Goal: Transaction & Acquisition: Purchase product/service

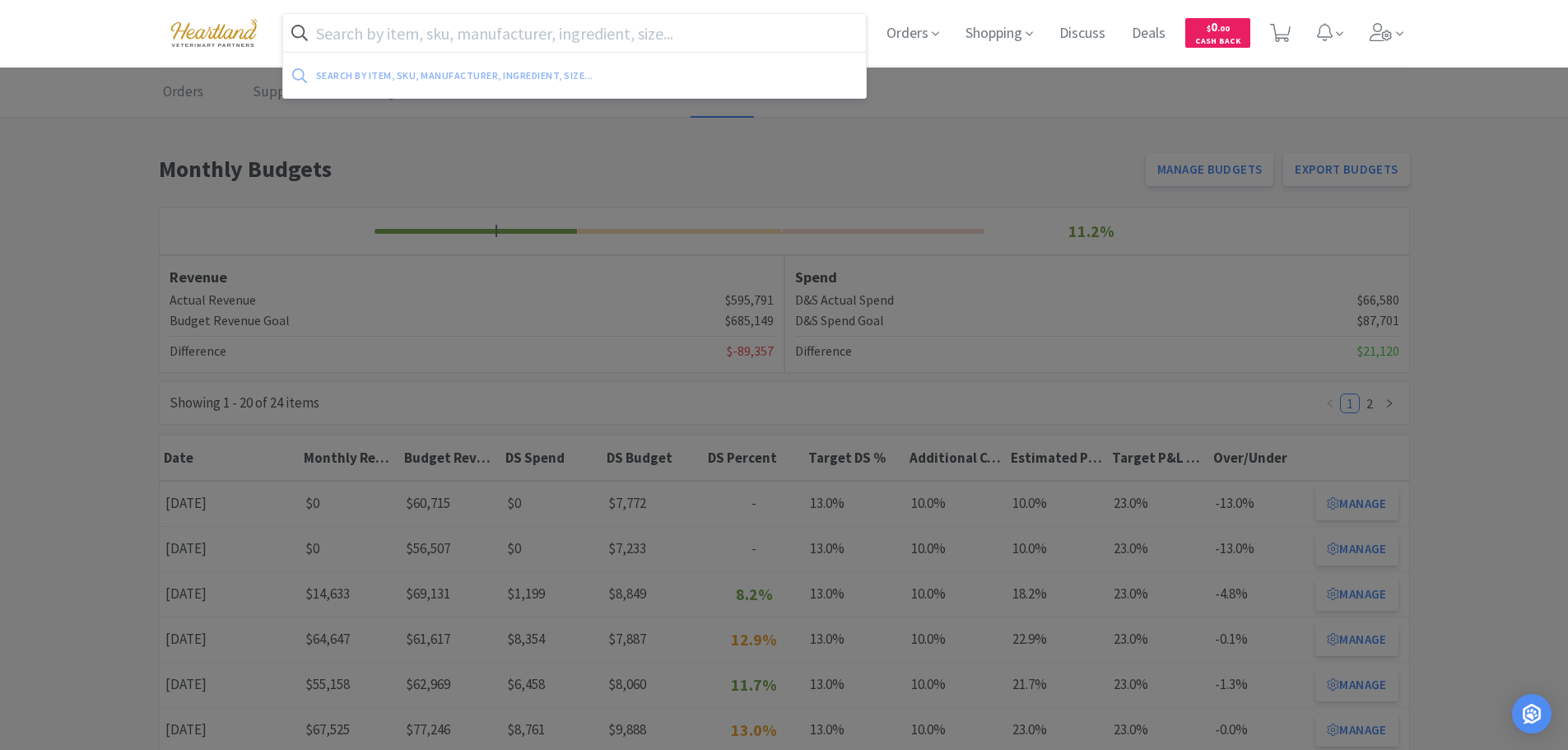
click at [463, 30] on input "text" at bounding box center [575, 32] width 584 height 37
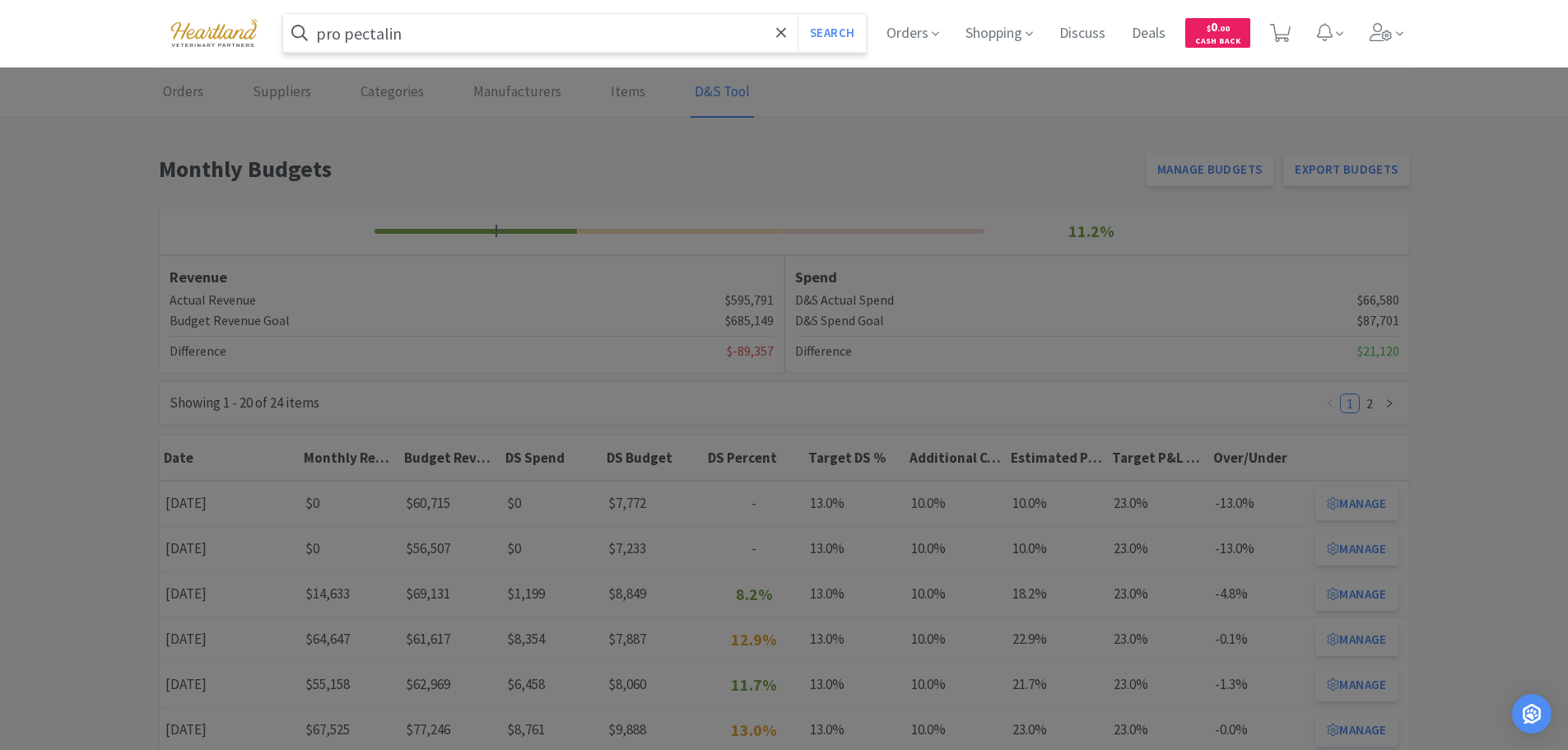
type input "pro pectalin"
click at [798, 14] on button "Search" at bounding box center [832, 32] width 68 height 37
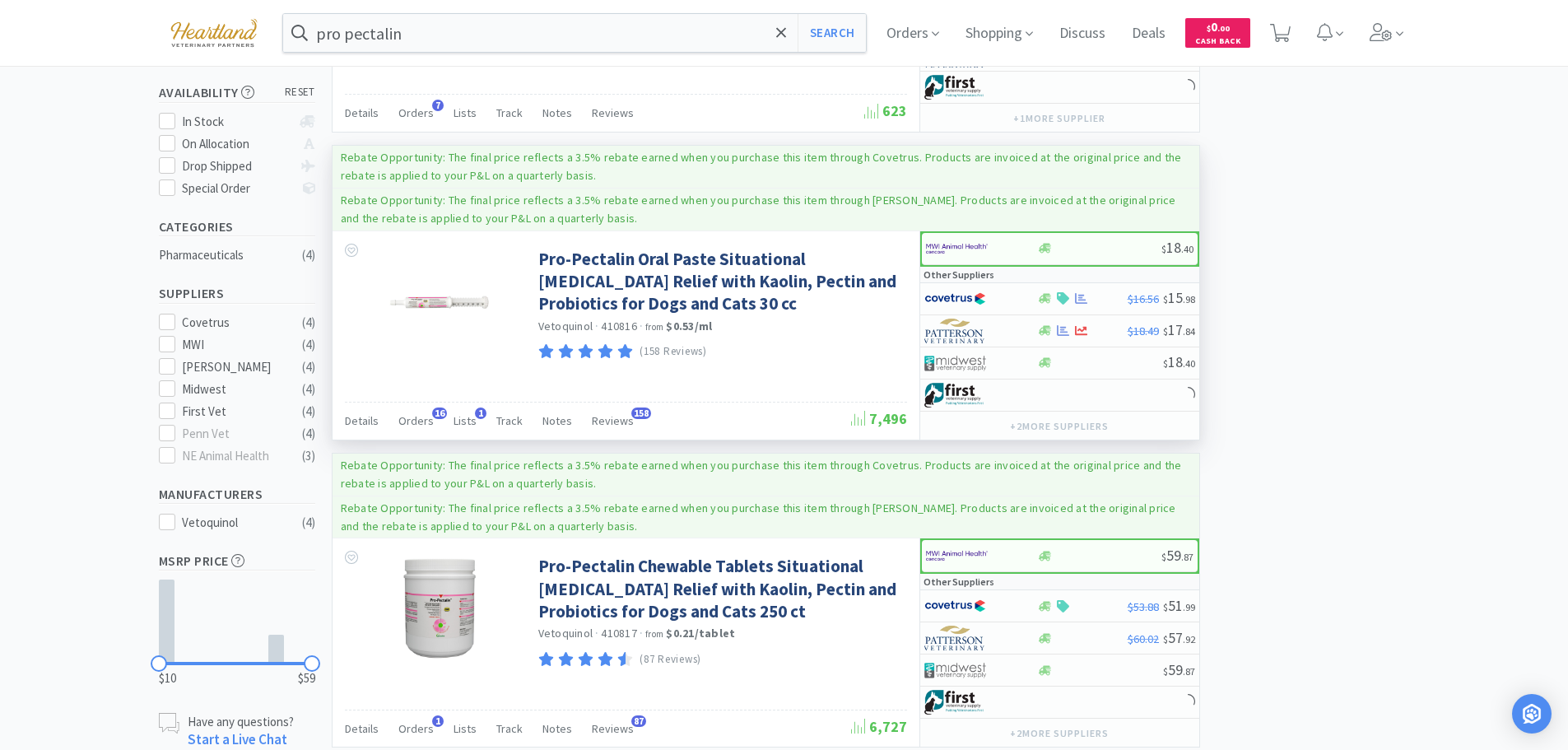
scroll to position [196, 0]
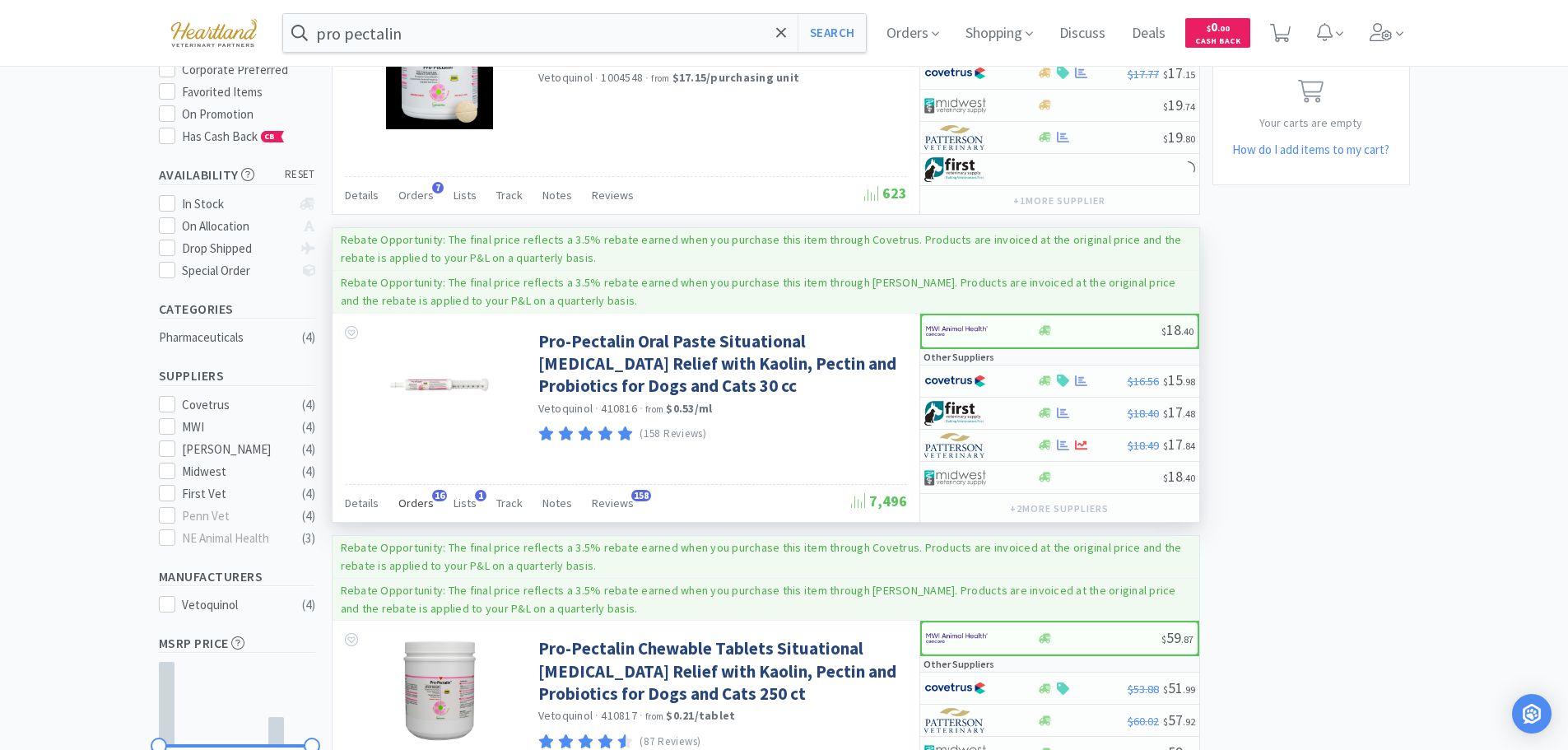
click at [415, 495] on span "Orders" at bounding box center [416, 502] width 36 height 14
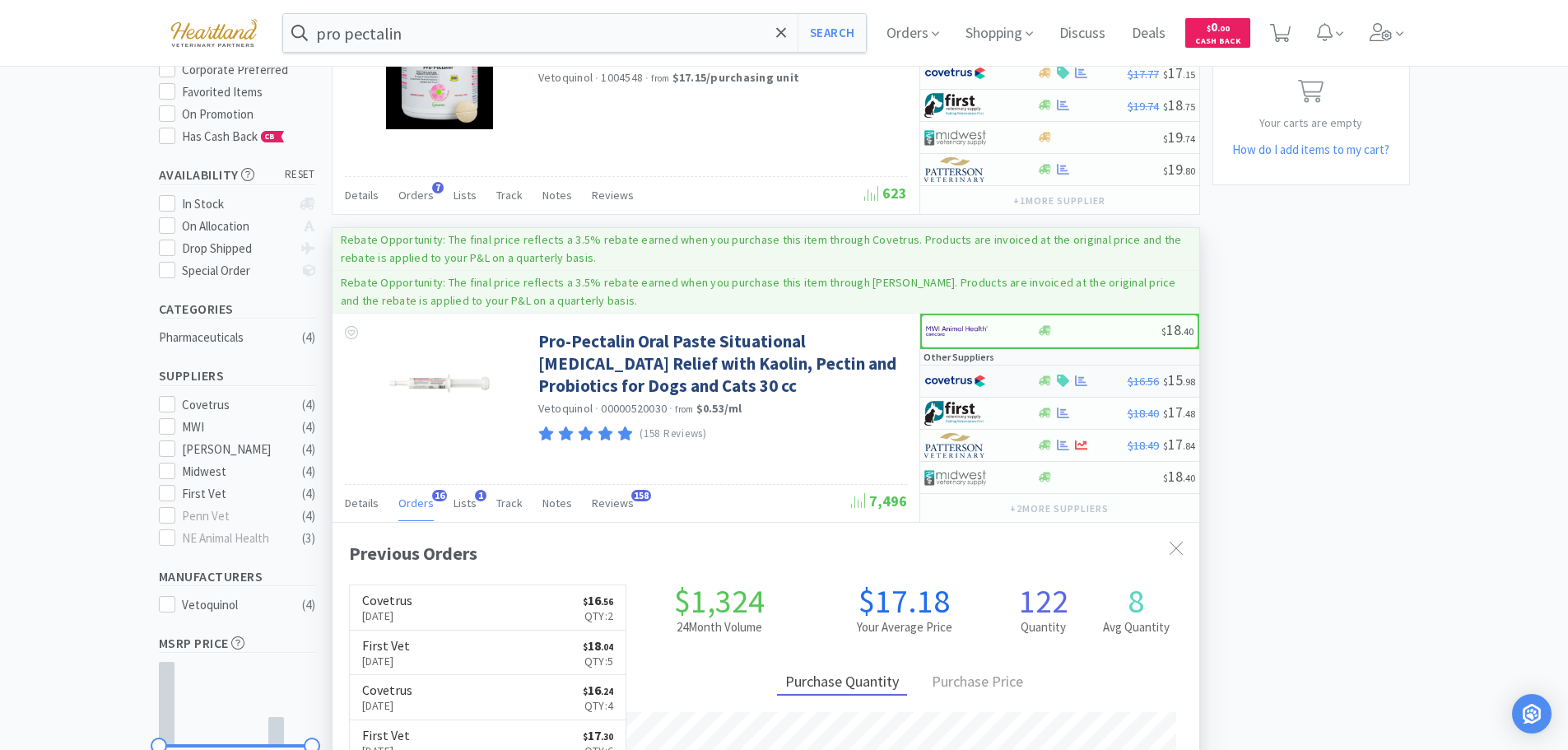
scroll to position [441, 867]
click at [1020, 376] on div at bounding box center [981, 381] width 112 height 28
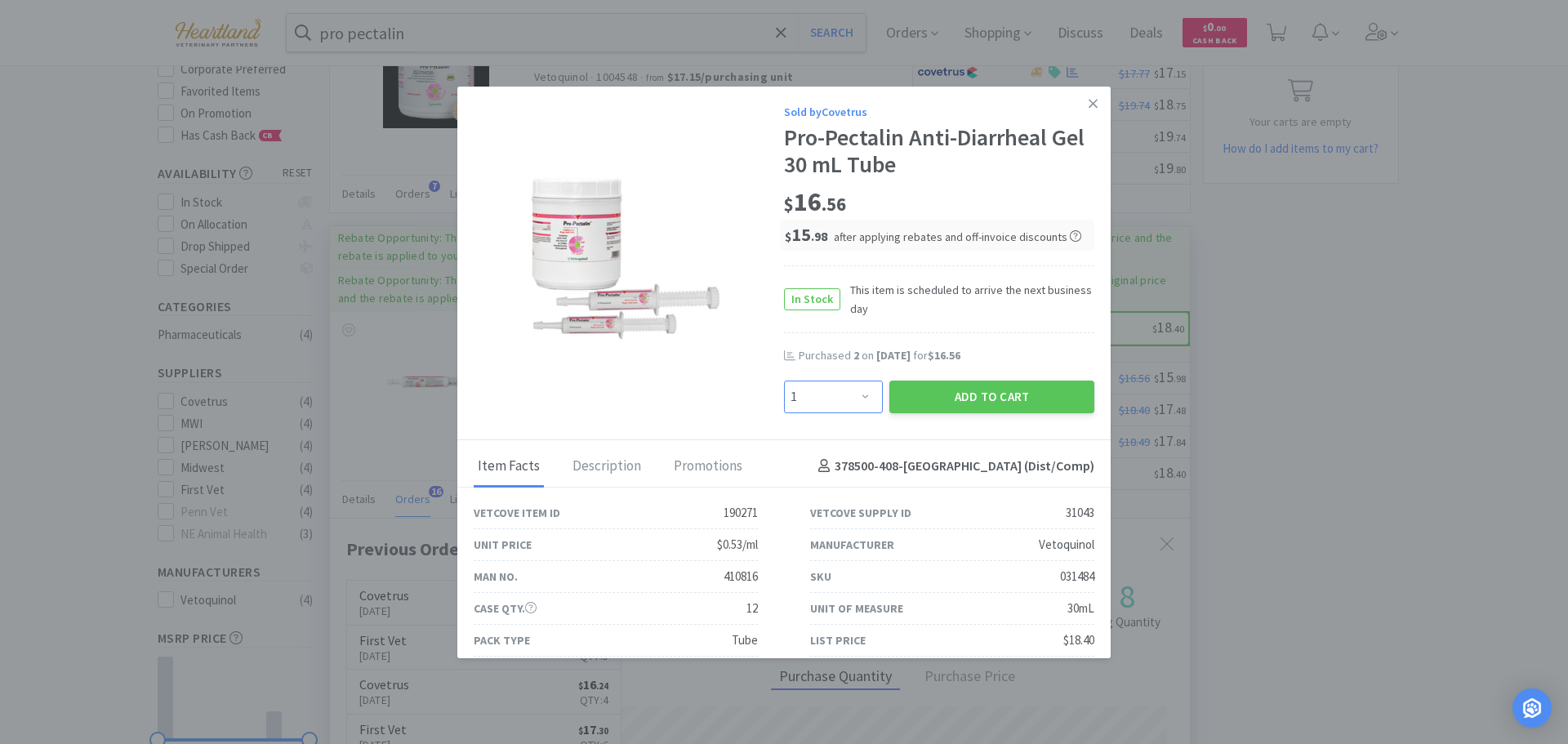
click at [856, 389] on select "Enter Quantity 1 2 3 4 5 6 7 8 9 10 11 12 13 14 15 16 17 18 19 20 Enter Quantity" at bounding box center [833, 397] width 99 height 33
select select "4"
click at [784, 381] on select "Enter Quantity 1 2 3 4 5 6 7 8 9 10 11 12 13 14 15 16 17 18 19 20 Enter Quantity" at bounding box center [833, 397] width 99 height 33
click at [978, 389] on button "Add to Cart" at bounding box center [991, 397] width 205 height 33
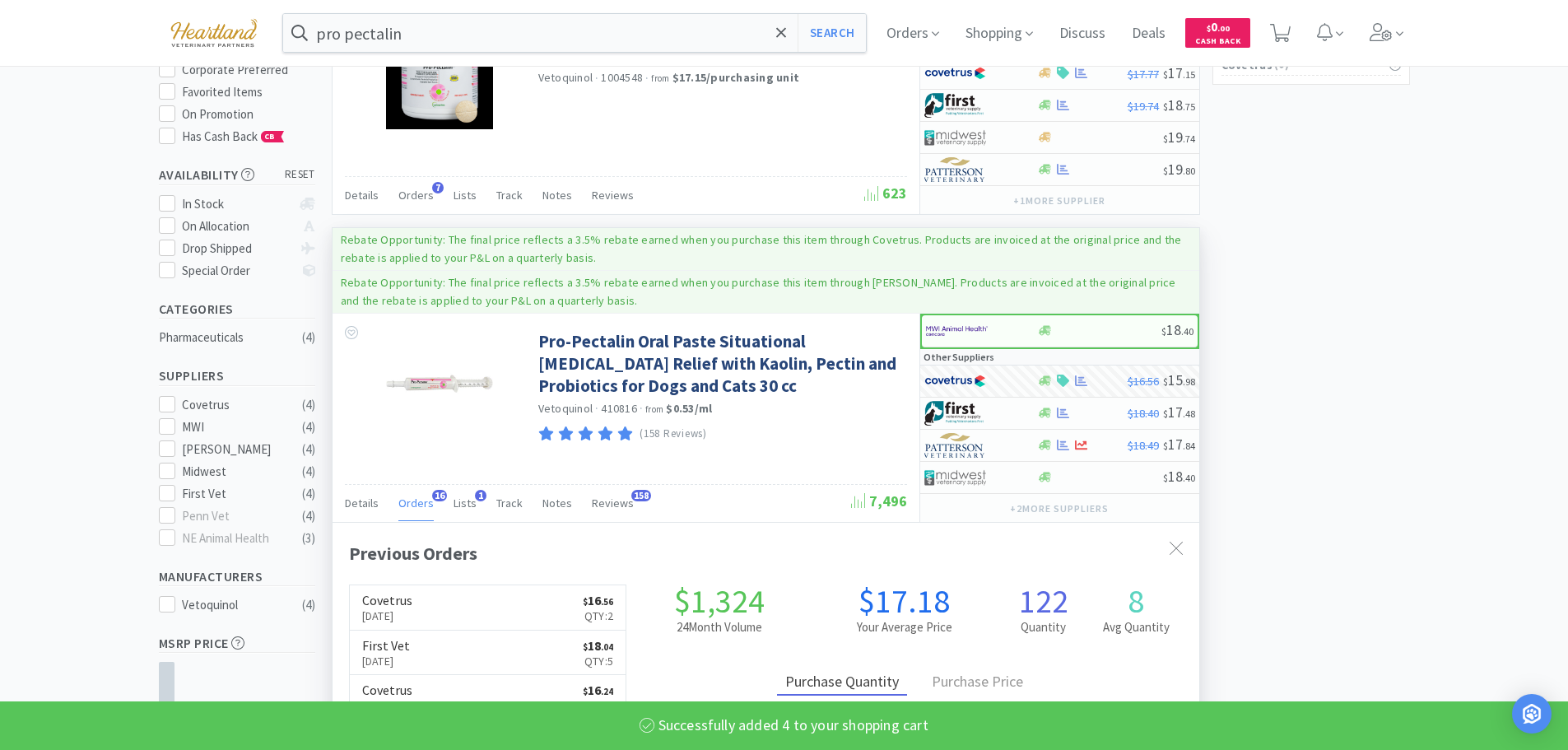
select select "4"
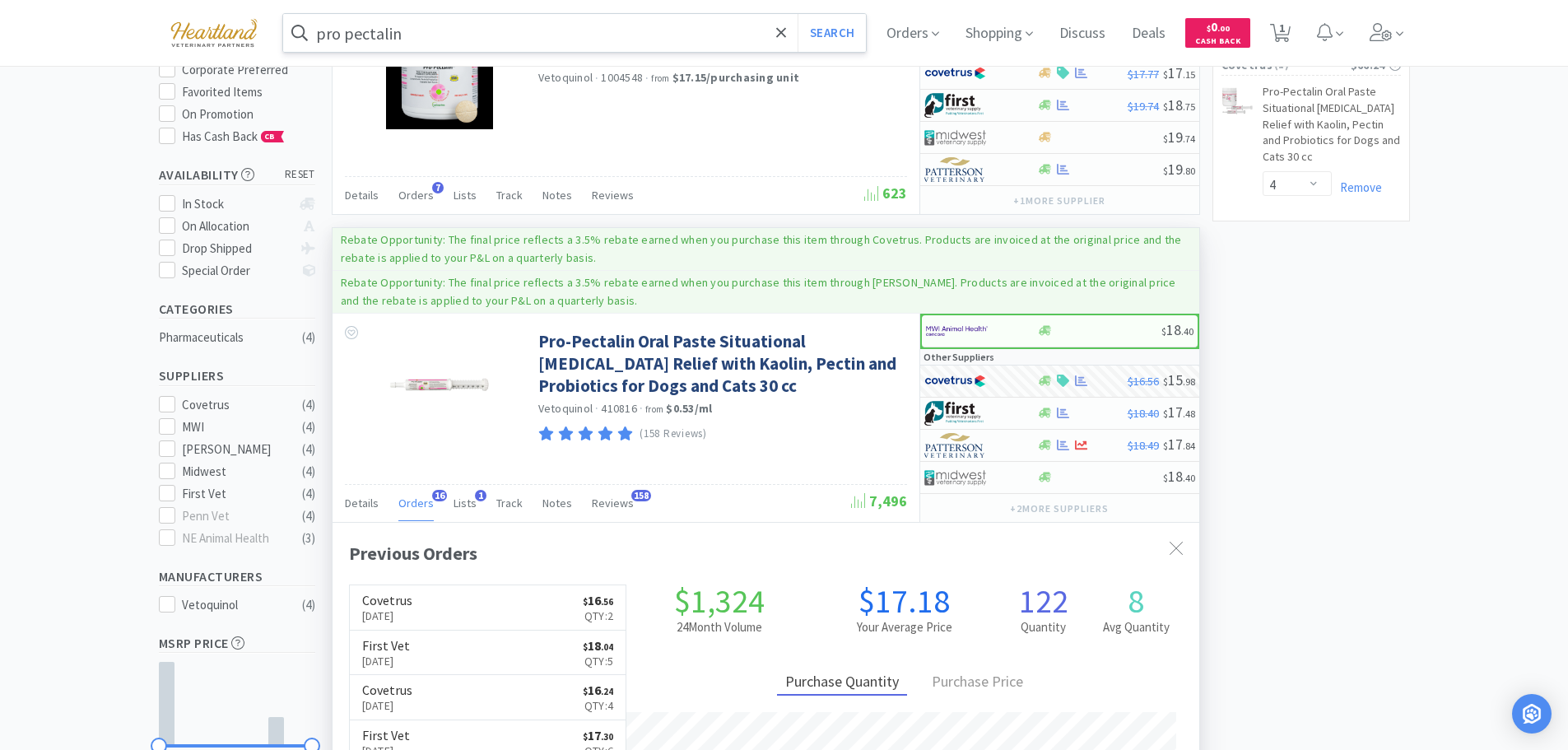
click at [468, 35] on input "pro pectalin" at bounding box center [575, 32] width 584 height 37
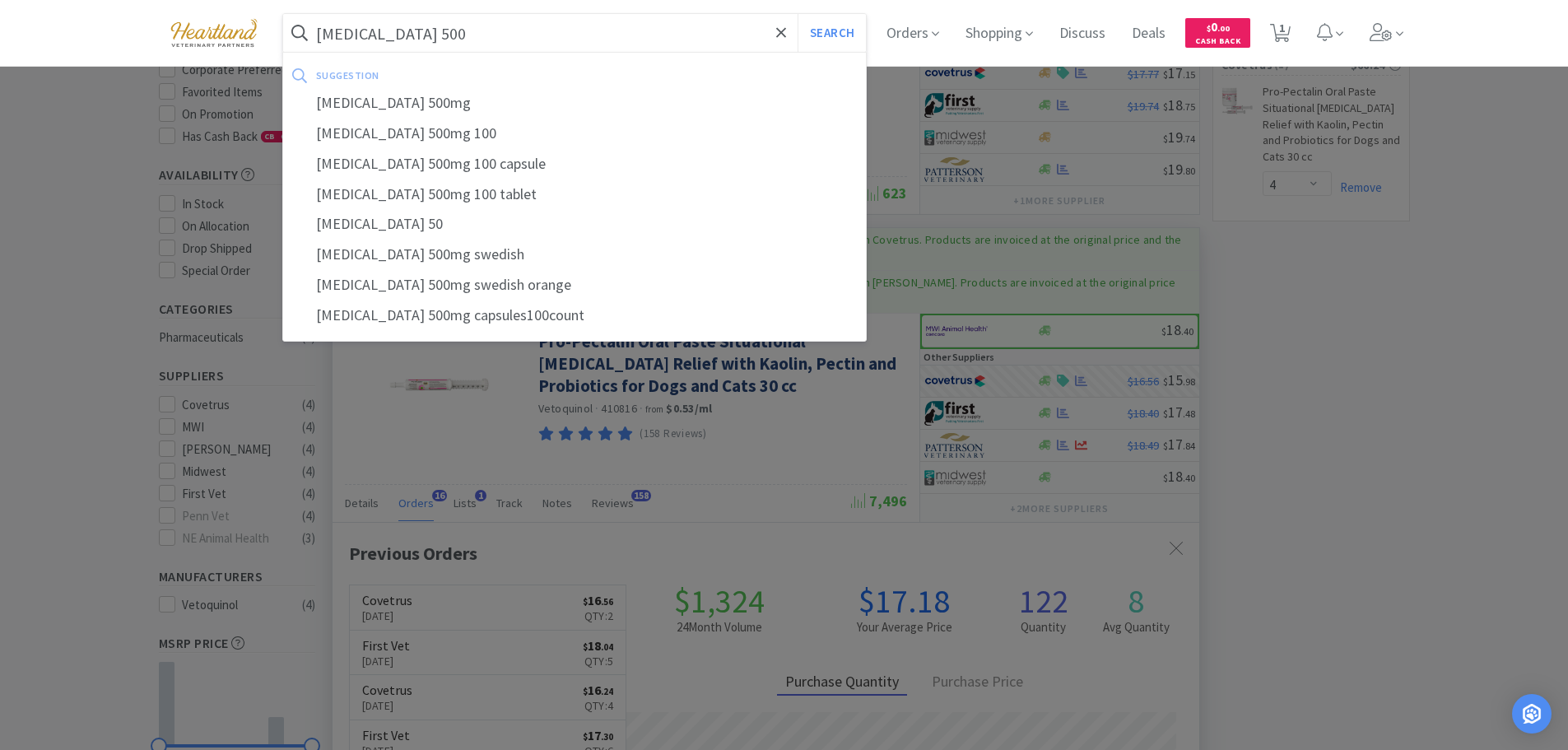
click at [798, 14] on button "Search" at bounding box center [832, 32] width 68 height 37
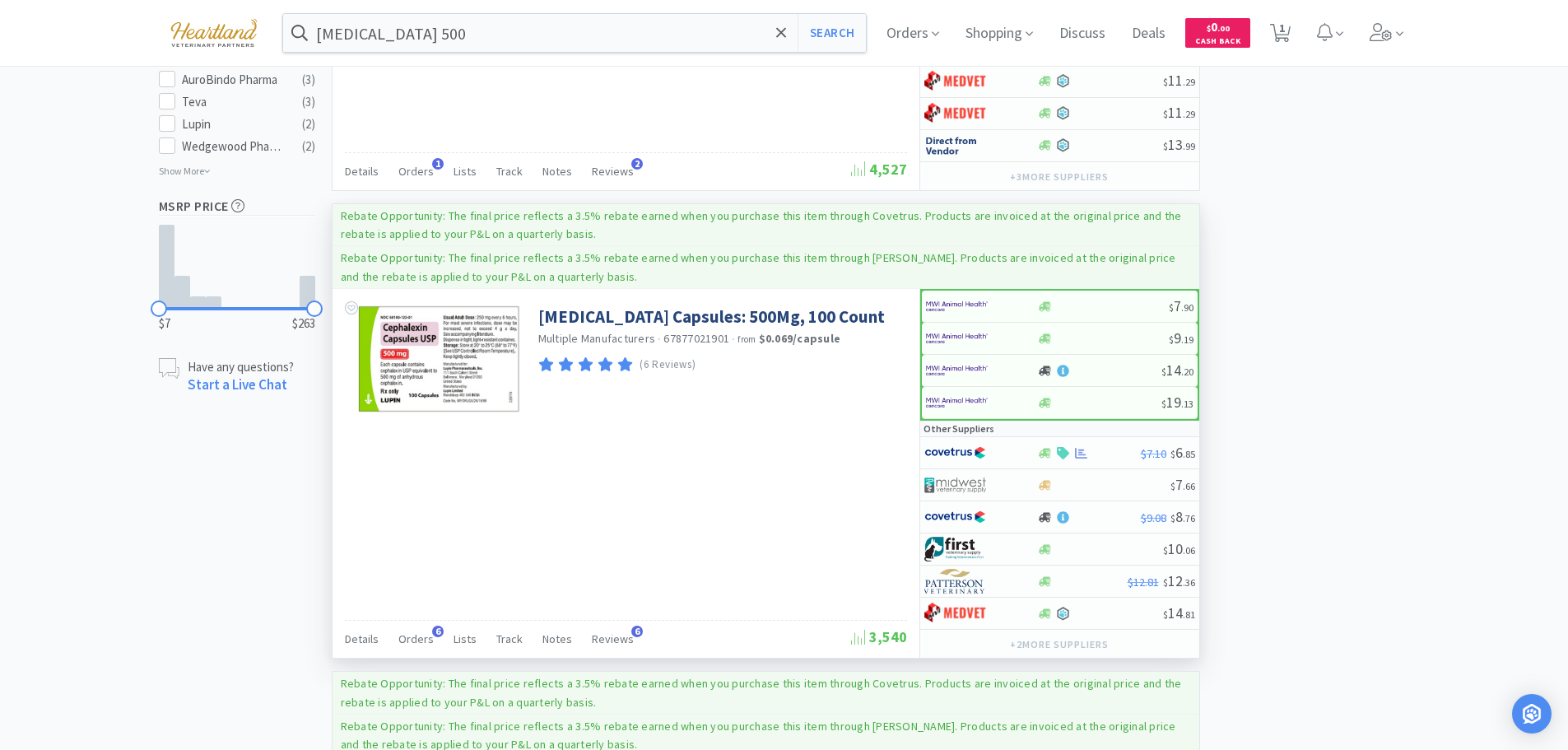
scroll to position [1070, 0]
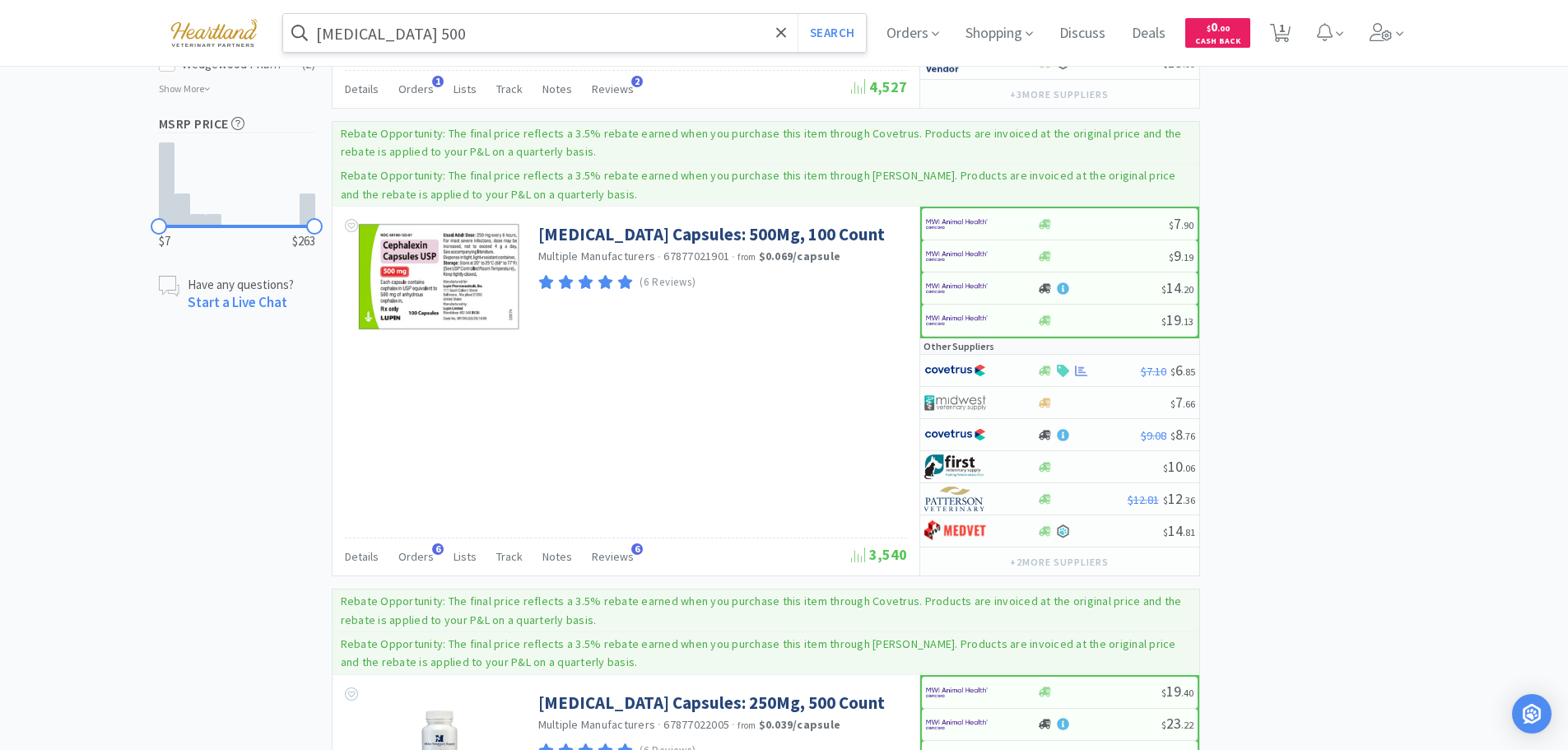
click at [588, 32] on input "cephalexin 500" at bounding box center [575, 32] width 584 height 37
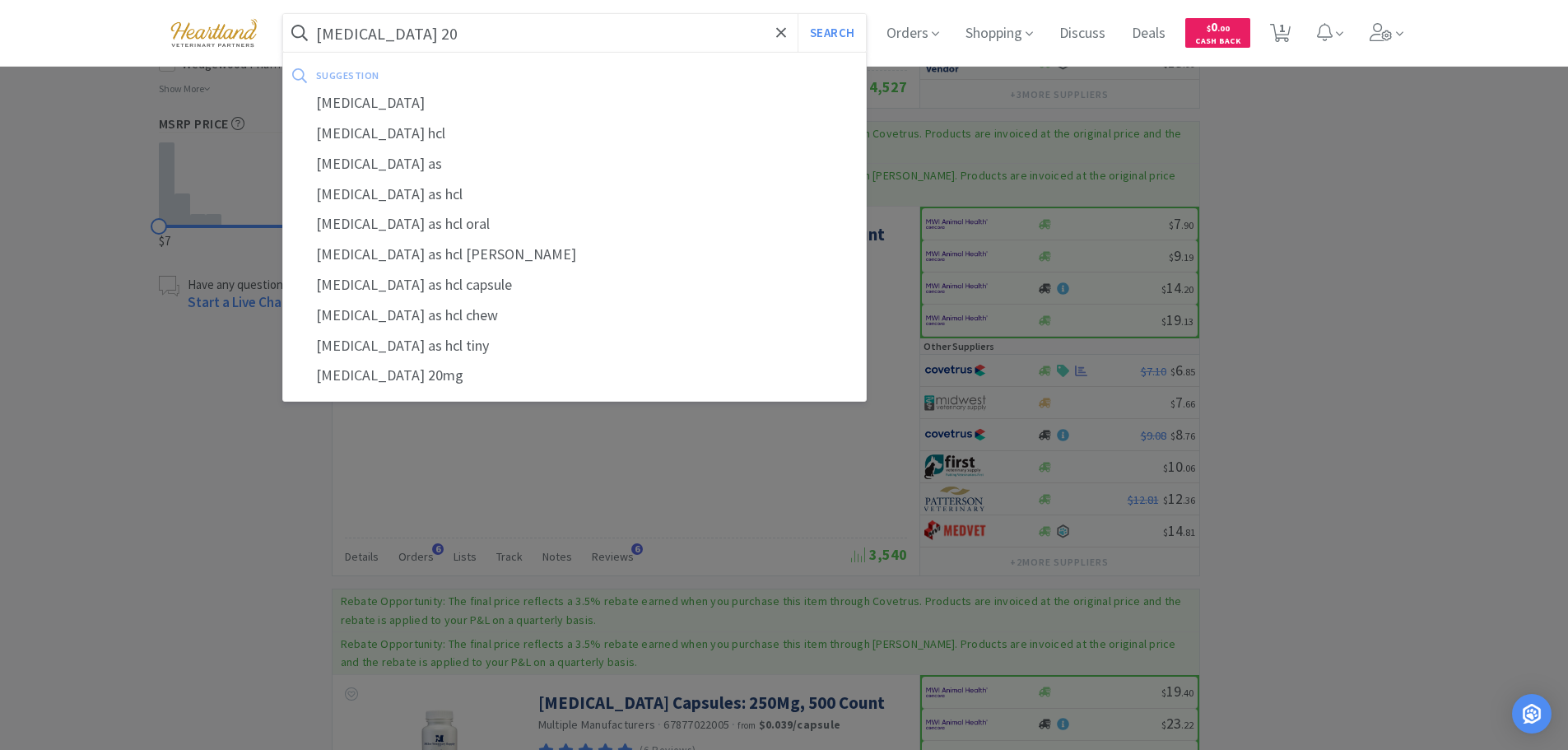
type input "fluoxetine 20"
click at [798, 14] on button "Search" at bounding box center [832, 32] width 68 height 37
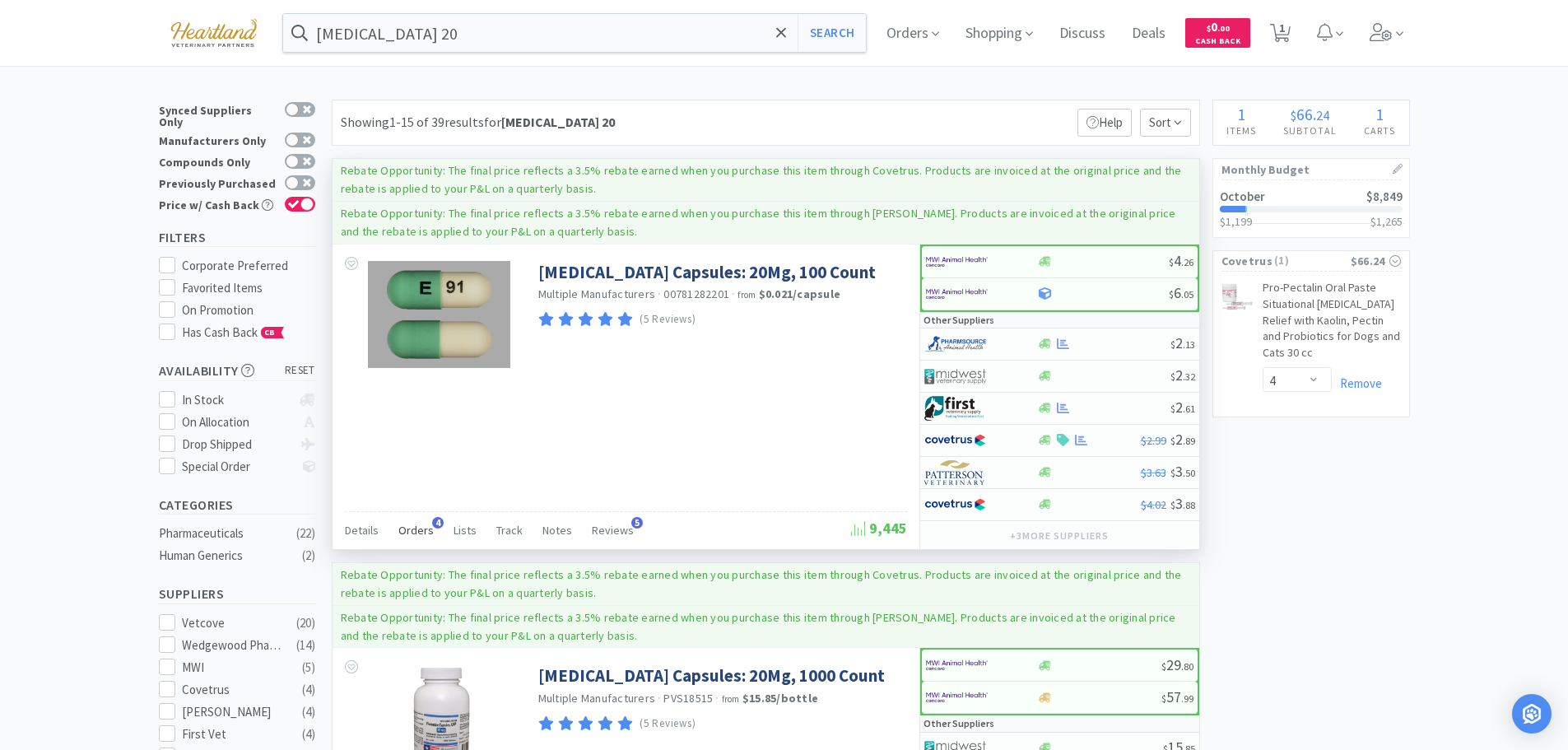
click at [415, 525] on span "Orders" at bounding box center [416, 530] width 36 height 14
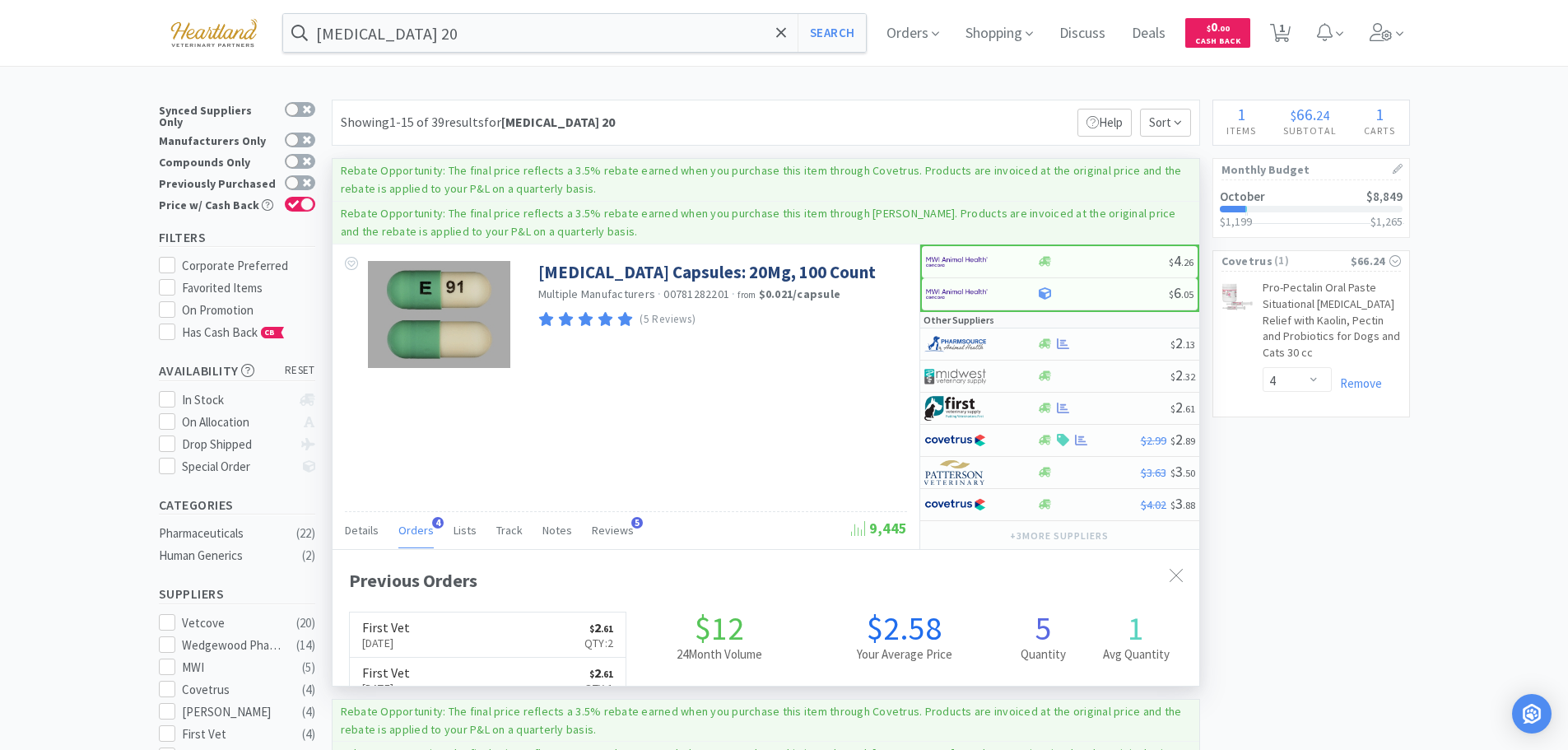
scroll to position [427, 867]
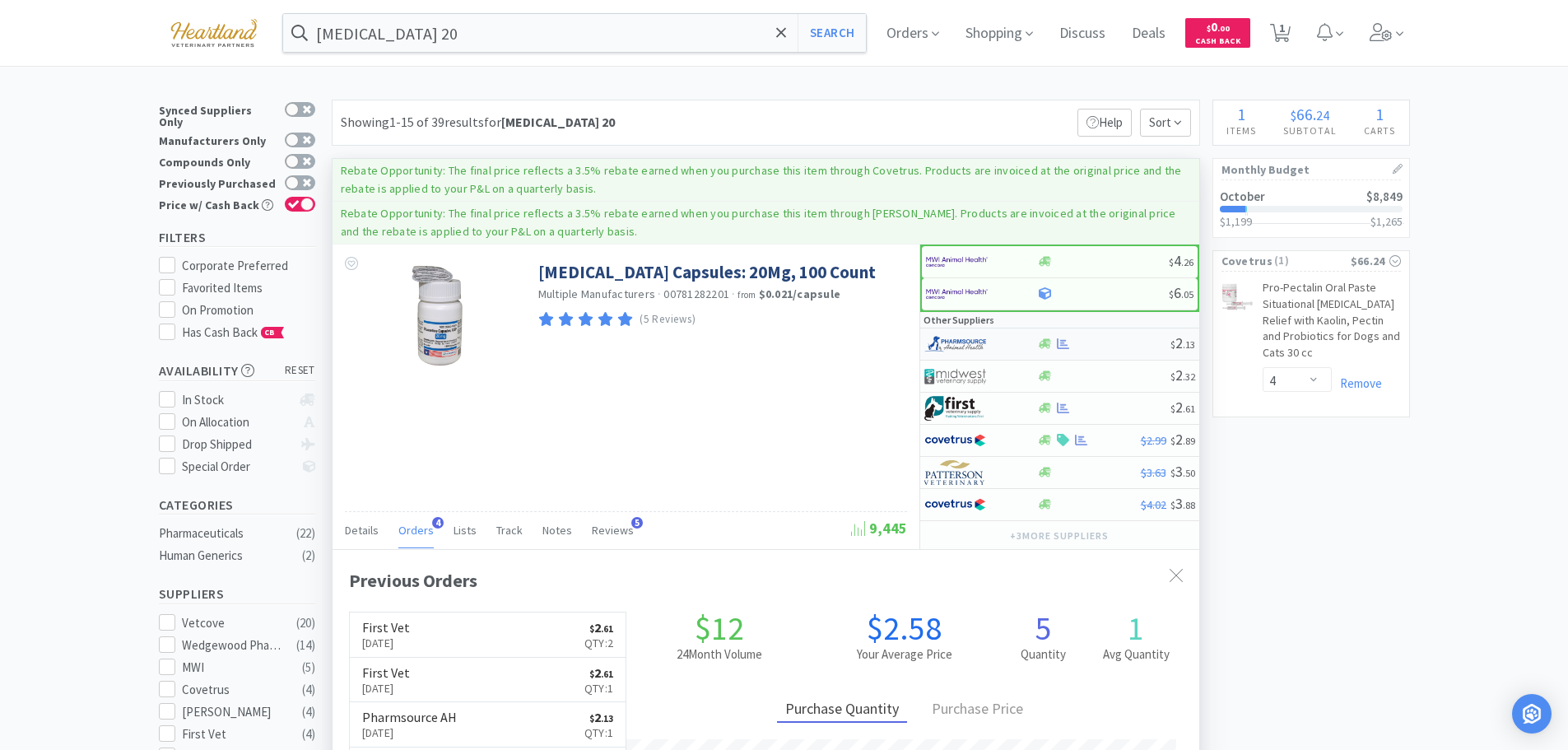
click at [1018, 342] on div at bounding box center [981, 344] width 112 height 28
select select "1"
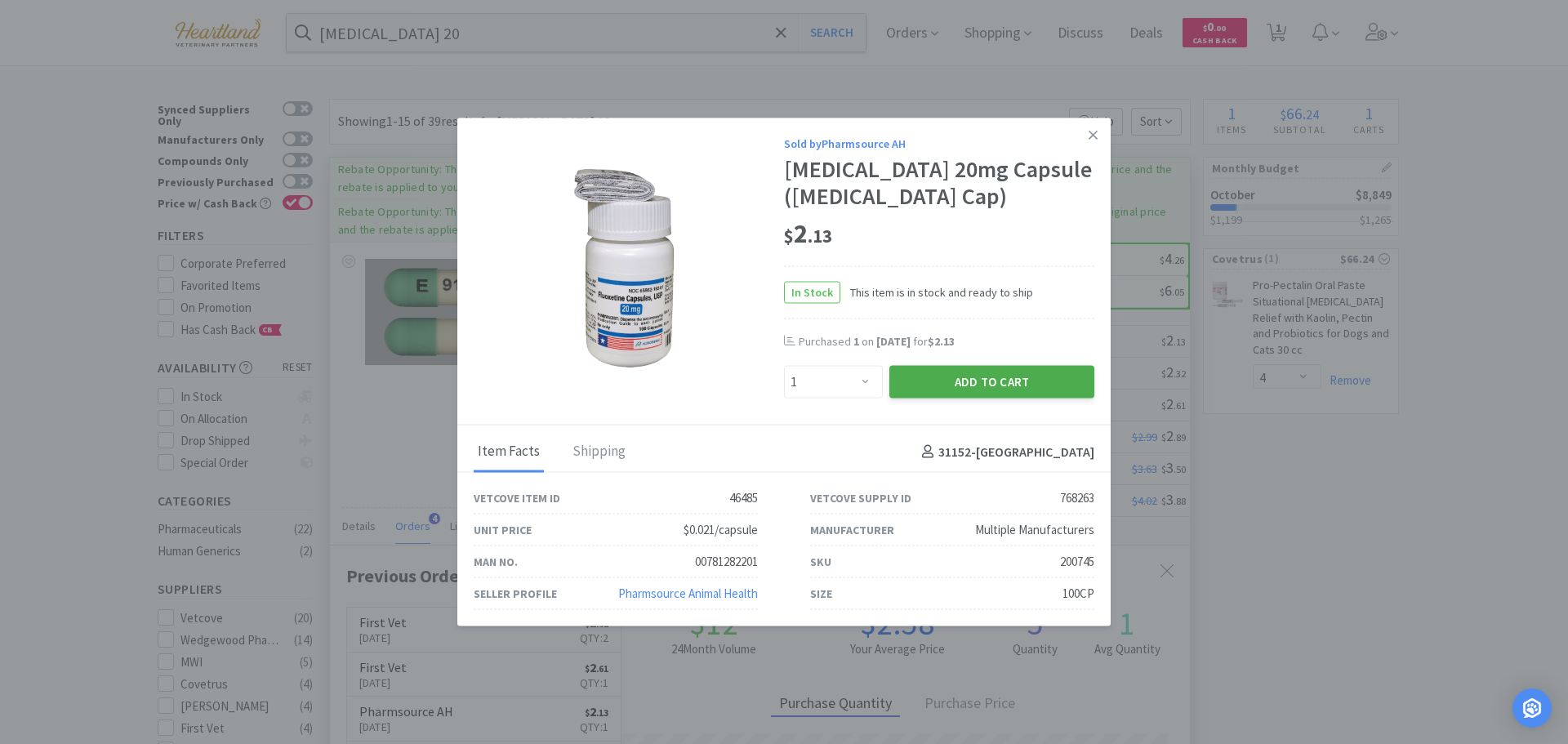
click at [995, 379] on button "Add to Cart" at bounding box center [991, 382] width 205 height 33
select select "1"
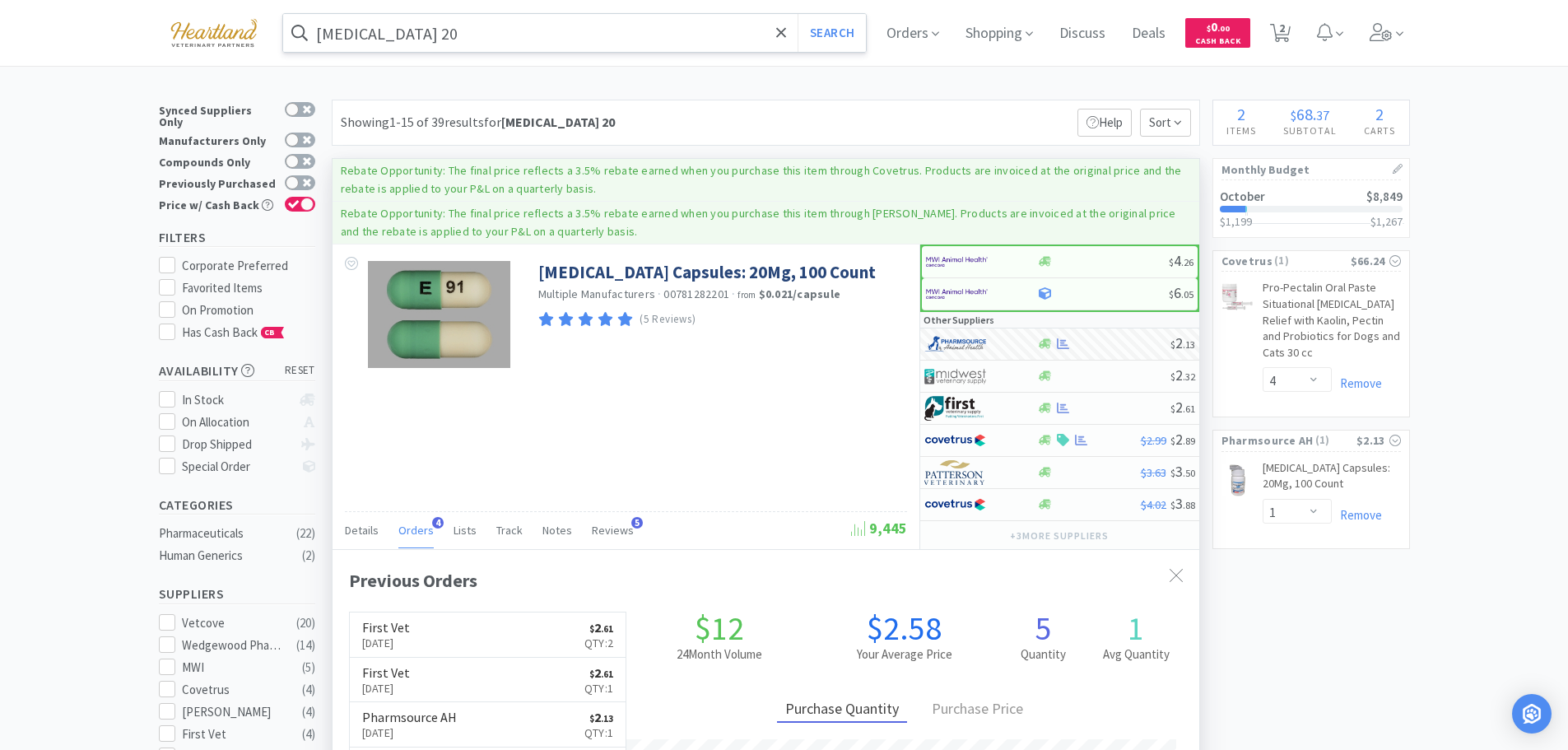
click at [487, 34] on input "fluoxetine 20" at bounding box center [575, 32] width 584 height 37
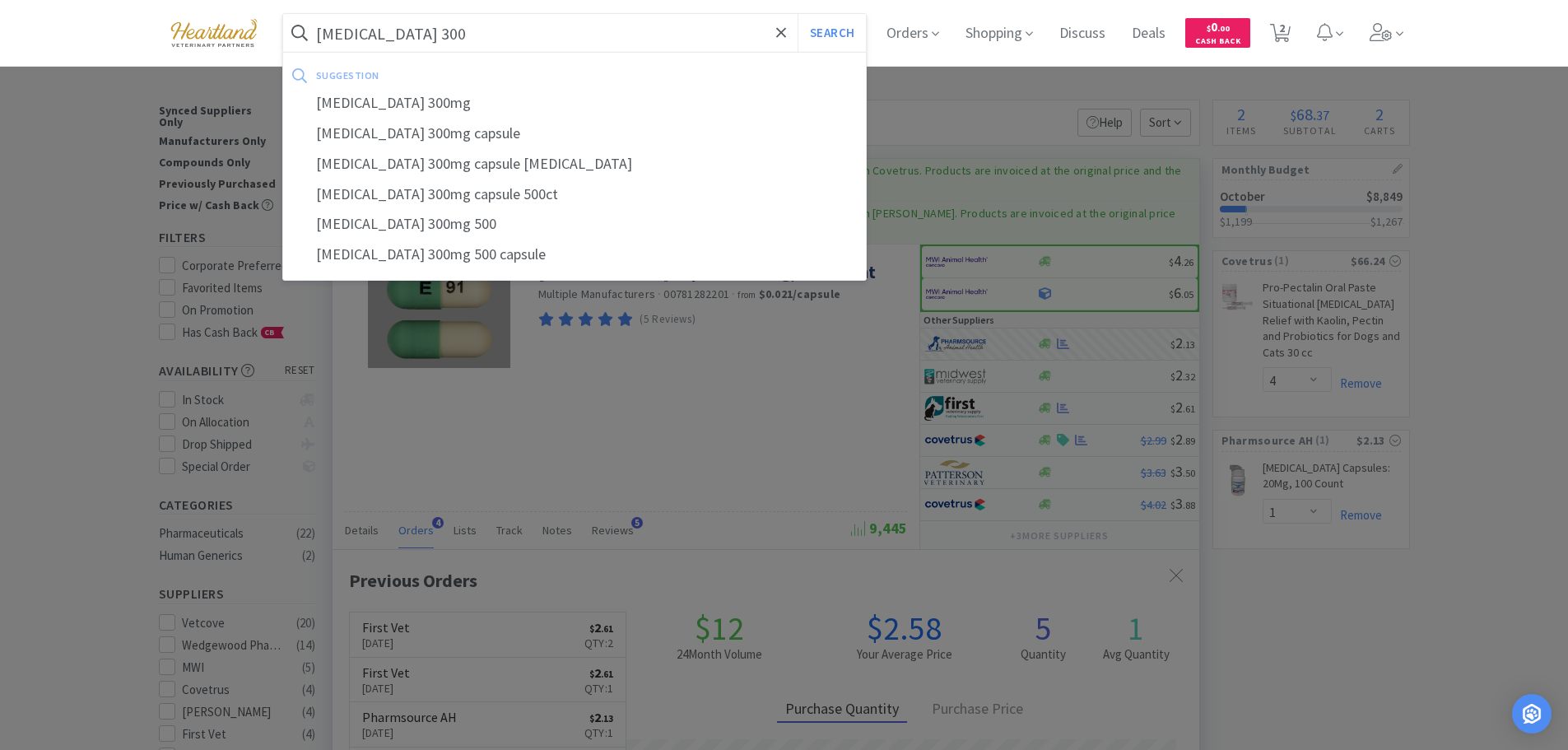
type input "gabapentin 300"
click at [798, 14] on button "Search" at bounding box center [832, 32] width 68 height 37
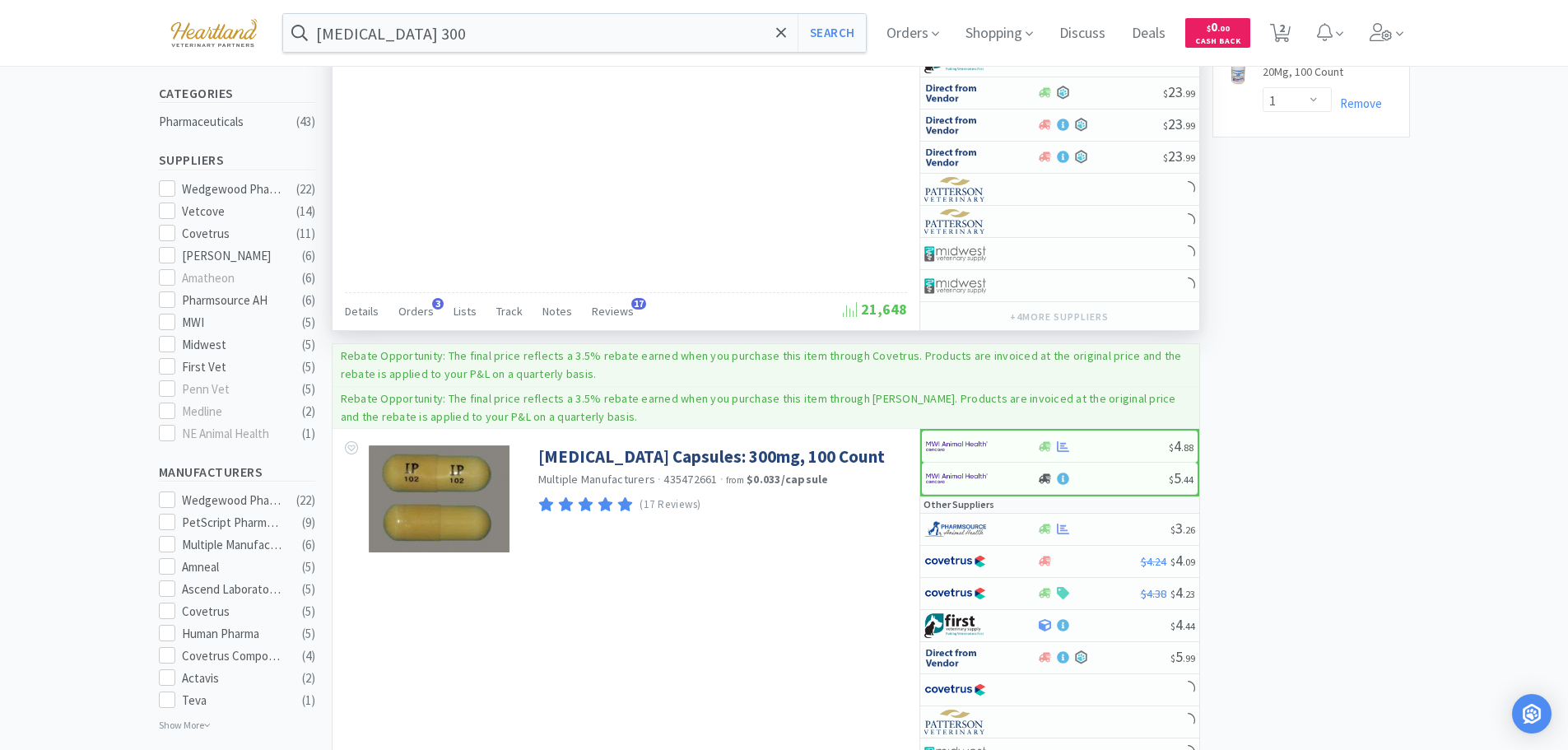
scroll to position [659, 0]
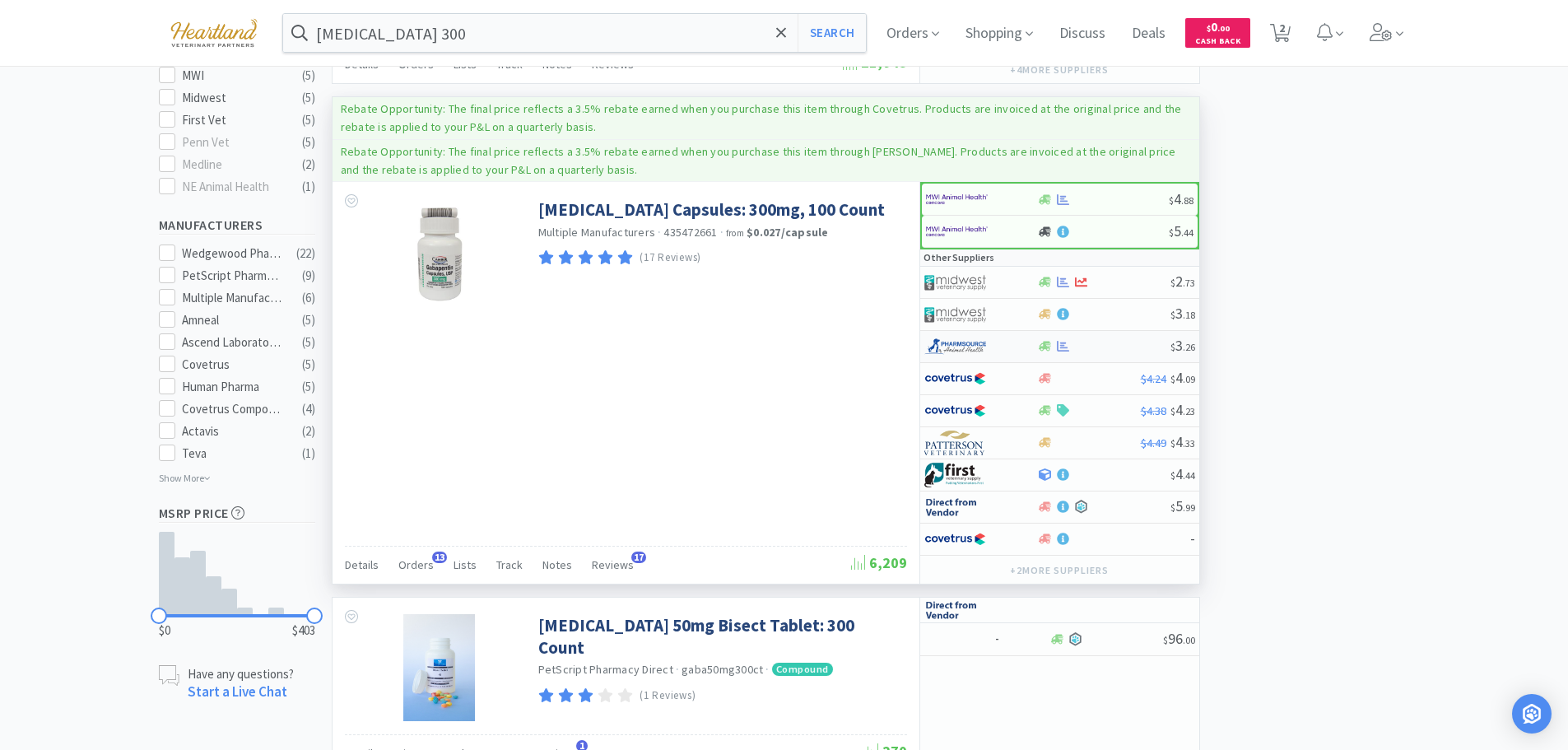
click at [1006, 339] on div at bounding box center [970, 346] width 90 height 28
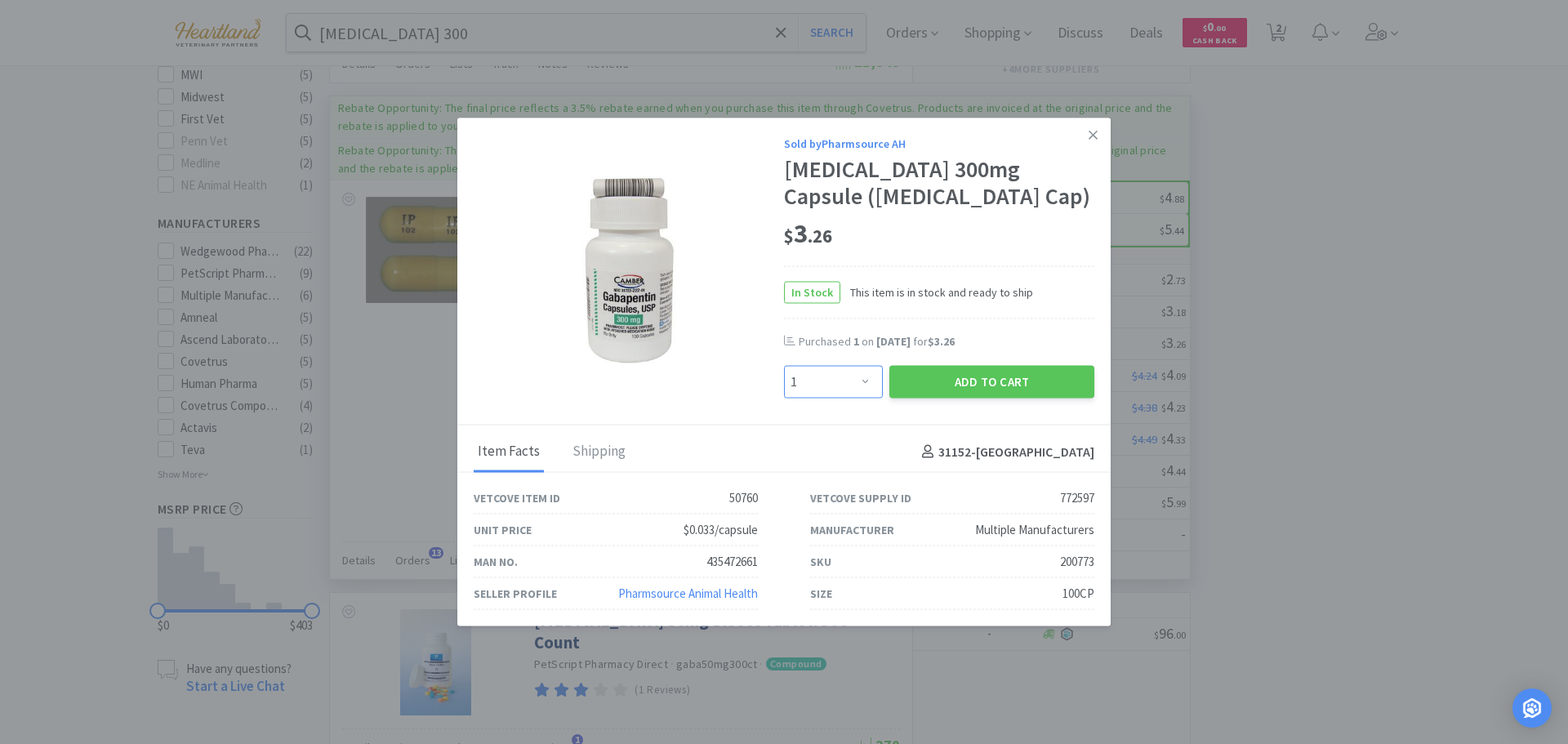
click at [868, 375] on select "Enter Quantity 1 2 3 4 5 6 7 8 9 10 11 12 13 14 15 16 17 18 19 20 Enter Quantity" at bounding box center [833, 382] width 99 height 33
select select "2"
click at [784, 366] on select "Enter Quantity 1 2 3 4 5 6 7 8 9 10 11 12 13 14 15 16 17 18 19 20 Enter Quantity" at bounding box center [833, 382] width 99 height 33
click at [996, 381] on button "Add to Cart" at bounding box center [991, 382] width 205 height 33
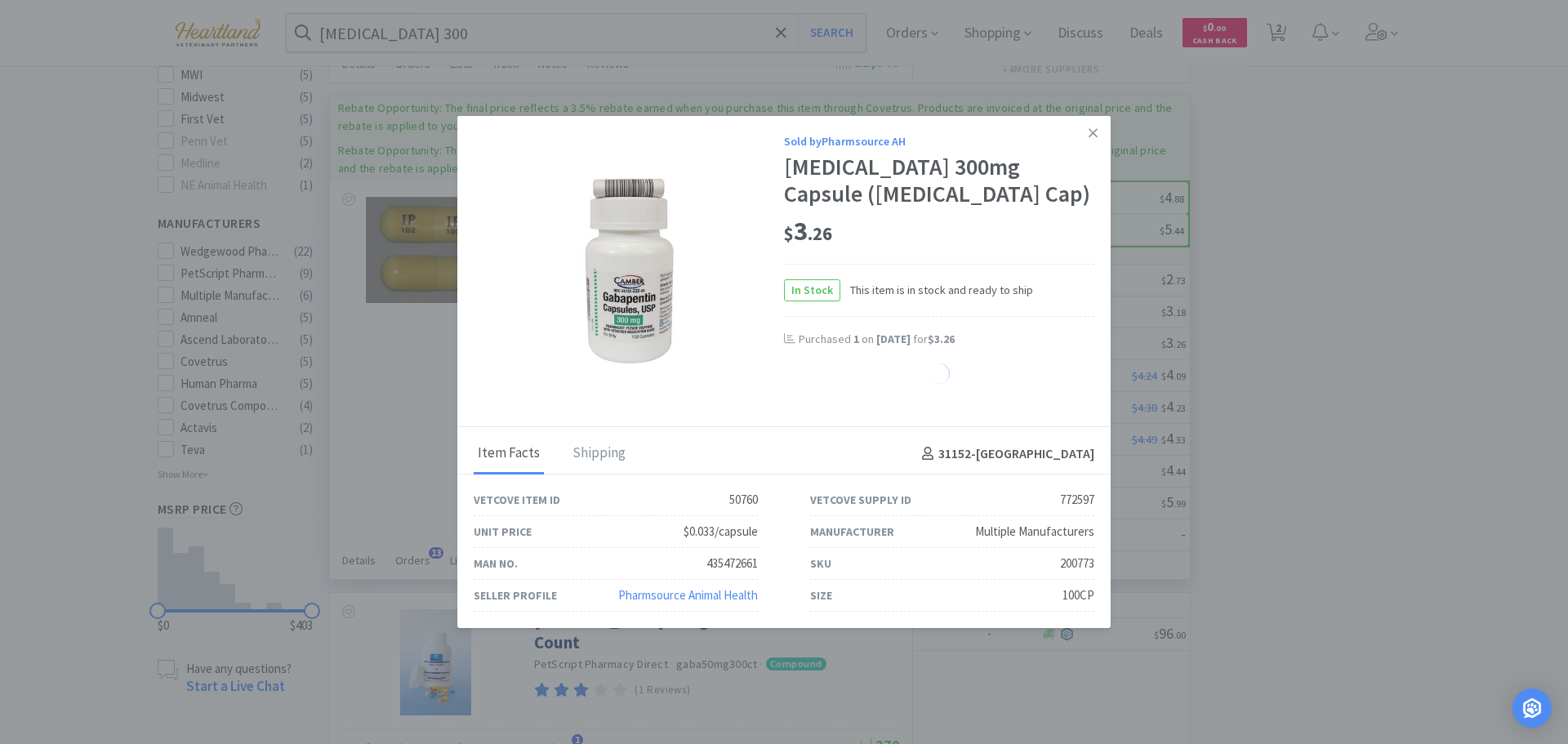
select select "2"
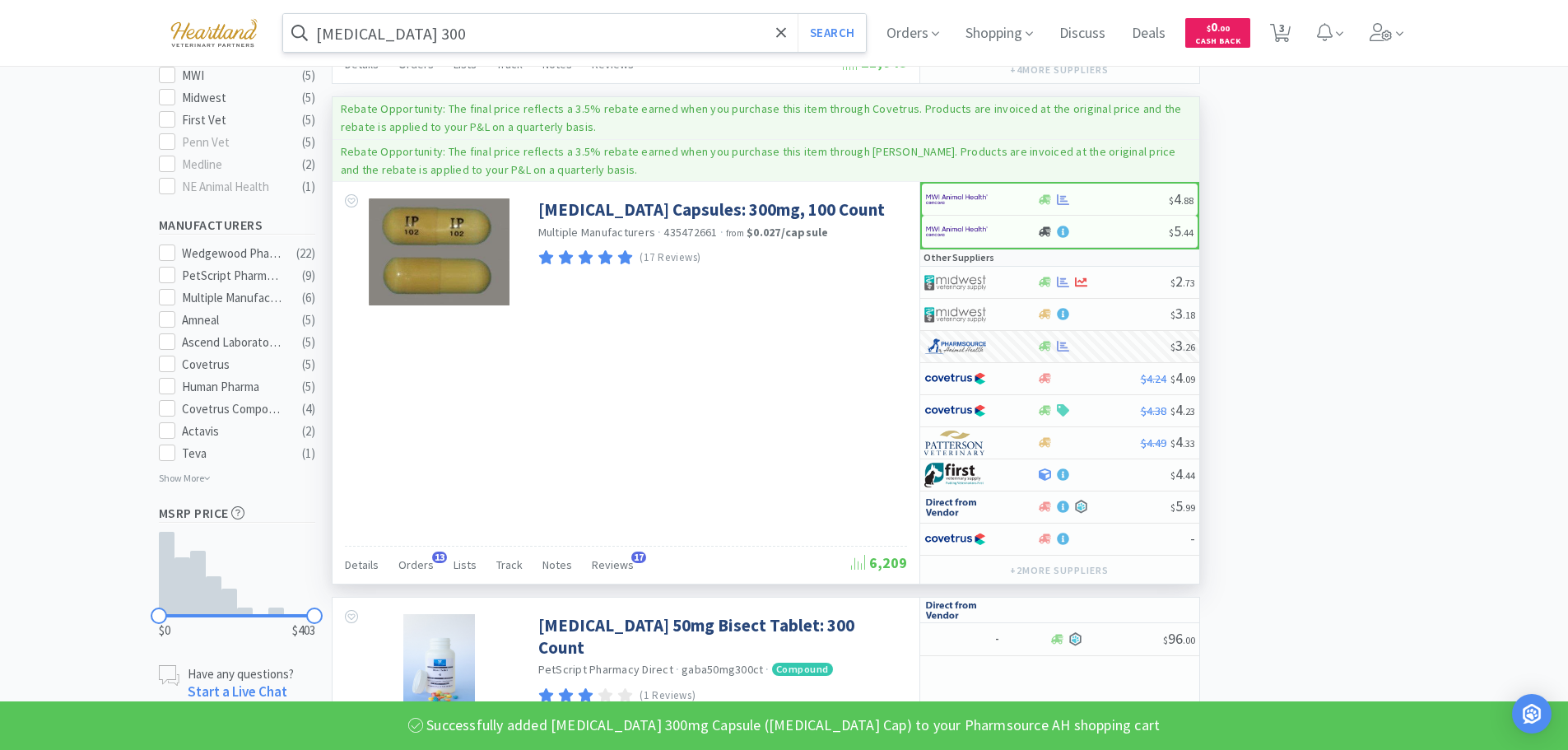
click at [484, 32] on input "gabapentin 300" at bounding box center [575, 32] width 584 height 37
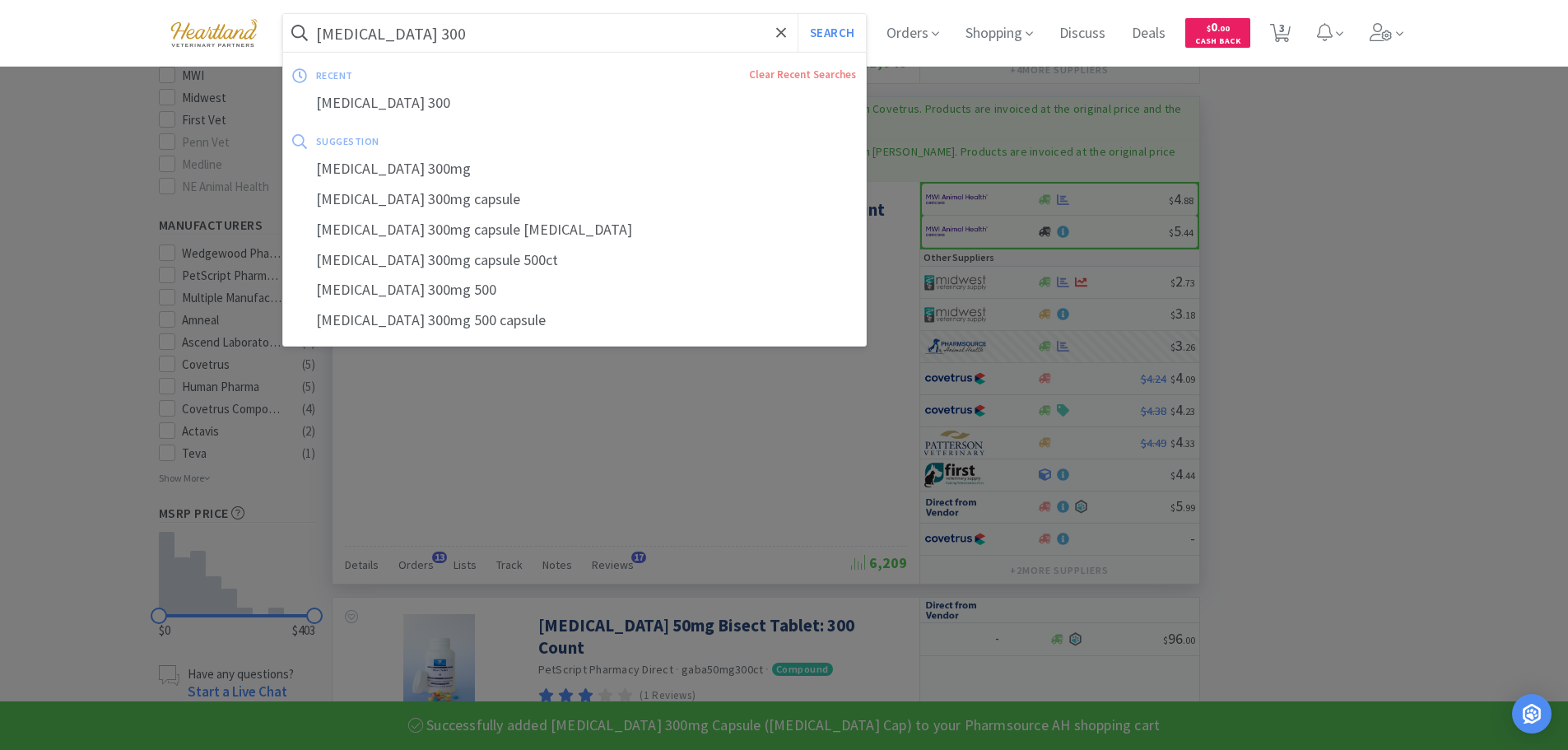
click at [484, 32] on input "gabapentin 300" at bounding box center [575, 32] width 584 height 37
click at [473, 32] on input "gabapentin 300" at bounding box center [575, 32] width 584 height 37
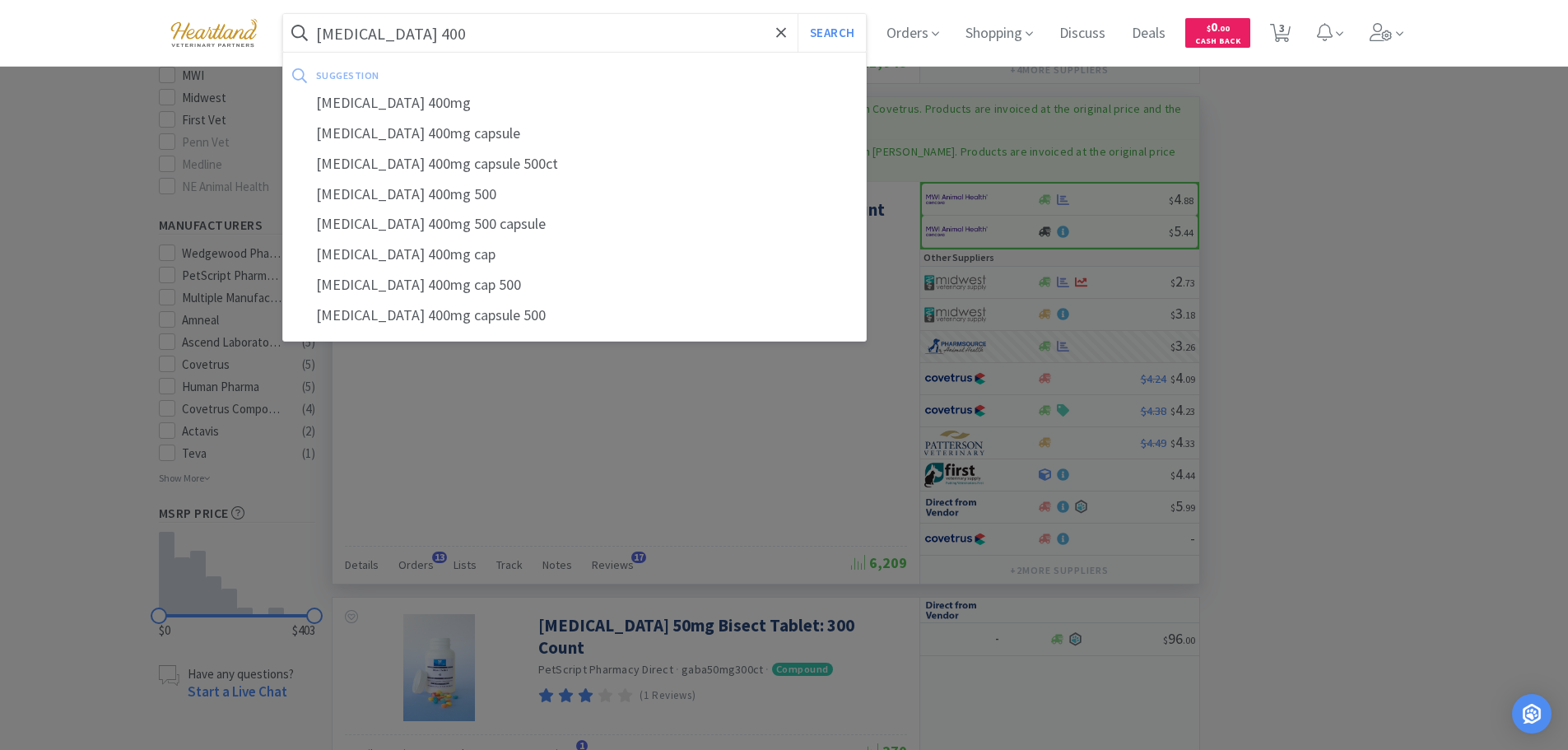
click at [798, 14] on button "Search" at bounding box center [832, 32] width 68 height 37
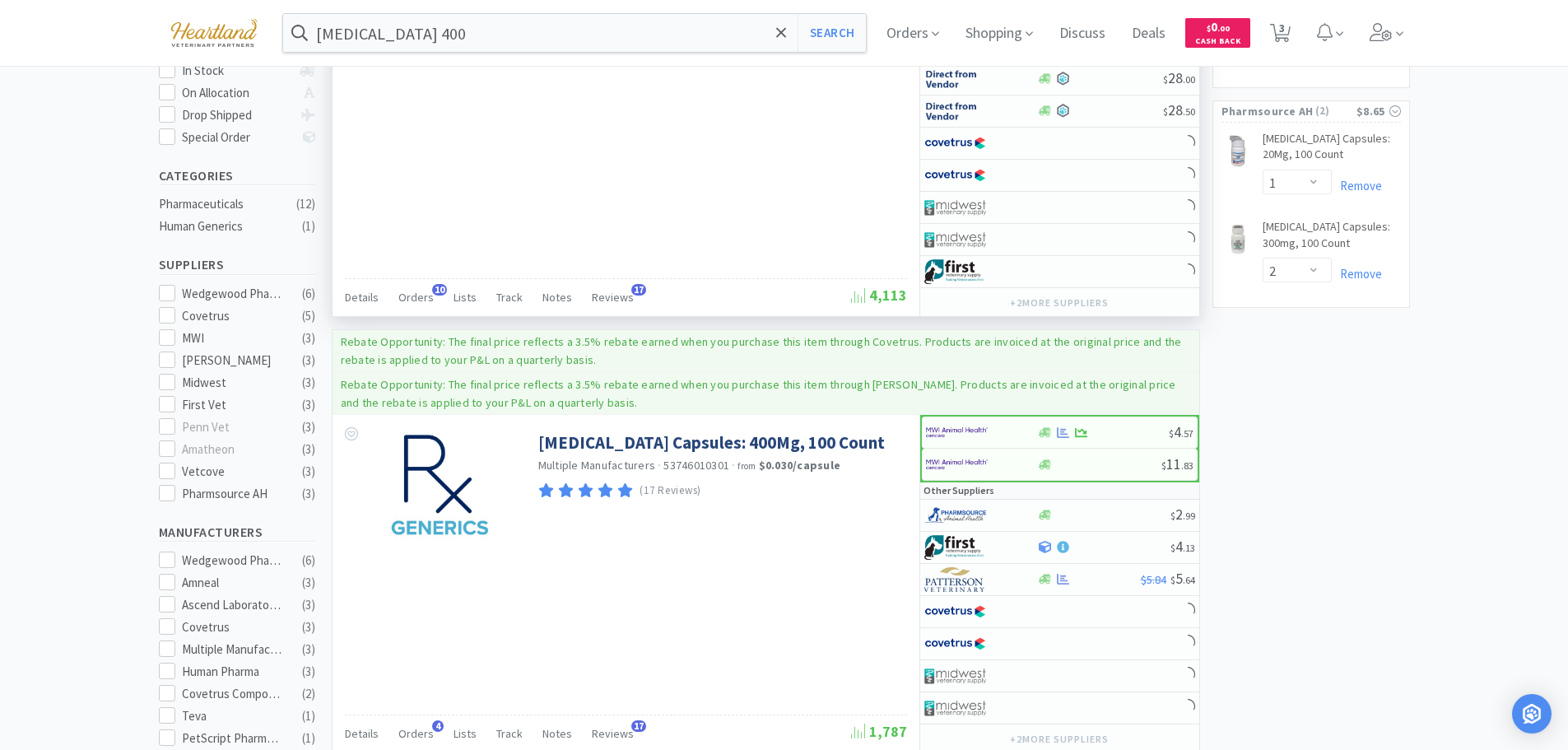
scroll to position [494, 0]
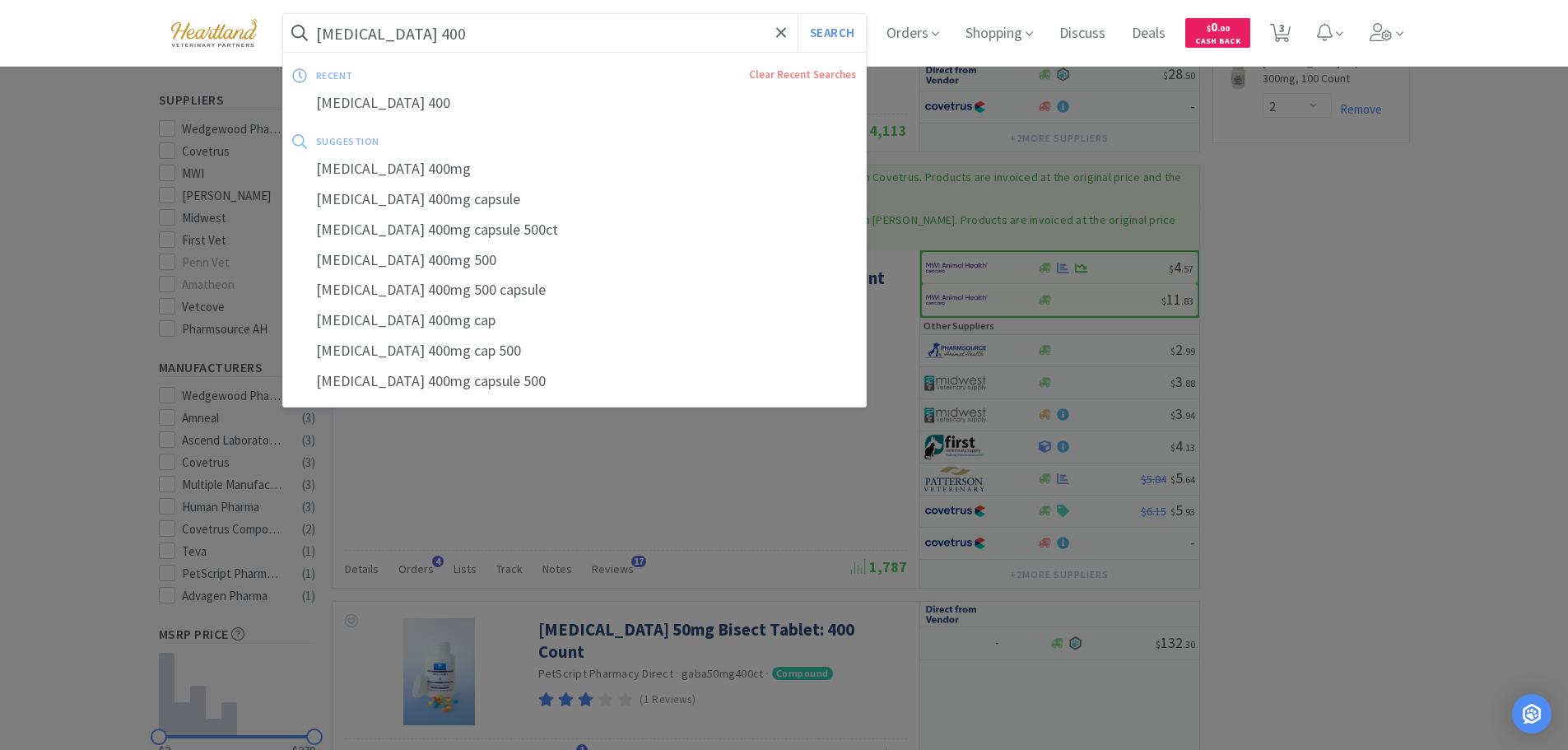
click at [414, 37] on input "gabapentin 400" at bounding box center [575, 32] width 584 height 37
click at [414, 37] on input "gabapentin 400" at bounding box center [575, 32] width 584 height 37
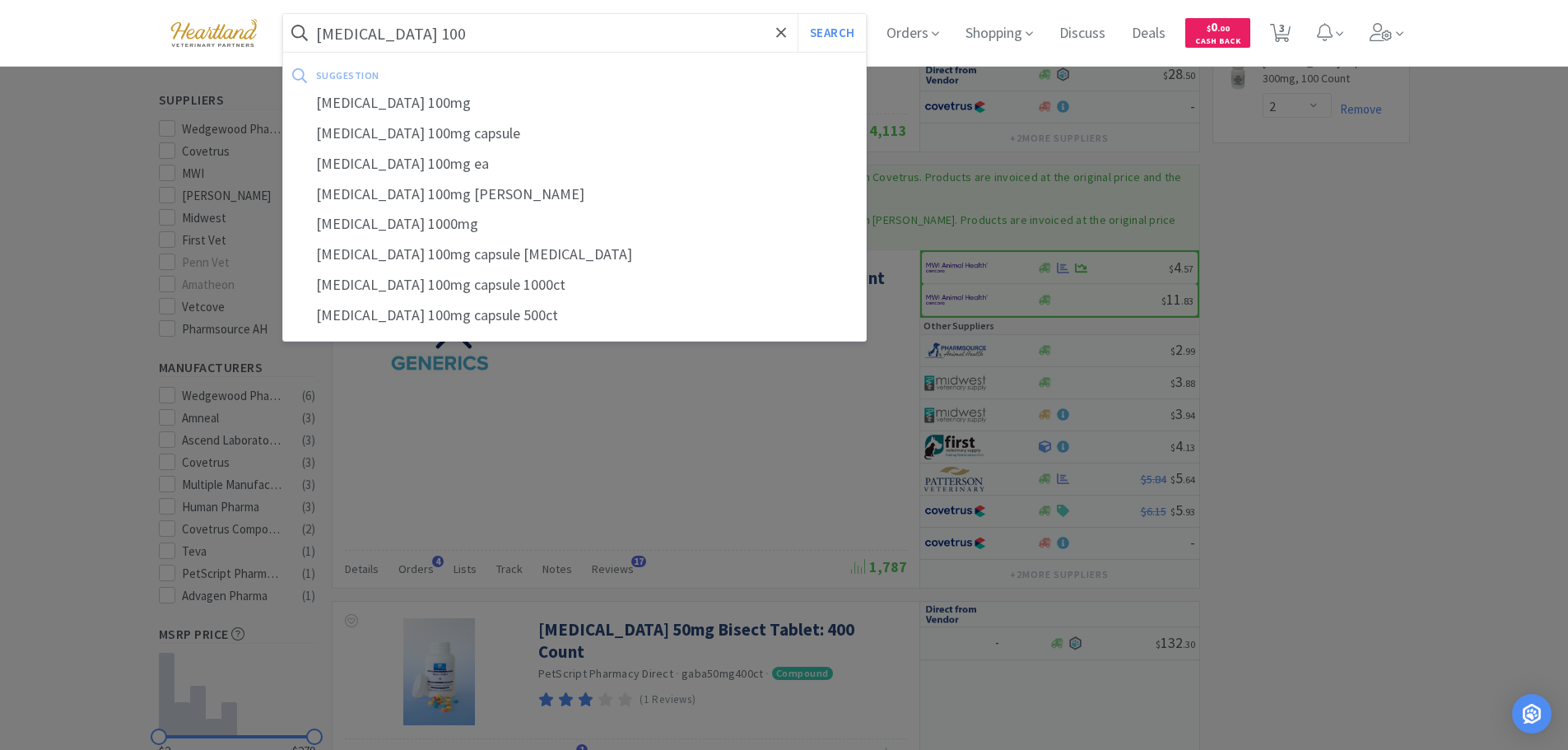
type input "gabapentin 100"
click at [798, 14] on button "Search" at bounding box center [832, 32] width 68 height 37
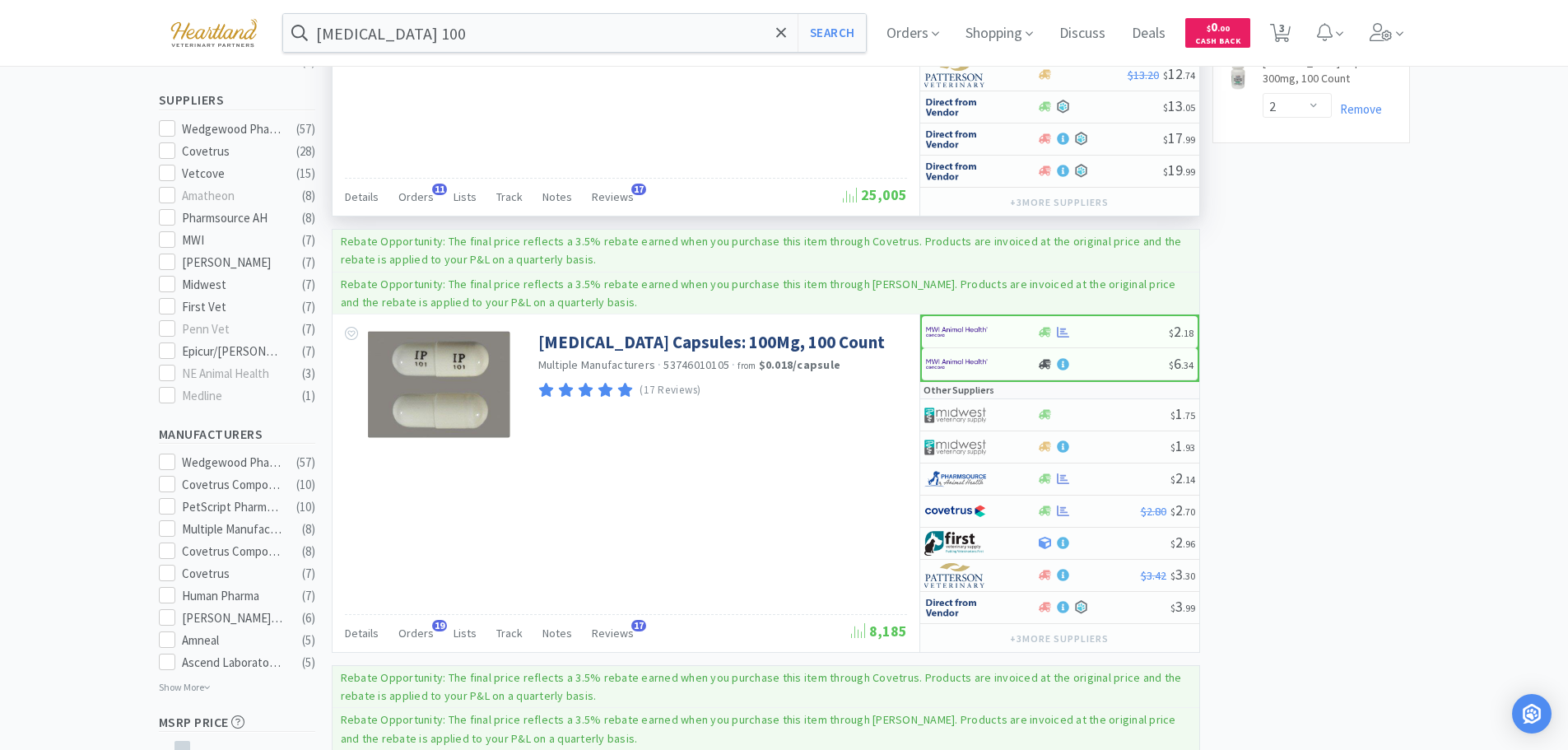
scroll to position [576, 0]
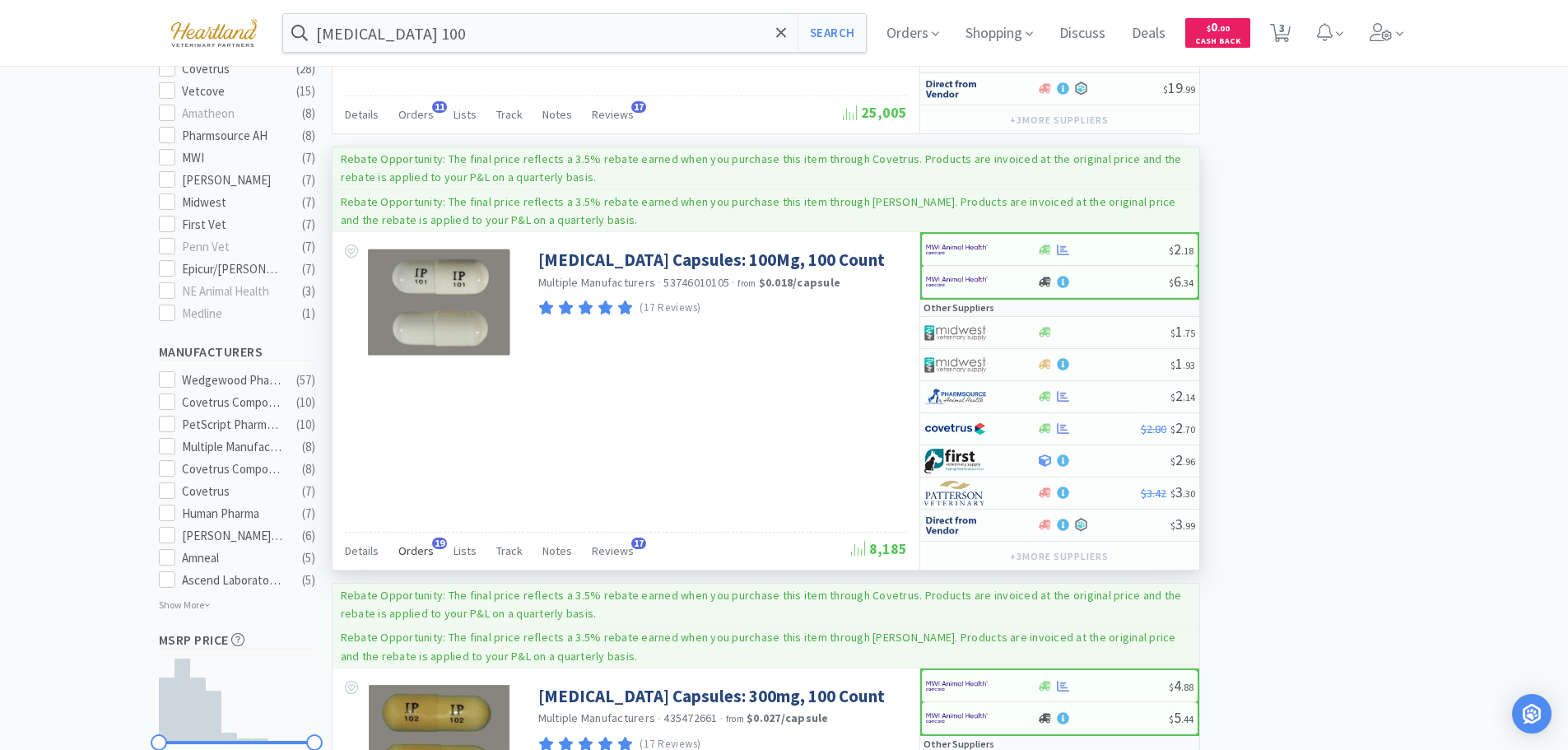
click at [417, 547] on span "Orders" at bounding box center [416, 550] width 36 height 14
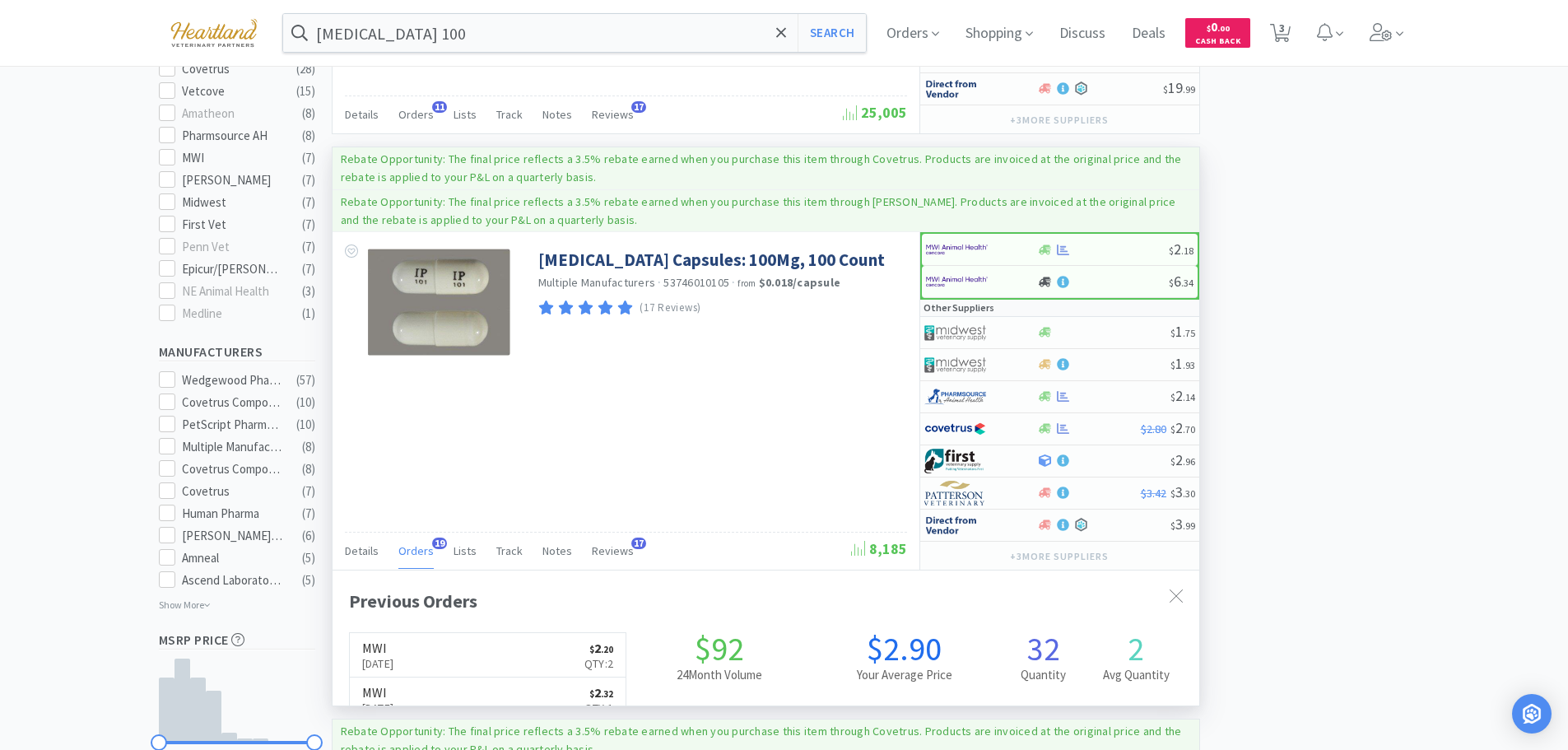
scroll to position [441, 867]
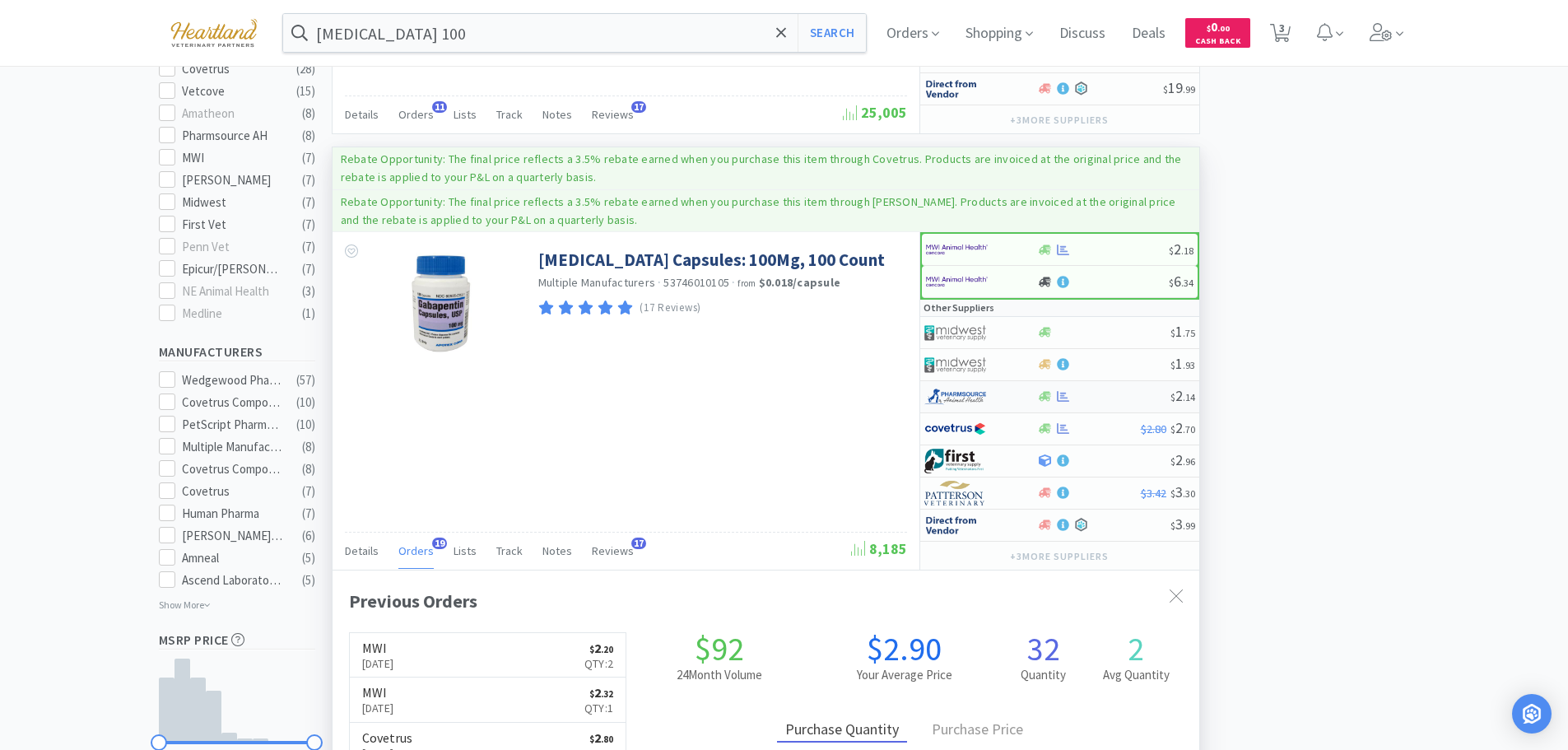
click at [1021, 391] on div at bounding box center [981, 397] width 112 height 28
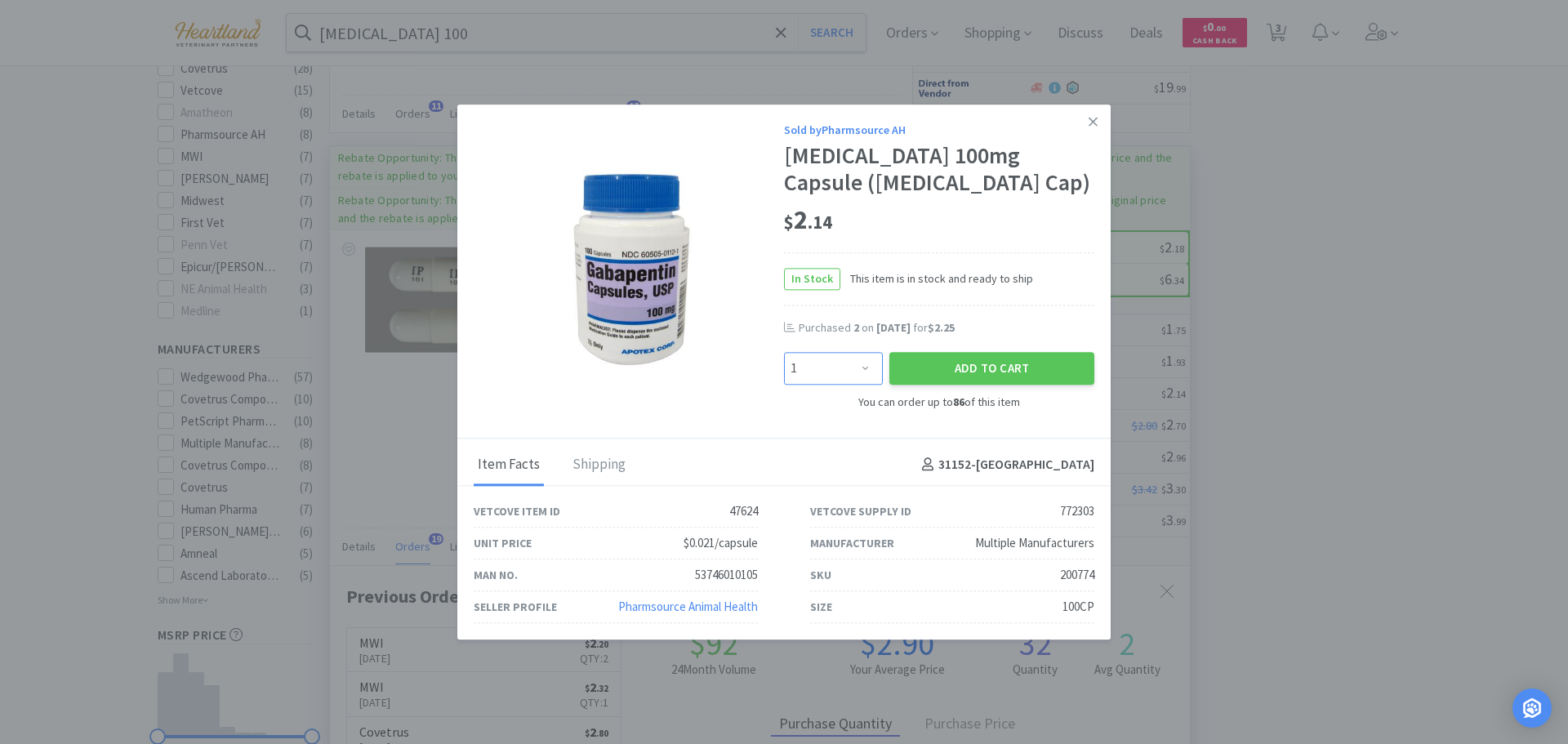
click at [867, 369] on select "Enter Quantity 1 2 3 4 5 6 7 8 9 10 11 12 13 14 15 16 17 18 19 20 Enter Quantity" at bounding box center [833, 369] width 99 height 33
select select "2"
click at [784, 353] on select "Enter Quantity 1 2 3 4 5 6 7 8 9 10 11 12 13 14 15 16 17 18 19 20 Enter Quantity" at bounding box center [833, 369] width 99 height 33
click at [963, 374] on button "Add to Cart" at bounding box center [991, 369] width 205 height 33
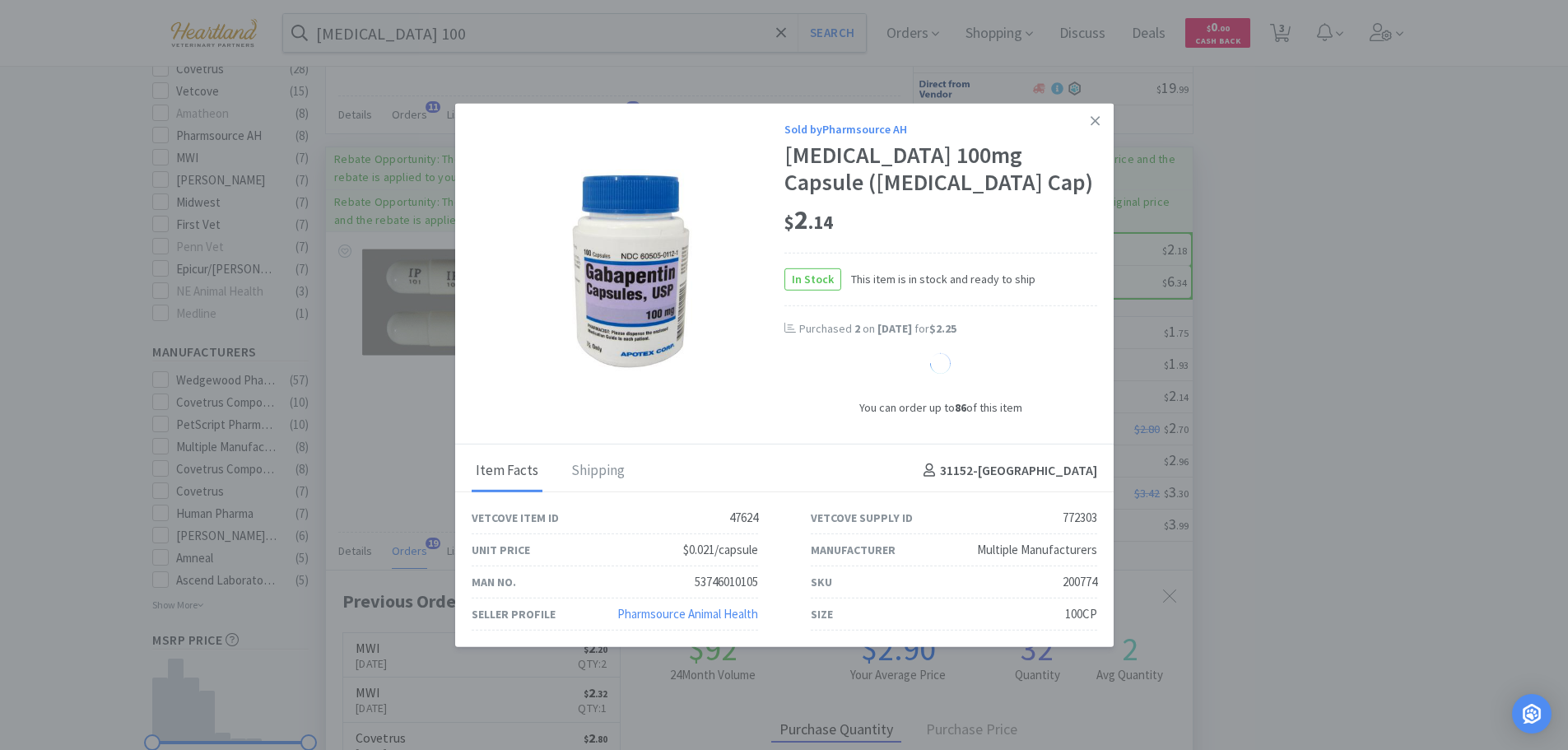
select select "2"
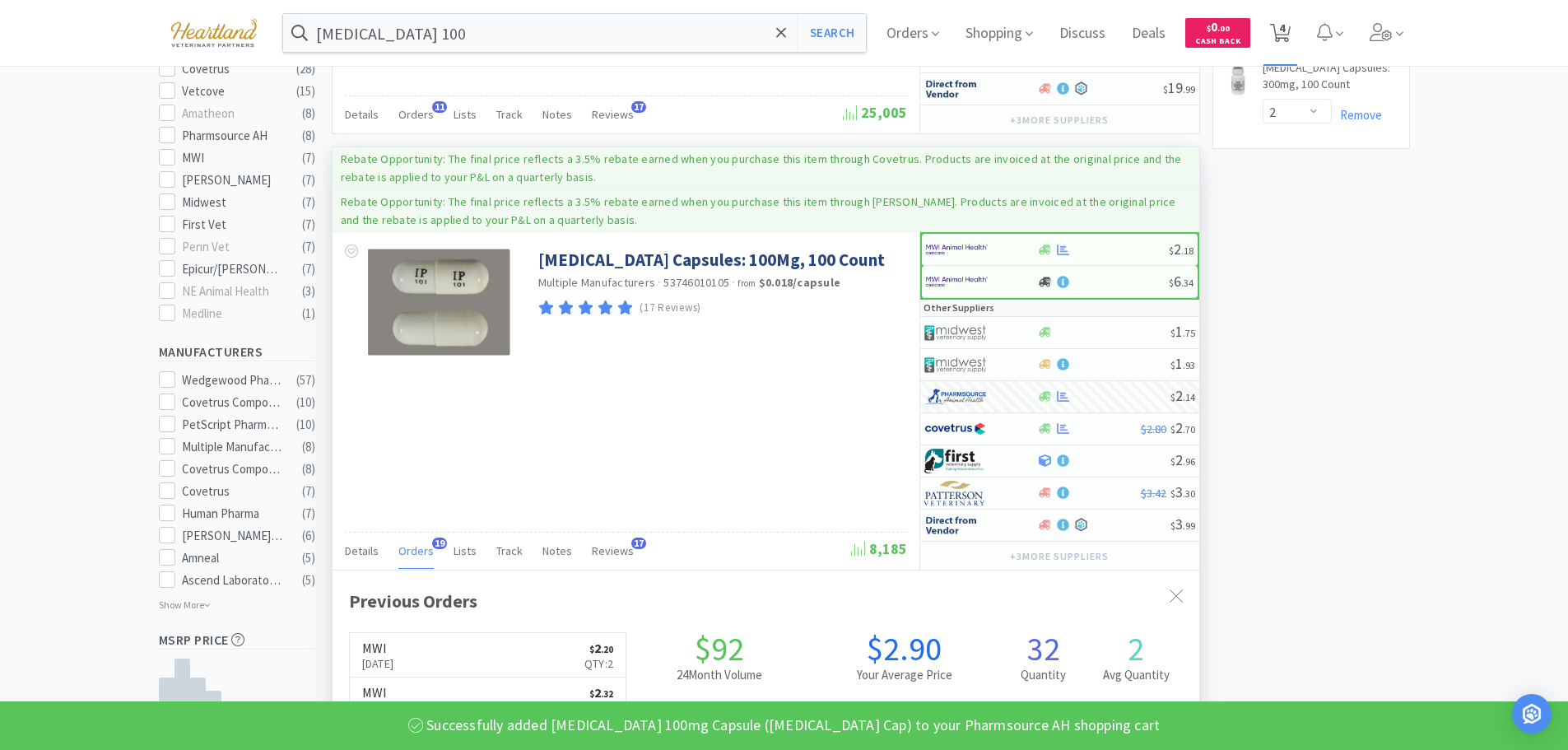
click at [1290, 28] on icon at bounding box center [1280, 32] width 20 height 18
select select "4"
select select "1"
select select "2"
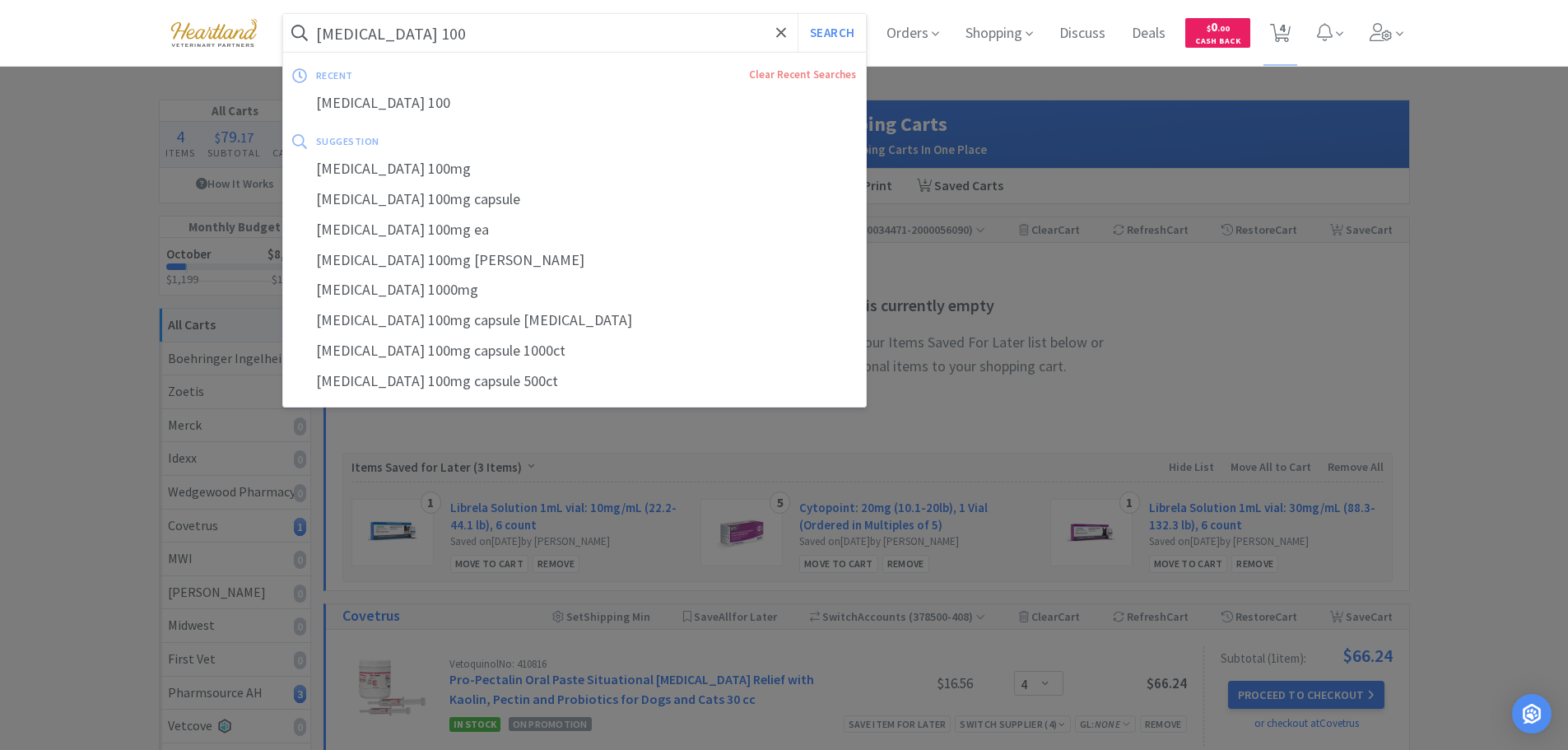
click at [615, 30] on input "gabapentin 100" at bounding box center [575, 32] width 584 height 37
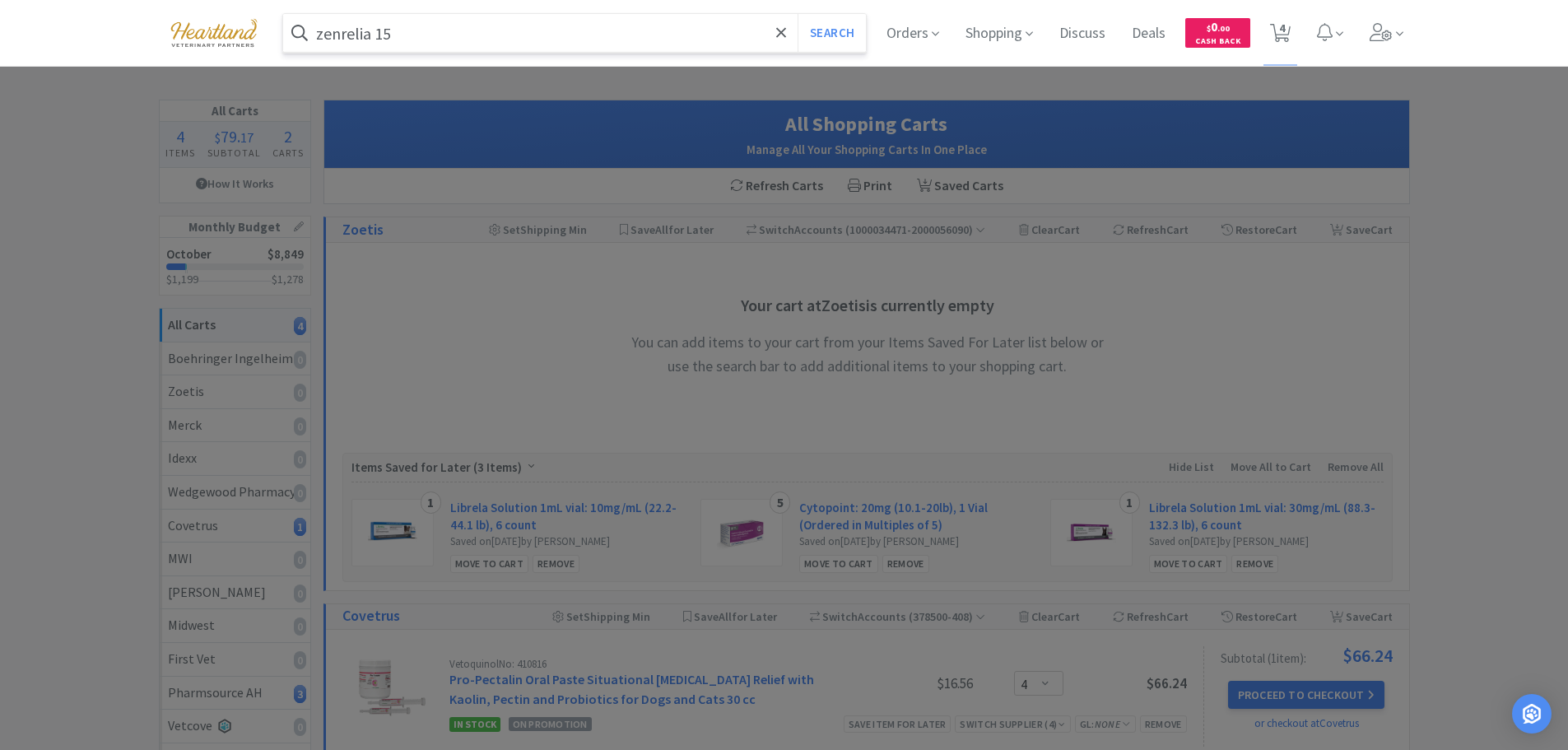
type input "zenrelia 15"
click at [798, 14] on button "Search" at bounding box center [832, 32] width 68 height 37
select select "4"
select select "1"
select select "2"
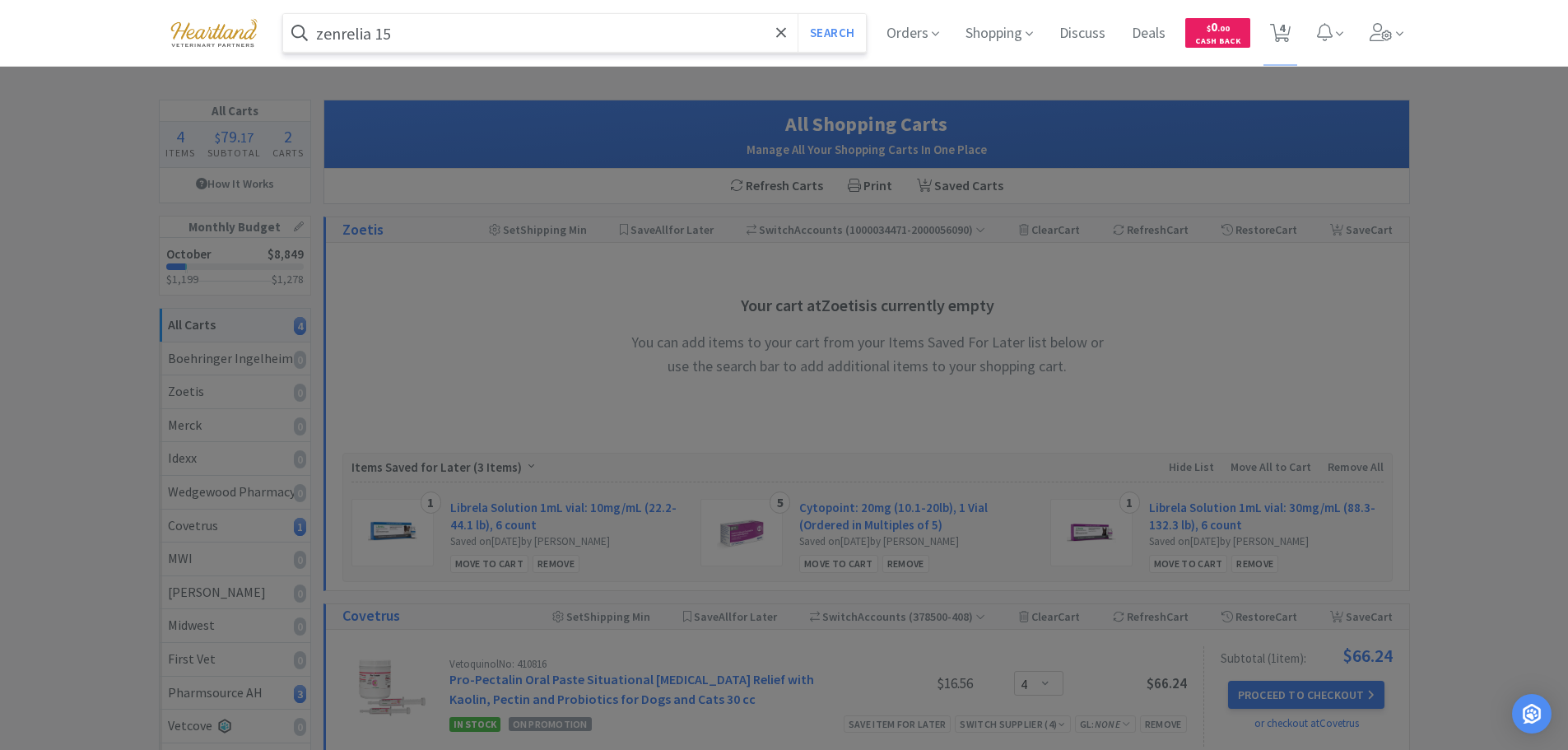
select select "2"
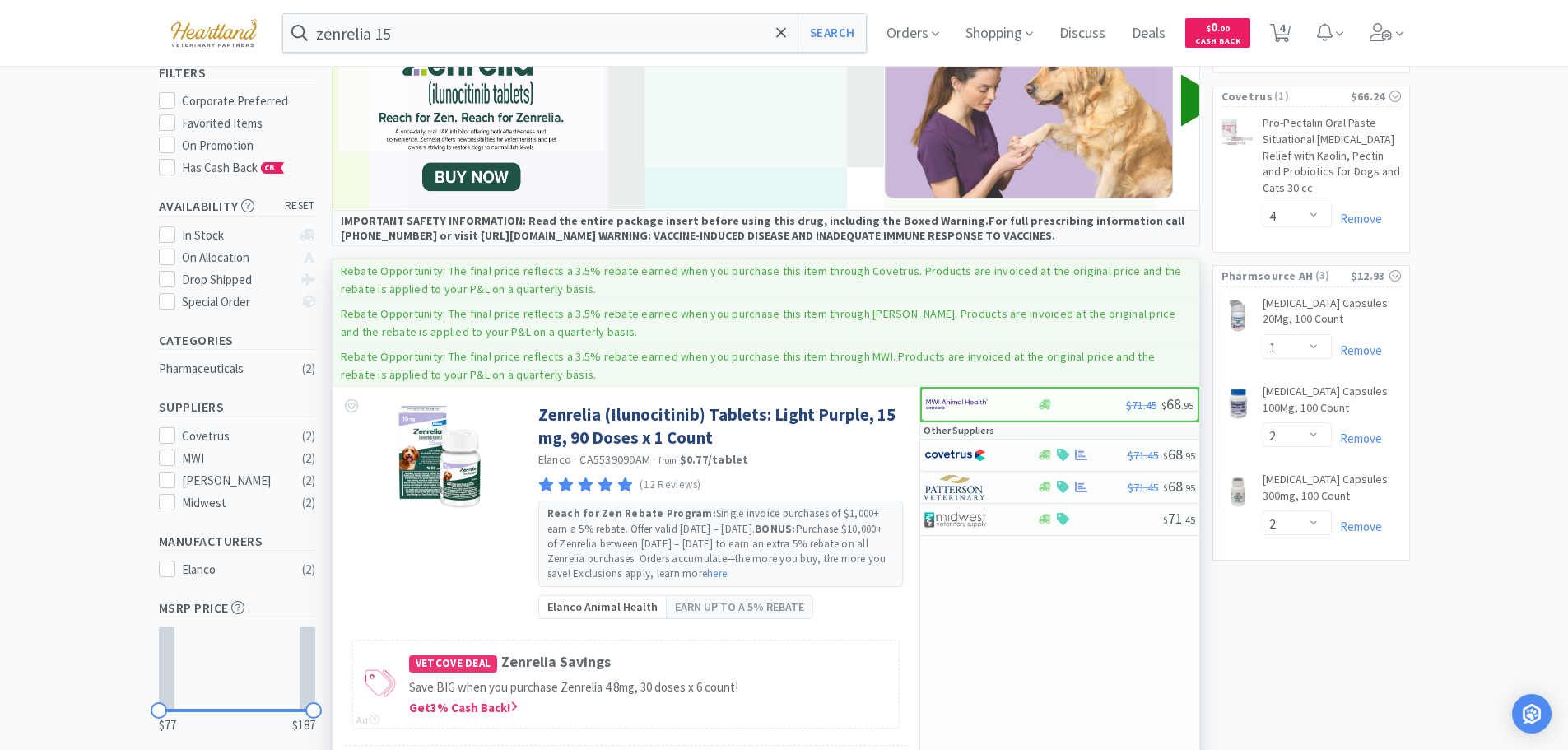
scroll to position [247, 0]
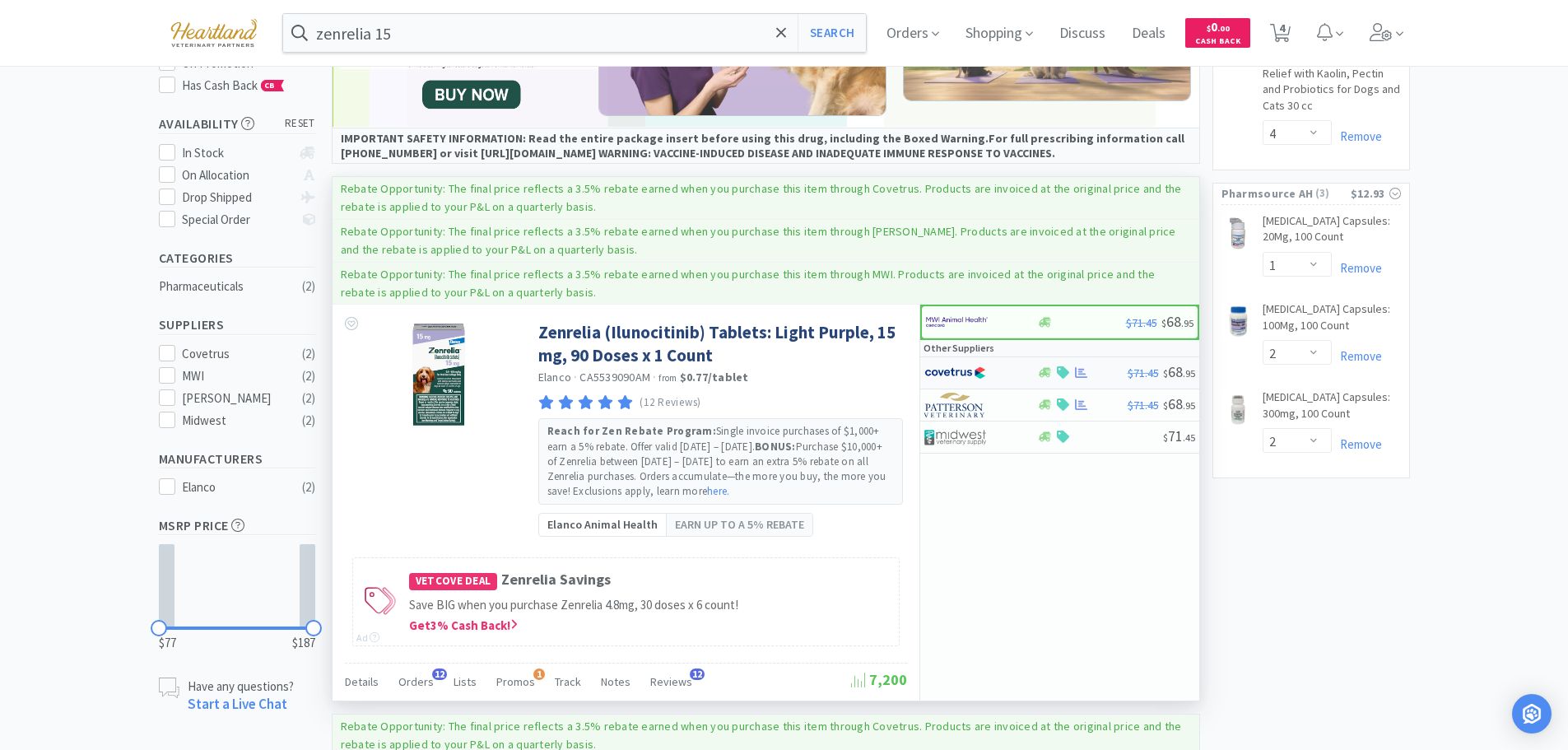
click at [1014, 370] on div at bounding box center [970, 373] width 90 height 28
select select "1"
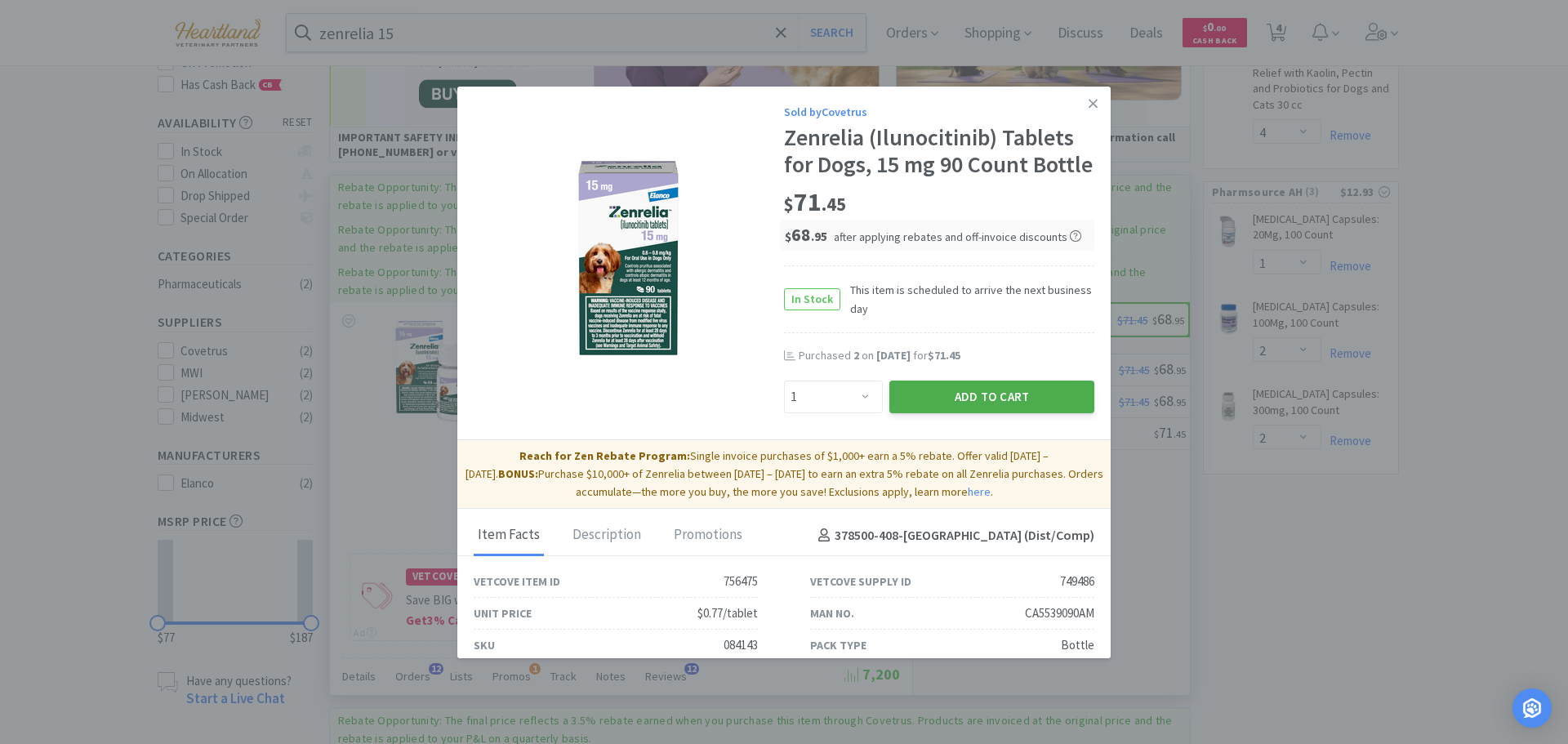
click at [1002, 413] on button "Add to Cart" at bounding box center [991, 397] width 205 height 33
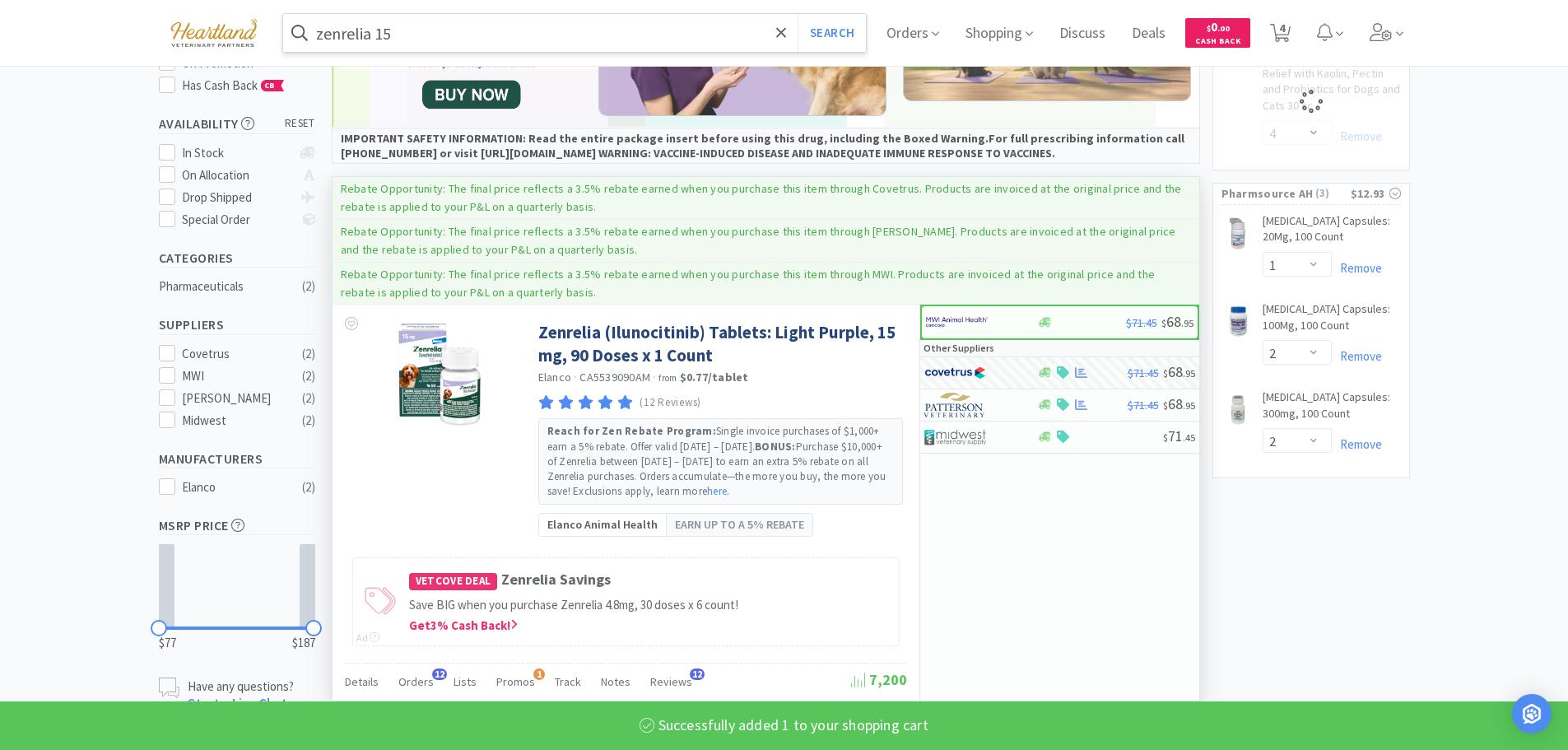
click at [443, 36] on input "zenrelia 15" at bounding box center [575, 32] width 584 height 37
select select "1"
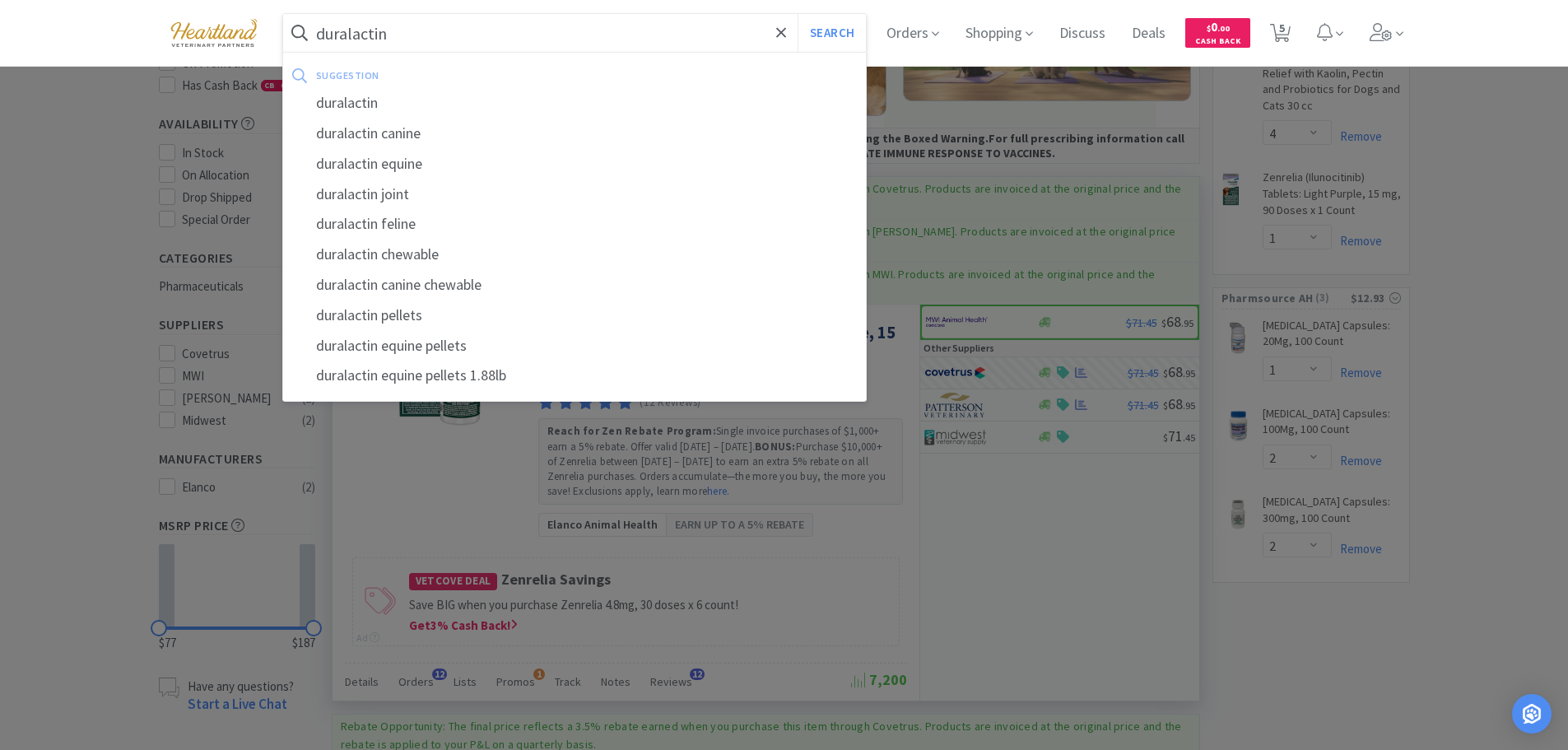
type input "duralactin"
click at [798, 14] on button "Search" at bounding box center [832, 32] width 68 height 37
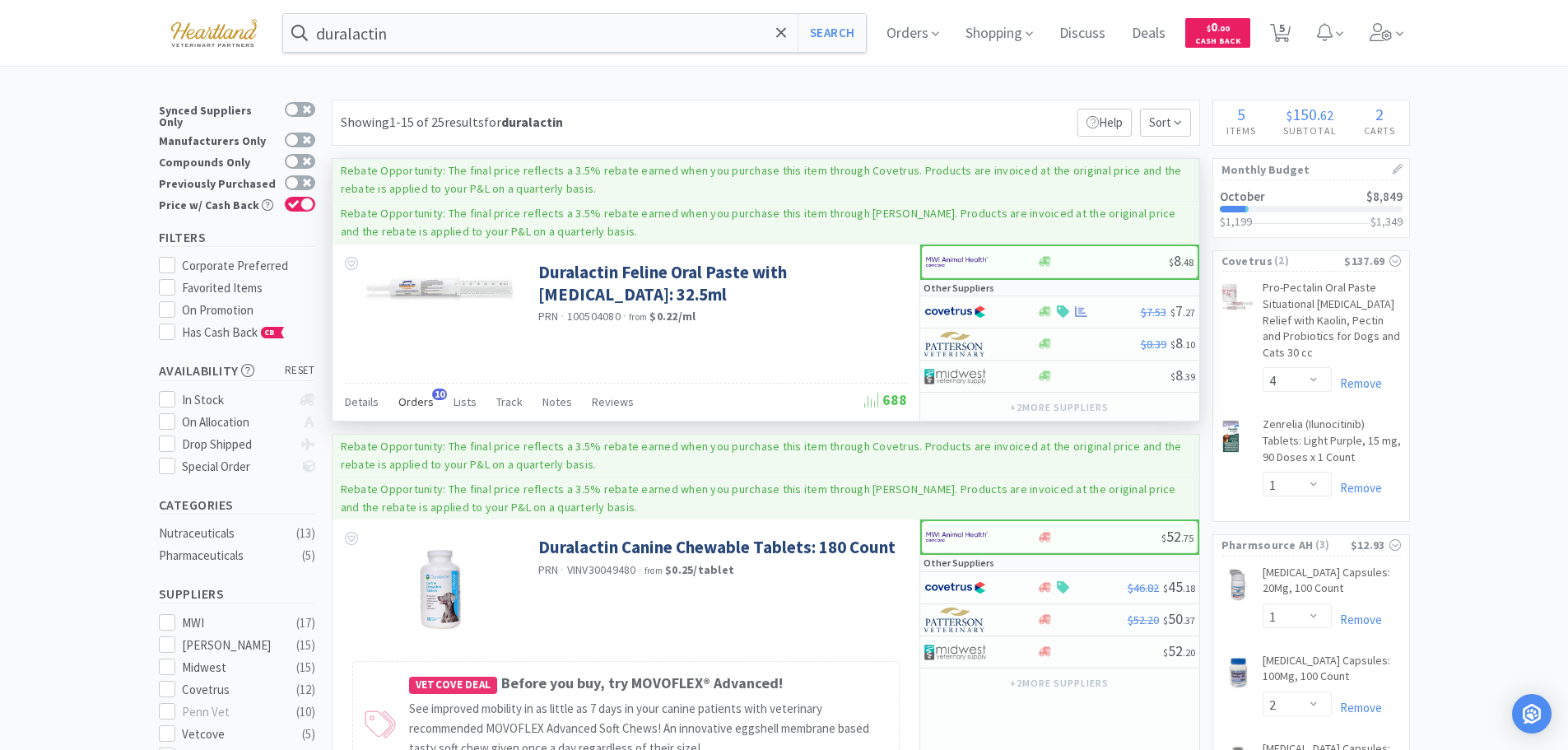
click at [413, 398] on span "Orders" at bounding box center [416, 401] width 36 height 14
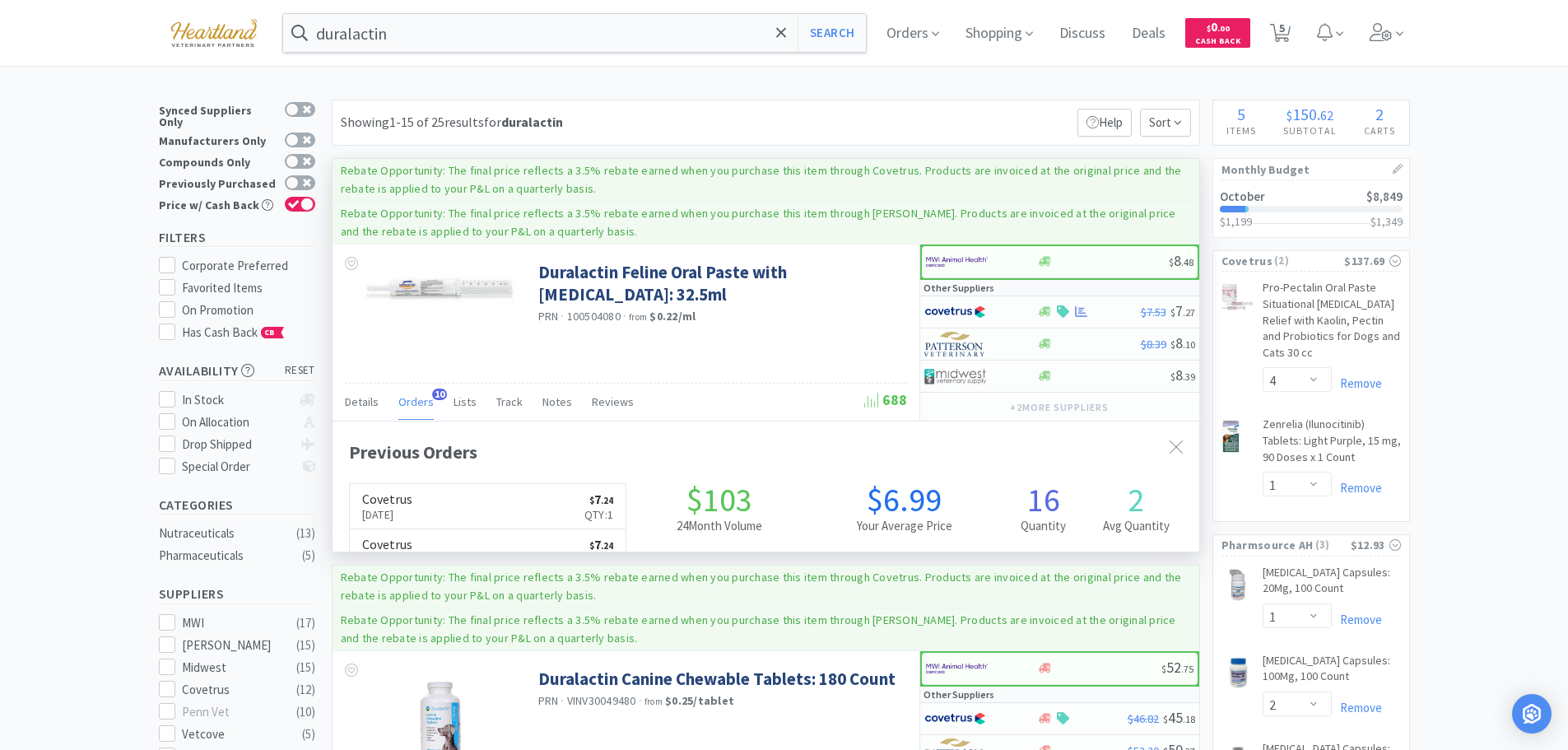
scroll to position [441, 867]
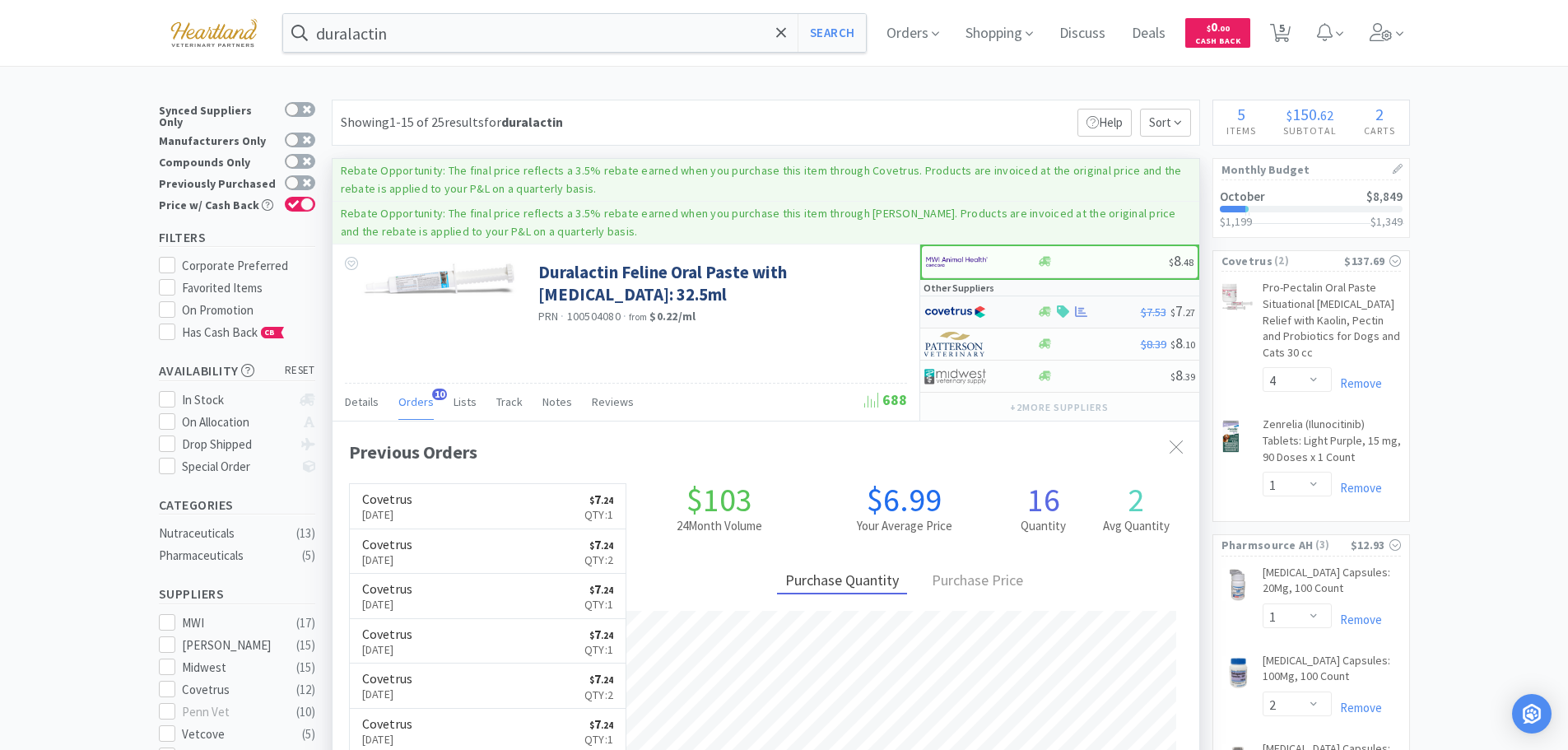
click at [997, 313] on div at bounding box center [970, 312] width 90 height 28
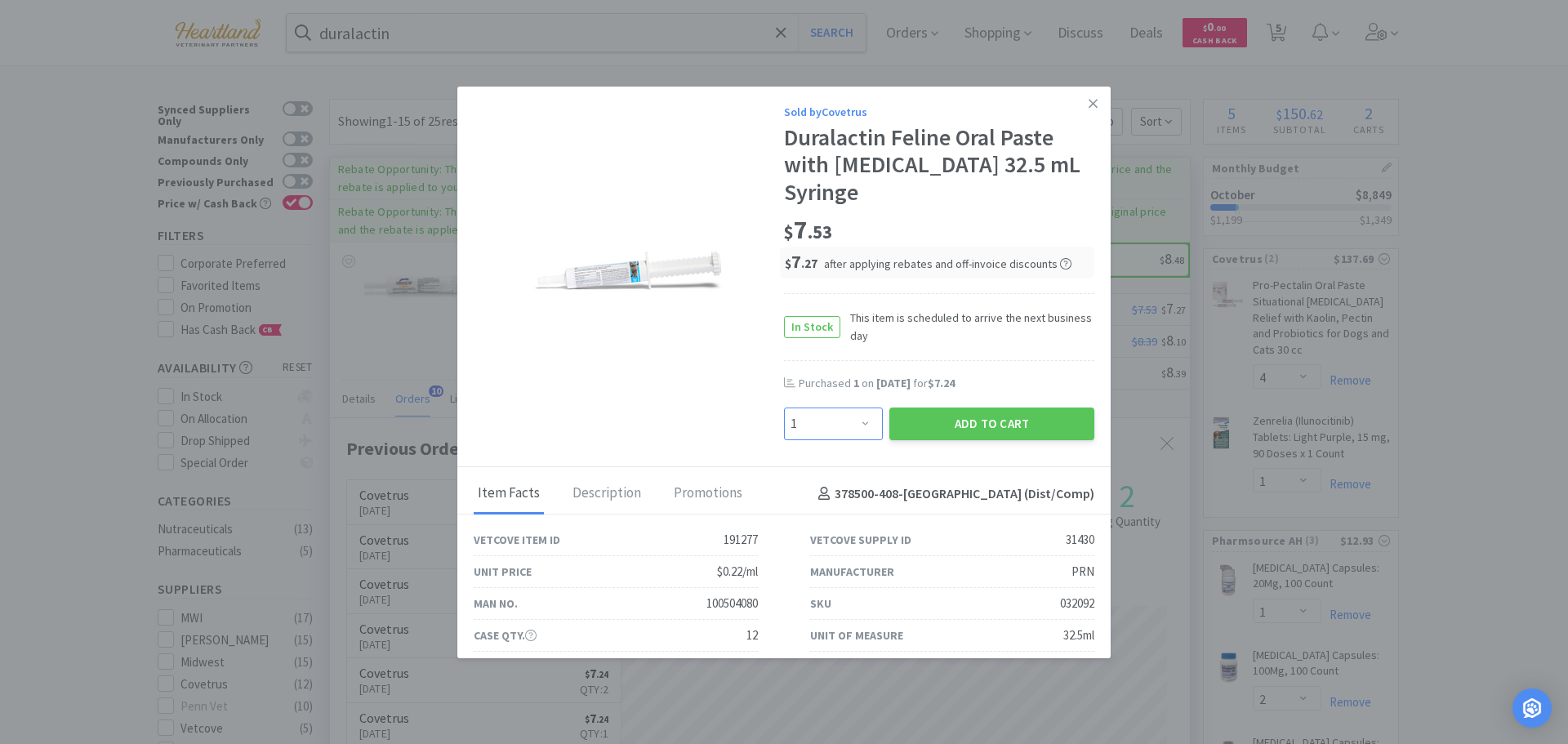
click at [860, 408] on select "Enter Quantity 1 2 3 4 5 6 7 8 9 10 11 12 13 14 15 16 17 18 19 20 Enter Quantity" at bounding box center [833, 424] width 99 height 33
select select "3"
click at [784, 408] on select "Enter Quantity 1 2 3 4 5 6 7 8 9 10 11 12 13 14 15 16 17 18 19 20 Enter Quantity" at bounding box center [833, 424] width 99 height 33
click at [961, 408] on button "Add to Cart" at bounding box center [991, 424] width 205 height 33
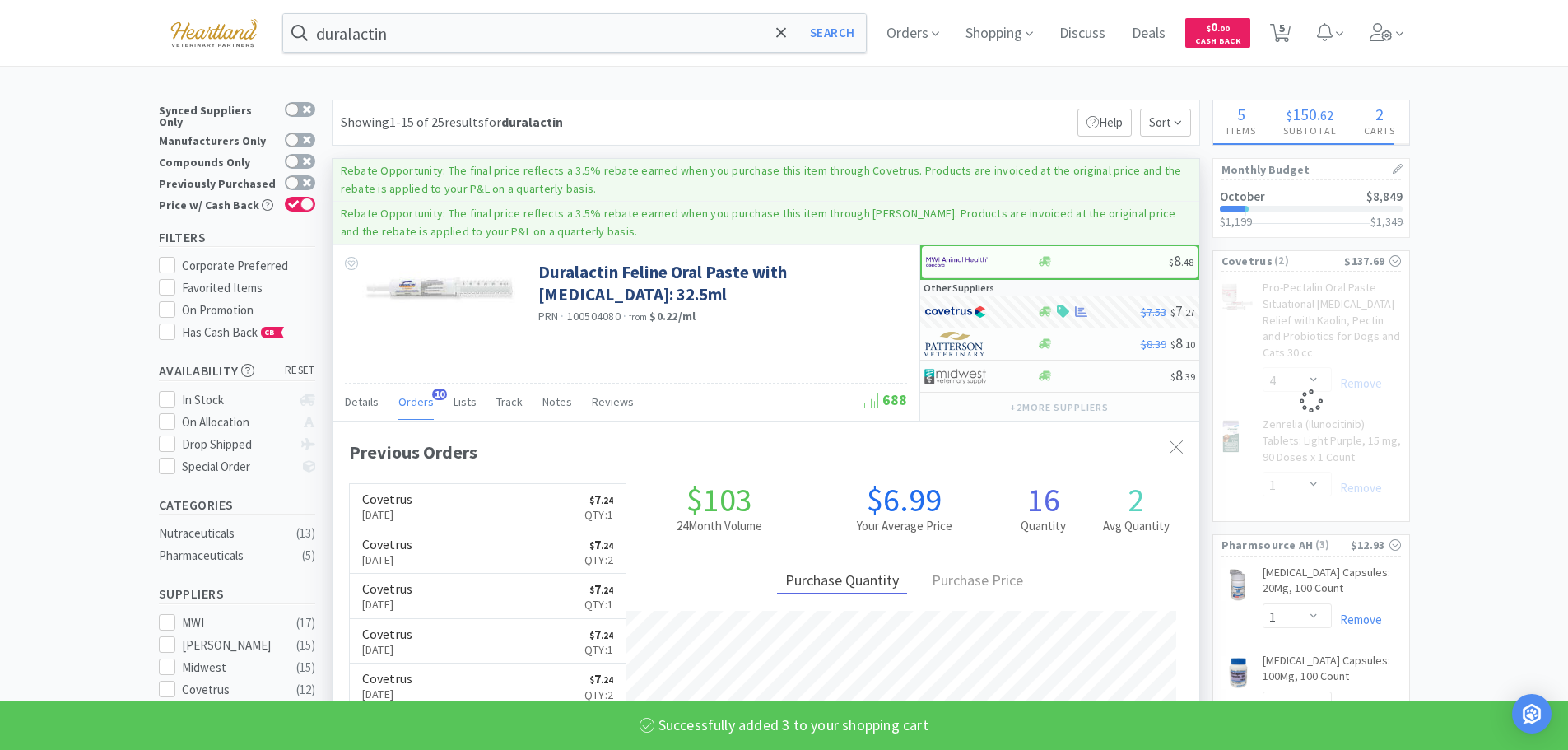
select select "3"
select select "4"
select select "1"
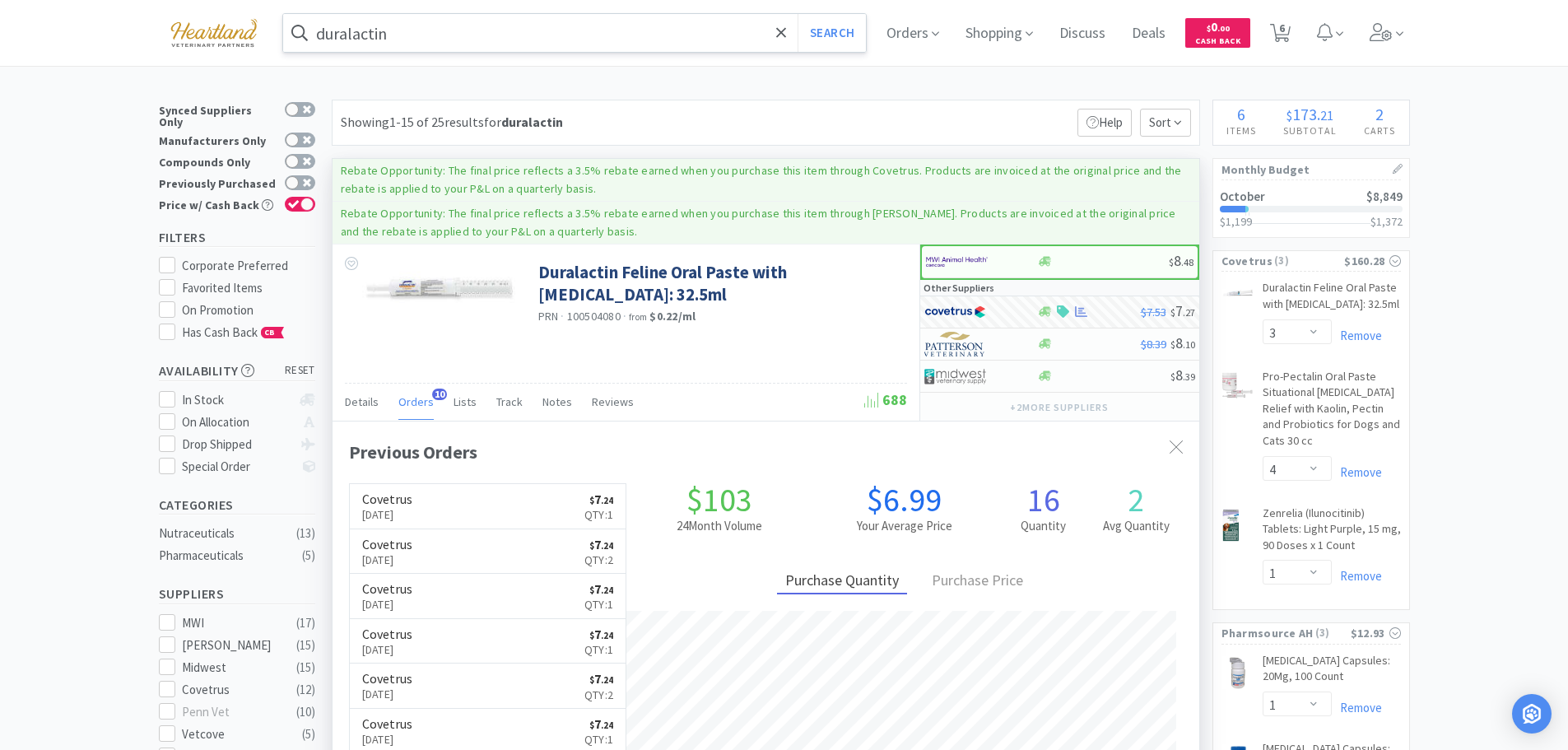
click at [522, 48] on input "duralactin" at bounding box center [575, 32] width 584 height 37
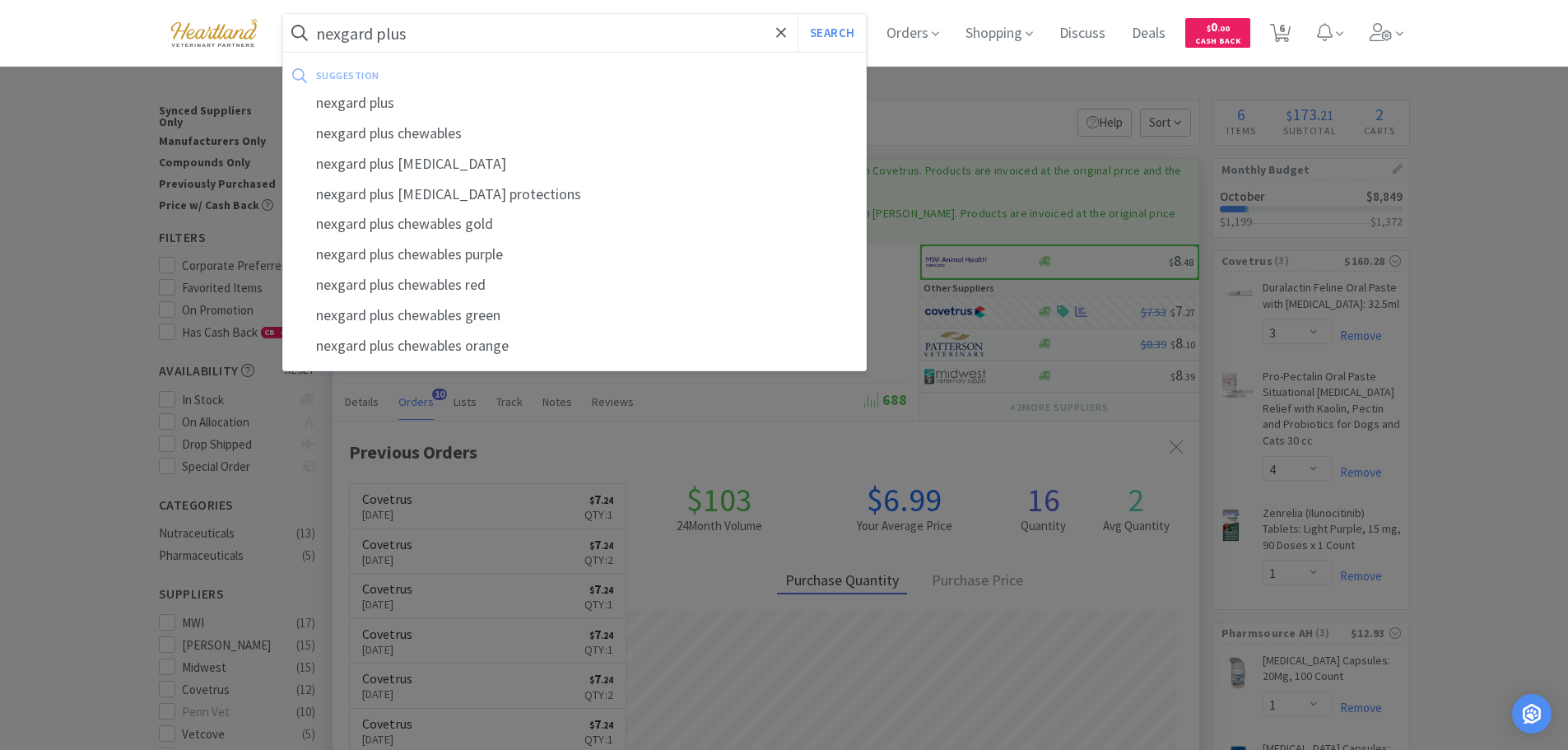
type input "nexgard plus"
click at [798, 14] on button "Search" at bounding box center [832, 32] width 68 height 37
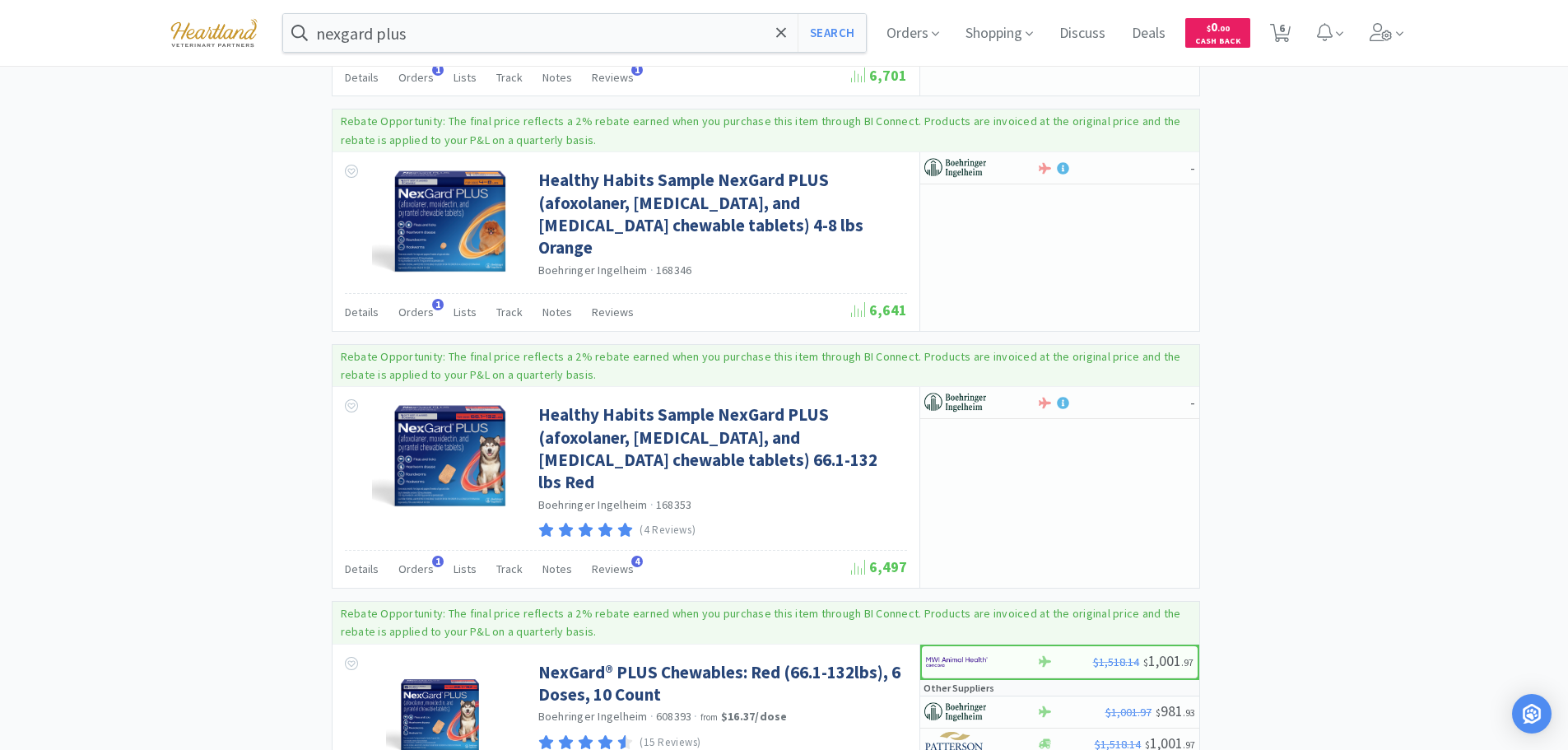
scroll to position [2799, 0]
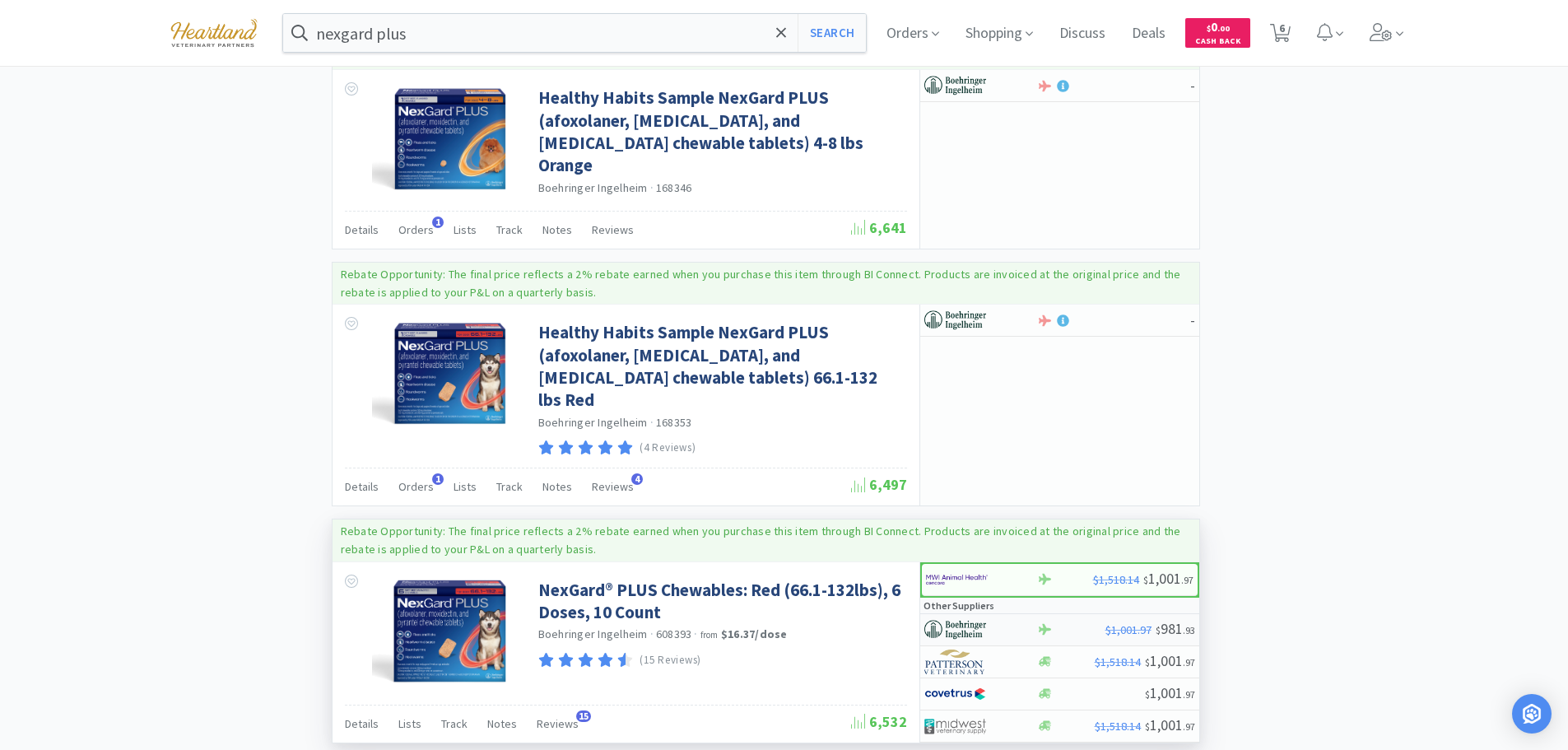
click at [1008, 615] on div at bounding box center [970, 629] width 90 height 28
select select "1"
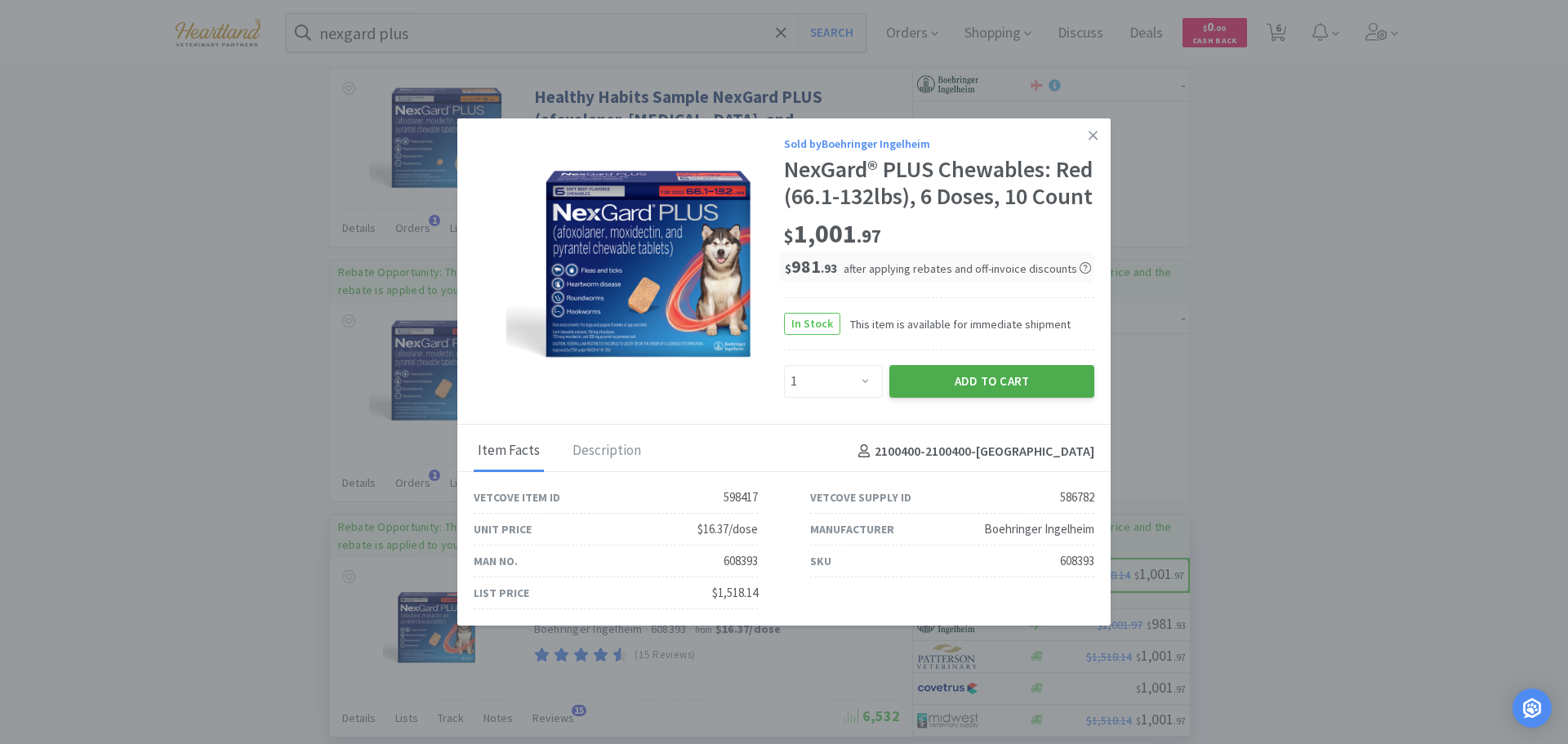
click at [998, 392] on button "Add to Cart" at bounding box center [991, 381] width 205 height 33
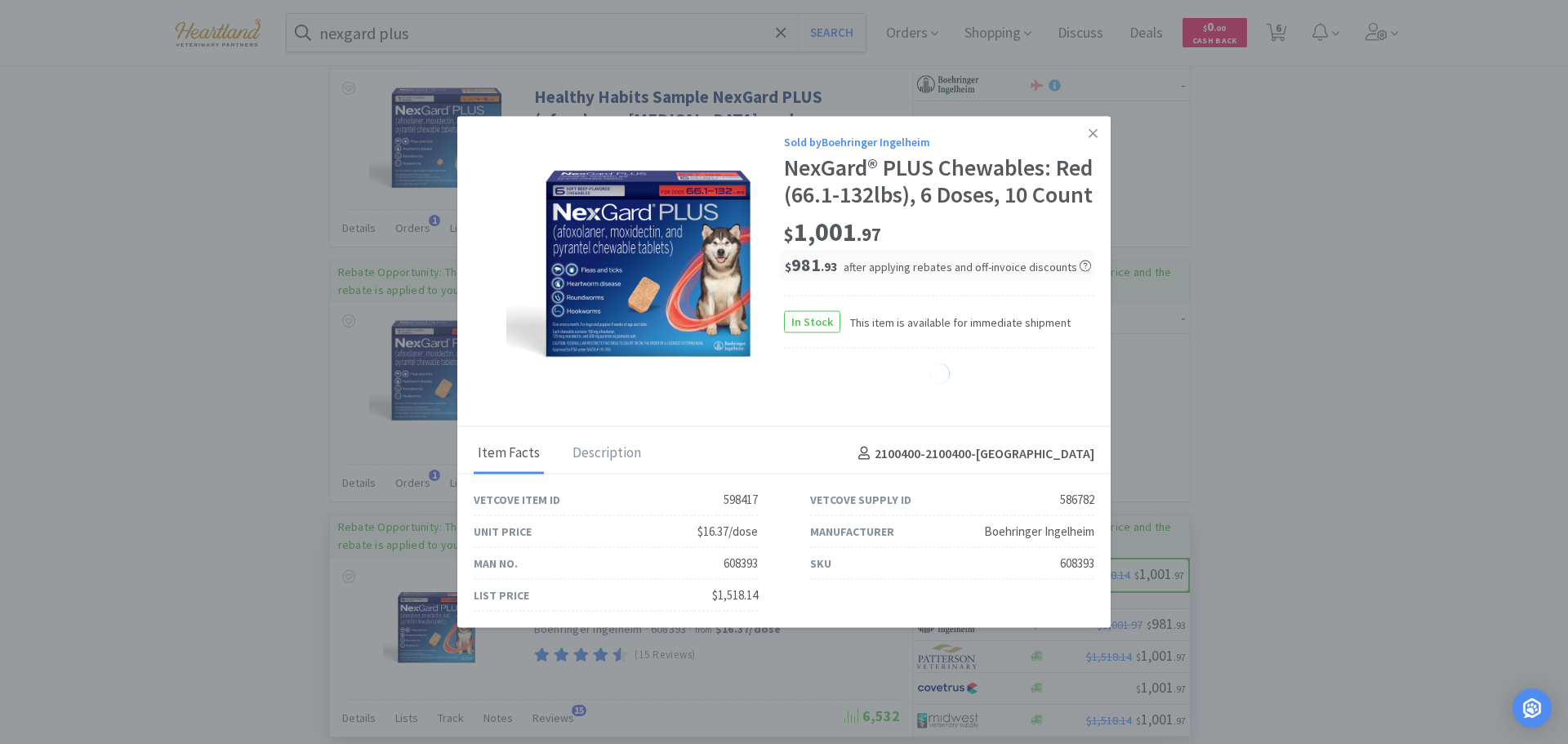
select select "1"
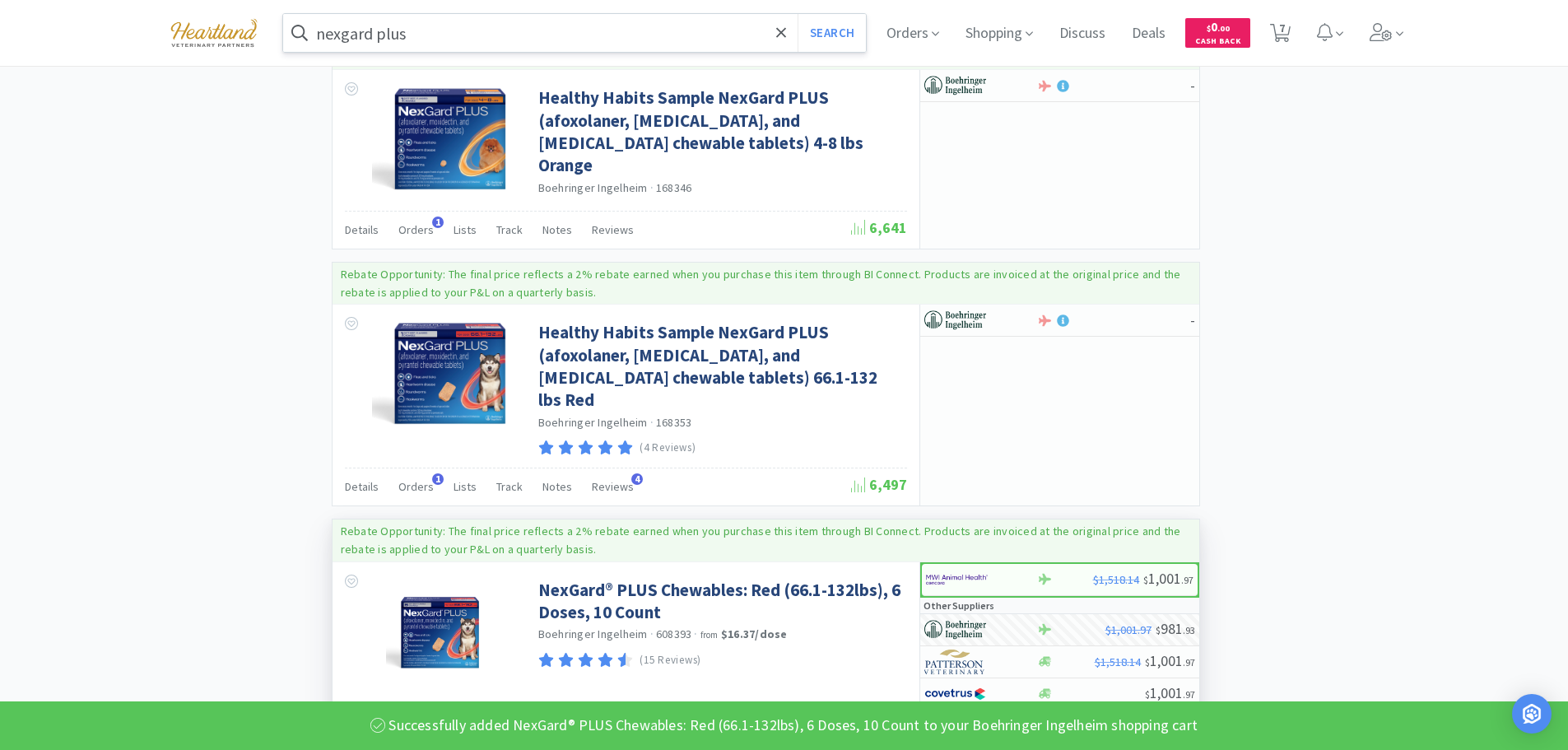
click at [494, 43] on input "nexgard plus" at bounding box center [575, 32] width 584 height 37
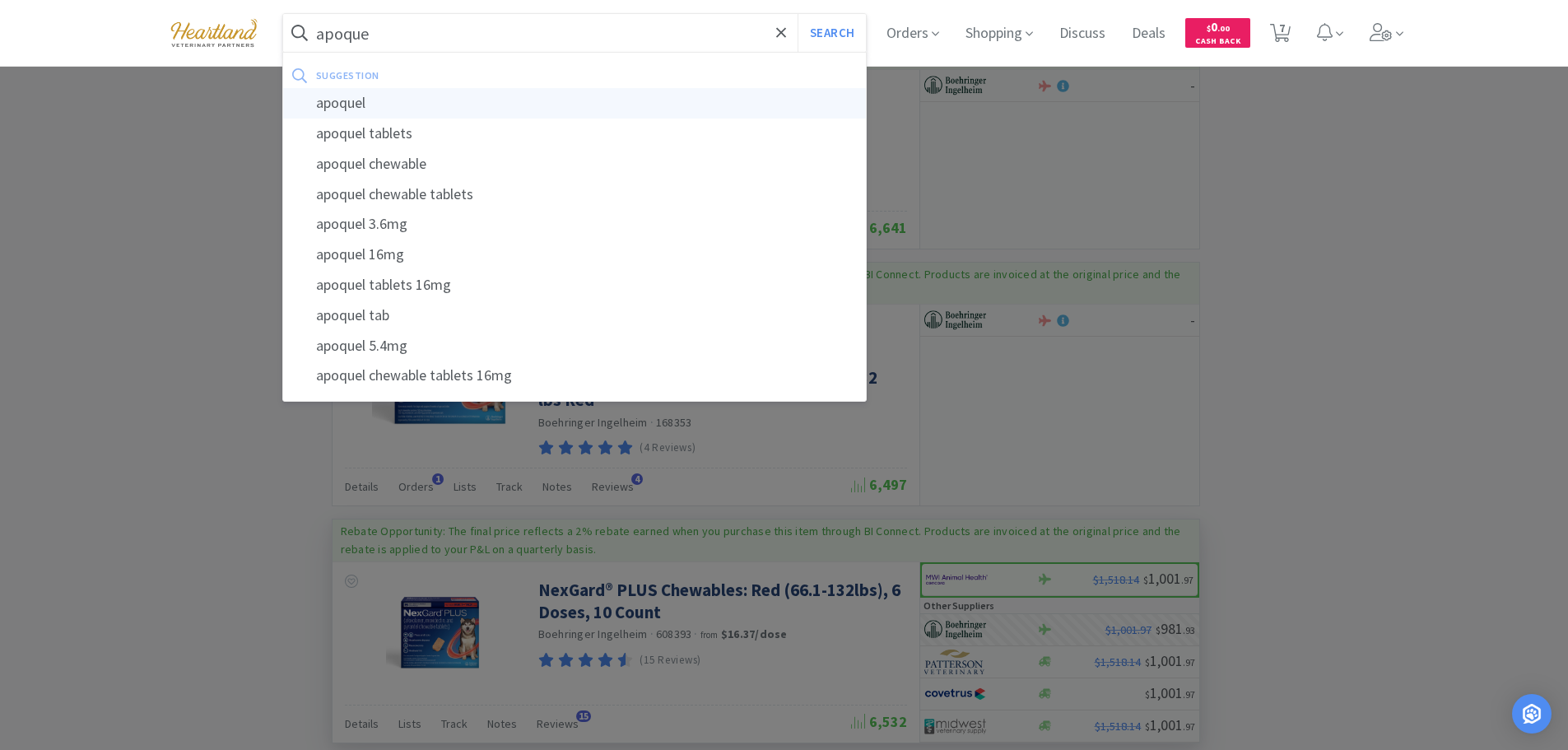
click at [370, 100] on div "apoquel" at bounding box center [575, 103] width 584 height 31
type input "apoquel"
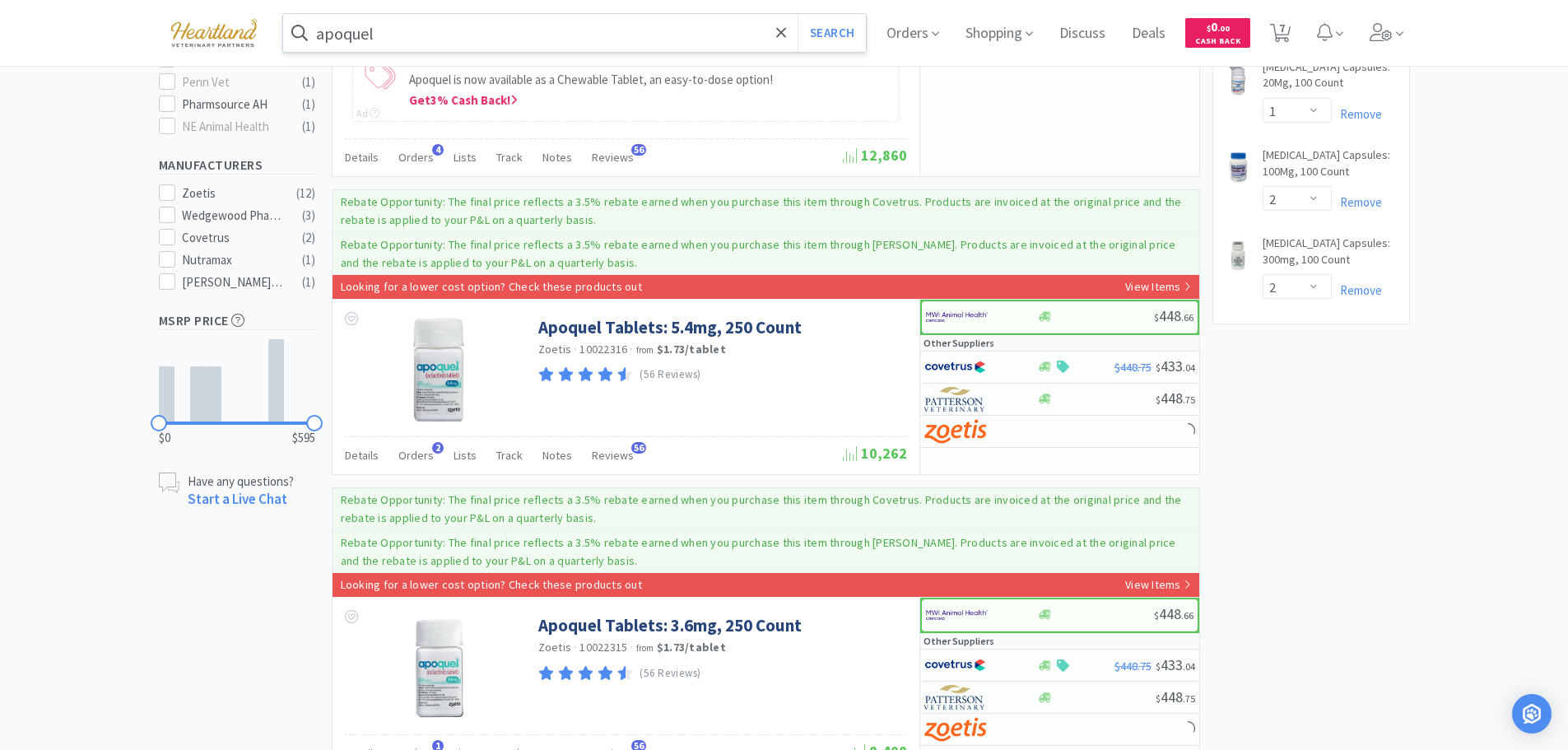
scroll to position [1235, 0]
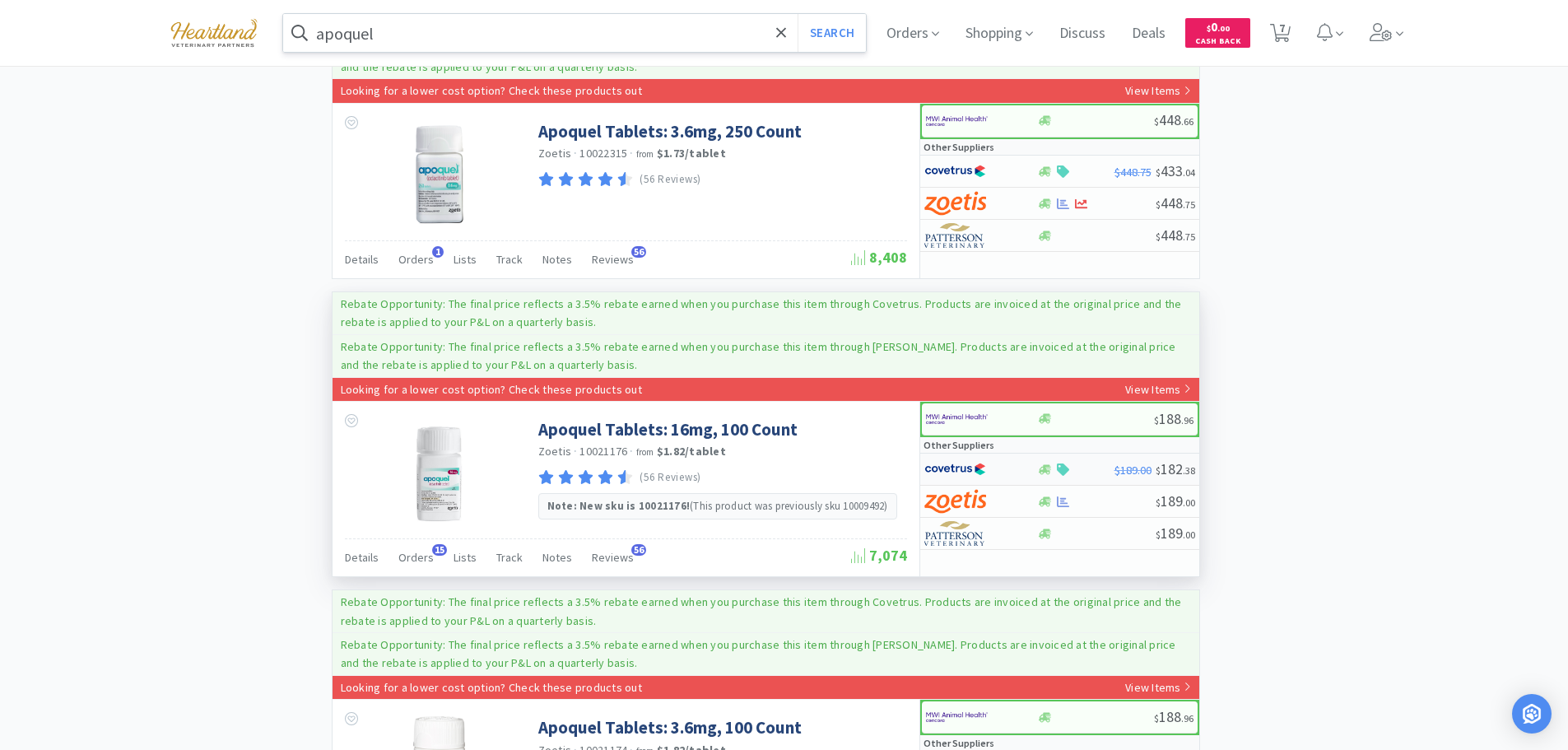
click at [1016, 461] on div at bounding box center [981, 469] width 112 height 28
select select "1"
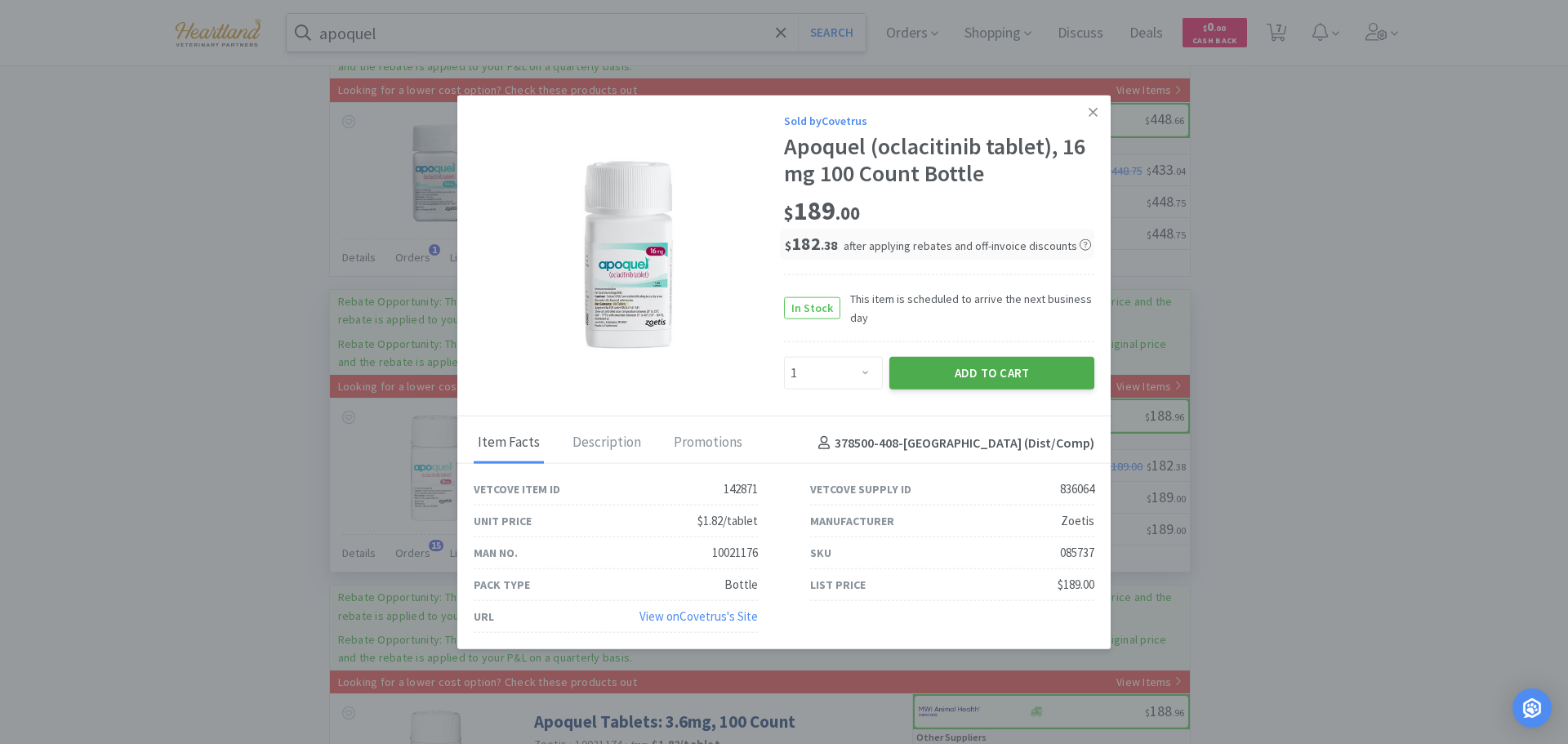
click at [1008, 377] on button "Add to Cart" at bounding box center [991, 373] width 205 height 33
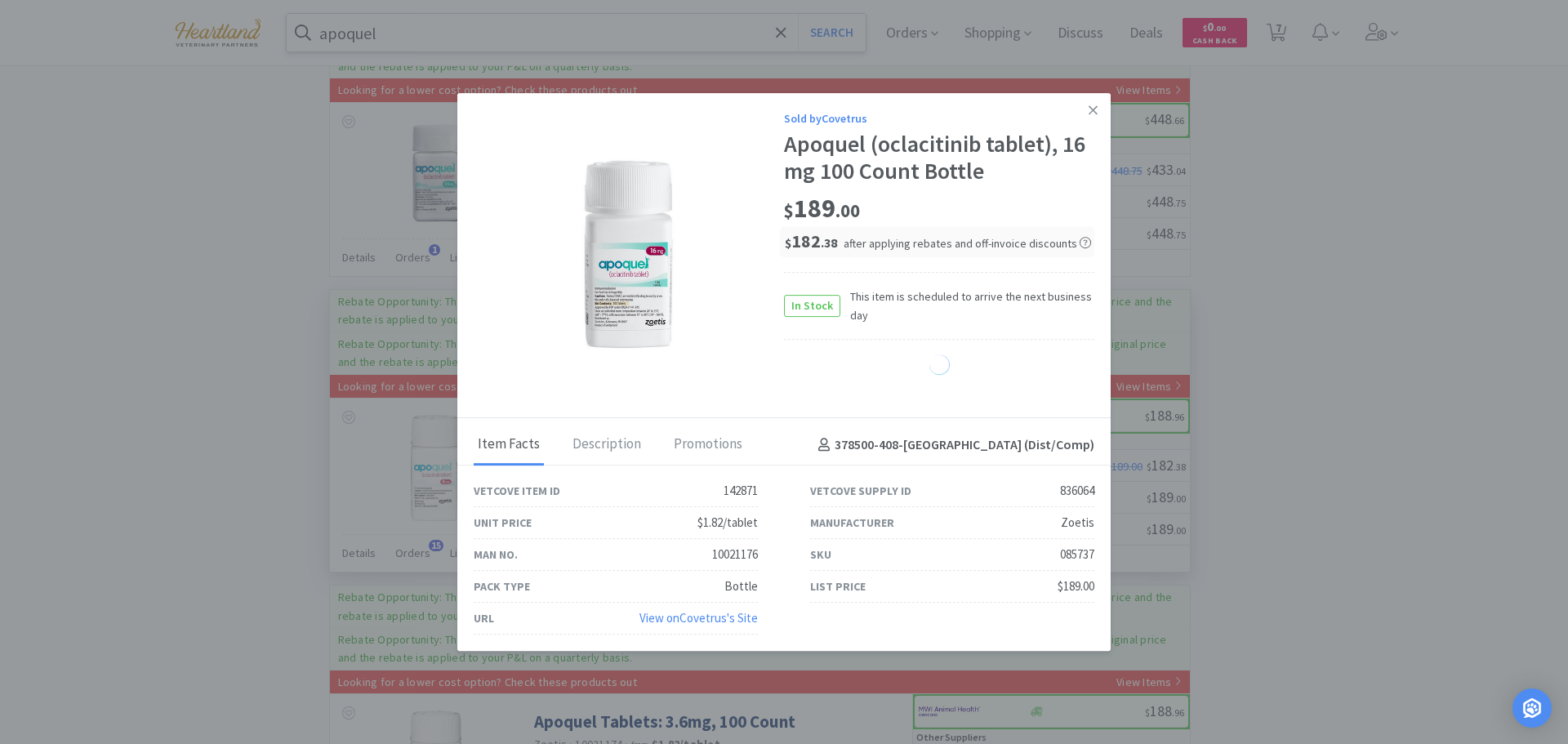
select select "1"
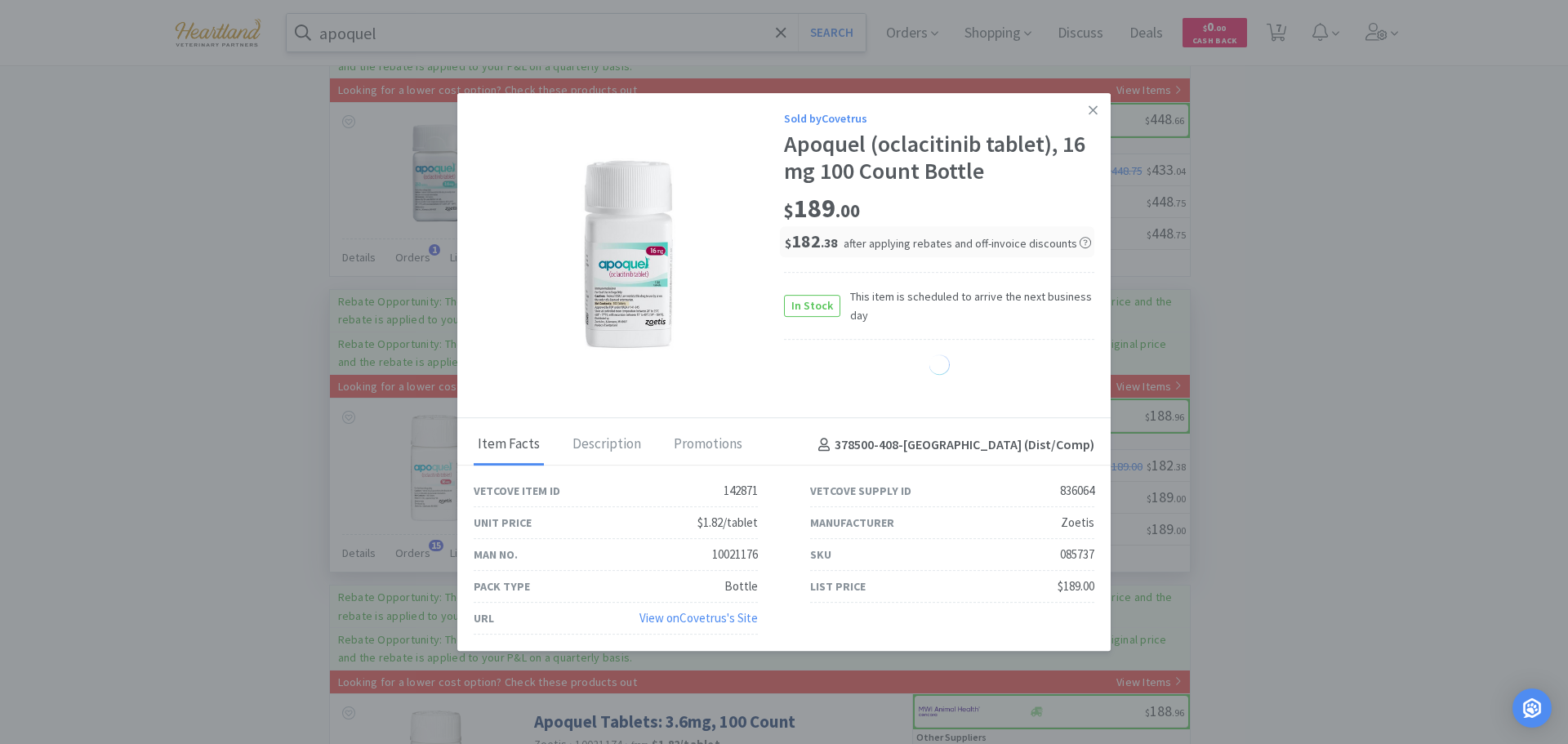
select select "1"
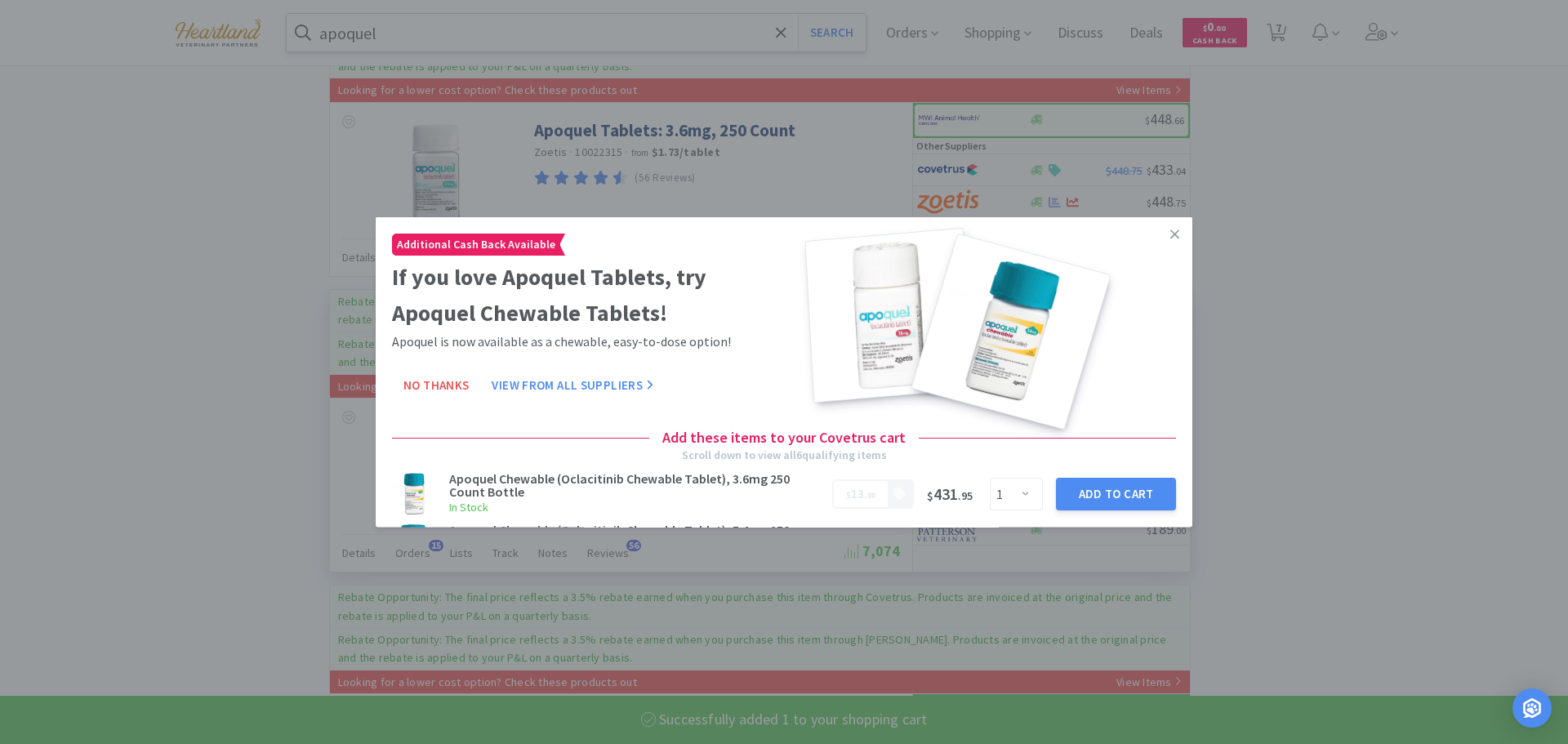
select select "1"
select select "3"
select select "4"
select select "1"
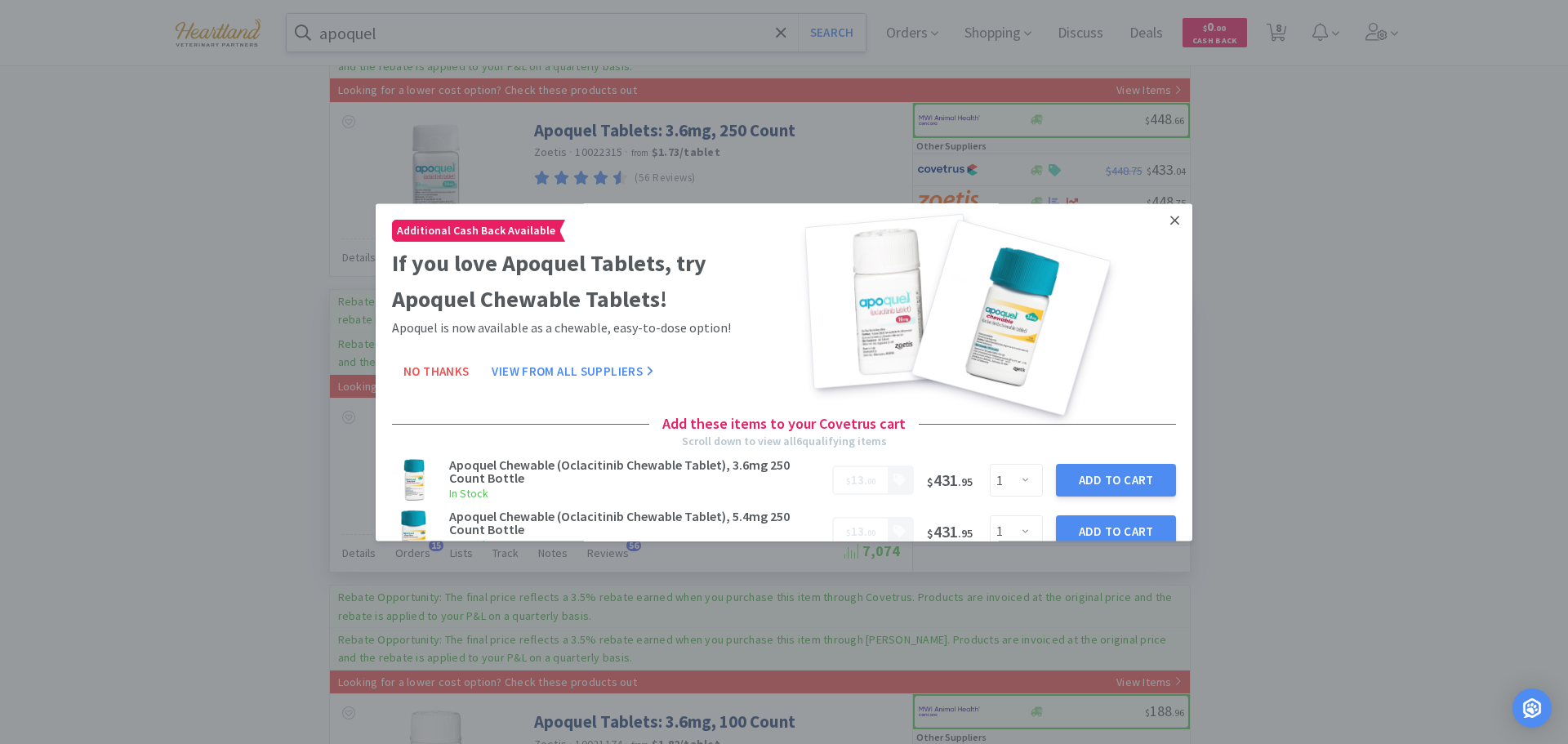
click at [1170, 223] on icon at bounding box center [1175, 220] width 9 height 9
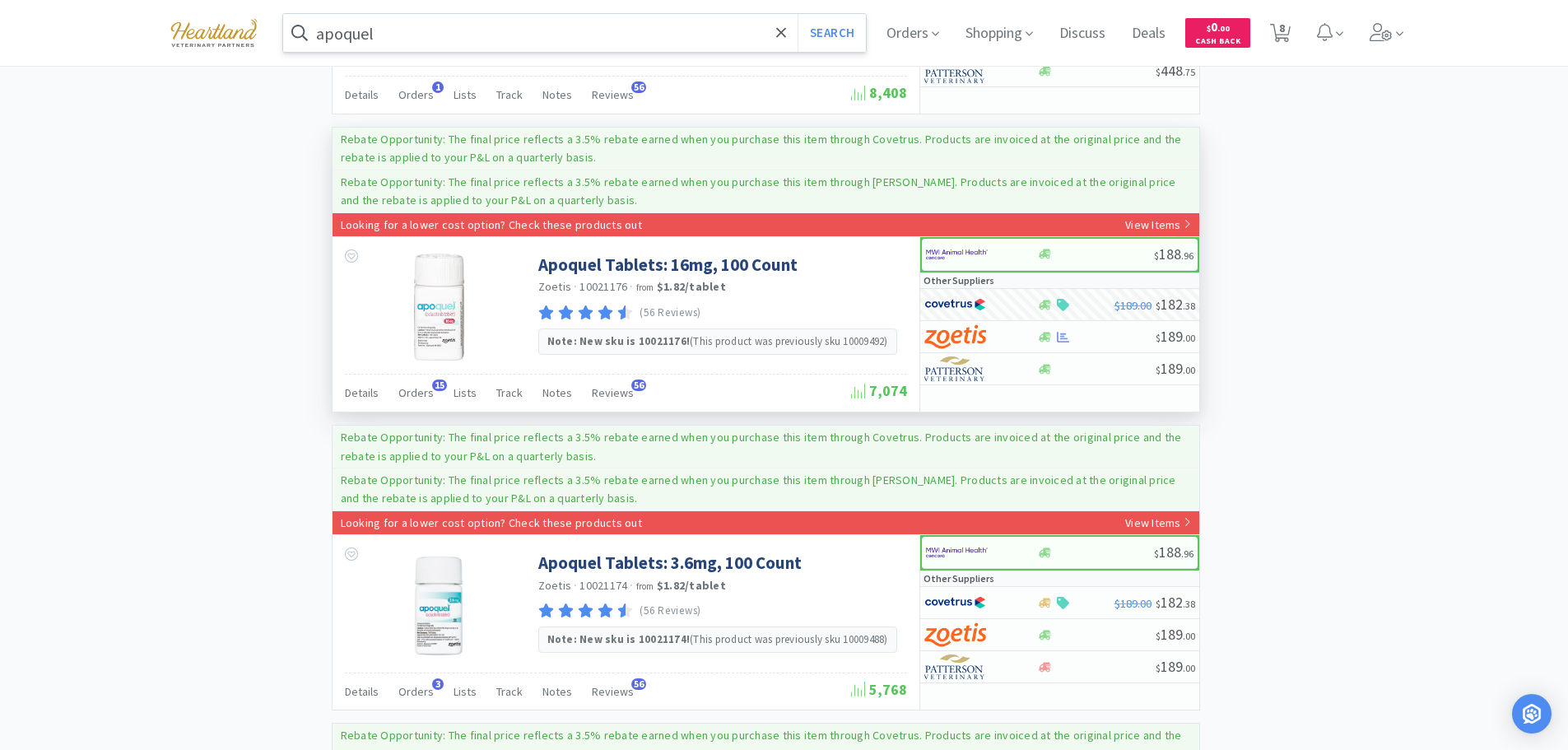
scroll to position [1565, 0]
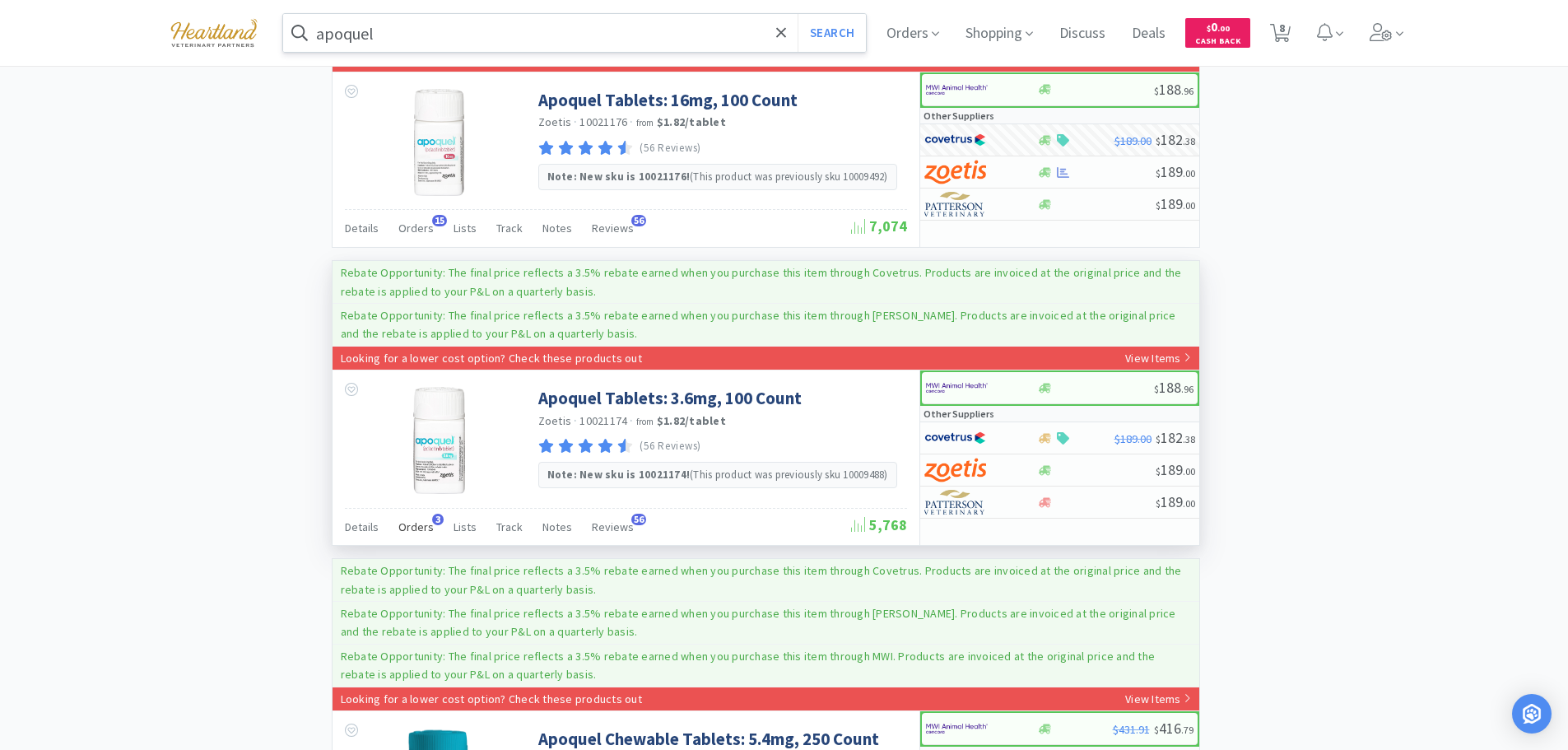
click at [414, 526] on span "Orders" at bounding box center [416, 526] width 36 height 14
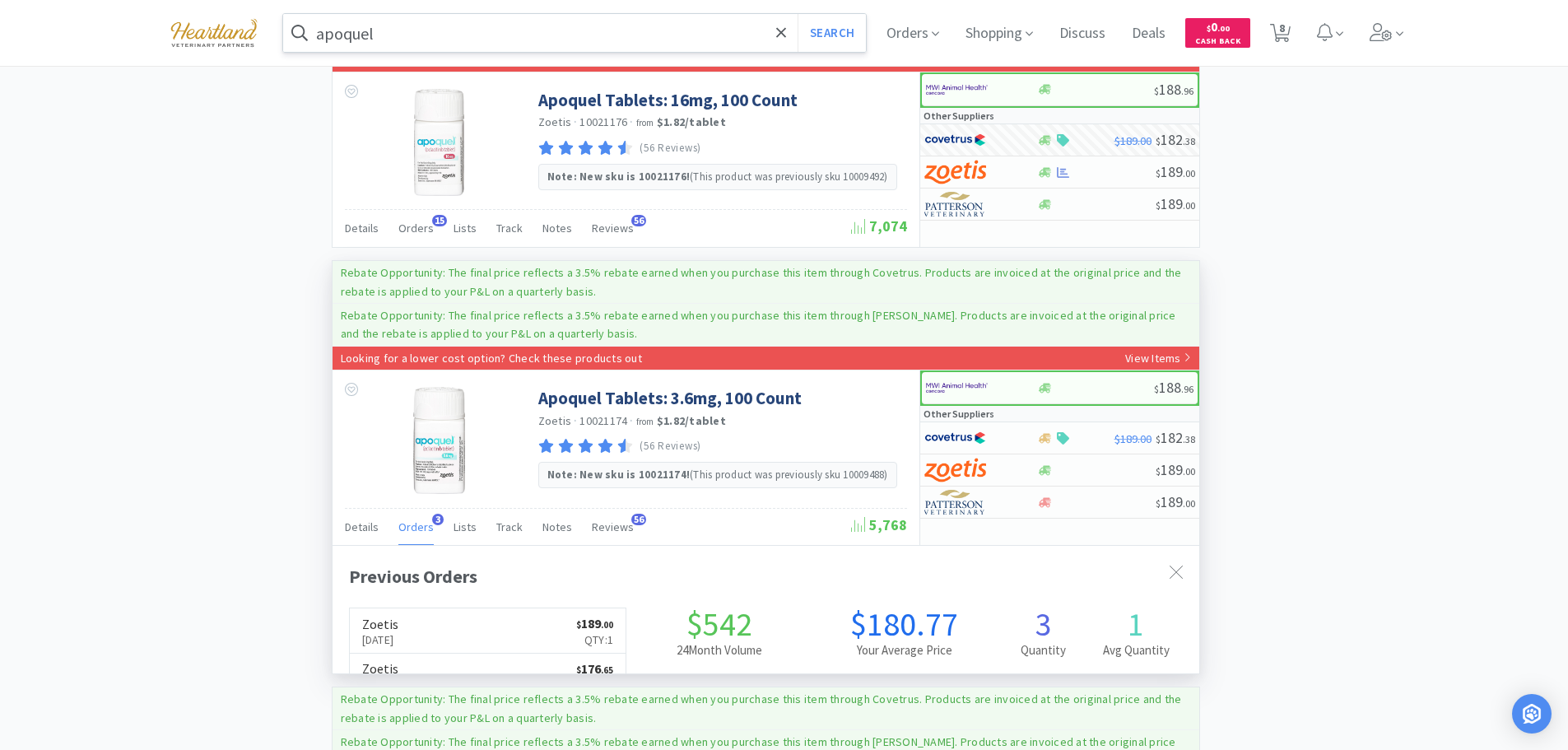
scroll to position [427, 867]
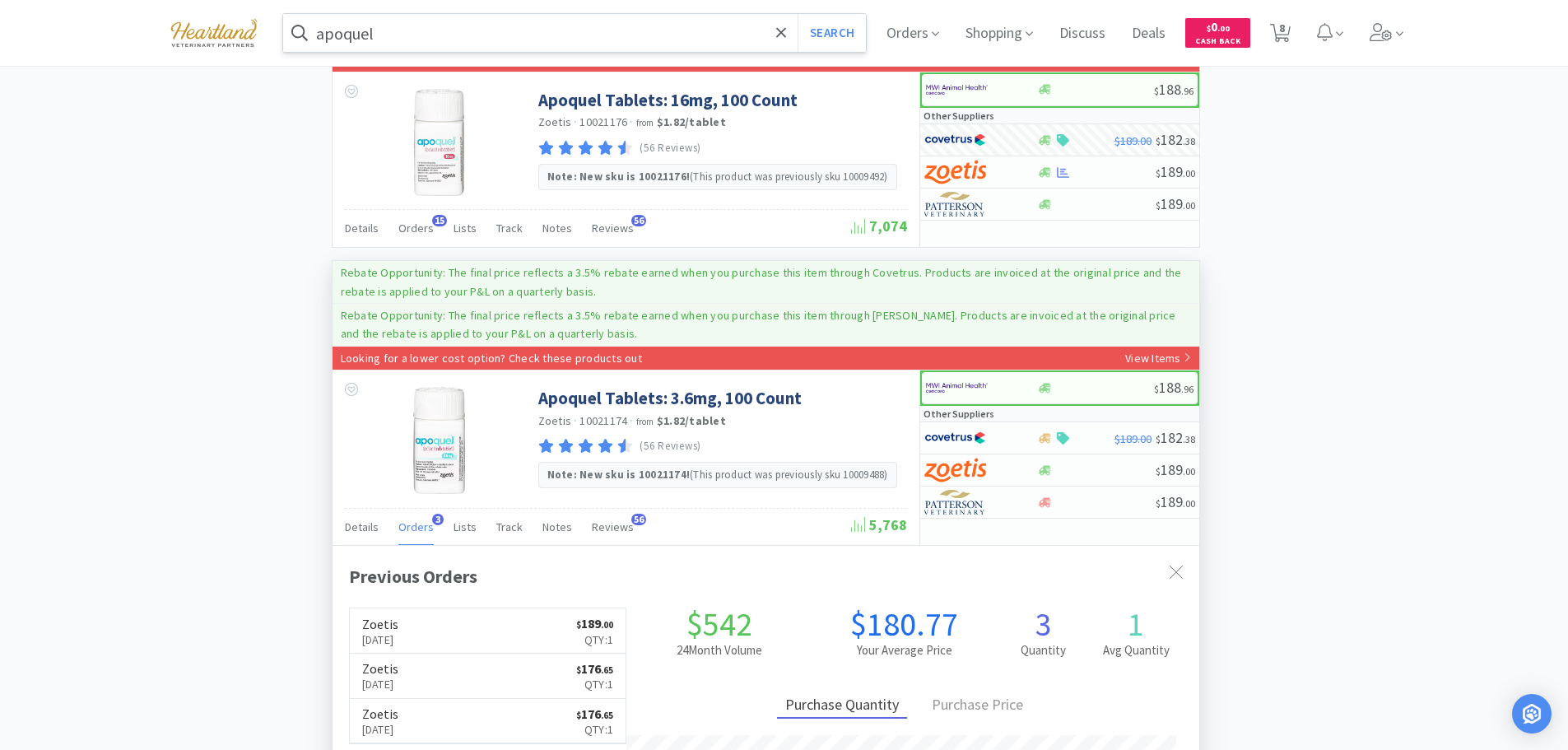
click at [414, 526] on span "Orders" at bounding box center [416, 526] width 36 height 14
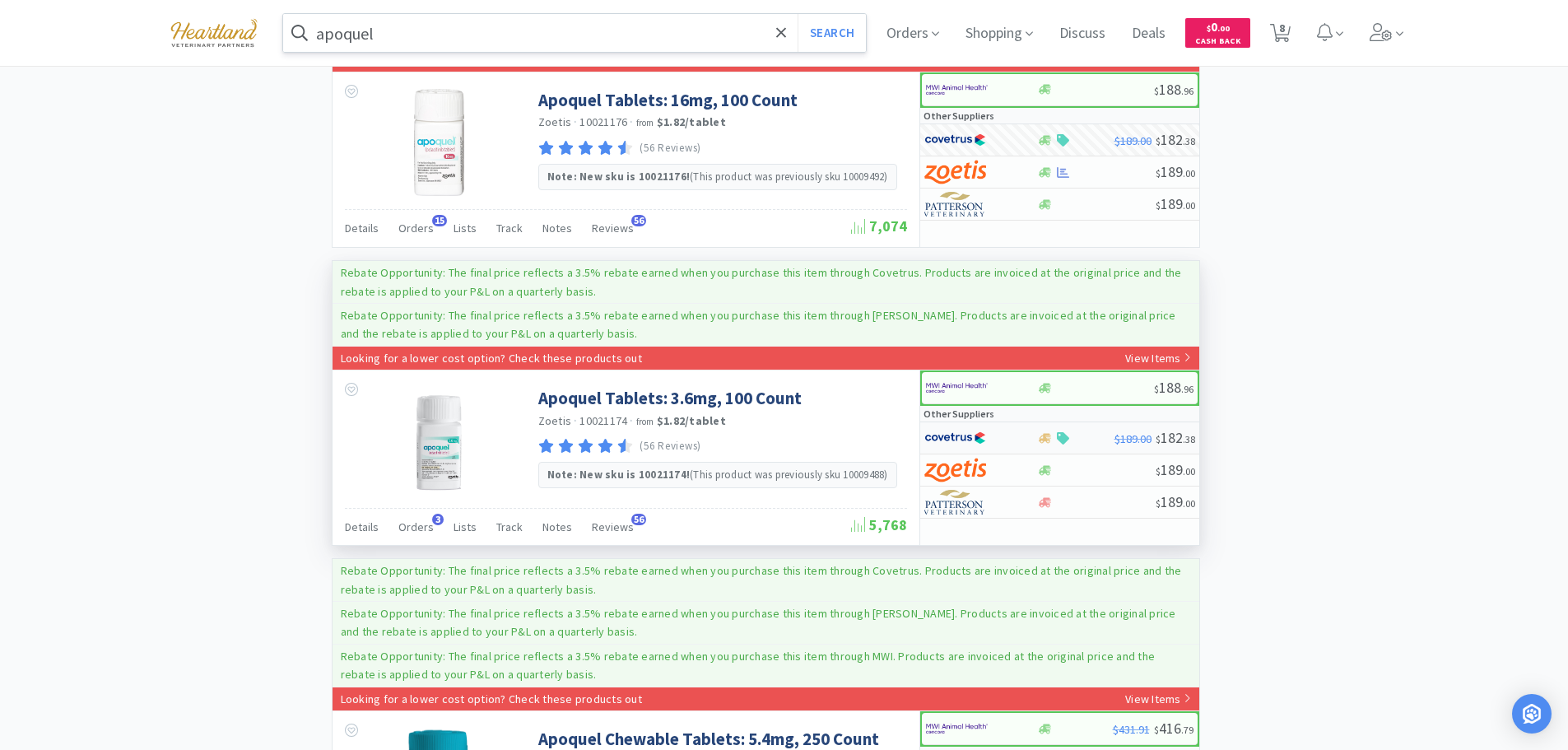
click at [1009, 438] on div at bounding box center [970, 438] width 90 height 28
select select "1"
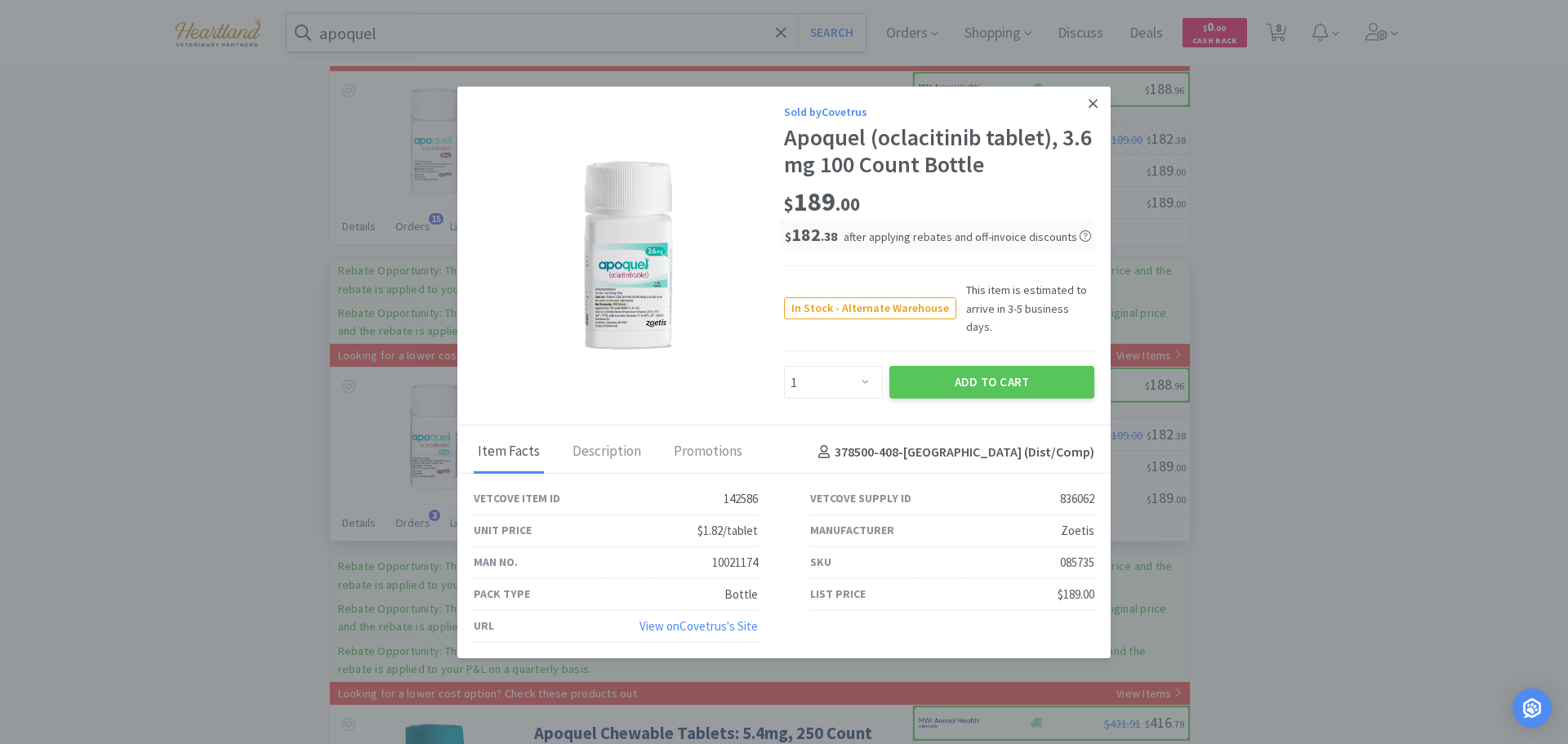
click at [1090, 108] on icon at bounding box center [1093, 103] width 9 height 14
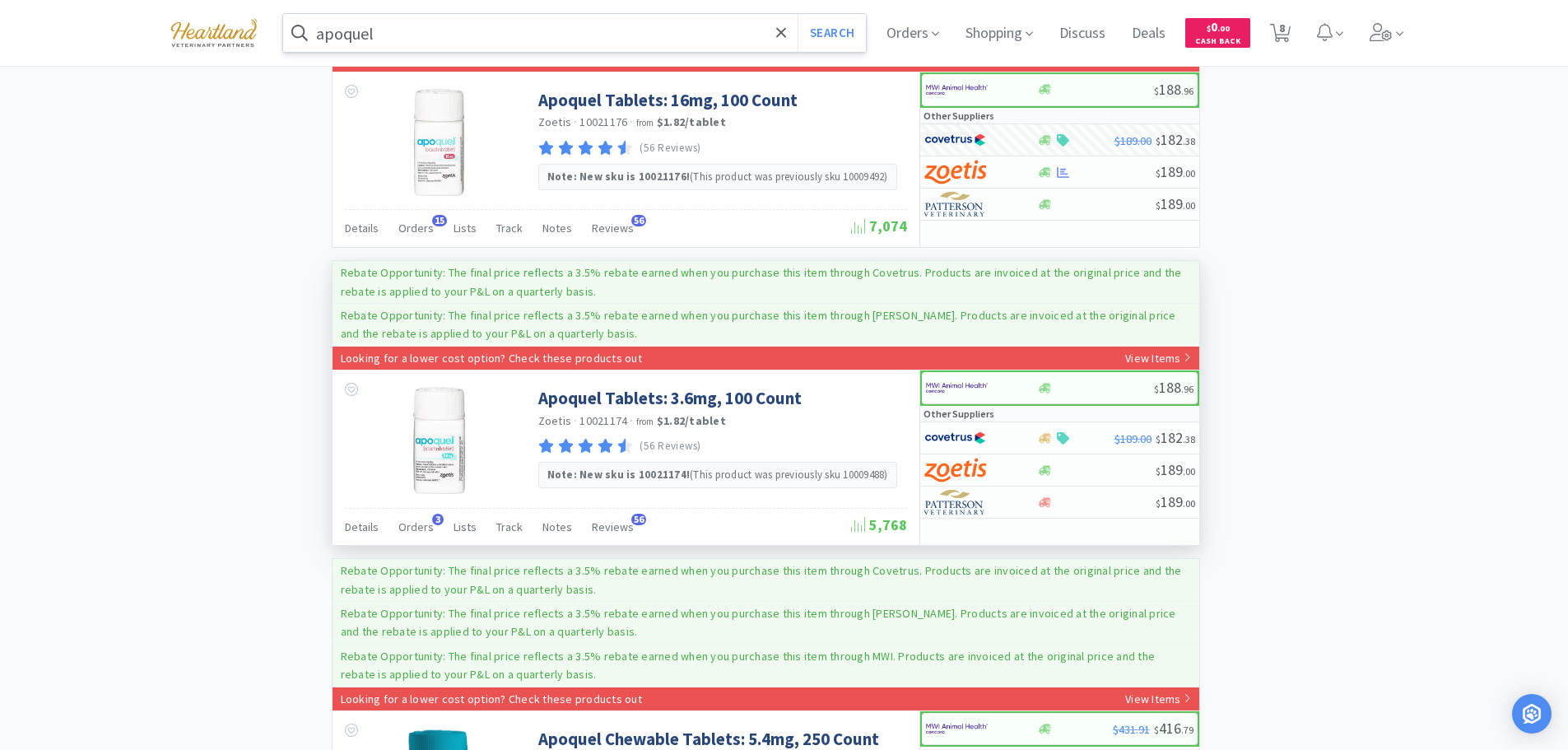
click at [419, 36] on input "apoquel" at bounding box center [575, 32] width 584 height 37
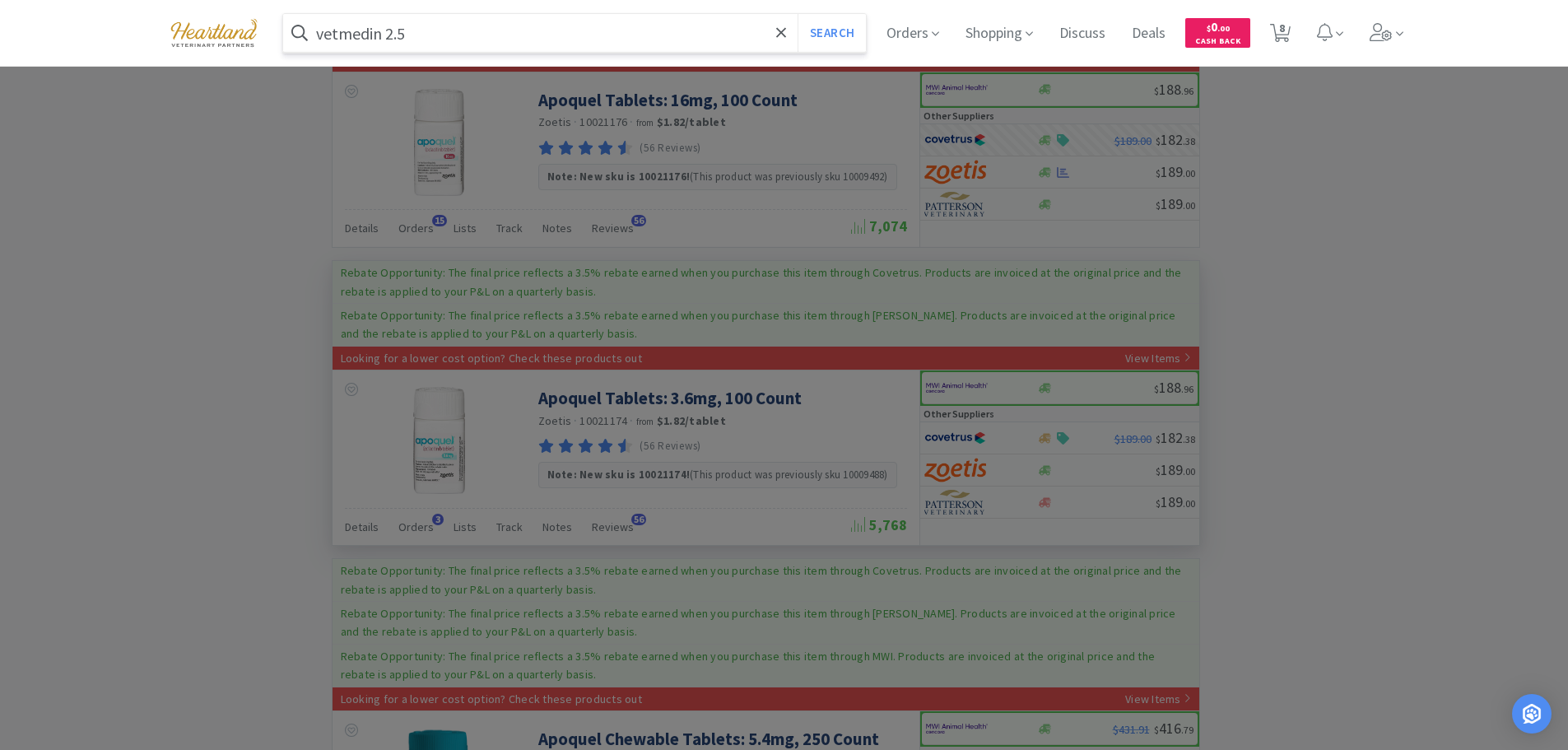
type input "vetmedin 2.5"
click at [798, 14] on button "Search" at bounding box center [832, 32] width 68 height 37
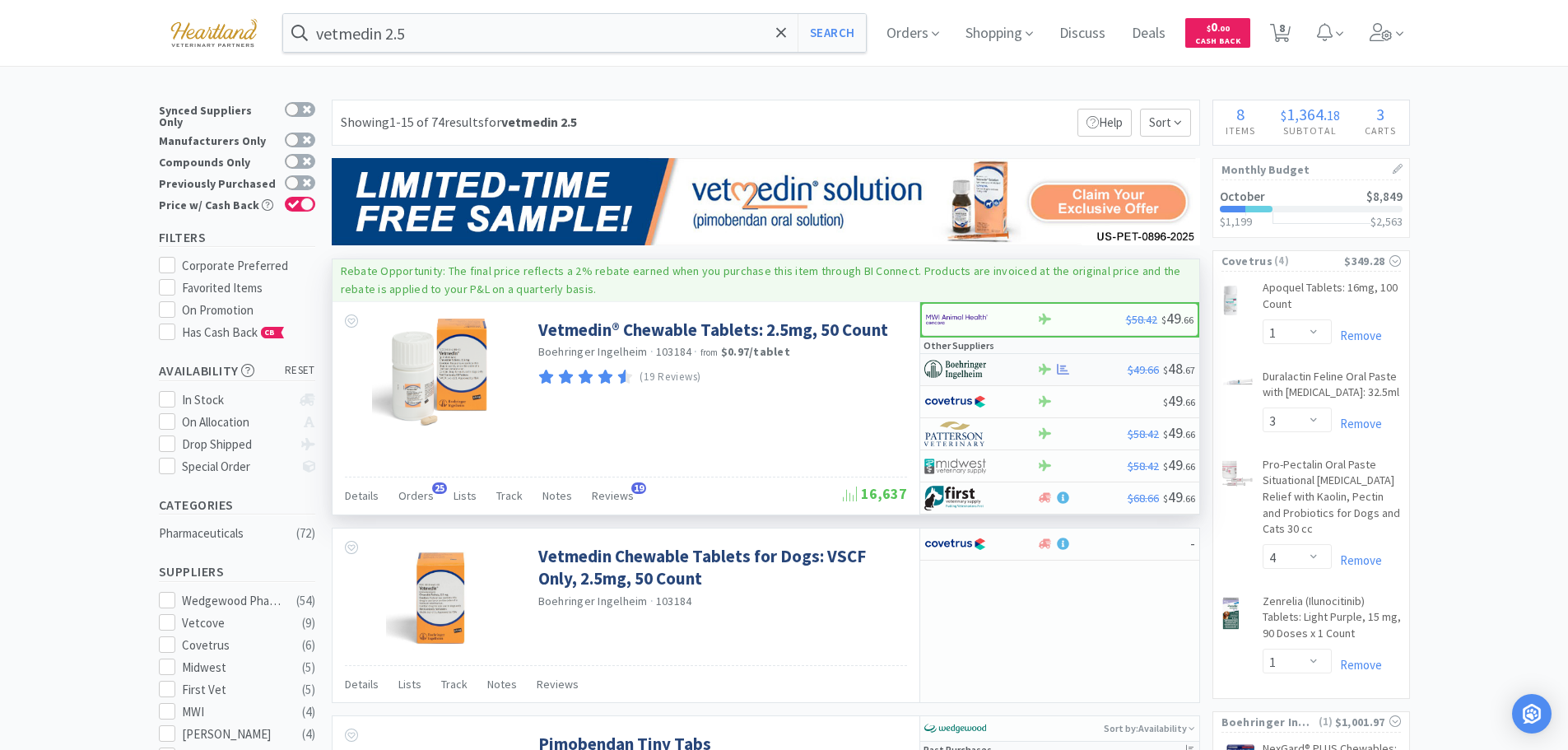
click at [1010, 369] on div at bounding box center [970, 369] width 90 height 28
select select "1"
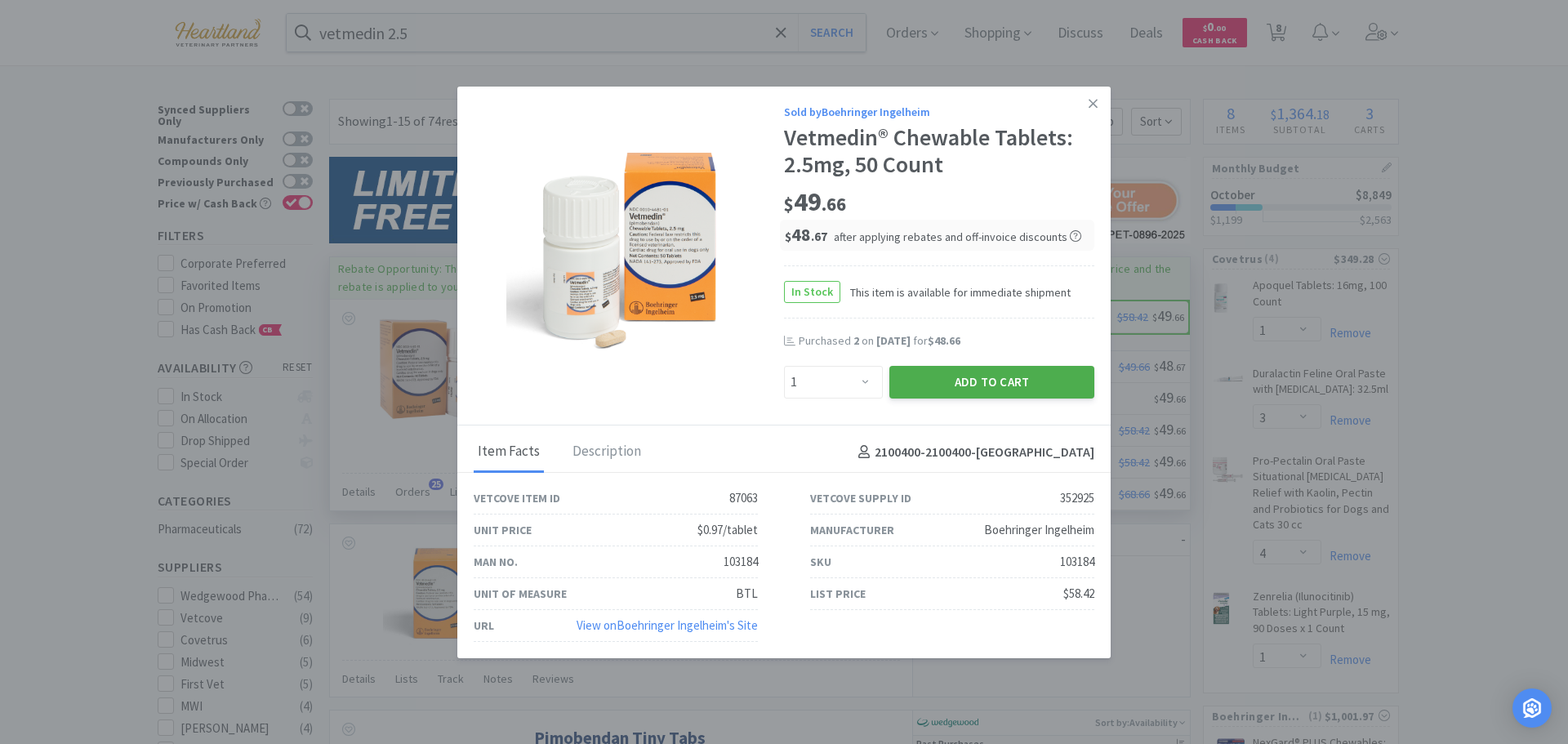
click at [993, 378] on button "Add to Cart" at bounding box center [991, 382] width 205 height 33
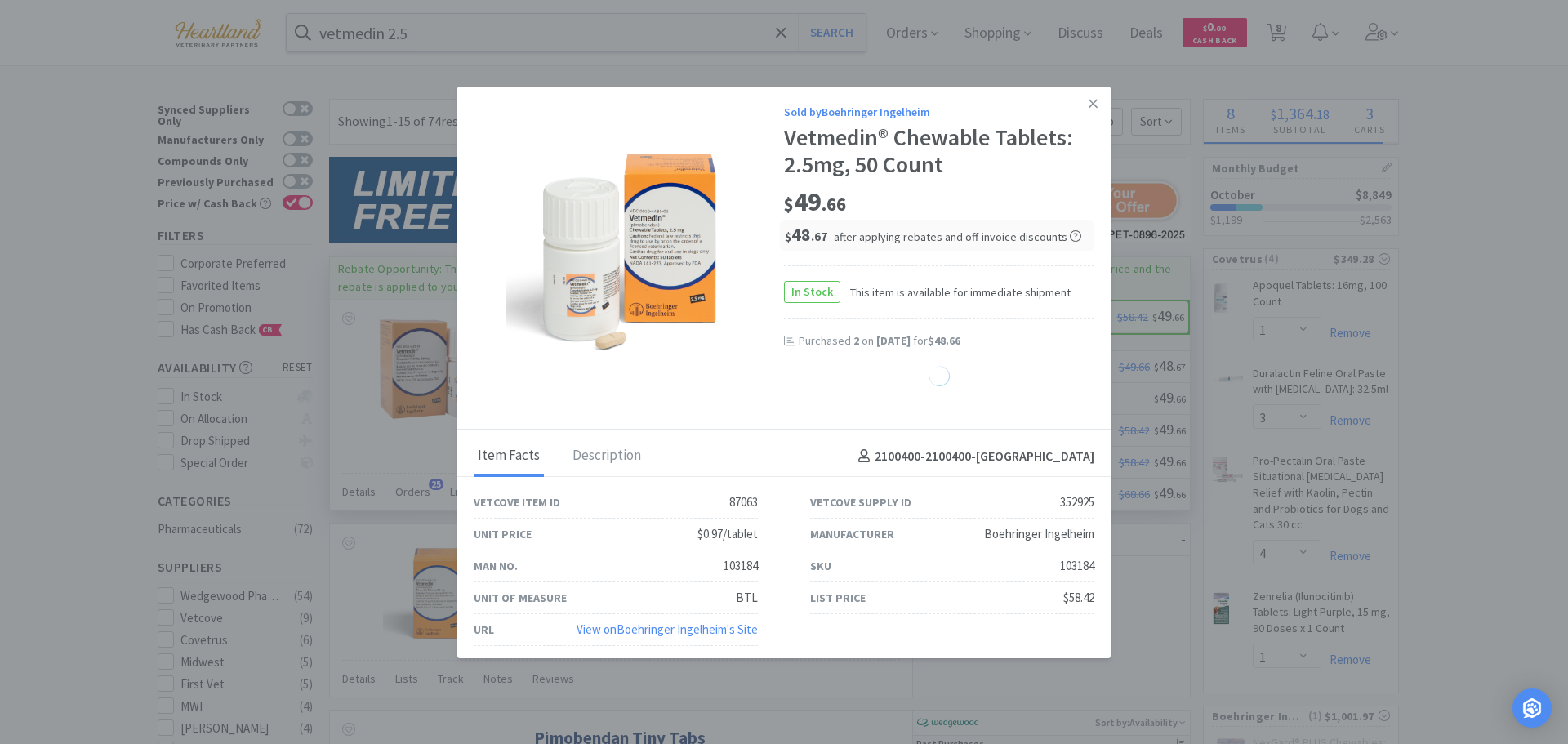
select select "1"
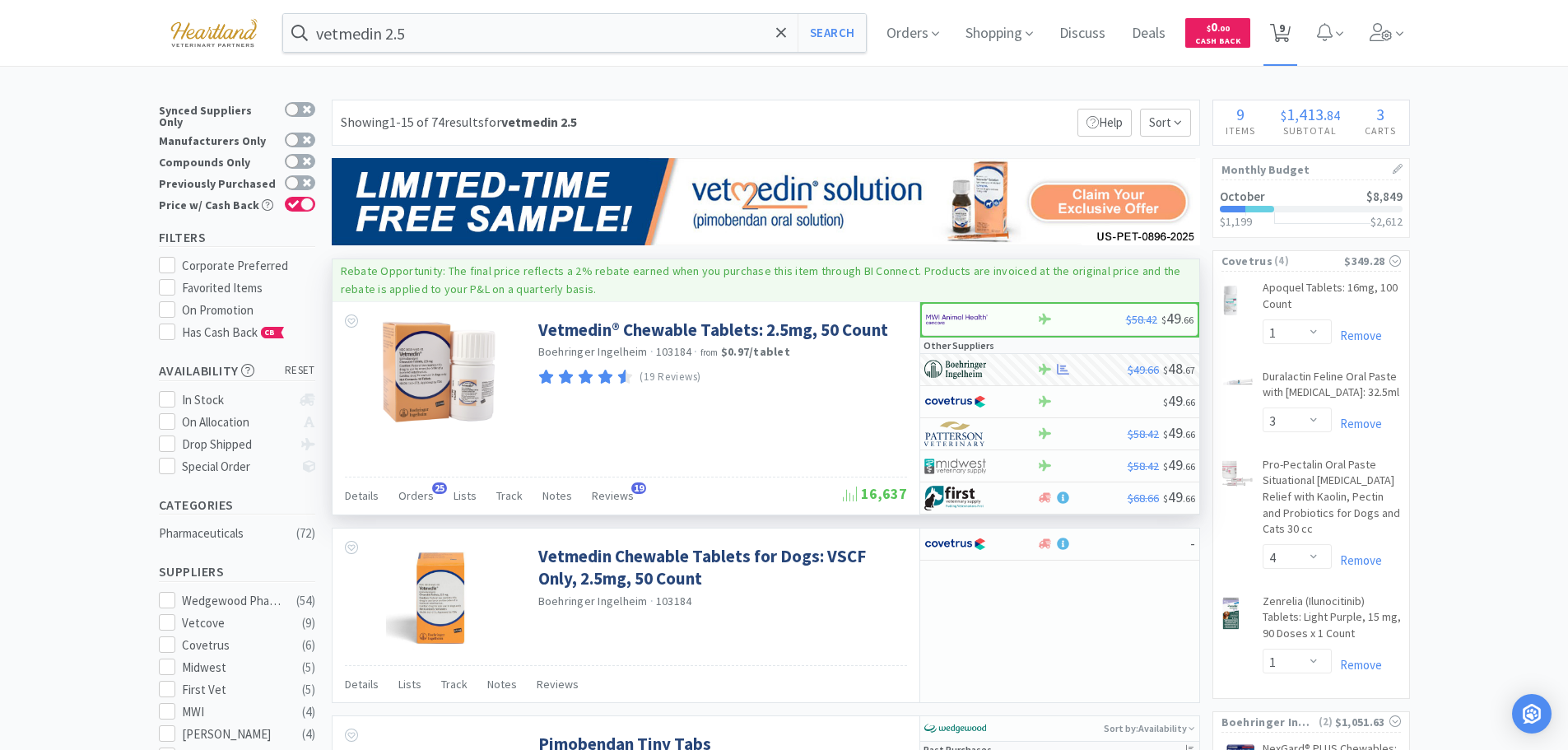
click at [1285, 34] on span "9" at bounding box center [1282, 27] width 6 height 66
select select "1"
select select "3"
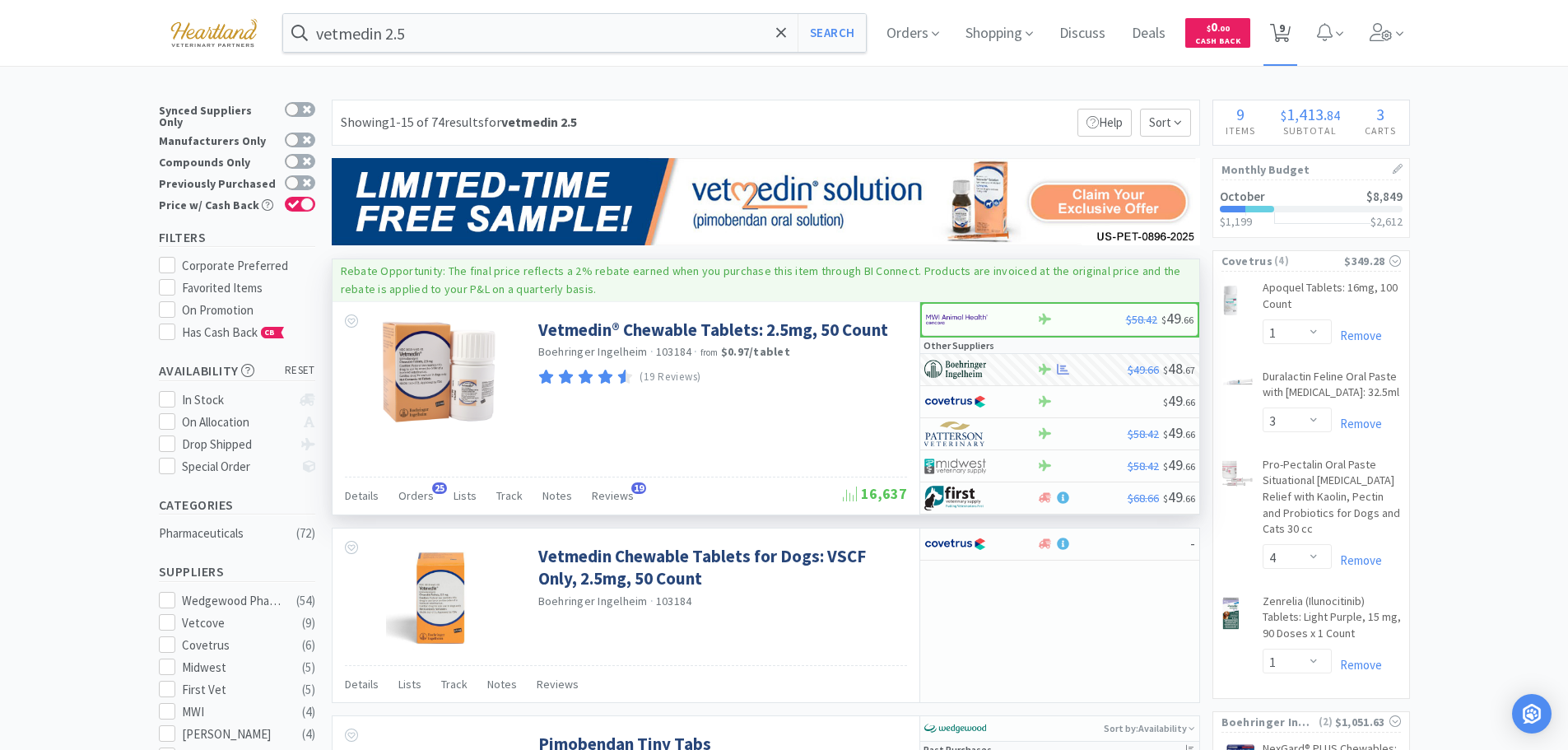
select select "4"
select select "1"
select select "2"
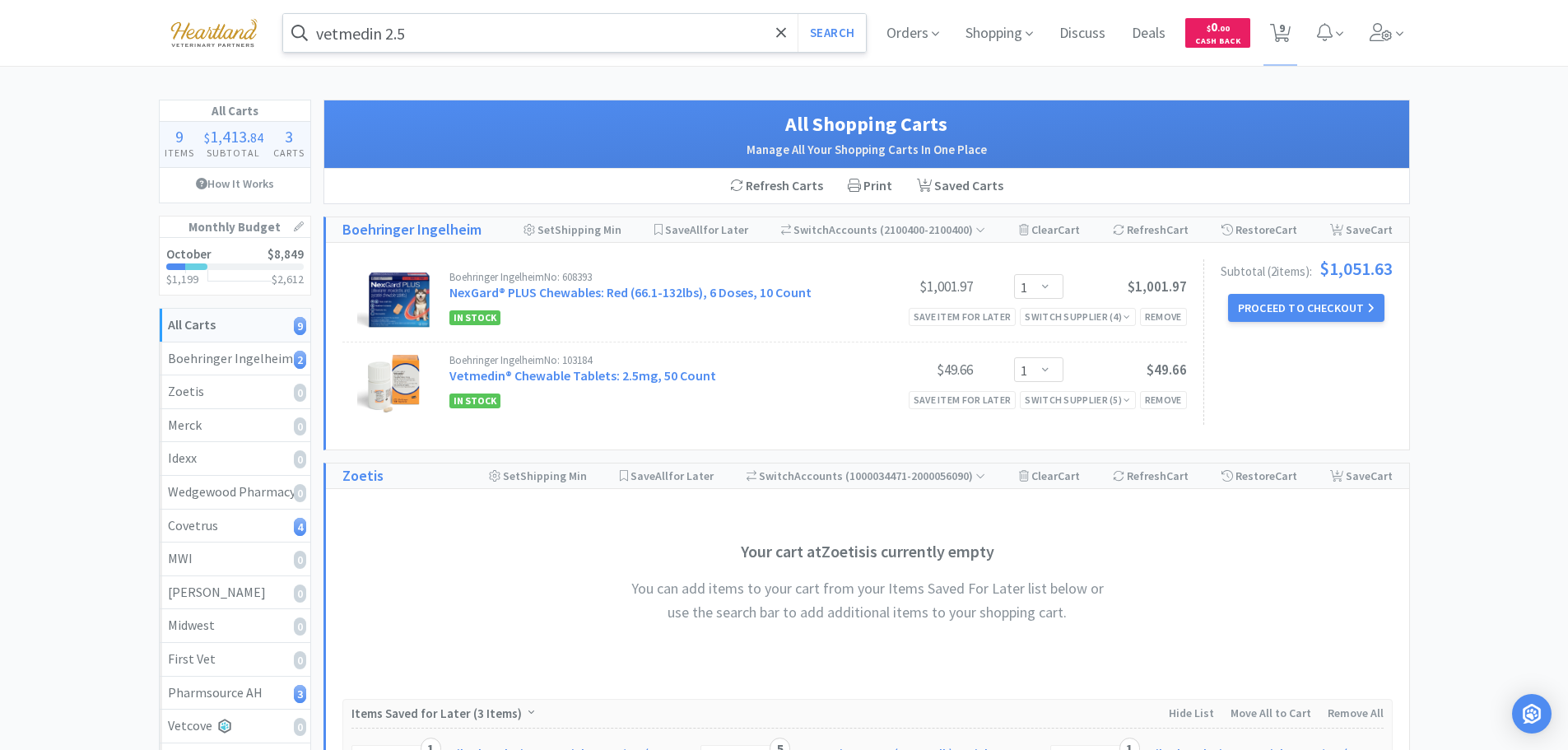
click at [566, 35] on input "vetmedin 2.5" at bounding box center [575, 32] width 584 height 37
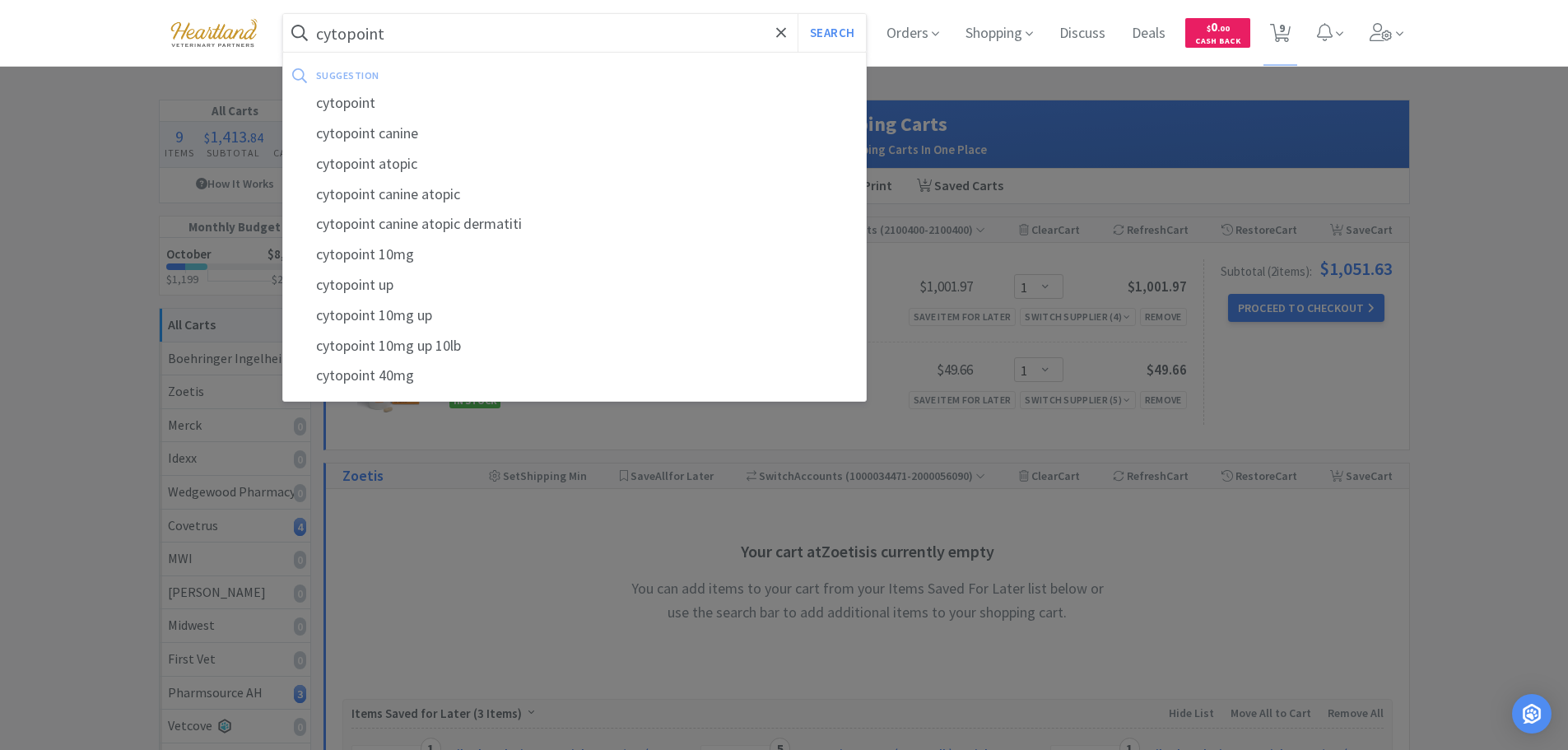
type input "cytopoint"
click at [798, 14] on button "Search" at bounding box center [832, 32] width 68 height 37
select select "1"
select select "3"
select select "4"
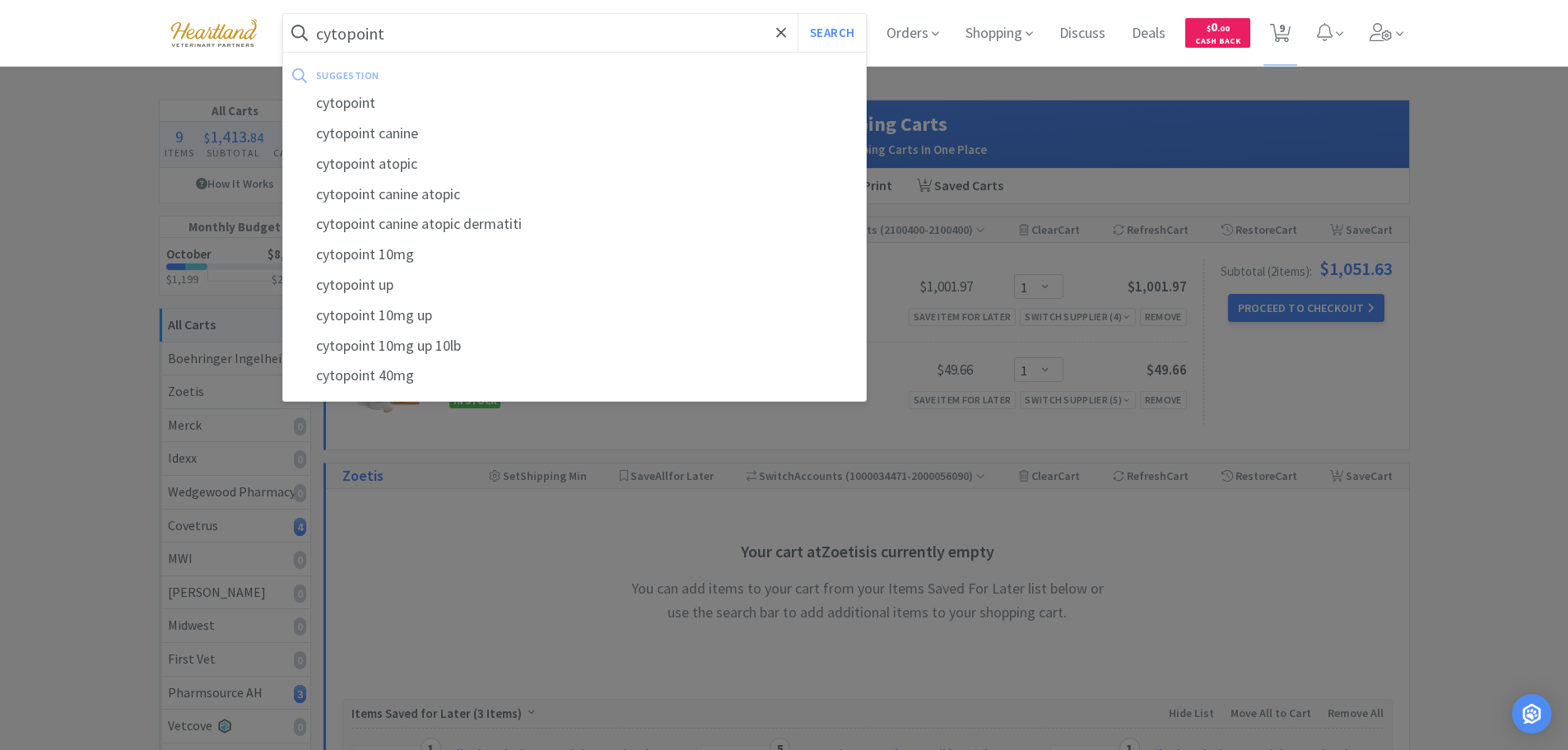
select select "1"
select select "2"
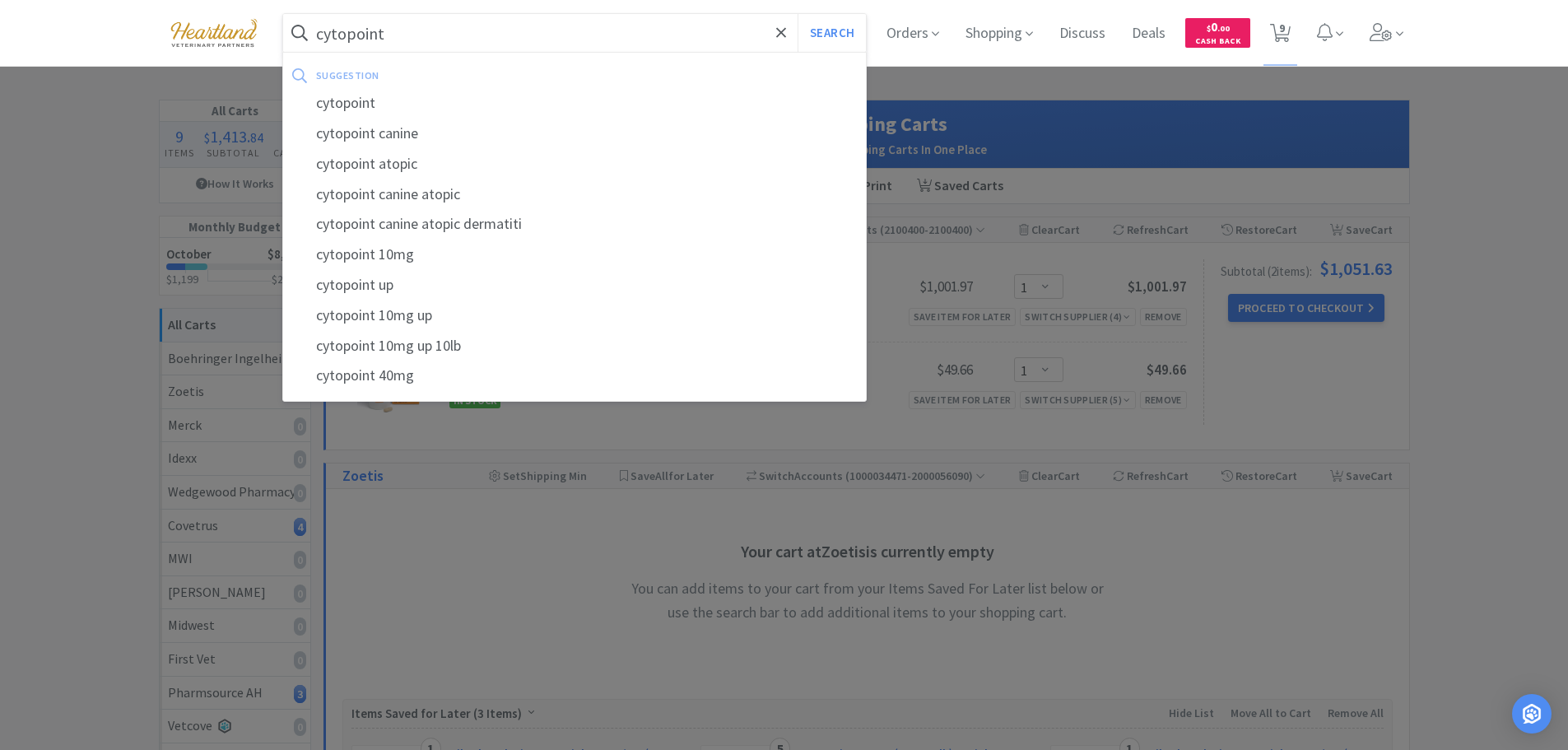
select select "2"
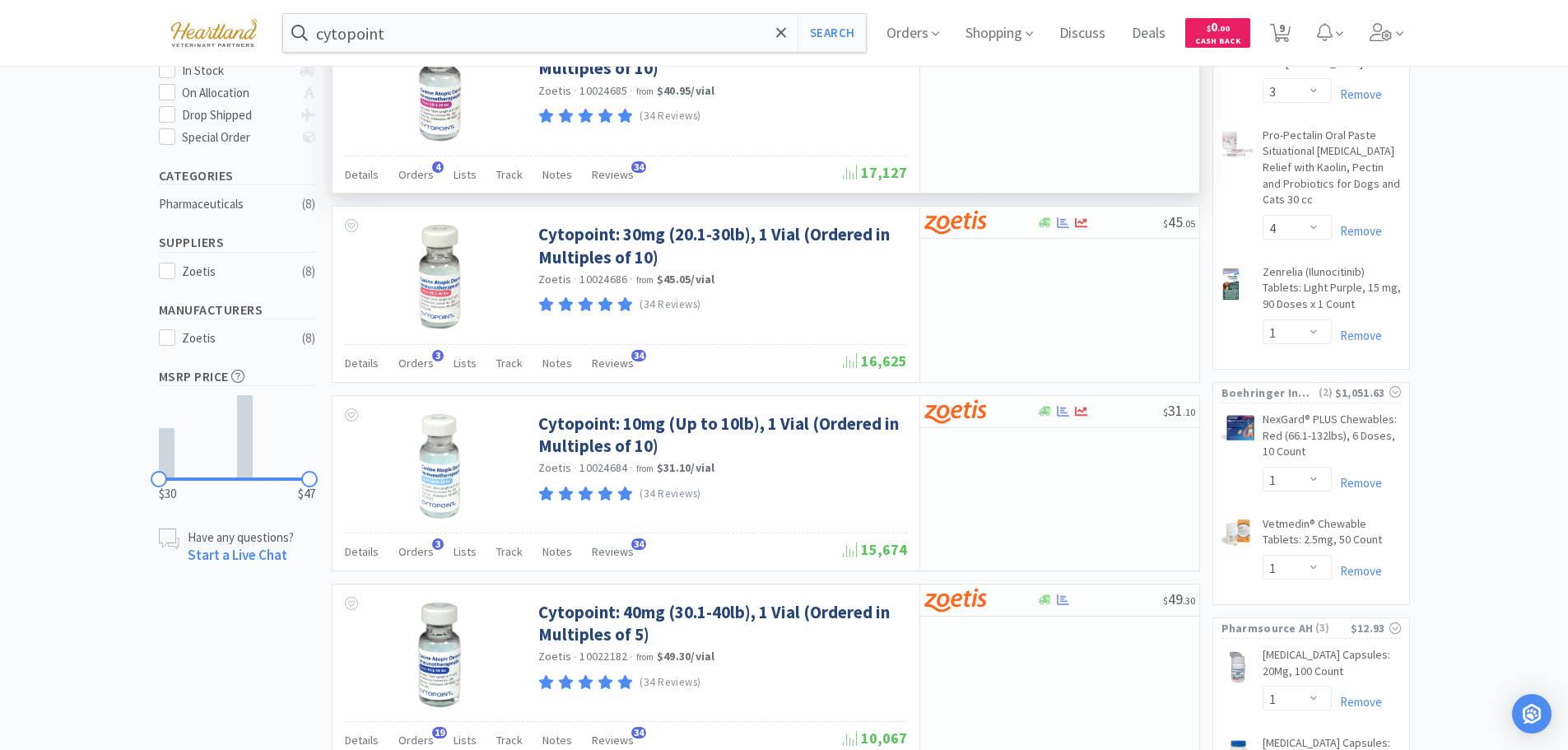
scroll to position [494, 0]
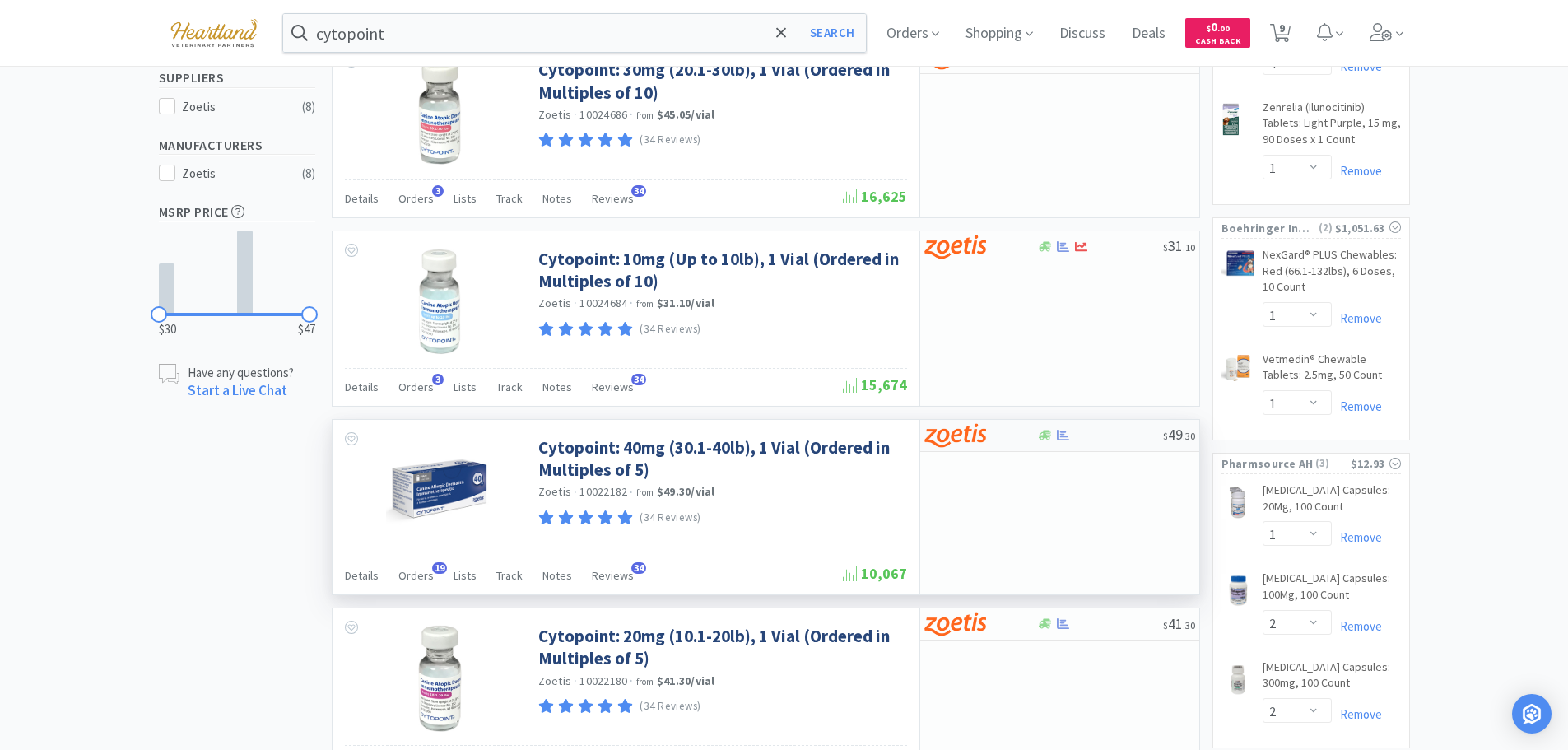
click at [1016, 433] on div at bounding box center [981, 435] width 112 height 28
select select "5"
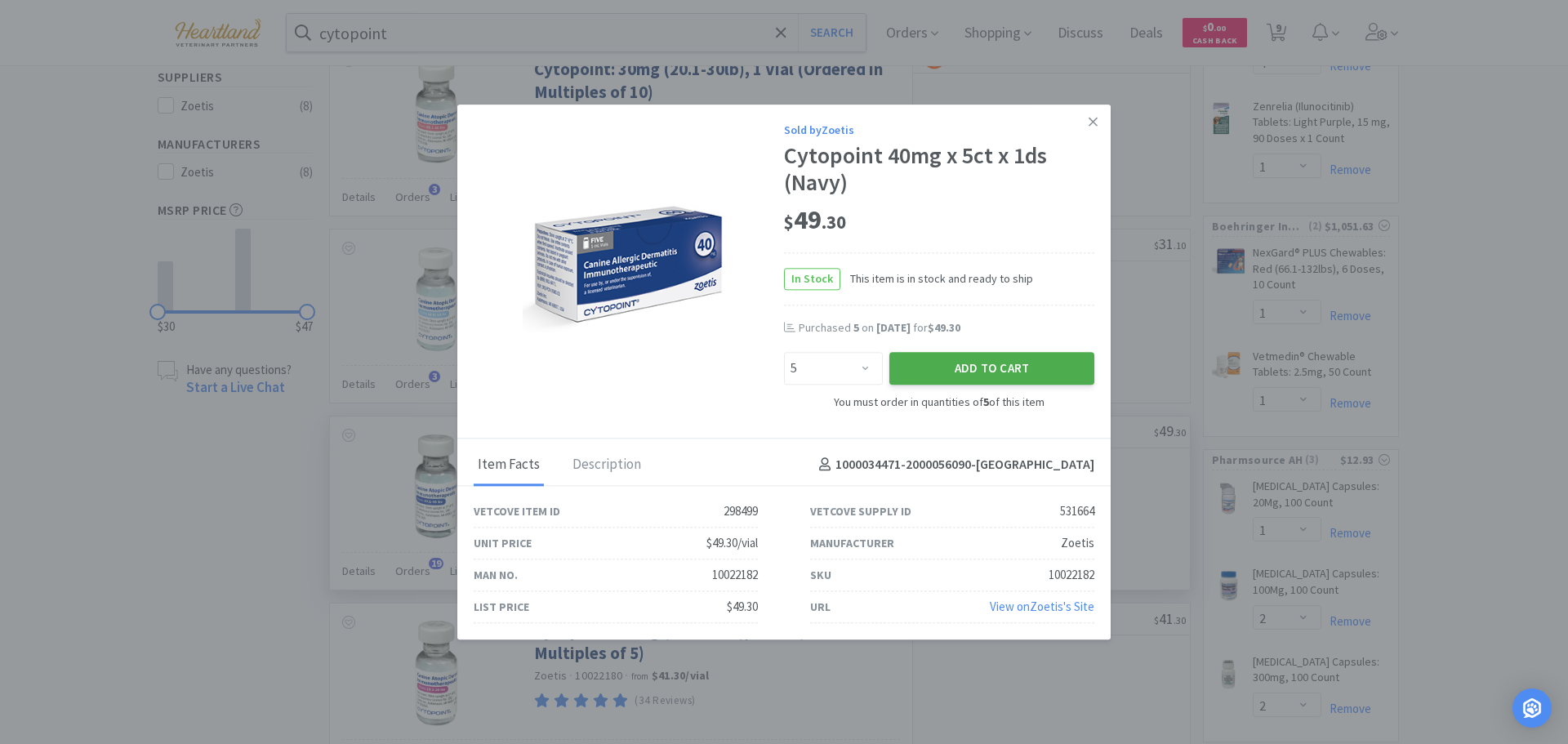
click at [1012, 367] on button "Add to Cart" at bounding box center [991, 369] width 205 height 33
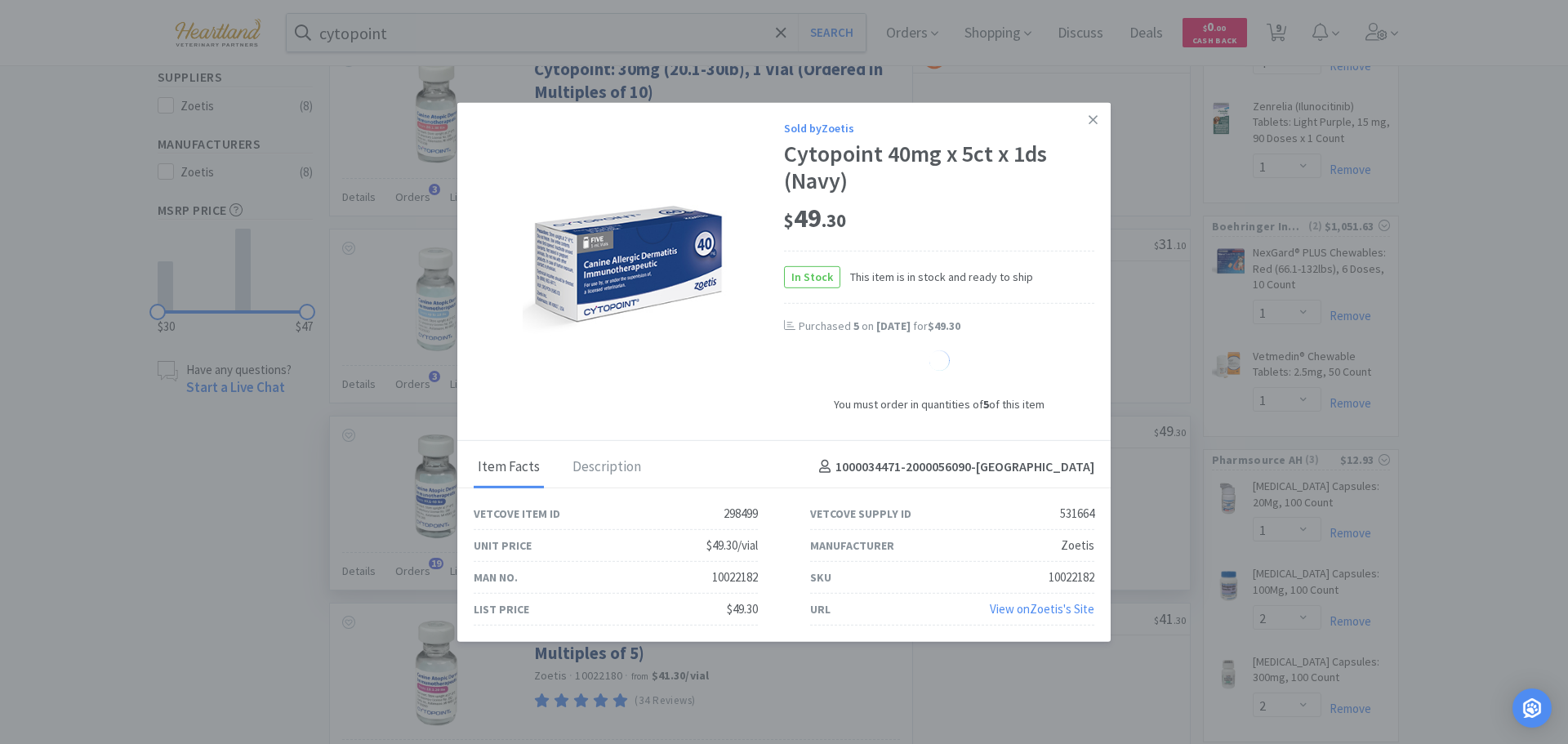
select select "5"
select select "1"
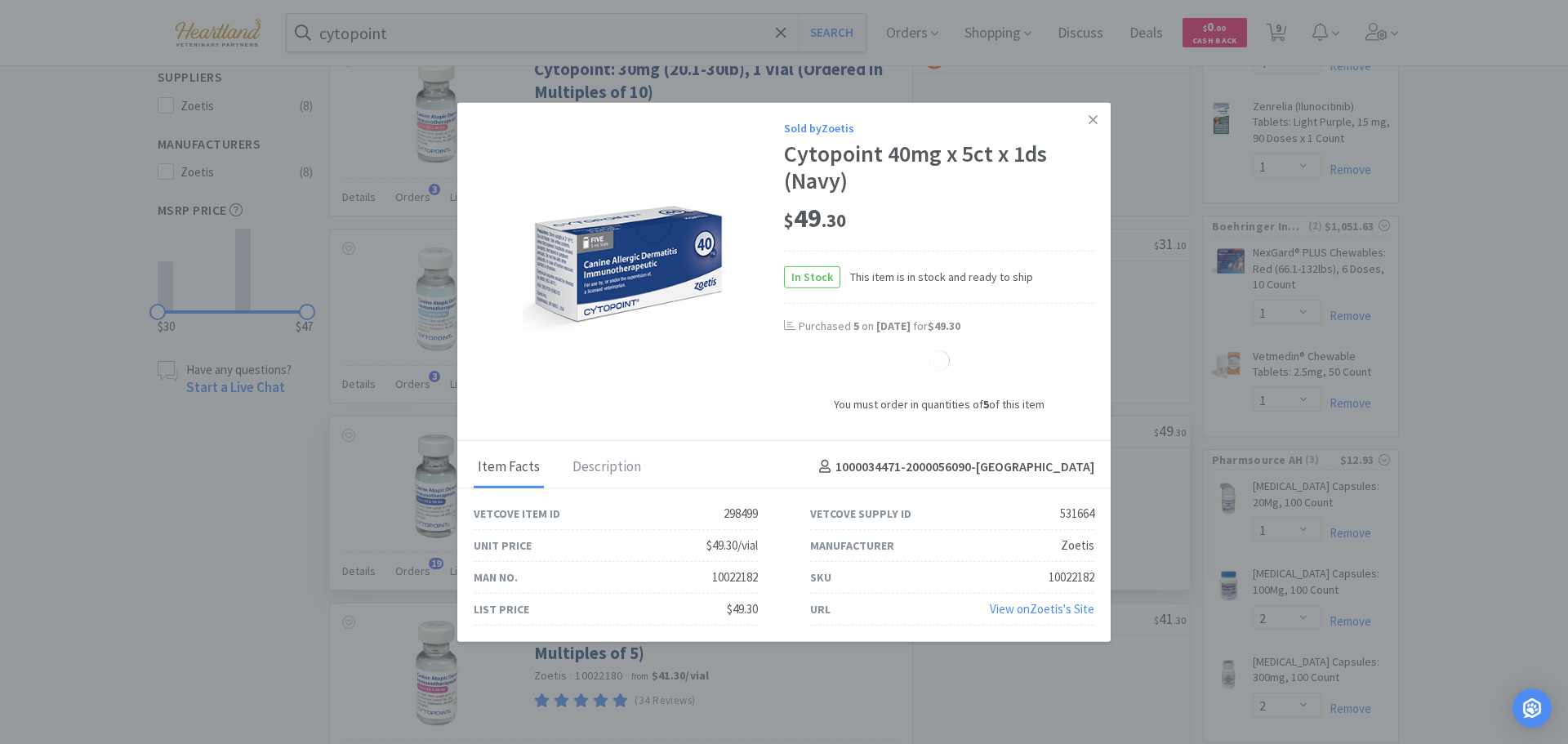
select select "1"
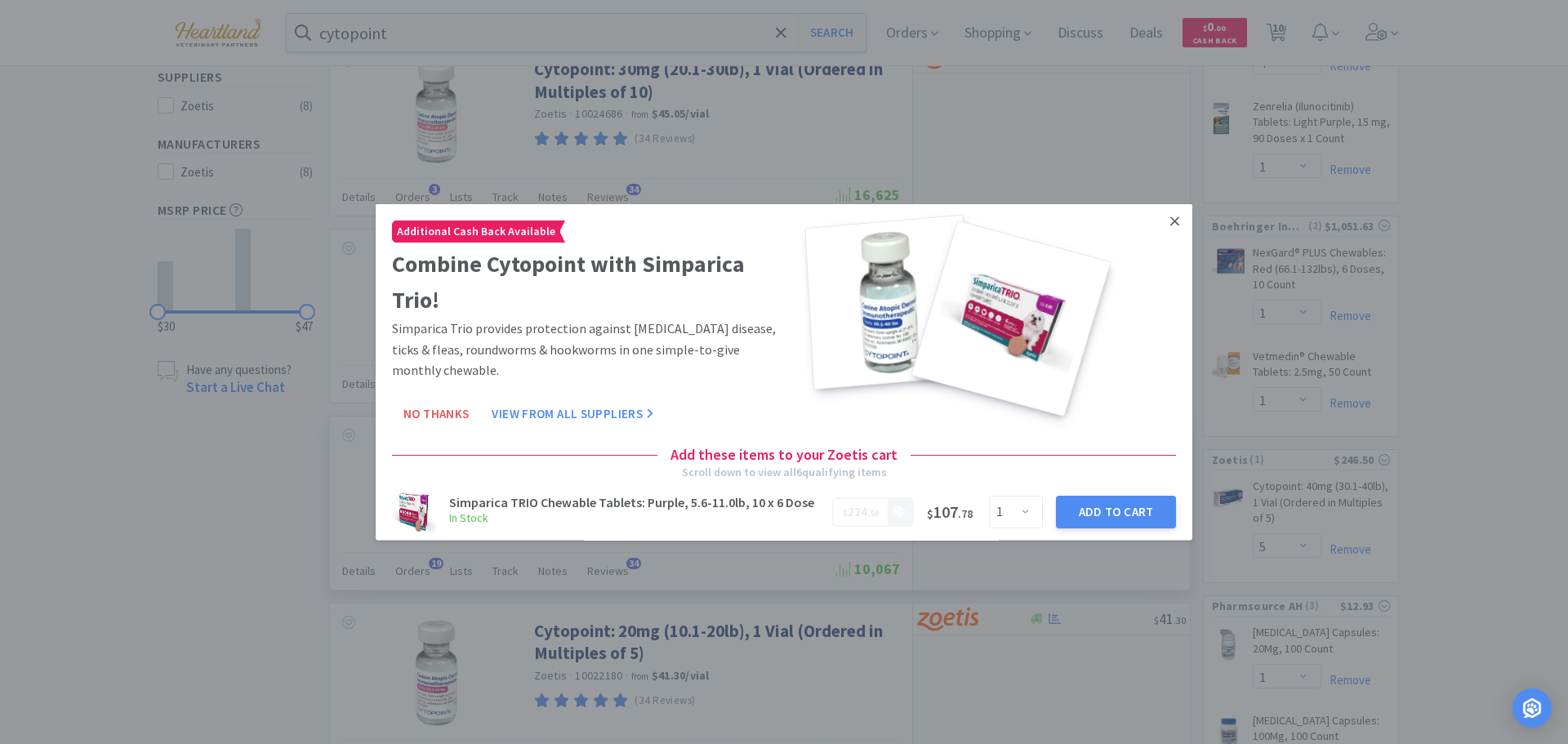
click at [1170, 224] on icon at bounding box center [1175, 220] width 9 height 14
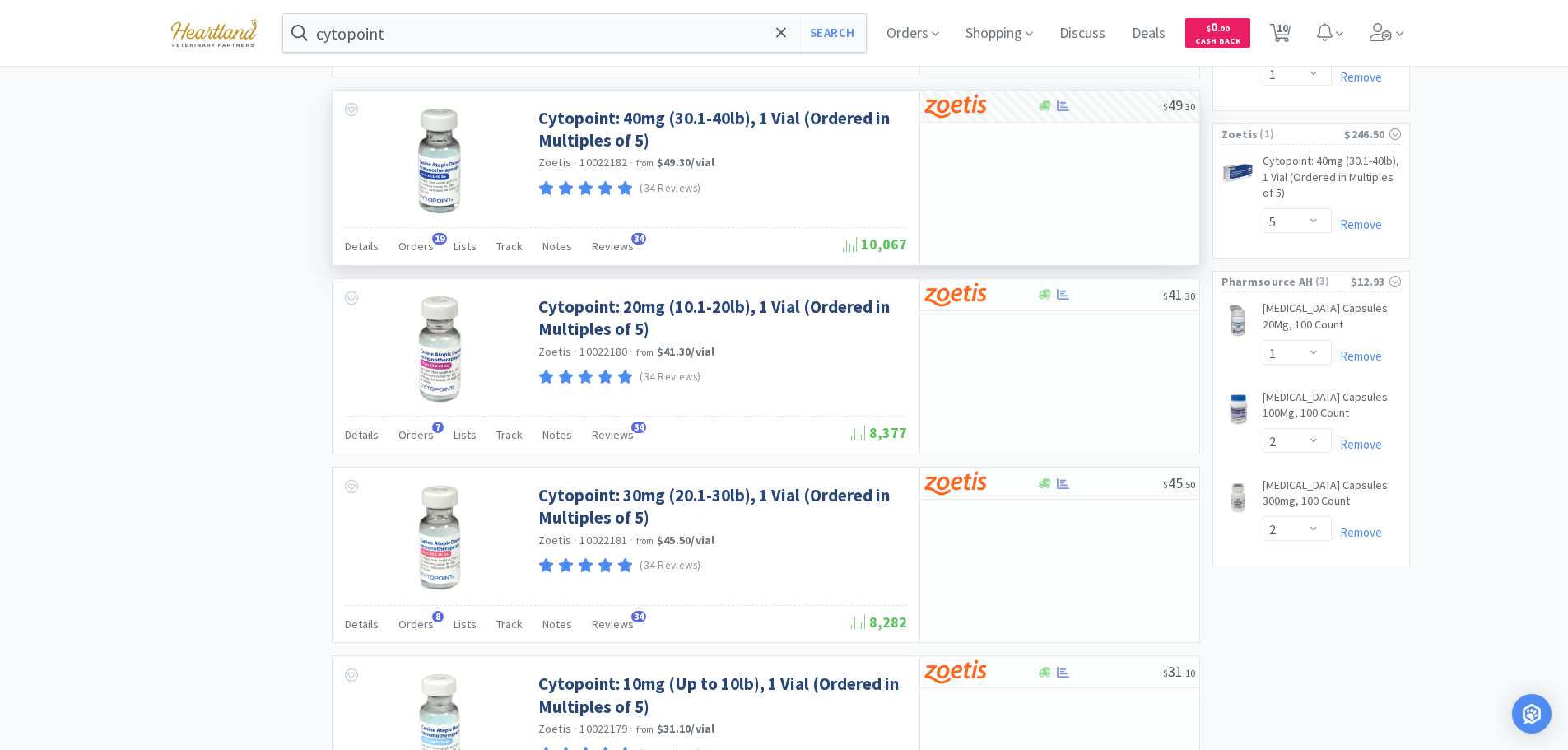
scroll to position [988, 0]
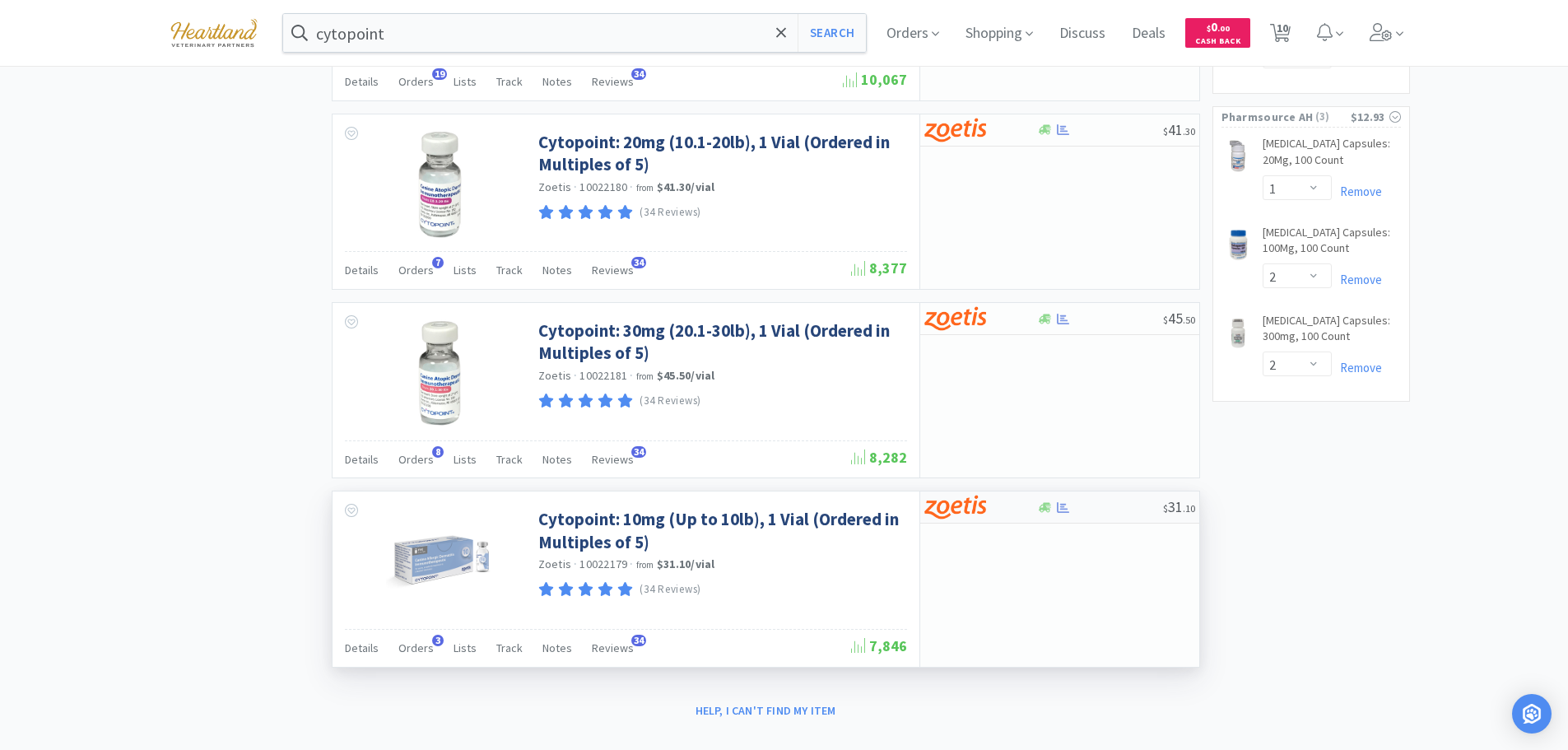
click at [998, 504] on div at bounding box center [970, 507] width 90 height 28
select select "5"
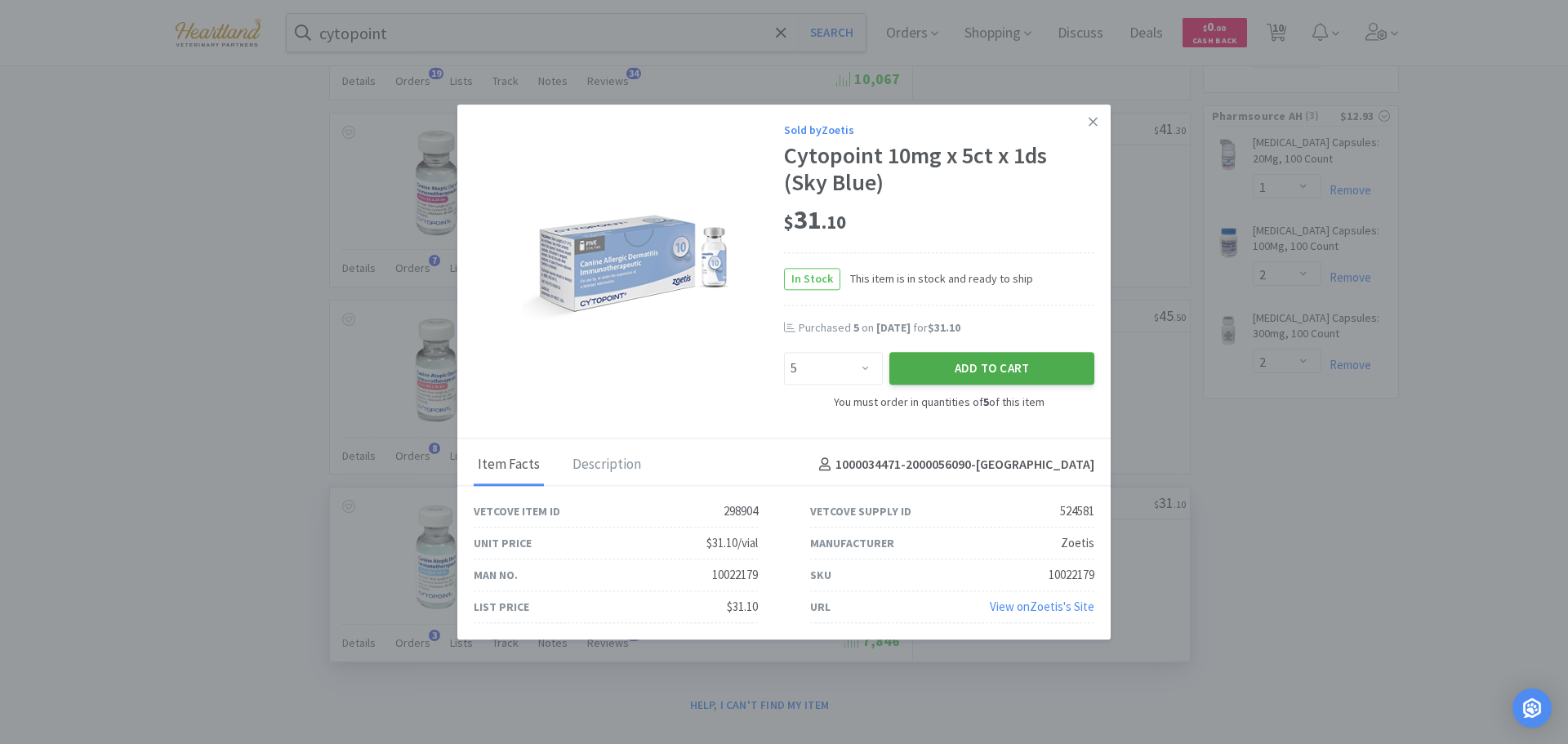
click at [984, 371] on button "Add to Cart" at bounding box center [991, 369] width 205 height 33
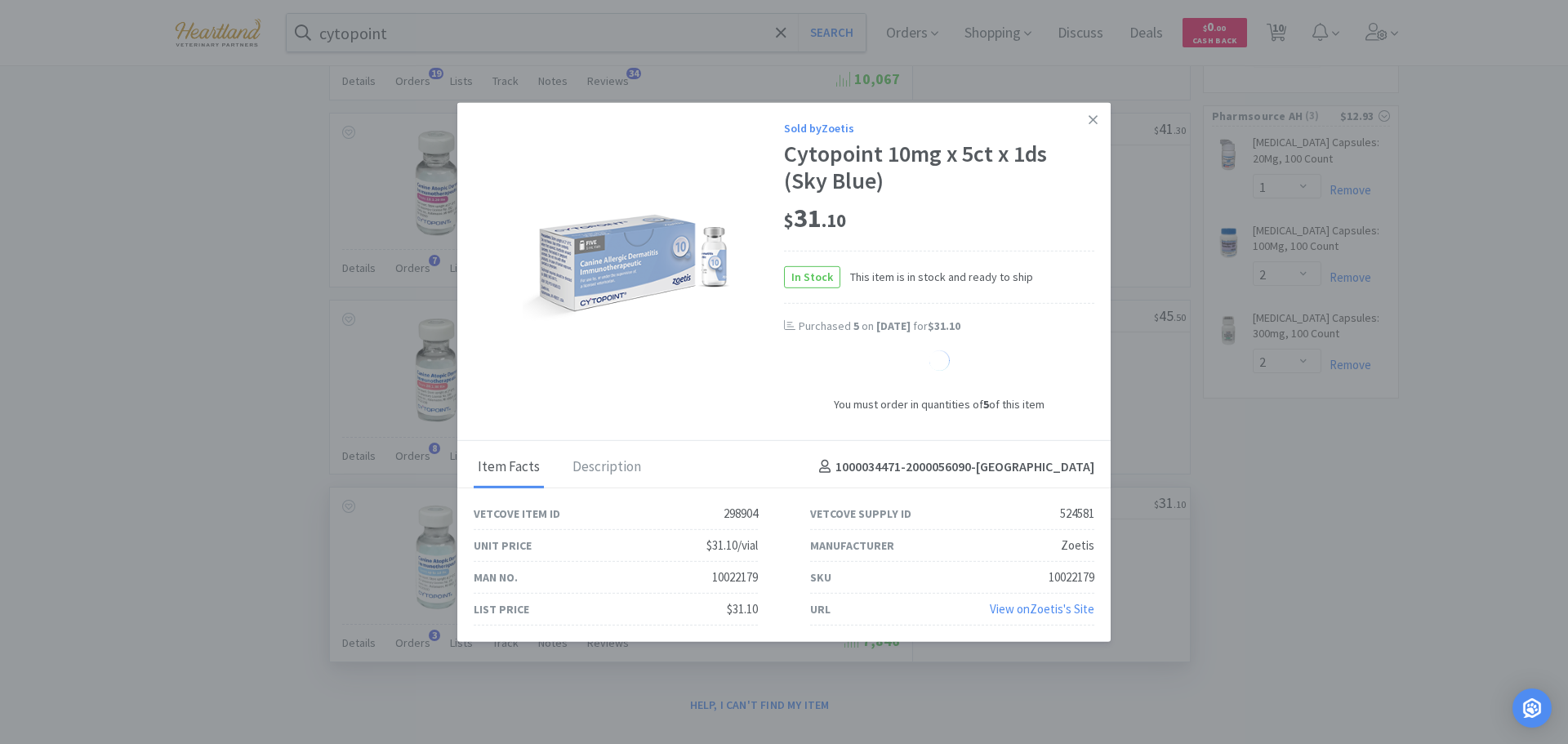
select select "5"
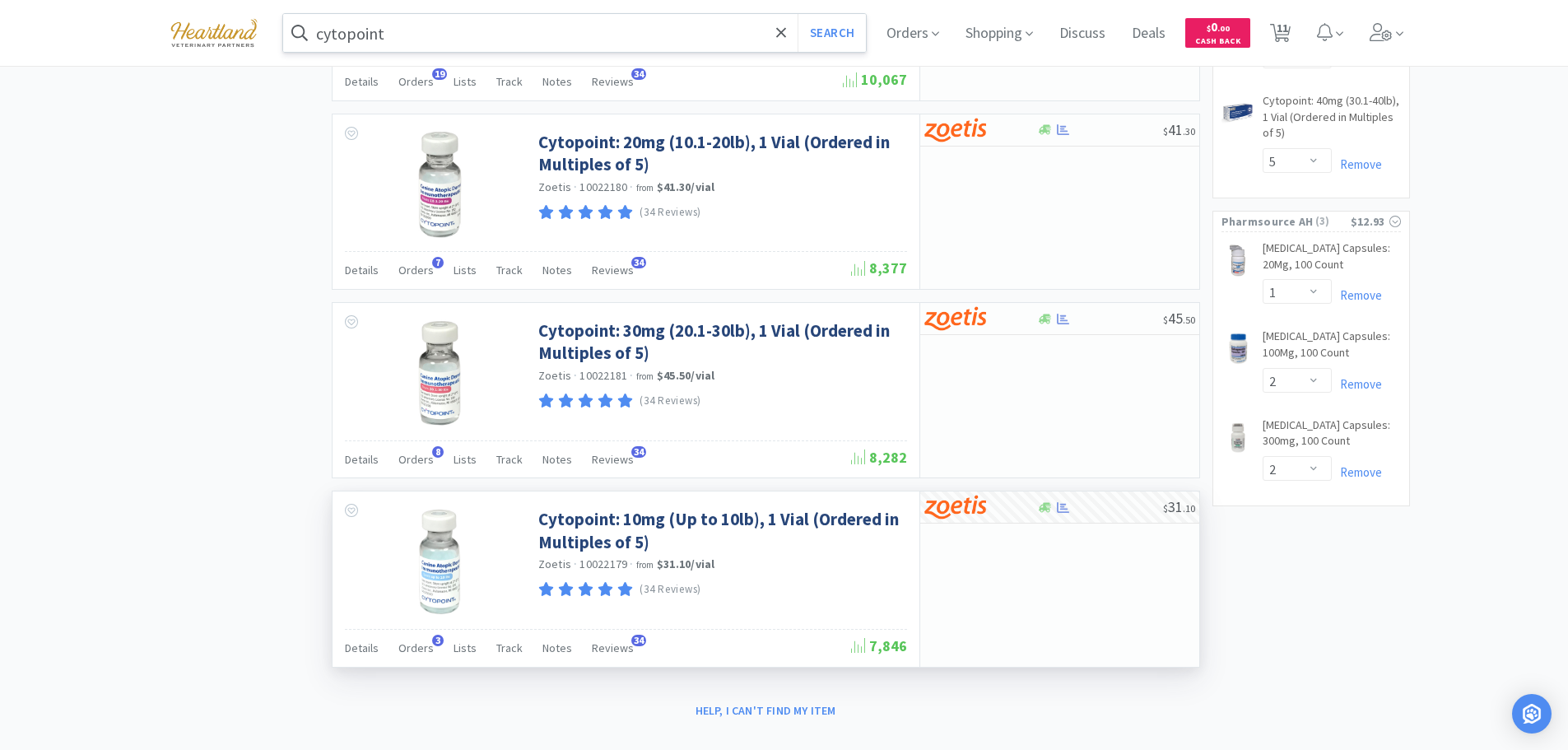
click at [508, 31] on input "cytopoint" at bounding box center [575, 32] width 584 height 37
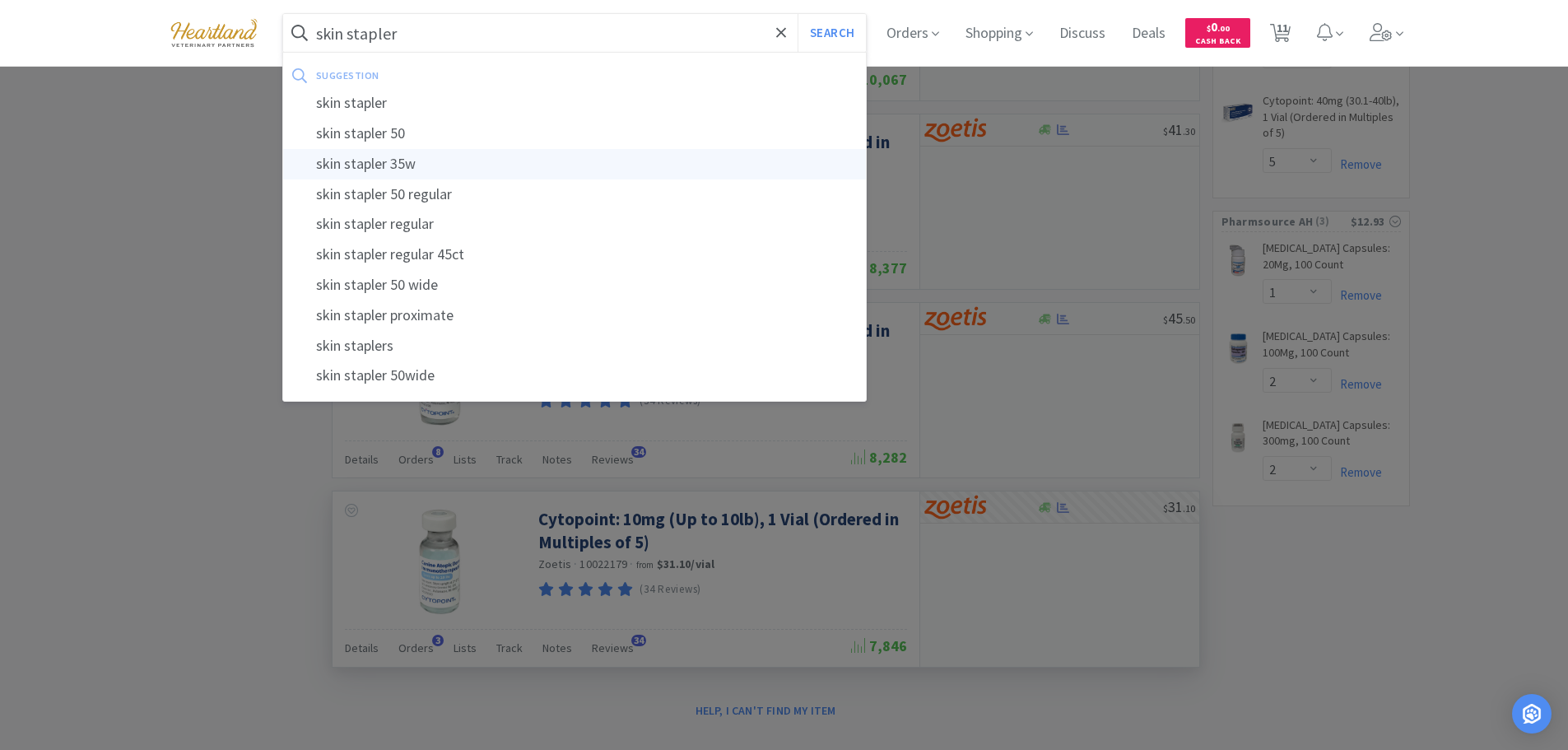
type input "skin stapler"
click at [798, 14] on button "Search" at bounding box center [832, 32] width 68 height 37
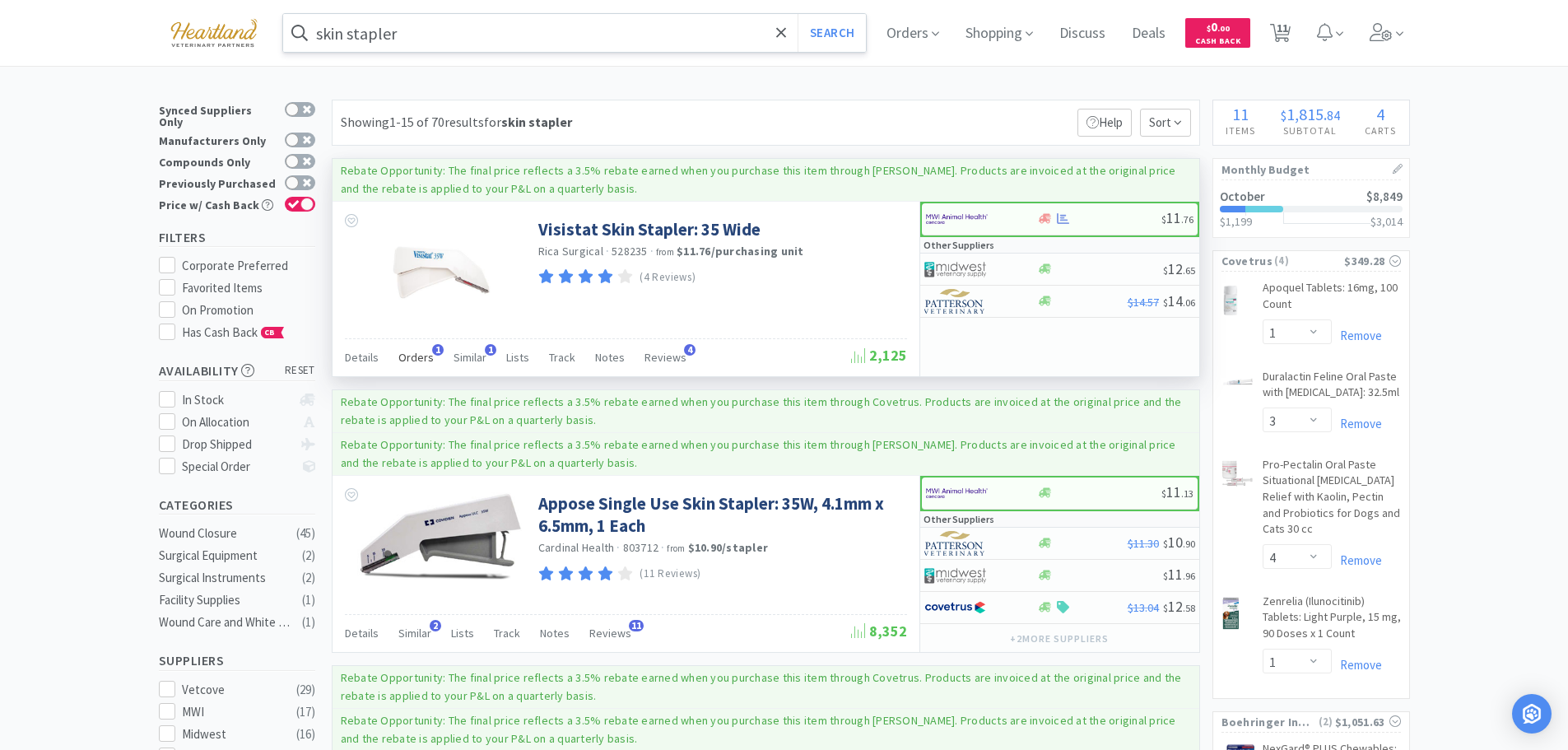
click at [417, 358] on span "Orders" at bounding box center [416, 357] width 36 height 14
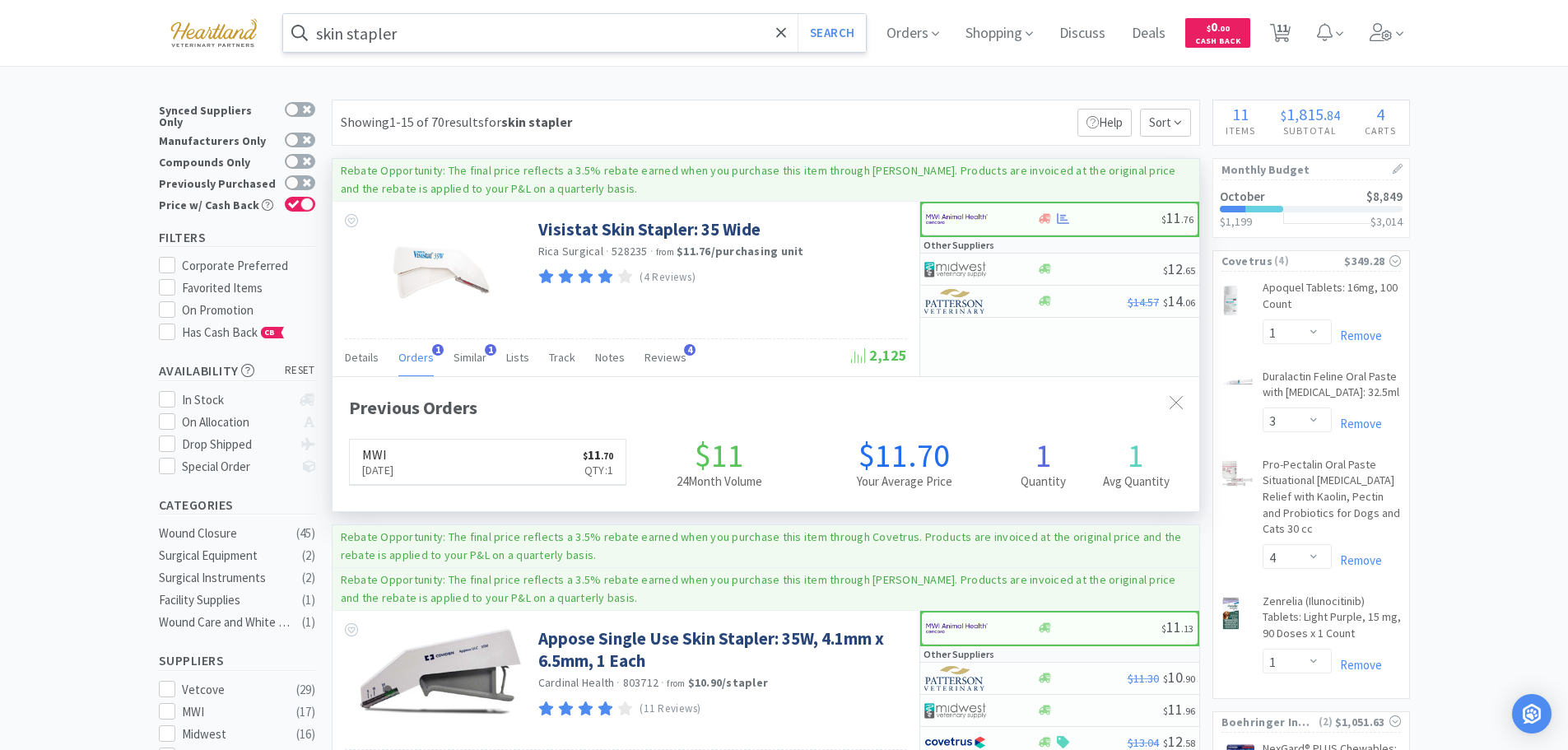
scroll to position [427, 867]
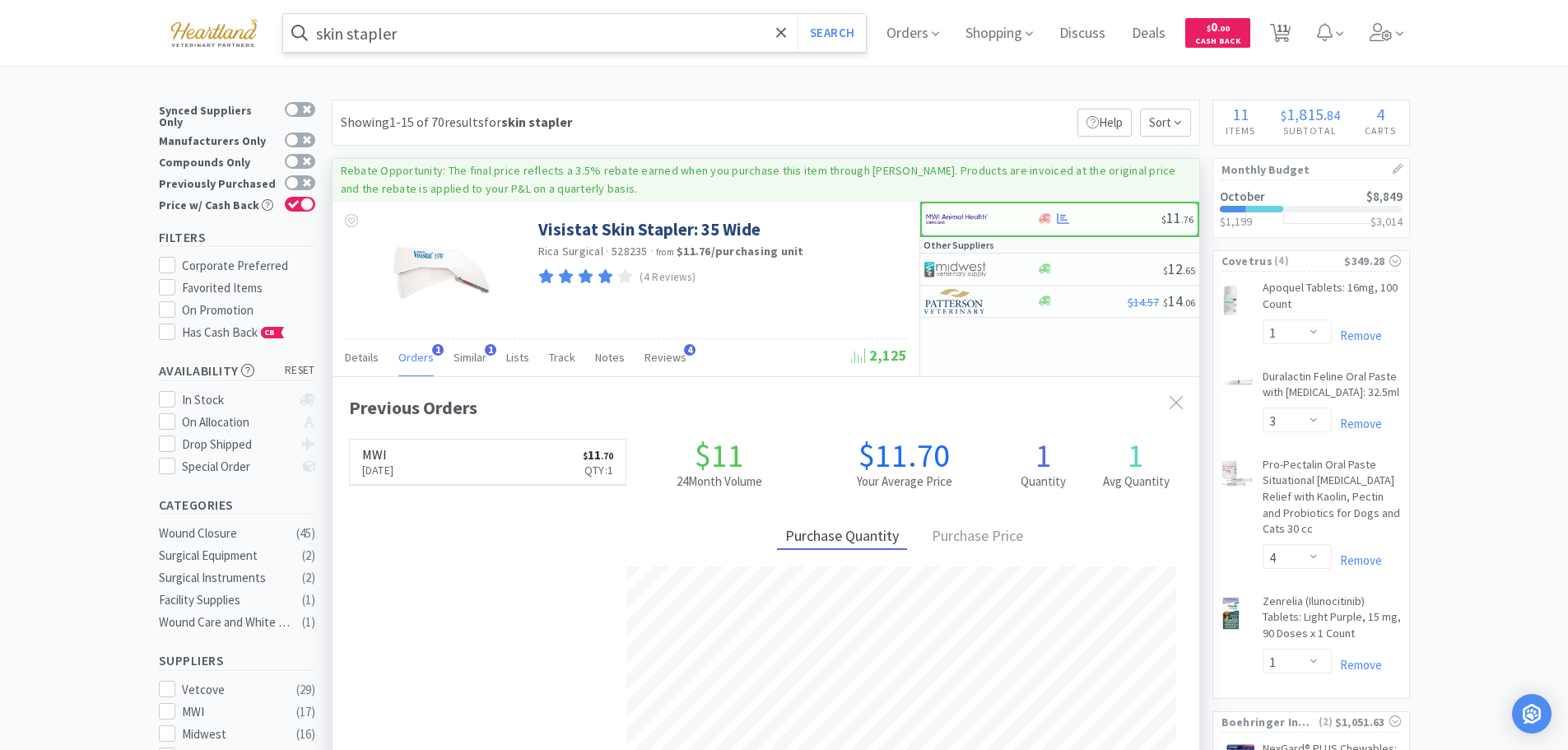
click at [417, 358] on span "Orders" at bounding box center [416, 357] width 36 height 14
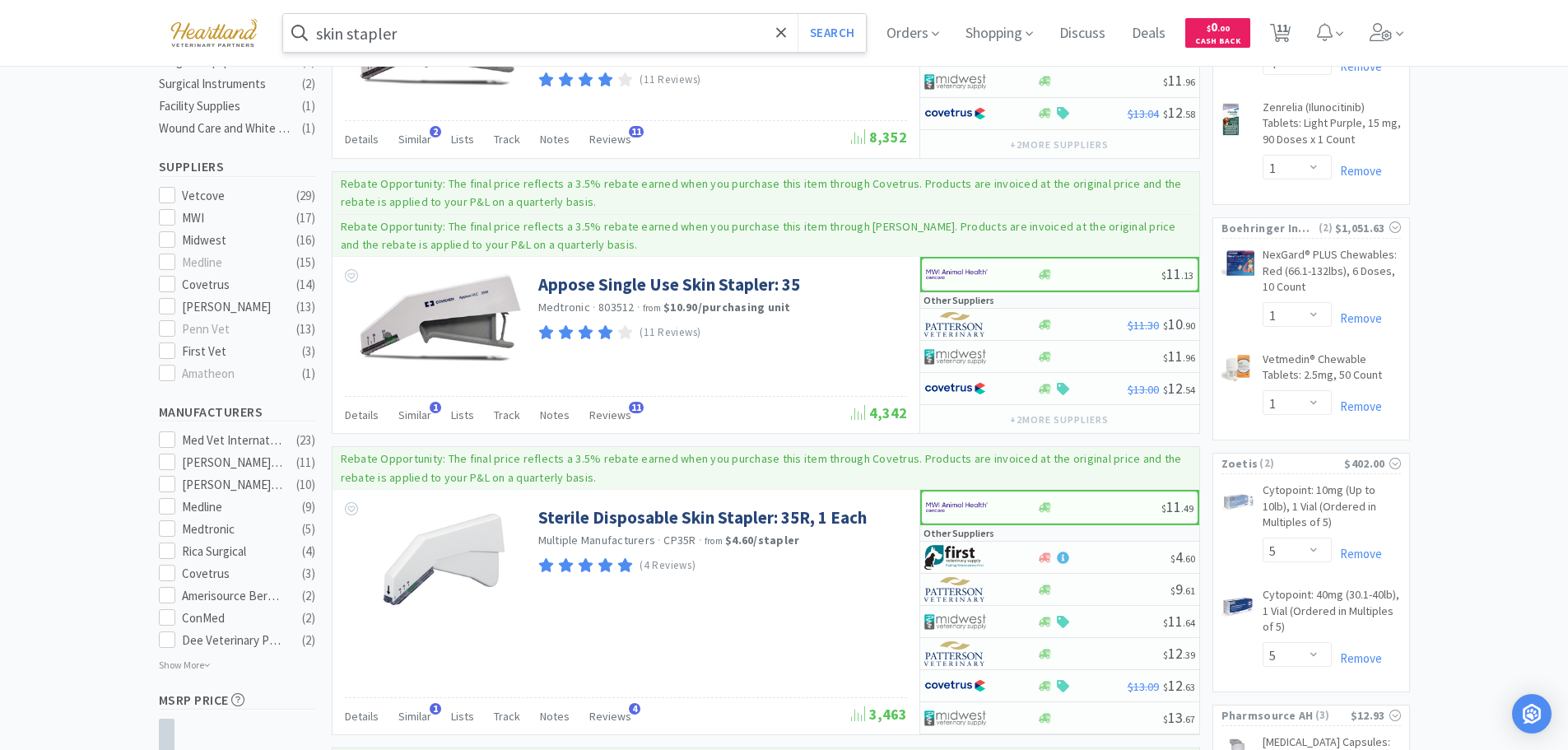
scroll to position [576, 0]
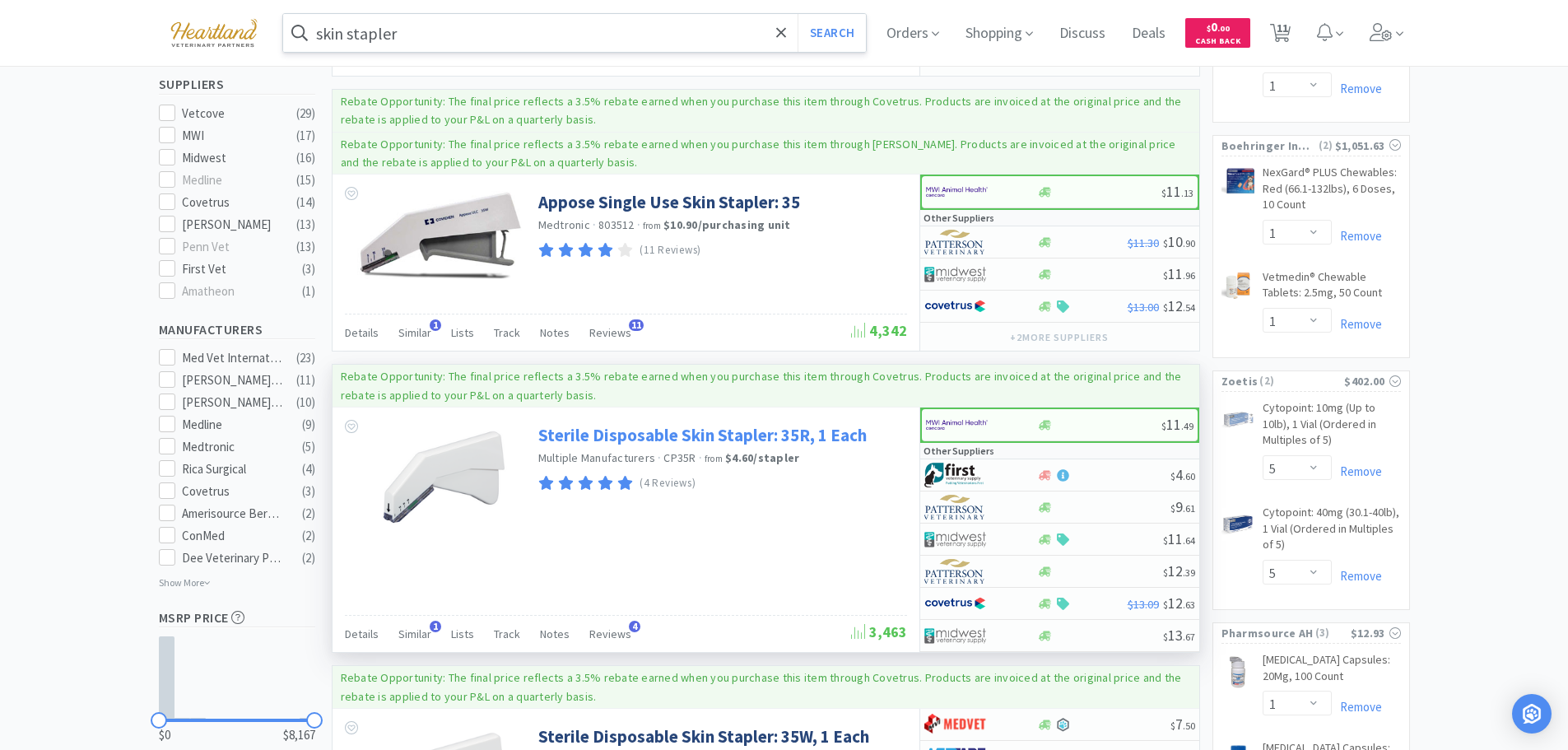
click at [607, 438] on link "Sterile Disposable Skin Stapler: 35R, 1 Each" at bounding box center [702, 435] width 329 height 22
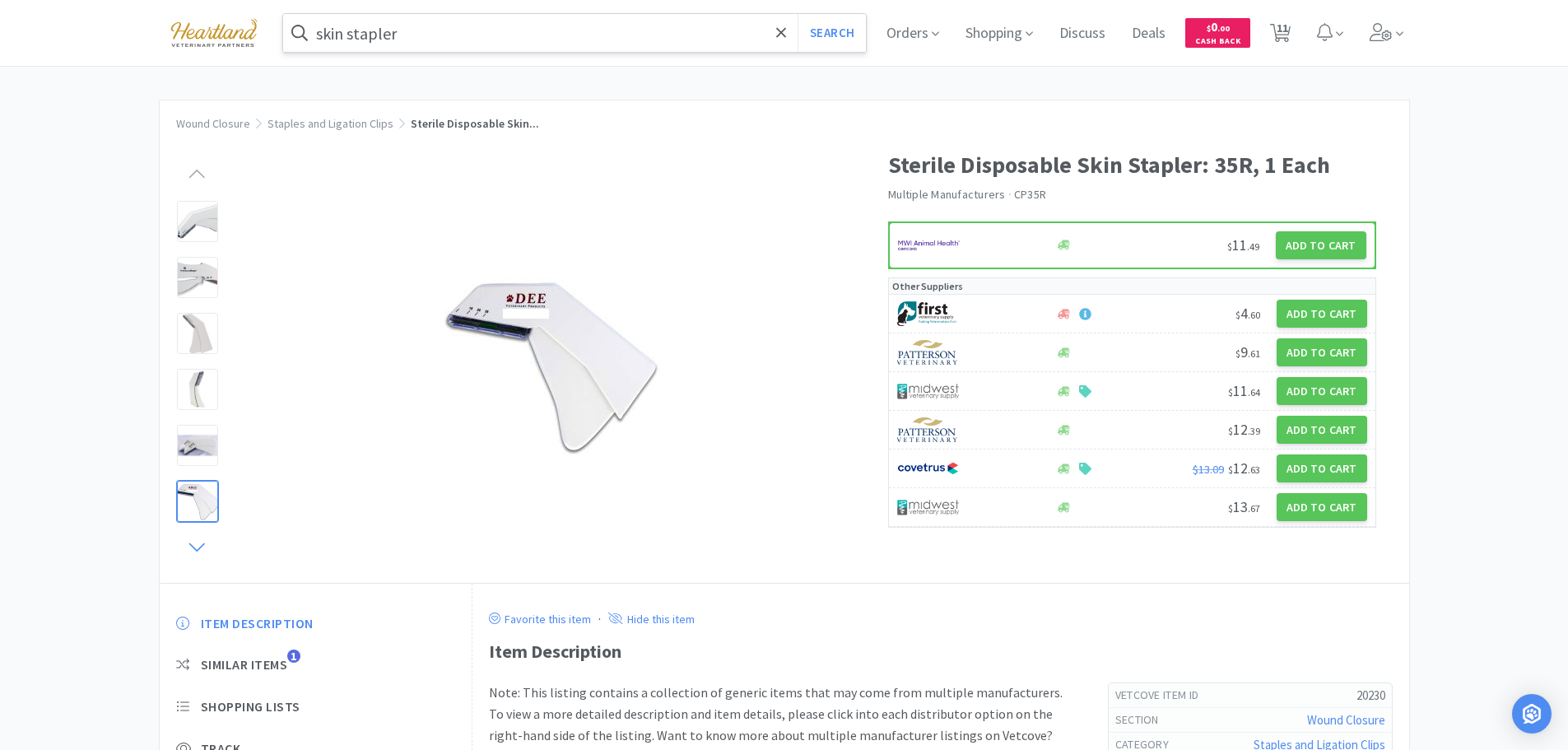
click at [192, 547] on icon at bounding box center [197, 547] width 15 height 9
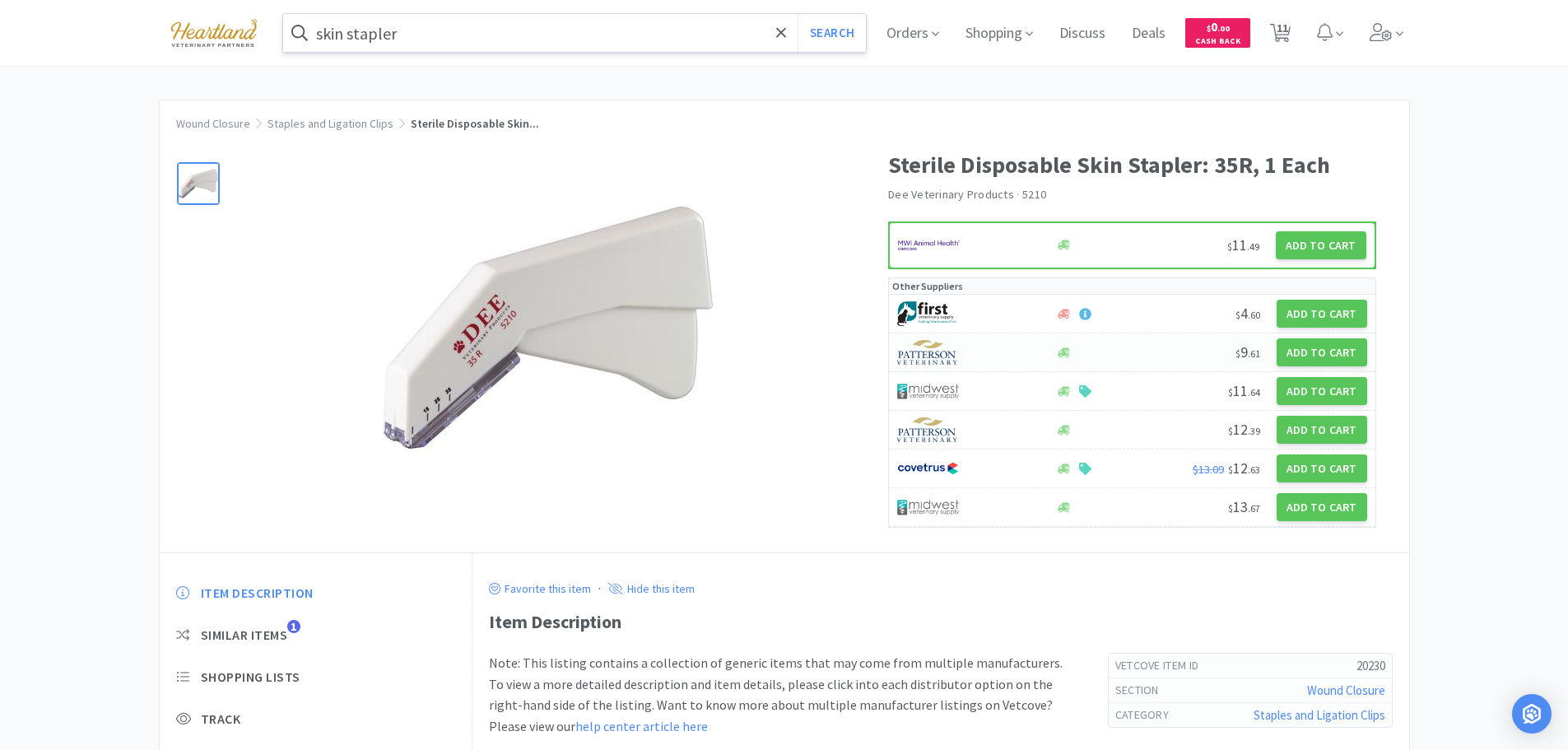
click at [996, 345] on div at bounding box center [967, 352] width 140 height 28
select select "1"
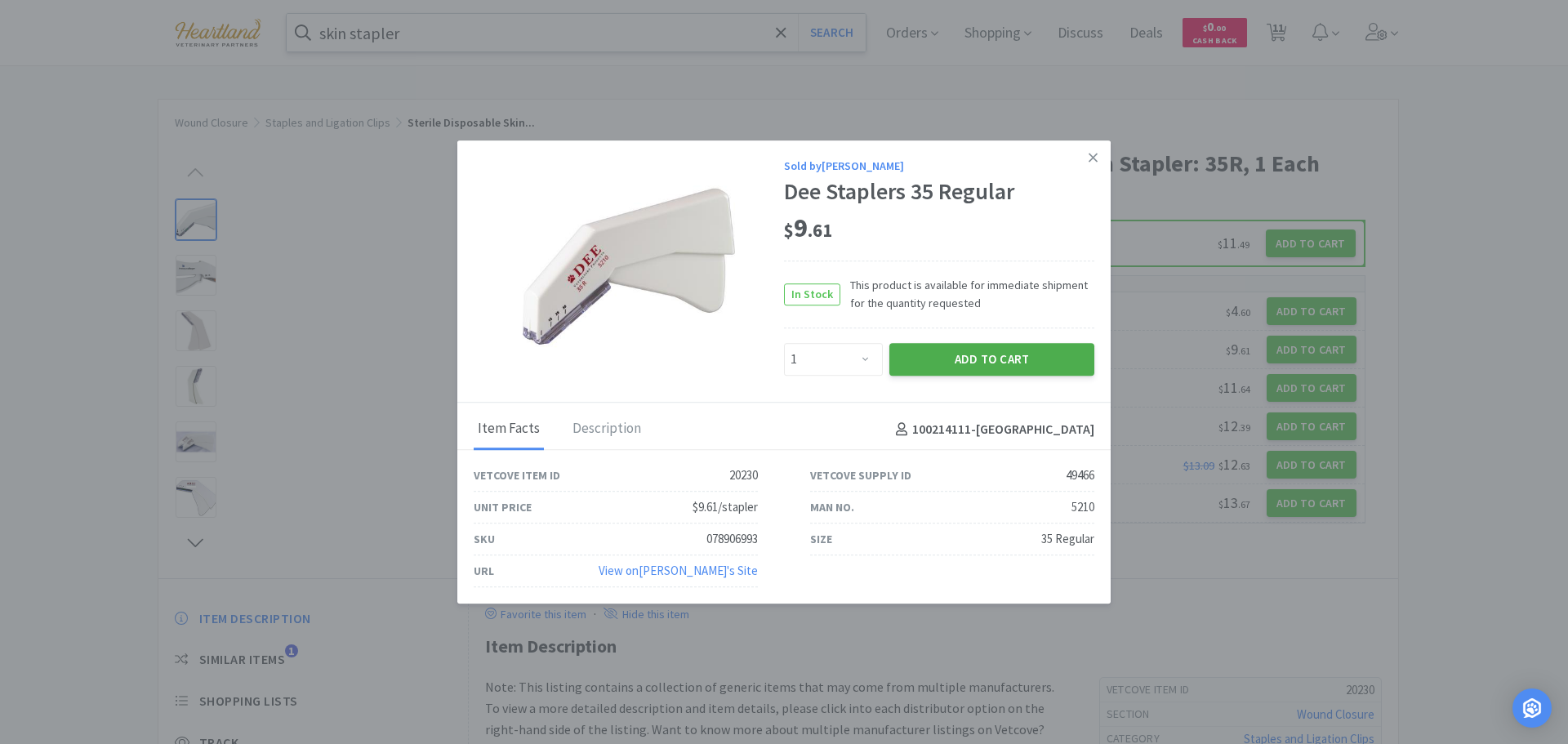
click at [1005, 361] on button "Add to Cart" at bounding box center [991, 359] width 205 height 33
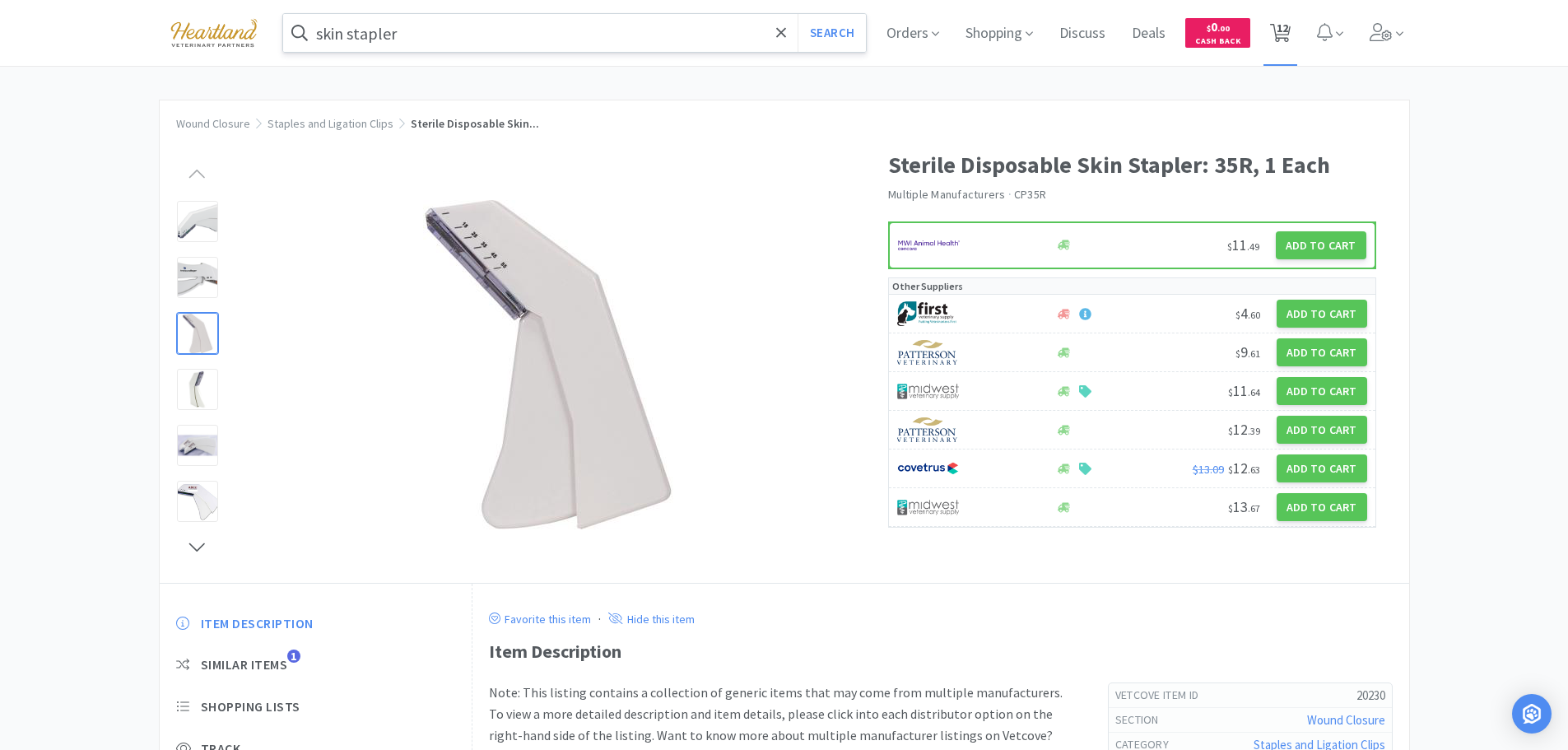
click at [1288, 29] on span "12" at bounding box center [1283, 27] width 12 height 66
select select "1"
select select "5"
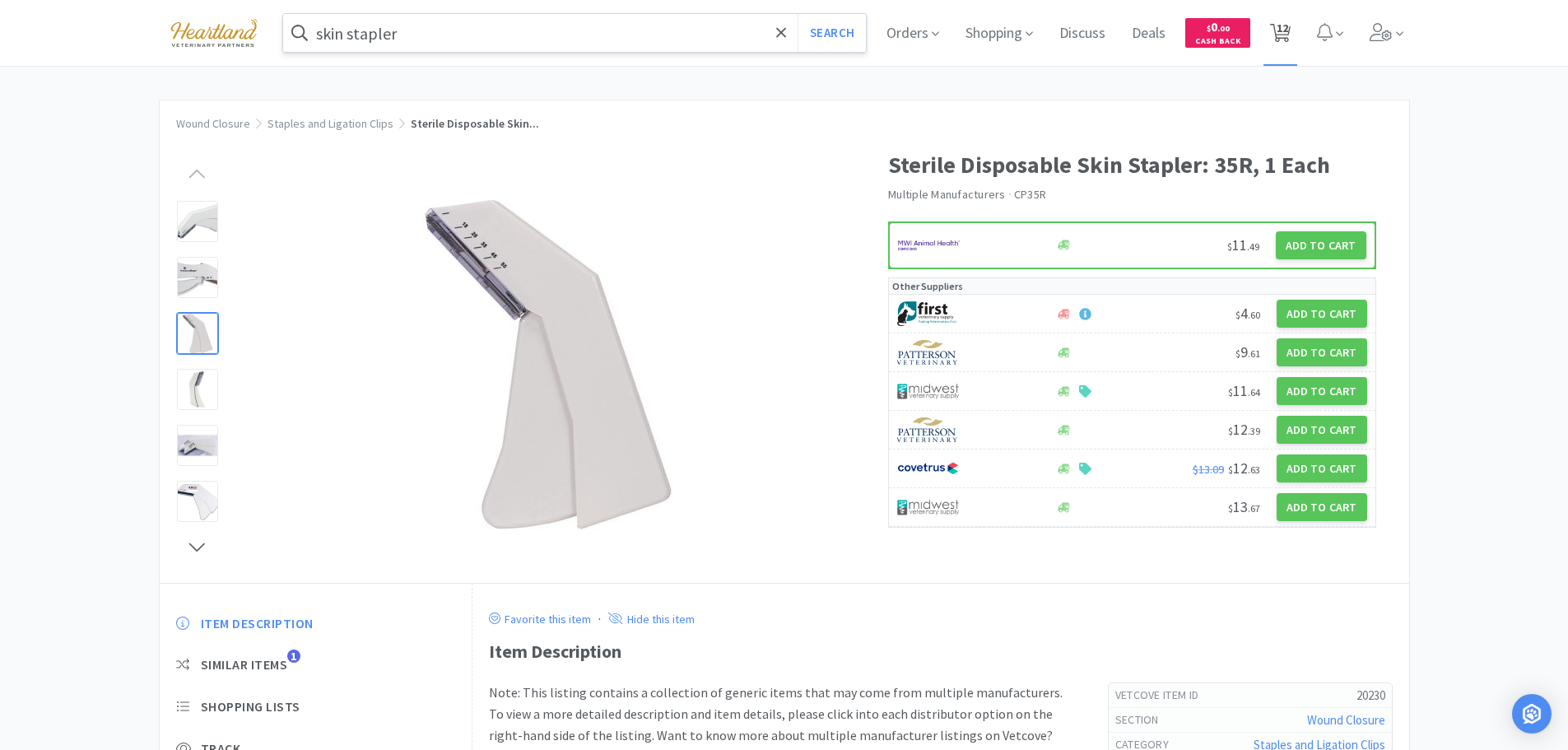
select select "1"
select select "3"
select select "4"
select select "1"
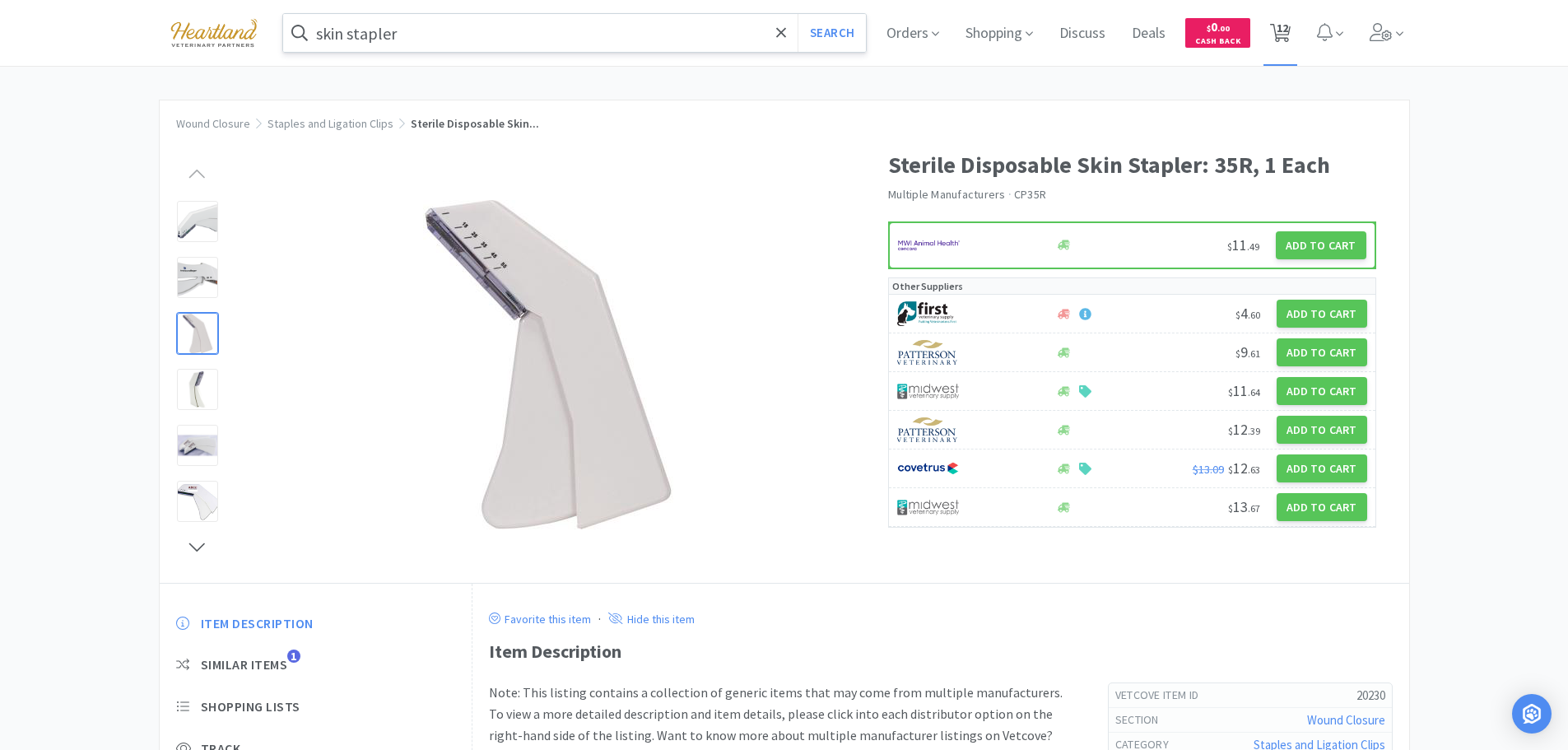
select select "1"
select select "2"
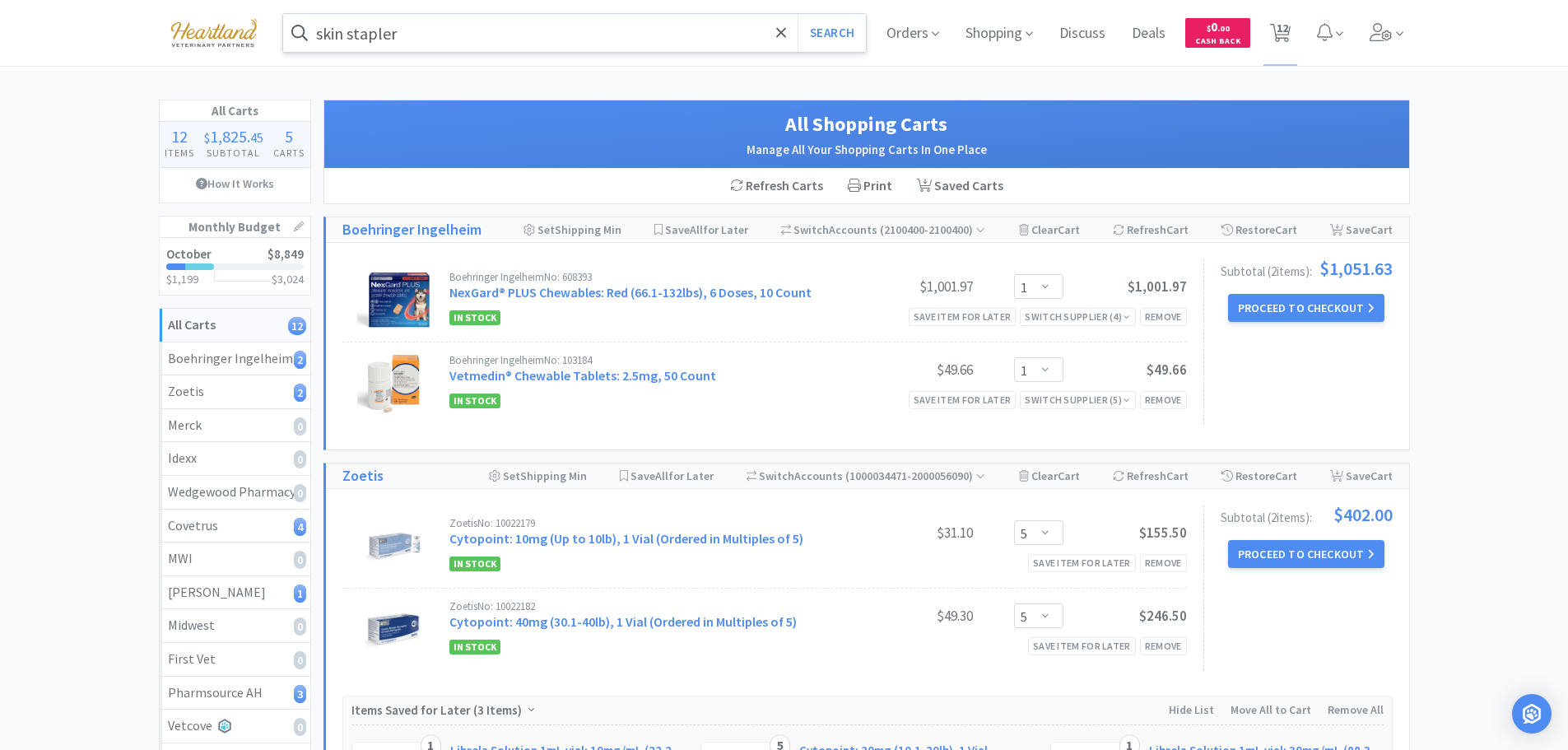
click at [438, 35] on input "skin stapler" at bounding box center [575, 32] width 584 height 37
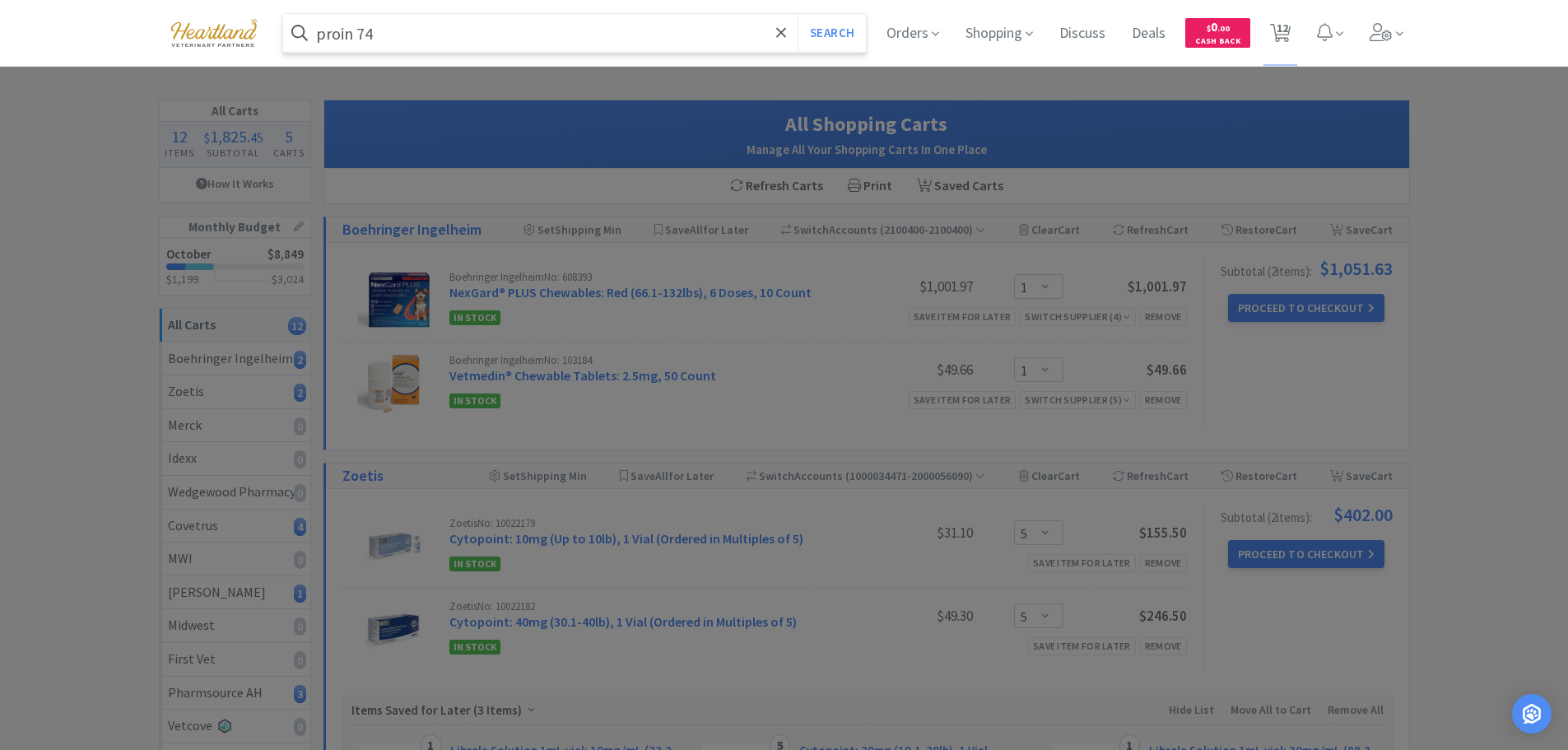
type input "proin 74"
click at [798, 14] on button "Search" at bounding box center [832, 32] width 68 height 37
select select "1"
select select "3"
select select "4"
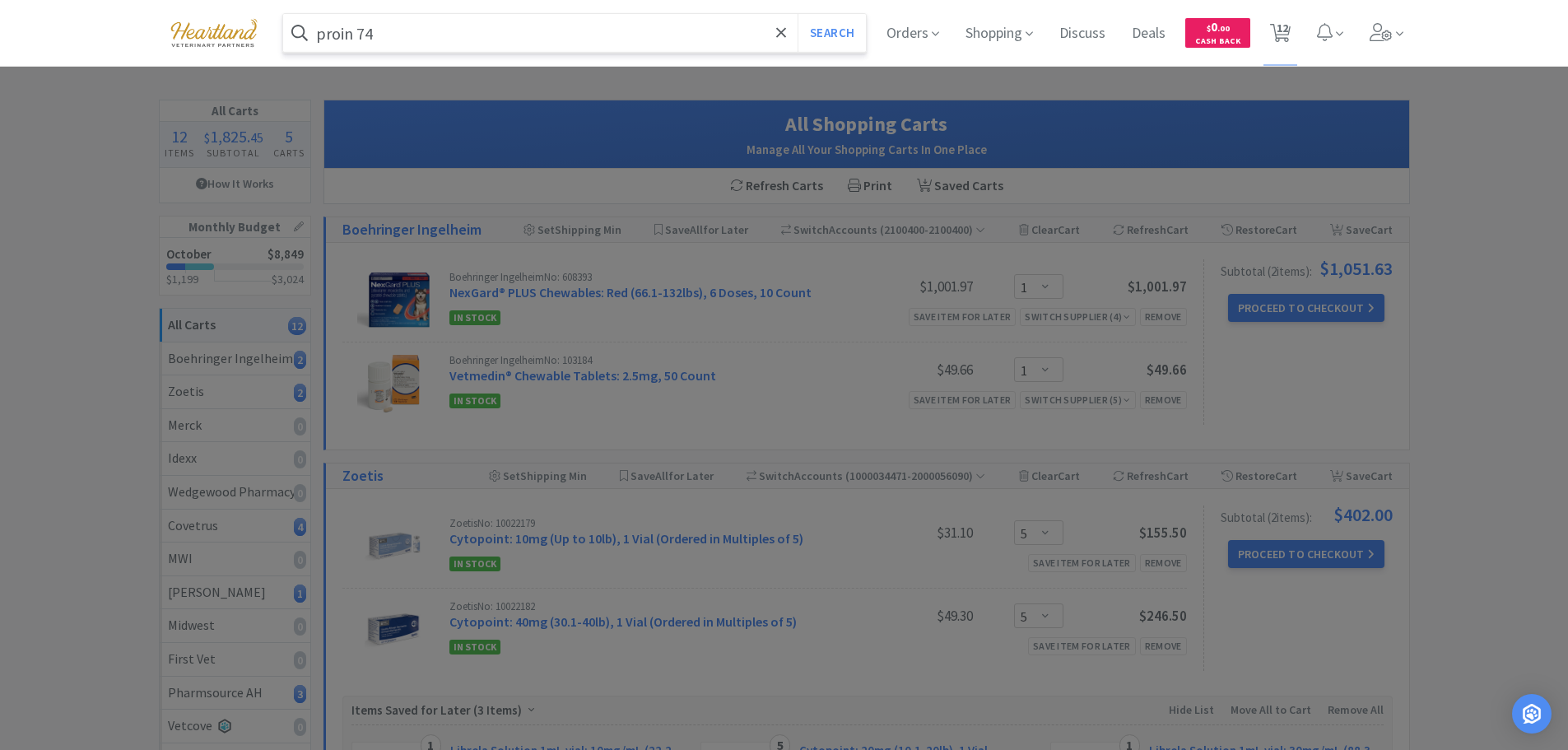
select select "1"
select select "5"
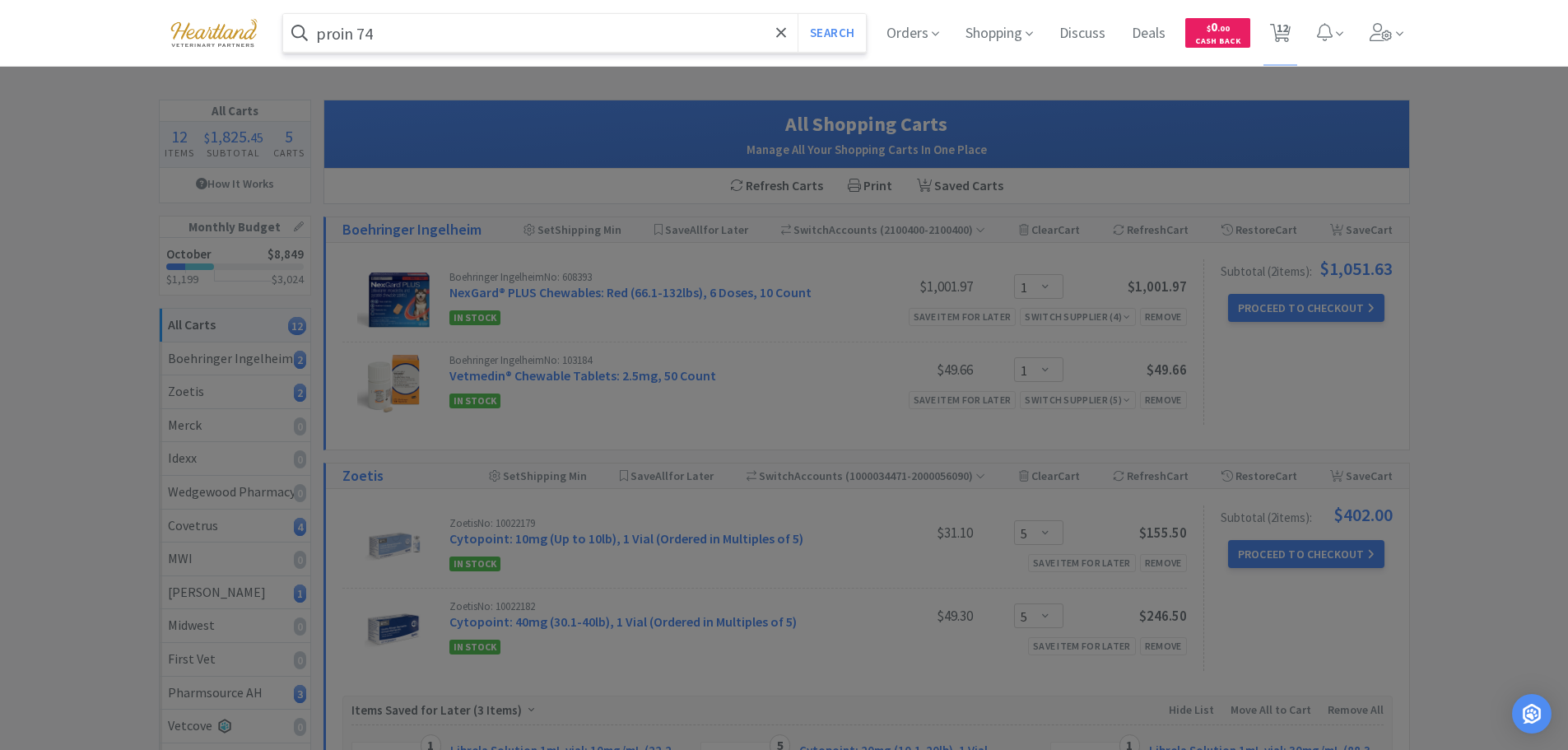
select select "5"
select select "1"
select select "2"
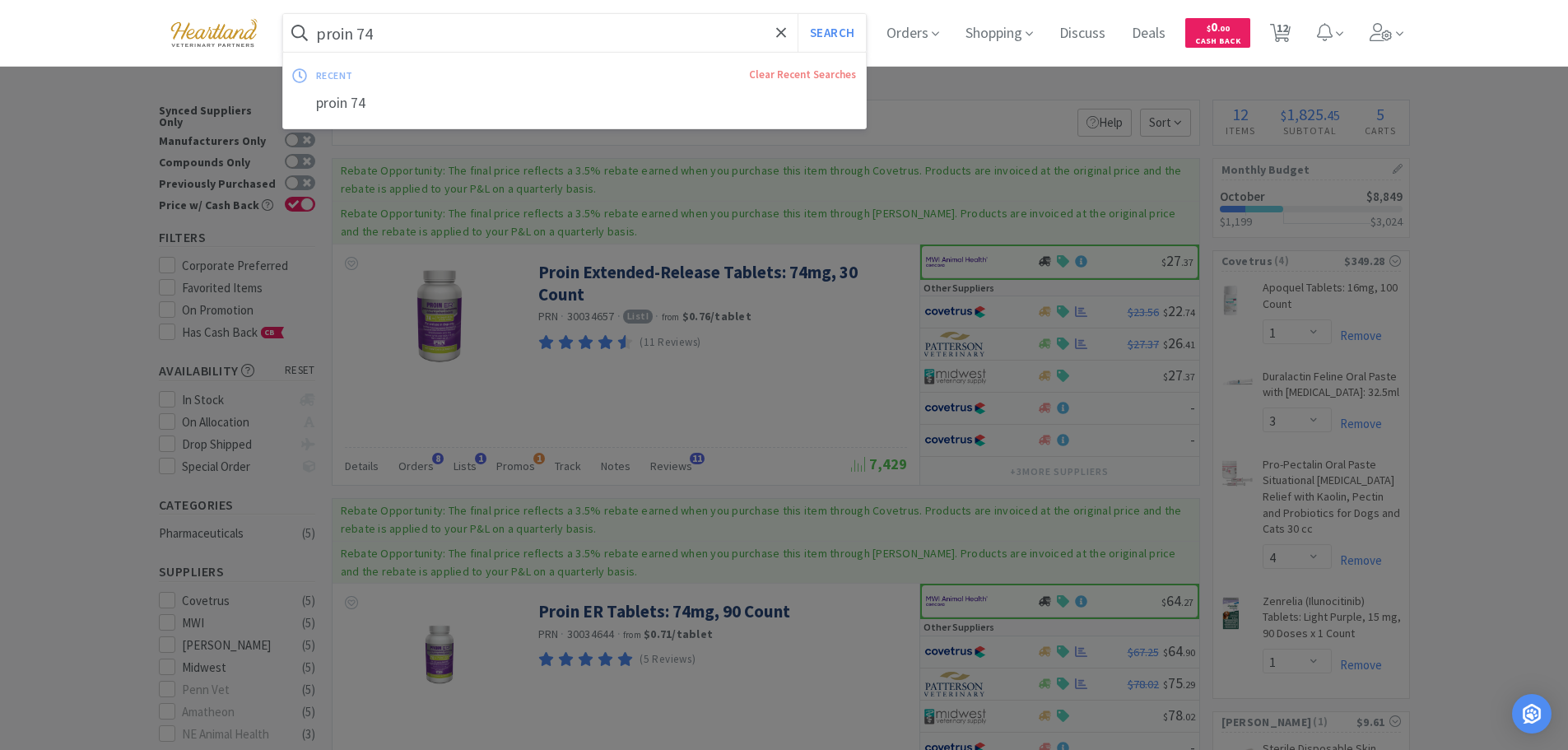
click at [477, 35] on input "proin 74" at bounding box center [575, 32] width 584 height 37
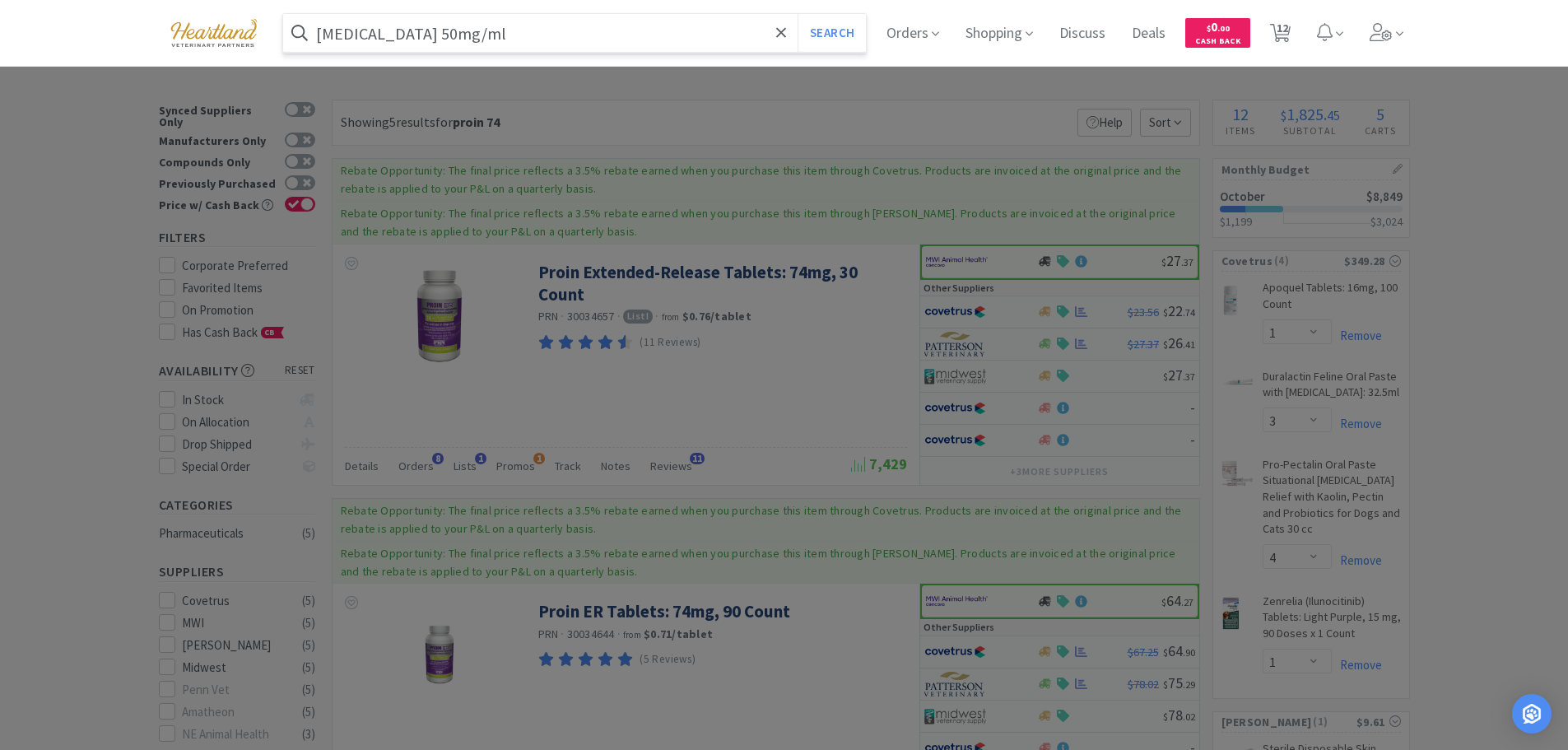
type input "diphenhydramine 50mg/ml"
click at [798, 14] on button "Search" at bounding box center [832, 32] width 68 height 37
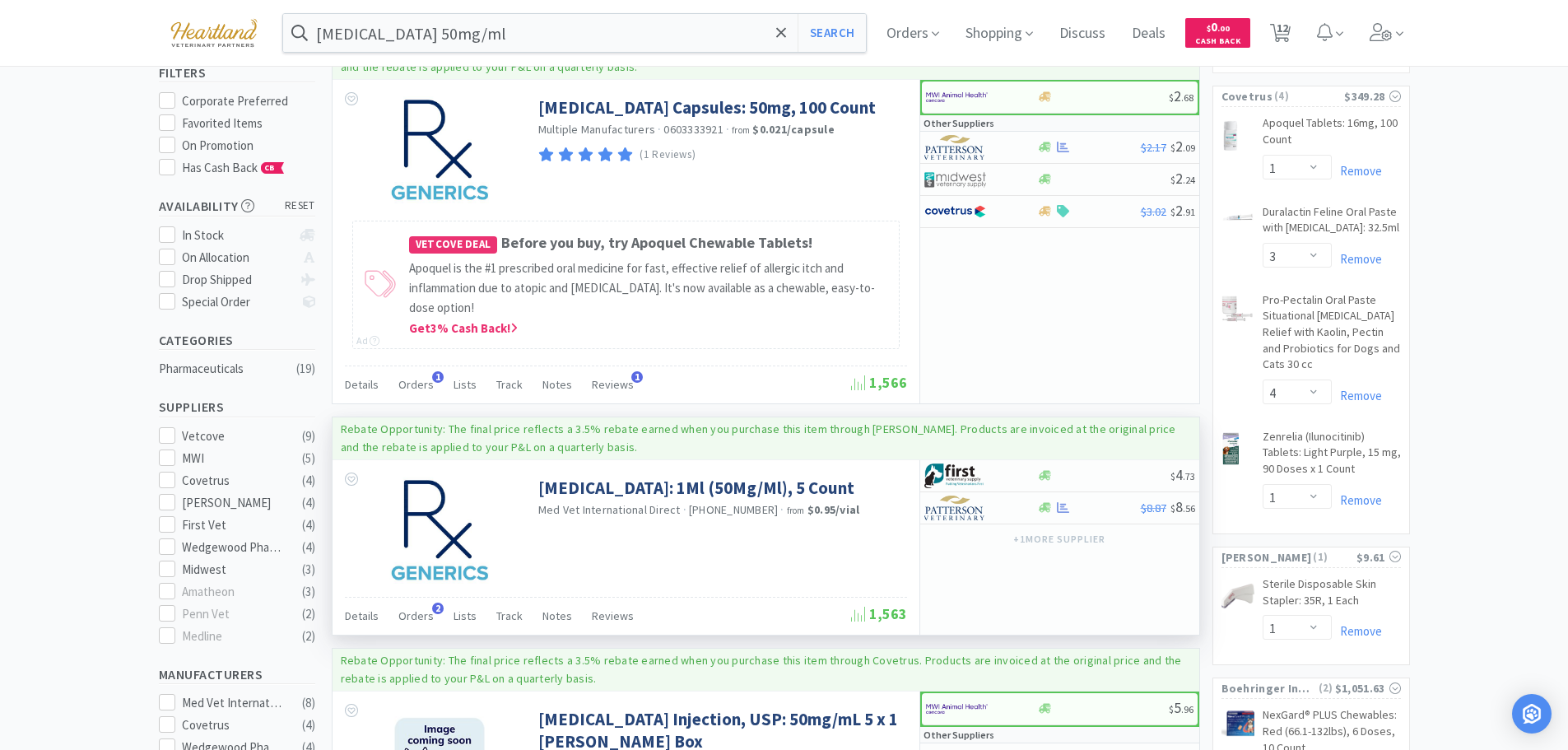
scroll to position [247, 0]
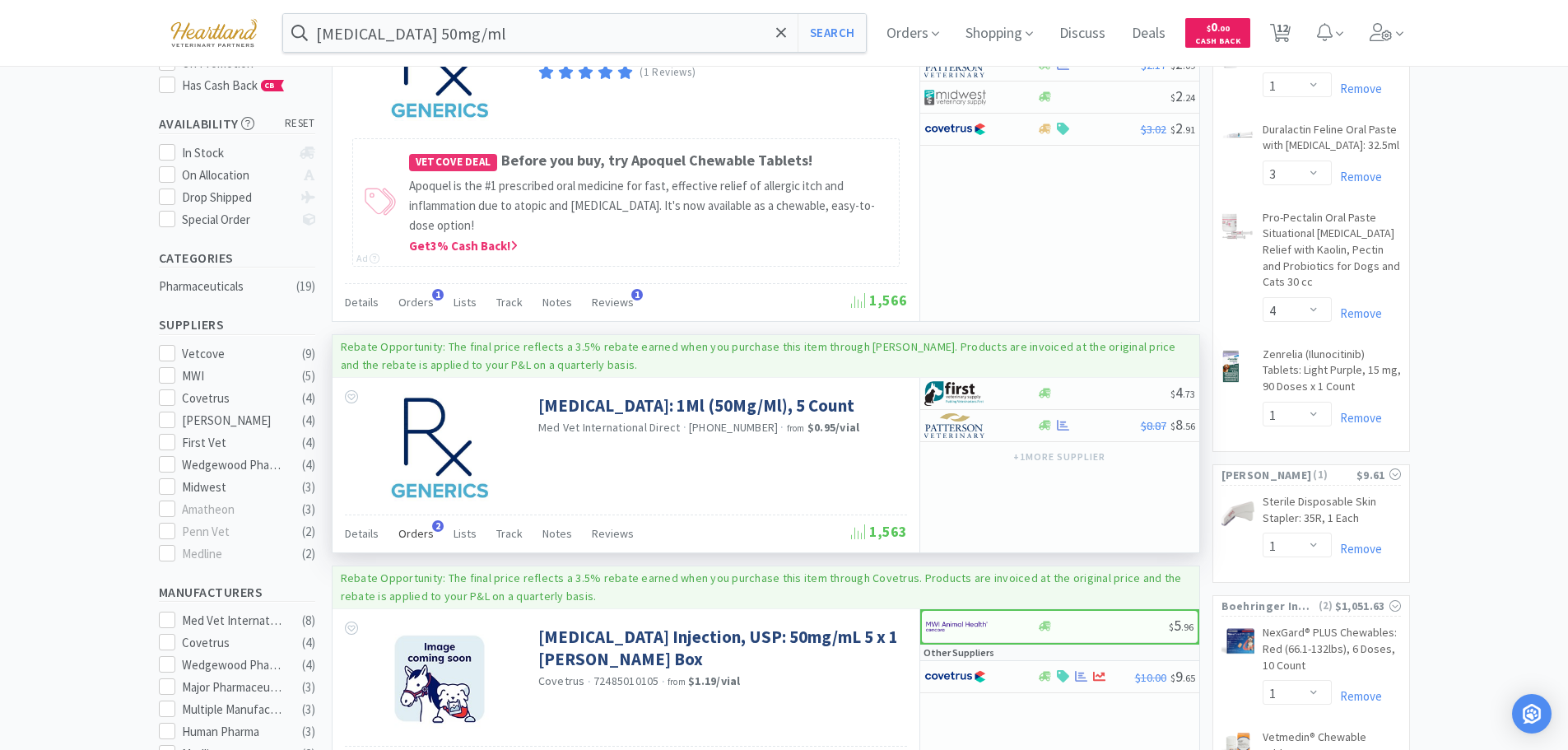
click at [420, 529] on span "Orders" at bounding box center [416, 533] width 36 height 14
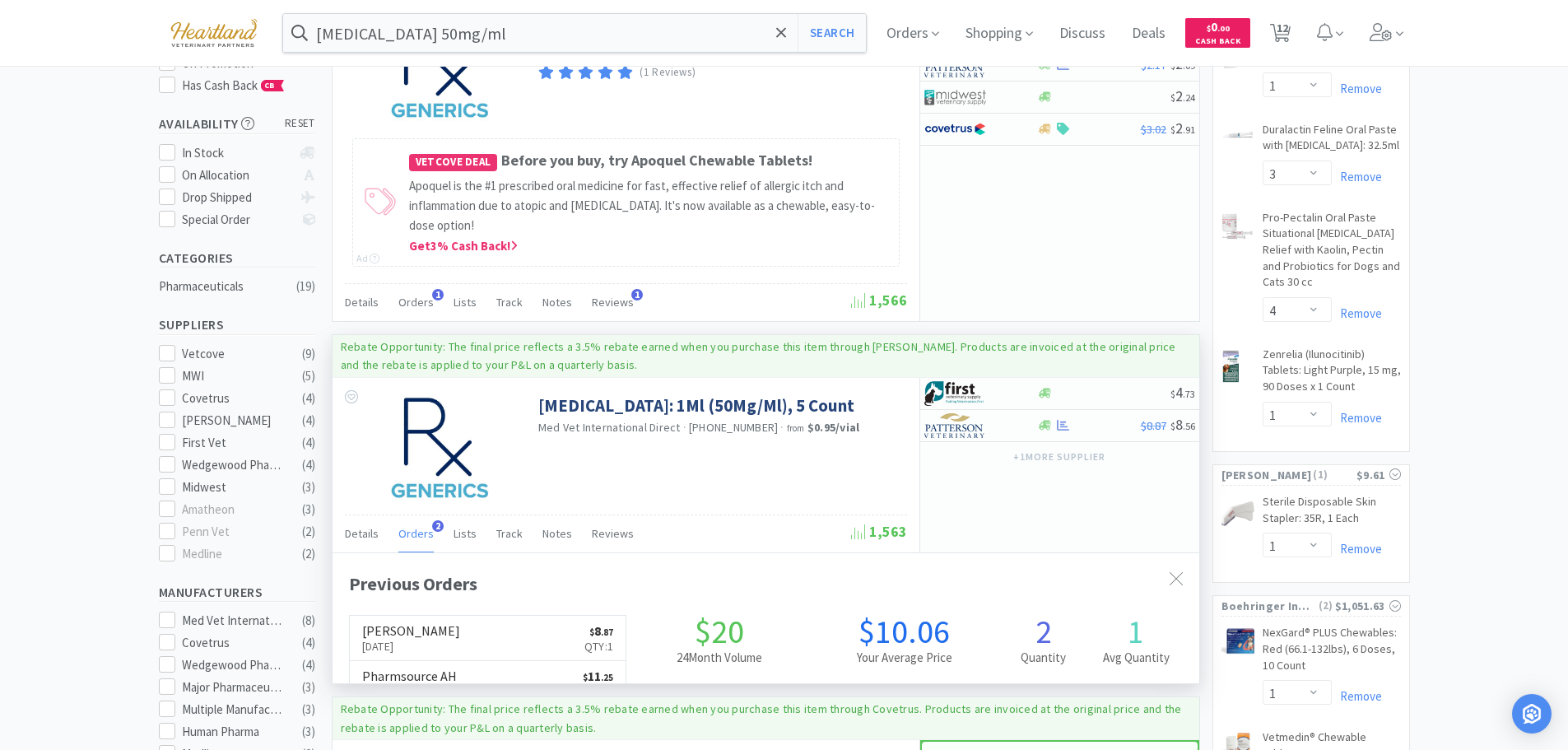
scroll to position [427, 867]
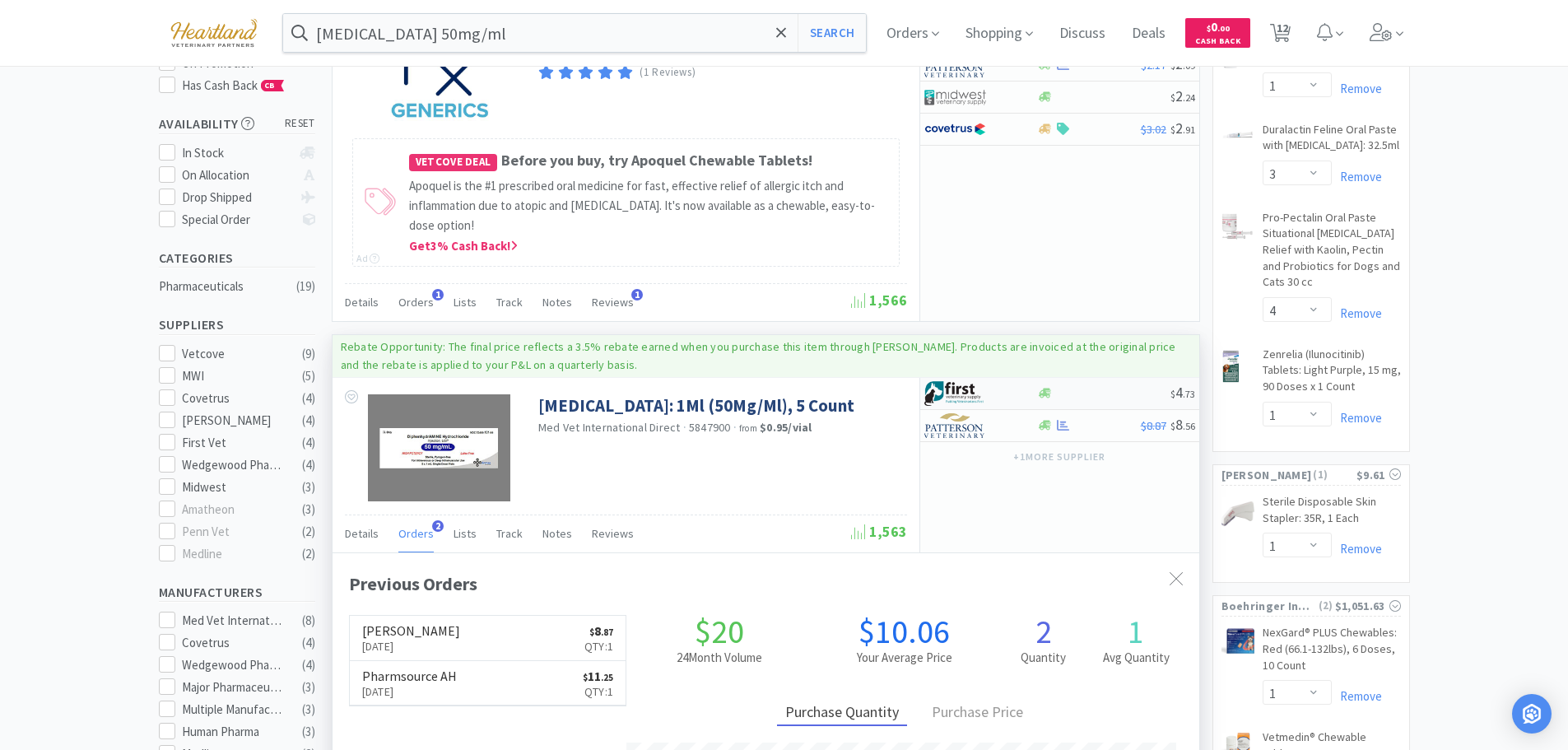
click at [1011, 388] on div at bounding box center [970, 393] width 90 height 28
select select "1"
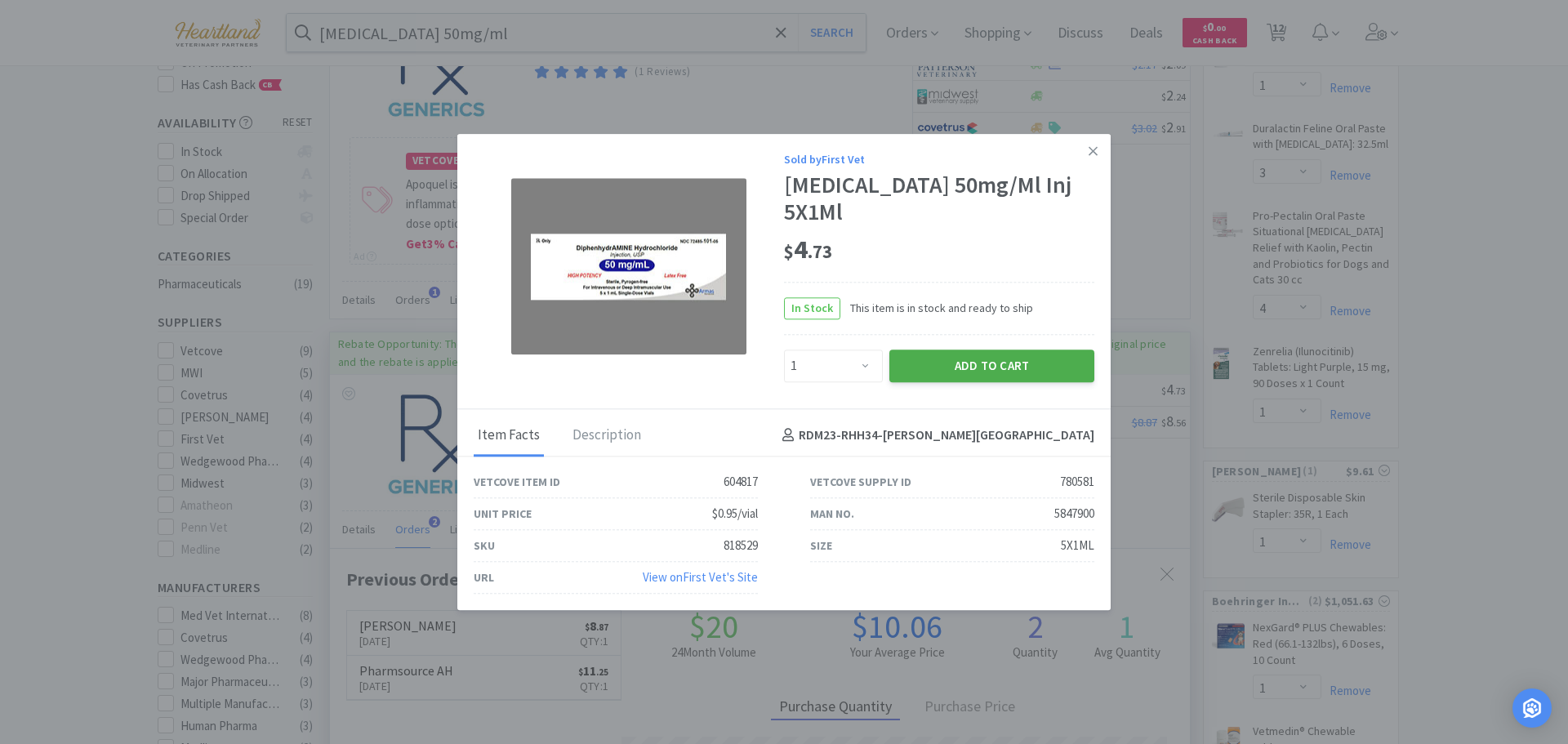
click at [990, 369] on button "Add to Cart" at bounding box center [991, 366] width 205 height 33
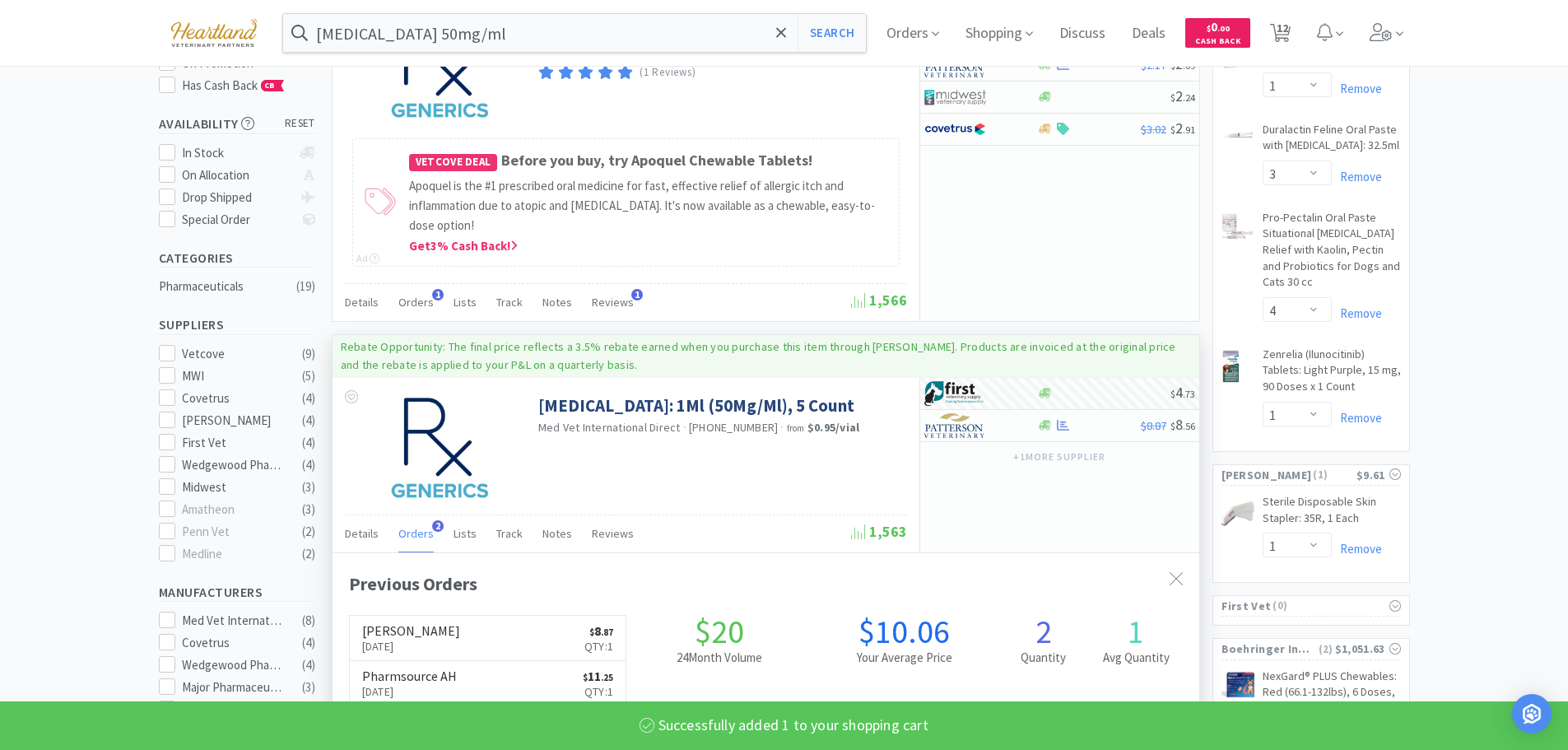
select select "1"
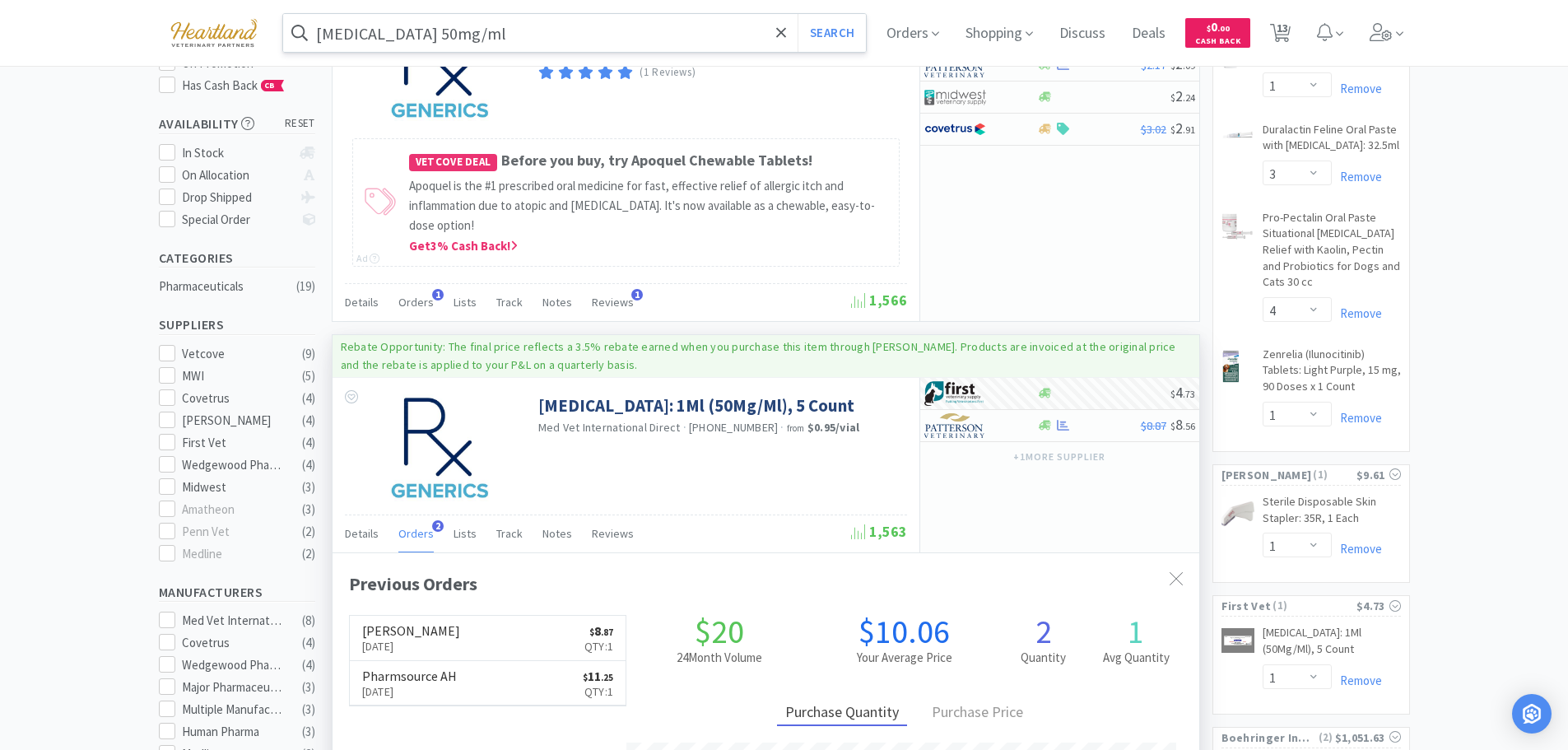
click at [586, 43] on input "diphenhydramine 50mg/ml" at bounding box center [575, 32] width 584 height 37
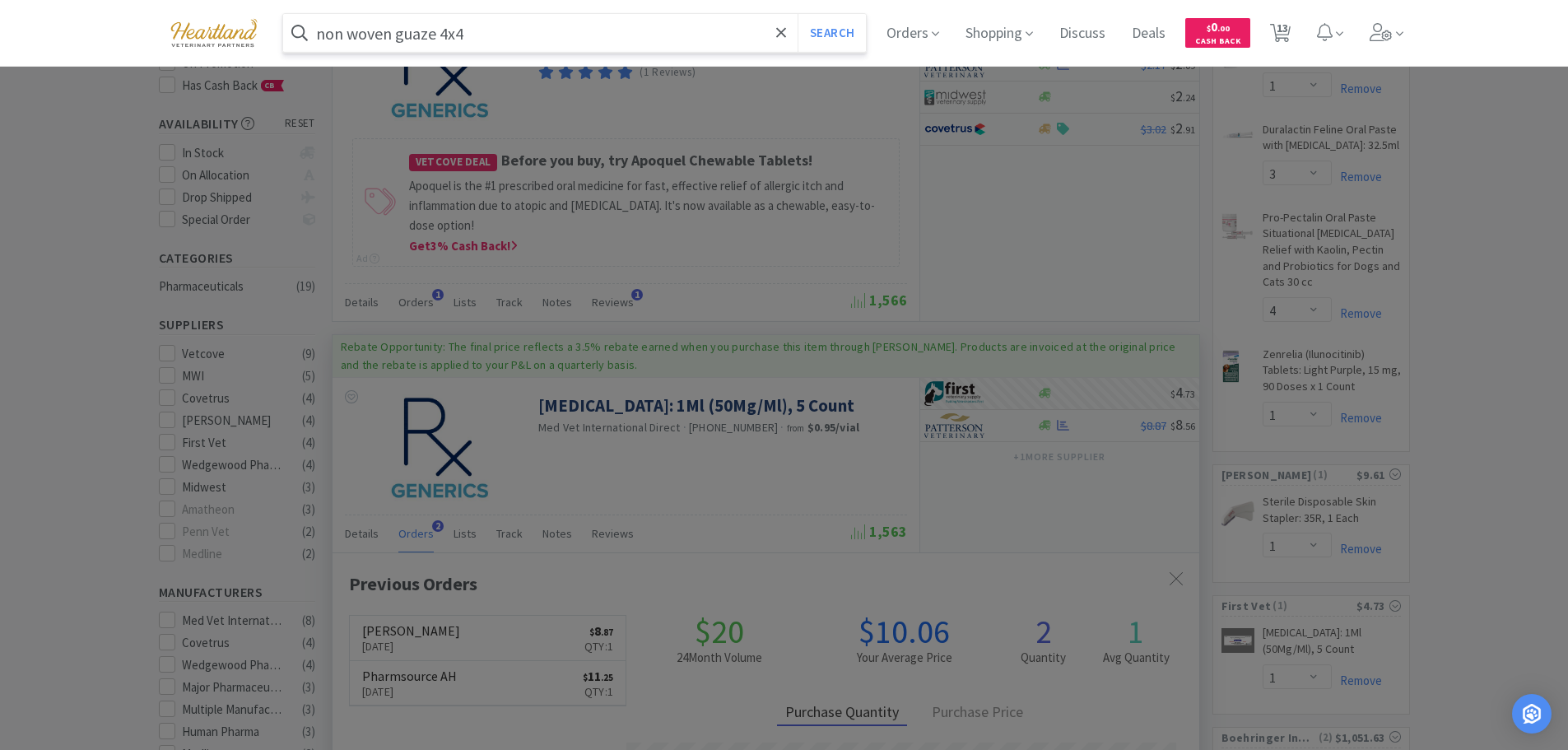
type input "non woven guaze 4x4"
click at [798, 14] on button "Search" at bounding box center [832, 32] width 68 height 37
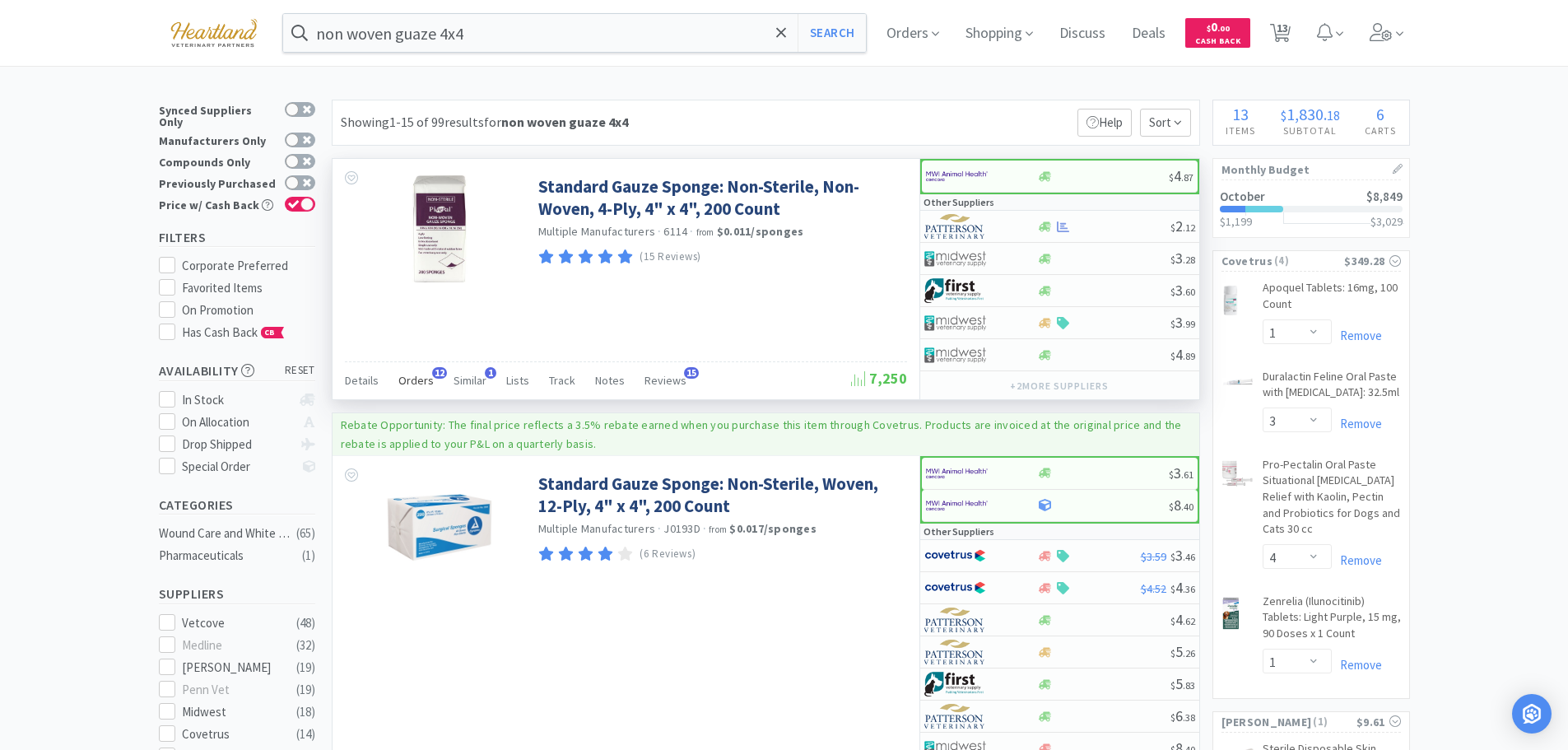
click at [414, 381] on span "Orders" at bounding box center [416, 380] width 36 height 14
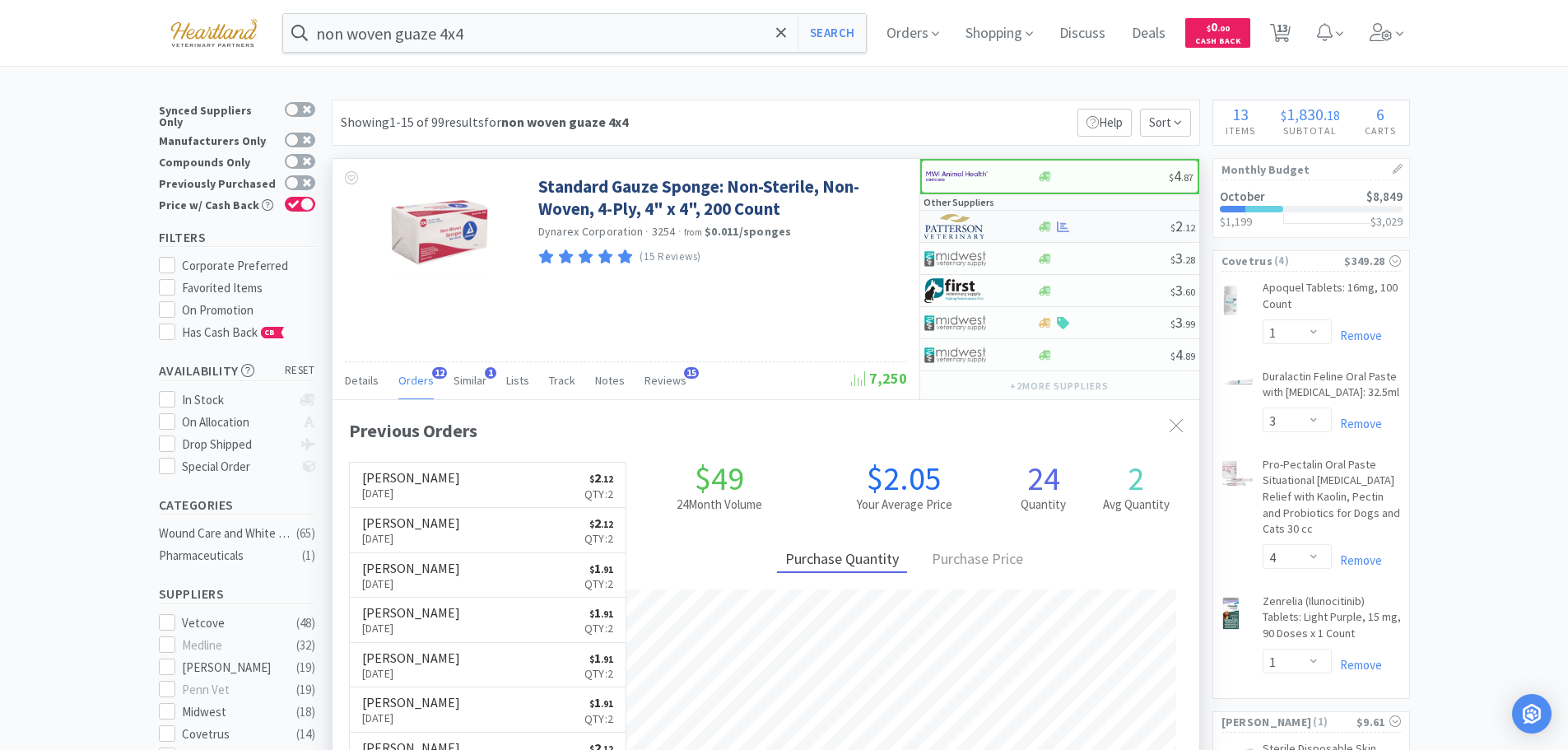
scroll to position [441, 867]
click at [1009, 226] on div at bounding box center [970, 226] width 90 height 28
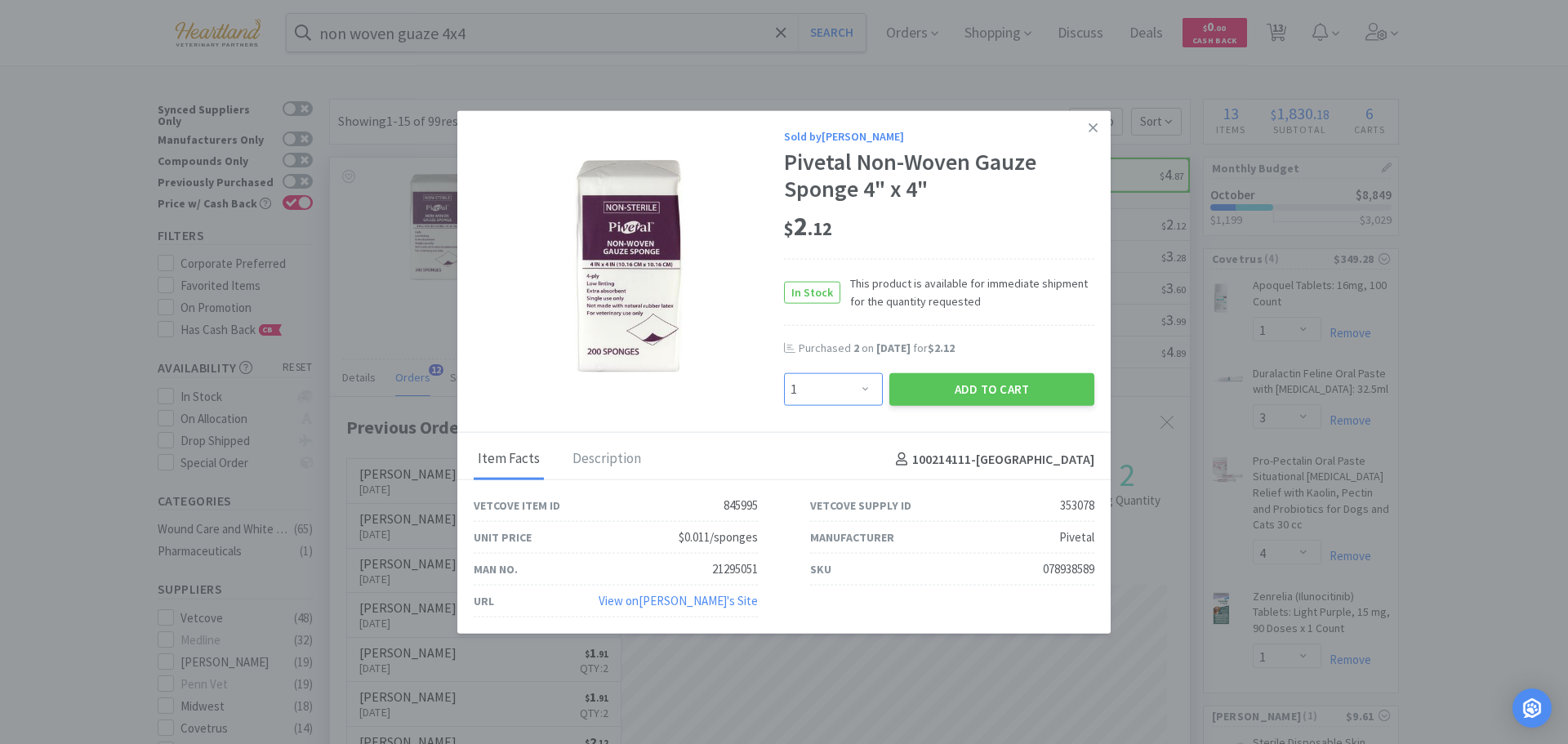
click at [862, 385] on select "Enter Quantity 1 2 3 4 5 6 7 8 9 10 11 12 13 14 15 16 17 18 19 20 Enter Quantity" at bounding box center [833, 389] width 99 height 33
select select "2"
click at [784, 373] on select "Enter Quantity 1 2 3 4 5 6 7 8 9 10 11 12 13 14 15 16 17 18 19 20 Enter Quantity" at bounding box center [833, 389] width 99 height 33
click at [959, 383] on button "Add to Cart" at bounding box center [991, 389] width 205 height 33
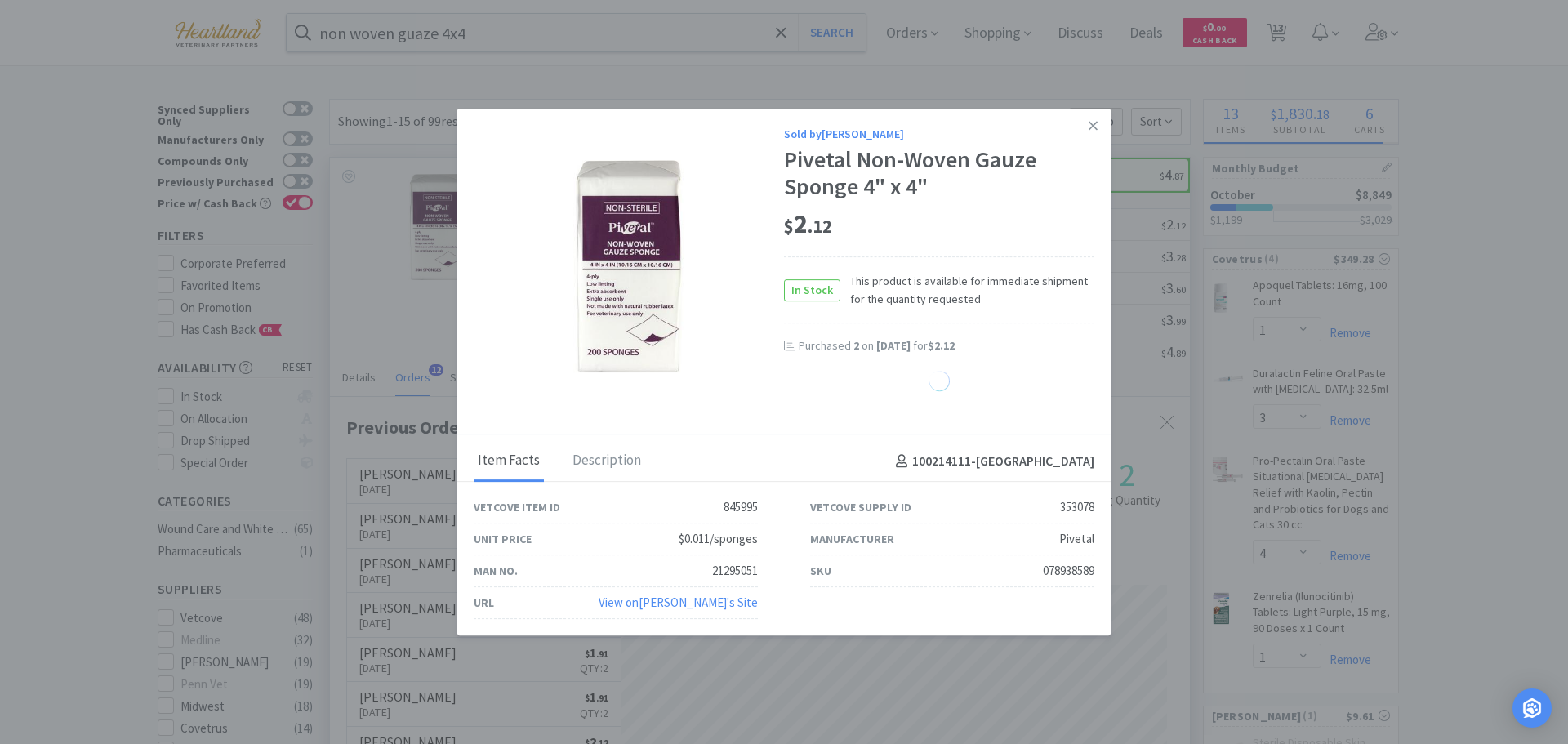
select select "2"
select select "1"
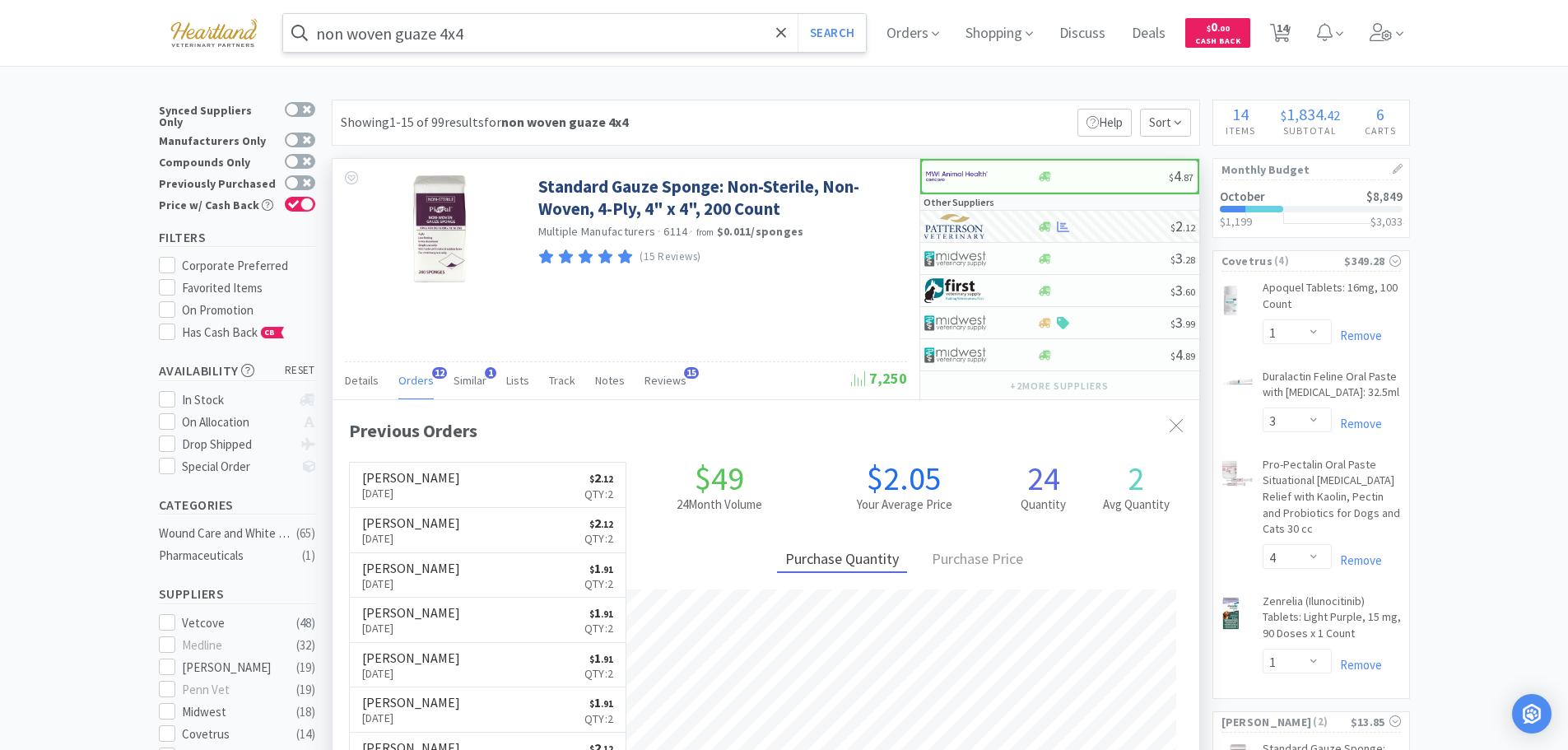
click at [581, 43] on input "non woven guaze 4x4" at bounding box center [575, 32] width 584 height 37
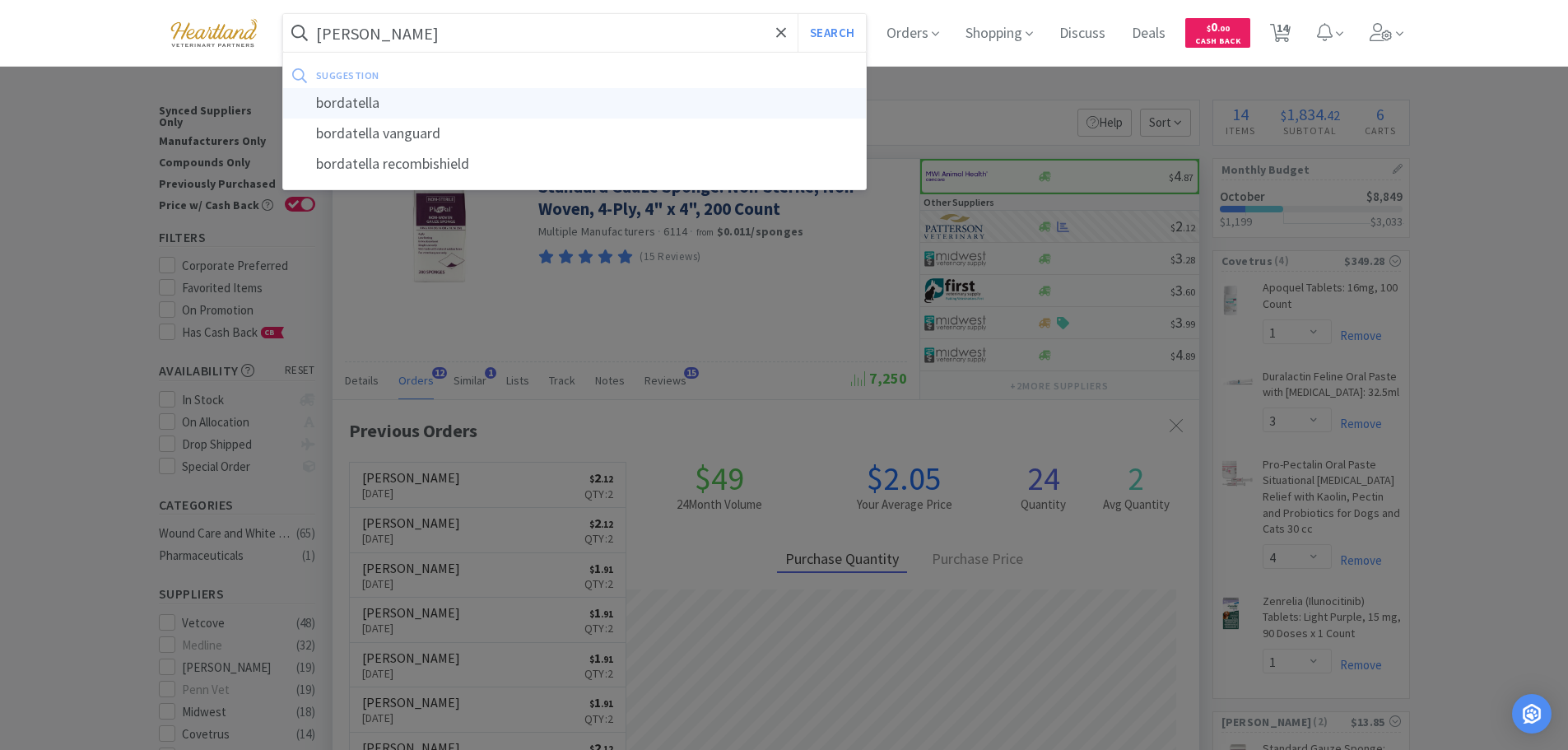
click at [333, 106] on div "bordatella" at bounding box center [575, 103] width 584 height 31
type input "bordatella"
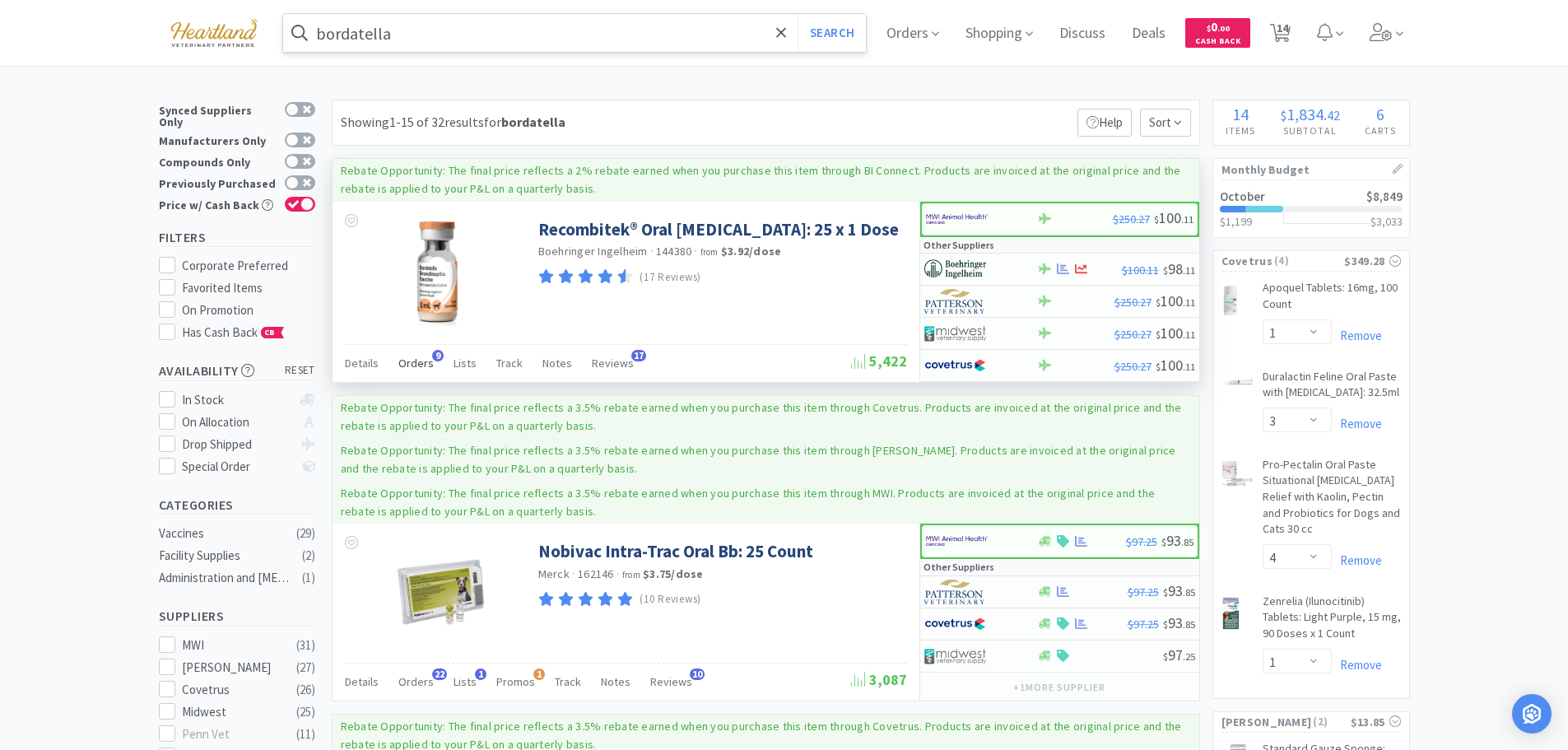
click at [426, 360] on span "Orders" at bounding box center [416, 363] width 36 height 14
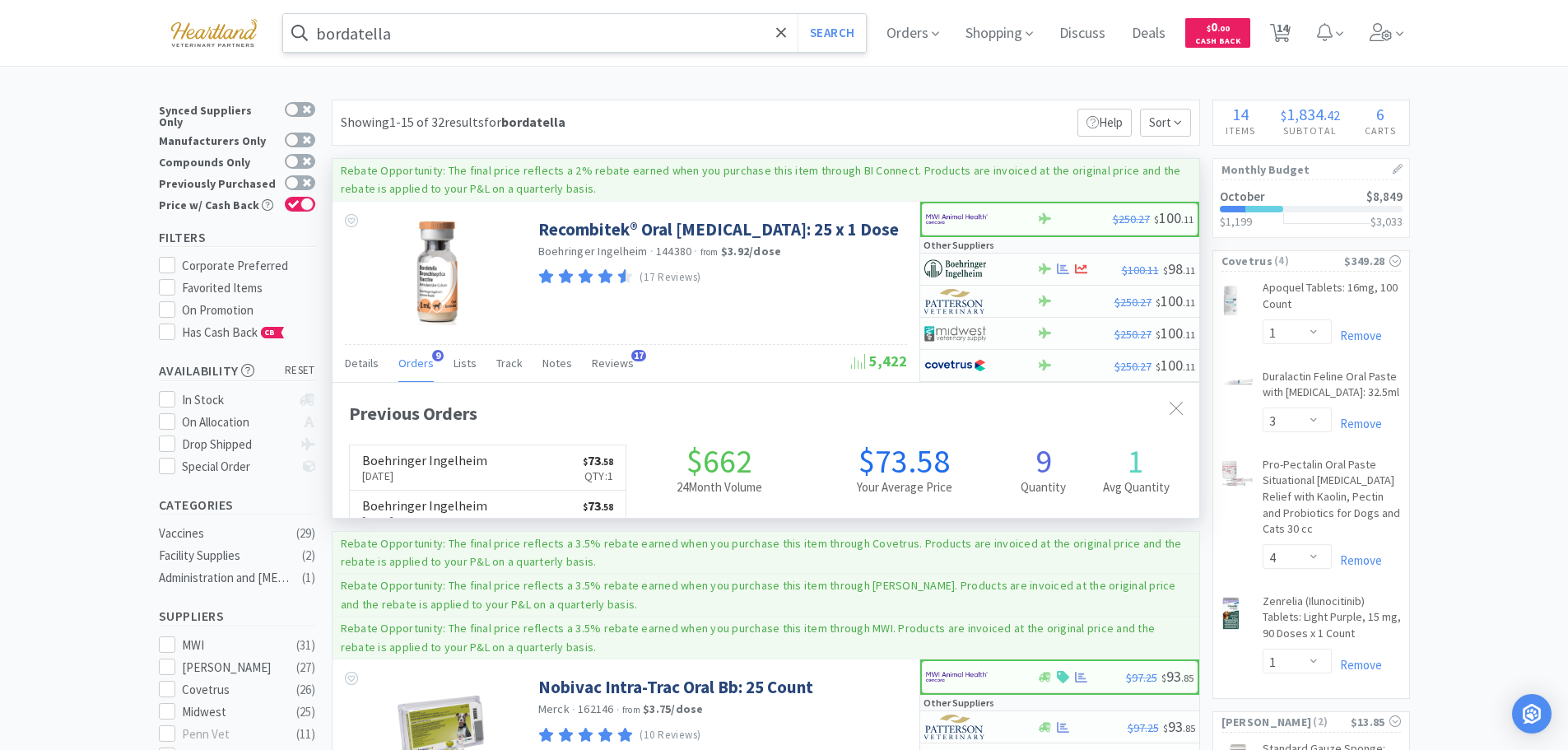
scroll to position [441, 867]
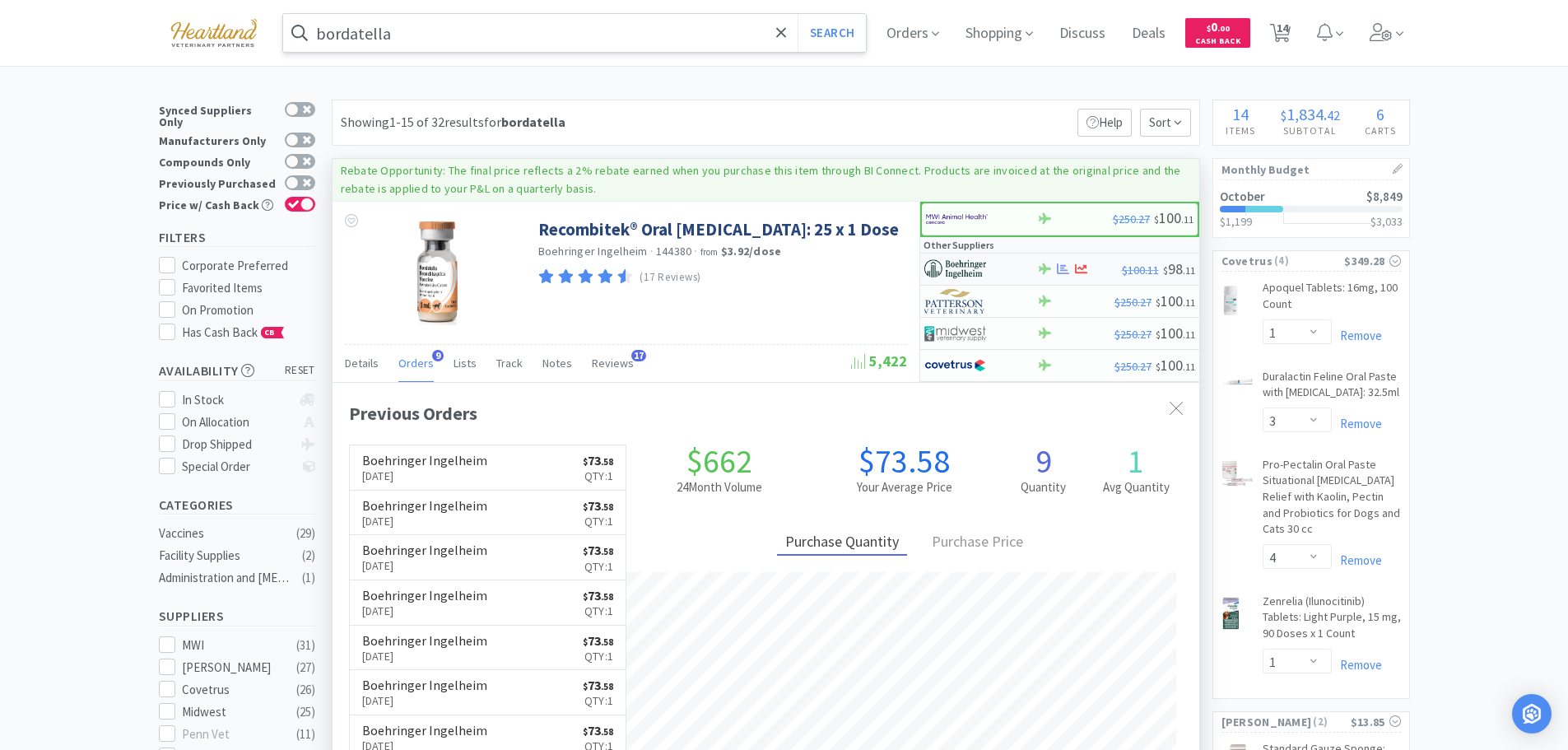
click at [1006, 263] on div at bounding box center [970, 269] width 90 height 28
select select "1"
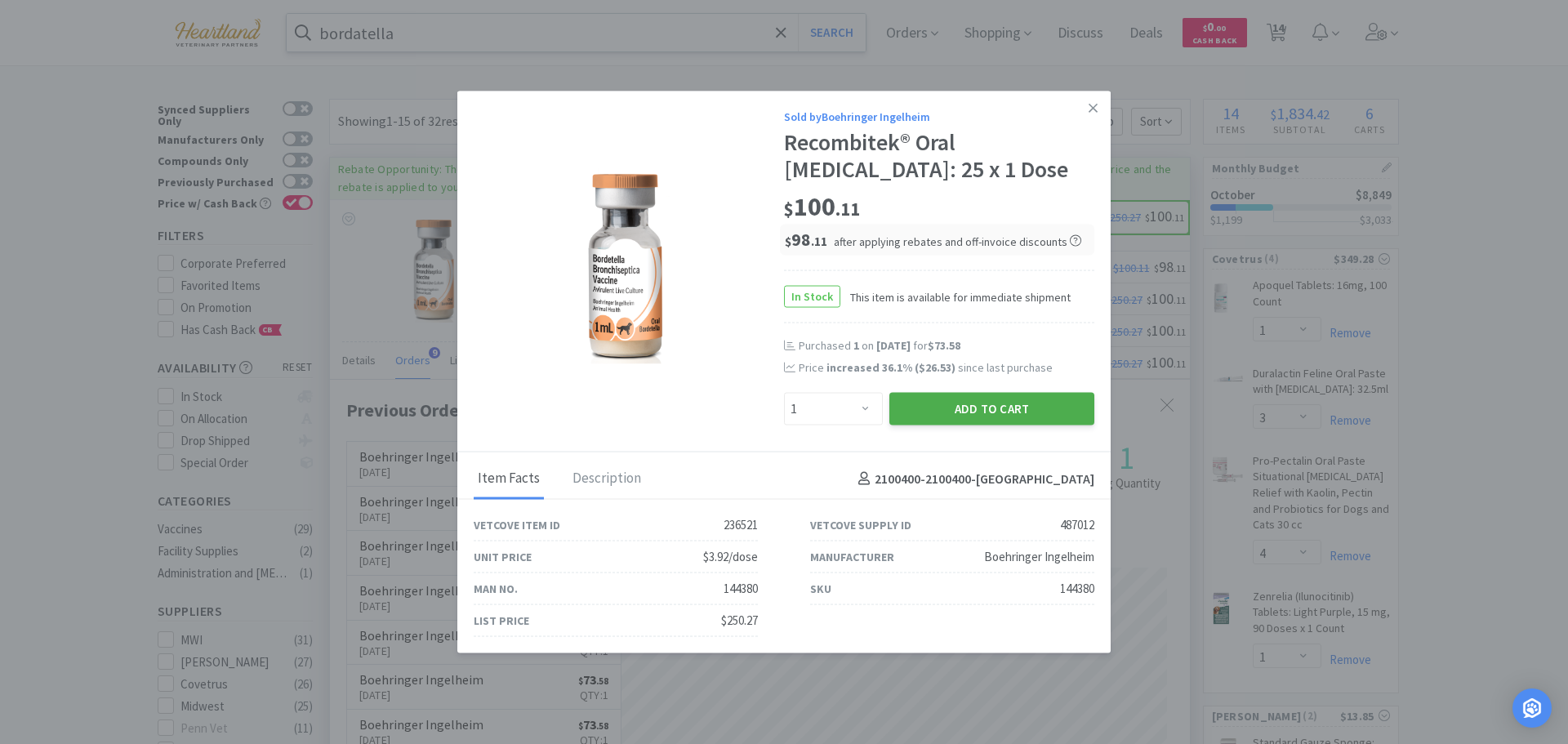
click at [1056, 402] on button "Add to Cart" at bounding box center [991, 409] width 205 height 33
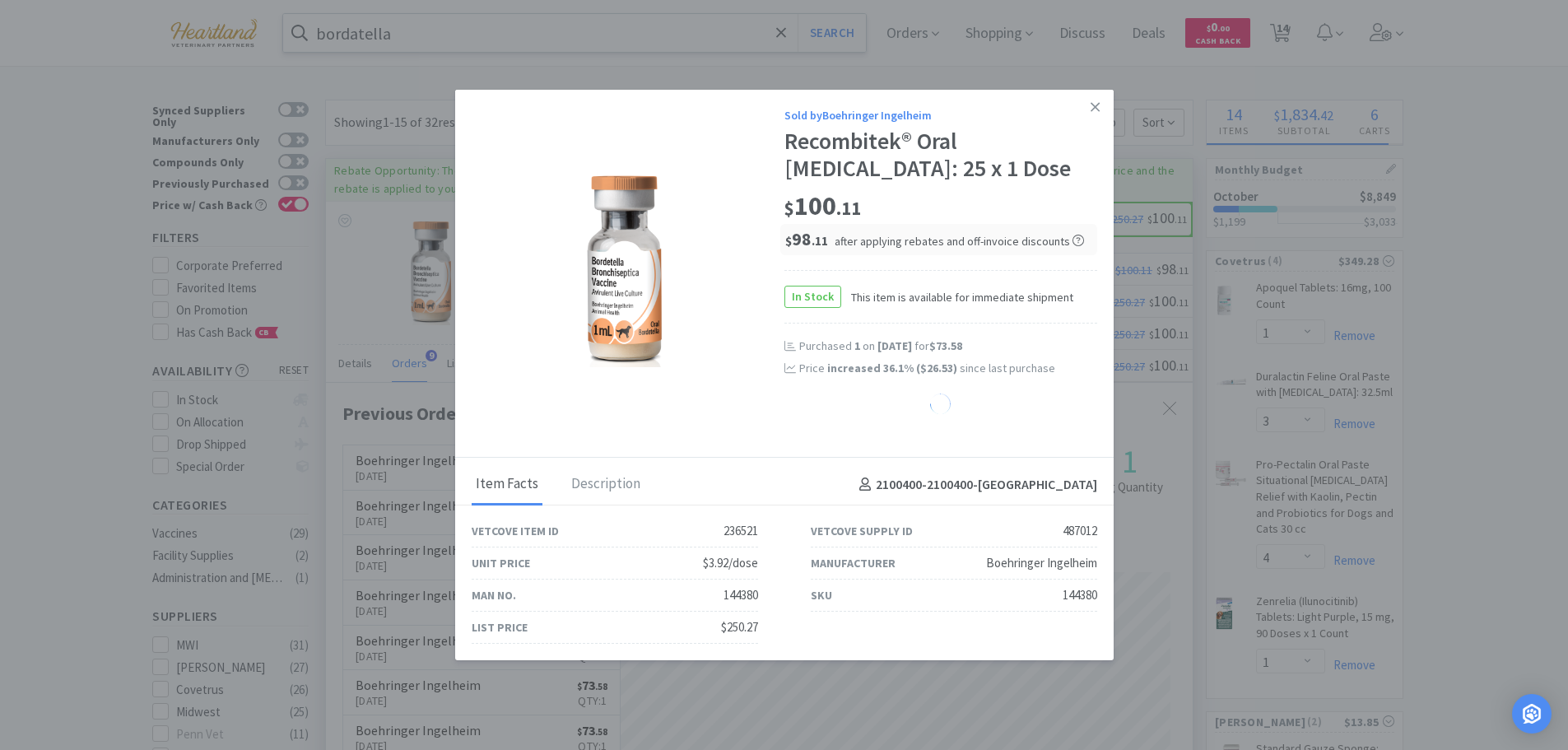
select select "1"
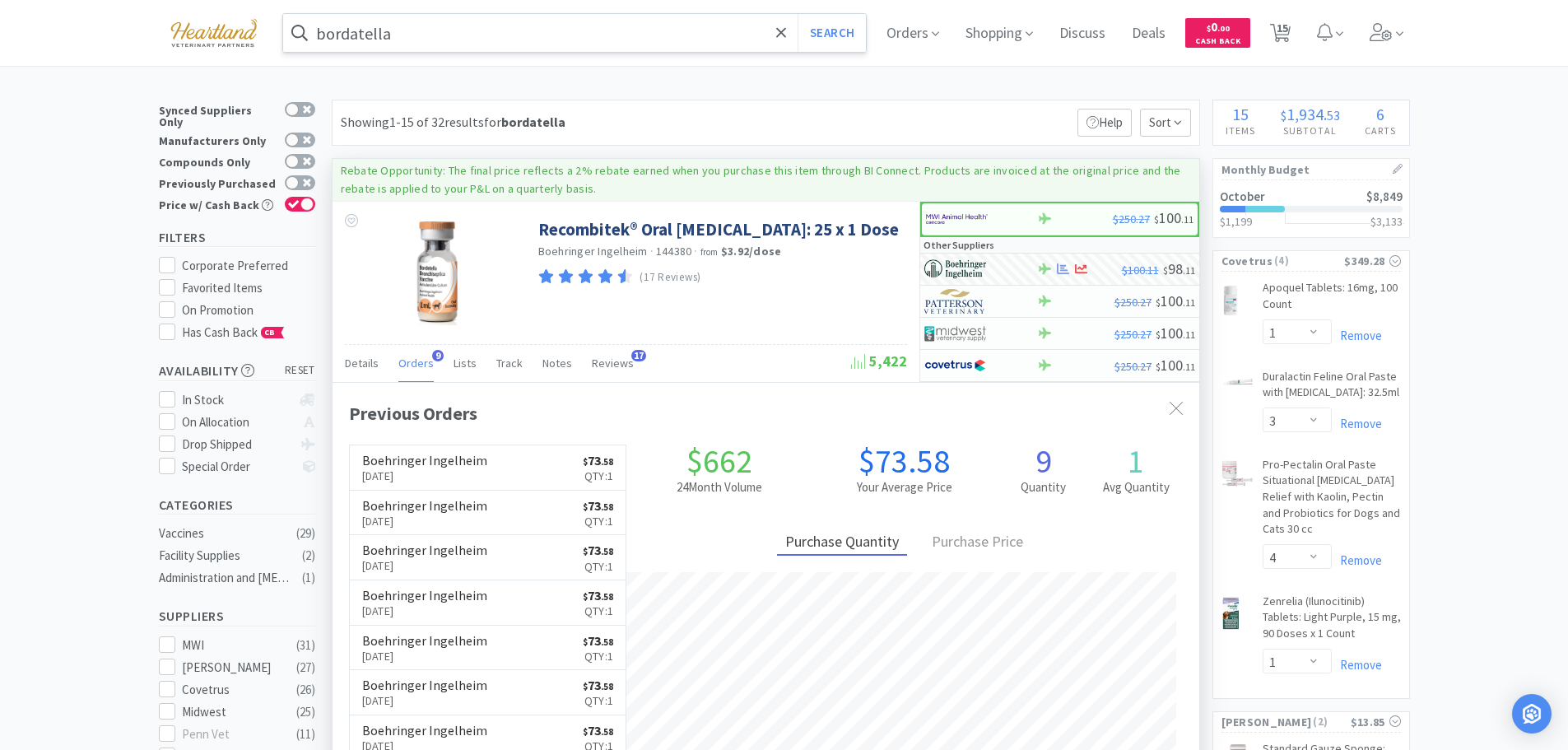
click at [555, 38] on input "bordatella" at bounding box center [575, 32] width 584 height 37
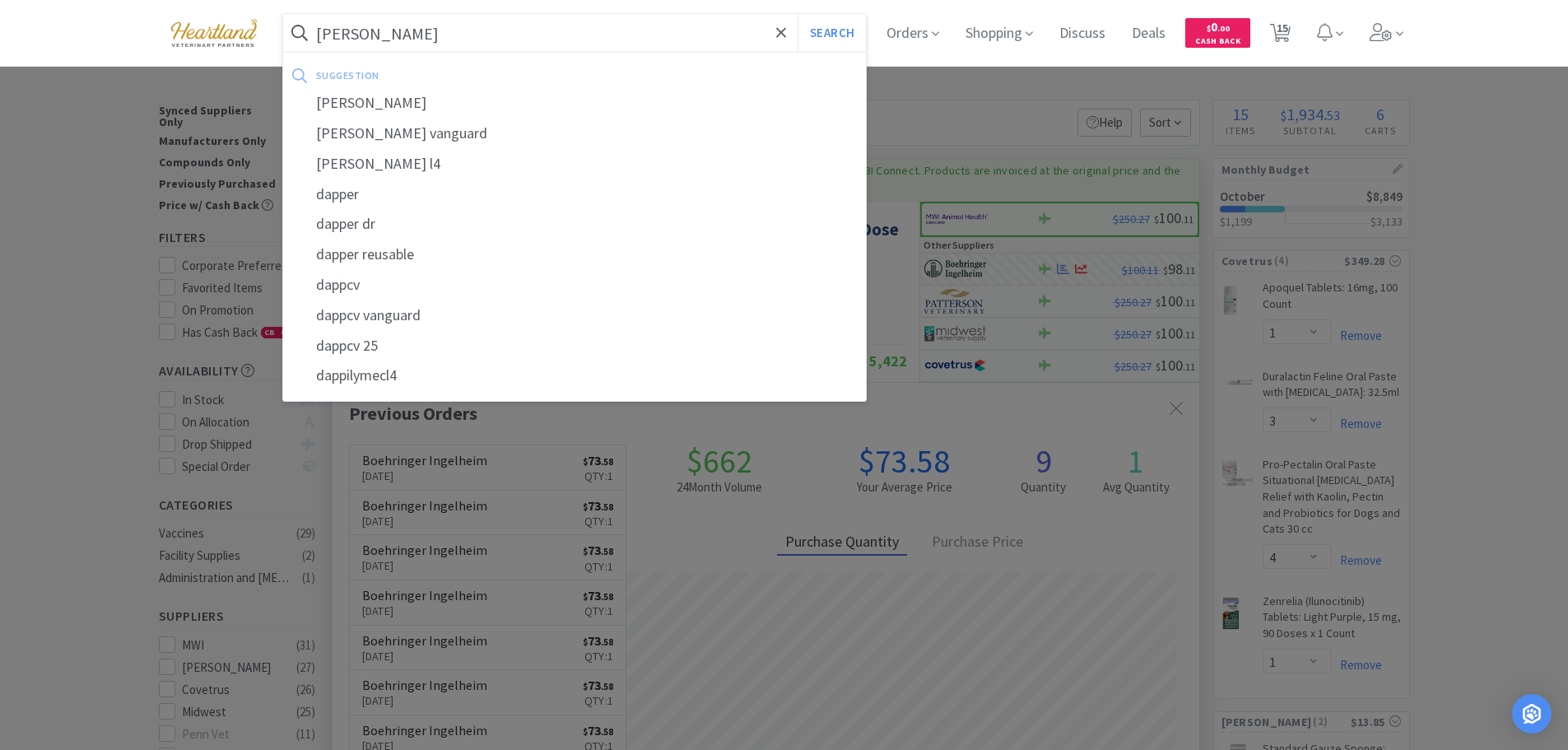
click at [798, 14] on button "Search" at bounding box center [832, 32] width 68 height 37
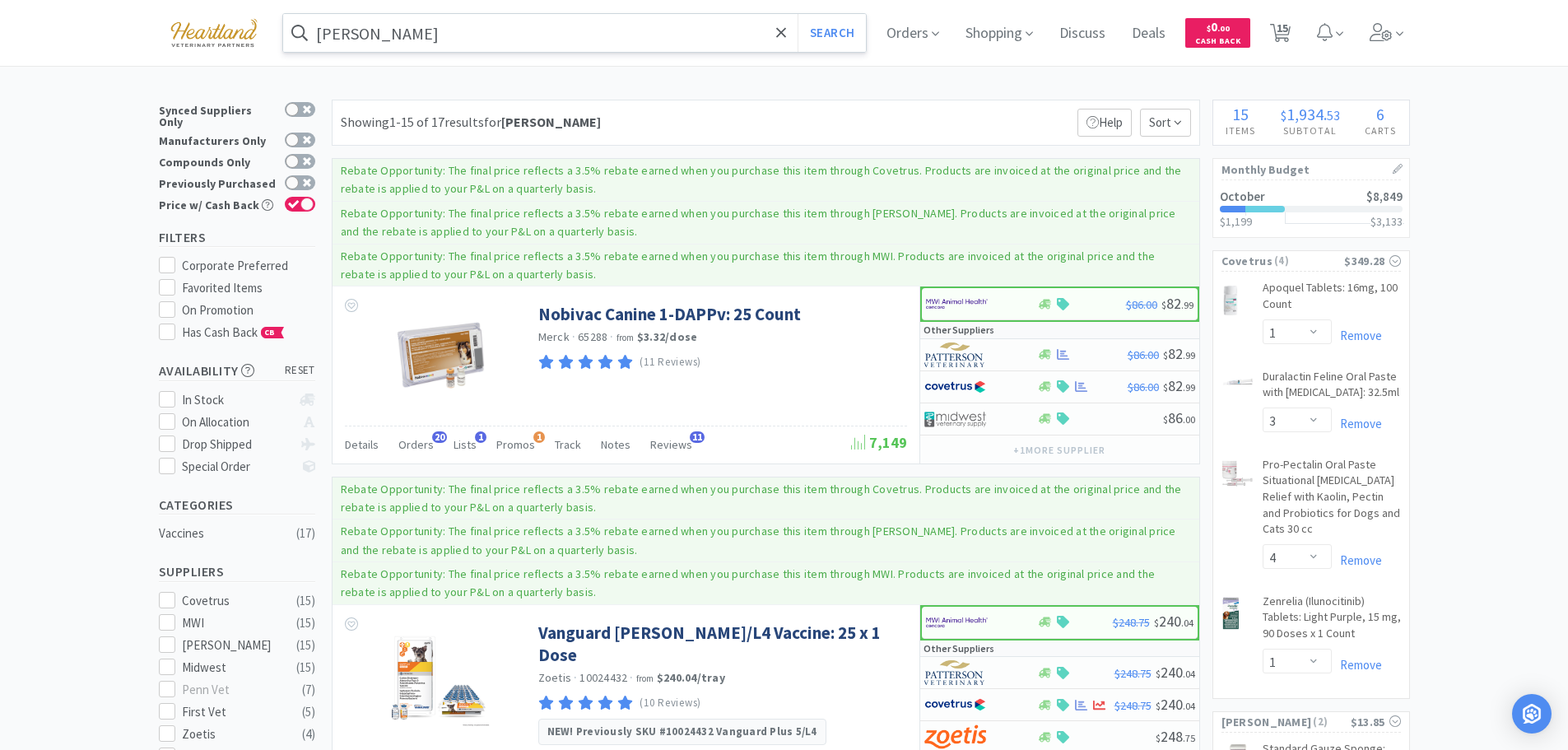
click at [450, 33] on input "dapp" at bounding box center [575, 32] width 584 height 37
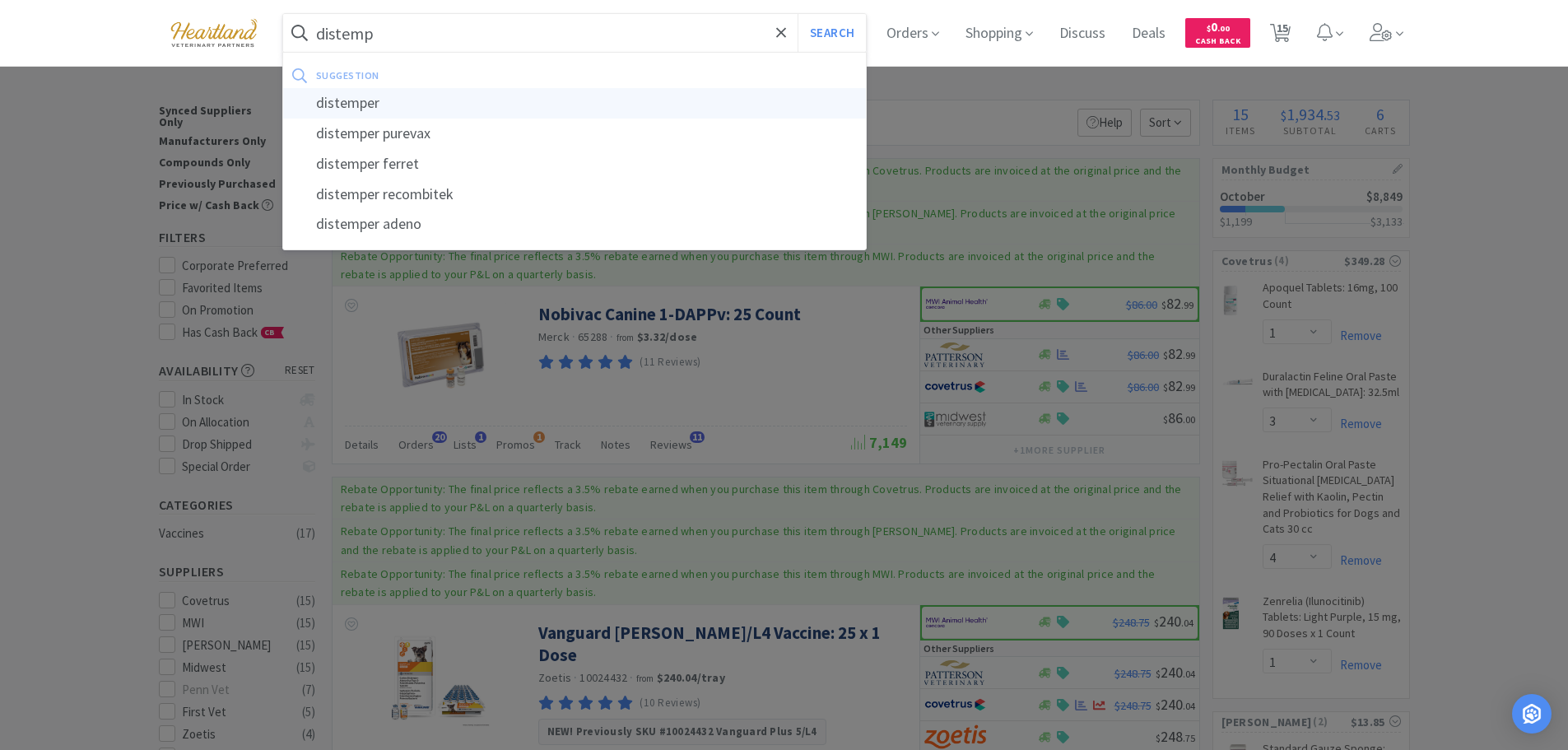
type input "distemper"
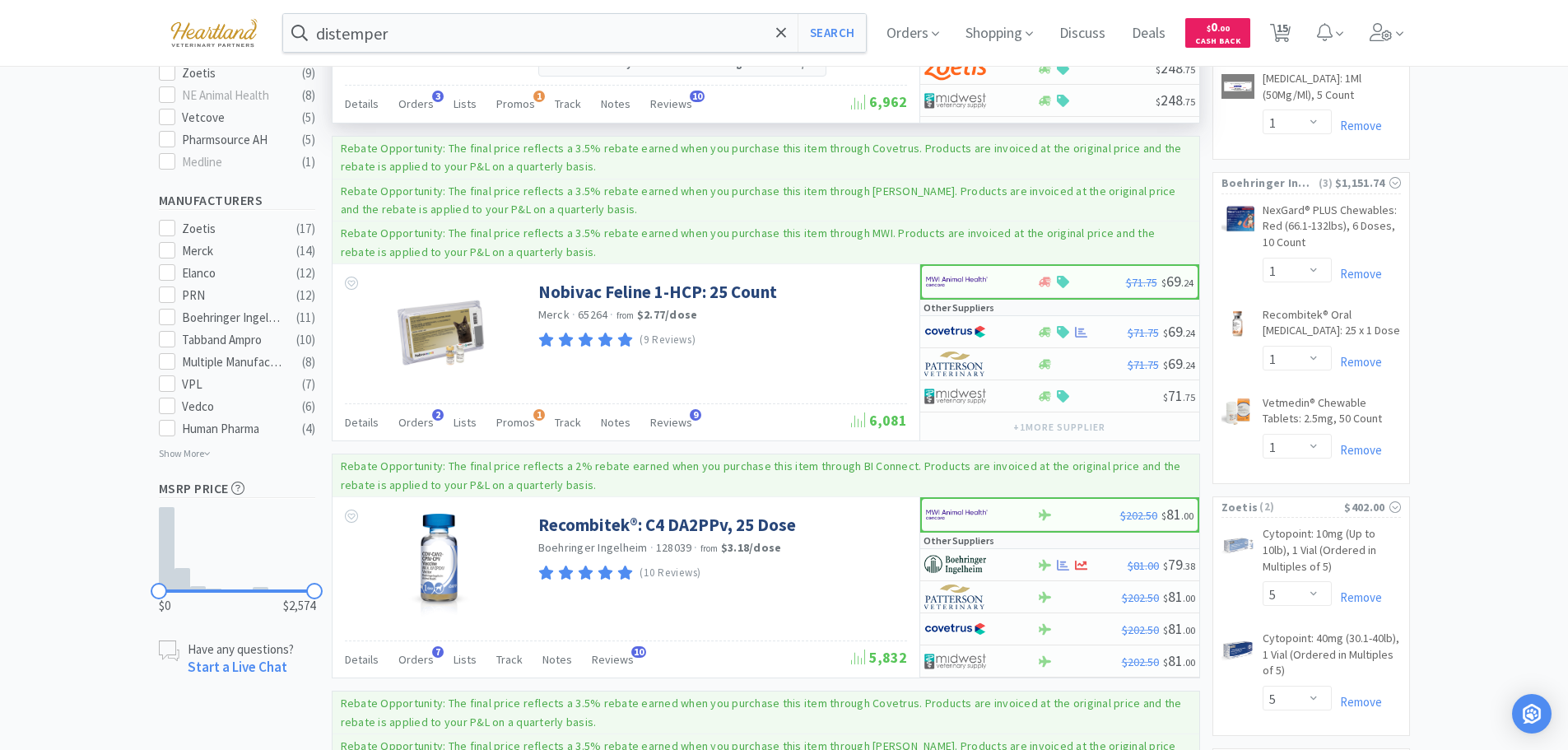
scroll to position [988, 0]
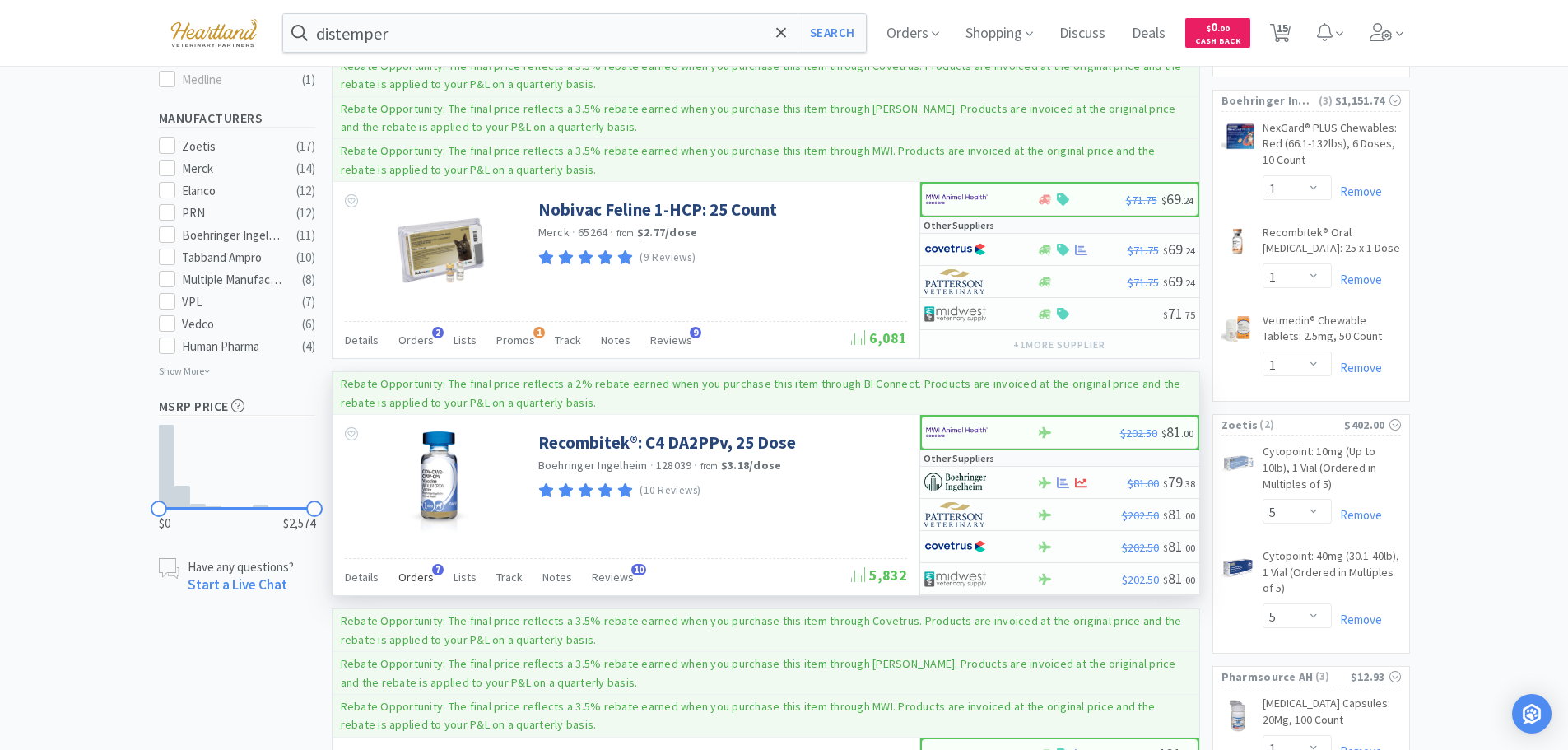
click at [406, 572] on span "Orders" at bounding box center [416, 576] width 36 height 14
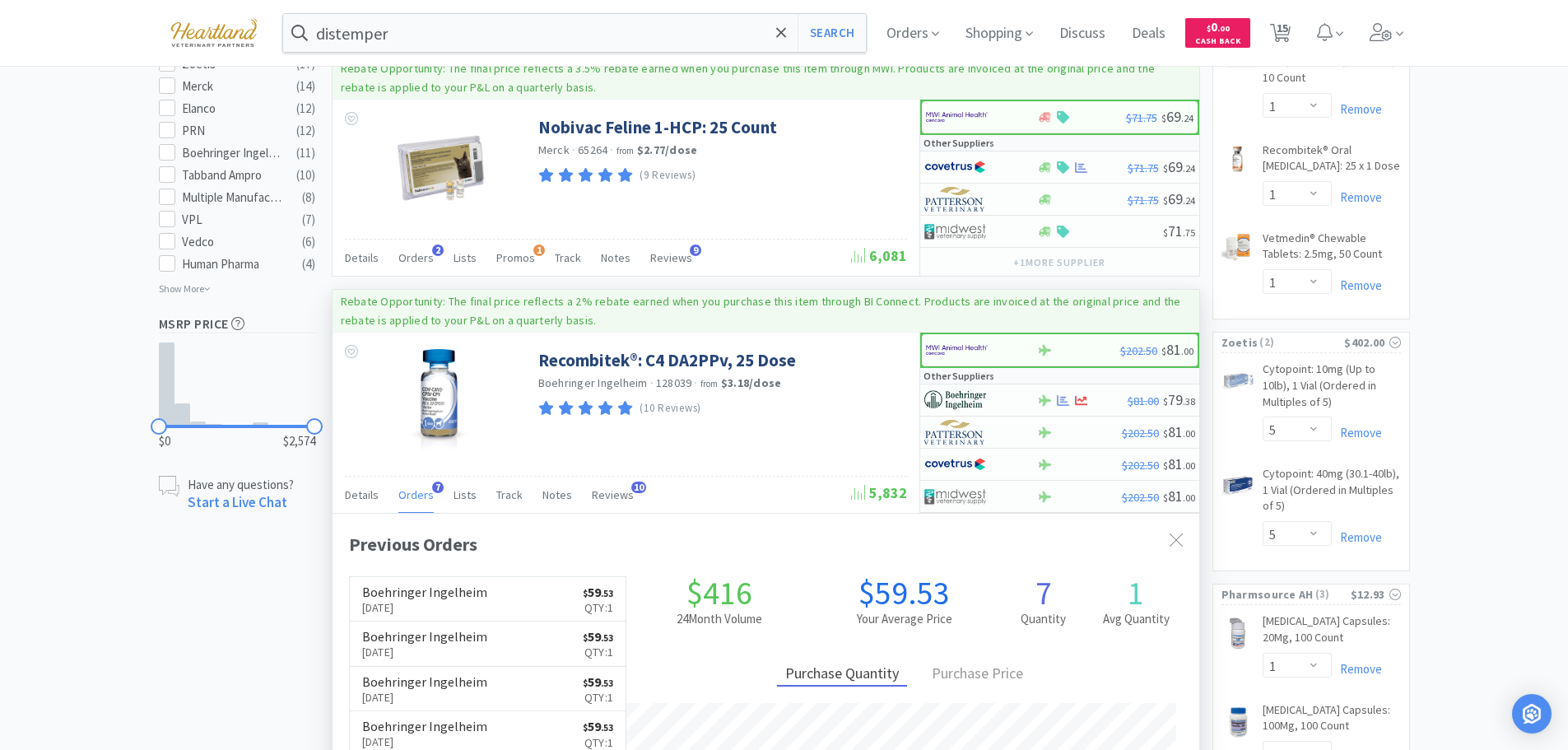
scroll to position [1153, 0]
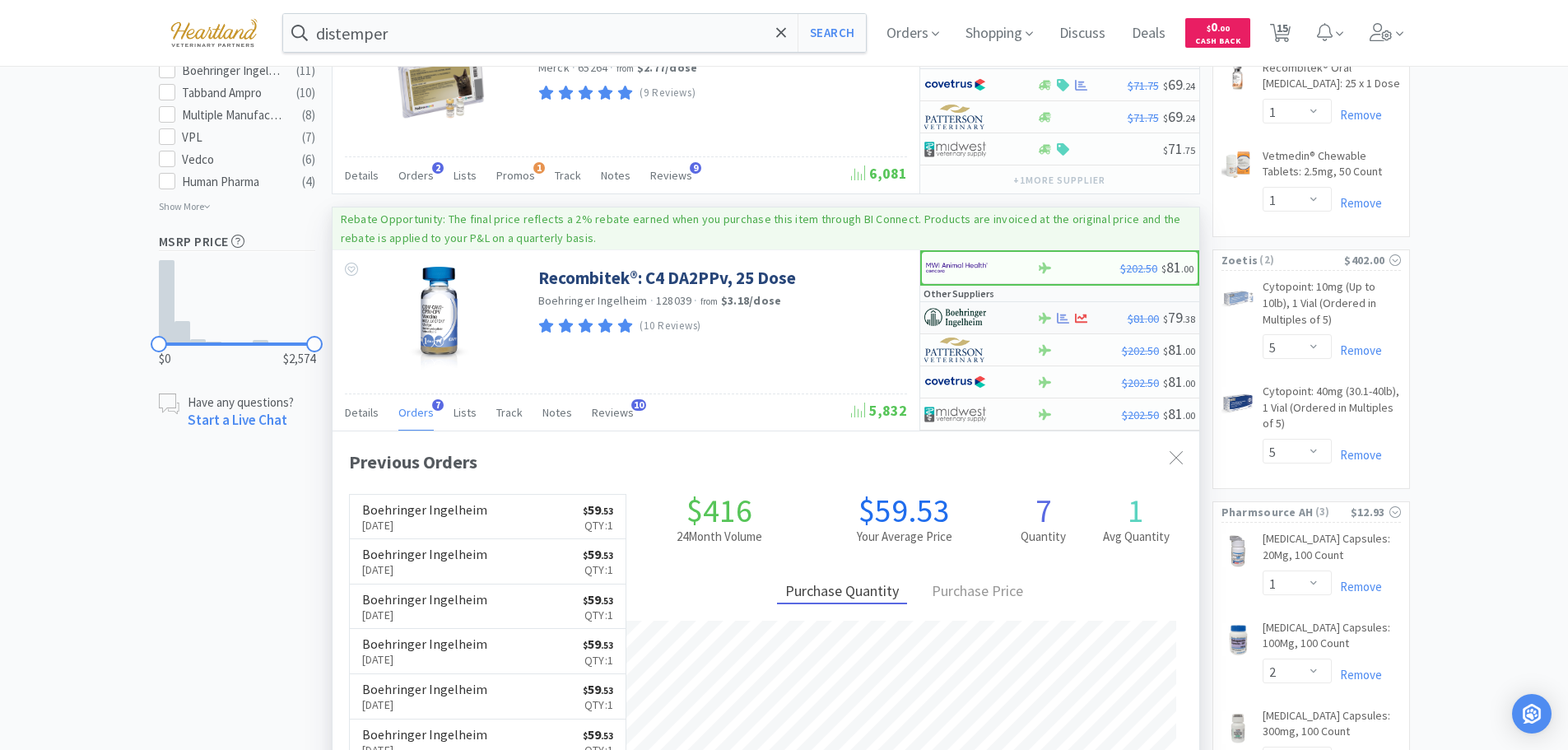
click at [993, 312] on div at bounding box center [970, 318] width 90 height 28
select select "1"
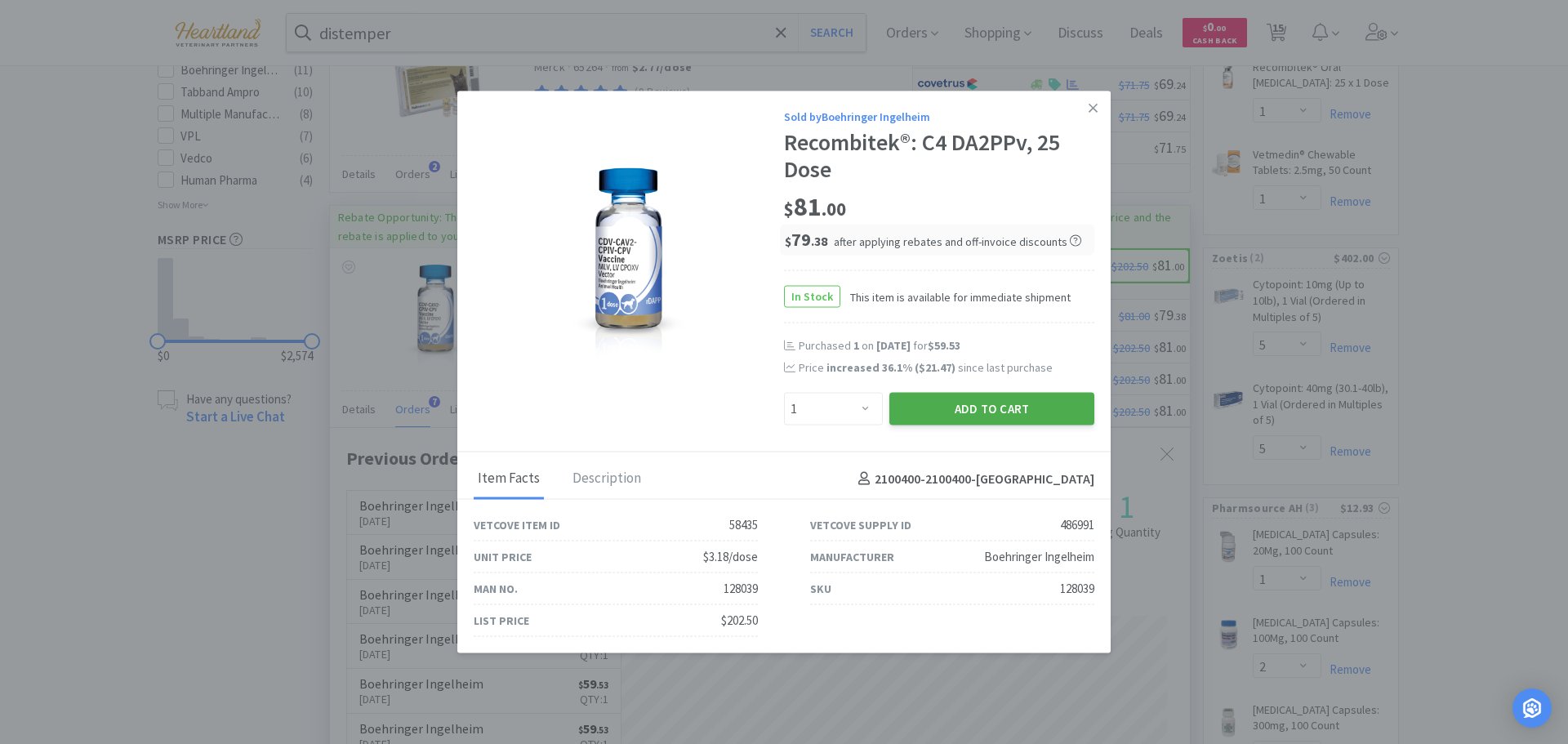
click at [1012, 409] on button "Add to Cart" at bounding box center [991, 409] width 205 height 33
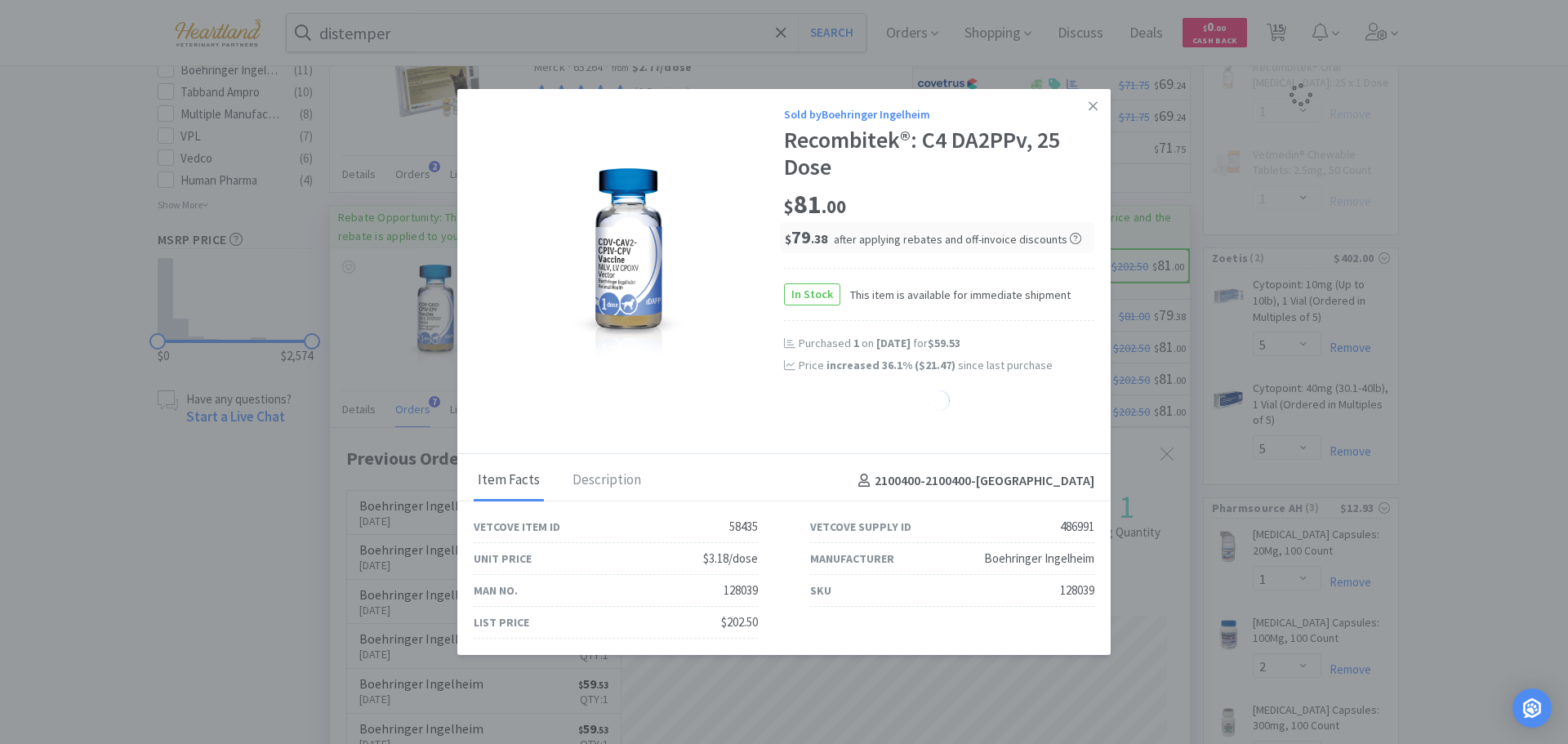
select select "1"
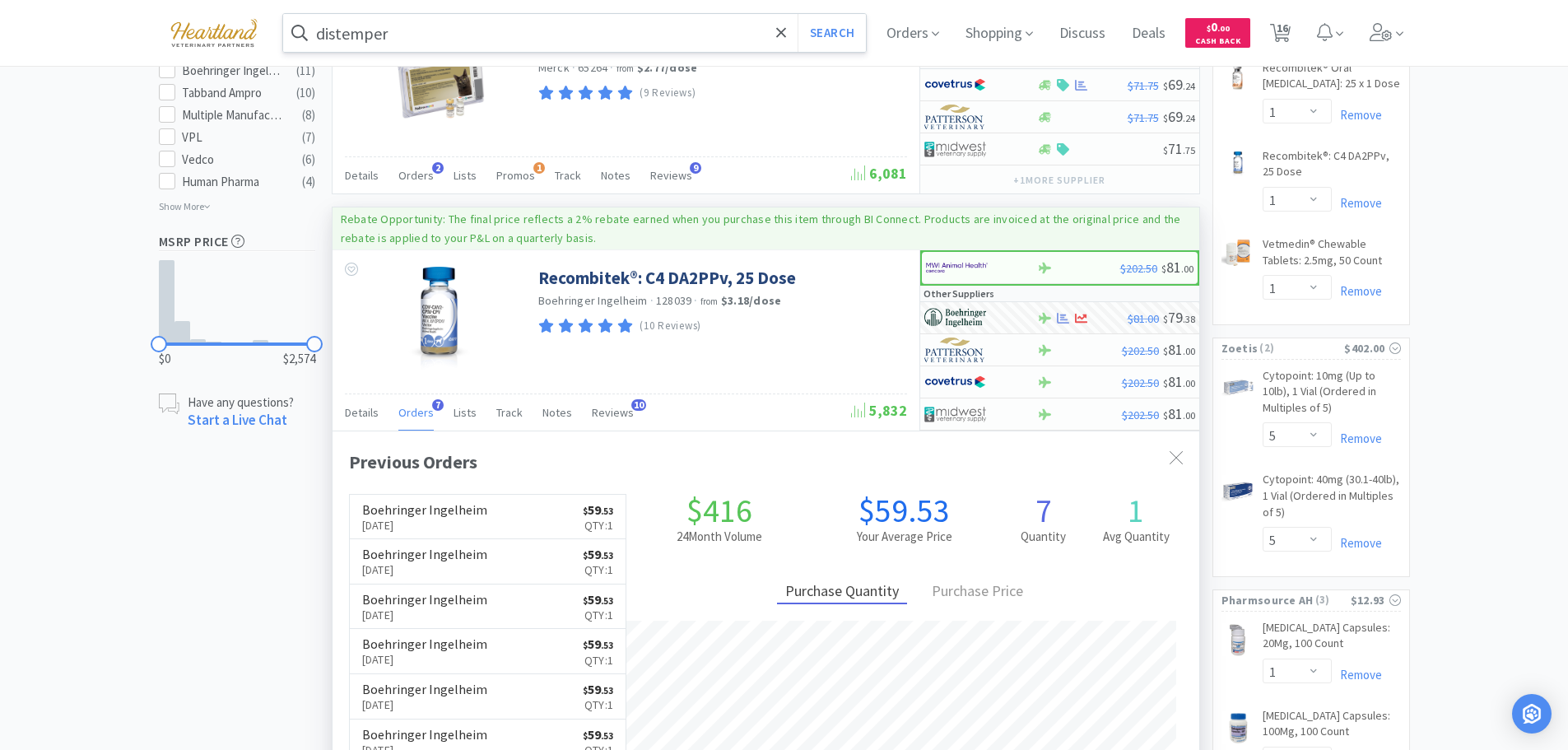
click at [526, 34] on input "distemper" at bounding box center [575, 32] width 584 height 37
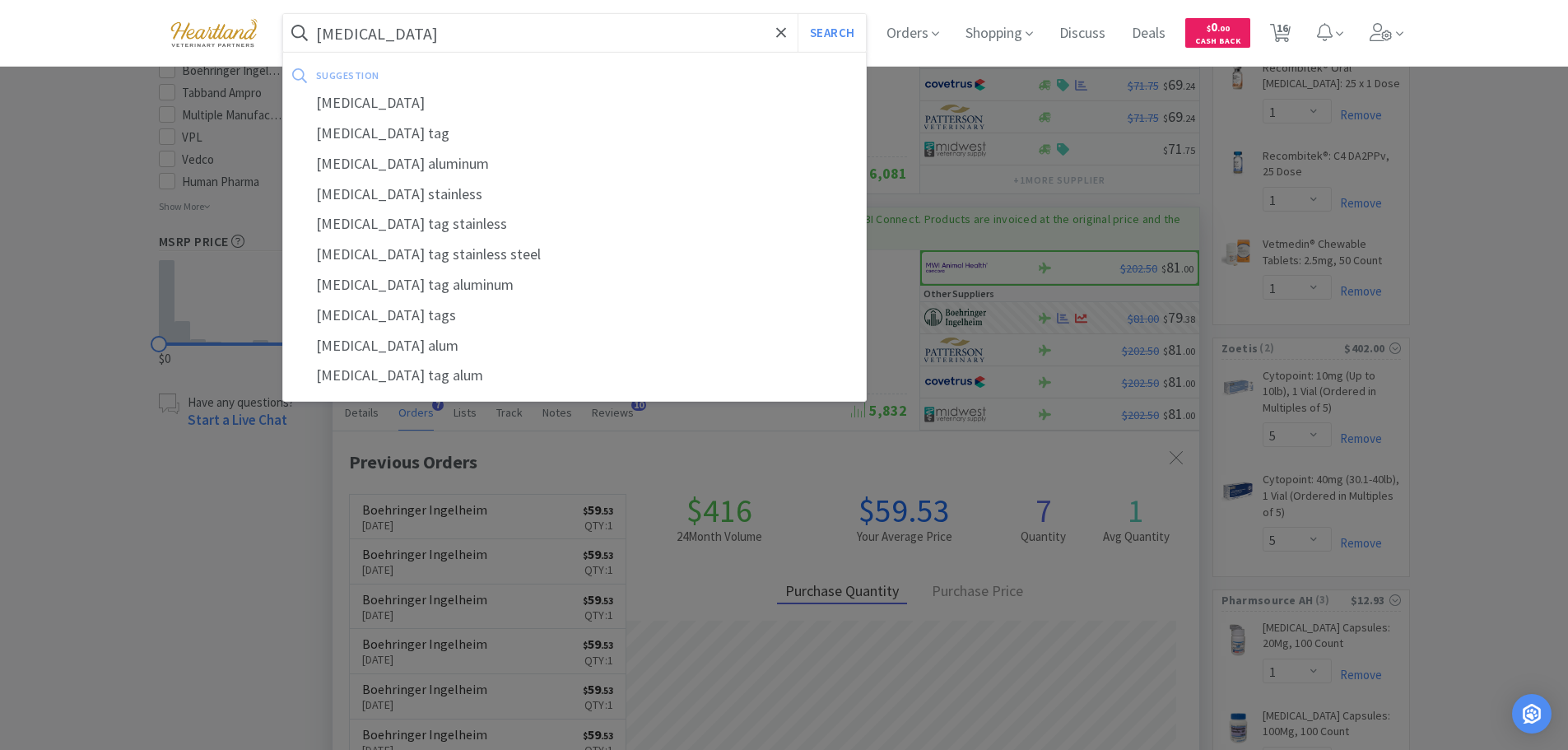
type input "rabies"
click at [798, 14] on button "Search" at bounding box center [832, 32] width 68 height 37
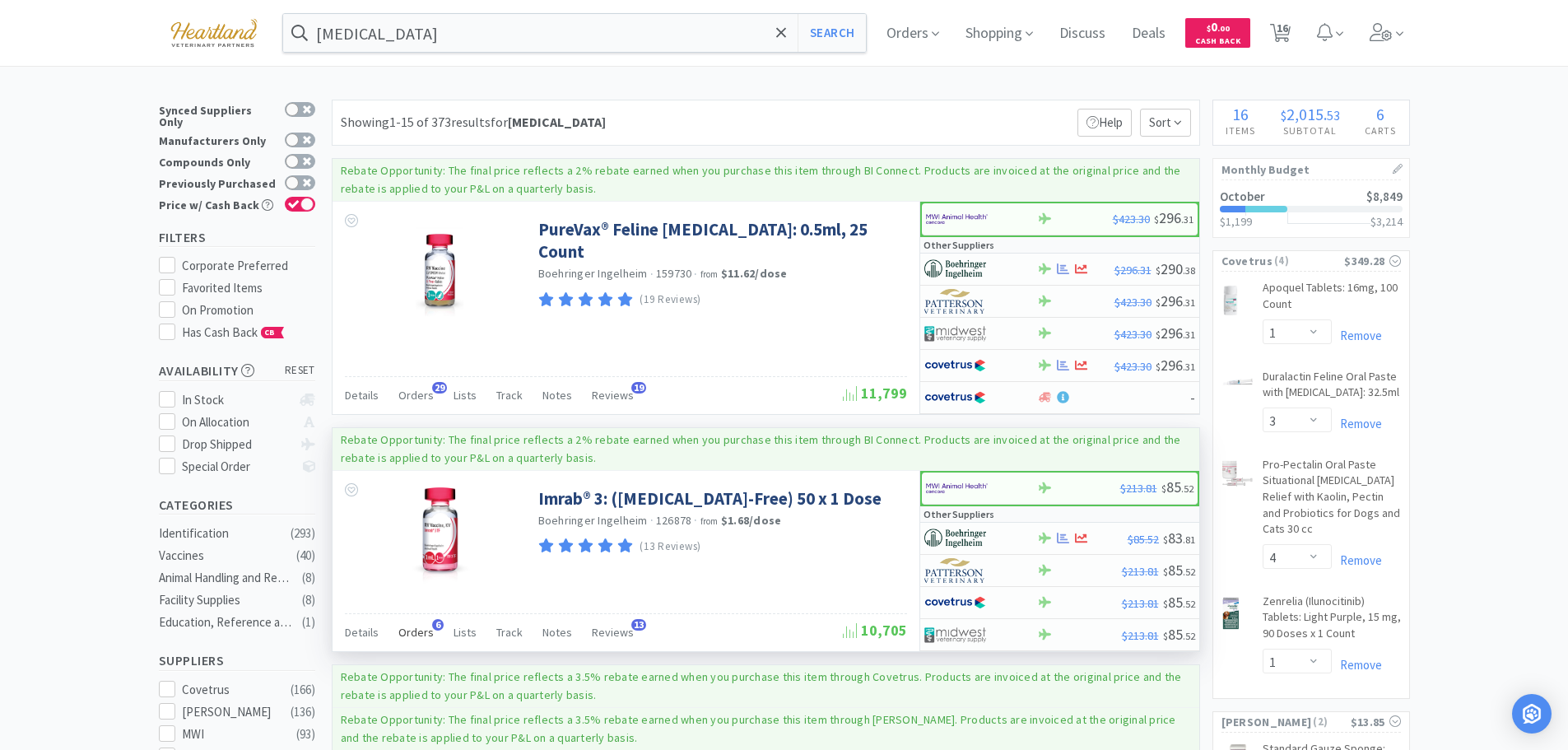
click at [413, 634] on span "Orders" at bounding box center [416, 632] width 36 height 14
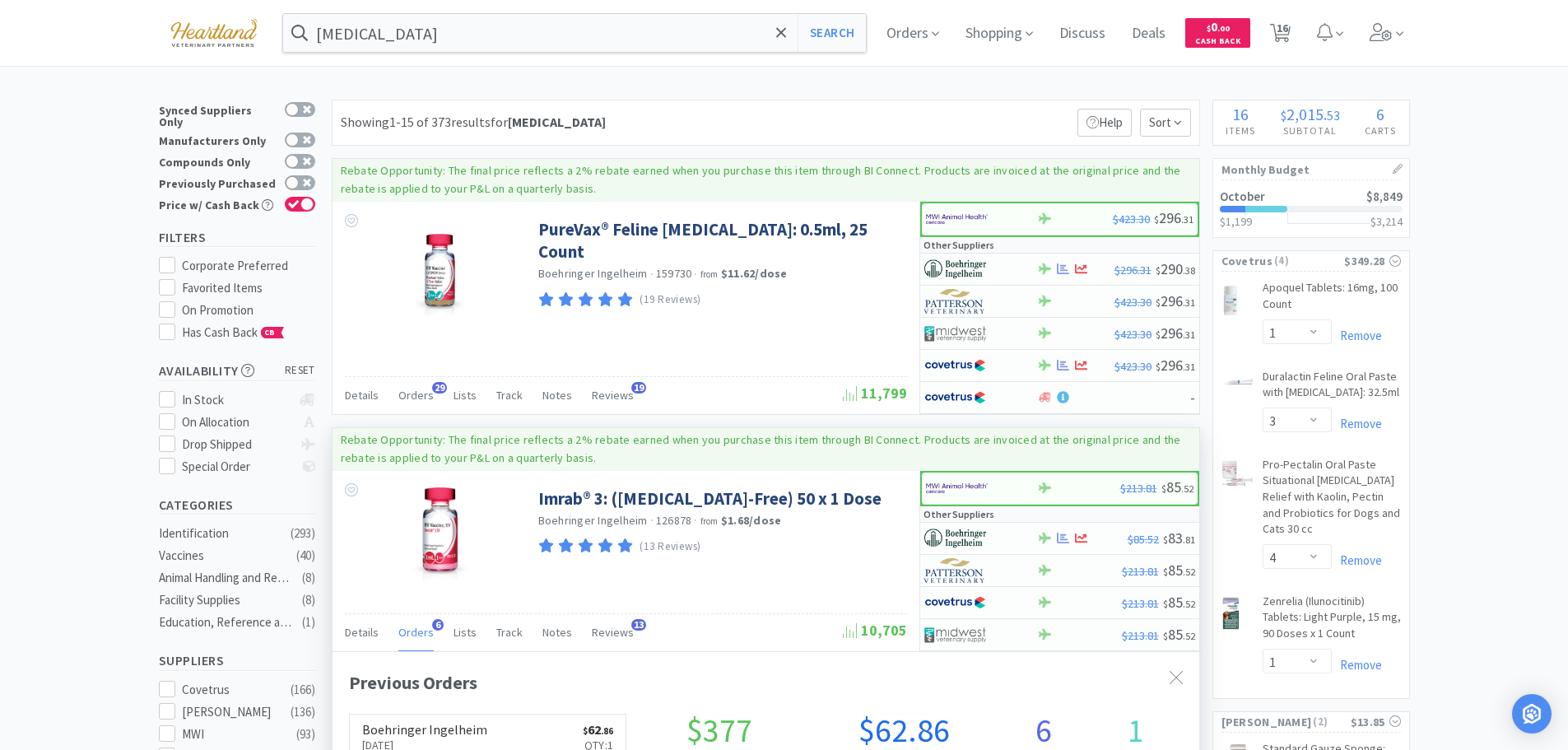
scroll to position [427, 867]
click at [1011, 541] on div at bounding box center [970, 538] width 90 height 28
select select "1"
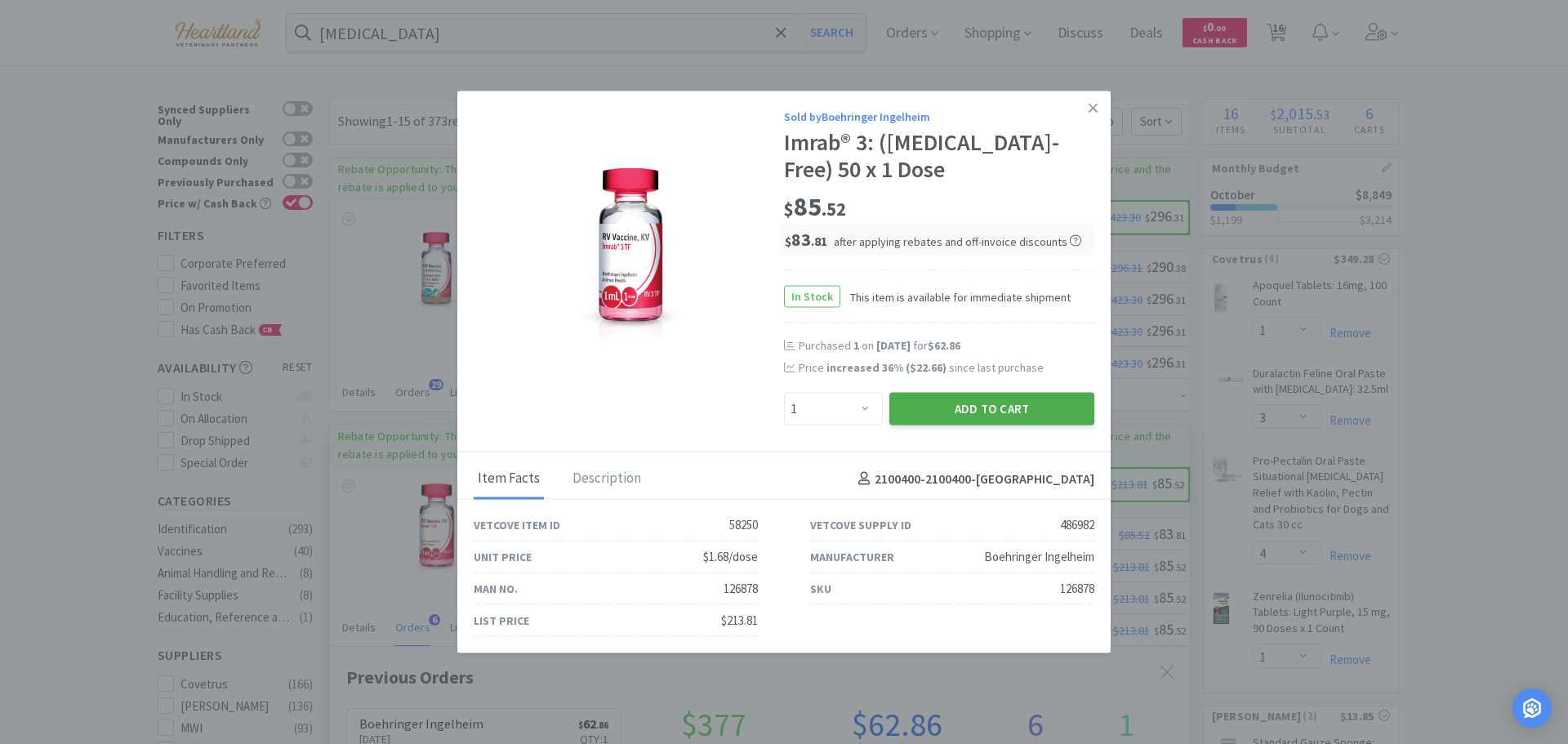
click at [1027, 408] on button "Add to Cart" at bounding box center [991, 409] width 205 height 33
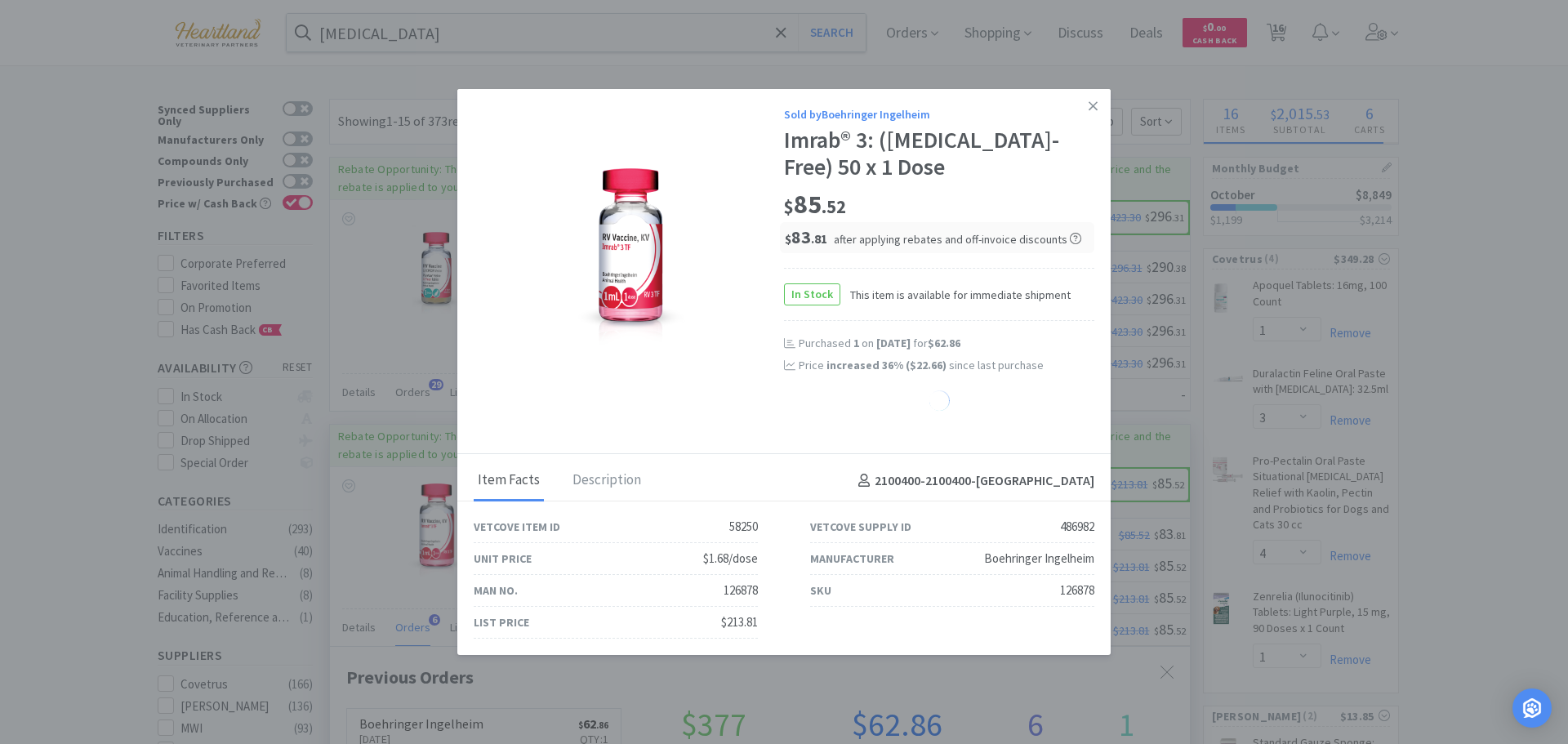
select select "1"
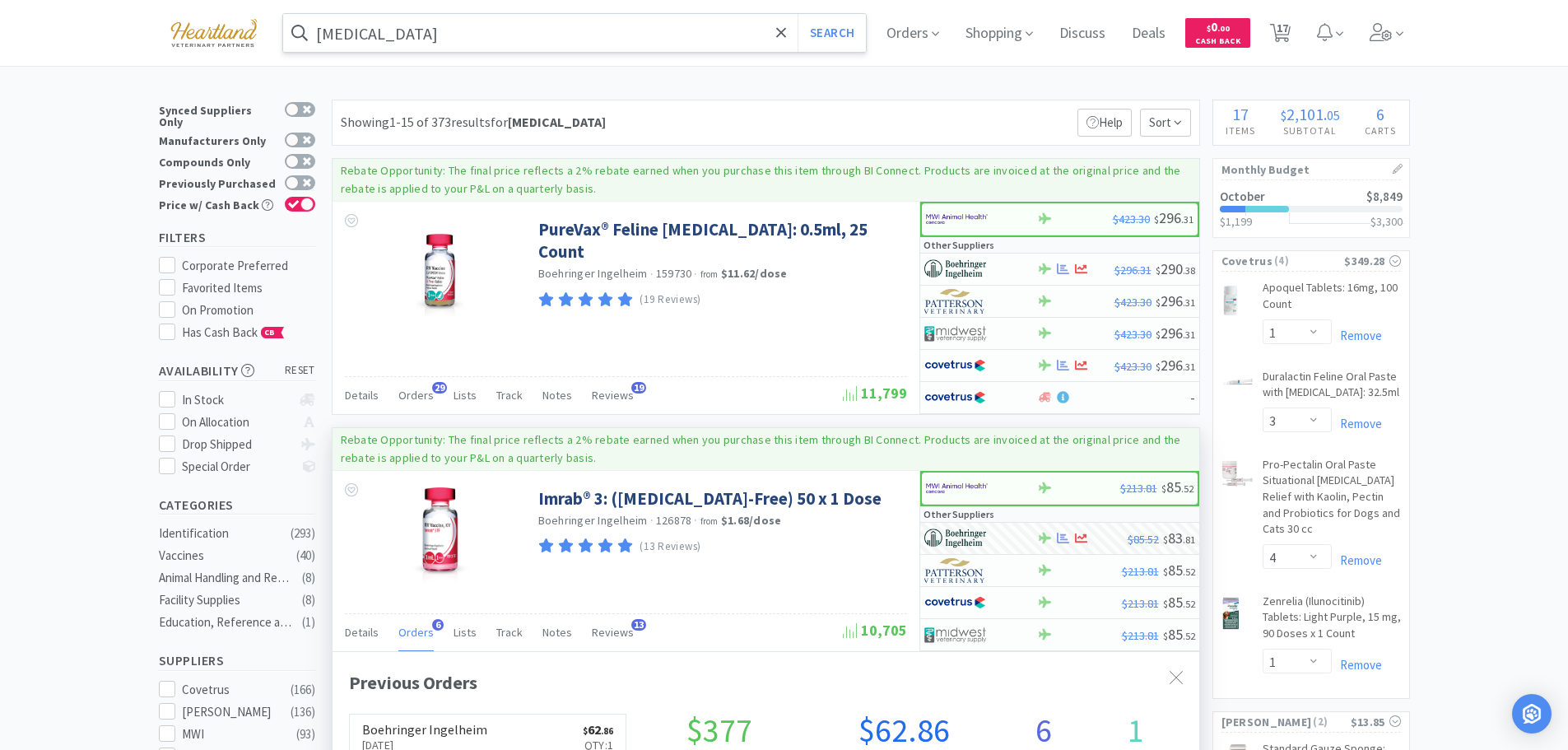
click at [437, 28] on input "rabies" at bounding box center [575, 32] width 584 height 37
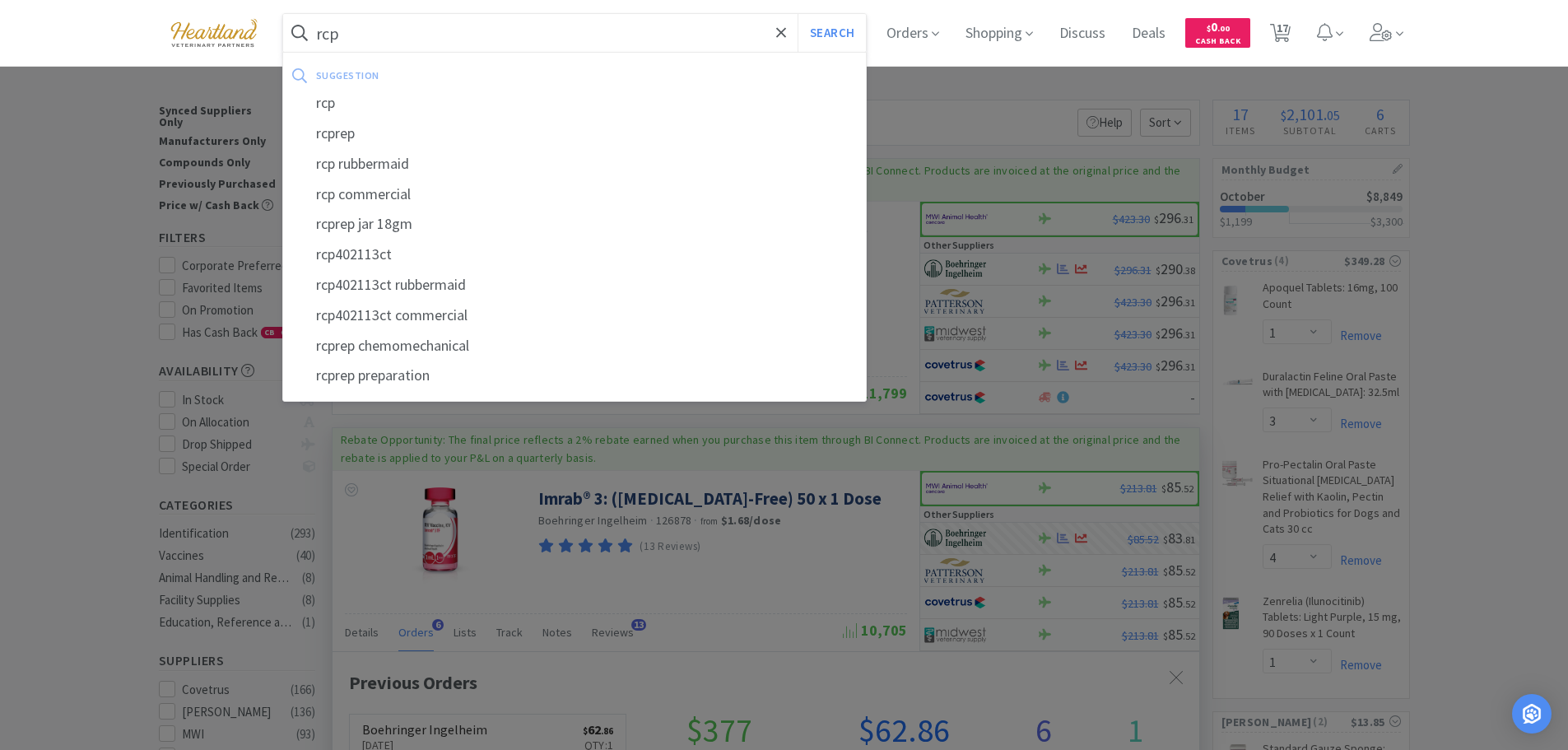
type input "rcp"
click at [798, 14] on button "Search" at bounding box center [832, 32] width 68 height 37
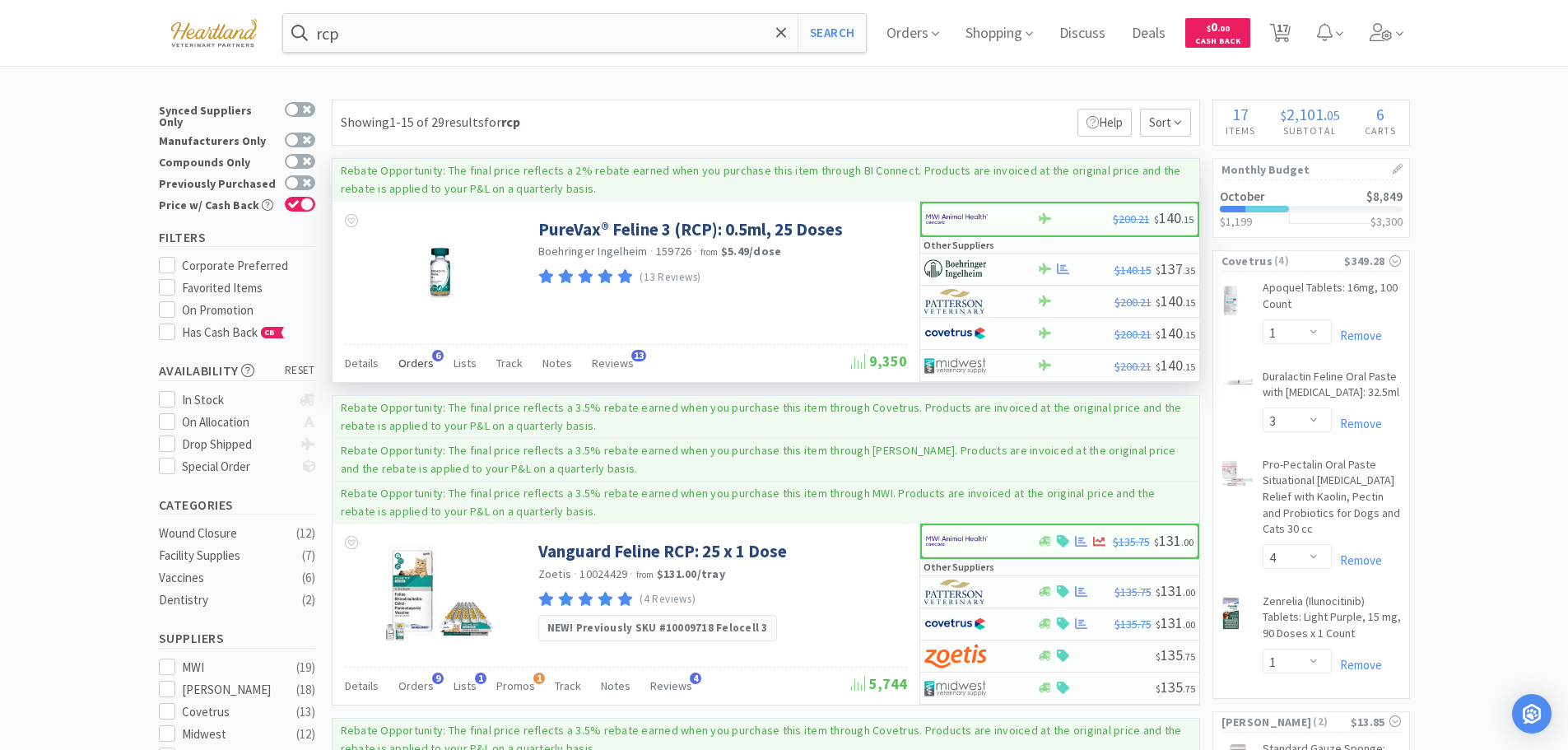
click at [412, 364] on span "Orders" at bounding box center [416, 363] width 36 height 14
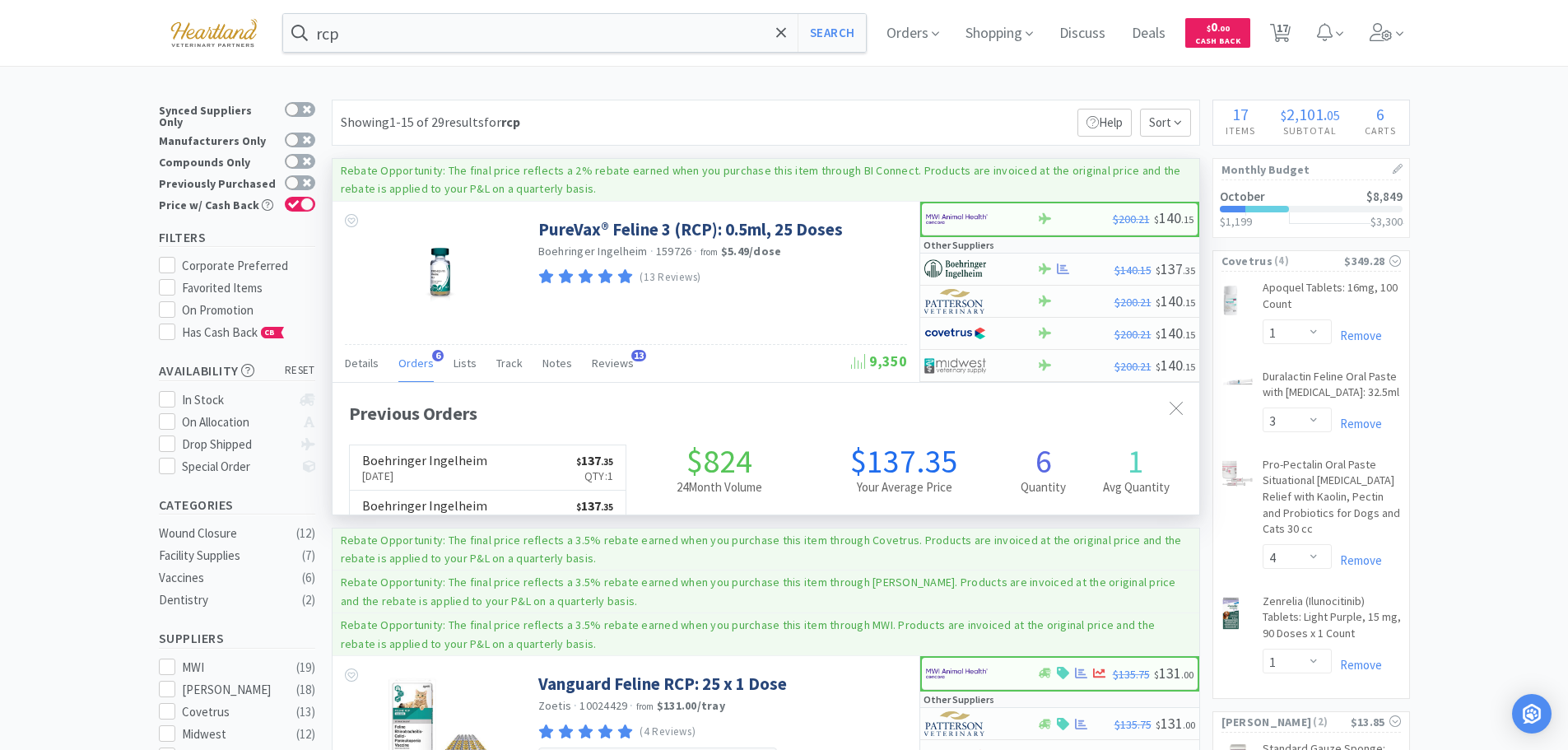
scroll to position [427, 867]
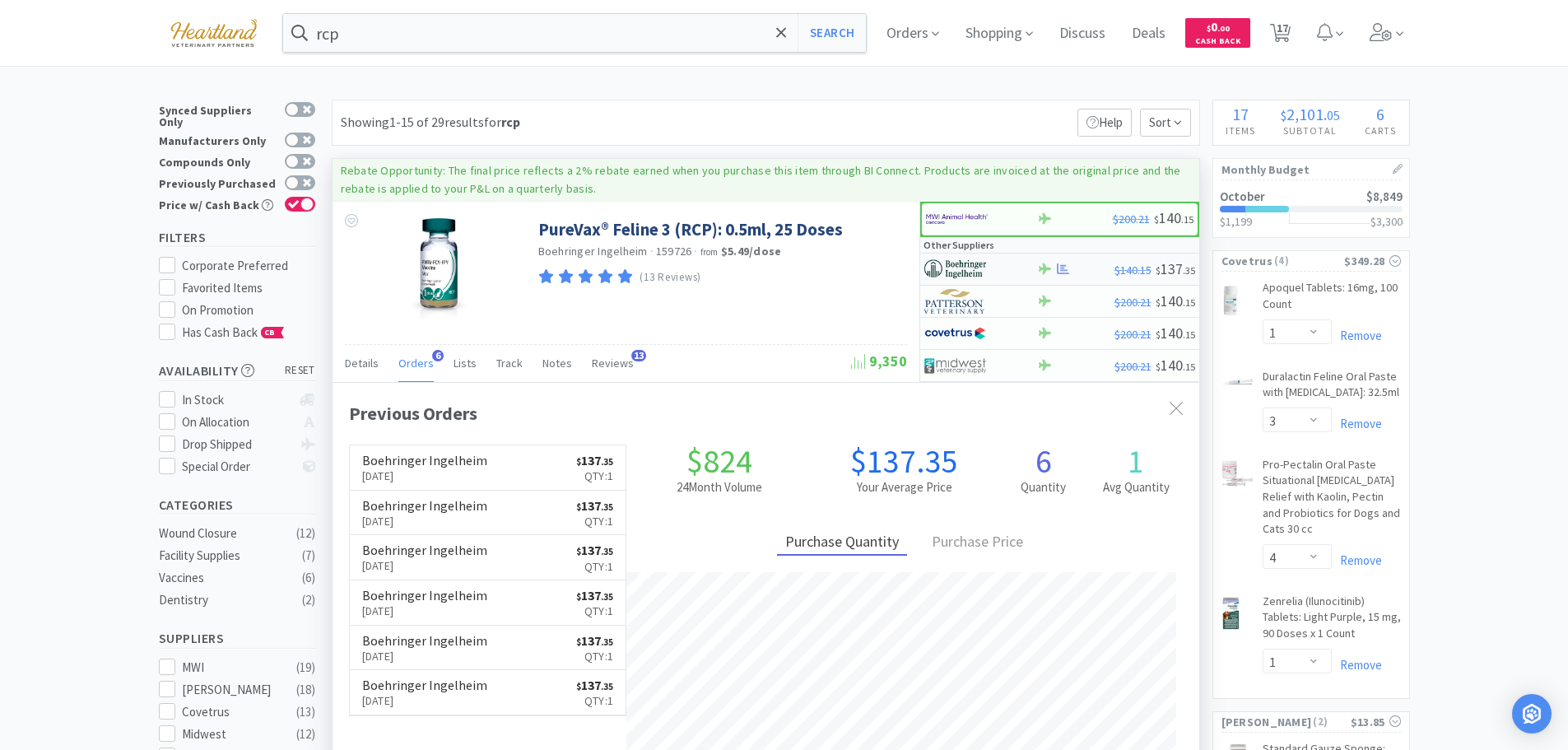
click at [1007, 274] on div at bounding box center [970, 269] width 90 height 28
select select "1"
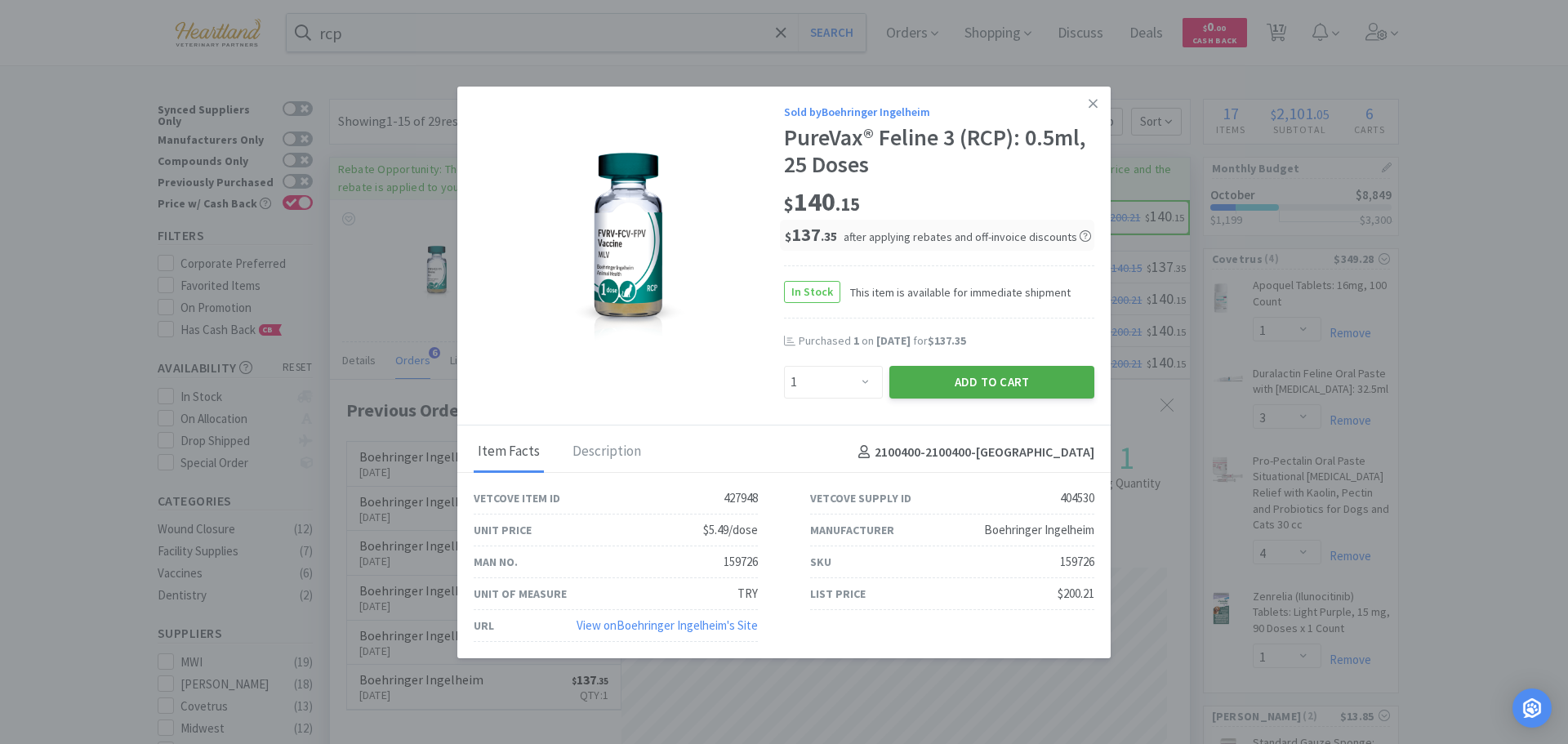
click at [1018, 378] on button "Add to Cart" at bounding box center [991, 382] width 205 height 33
select select "1"
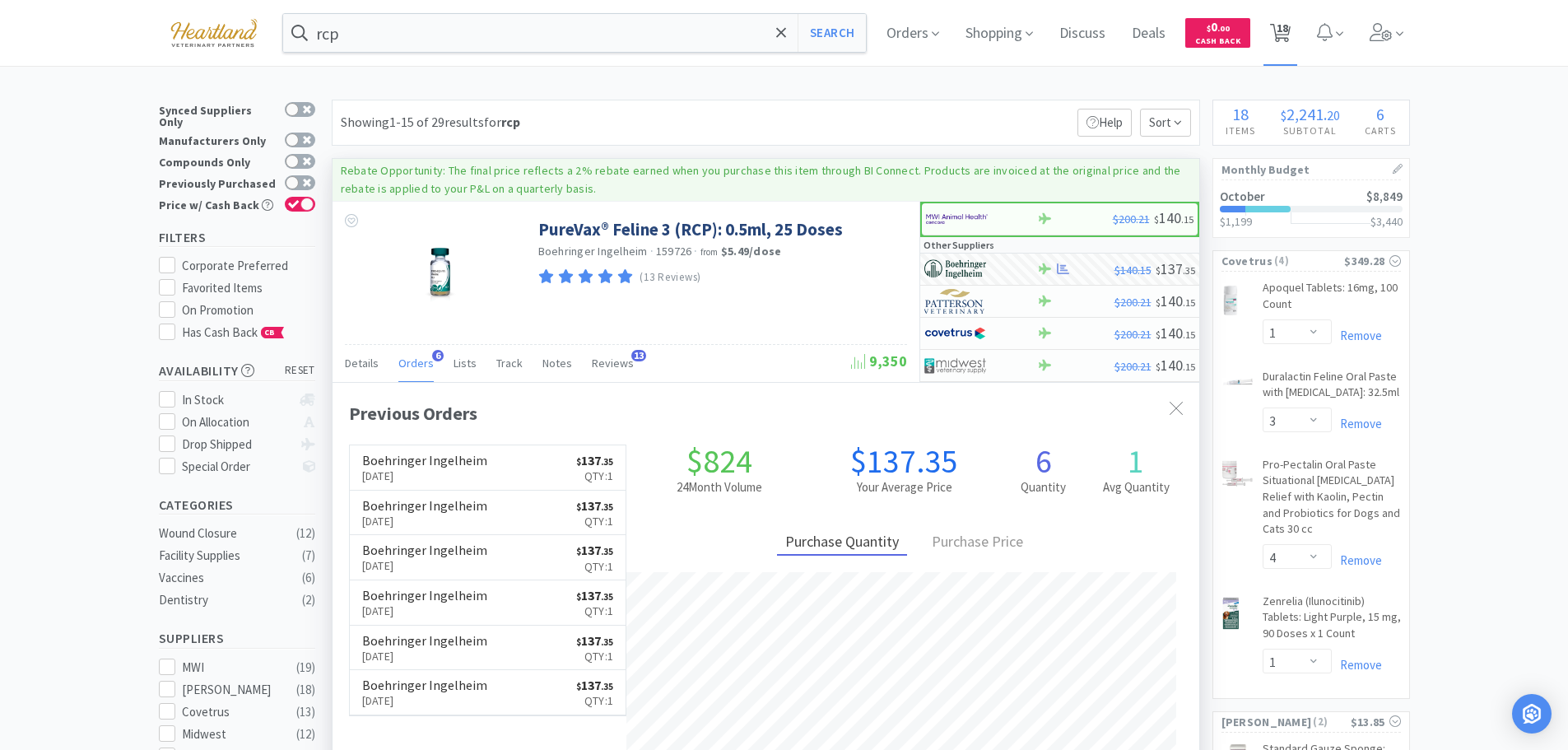
click at [1287, 27] on span "18" at bounding box center [1283, 27] width 12 height 66
select select "1"
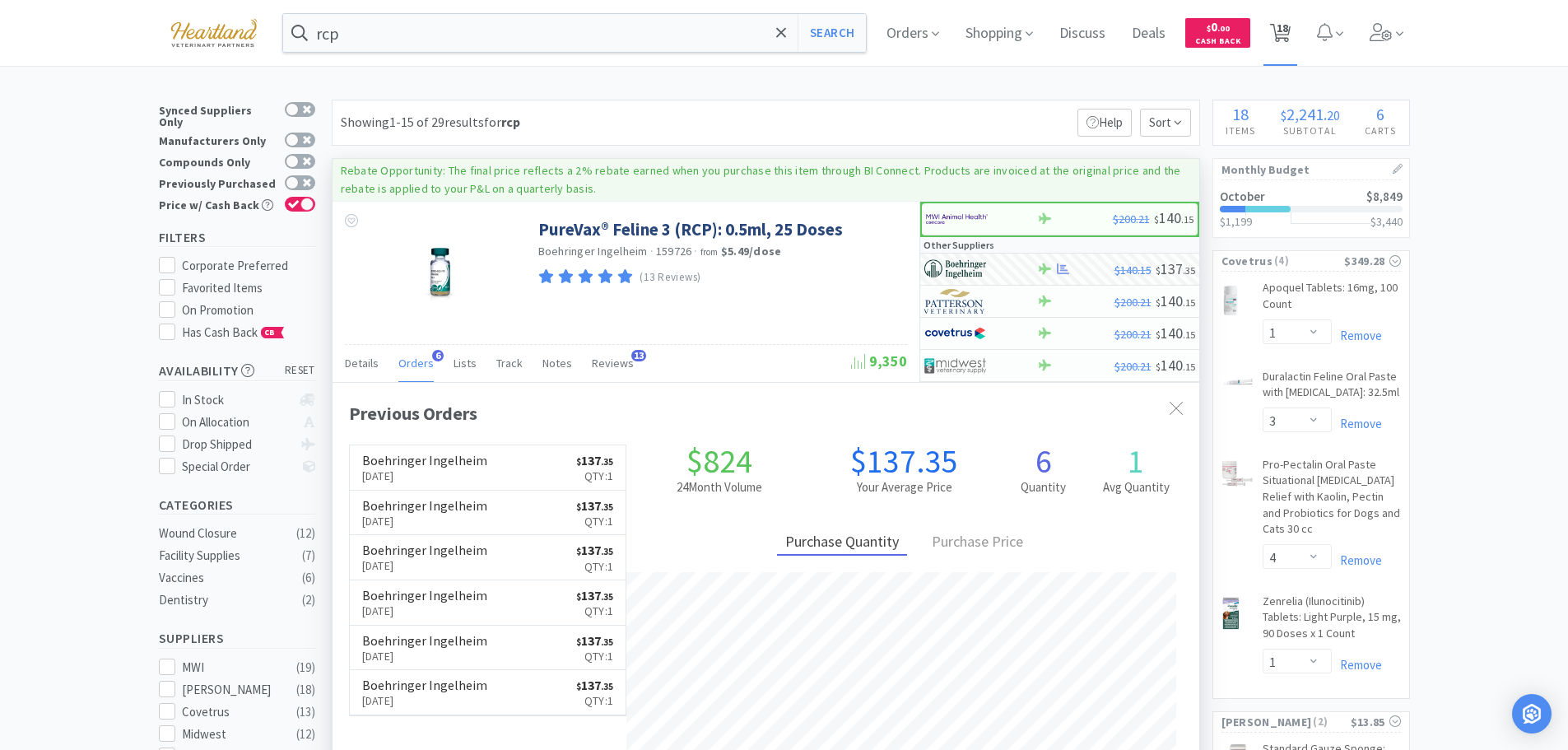
select select "1"
select select "5"
select select "1"
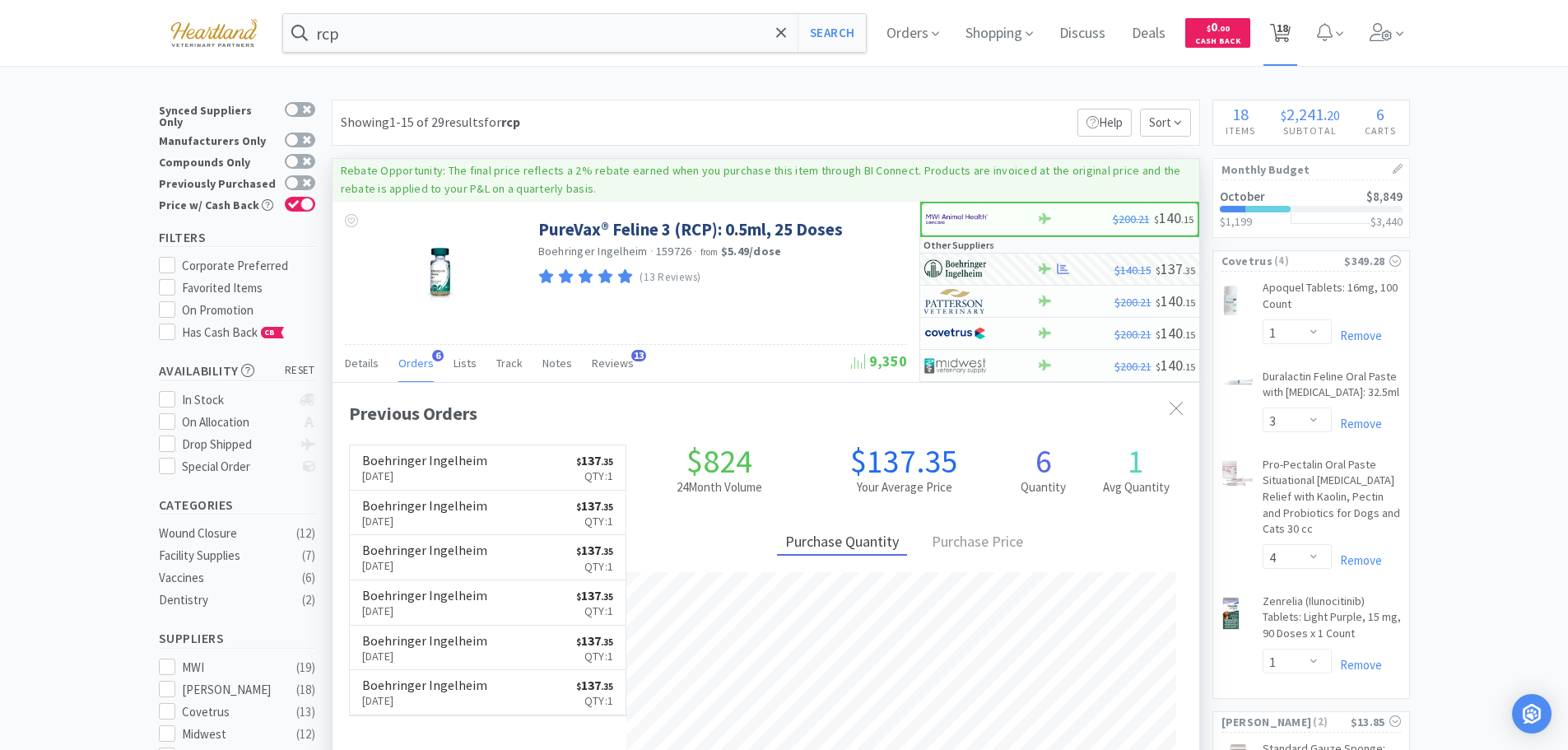
select select "3"
select select "4"
select select "1"
select select "2"
select select "1"
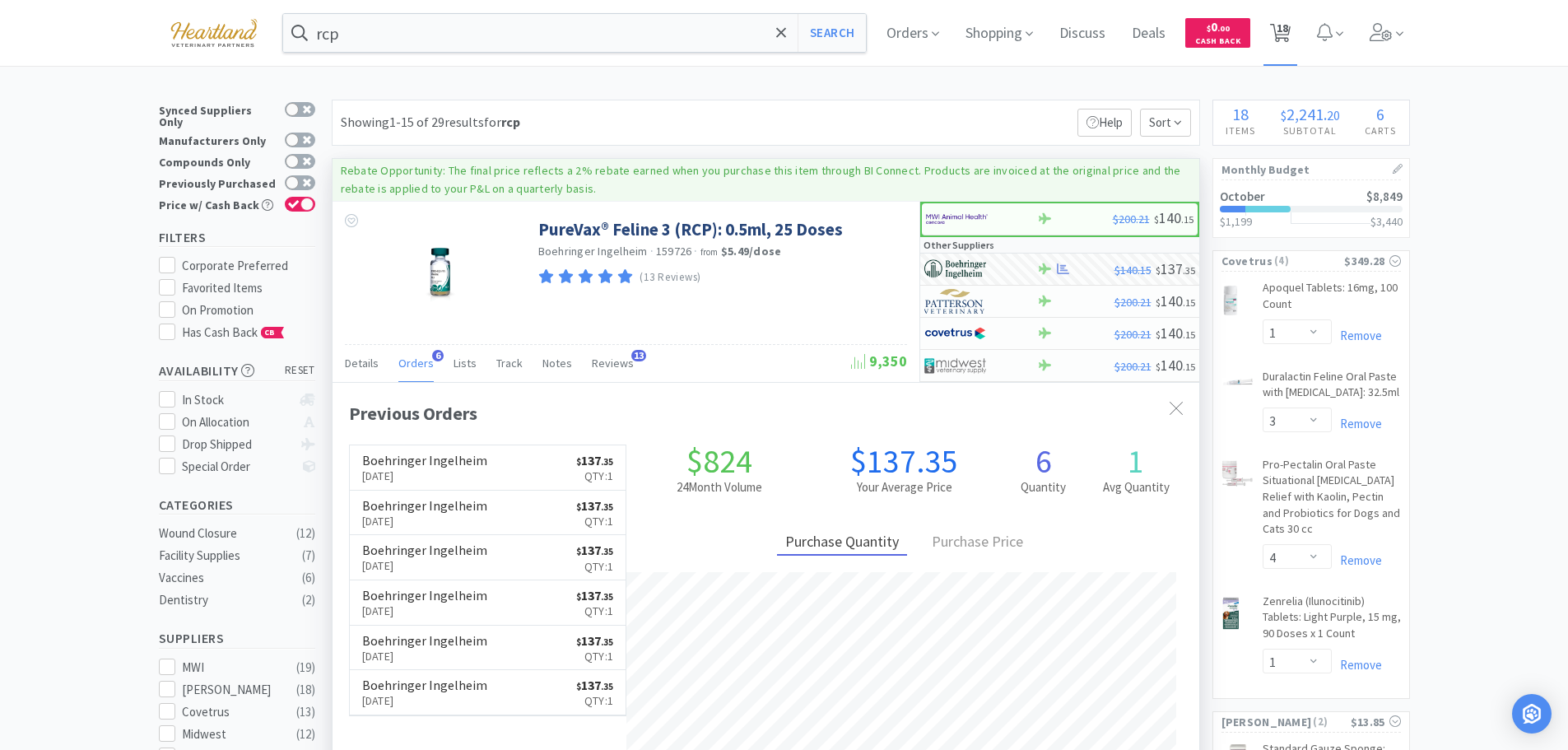
select select "1"
select select "2"
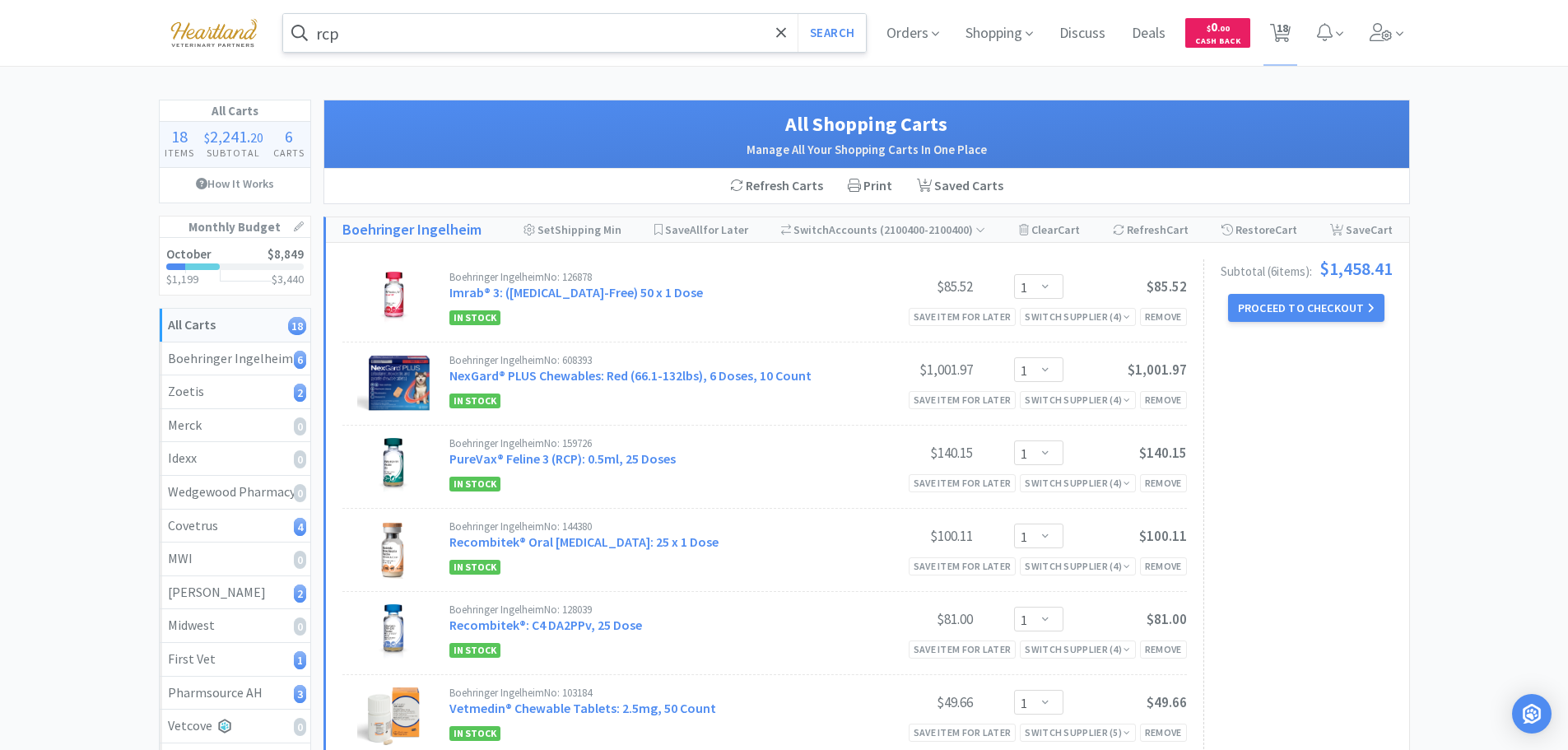
click at [517, 25] on input "rcp" at bounding box center [575, 32] width 584 height 37
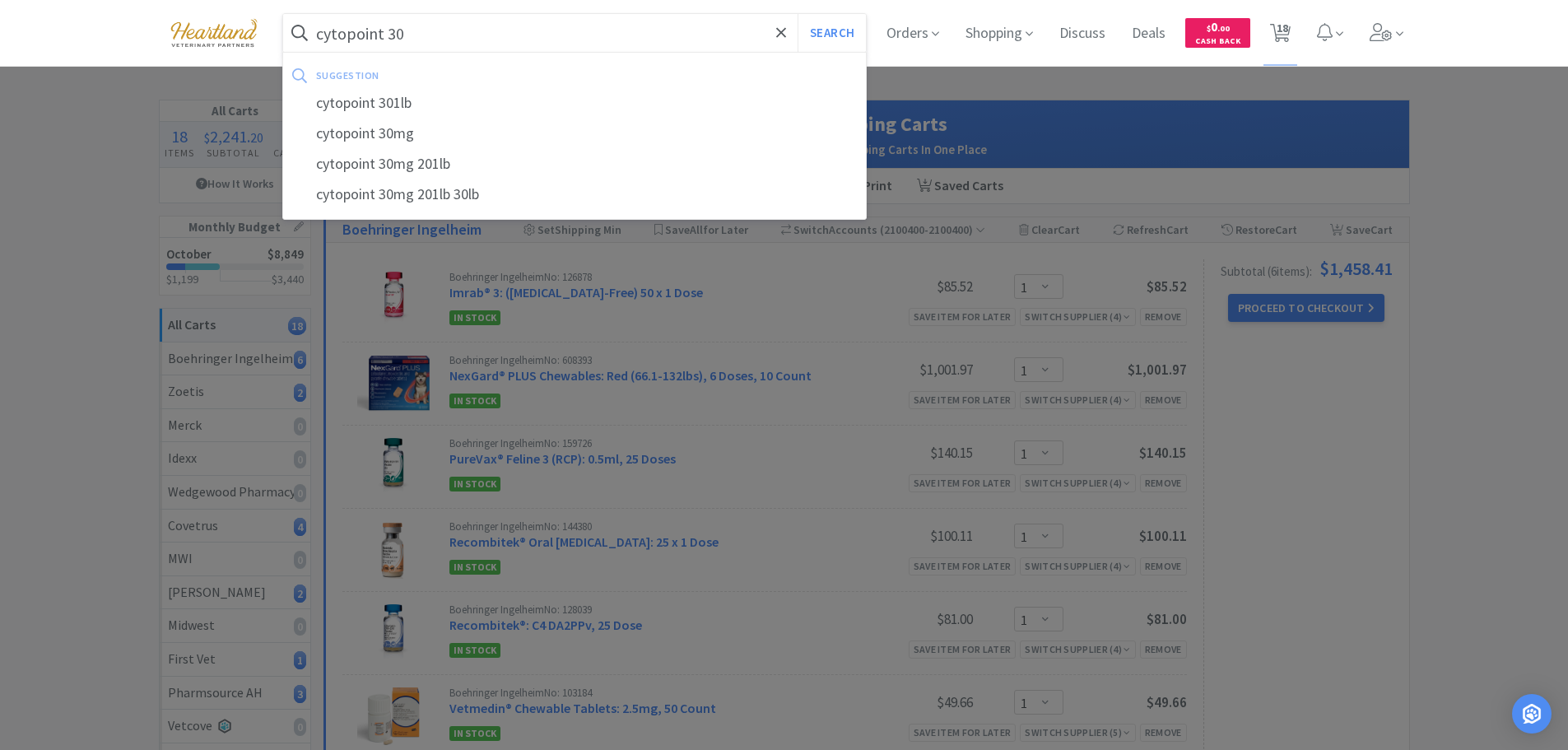
type input "cytopoint 30"
click at [798, 14] on button "Search" at bounding box center [832, 32] width 68 height 37
select select "1"
select select "3"
select select "4"
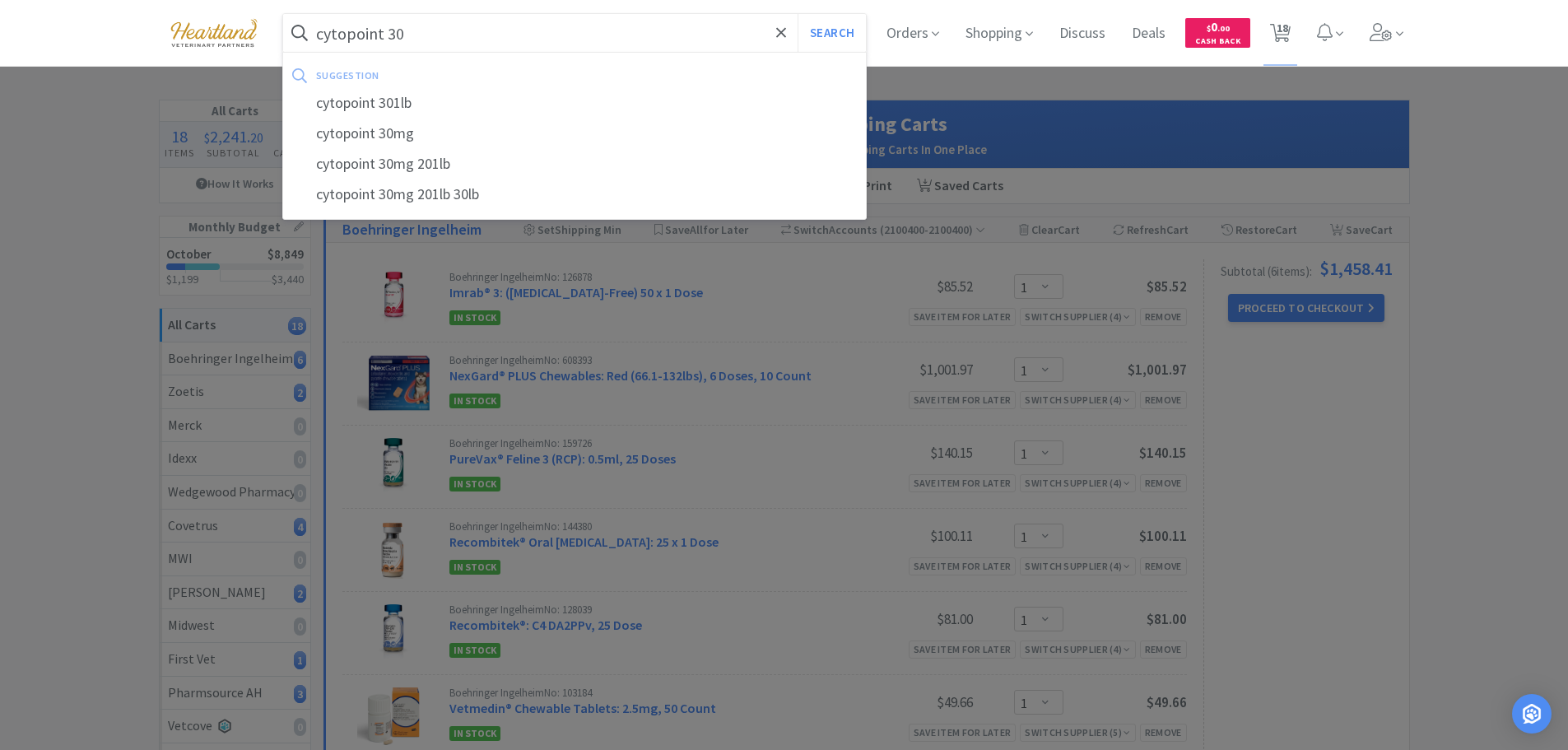
select select "1"
select select "2"
select select "1"
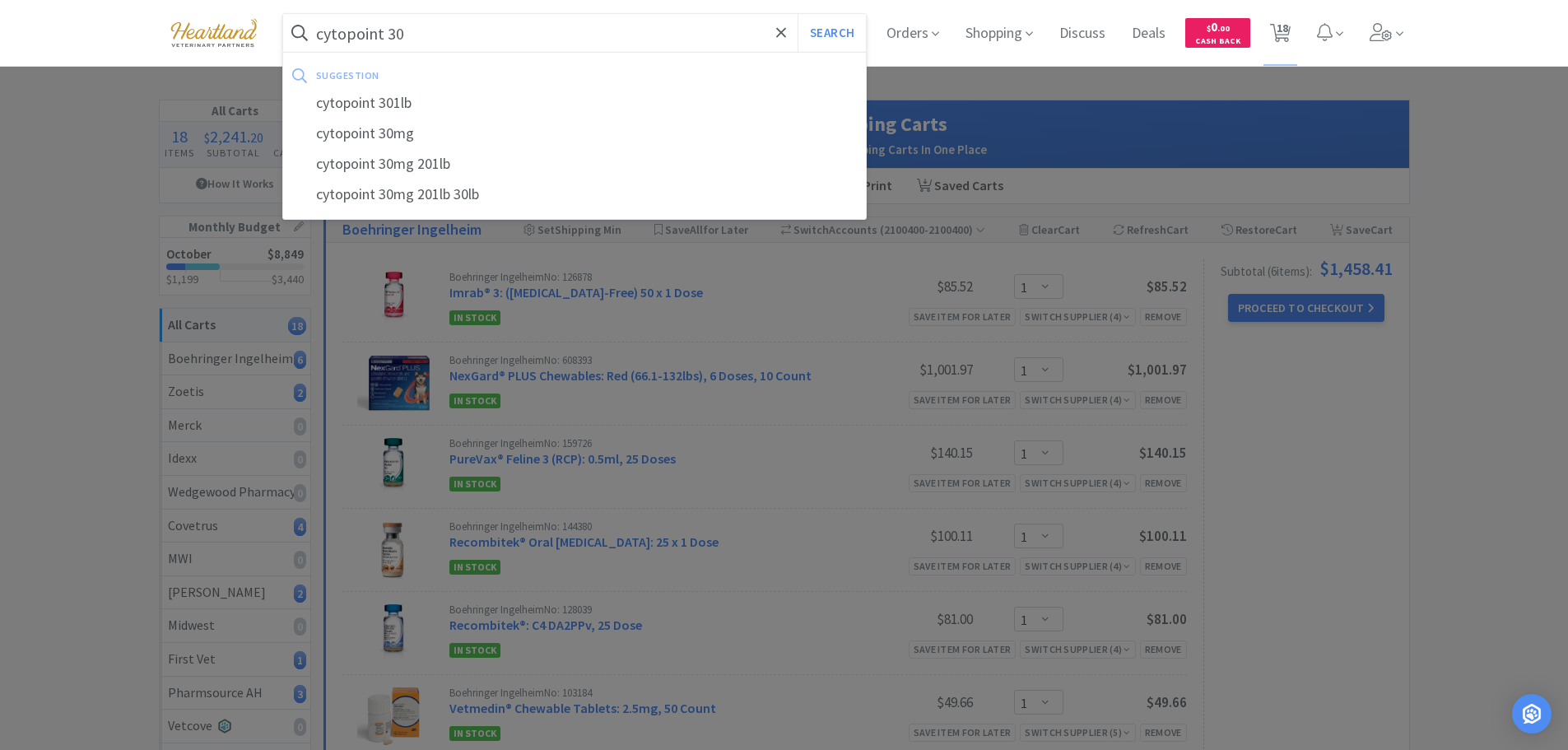
select select "1"
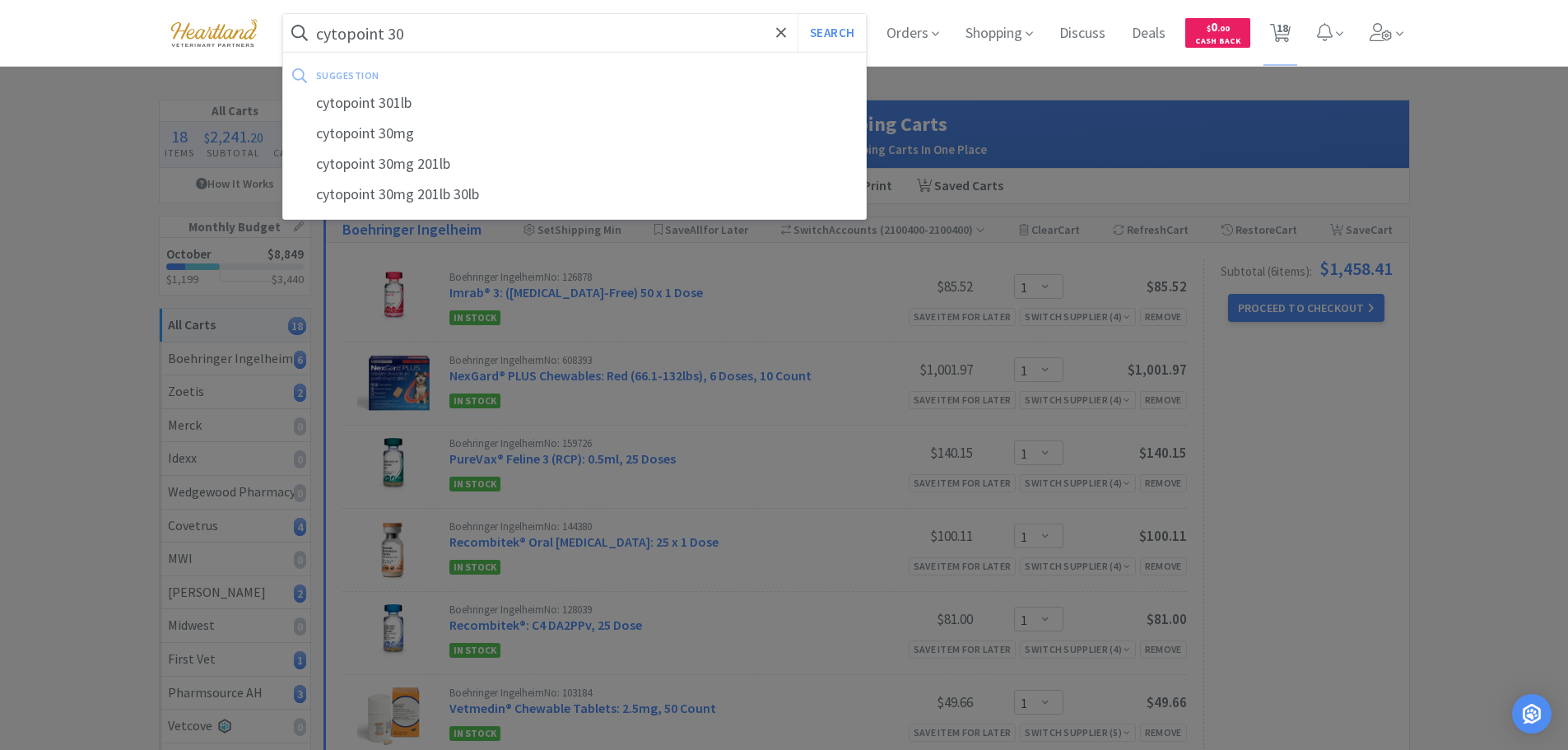
select select "5"
select select "1"
select select "2"
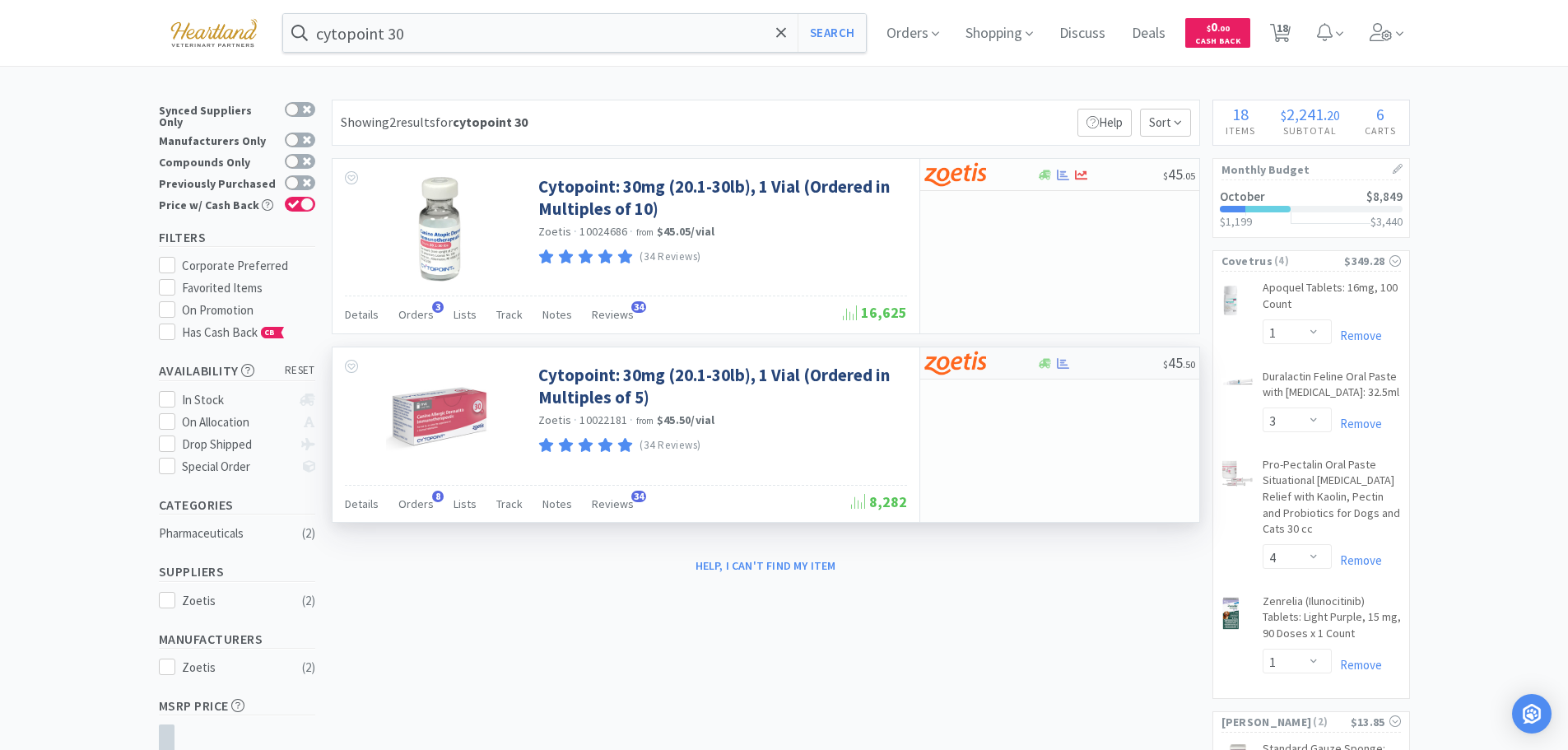
click at [1016, 366] on div at bounding box center [981, 363] width 112 height 28
select select "5"
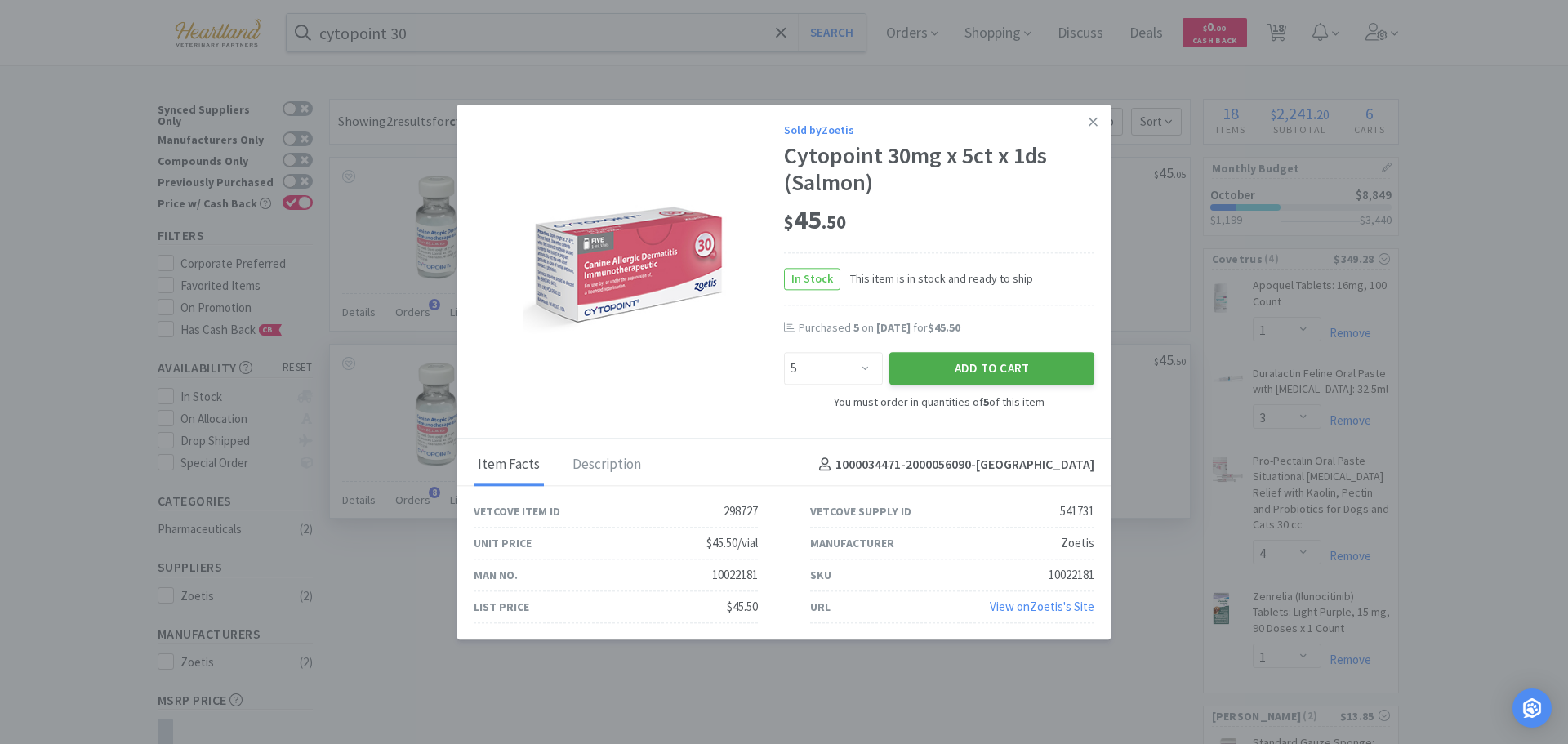
click at [1007, 362] on button "Add to Cart" at bounding box center [991, 369] width 205 height 33
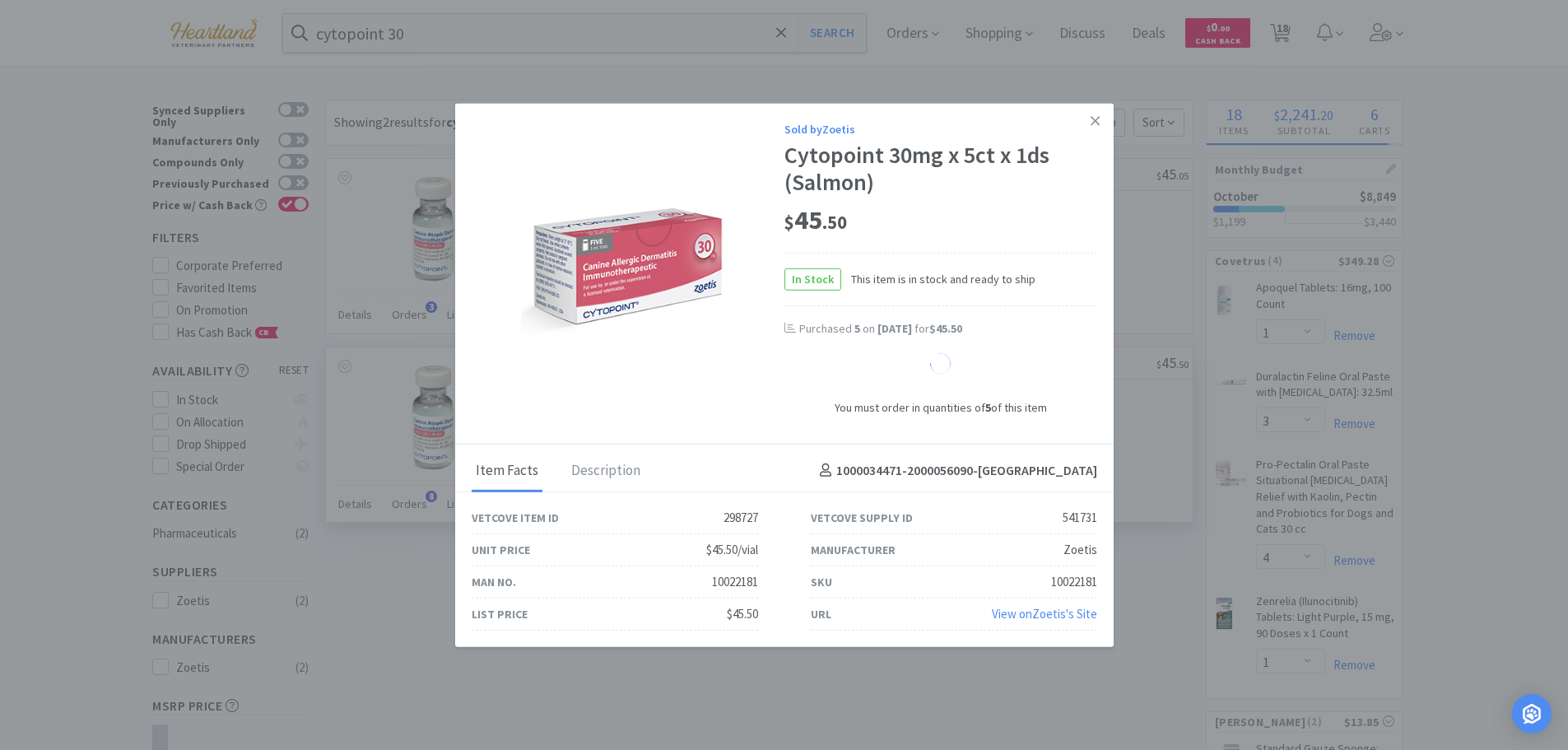
select select "5"
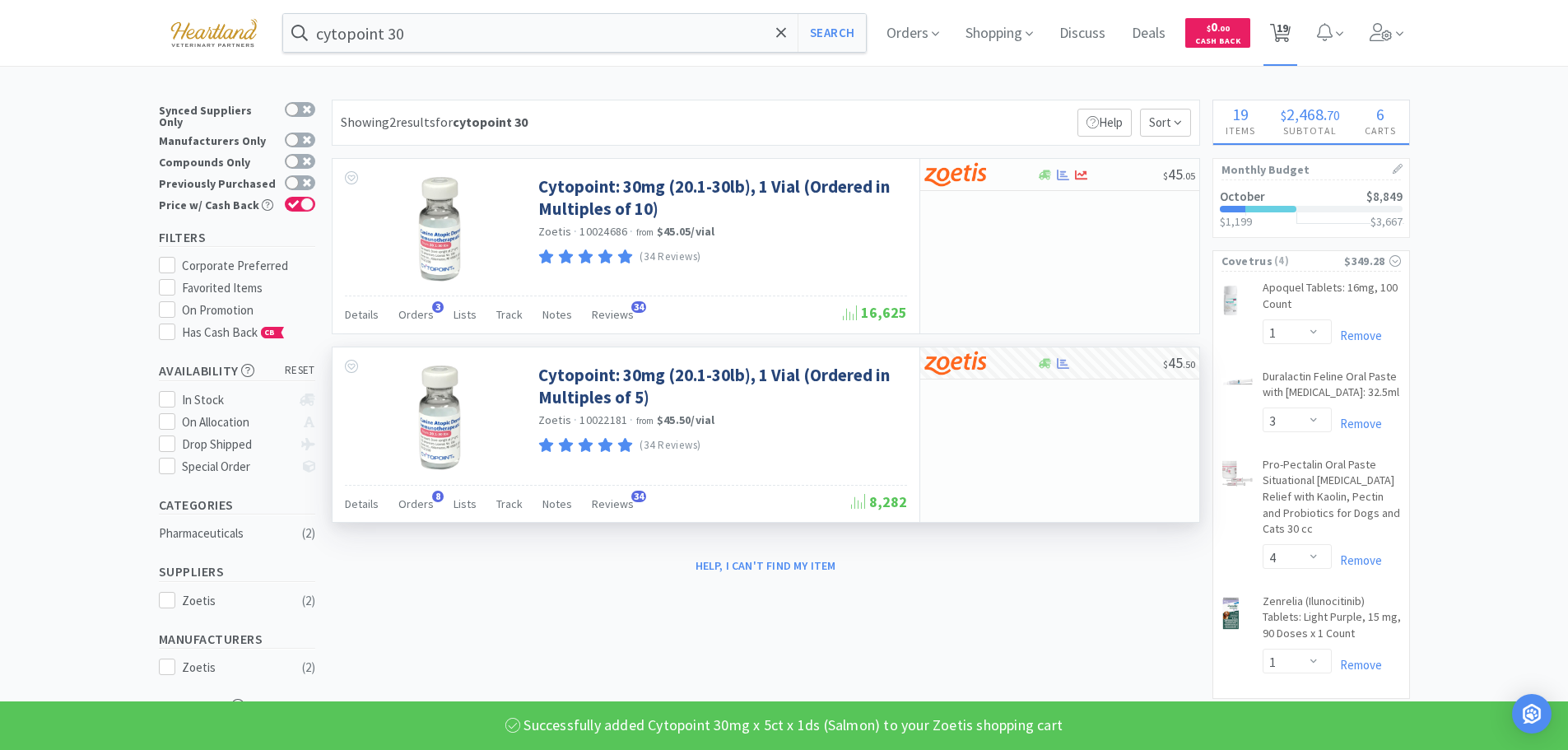
click at [1289, 31] on span "19" at bounding box center [1283, 27] width 12 height 66
select select "1"
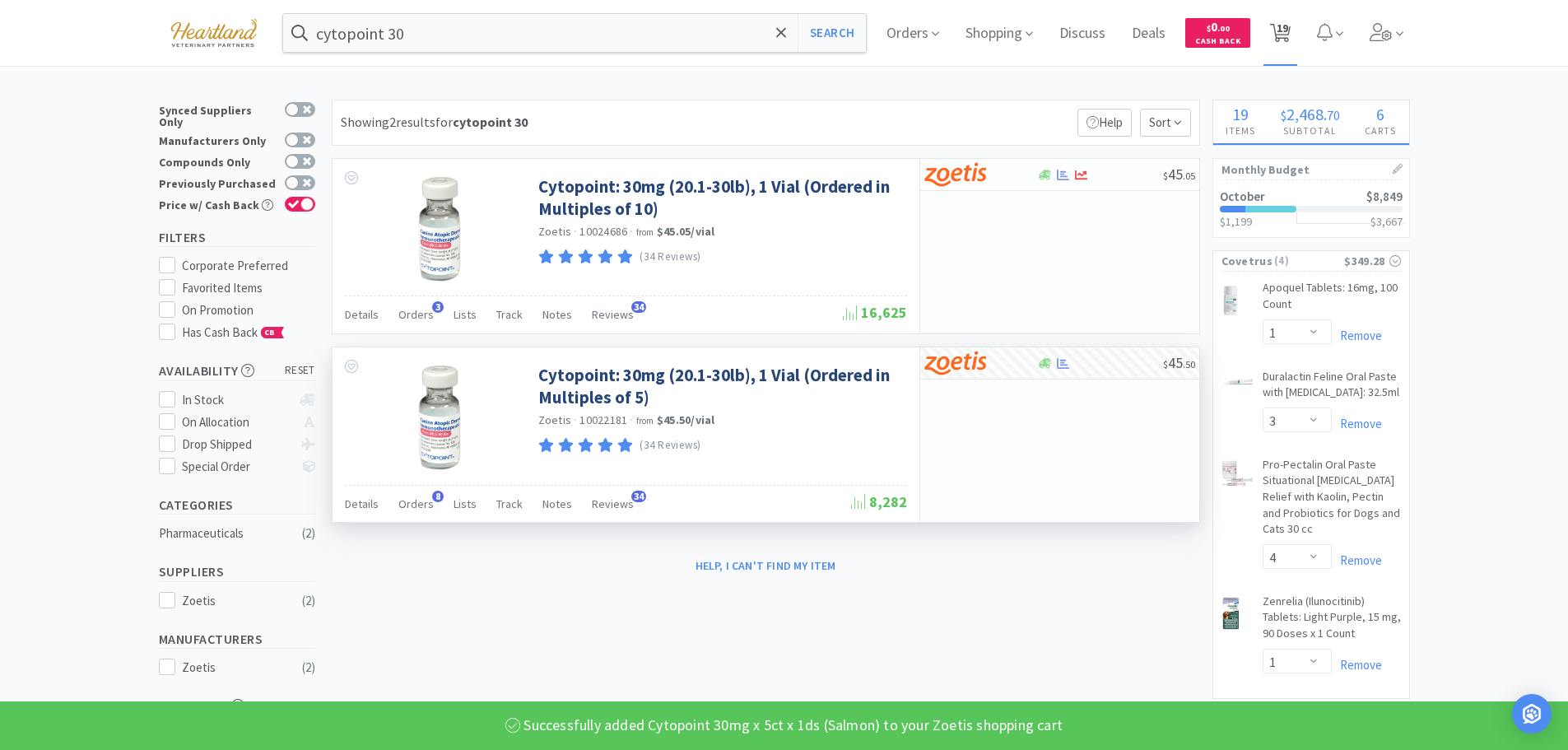
select select "1"
select select "5"
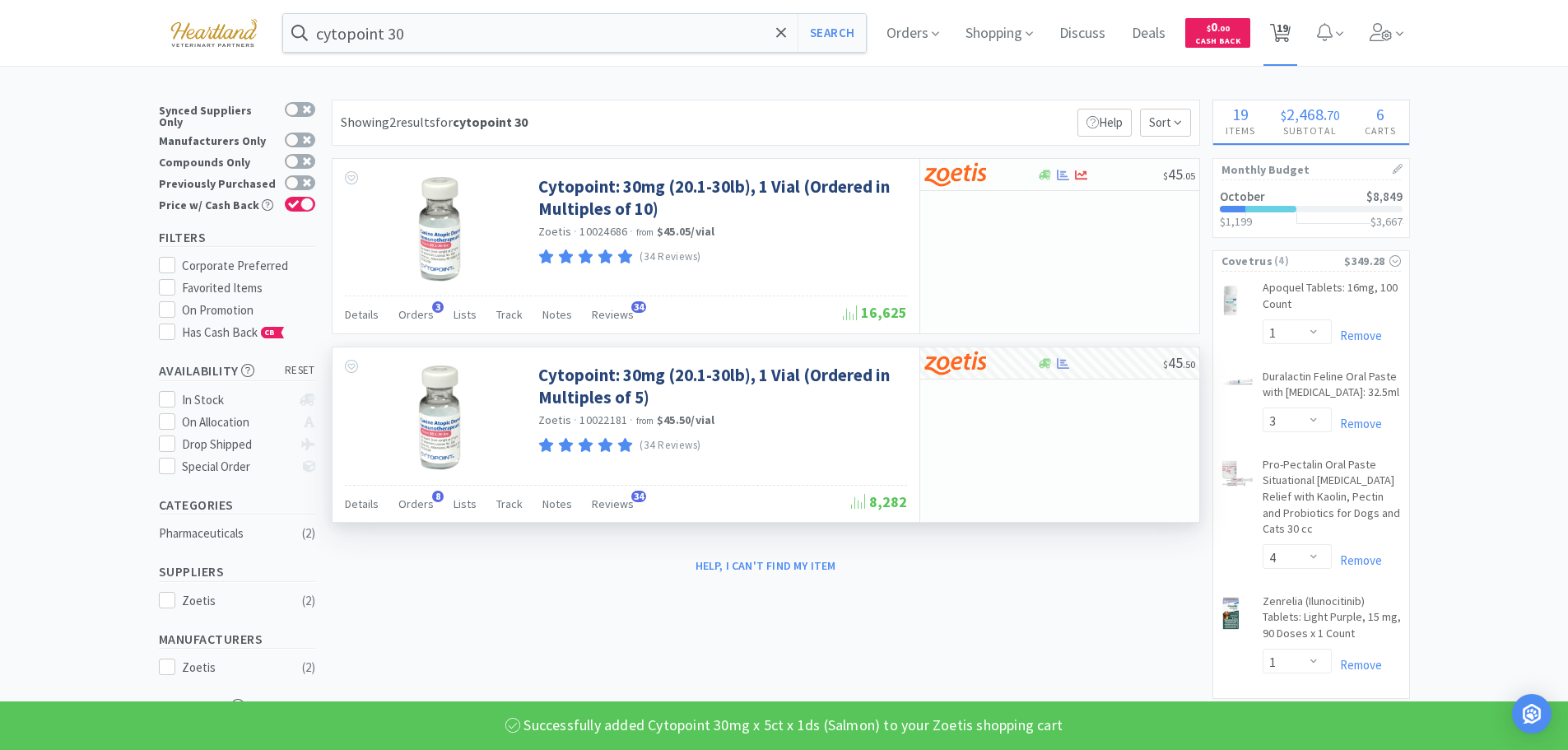
select select "1"
select select "3"
select select "4"
select select "1"
select select "2"
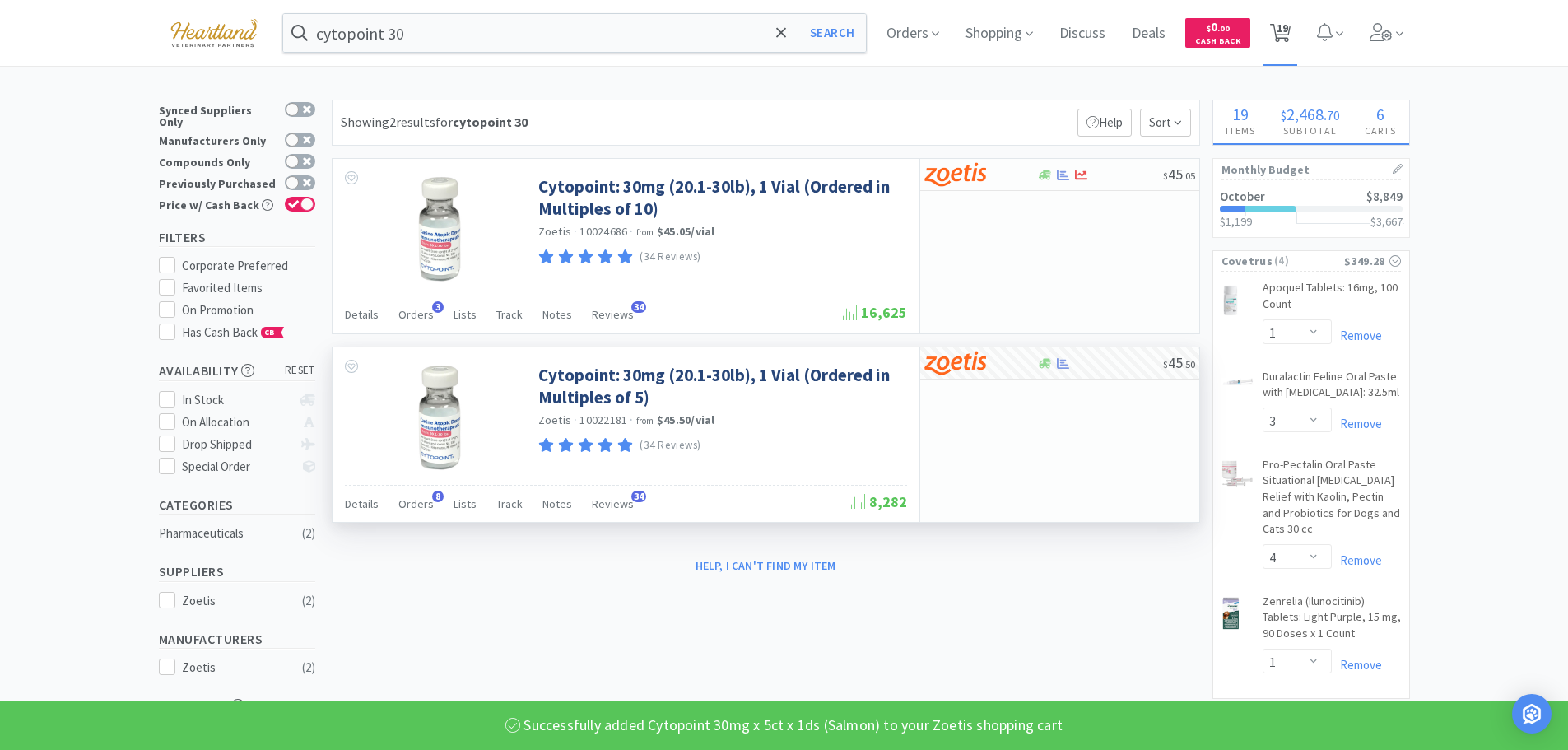
select select "1"
select select "2"
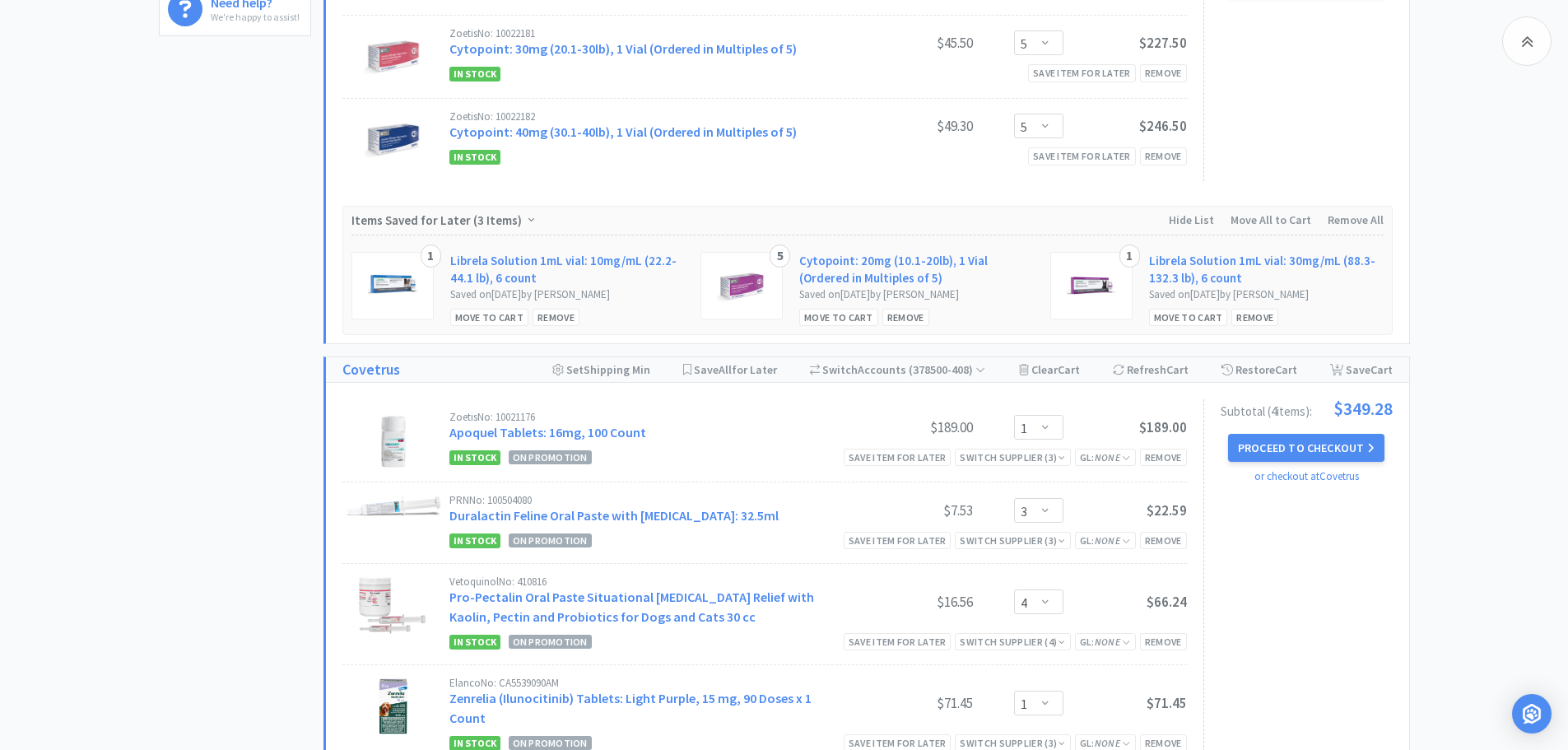
scroll to position [741, 0]
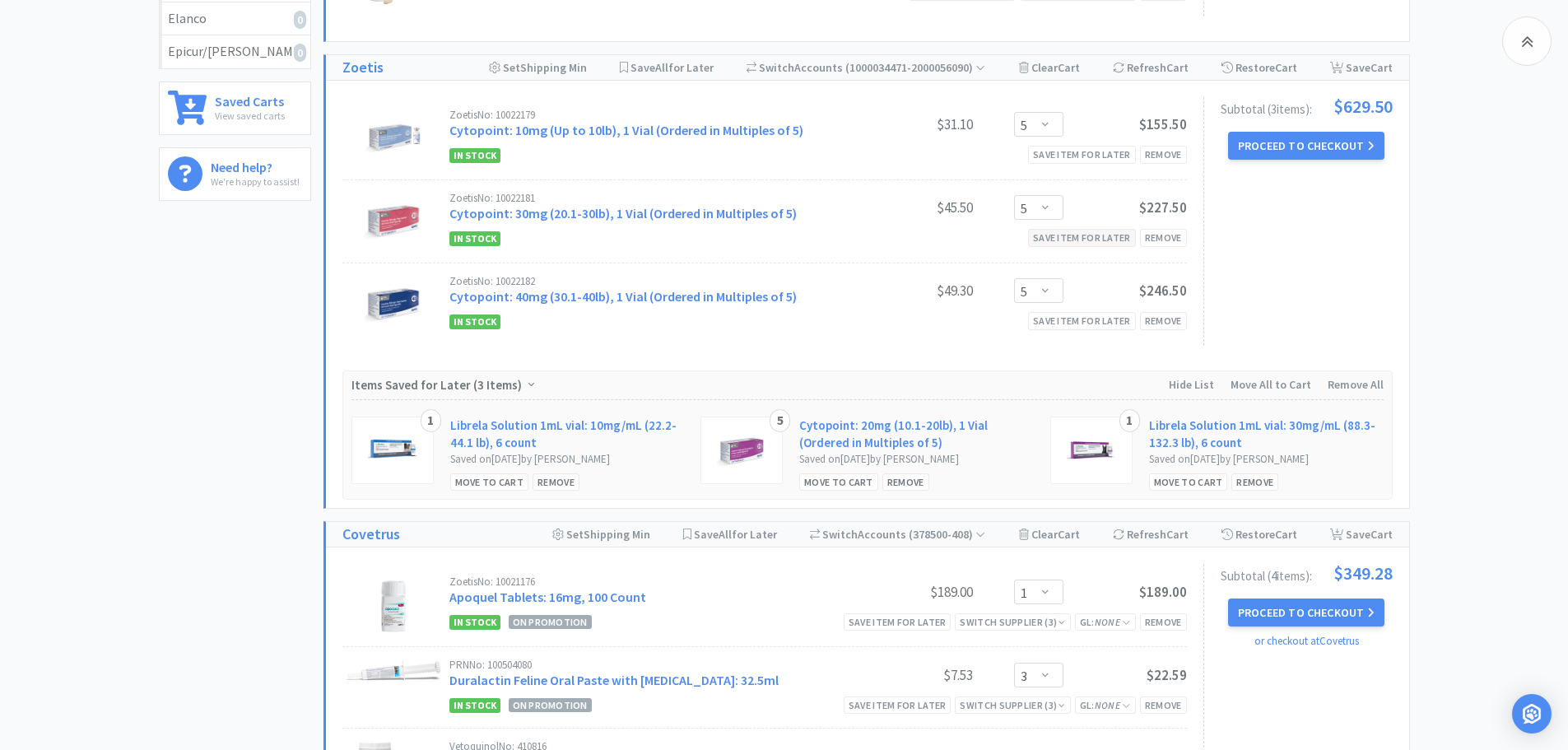
click at [1083, 237] on div "Save item for later" at bounding box center [1082, 238] width 108 height 17
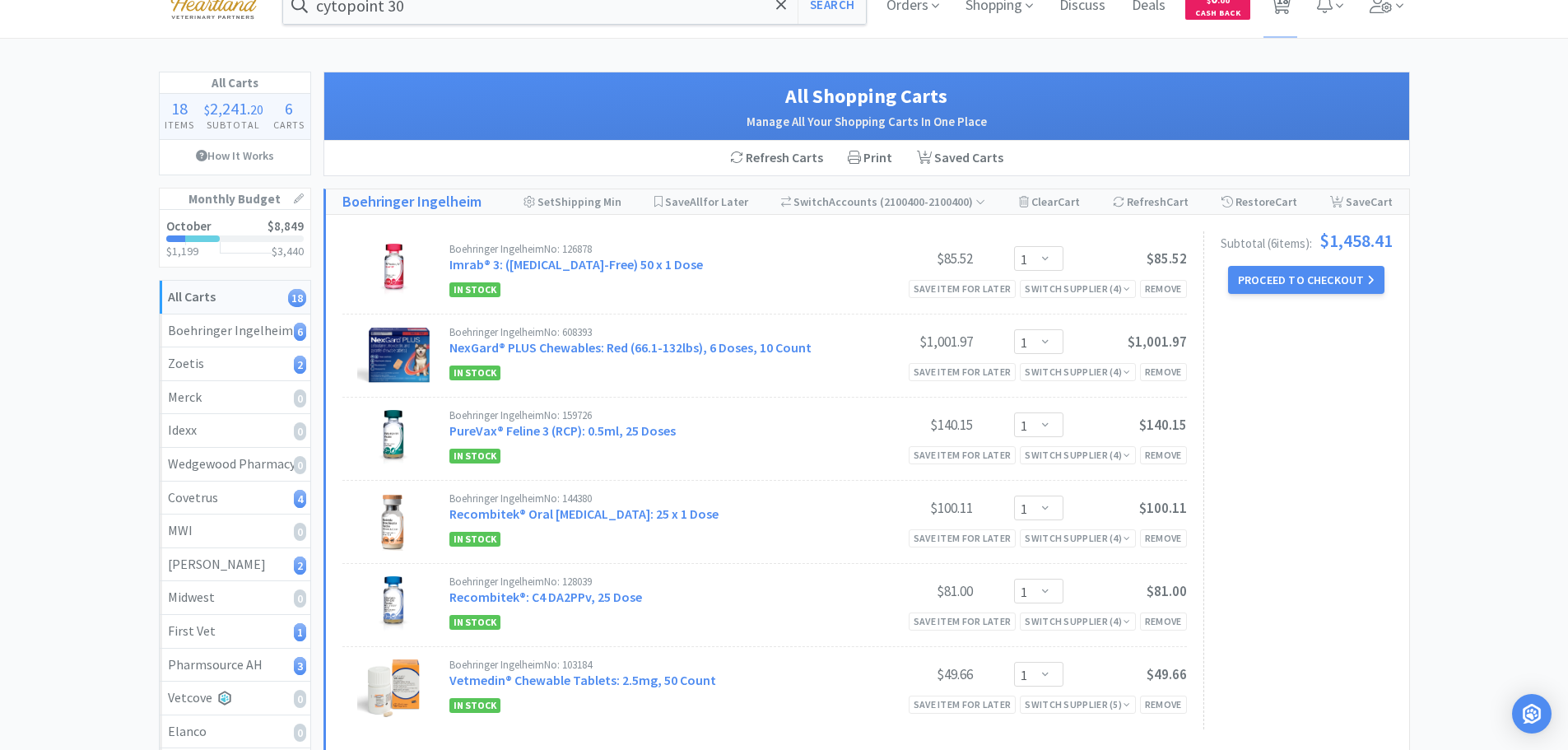
scroll to position [0, 0]
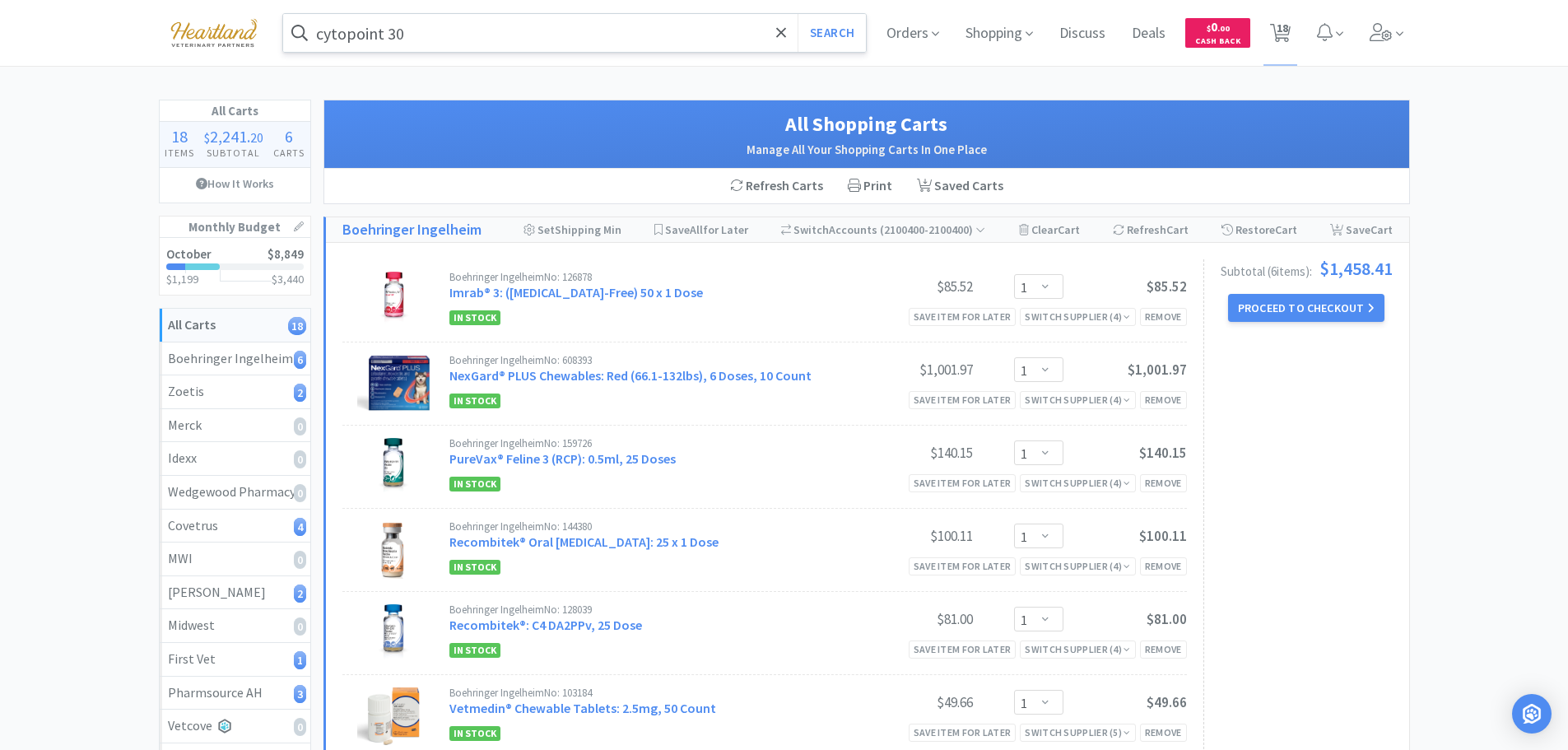
click at [449, 43] on input "cytopoint 30" at bounding box center [575, 32] width 584 height 37
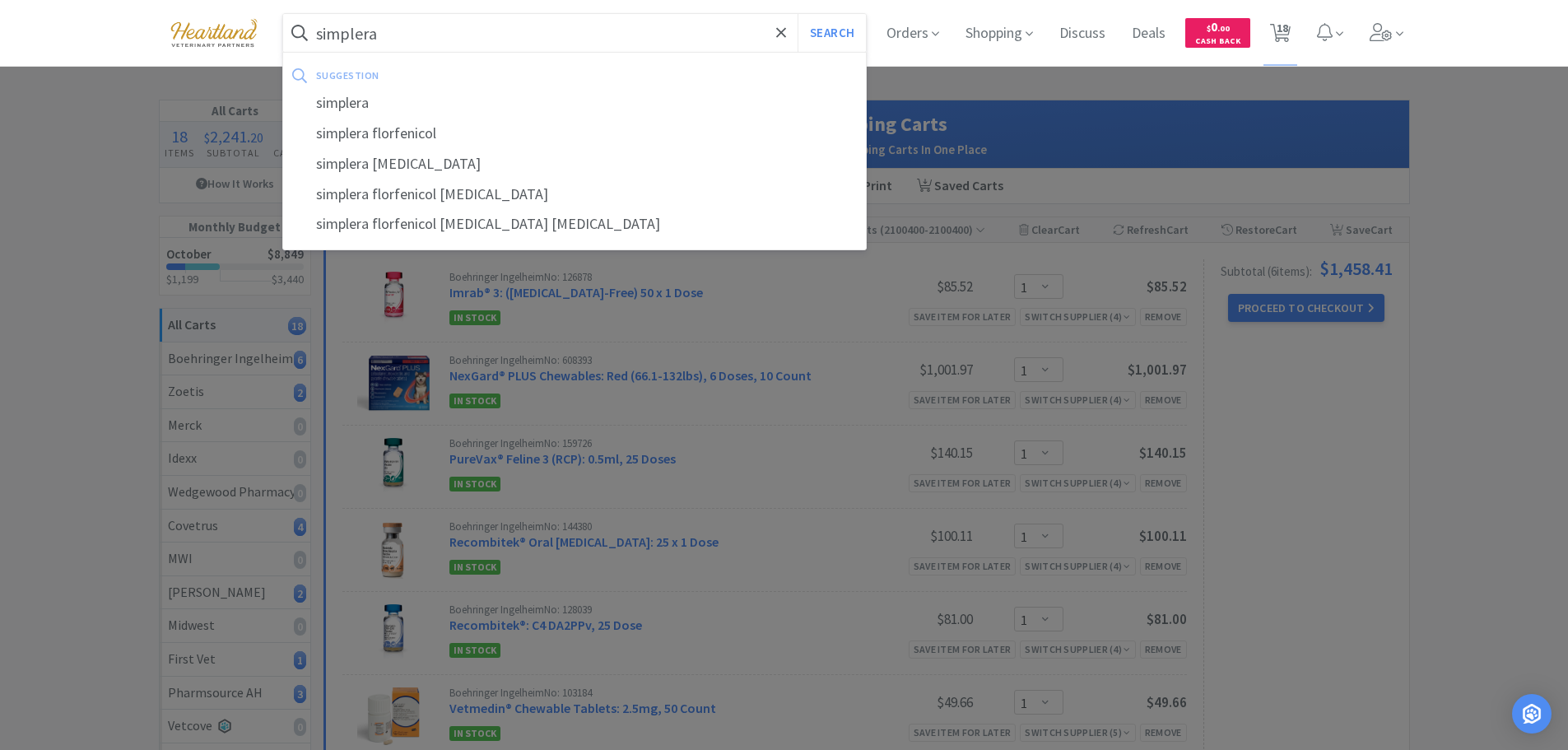
type input "simplera"
click at [798, 14] on button "Search" at bounding box center [832, 32] width 68 height 37
select select "1"
select select "3"
select select "4"
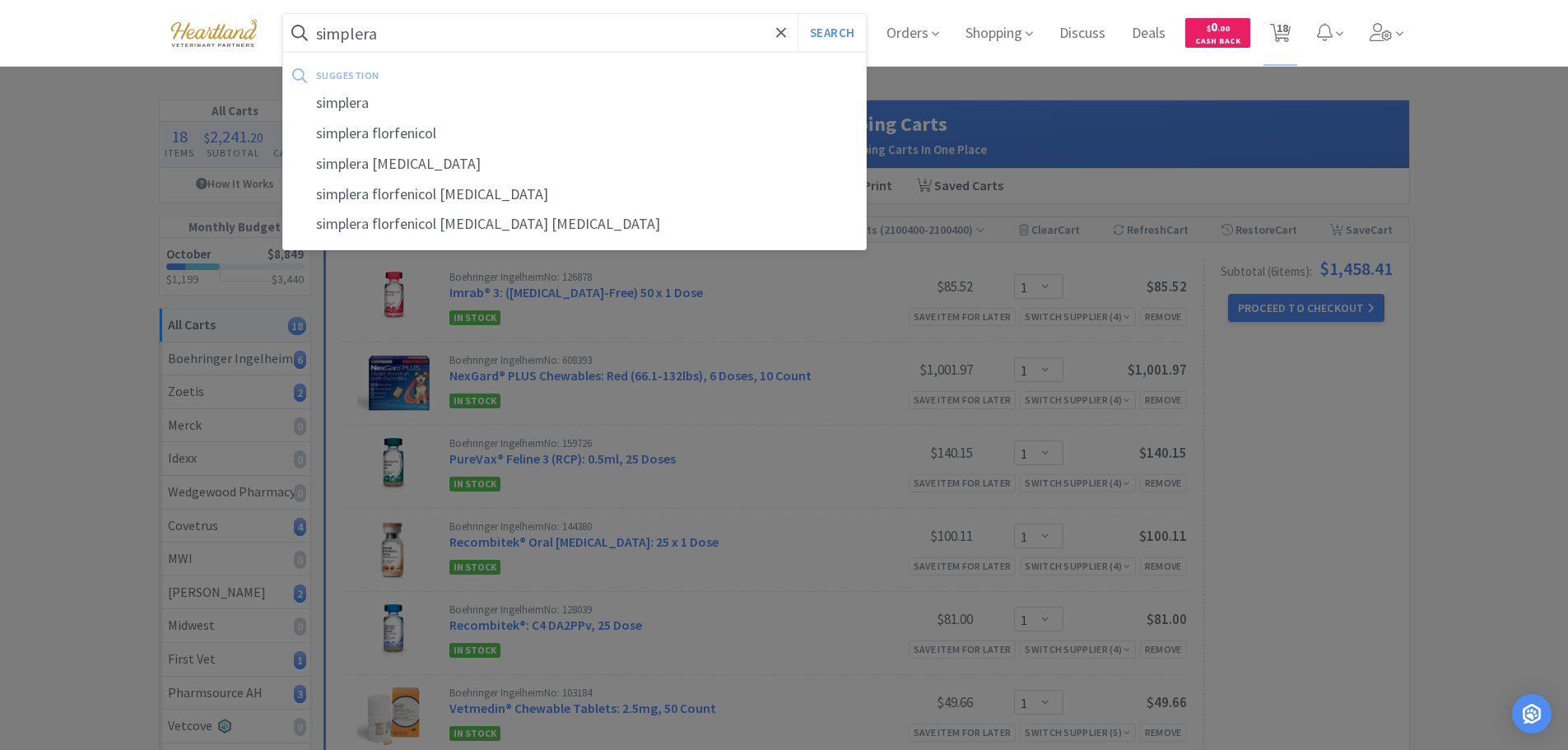
select select "1"
select select "2"
select select "1"
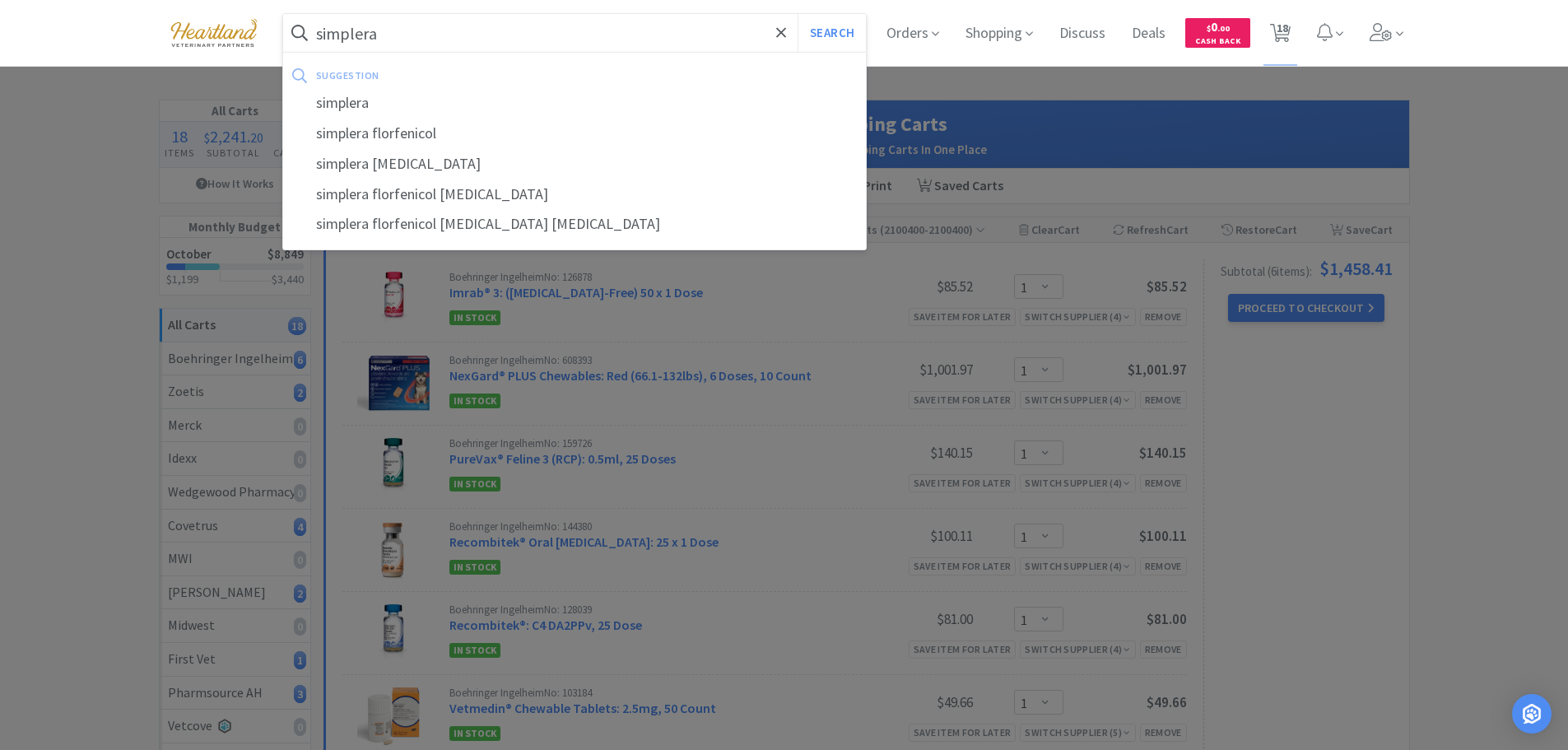
select select "1"
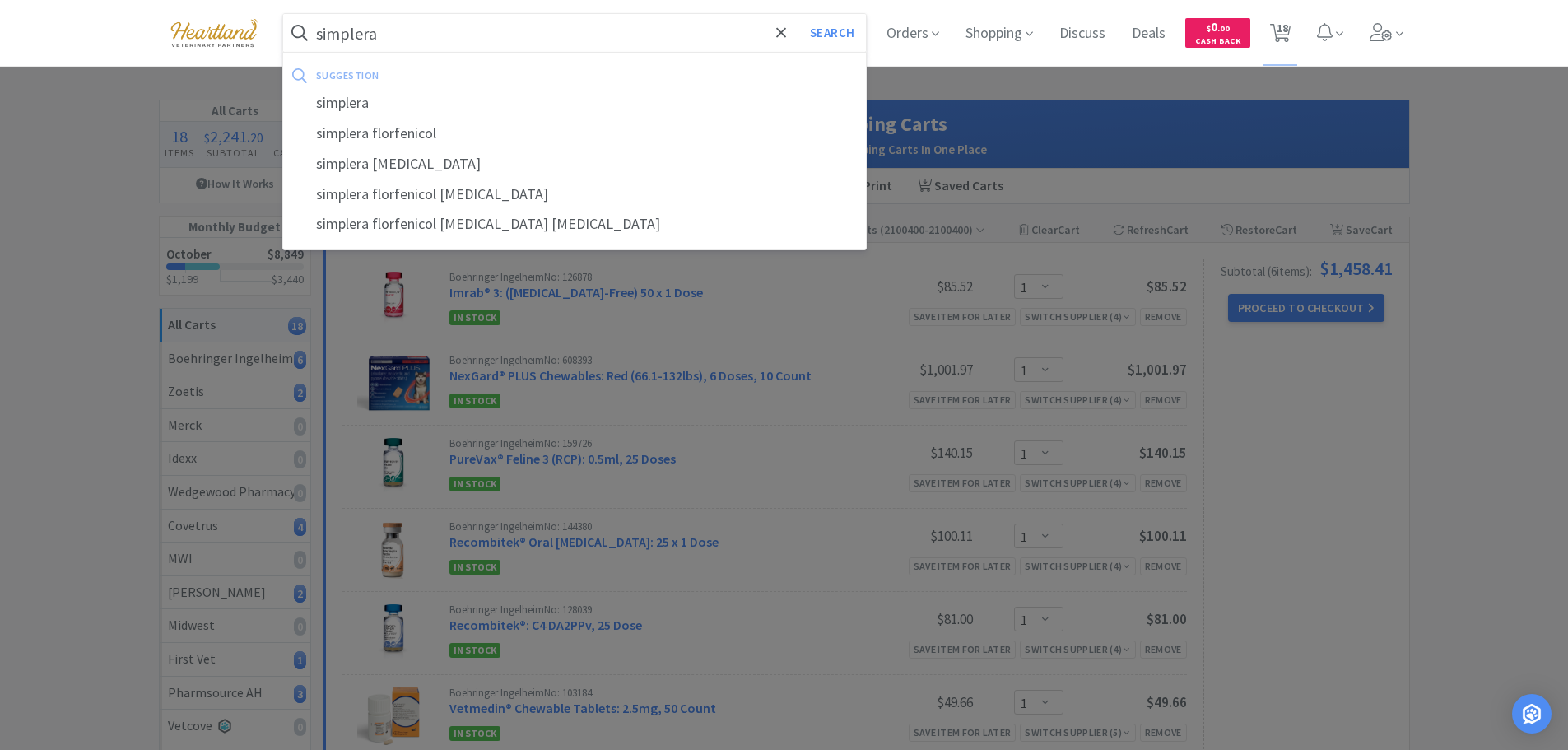
select select "5"
select select "1"
select select "2"
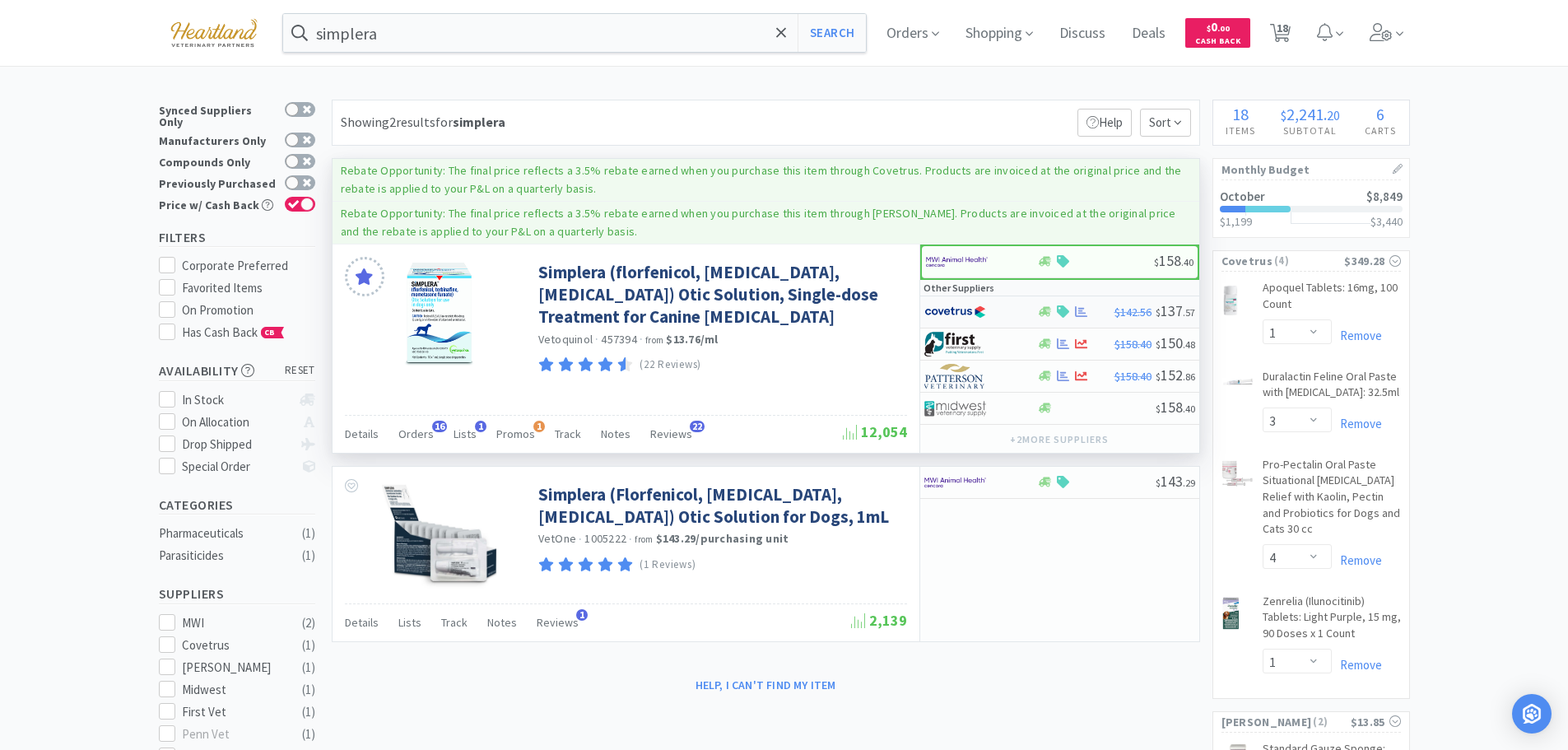
click at [1017, 313] on div at bounding box center [981, 312] width 112 height 28
select select "1"
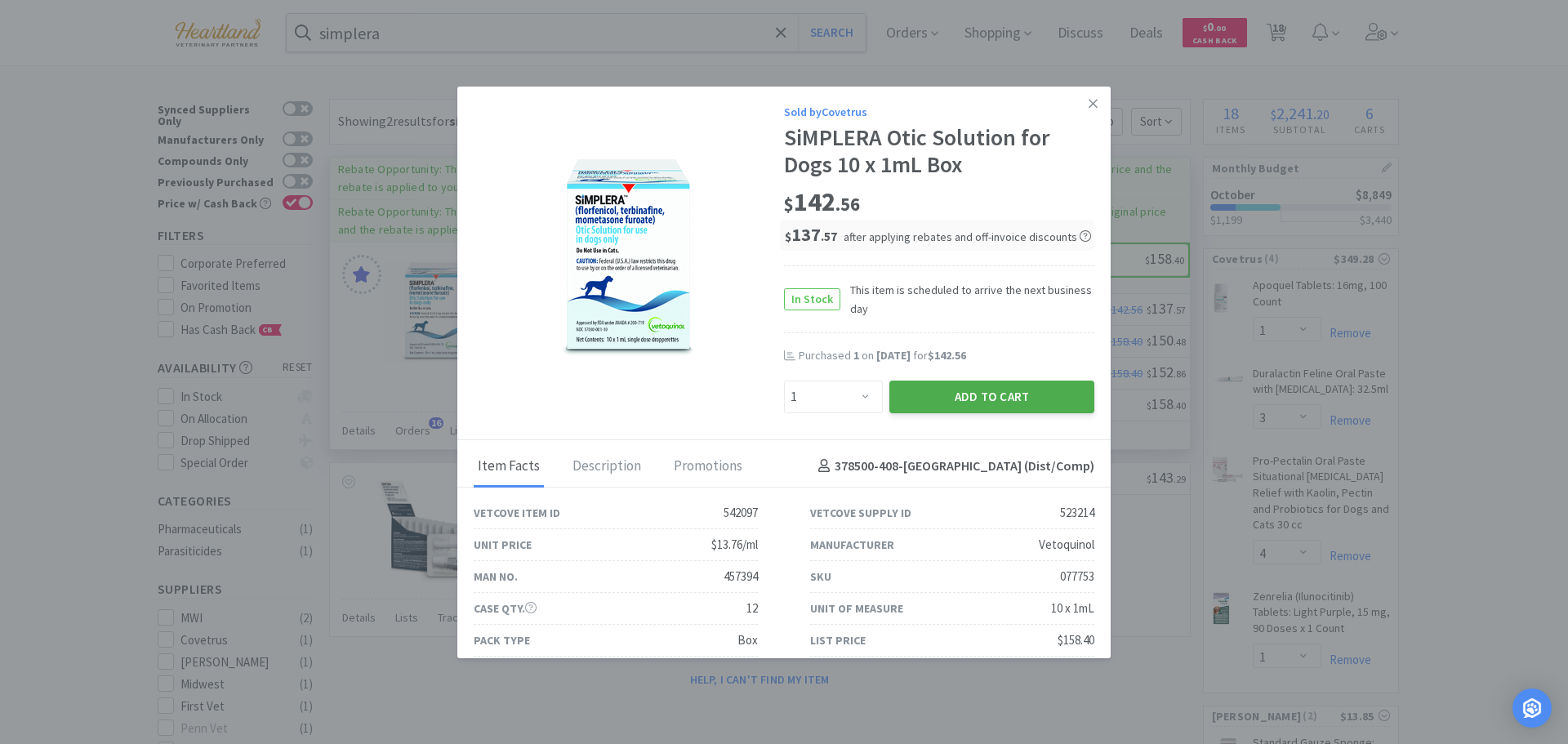
click at [1019, 388] on button "Add to Cart" at bounding box center [991, 397] width 205 height 33
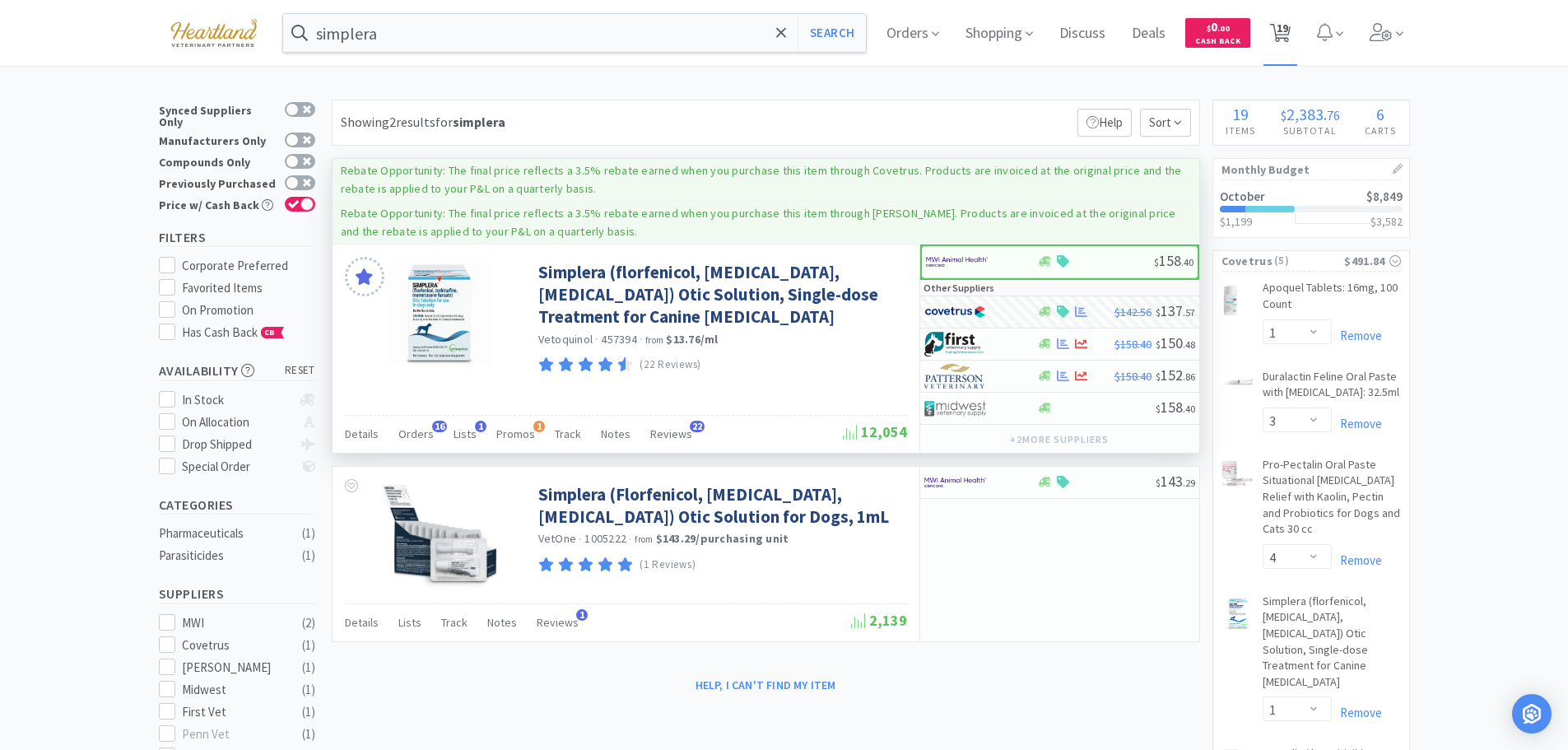
click at [1289, 36] on span "19" at bounding box center [1283, 27] width 12 height 66
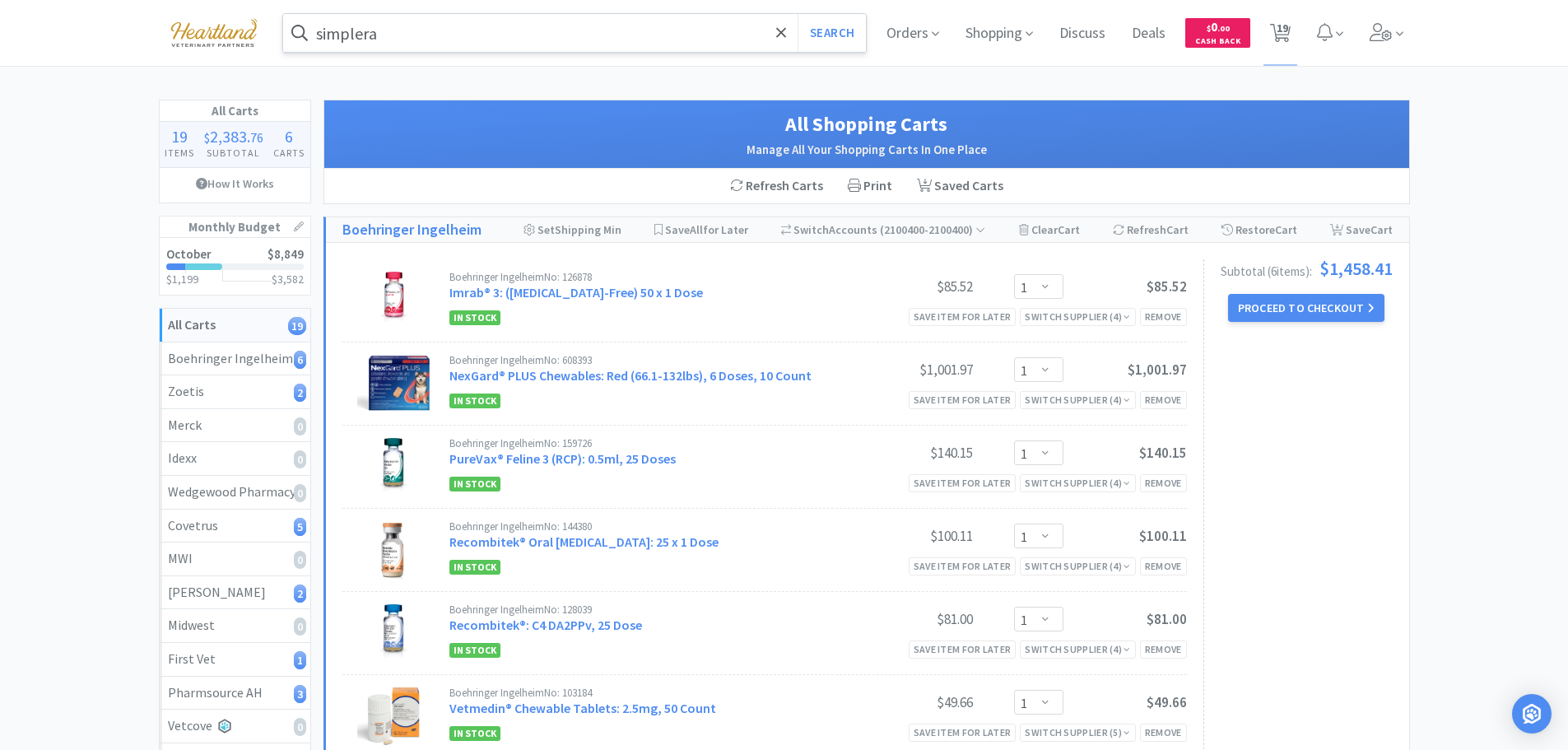
click at [541, 35] on input "simplera" at bounding box center [575, 32] width 584 height 37
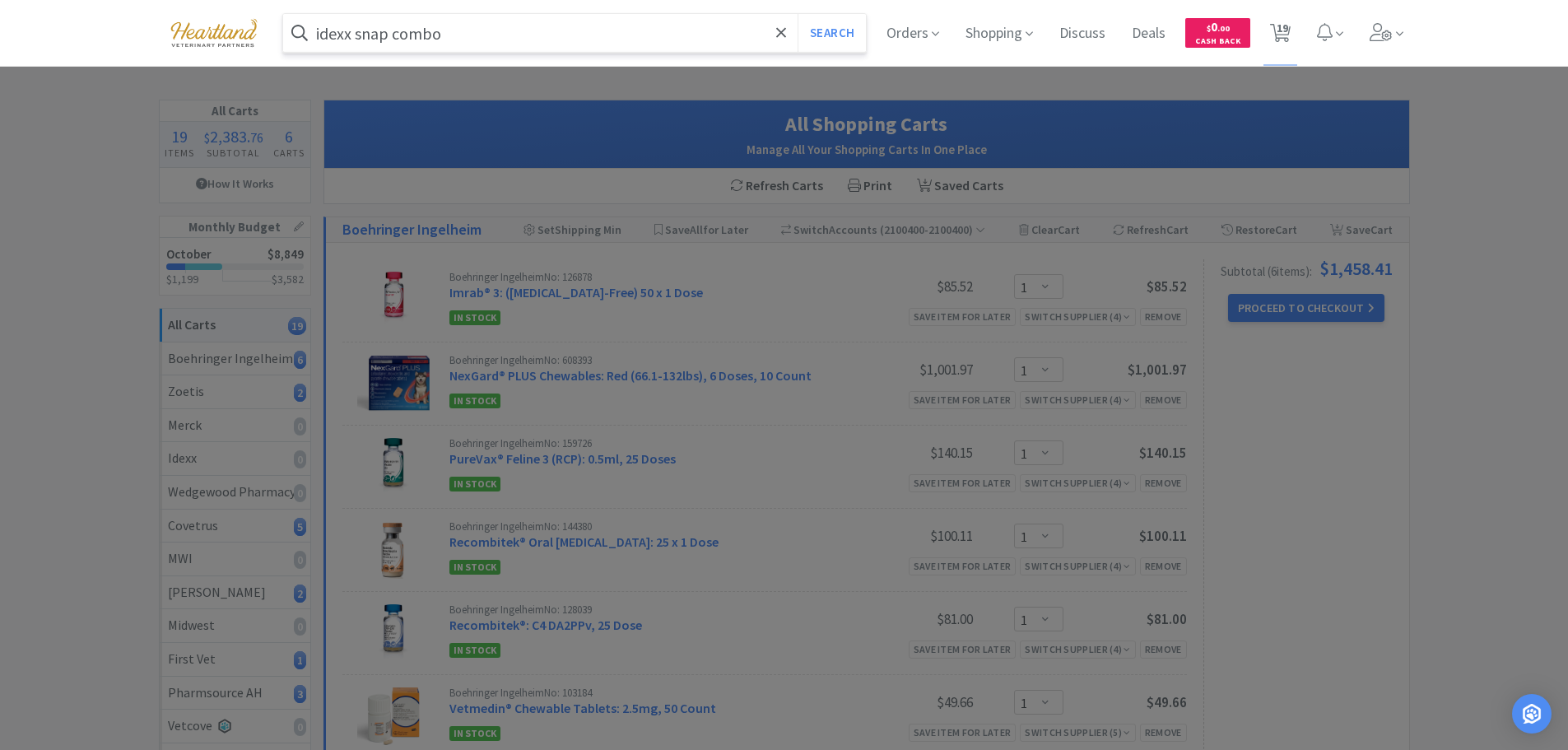
click at [798, 14] on button "Search" at bounding box center [832, 32] width 68 height 37
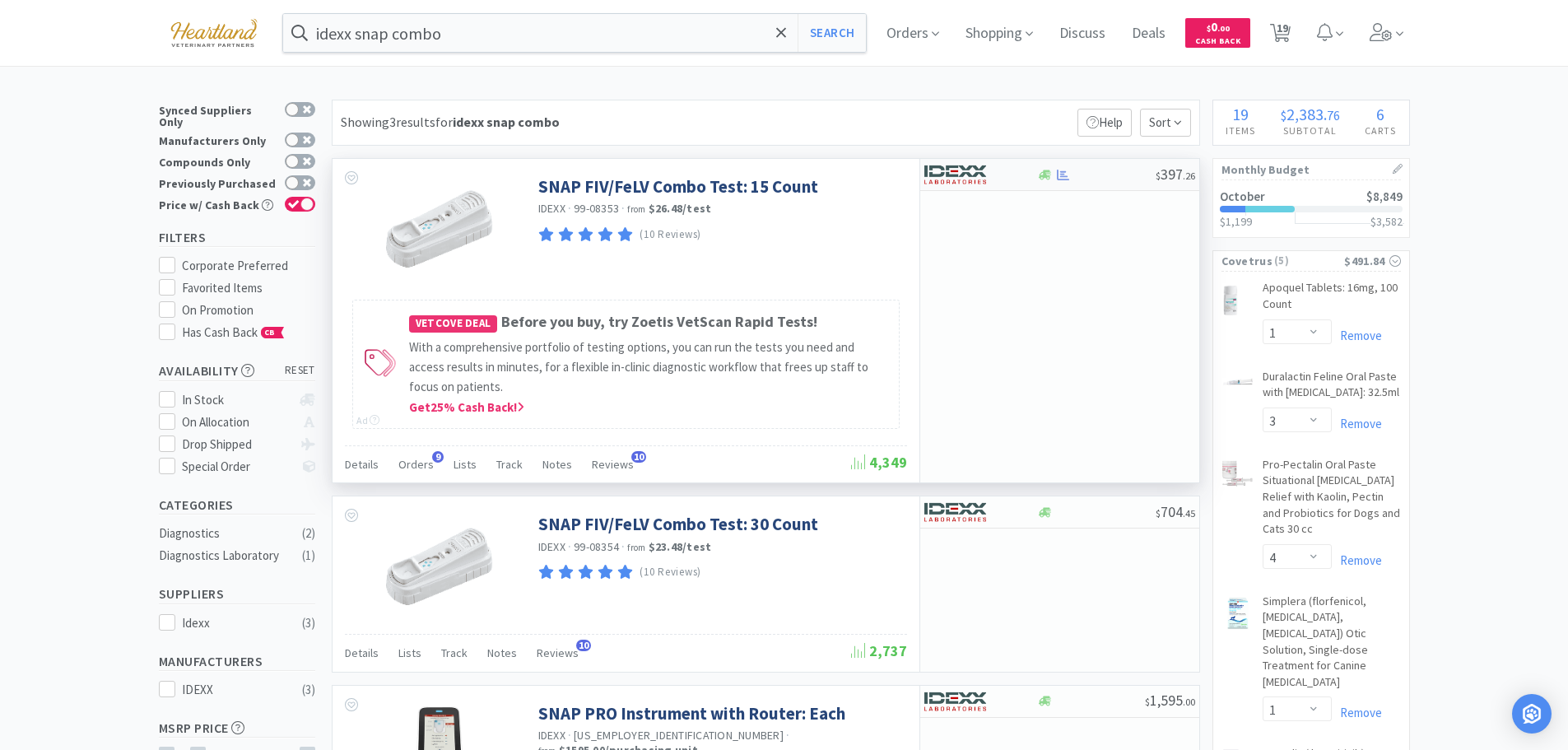
click at [1020, 169] on div at bounding box center [981, 175] width 112 height 28
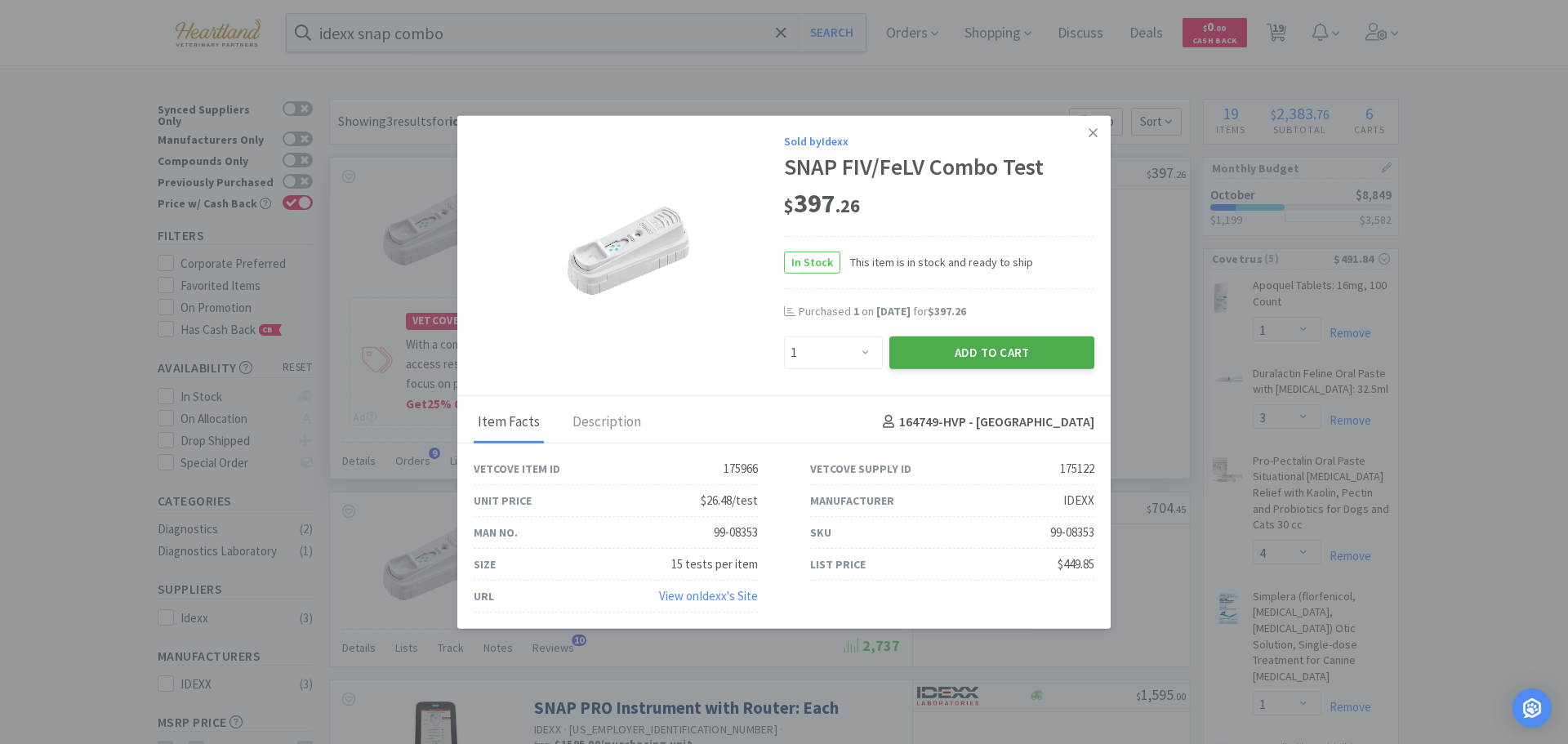
click at [968, 355] on button "Add to Cart" at bounding box center [991, 351] width 205 height 33
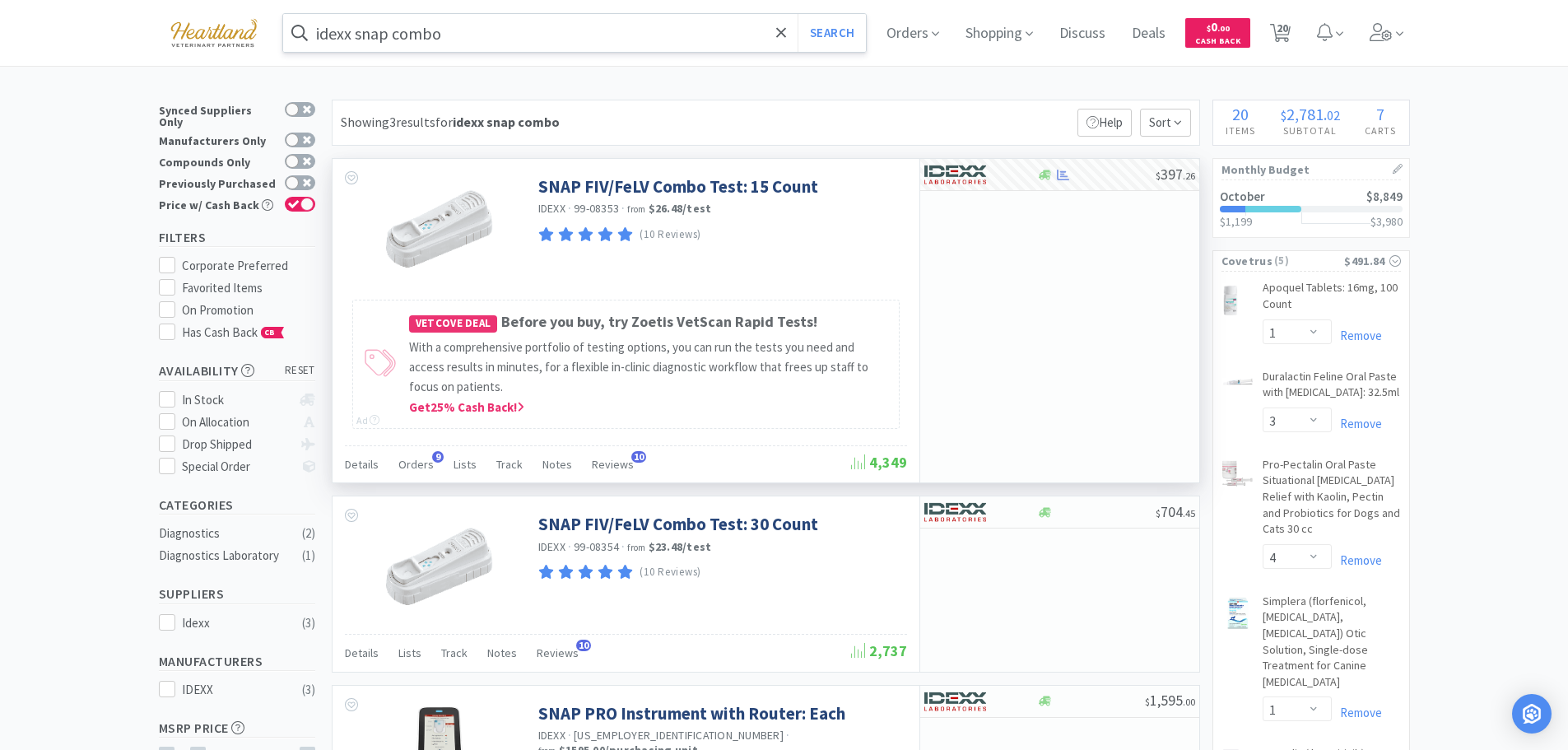
click at [474, 17] on input "idexx snap combo" at bounding box center [575, 32] width 584 height 37
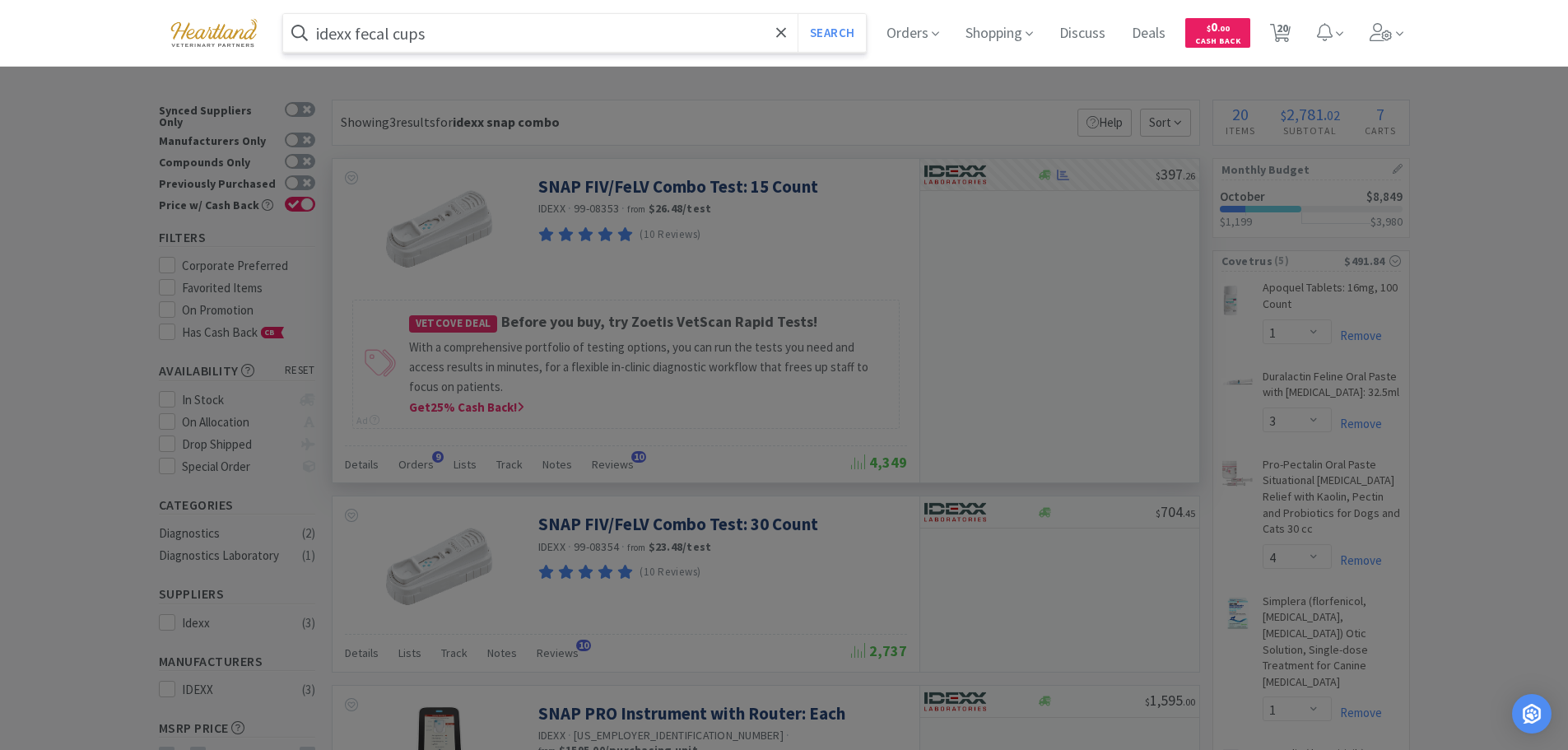
click at [798, 14] on button "Search" at bounding box center [832, 32] width 68 height 37
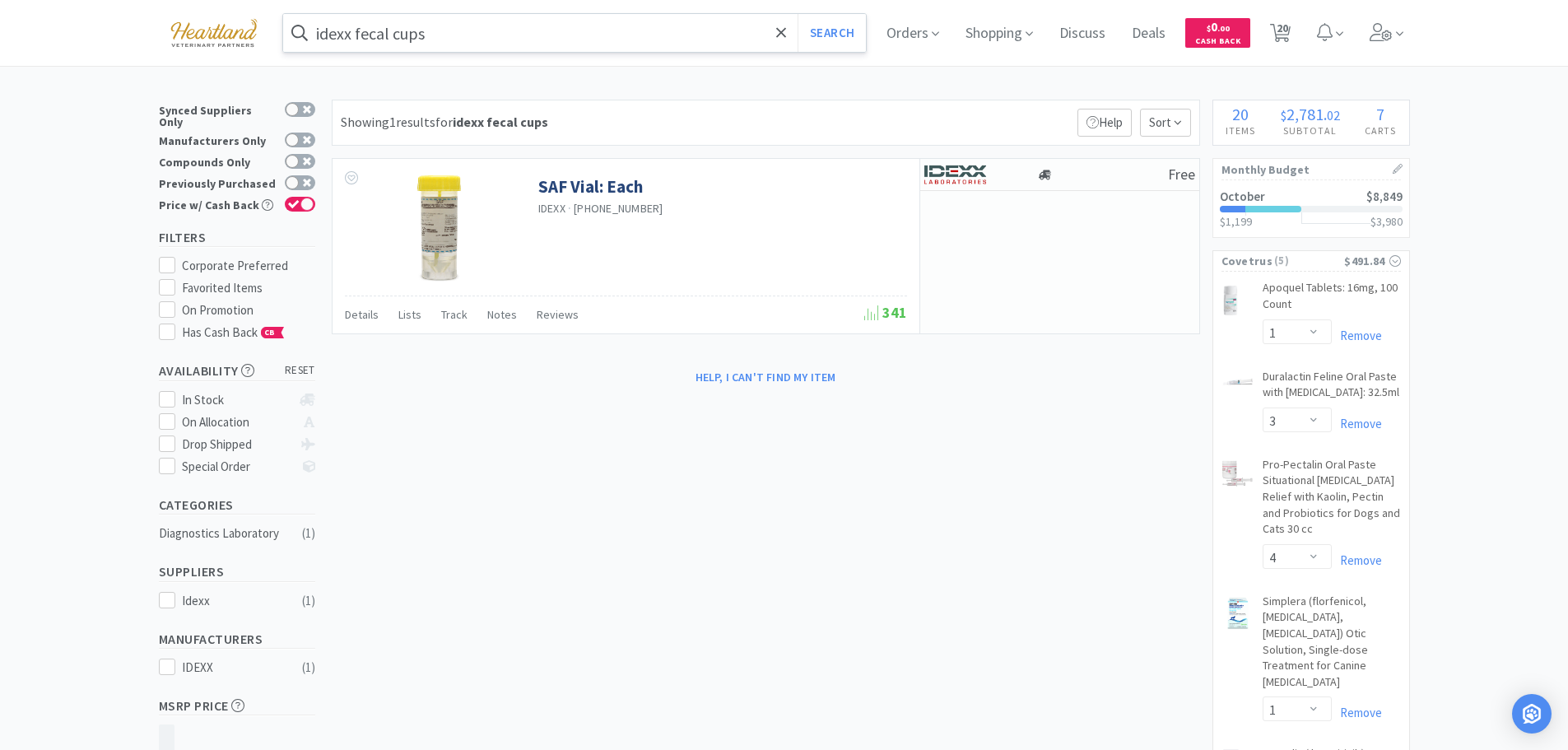
click at [454, 26] on input "idexx fecal cups" at bounding box center [575, 32] width 584 height 37
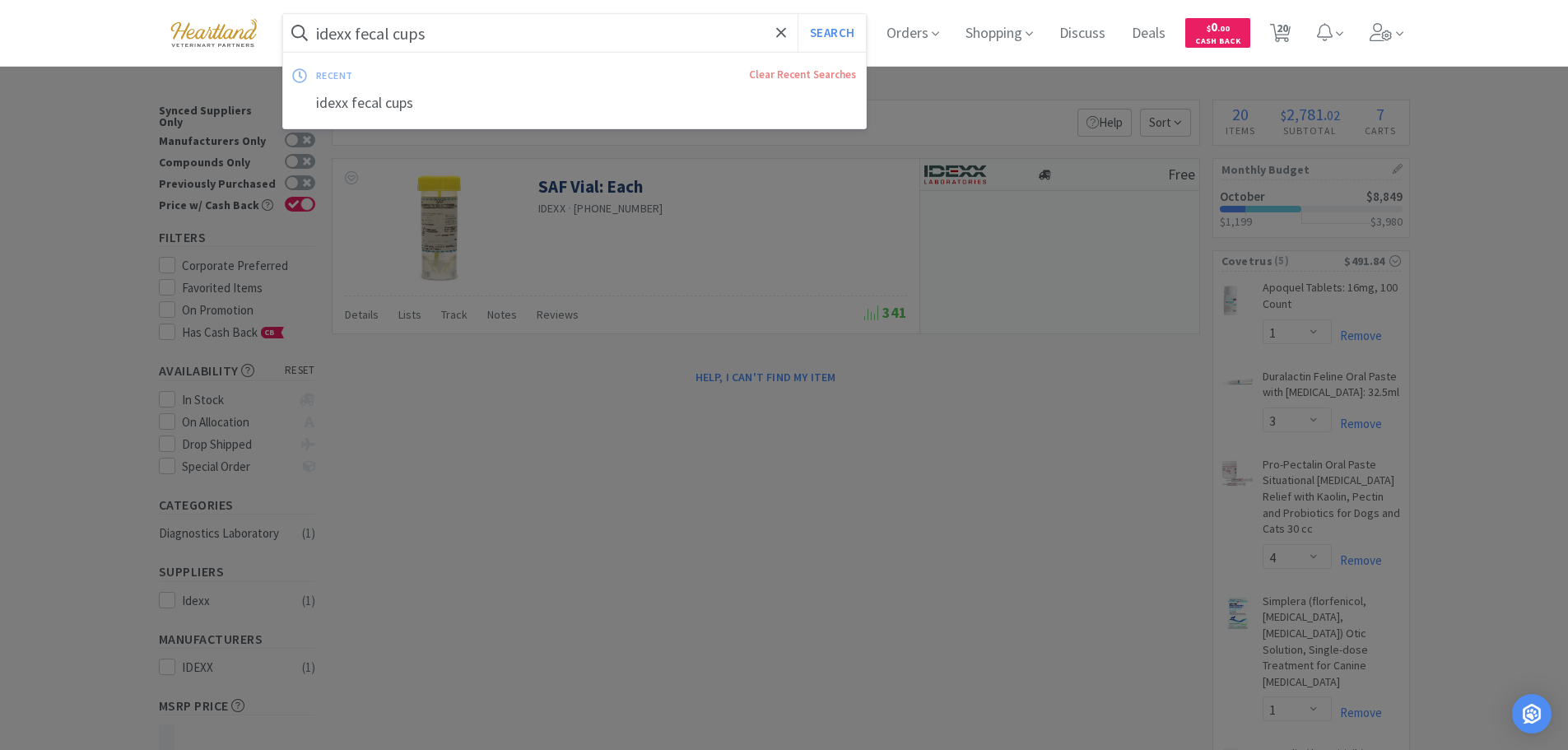
click at [452, 30] on input "idexx fecal cups" at bounding box center [575, 32] width 584 height 37
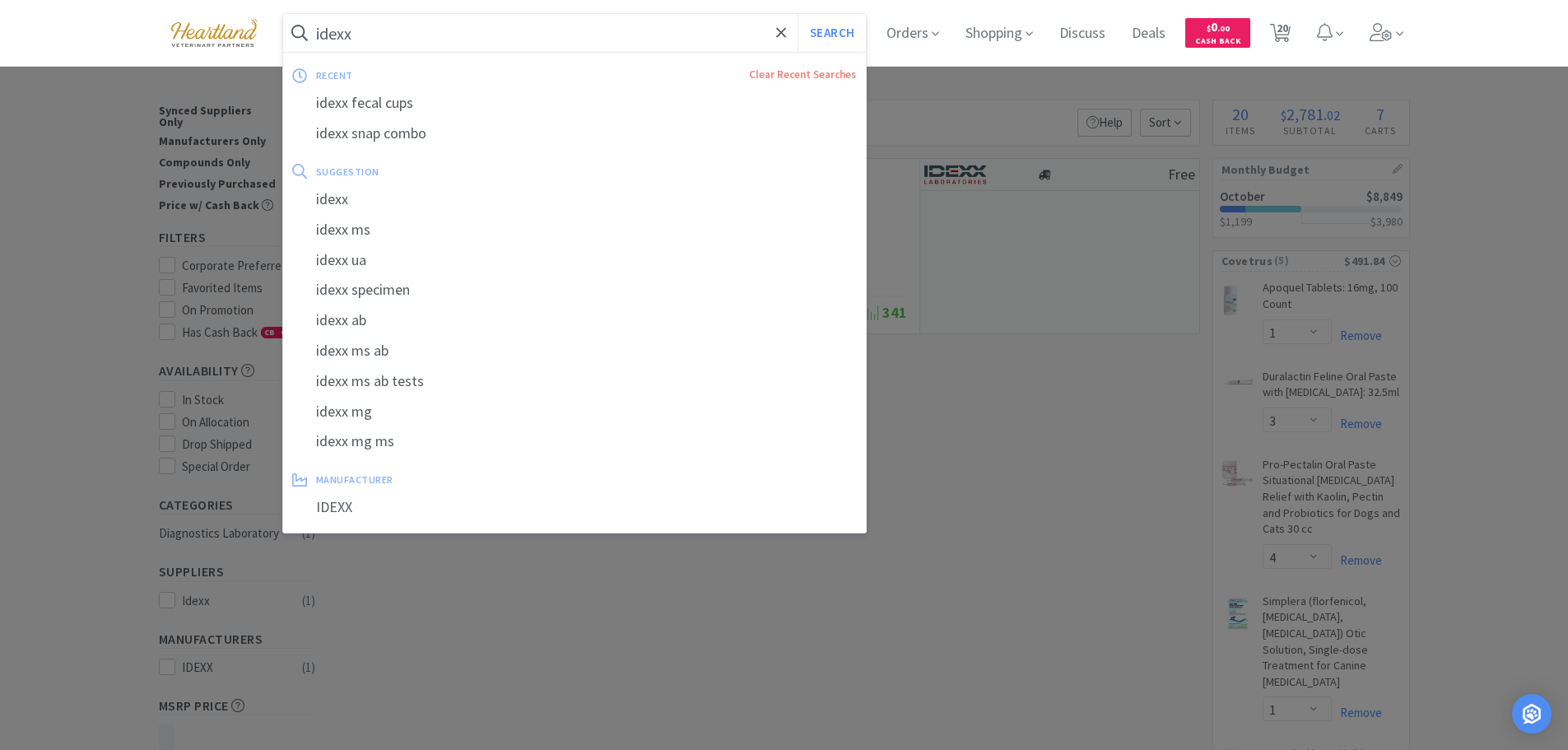
click at [798, 14] on button "Search" at bounding box center [832, 32] width 68 height 37
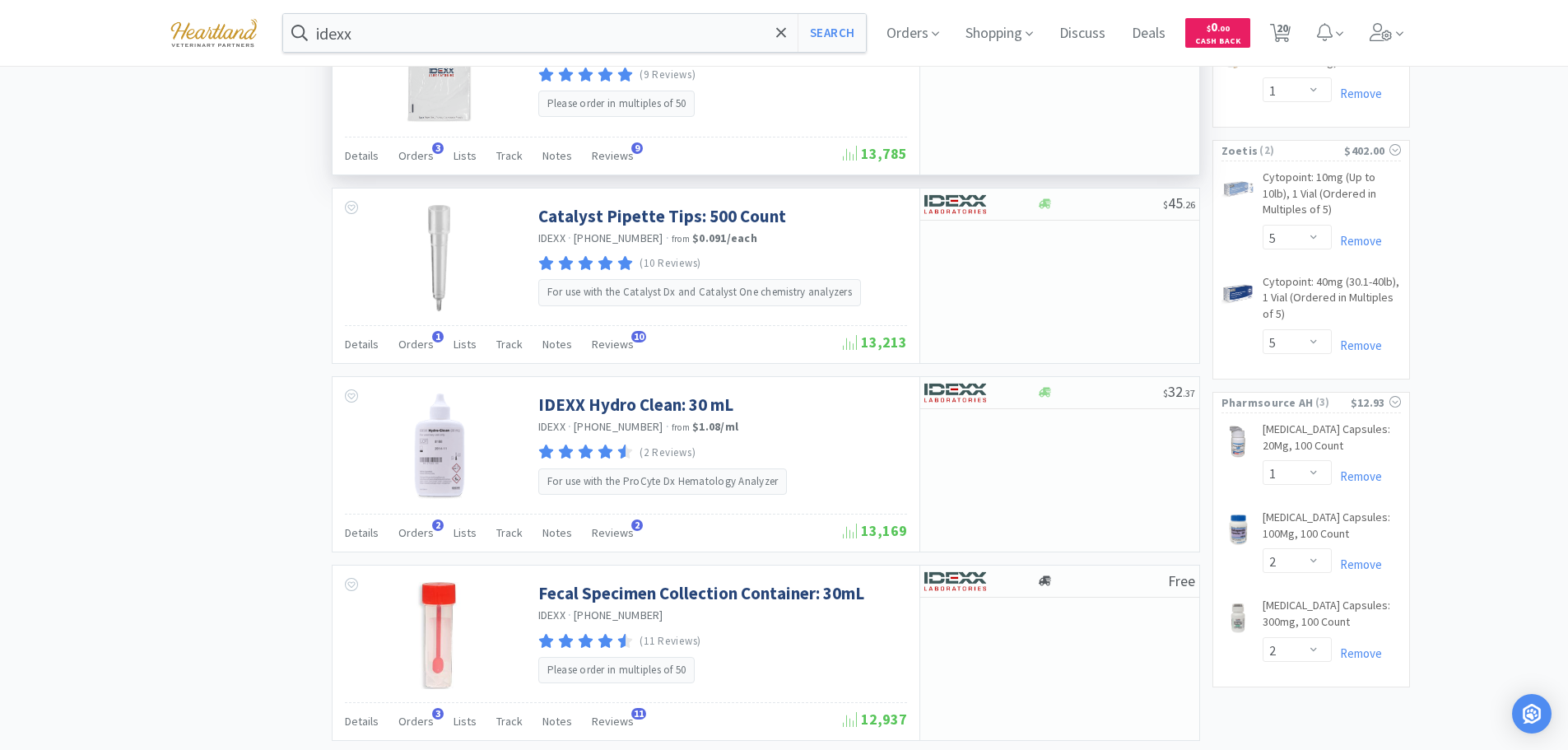
scroll to position [1893, 0]
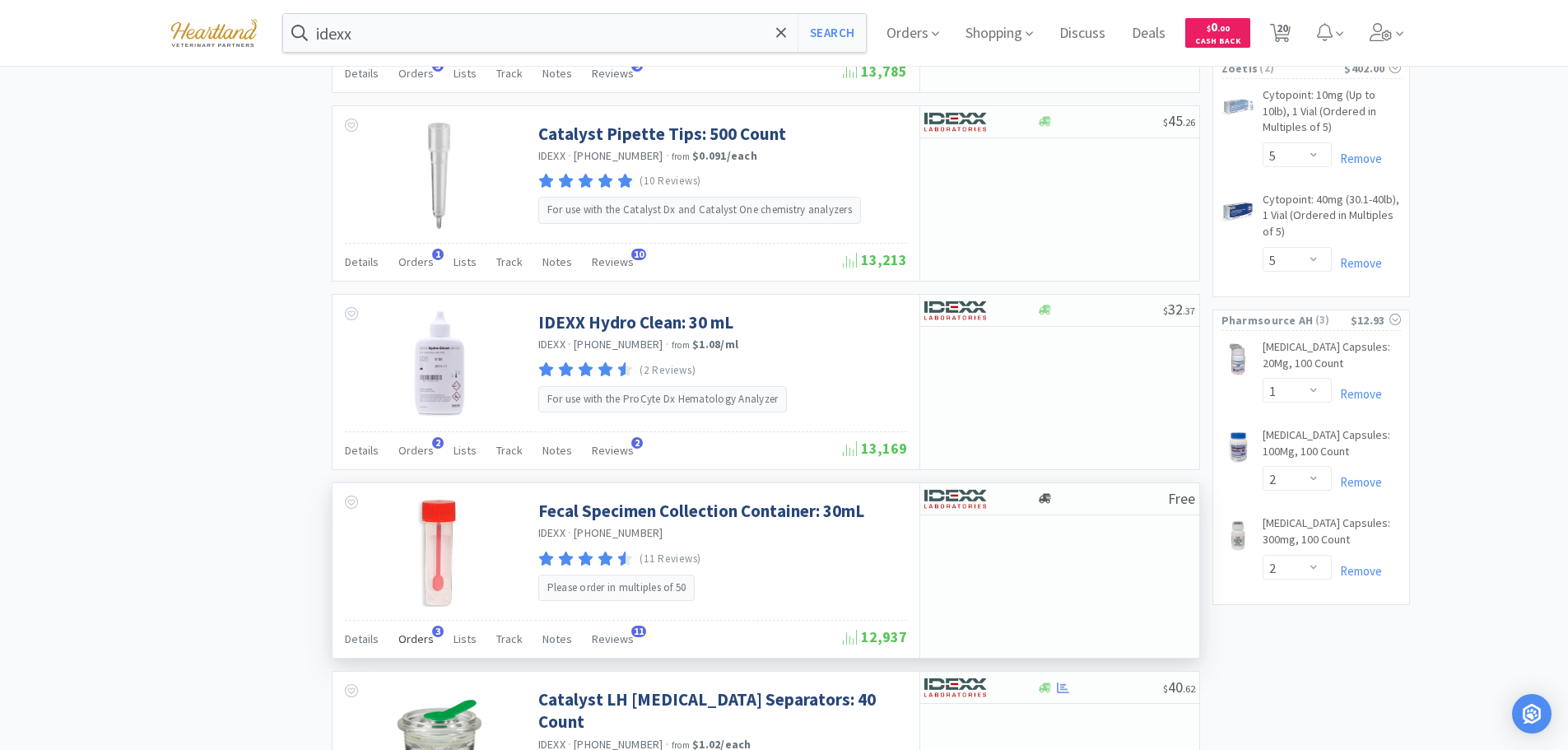
click at [415, 632] on span "Orders" at bounding box center [416, 638] width 36 height 14
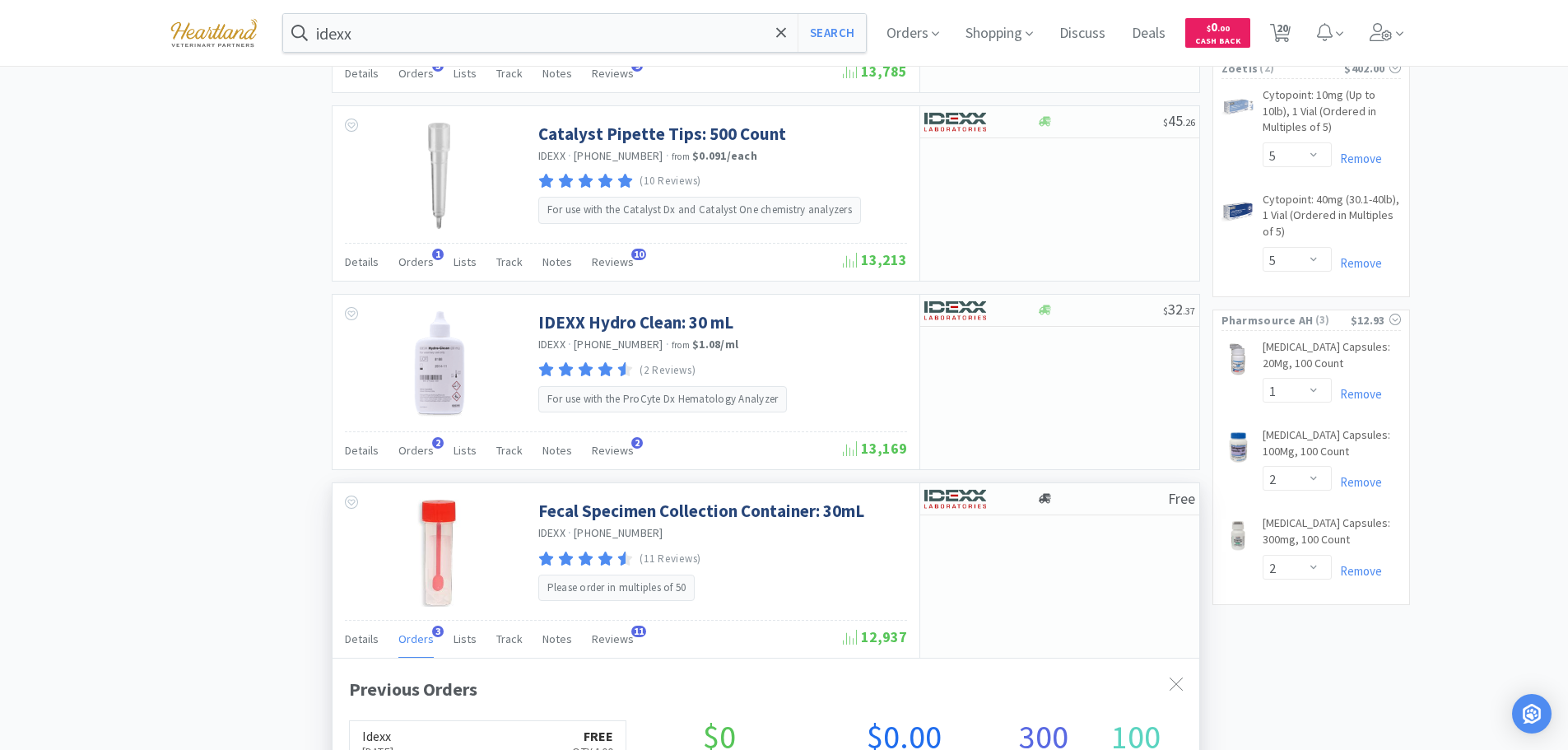
scroll to position [2058, 0]
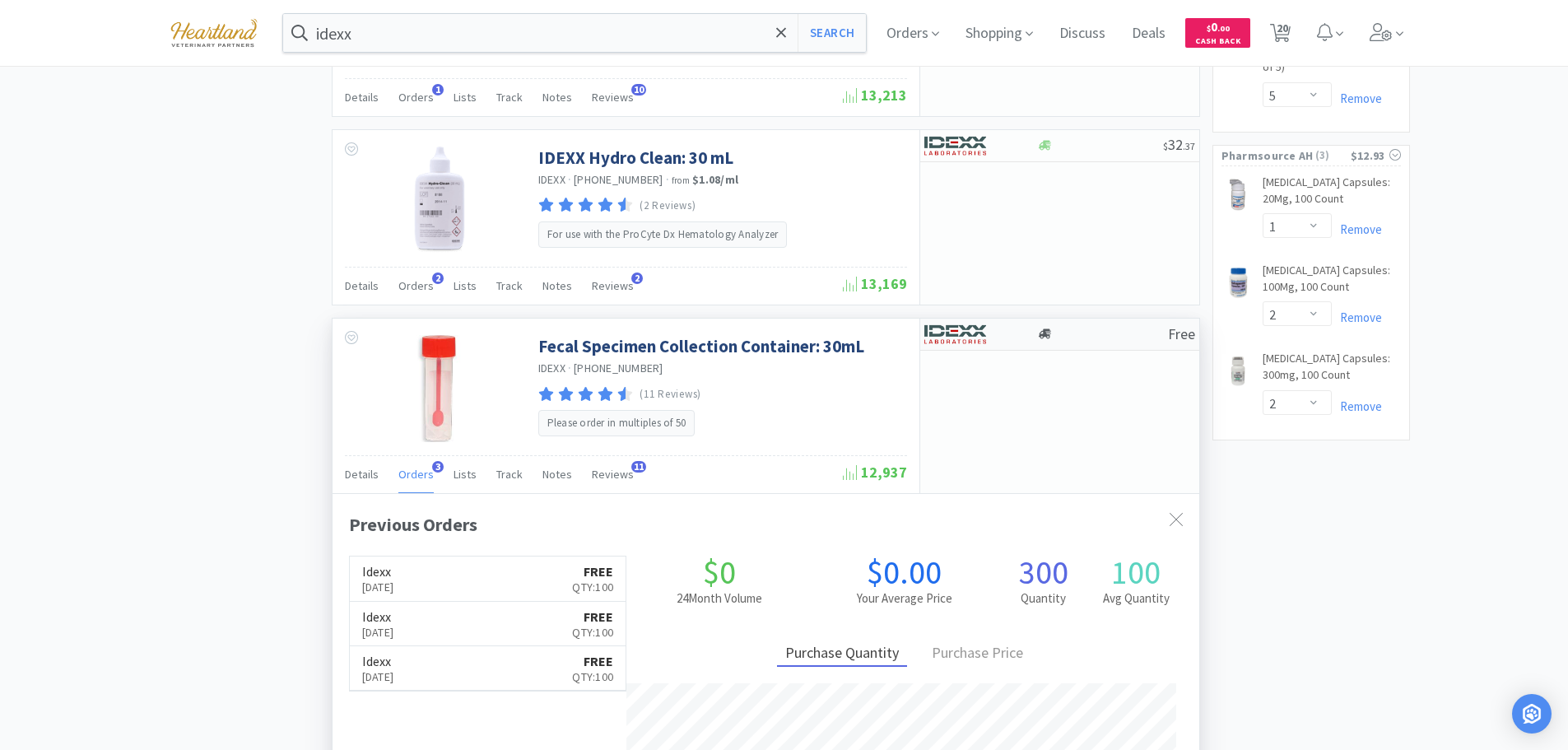
click at [1009, 340] on div at bounding box center [970, 334] width 90 height 28
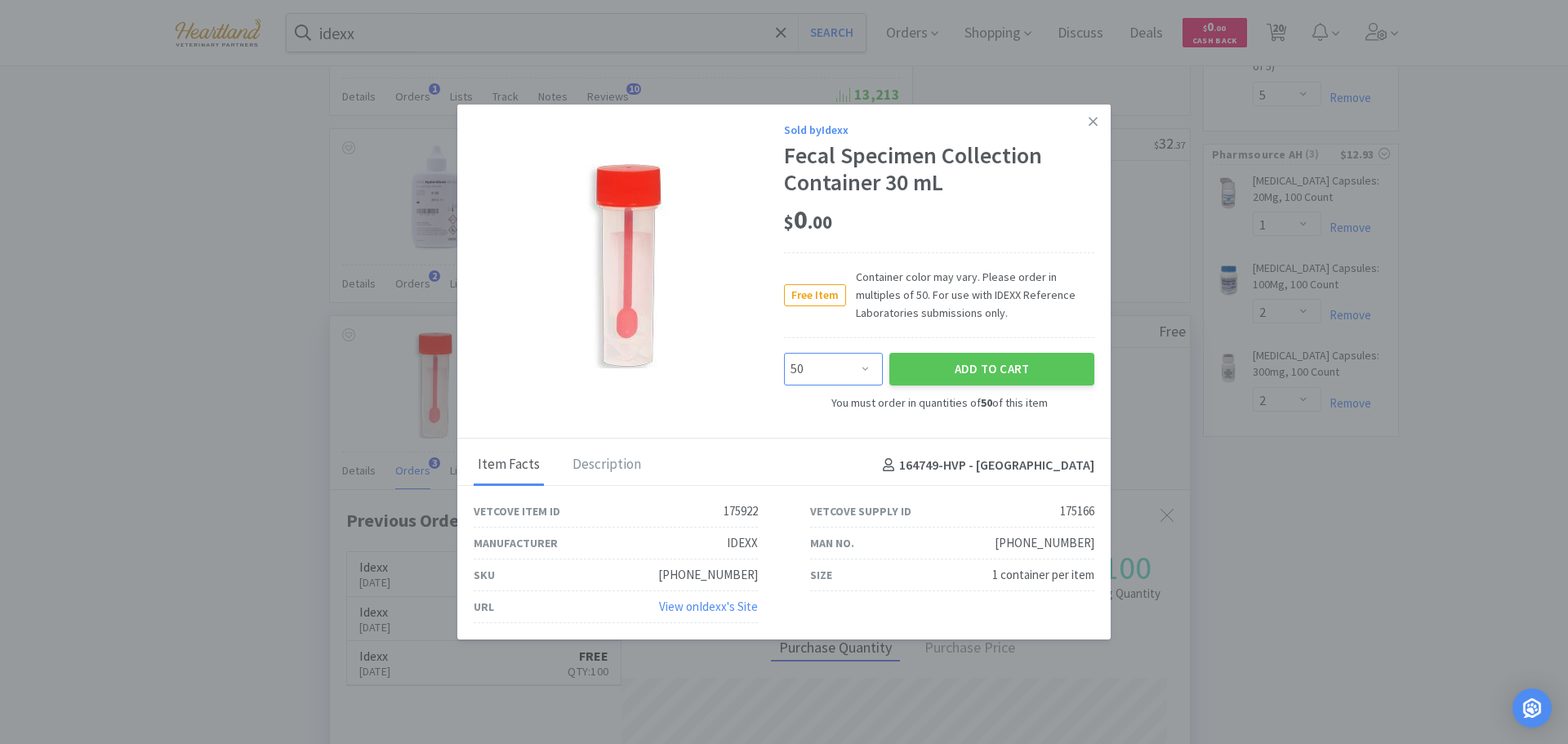
click at [868, 370] on select "Enter Quantity 50 100 150 200 250 300 350 400 450 500 550 600 650 700 750 800 8…" at bounding box center [833, 369] width 99 height 33
click at [784, 353] on select "Enter Quantity 50 100 150 200 250 300 350 400 450 500 550 600 650 700 750 800 8…" at bounding box center [833, 369] width 99 height 33
click at [1005, 364] on button "Add to Cart" at bounding box center [991, 369] width 205 height 33
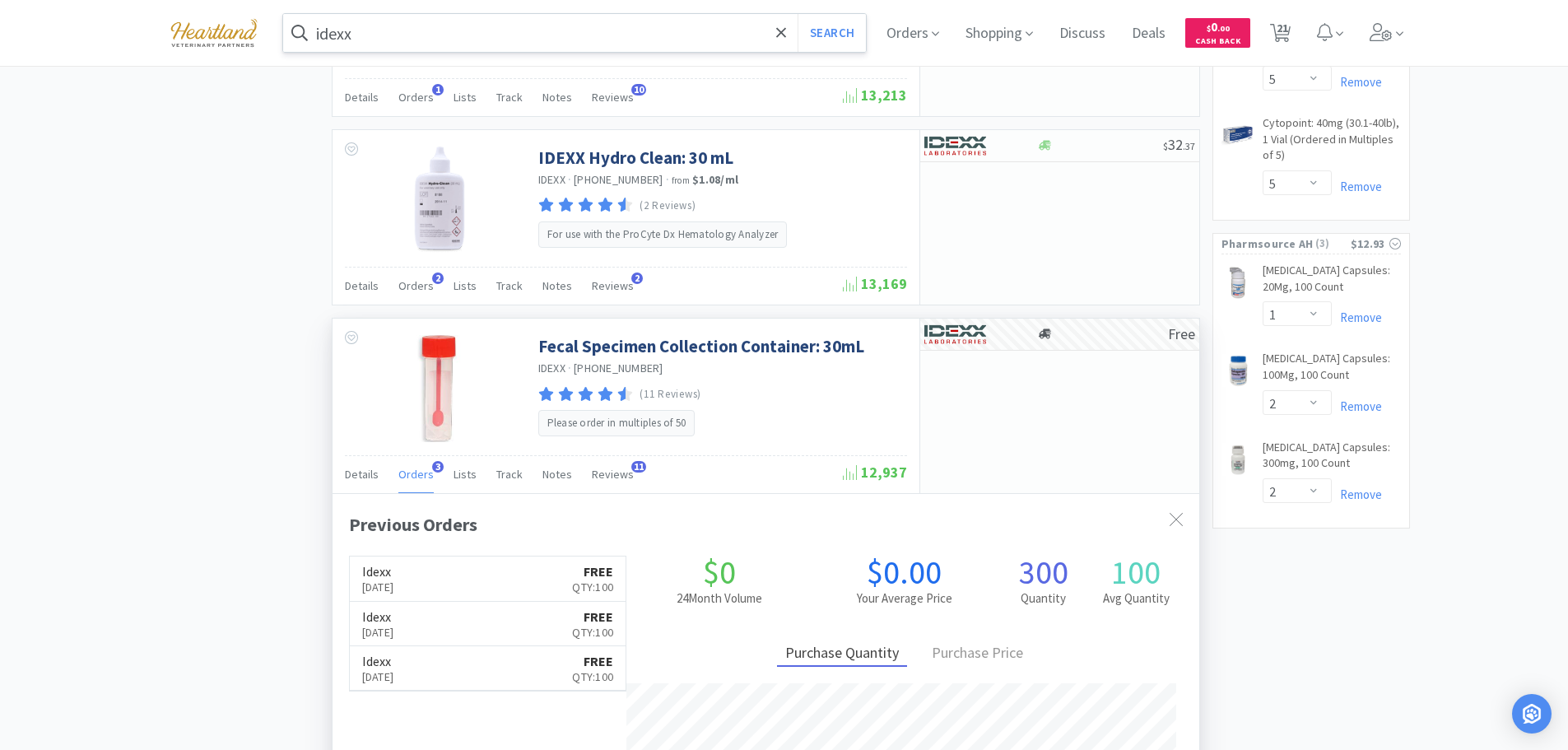
click at [518, 28] on input "idexx" at bounding box center [575, 32] width 584 height 37
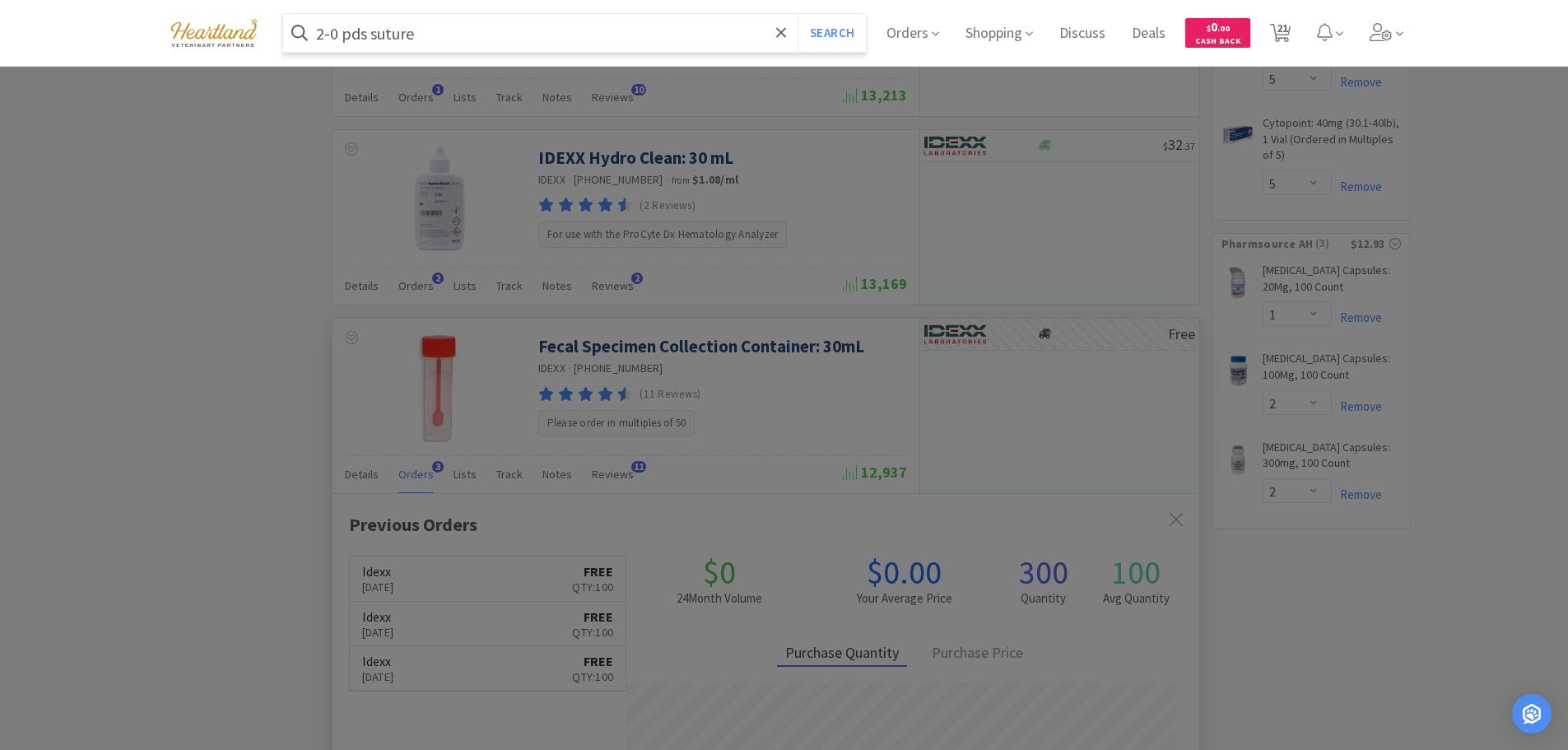
click at [798, 14] on button "Search" at bounding box center [832, 32] width 68 height 37
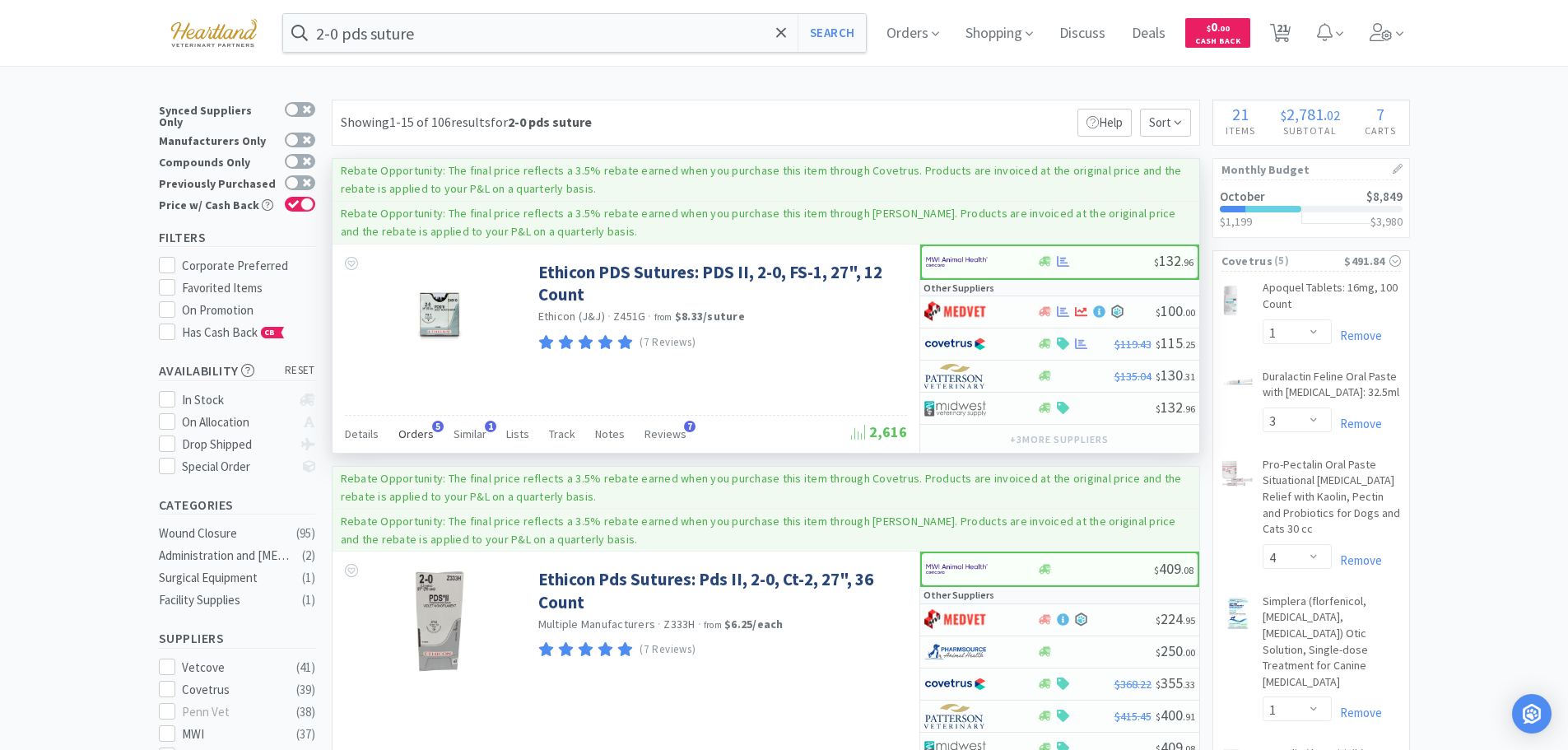
click at [406, 434] on span "Orders" at bounding box center [416, 433] width 36 height 14
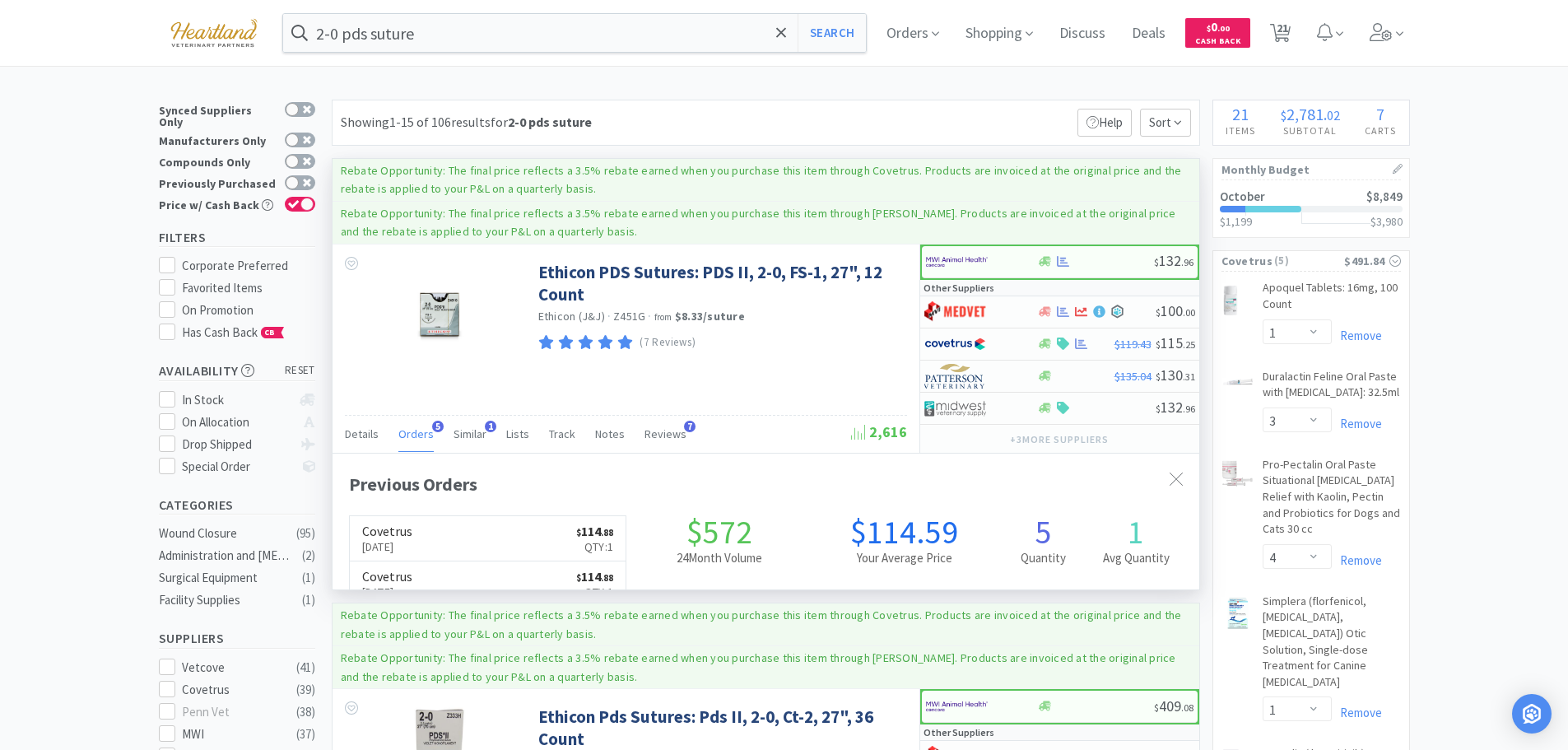
scroll to position [427, 867]
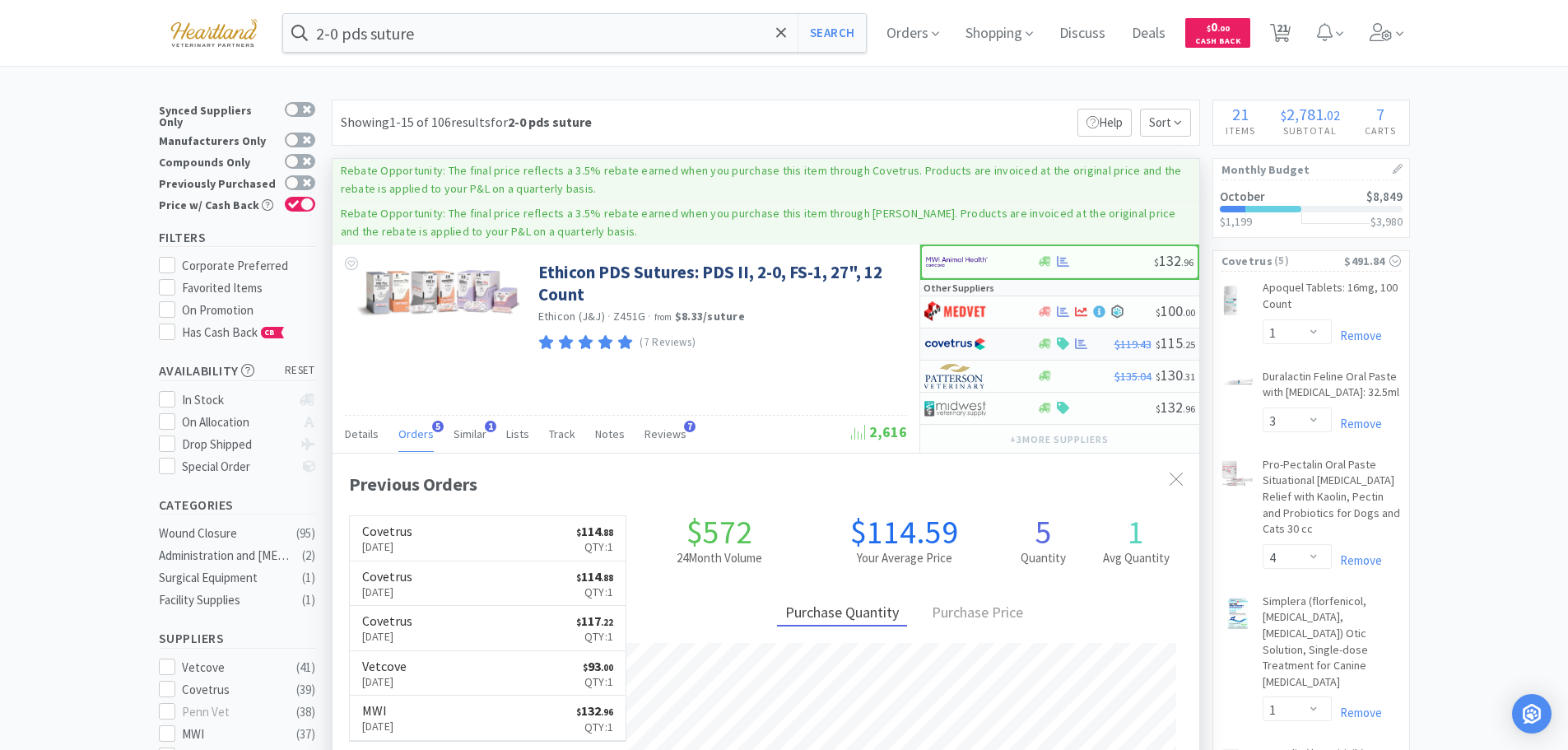
click at [1008, 339] on div at bounding box center [970, 344] width 90 height 28
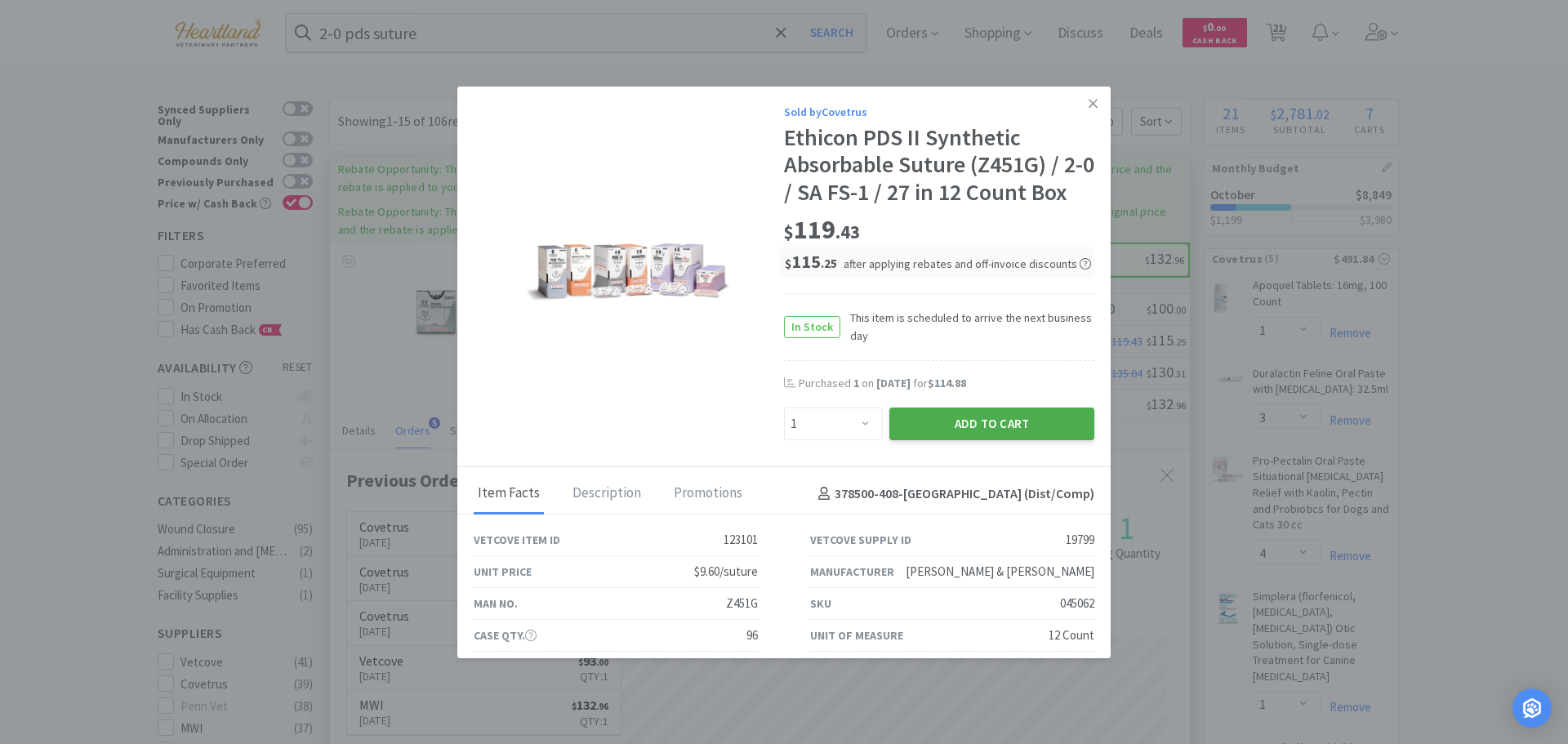
click at [988, 431] on button "Add to Cart" at bounding box center [991, 424] width 205 height 33
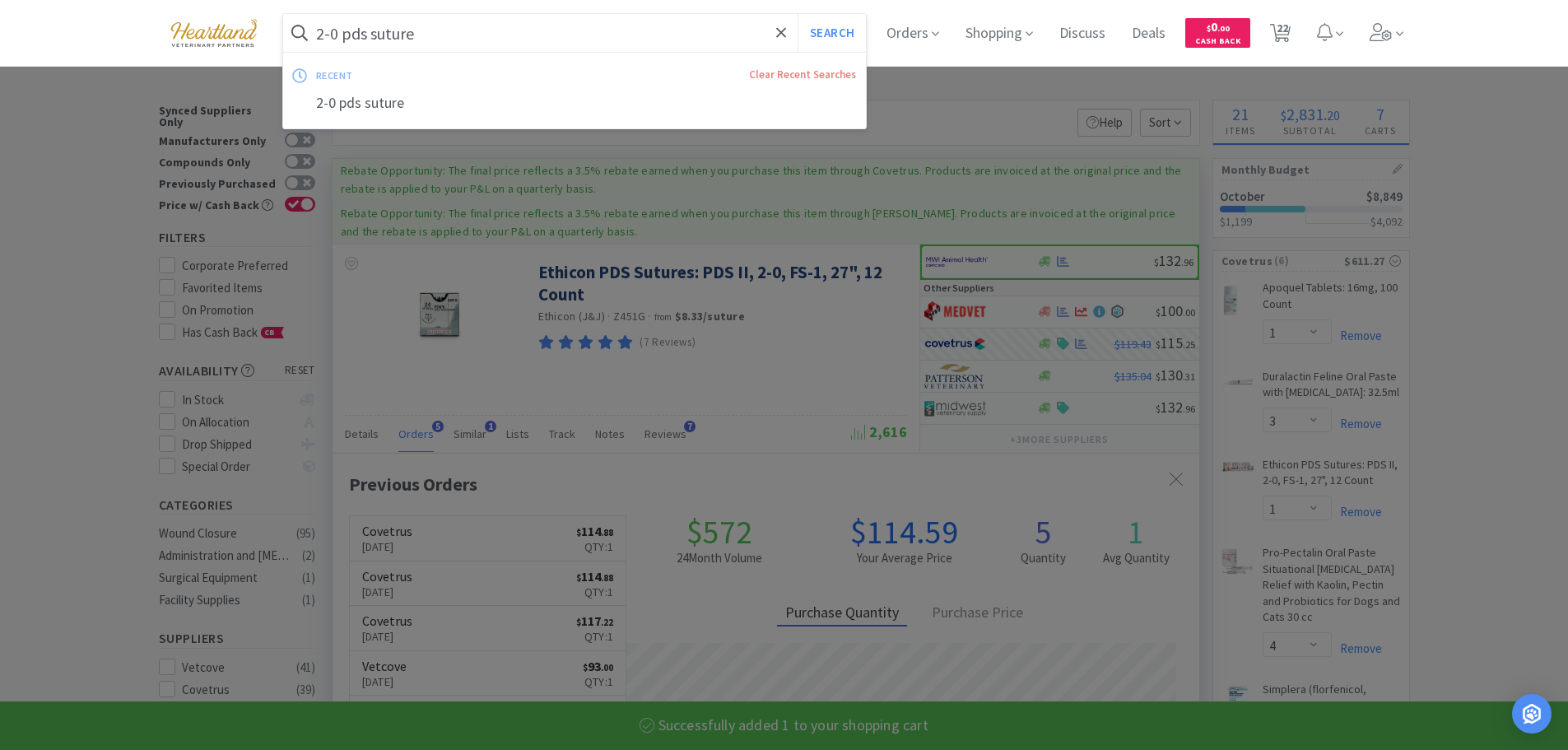
click at [329, 33] on input "2-0 pds suture" at bounding box center [575, 32] width 584 height 37
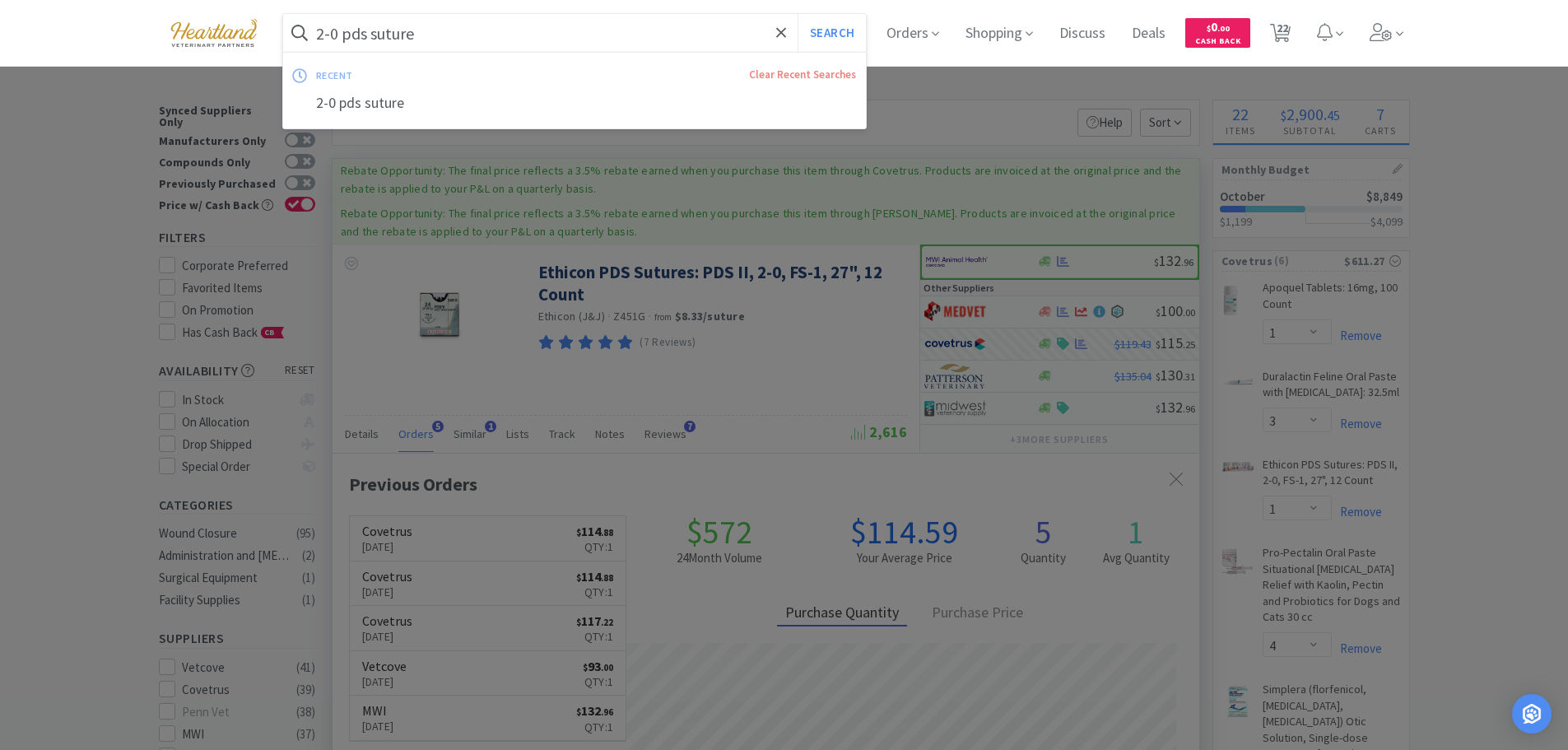
click at [329, 33] on input "2-0 pds suture" at bounding box center [575, 32] width 584 height 37
click at [329, 31] on input "2-0 pds suture" at bounding box center [575, 32] width 584 height 37
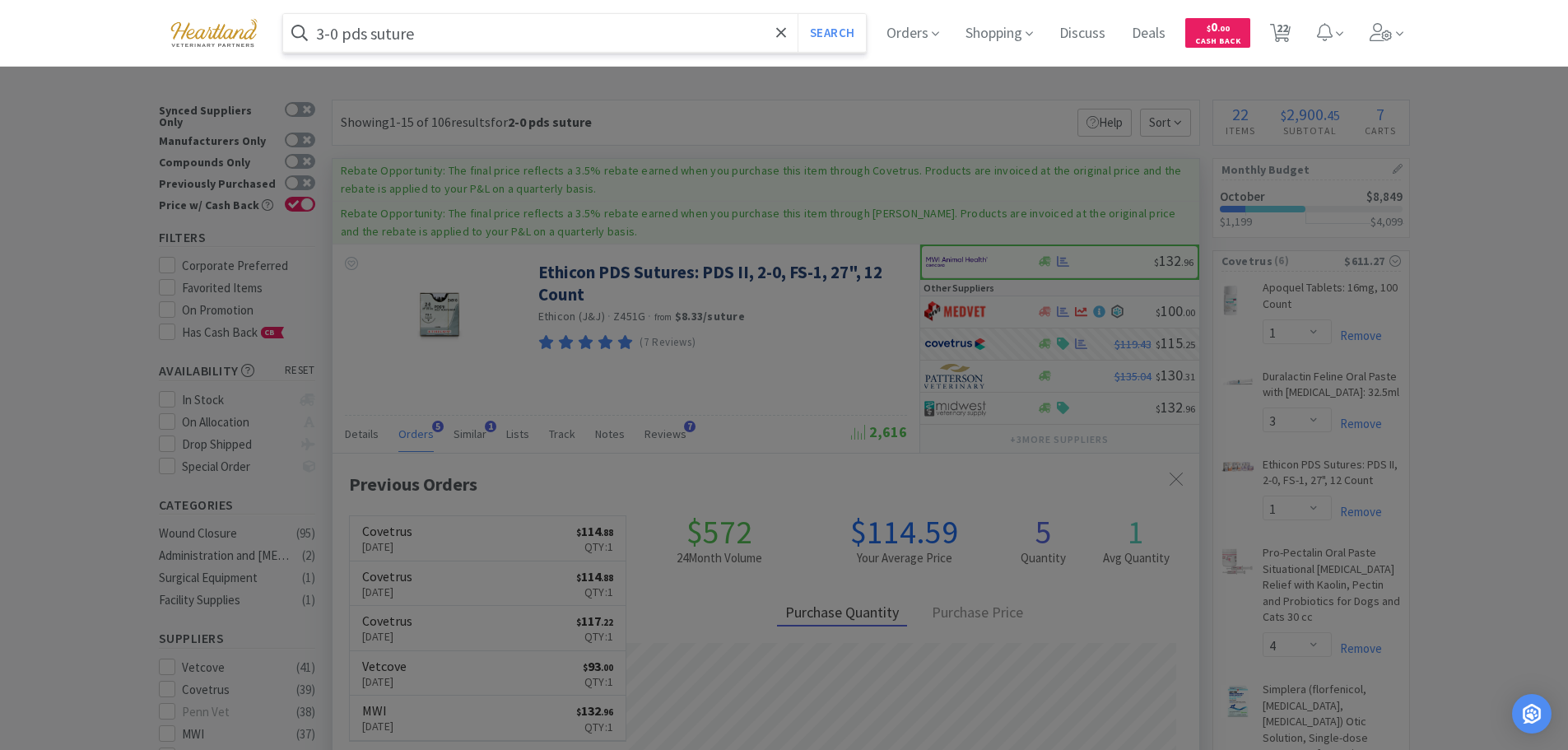
click at [798, 14] on button "Search" at bounding box center [832, 32] width 68 height 37
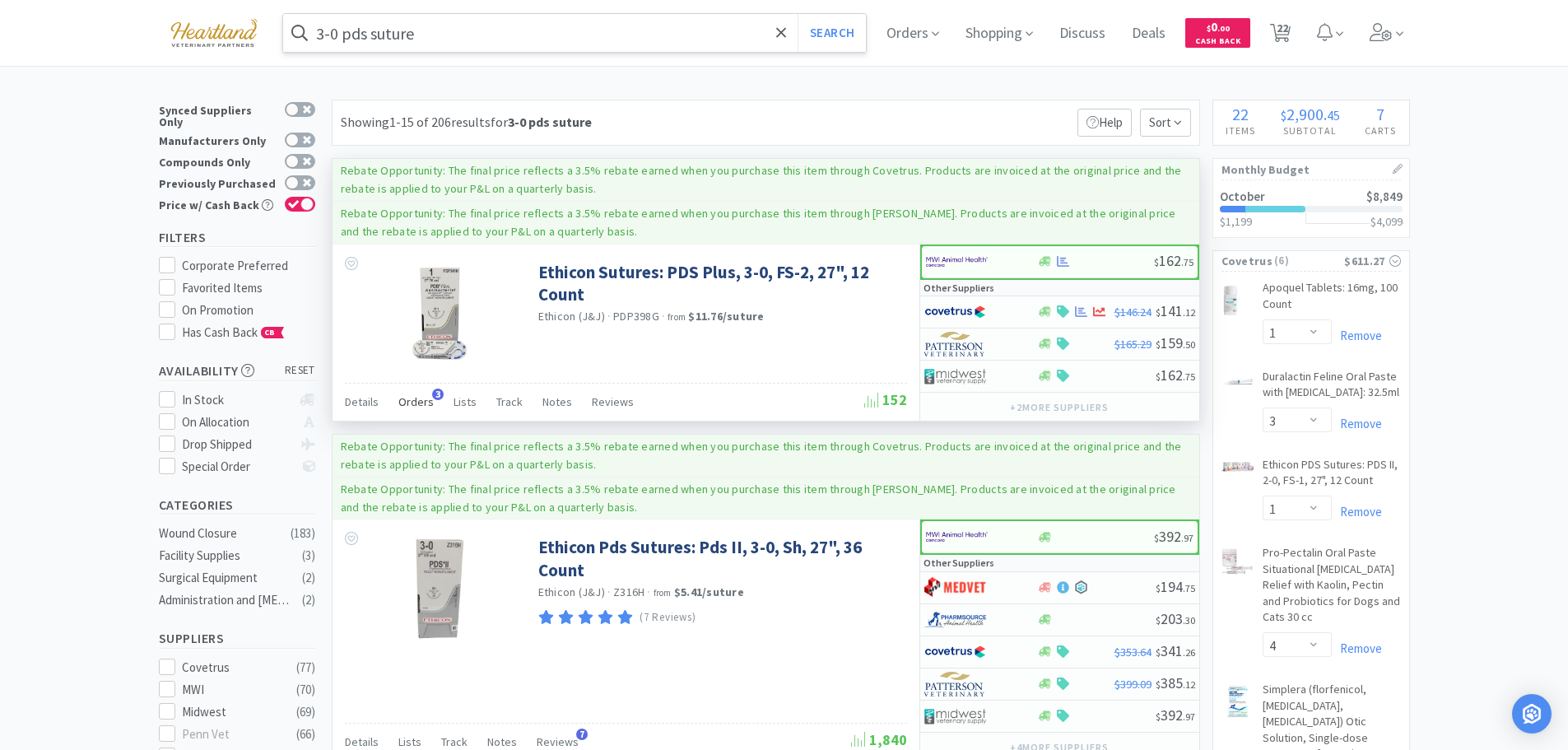
click at [413, 396] on span "Orders" at bounding box center [416, 401] width 36 height 14
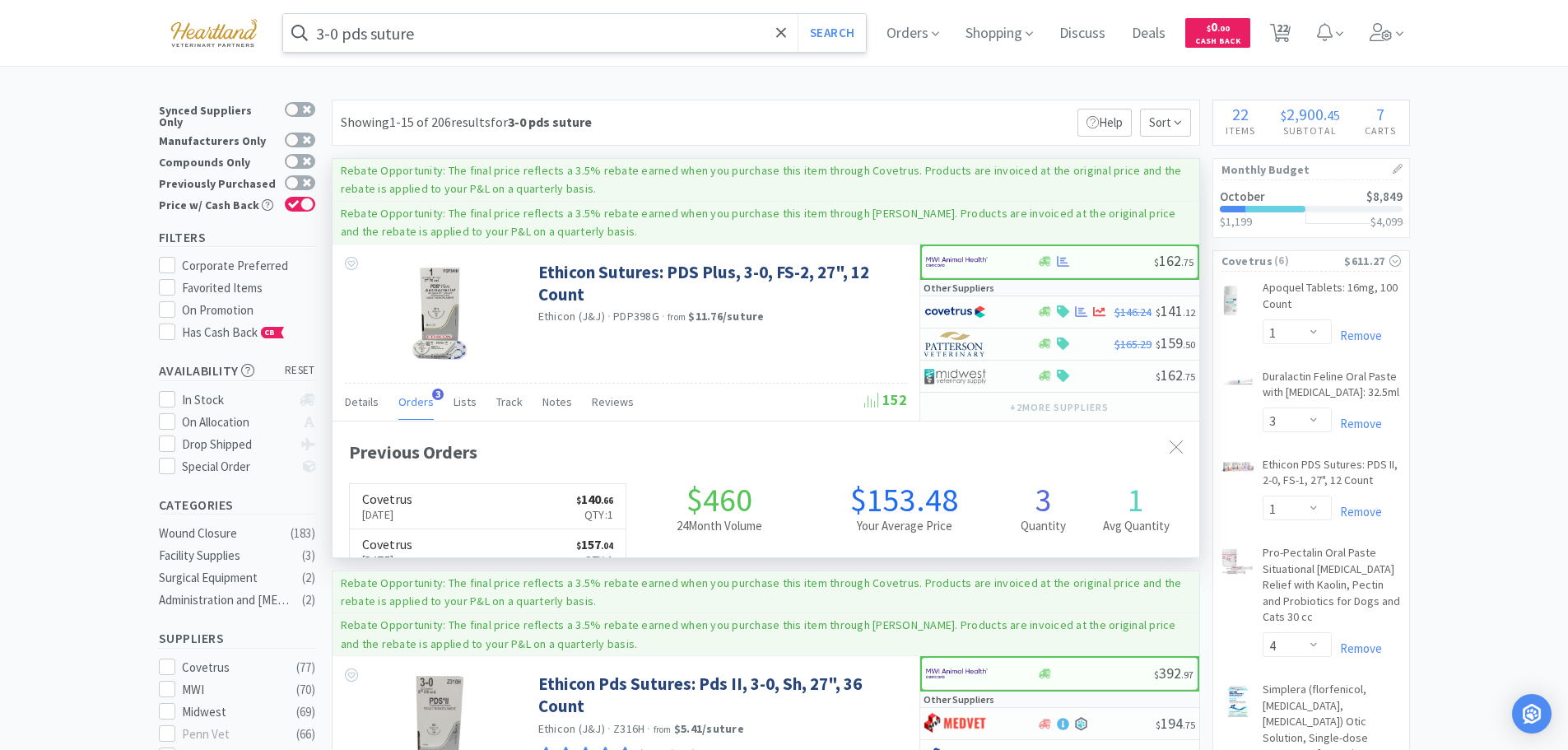
scroll to position [427, 867]
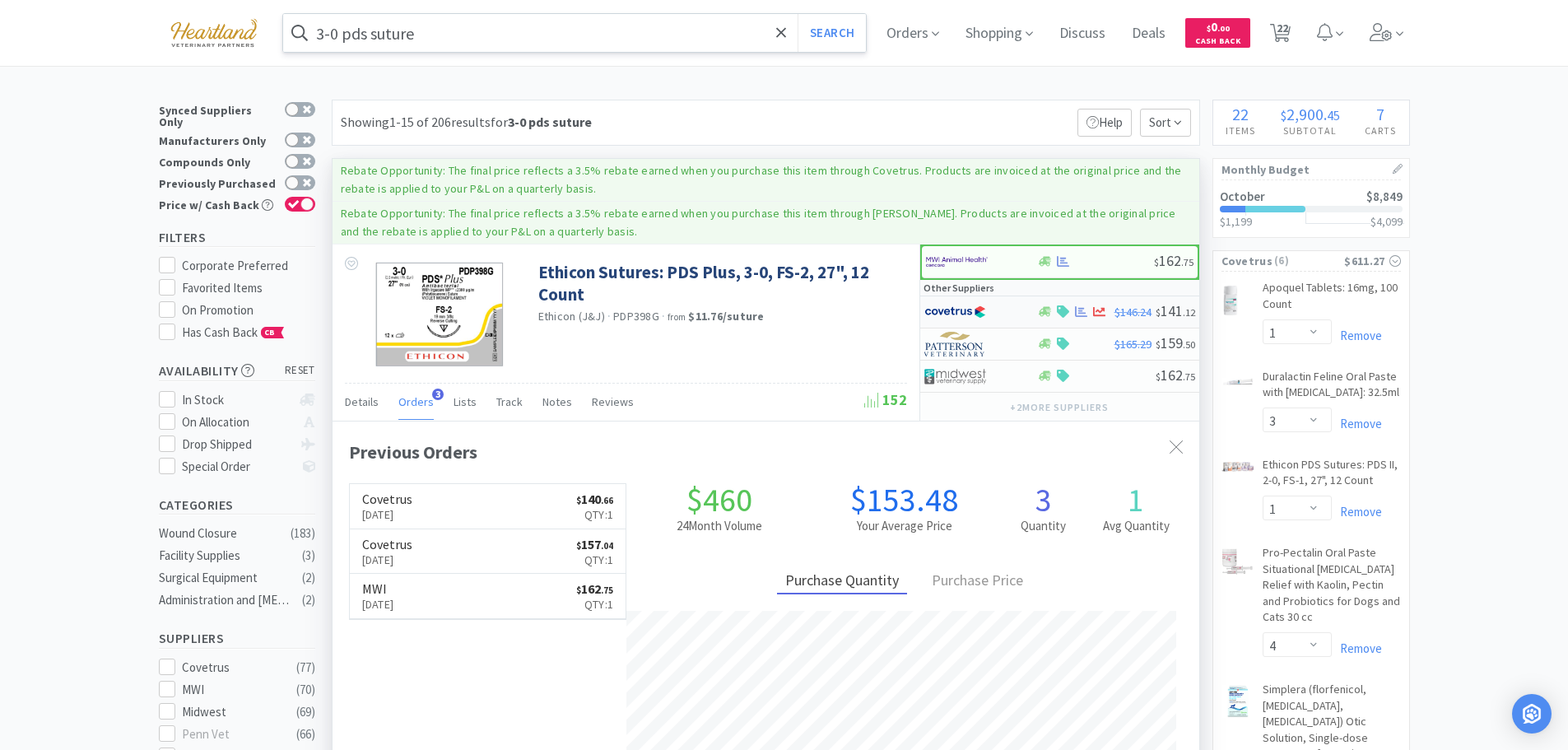
click at [1001, 311] on div at bounding box center [970, 312] width 90 height 28
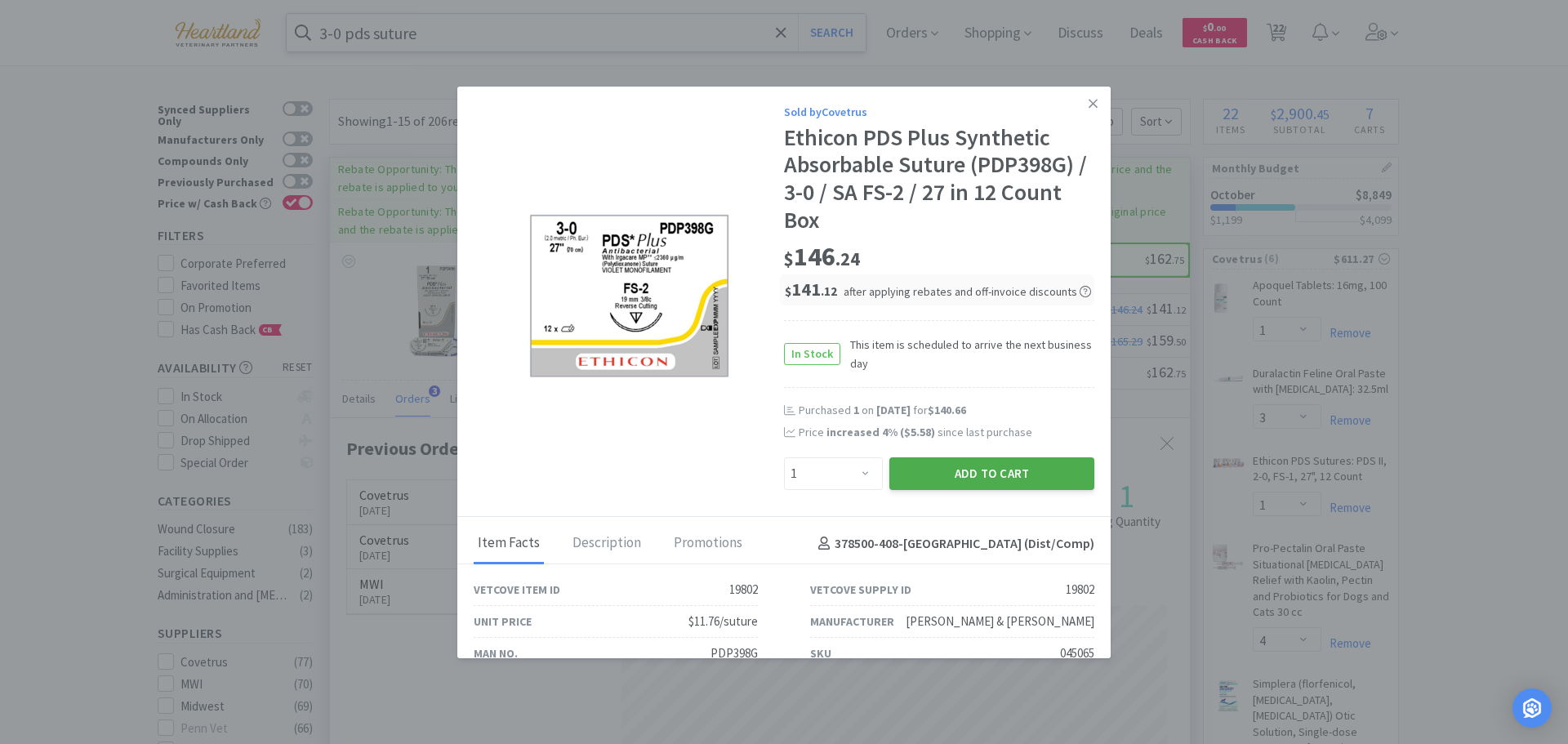
click at [984, 464] on button "Add to Cart" at bounding box center [991, 474] width 205 height 33
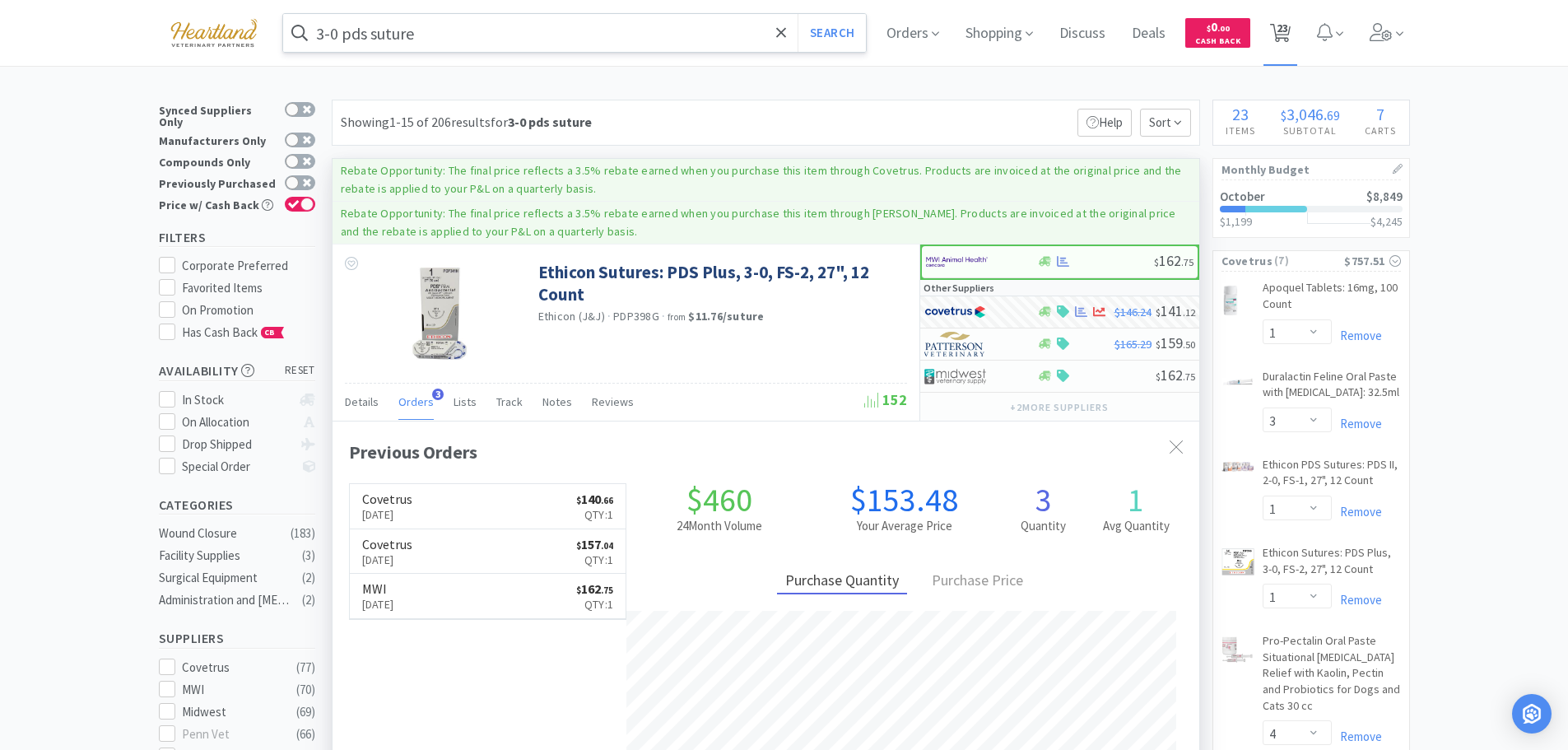
click at [1287, 34] on span "23" at bounding box center [1283, 27] width 12 height 66
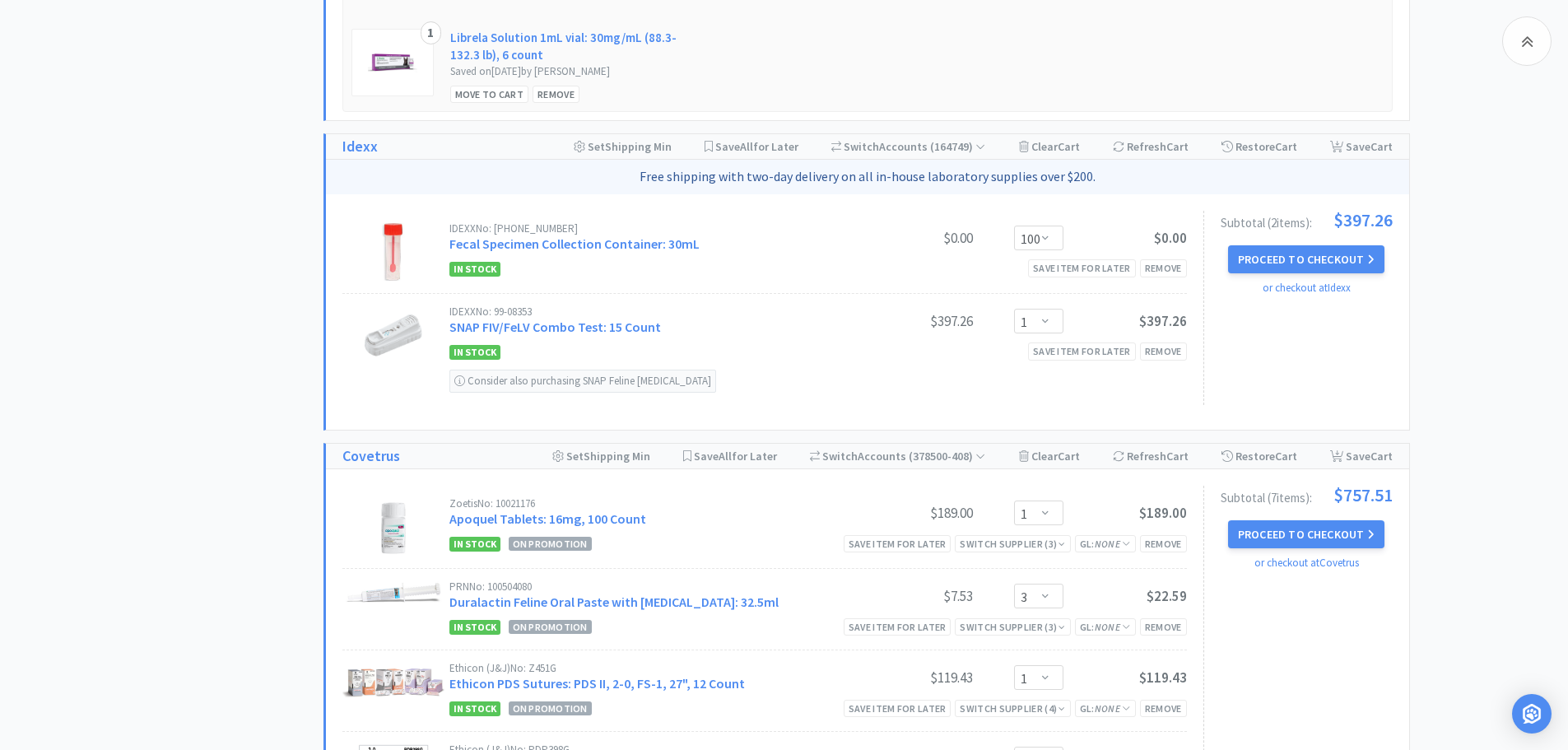
scroll to position [1317, 0]
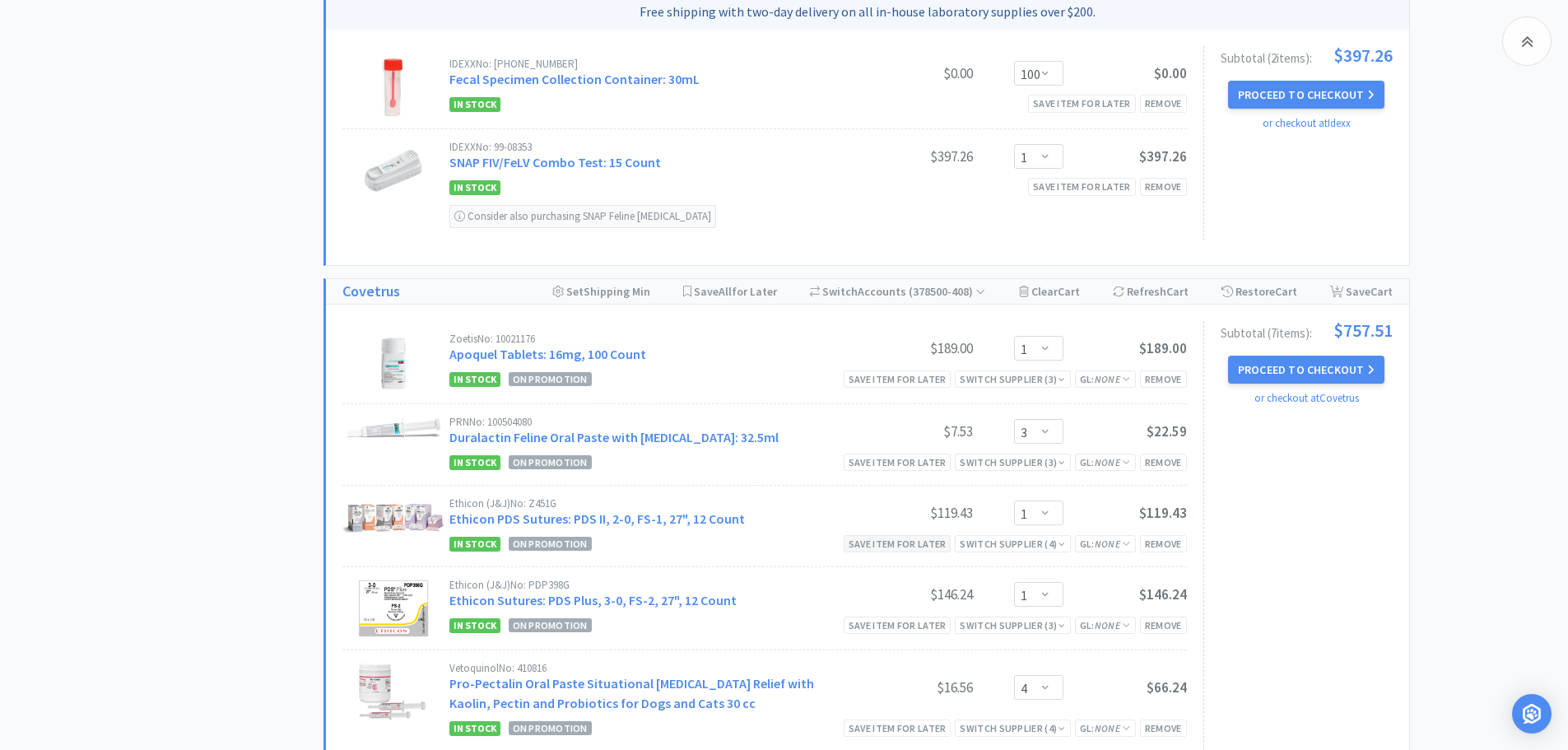
click at [914, 545] on div "Save item for later" at bounding box center [897, 544] width 108 height 17
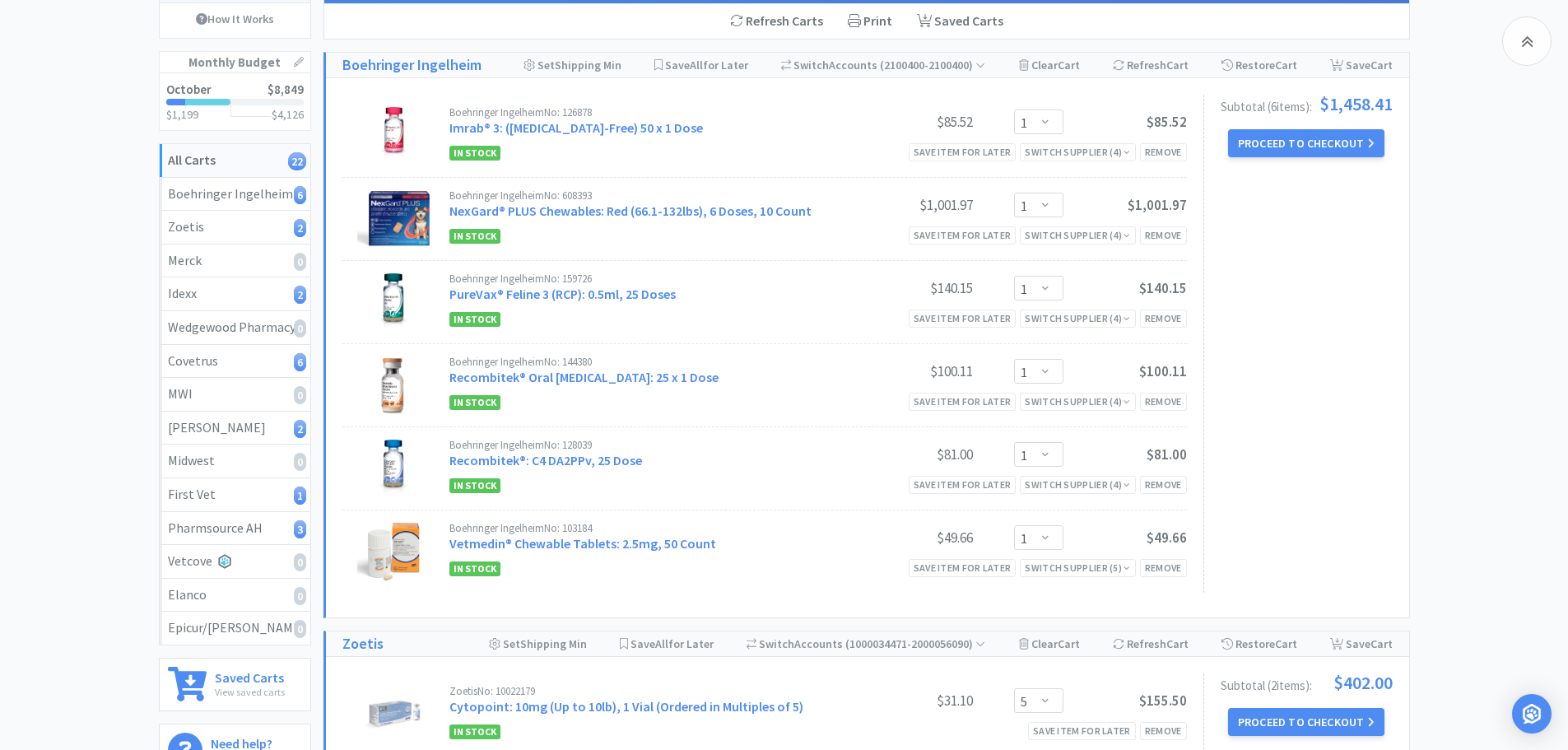
scroll to position [0, 0]
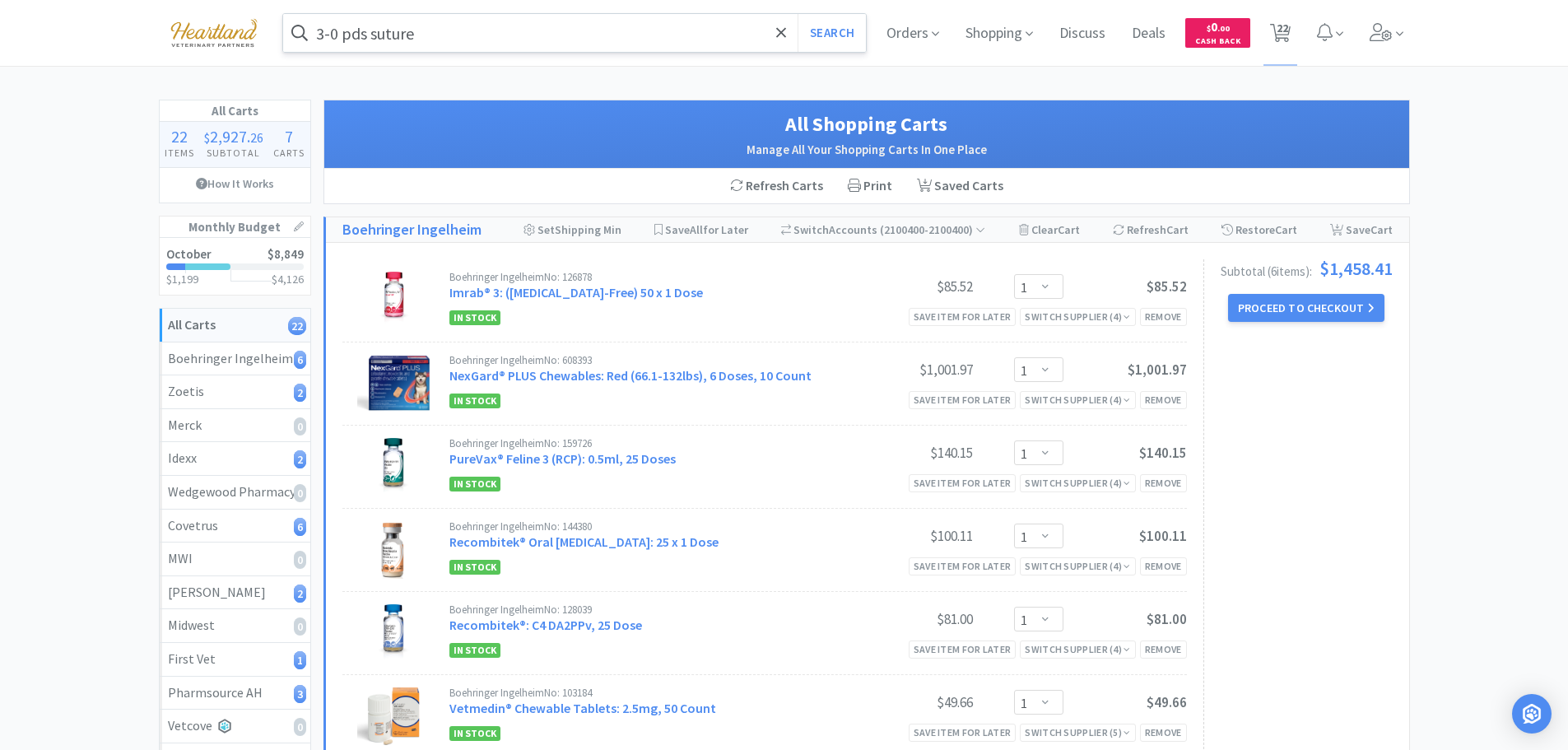
click at [463, 26] on input "3-0 pds suture" at bounding box center [575, 32] width 584 height 37
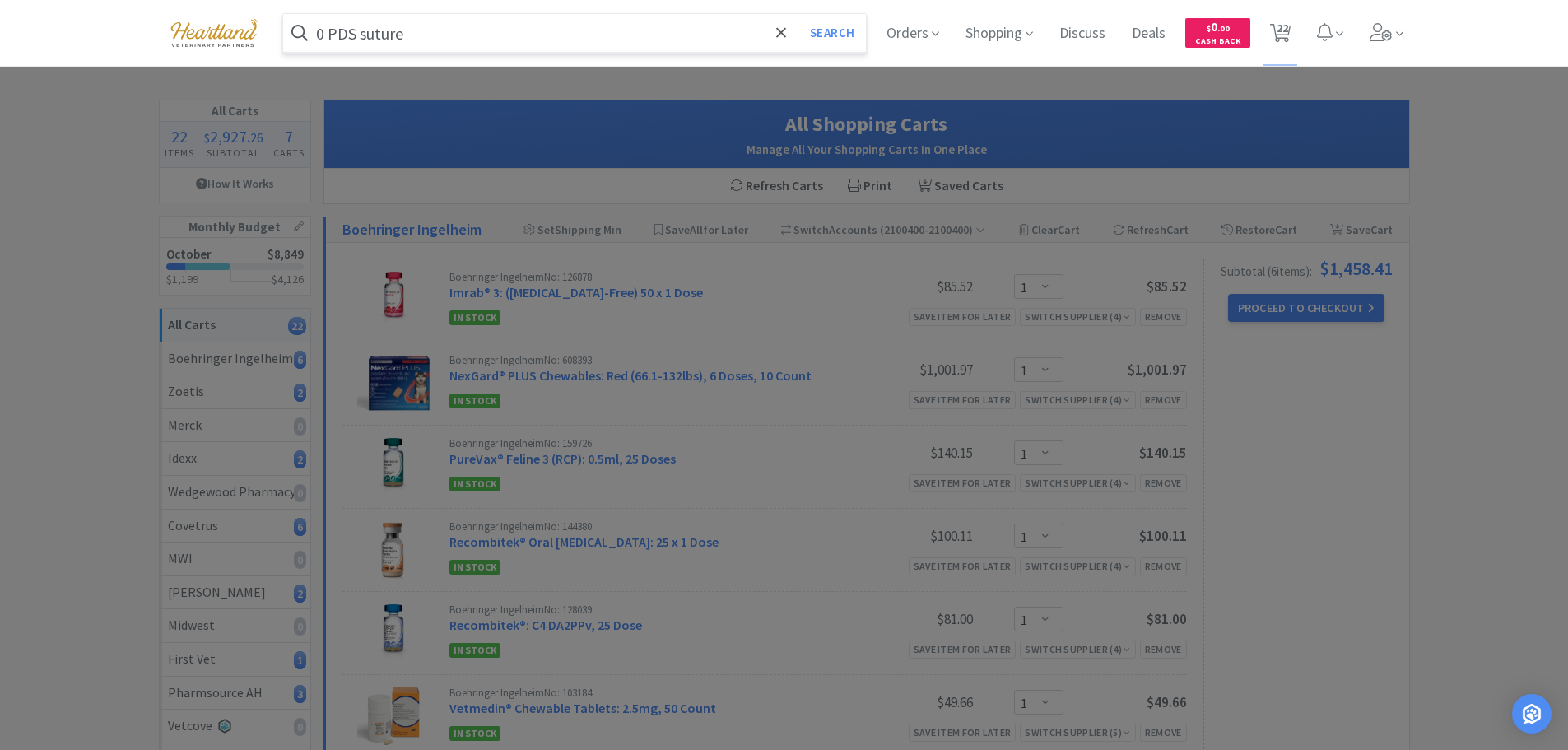
click at [798, 14] on button "Search" at bounding box center [832, 32] width 68 height 37
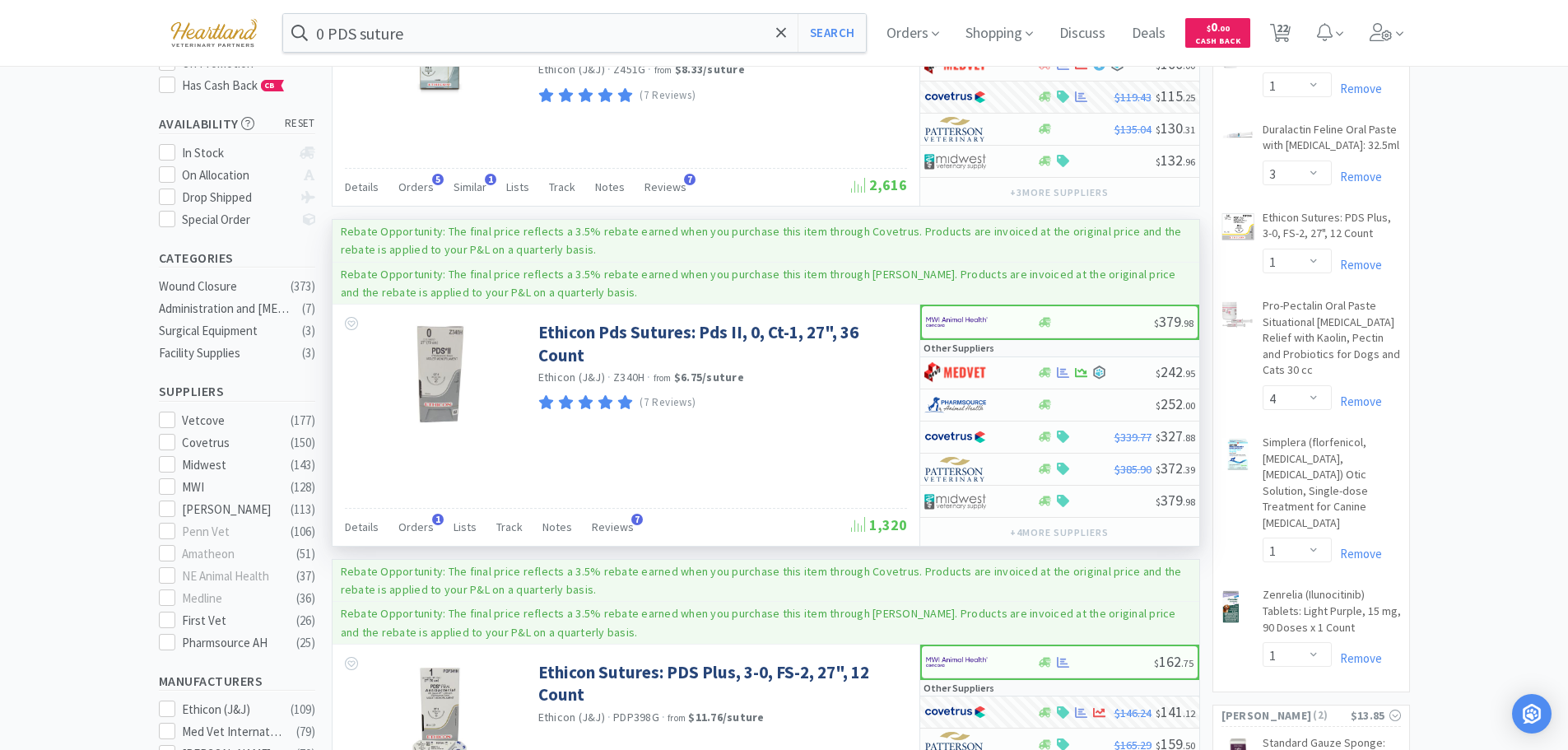
scroll to position [164, 0]
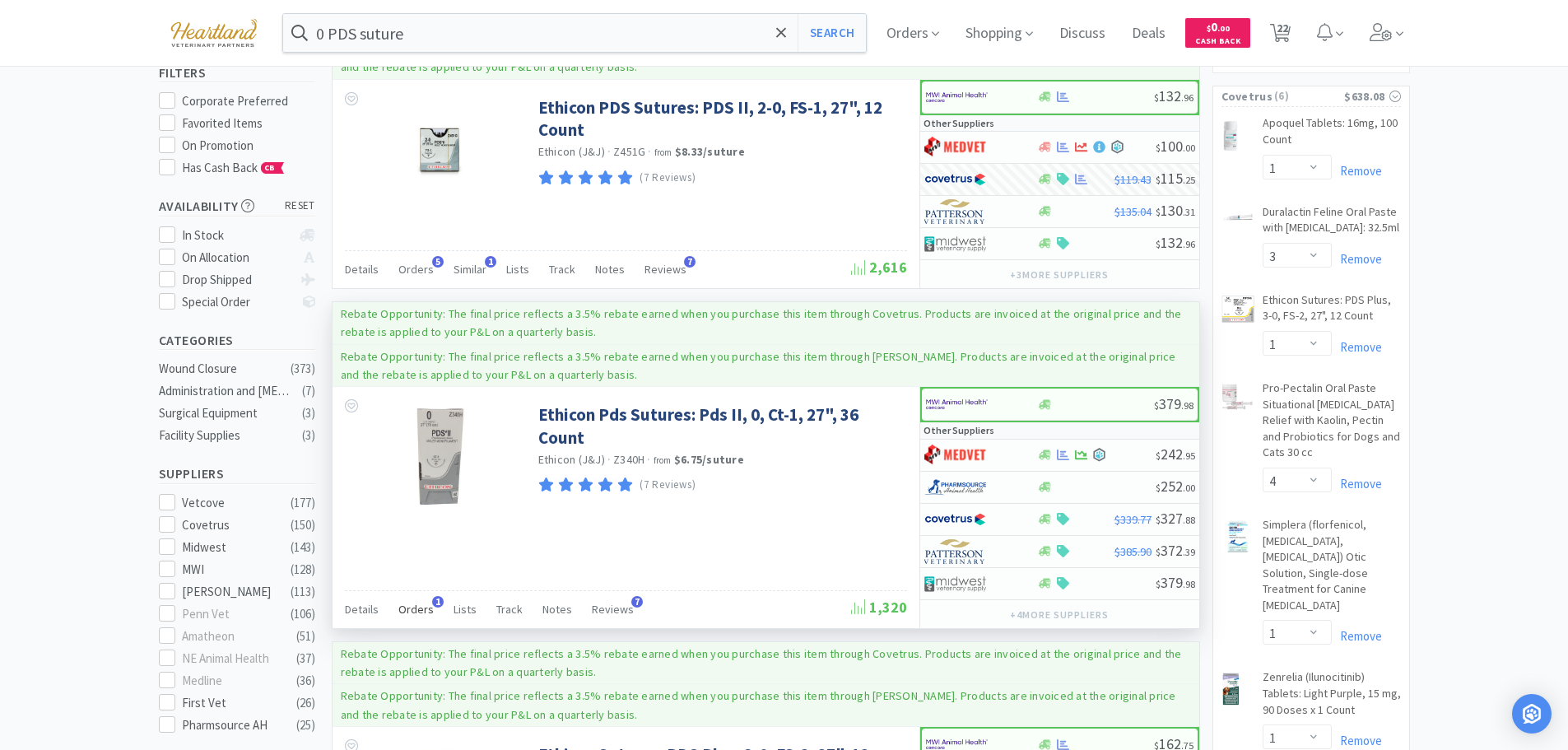
click at [413, 598] on div "Orders 1" at bounding box center [416, 611] width 36 height 31
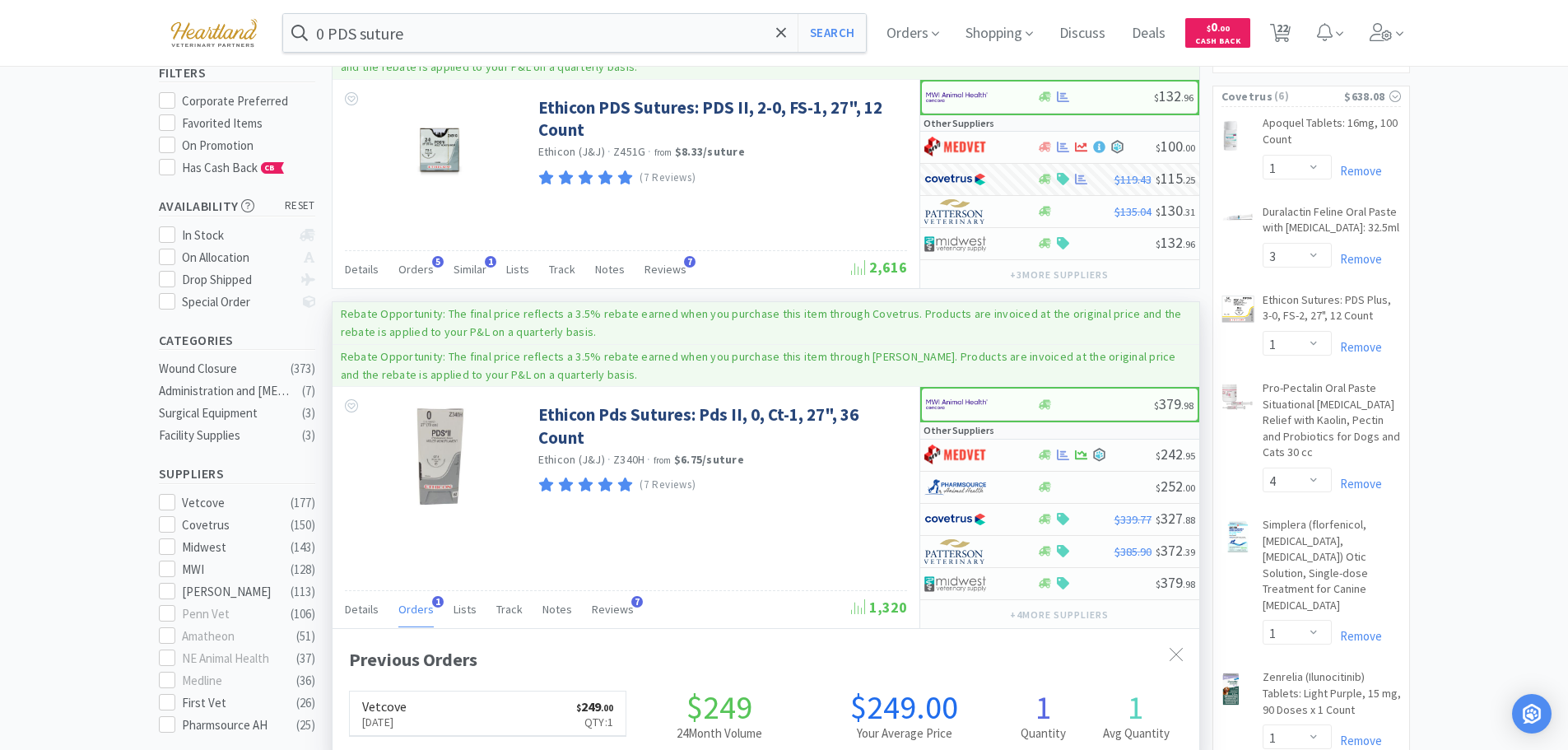
scroll to position [427, 867]
click at [413, 598] on div "Orders 1" at bounding box center [416, 611] width 36 height 31
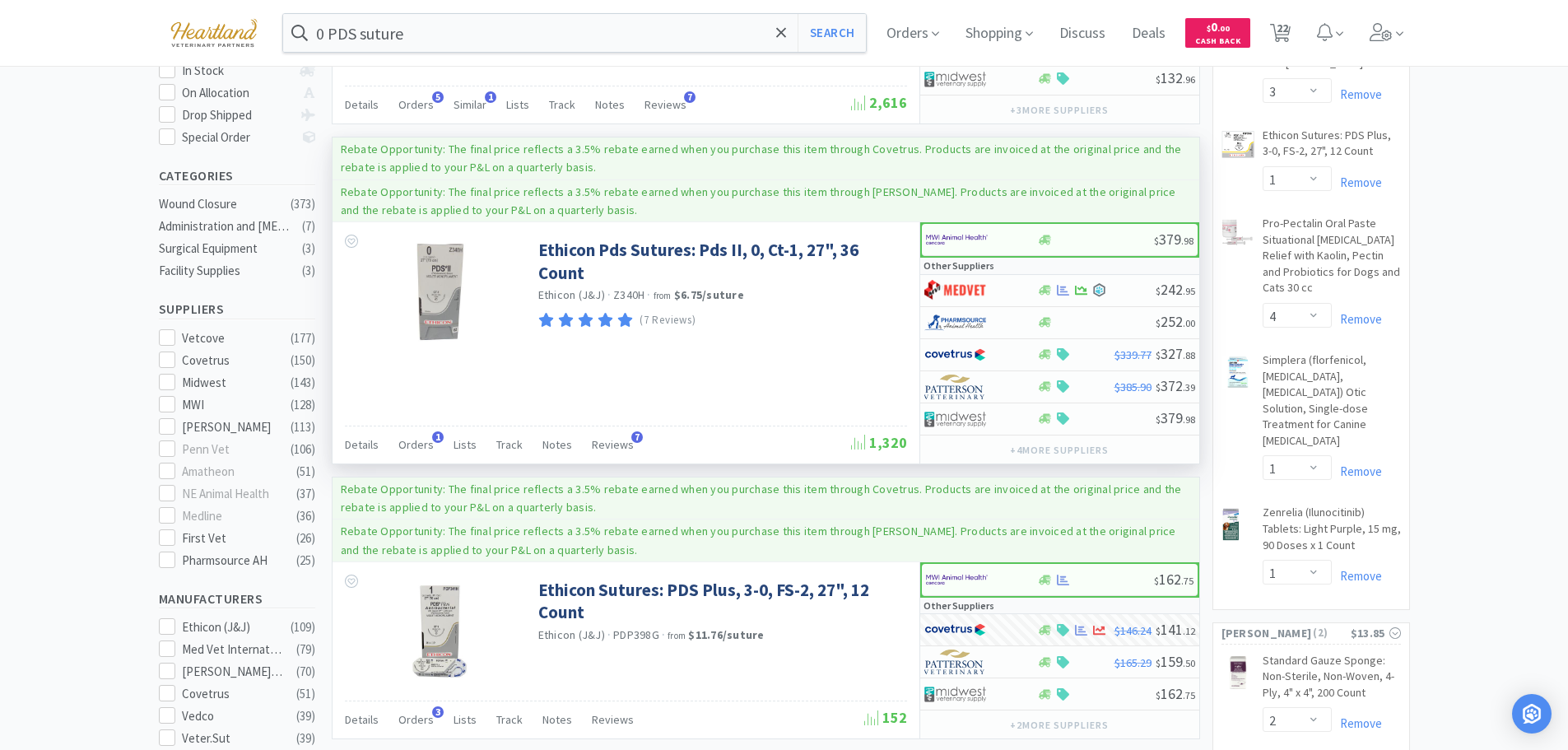
scroll to position [412, 0]
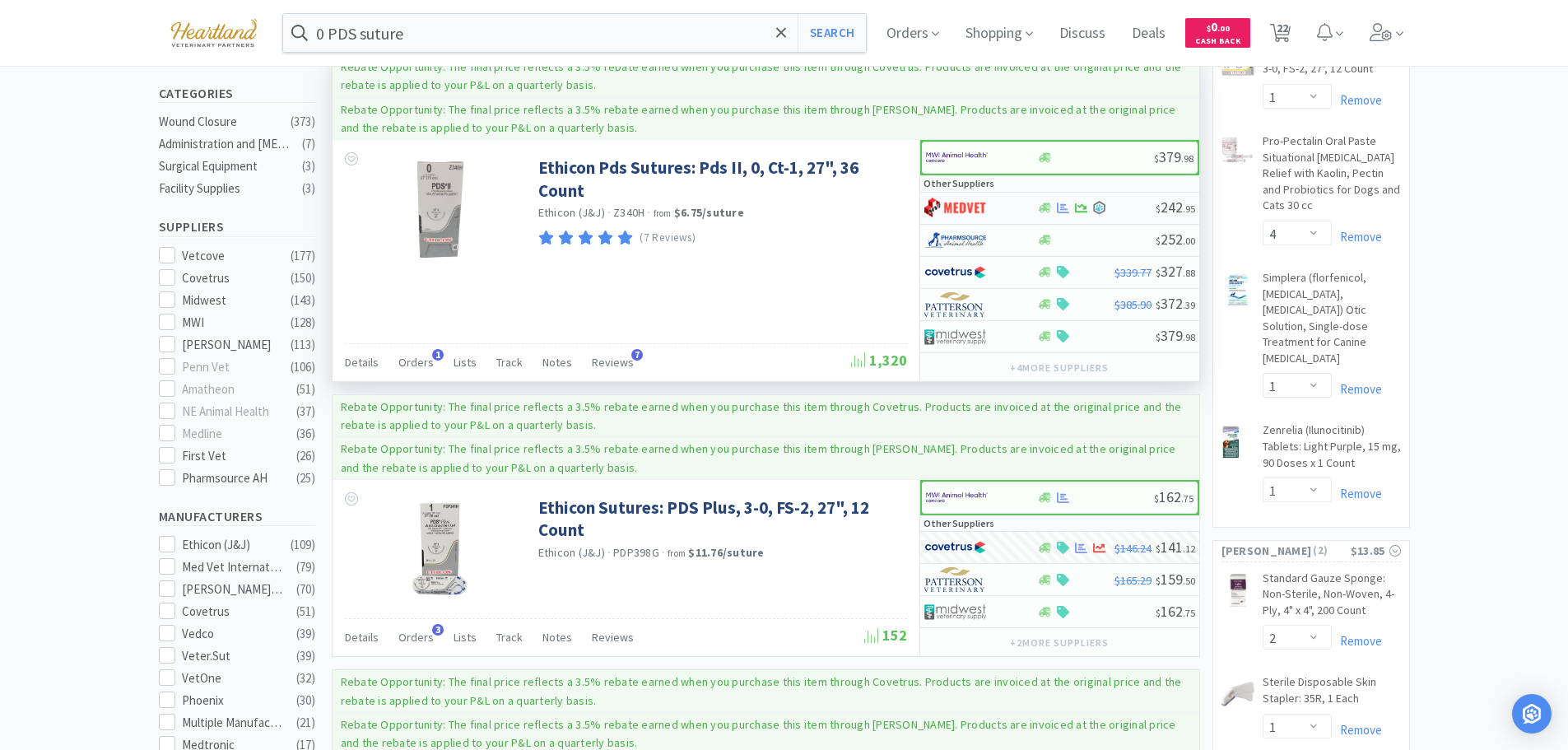
click at [1009, 208] on div at bounding box center [970, 208] width 90 height 28
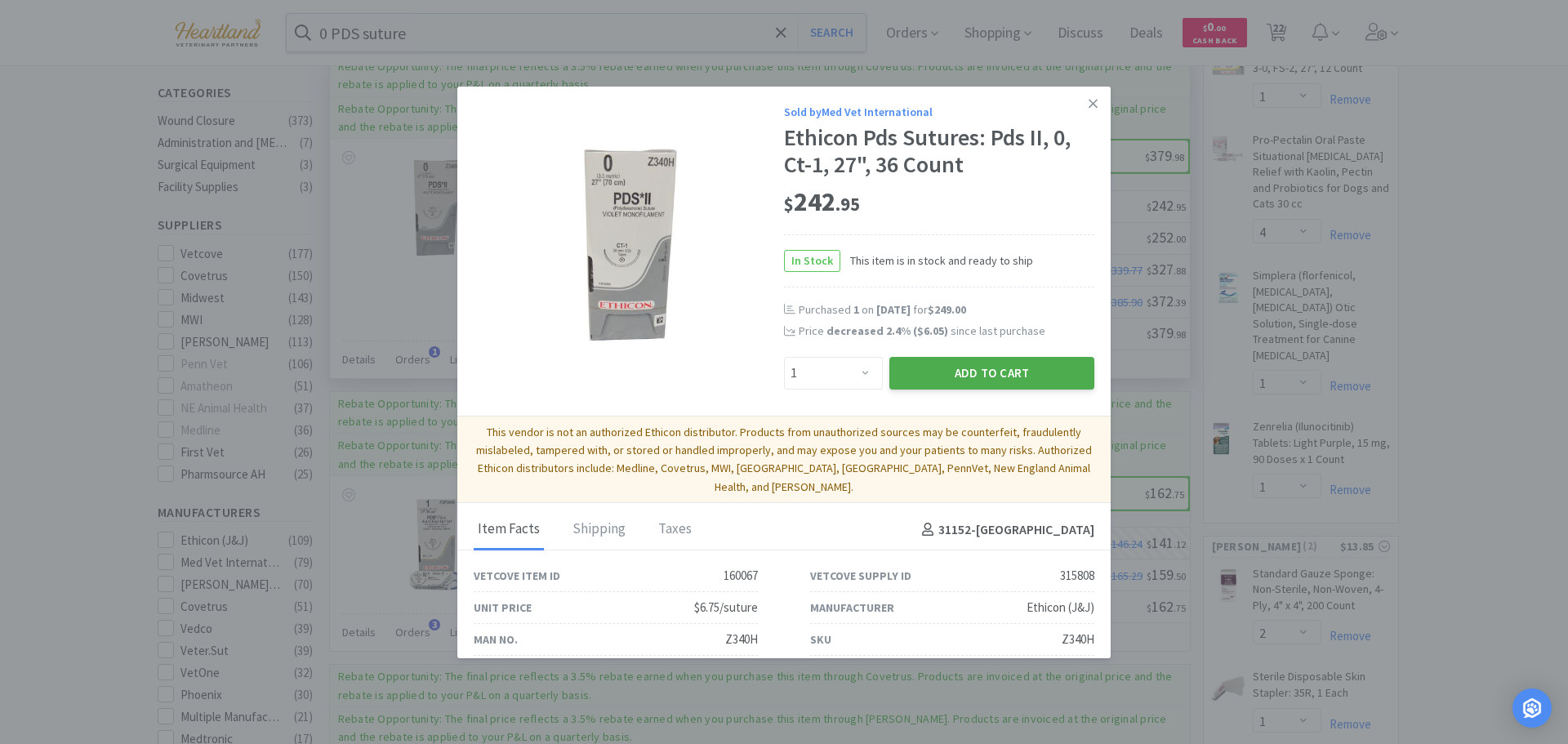
click at [967, 372] on button "Add to Cart" at bounding box center [991, 373] width 205 height 33
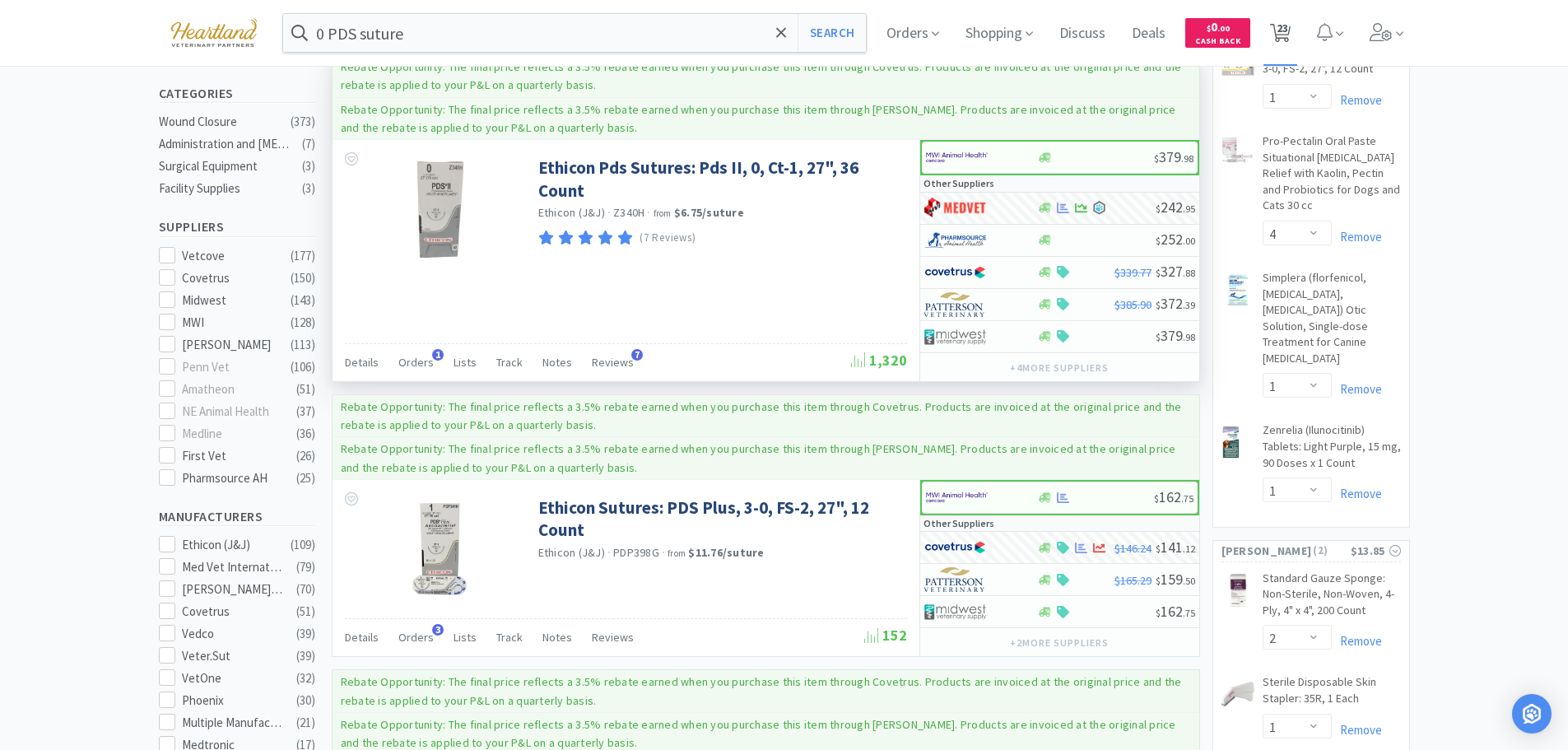
click at [1285, 31] on span "23" at bounding box center [1283, 27] width 12 height 66
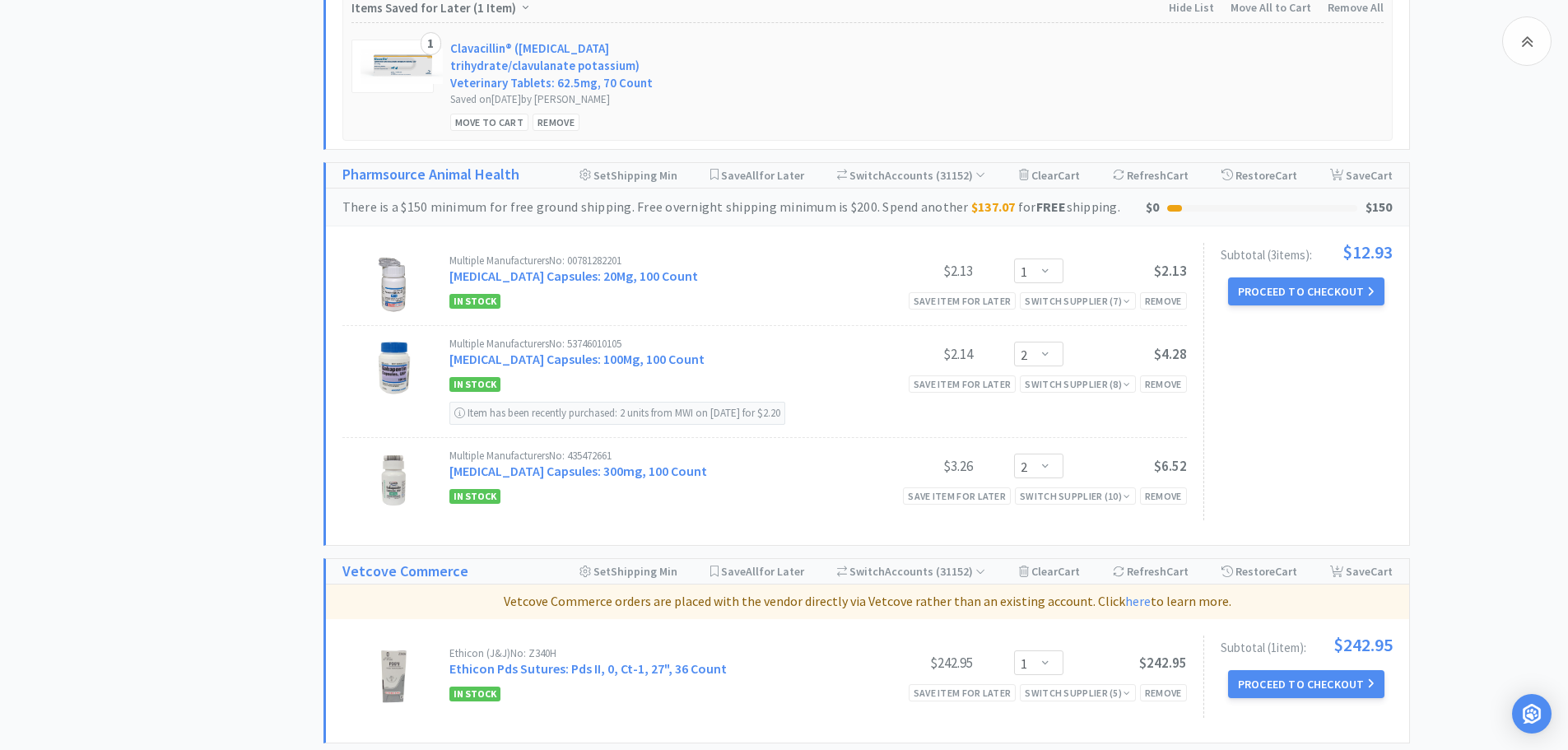
scroll to position [3518, 0]
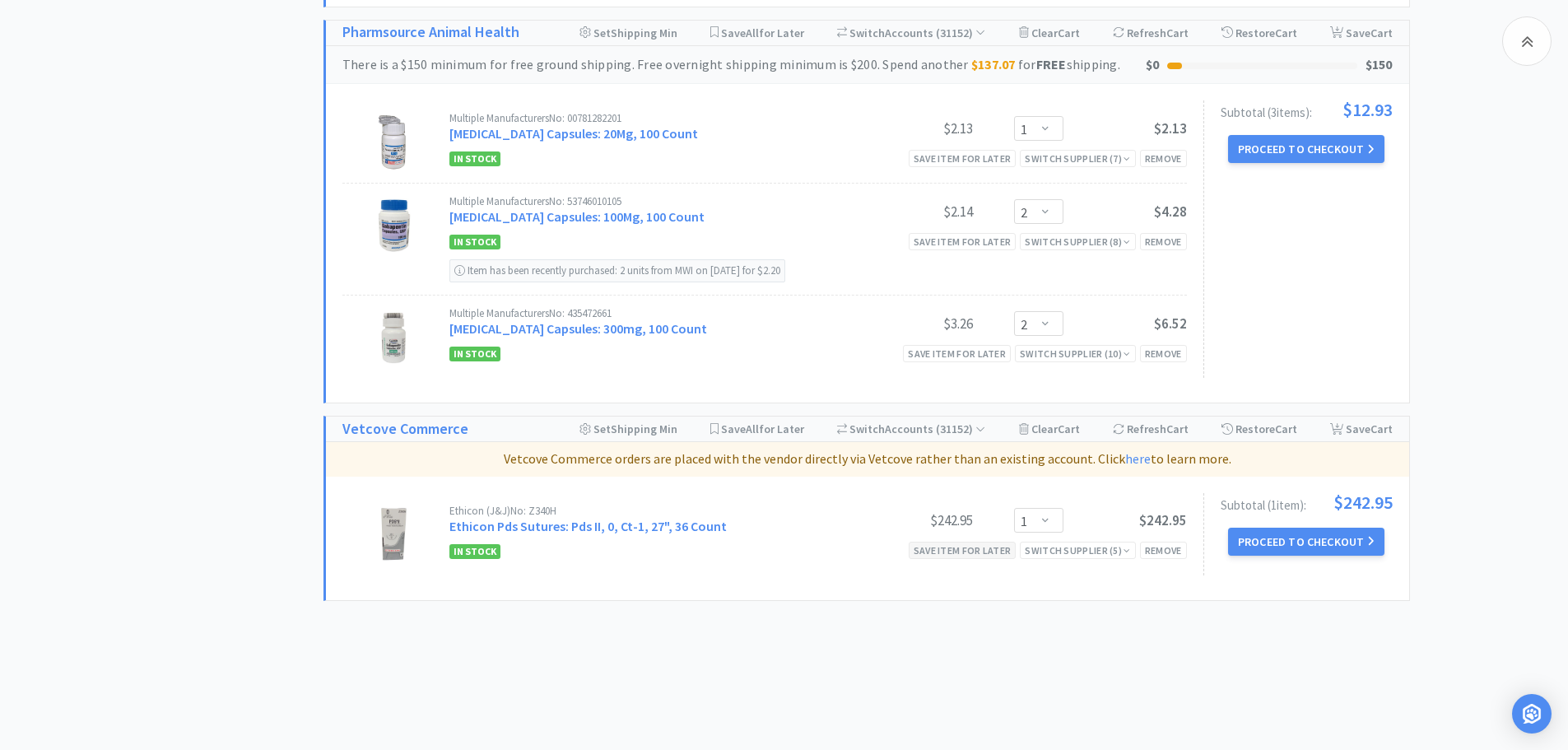
click at [989, 541] on div "Save item for later" at bounding box center [963, 550] width 108 height 17
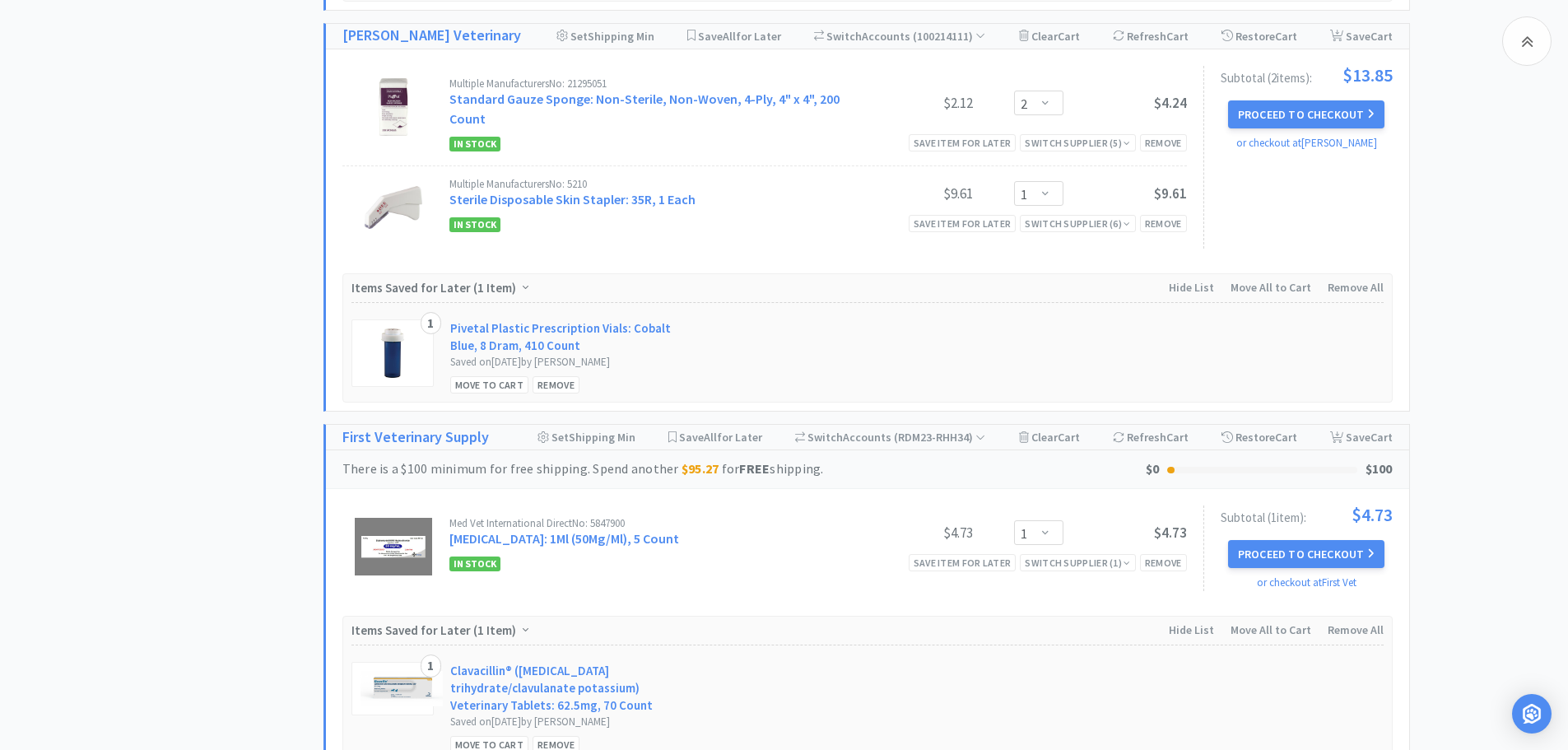
scroll to position [2836, 0]
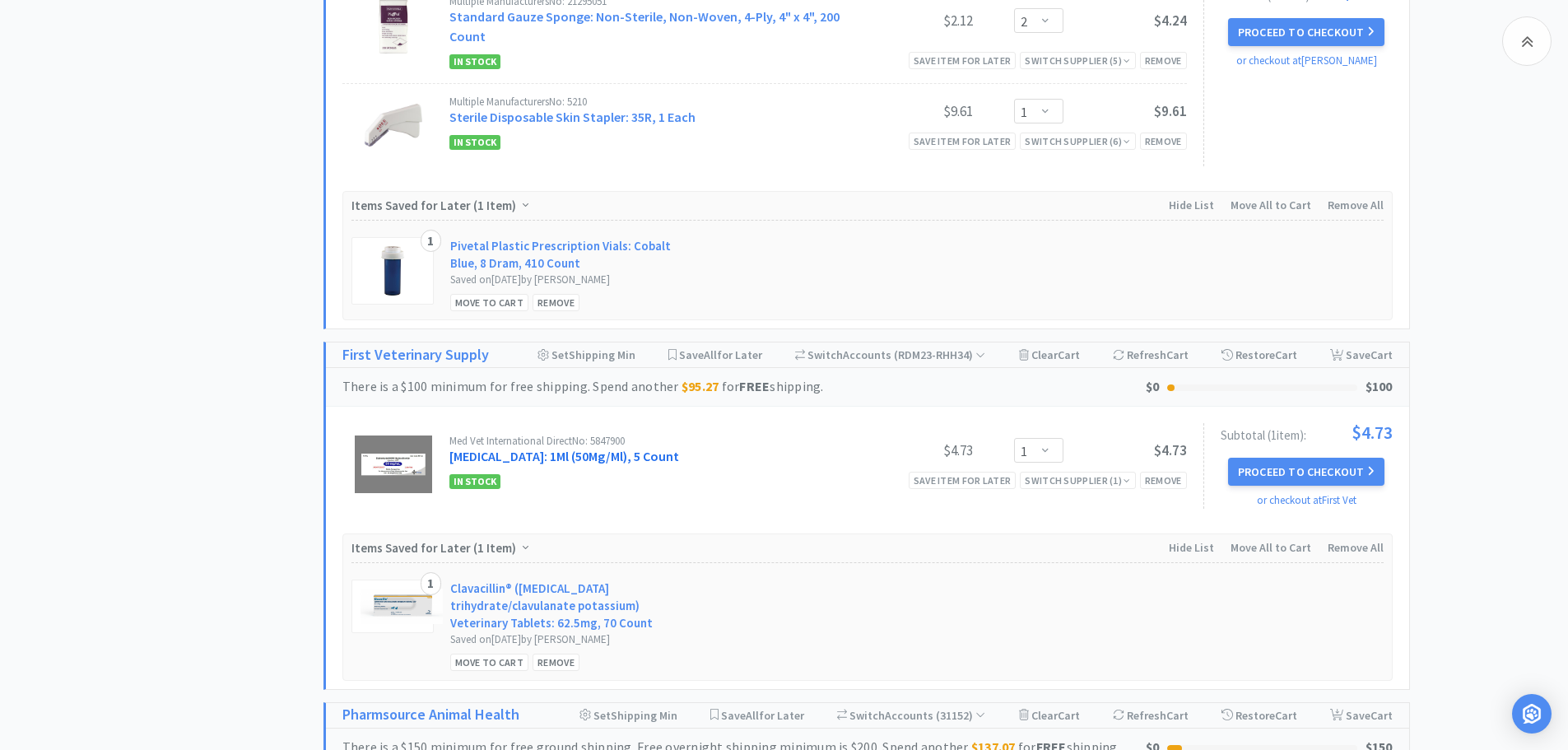
click at [579, 448] on link "[MEDICAL_DATA]: 1Ml (50Mg/Ml), 5 Count" at bounding box center [564, 455] width 230 height 16
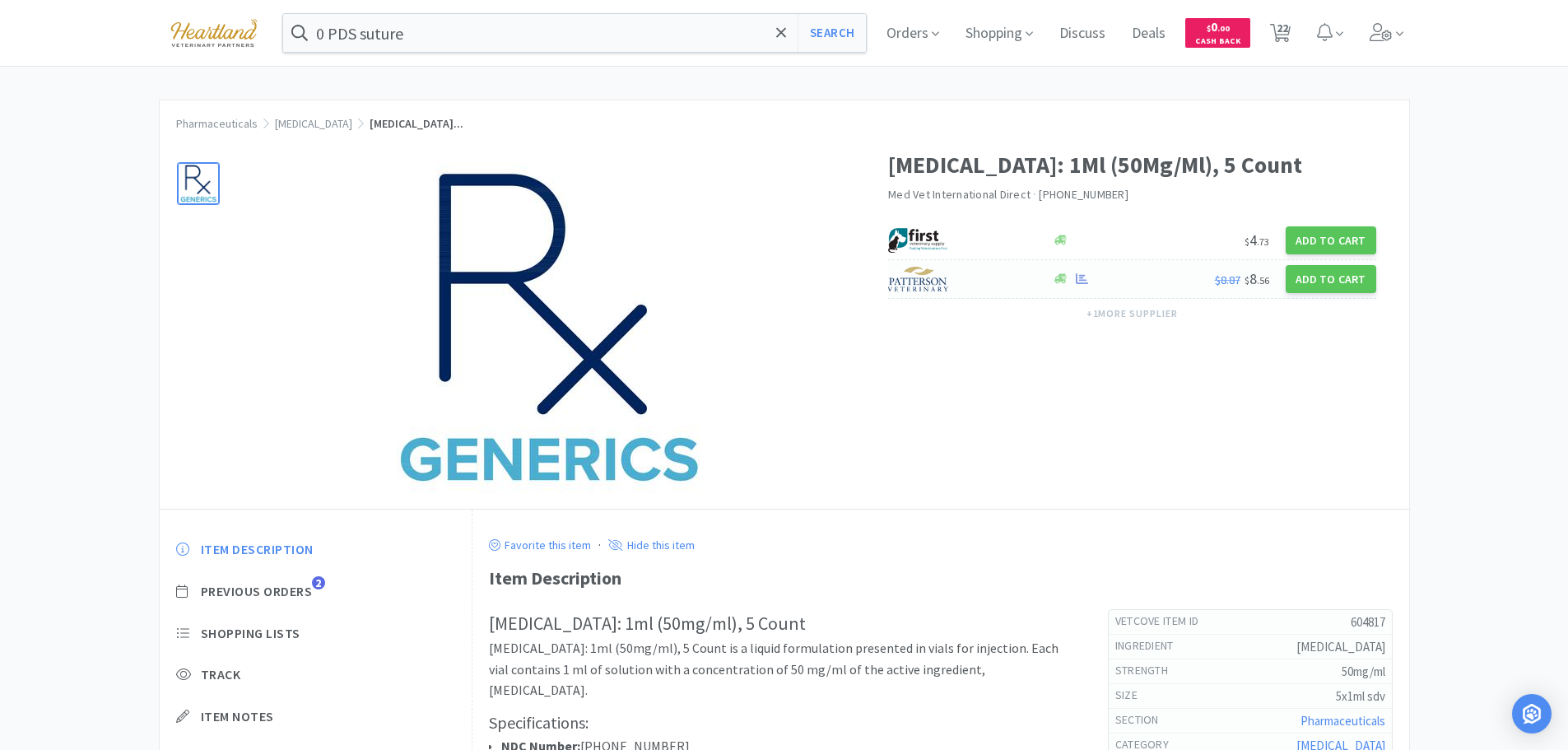
click at [988, 293] on div at bounding box center [962, 278] width 146 height 28
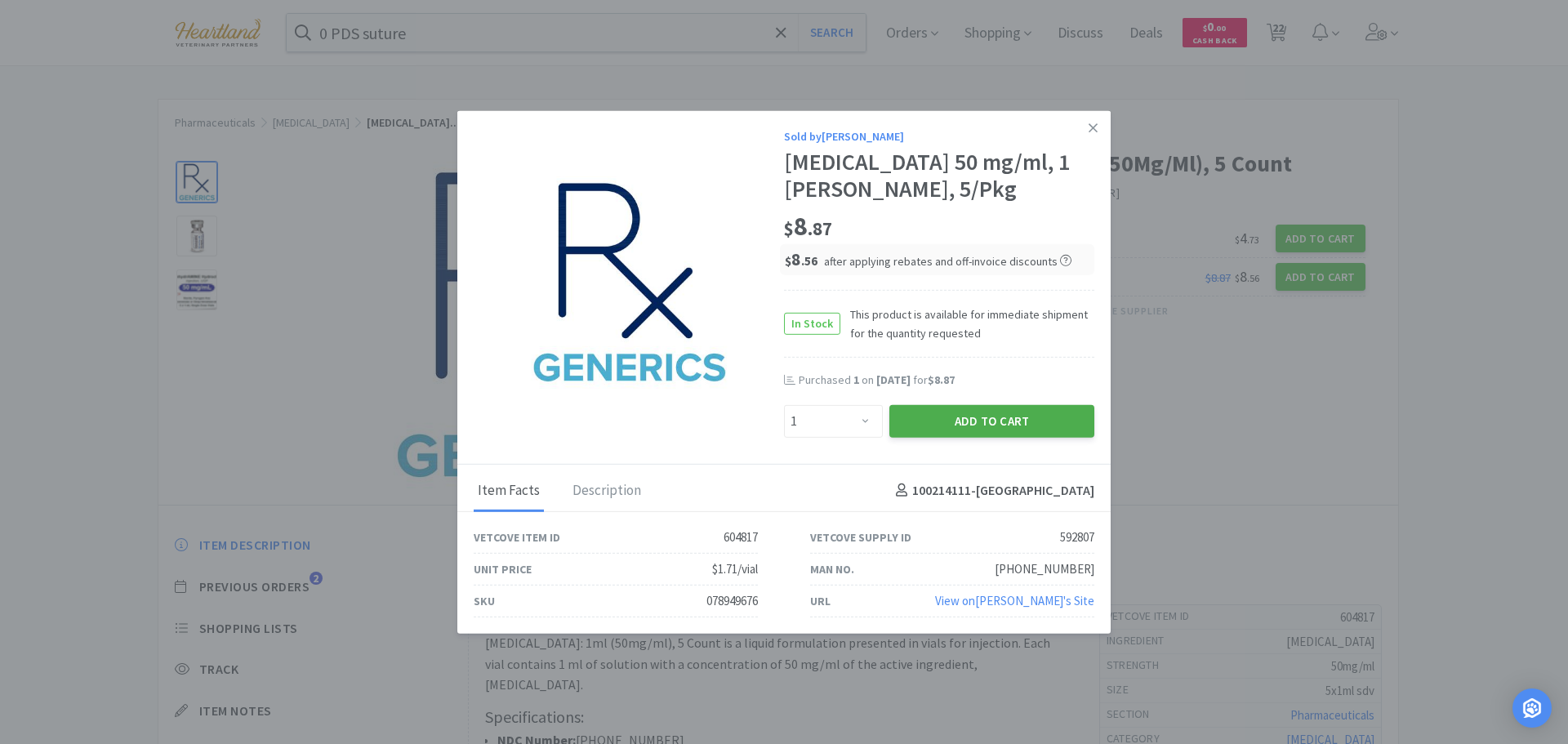
click at [999, 427] on button "Add to Cart" at bounding box center [991, 421] width 205 height 33
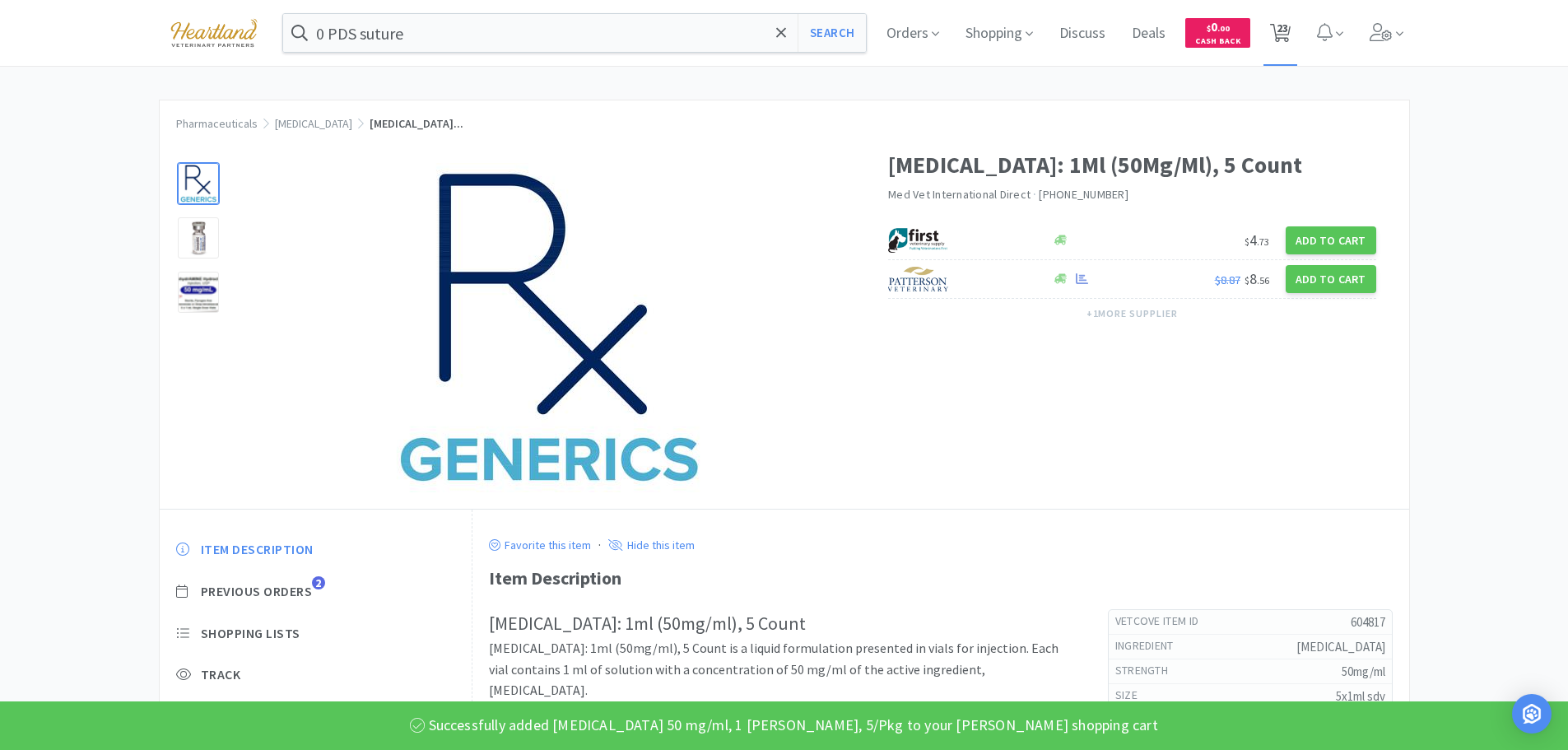
click at [1289, 33] on span "23" at bounding box center [1283, 27] width 12 height 66
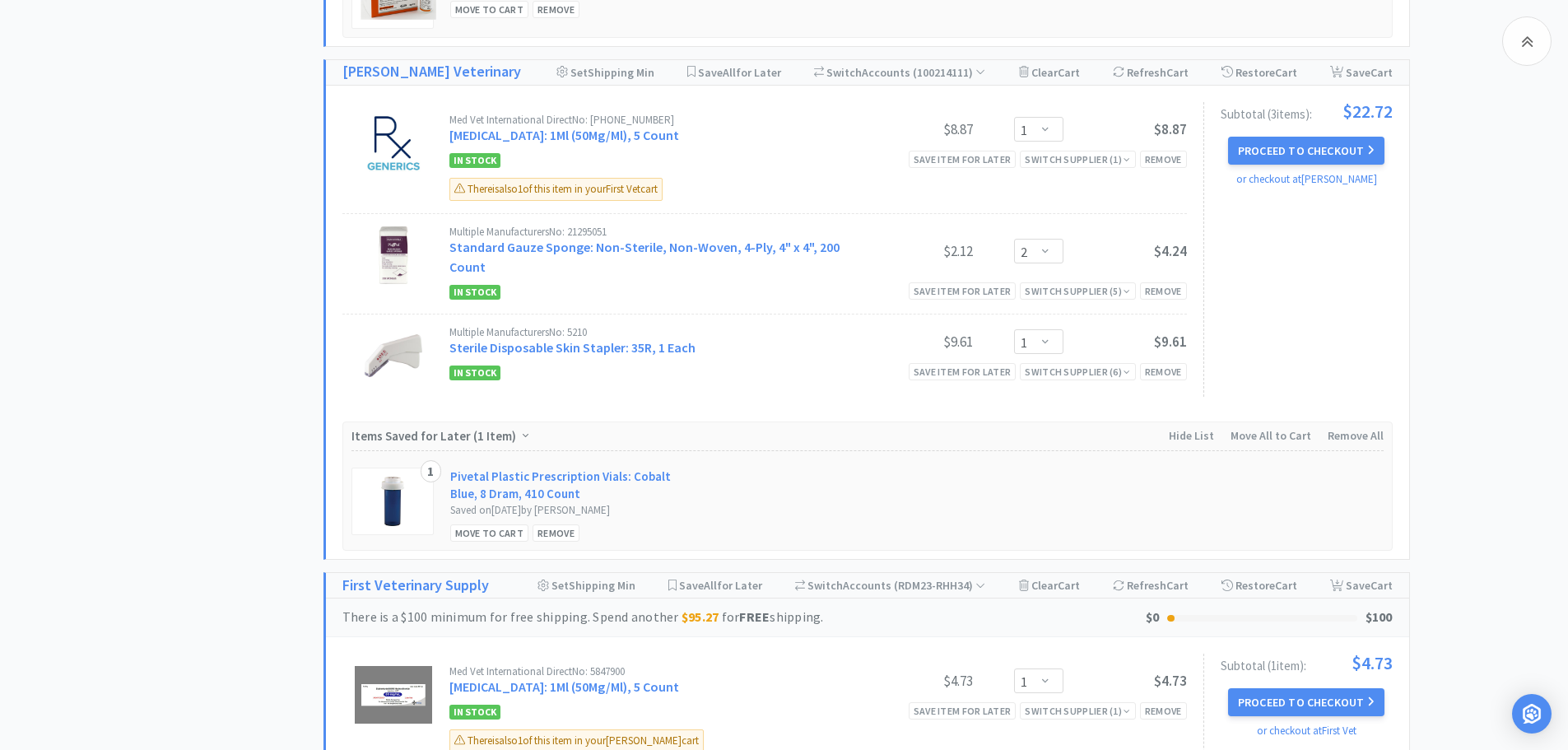
scroll to position [2799, 0]
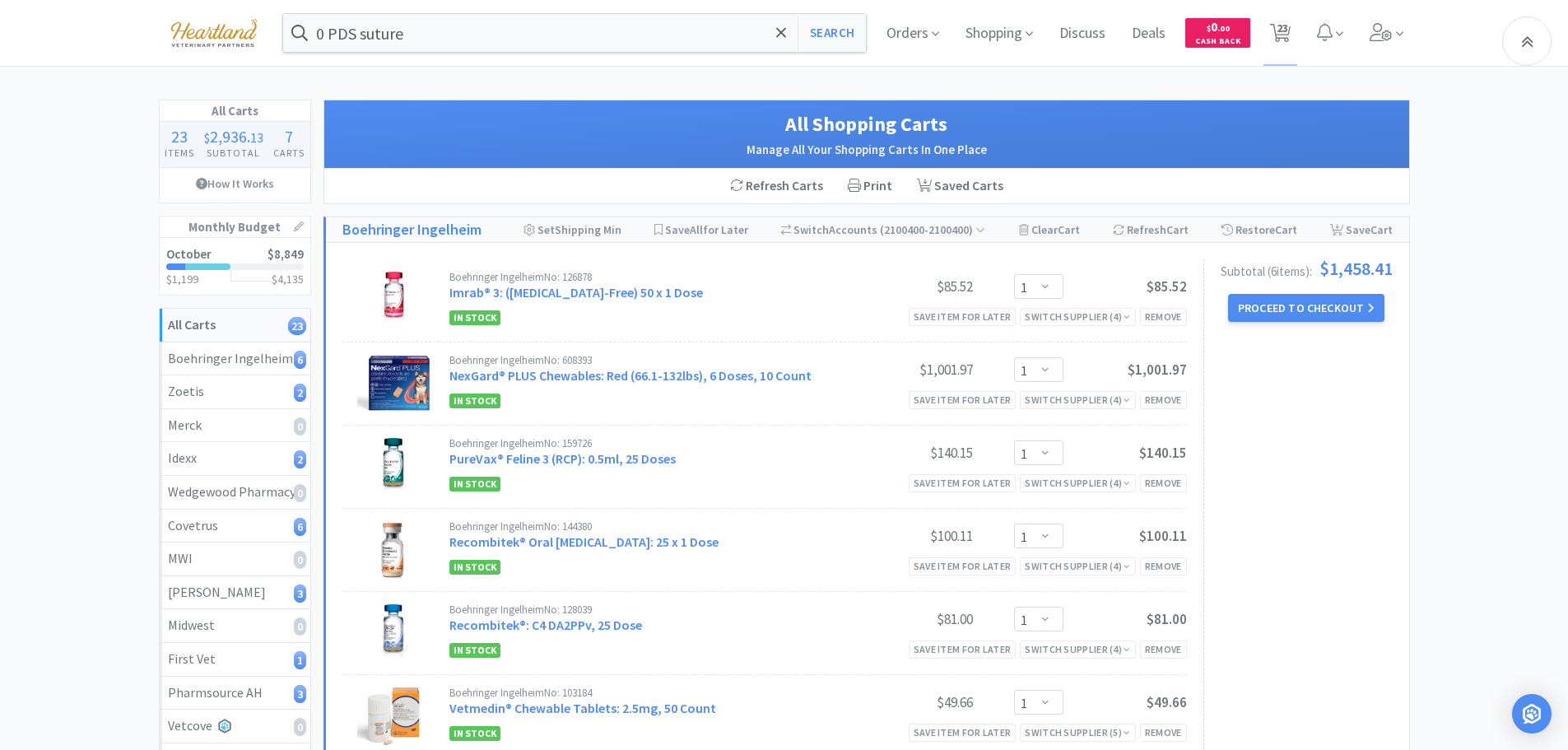
select select "1"
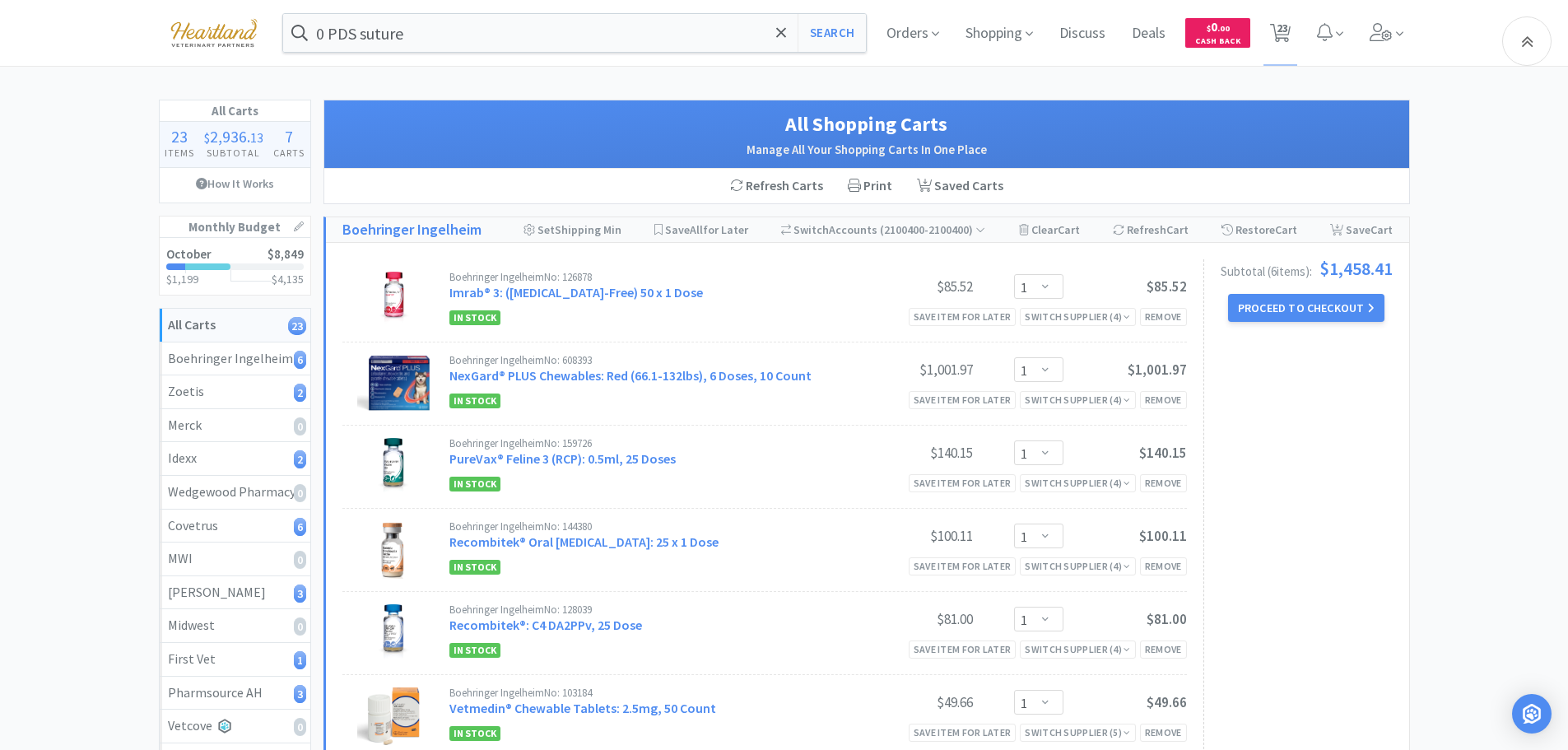
select select "1"
select select "5"
select select "100"
select select "1"
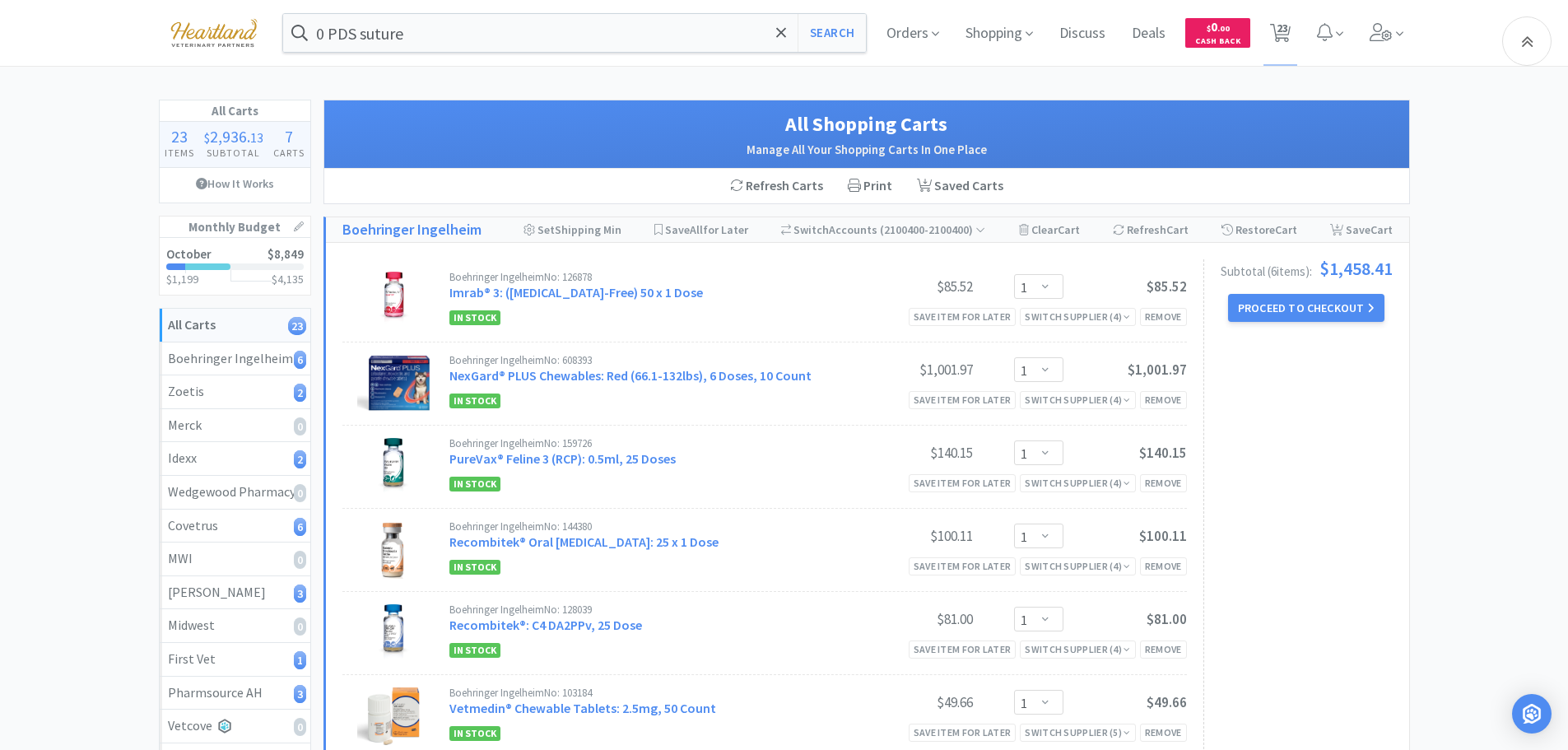
select select "1"
select select "3"
select select "1"
select select "4"
select select "1"
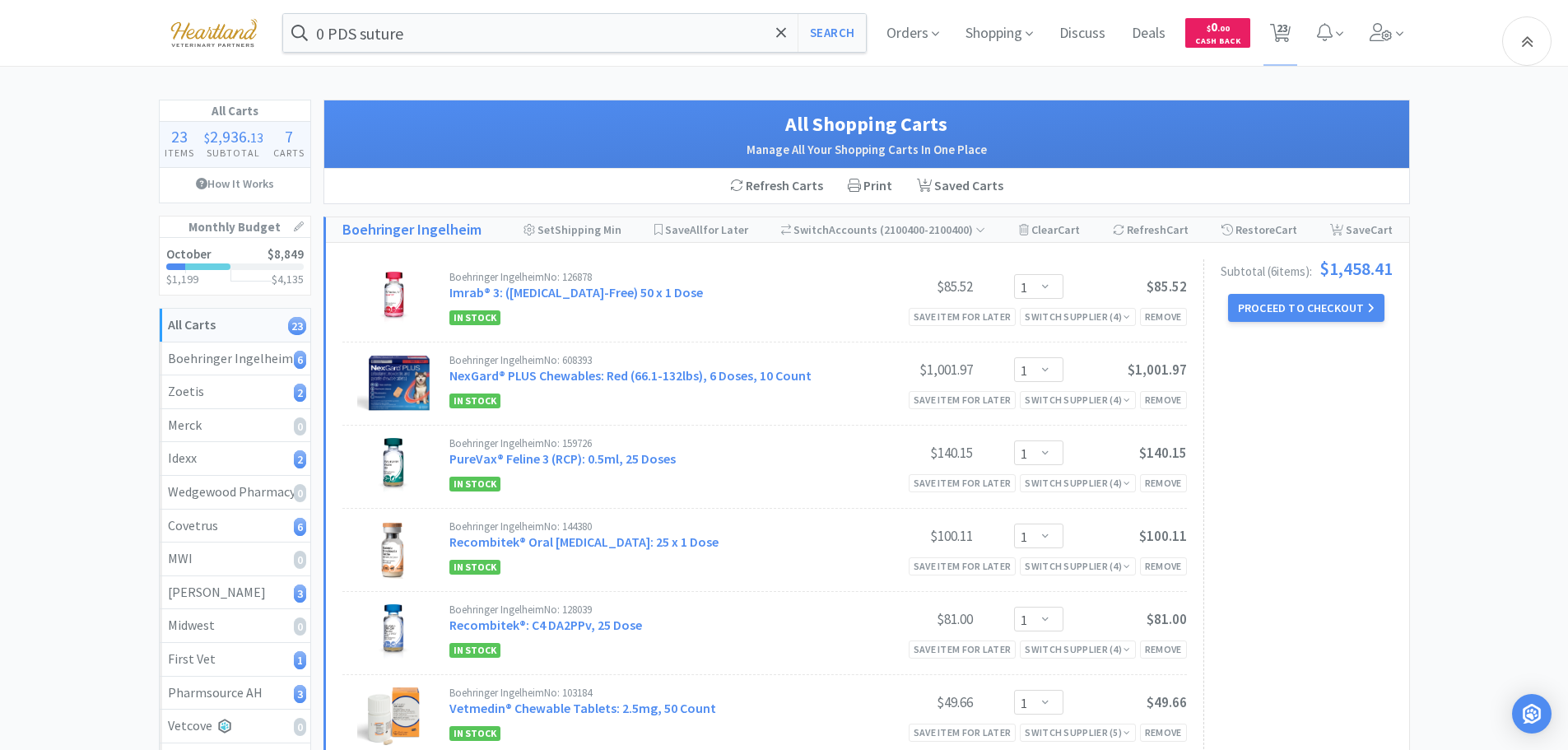
select select "1"
select select "2"
select select "1"
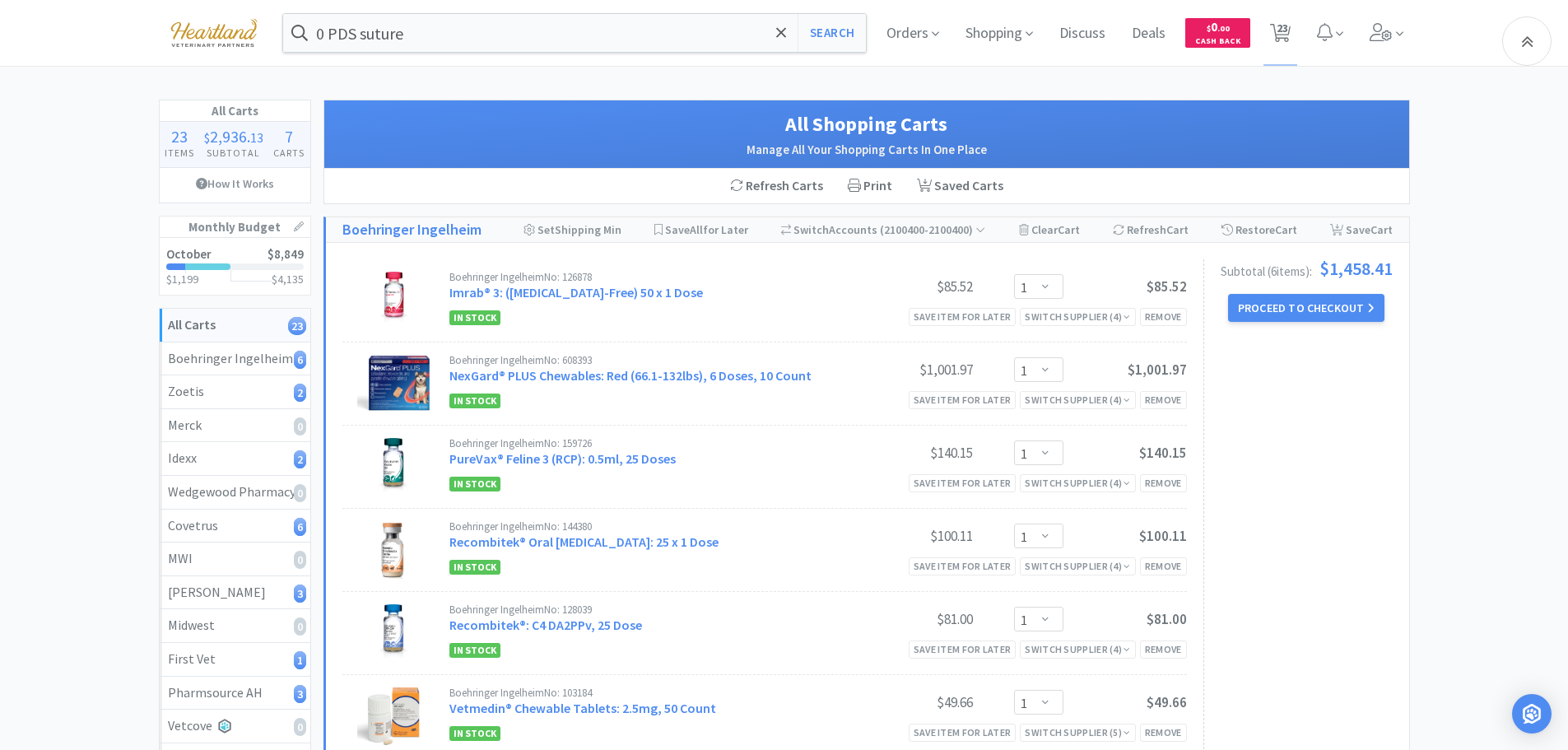
select select "1"
select select "2"
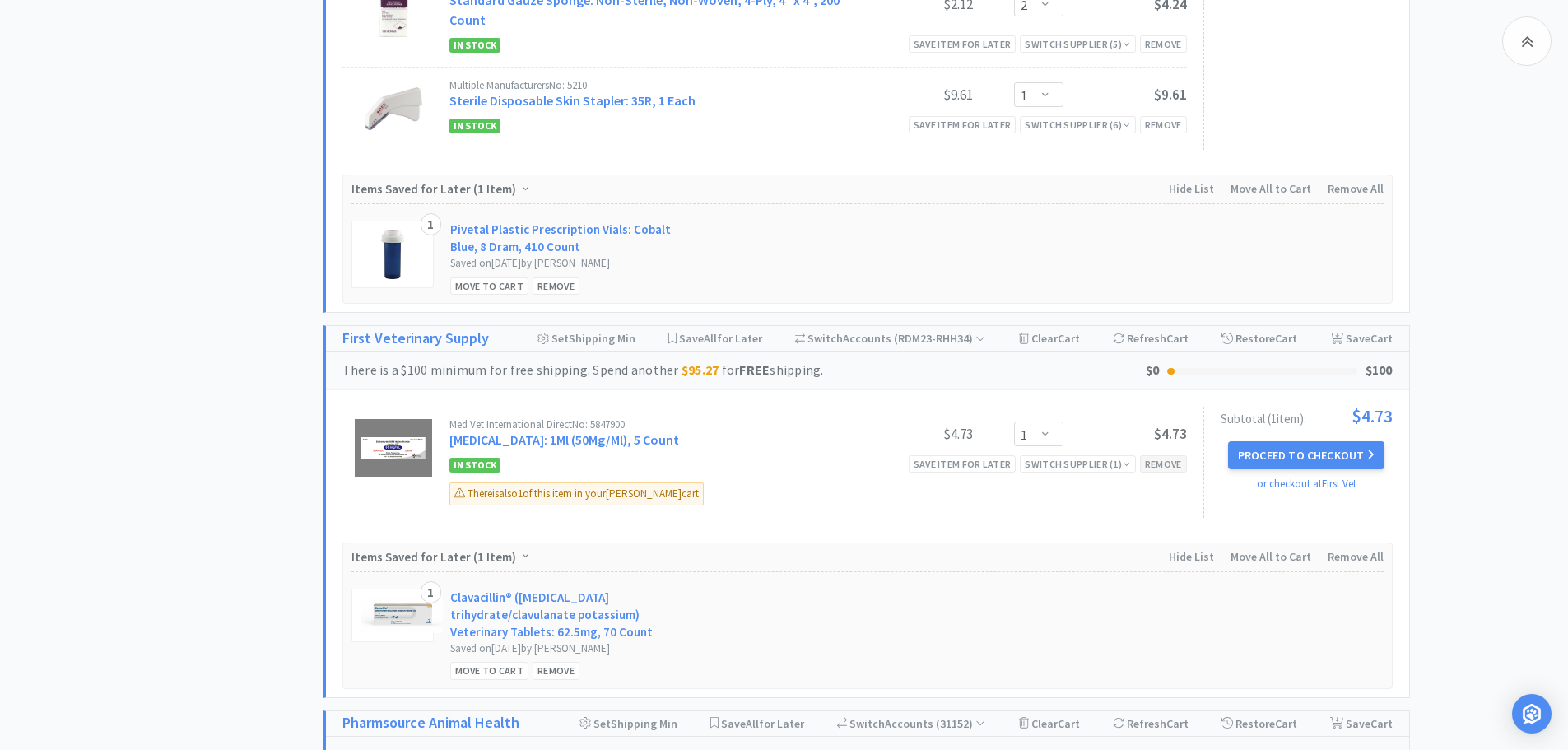
click at [1163, 455] on div "Remove" at bounding box center [1163, 464] width 47 height 17
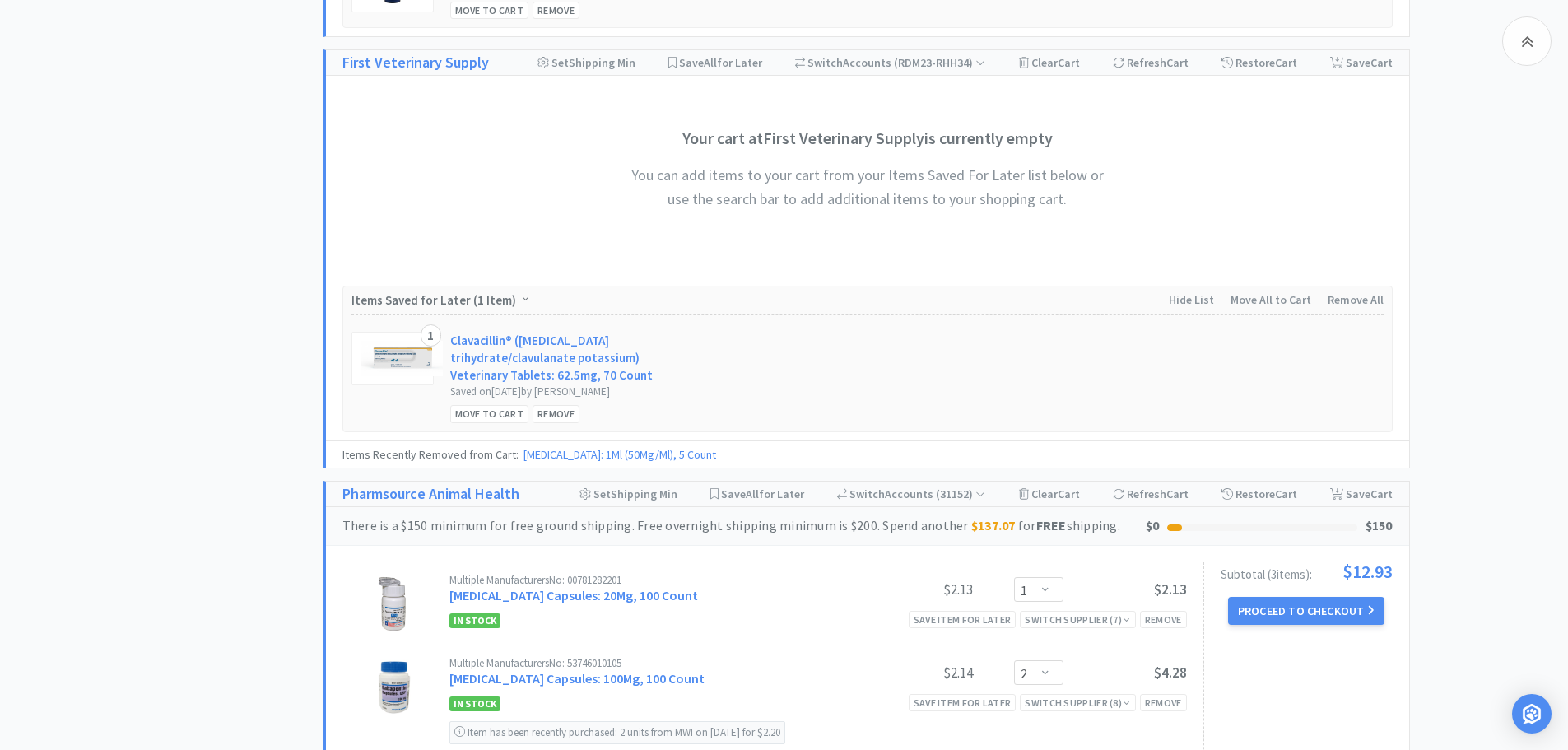
scroll to position [3375, 0]
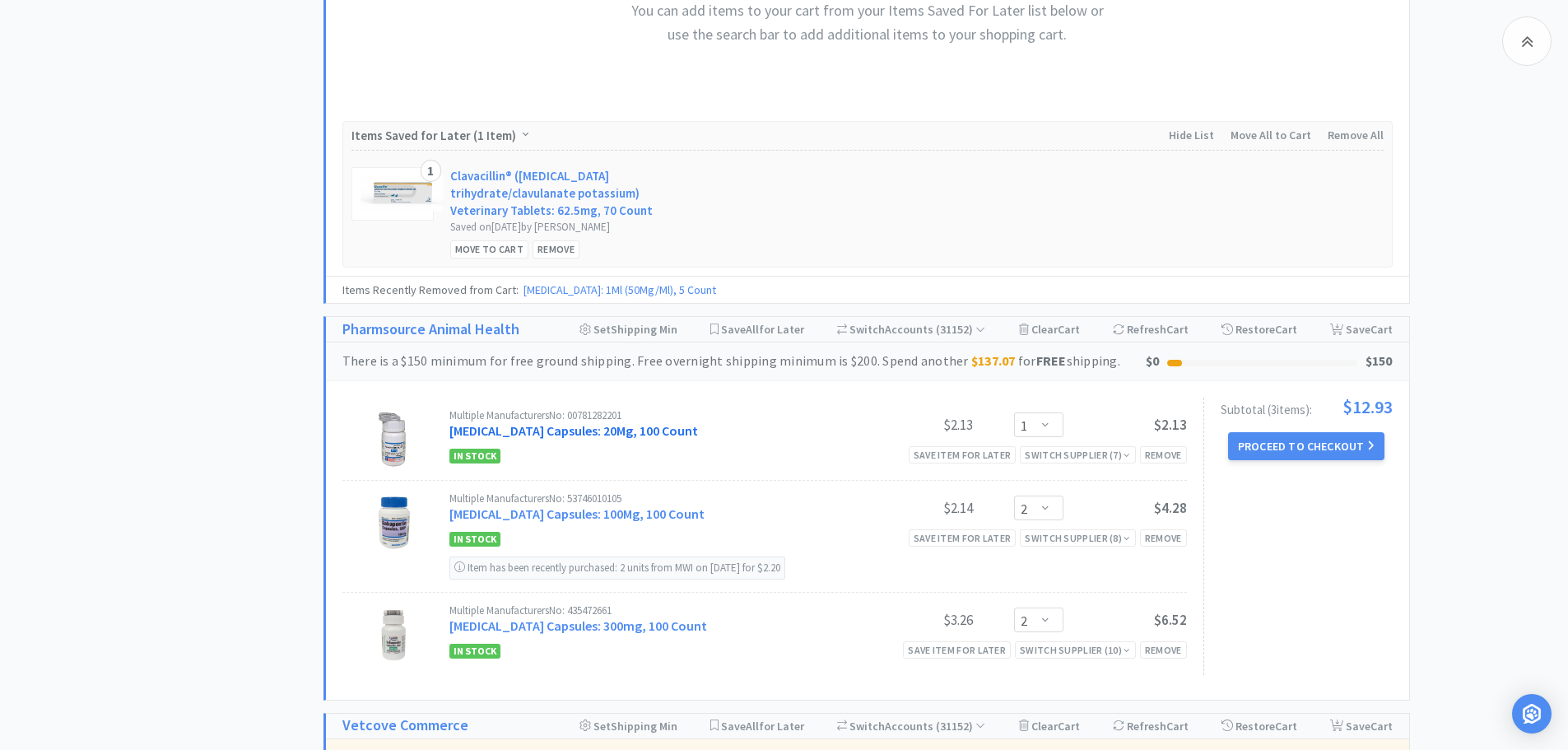
click at [566, 422] on link "[MEDICAL_DATA] Capsules: 20Mg, 100 Count" at bounding box center [574, 430] width 249 height 16
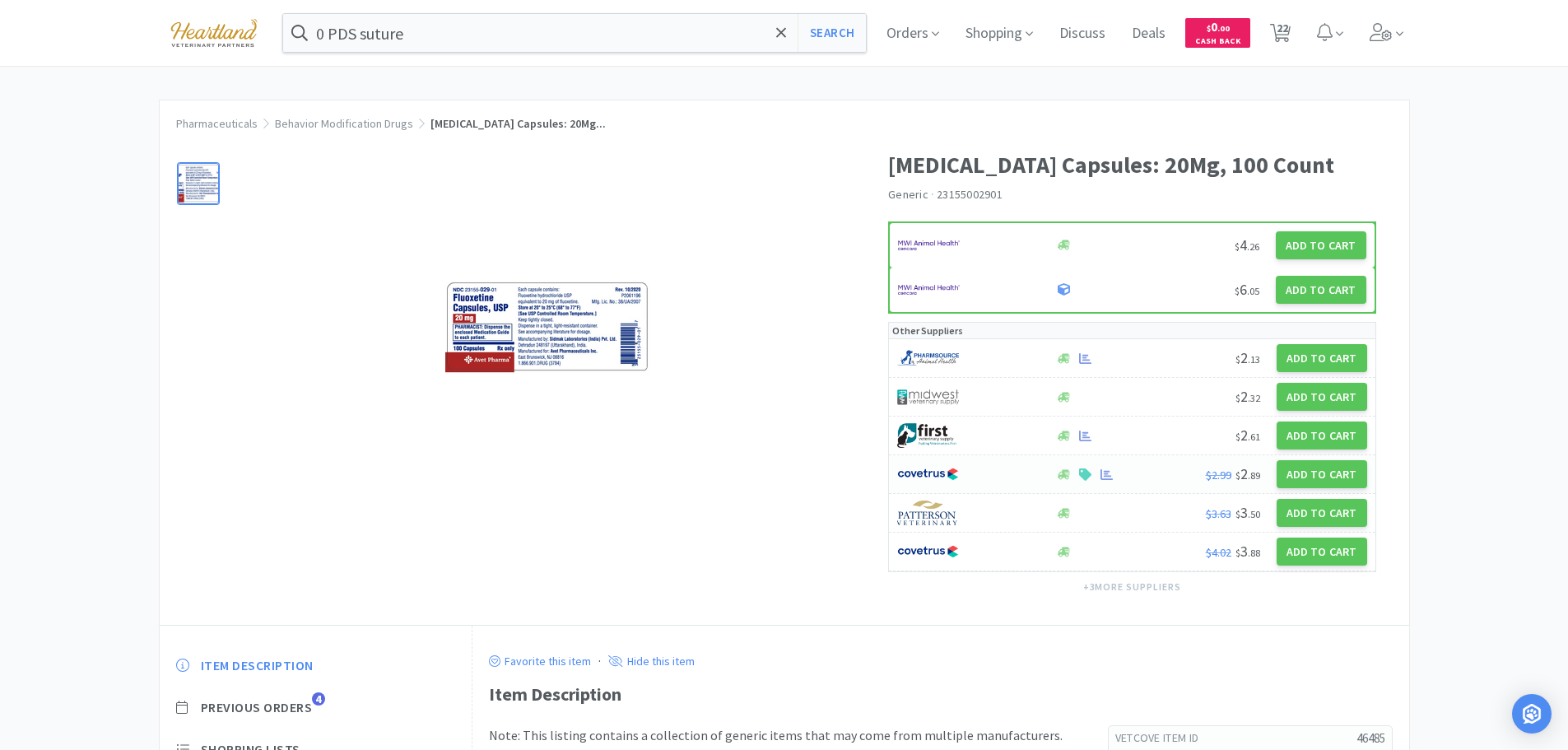
click at [986, 464] on div at bounding box center [967, 474] width 140 height 28
select select "1"
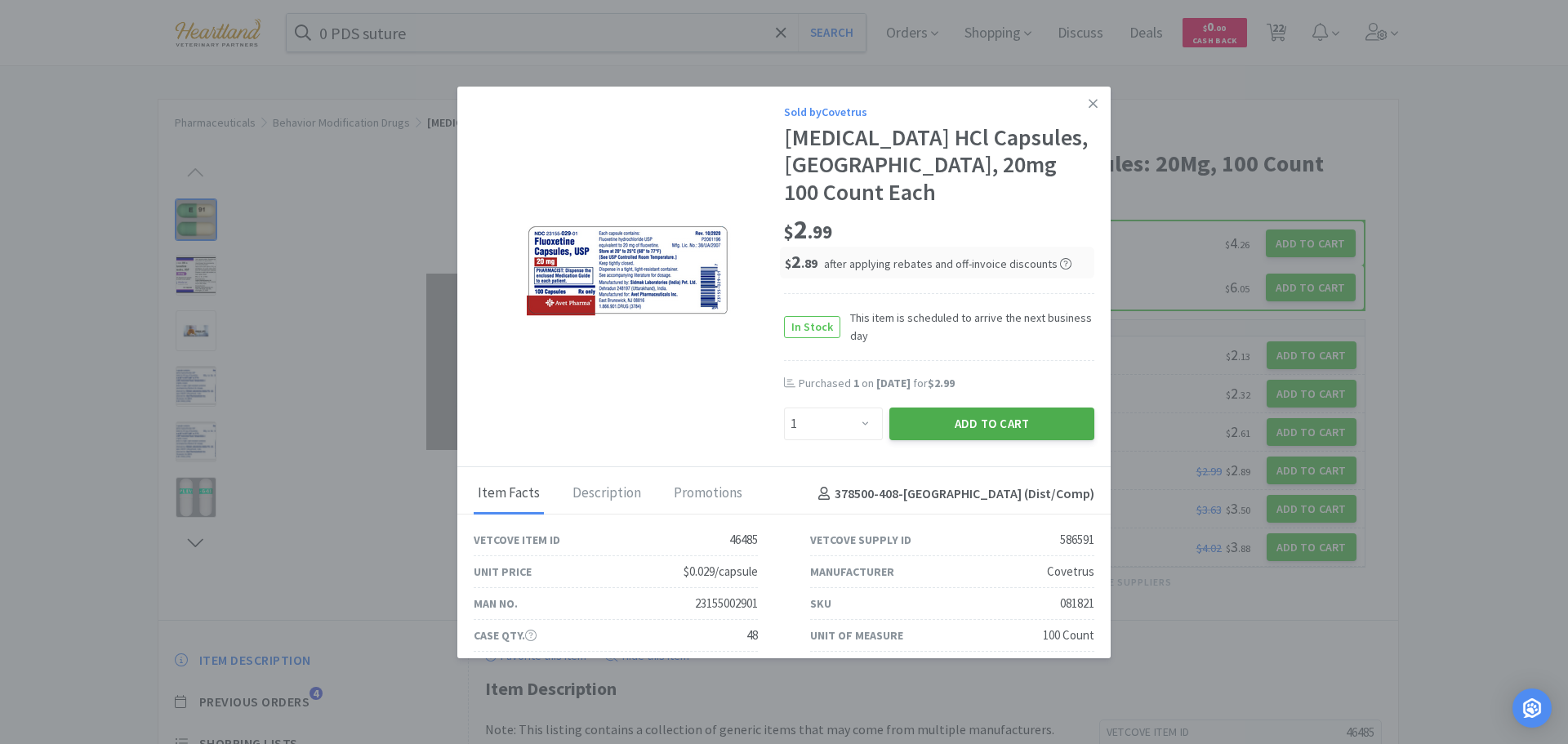
click at [987, 408] on button "Add to Cart" at bounding box center [991, 424] width 205 height 33
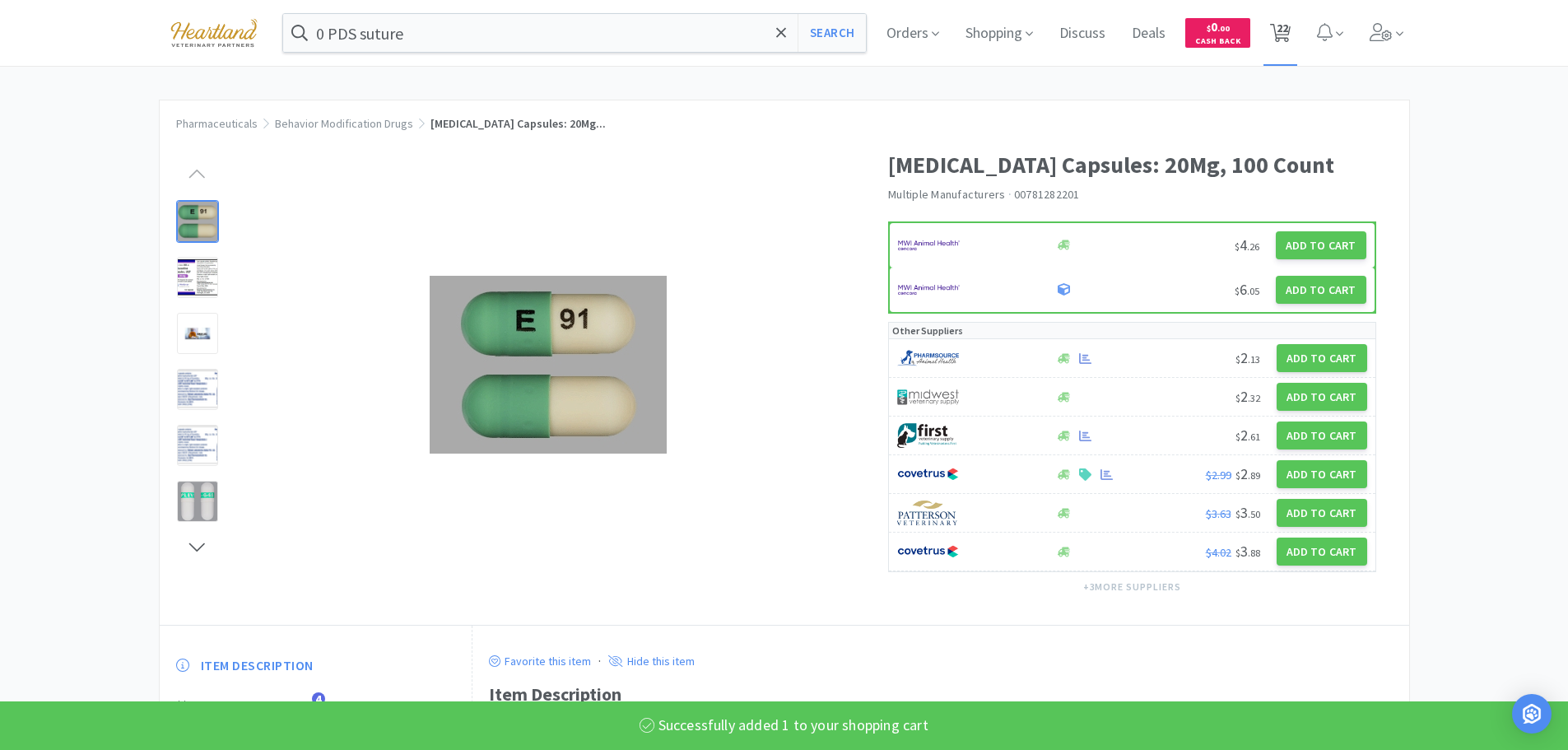
click at [1285, 33] on span "22" at bounding box center [1283, 27] width 12 height 66
select select "1"
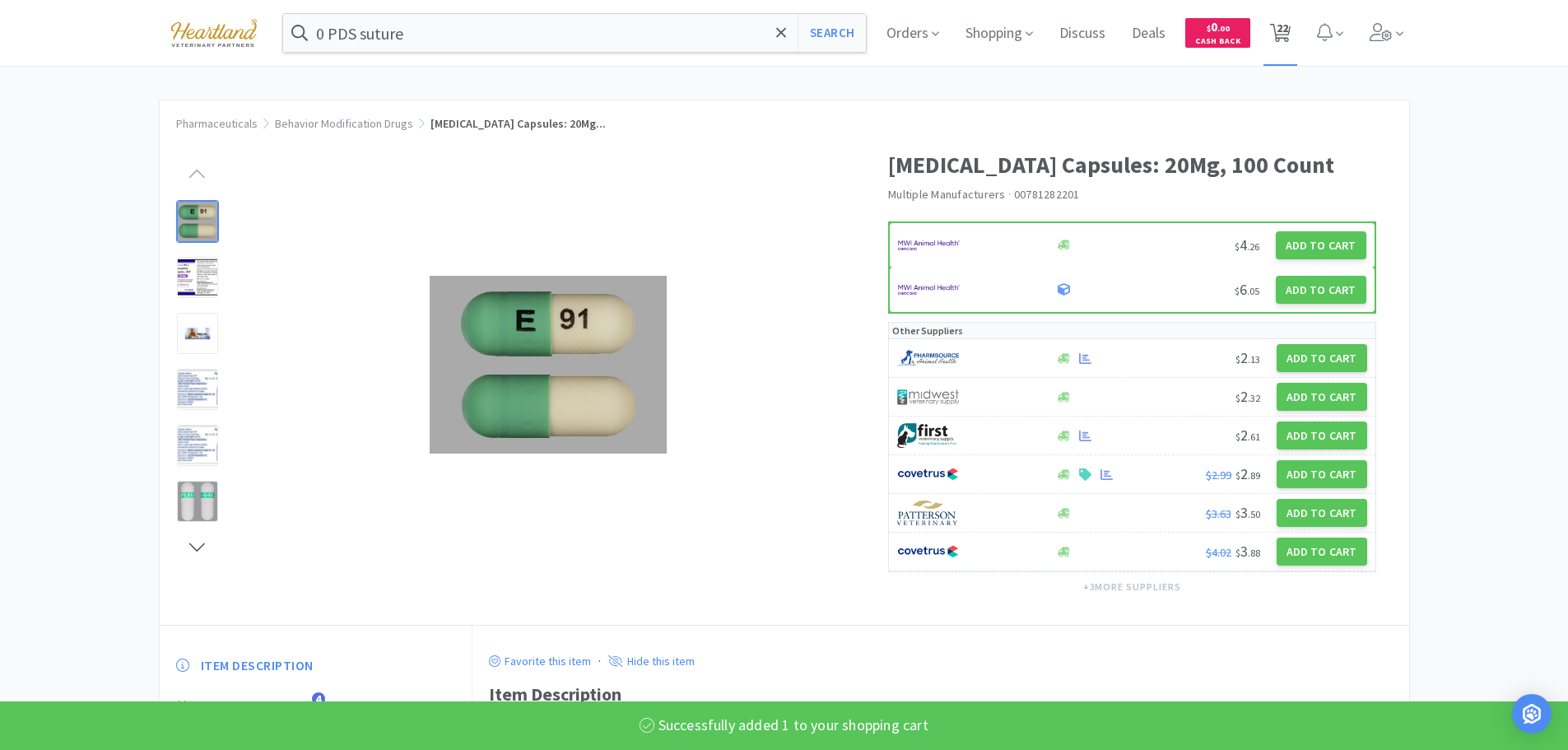
select select "1"
select select "5"
select select "100"
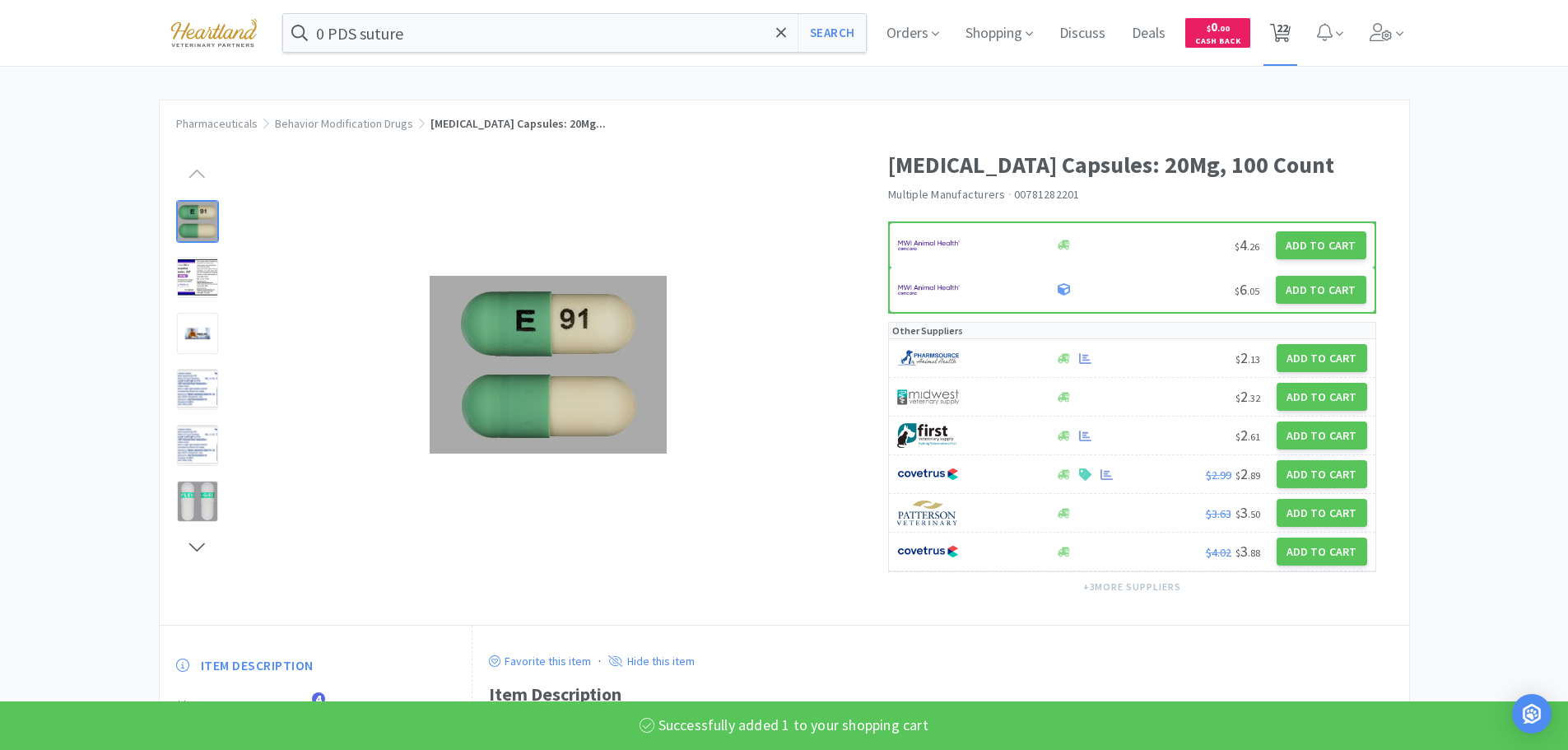
select select "1"
select select "3"
select select "1"
select select "4"
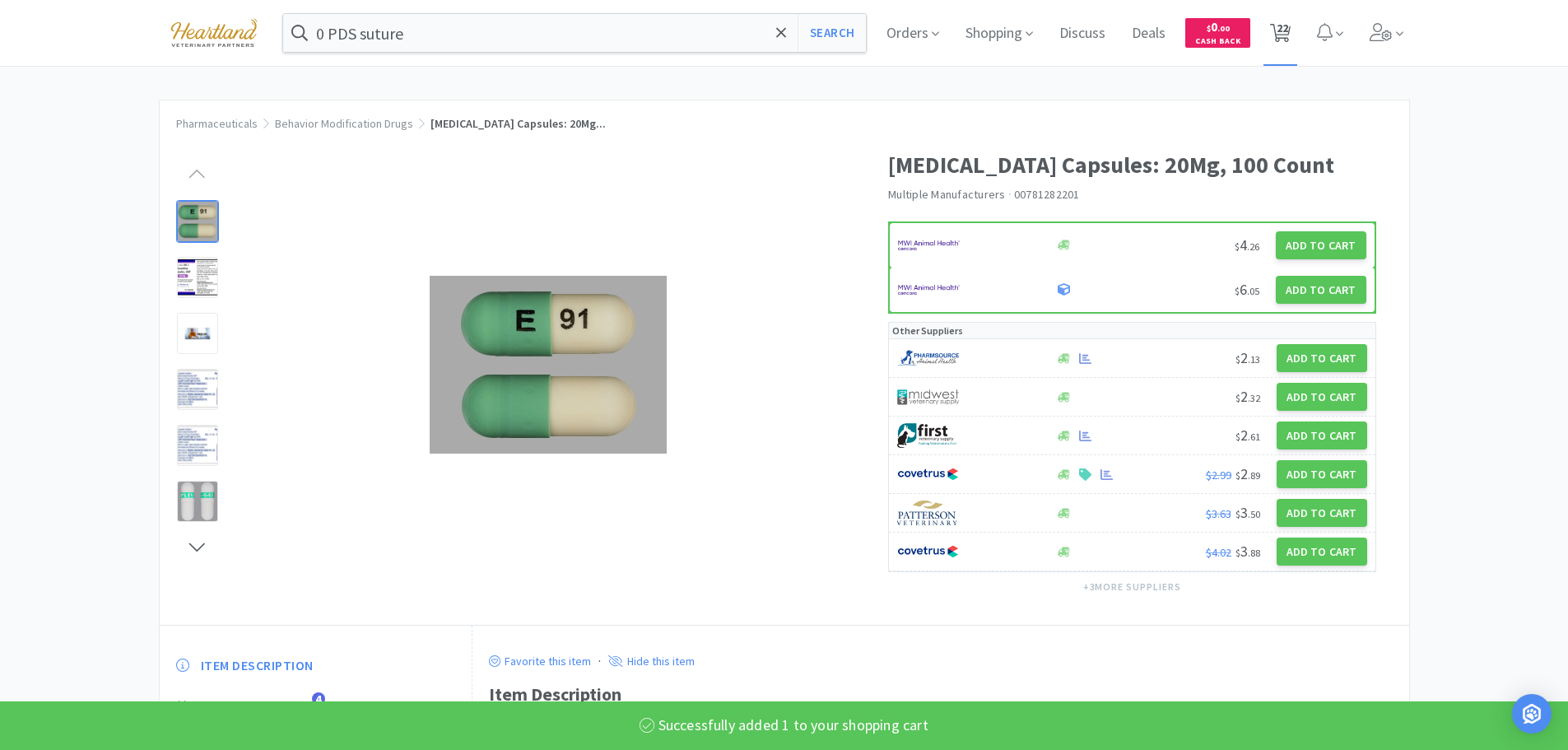
select select "1"
select select "2"
select select "1"
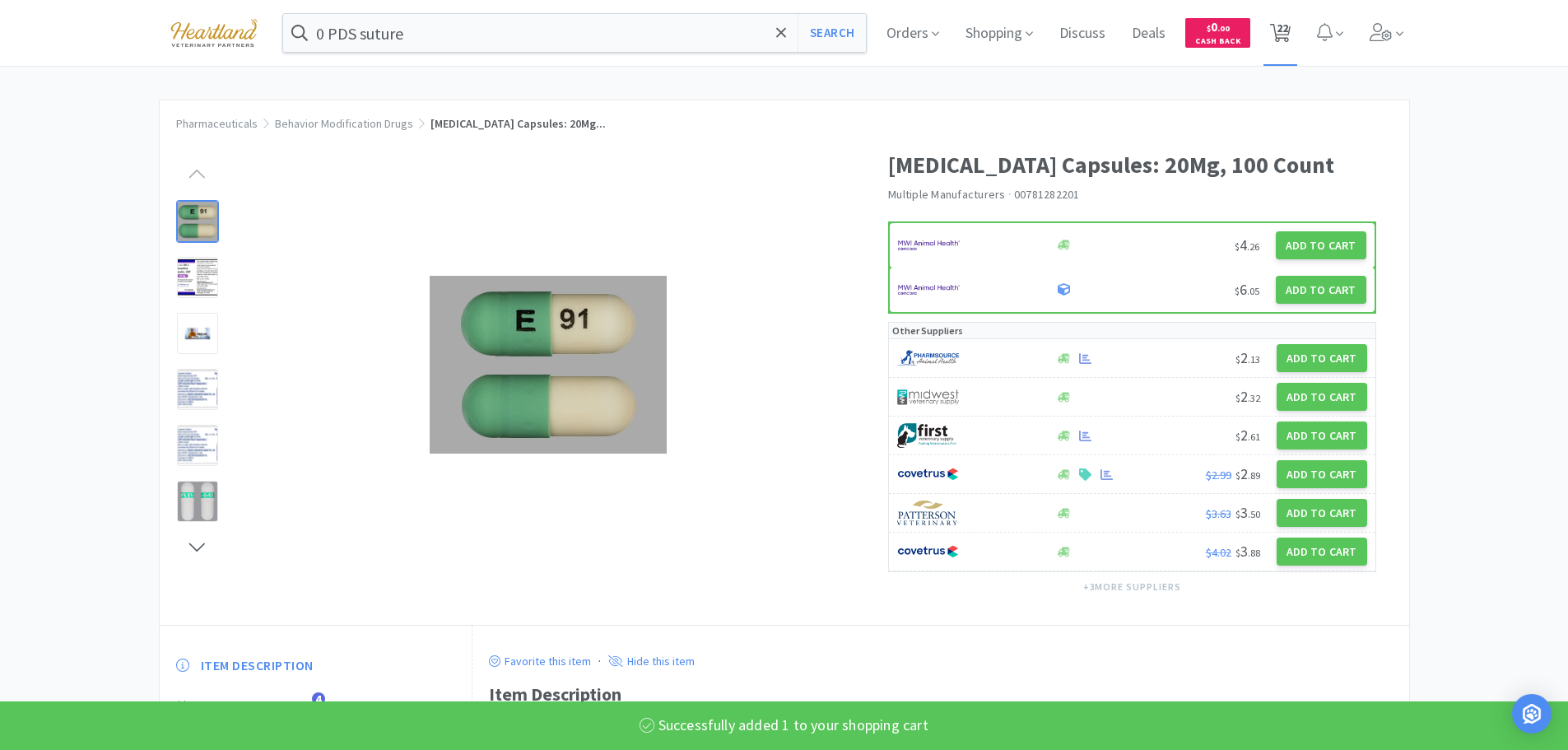
select select "1"
select select "2"
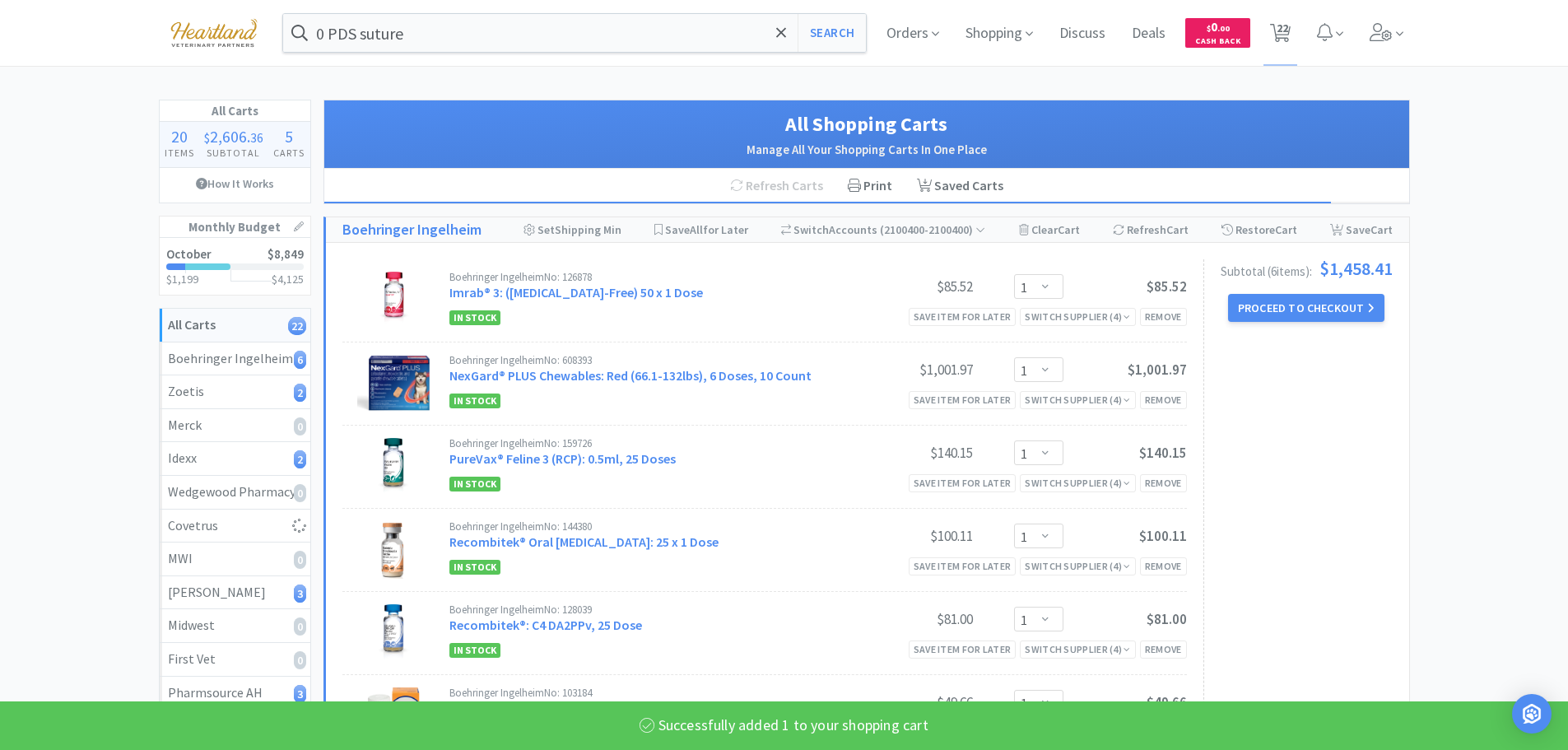
select select "1"
select select "4"
select select "1"
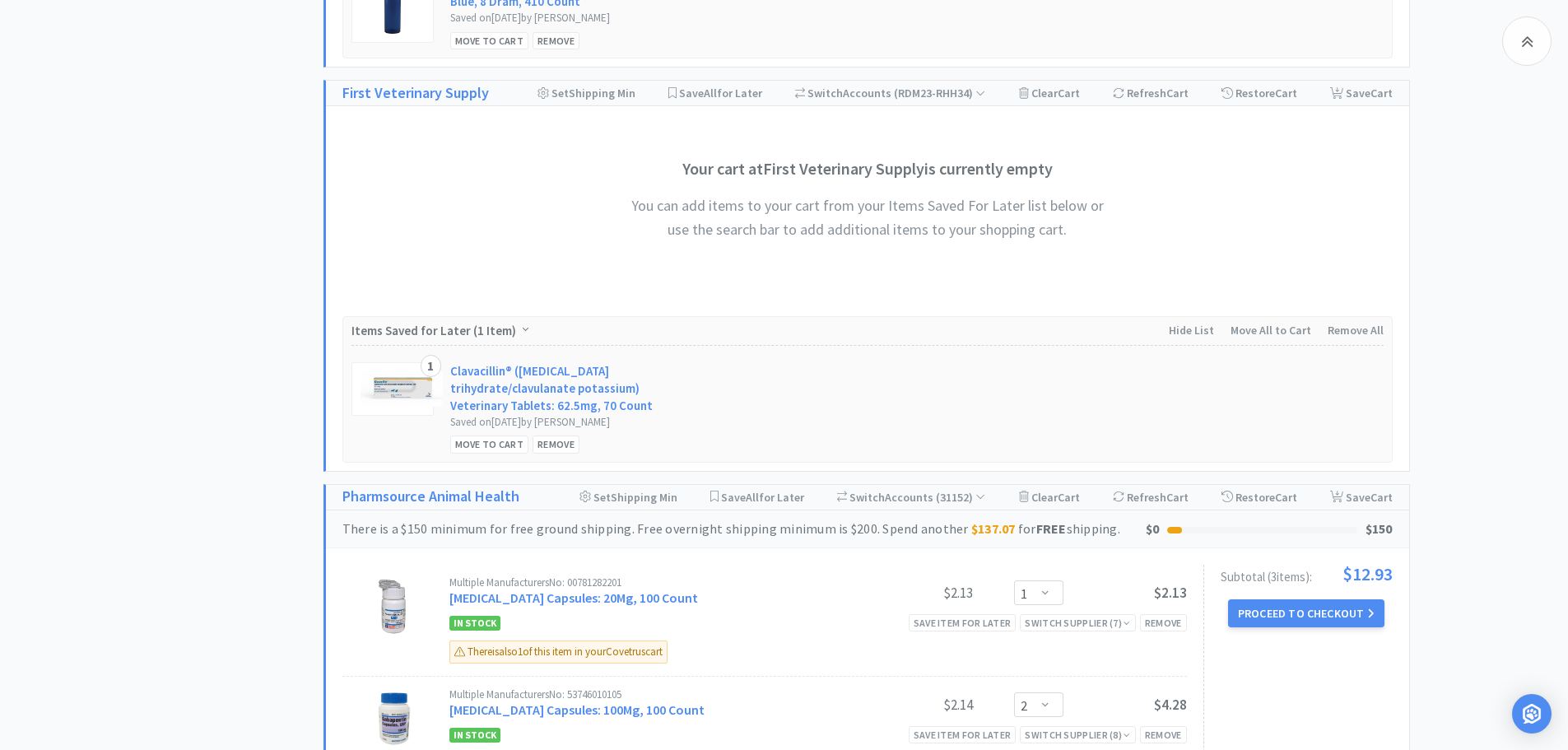
scroll to position [3541, 0]
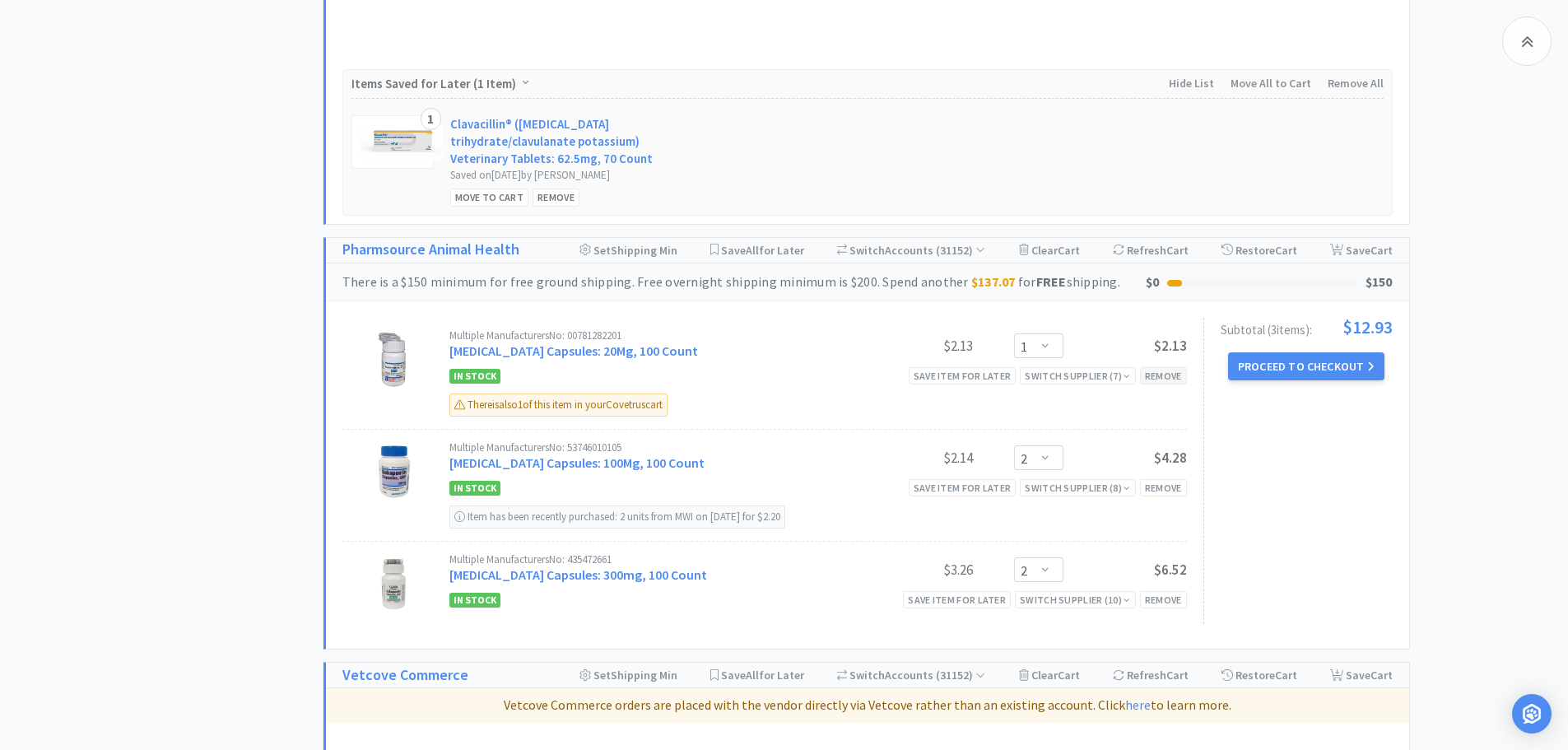
click at [1162, 367] on div "Remove" at bounding box center [1163, 375] width 47 height 17
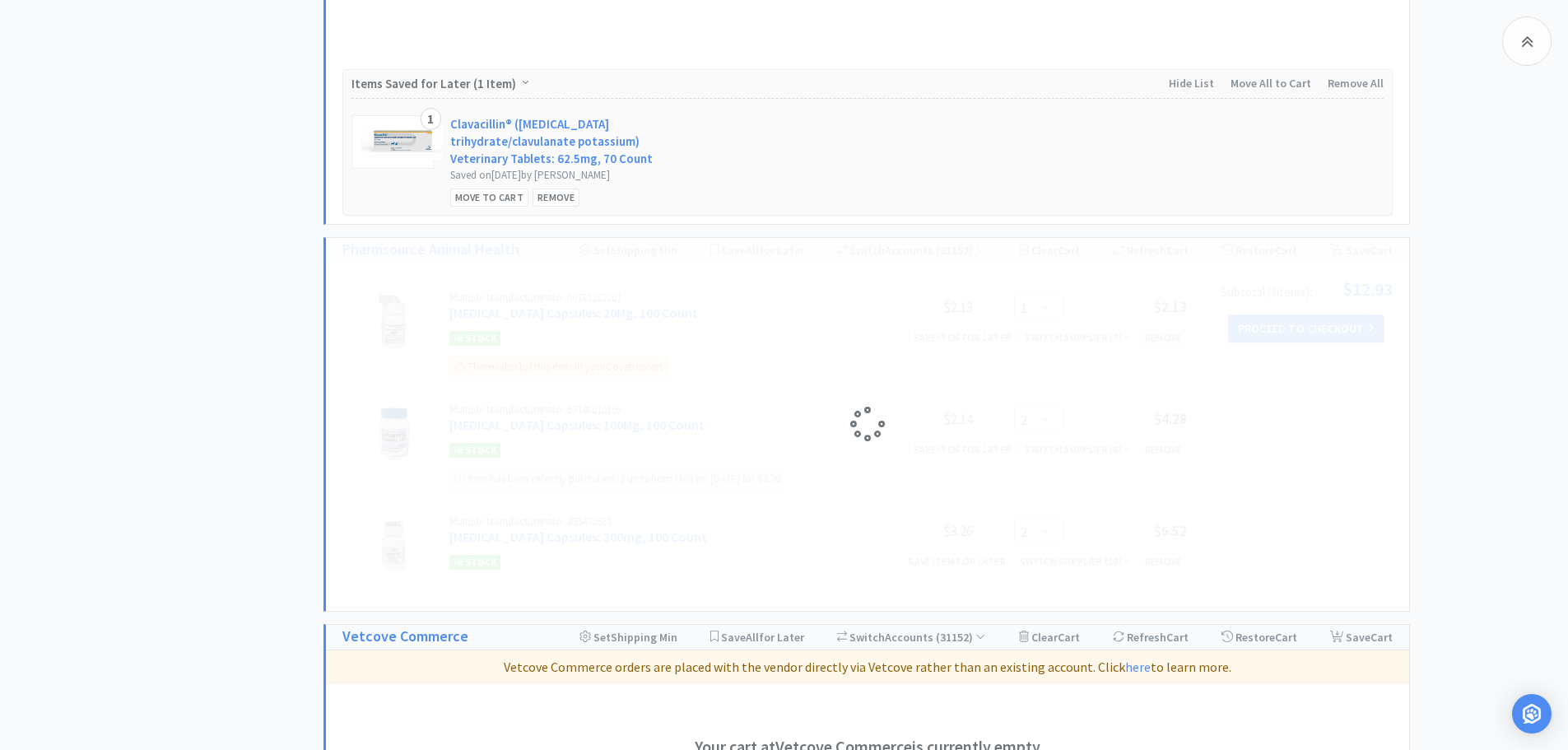
select select "2"
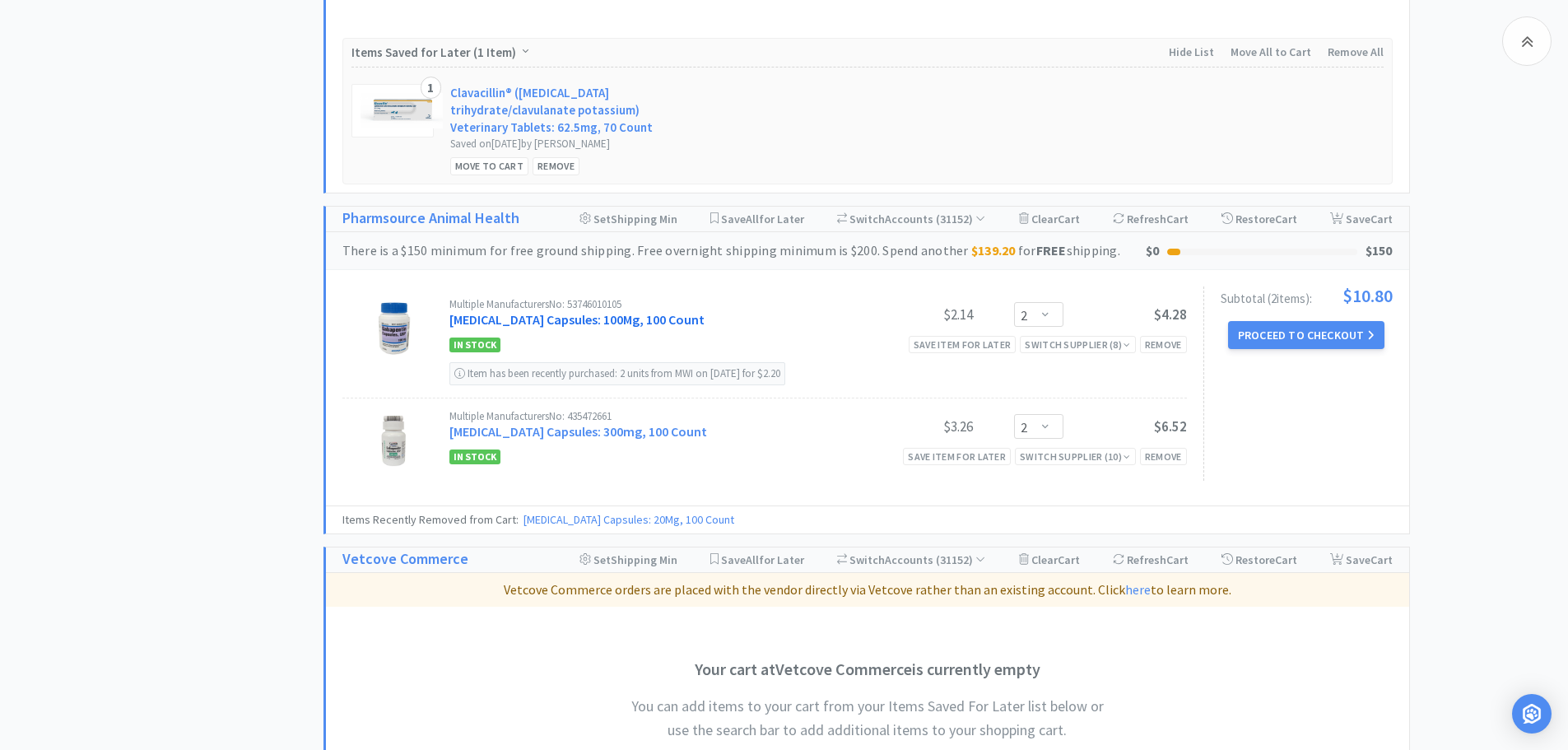
click at [546, 312] on link "[MEDICAL_DATA] Capsules: 100Mg, 100 Count" at bounding box center [577, 319] width 255 height 16
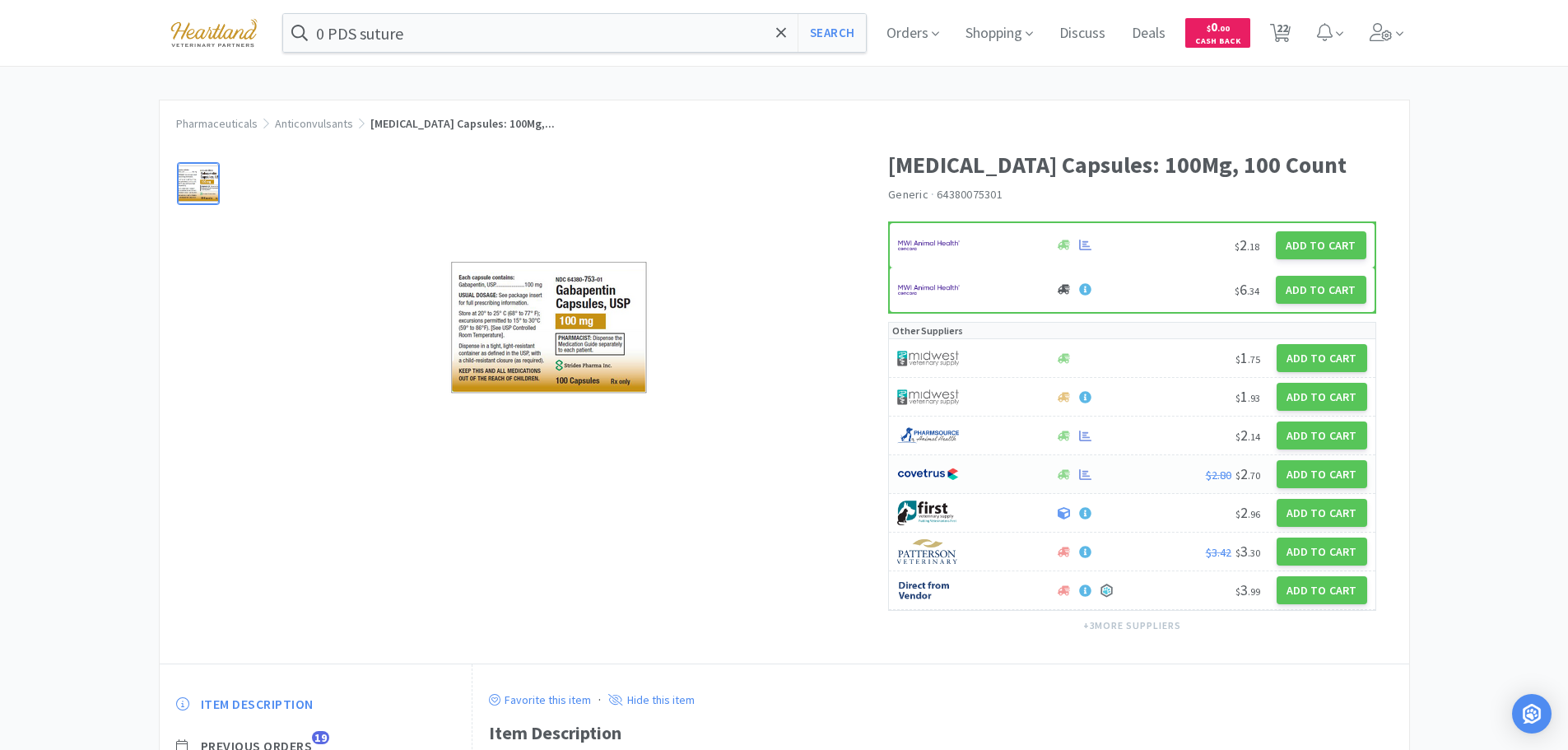
click at [986, 466] on div at bounding box center [967, 474] width 140 height 28
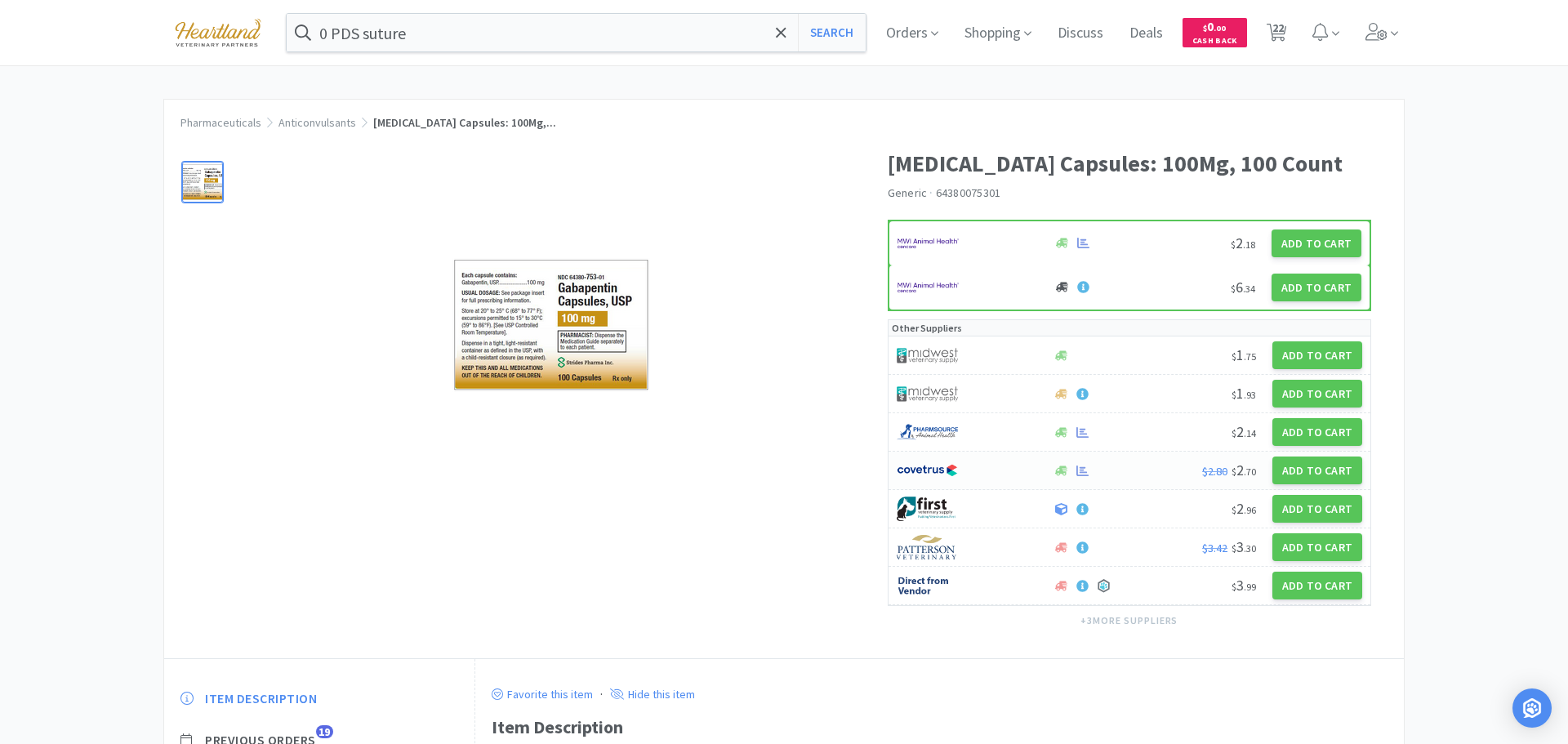
select select "1"
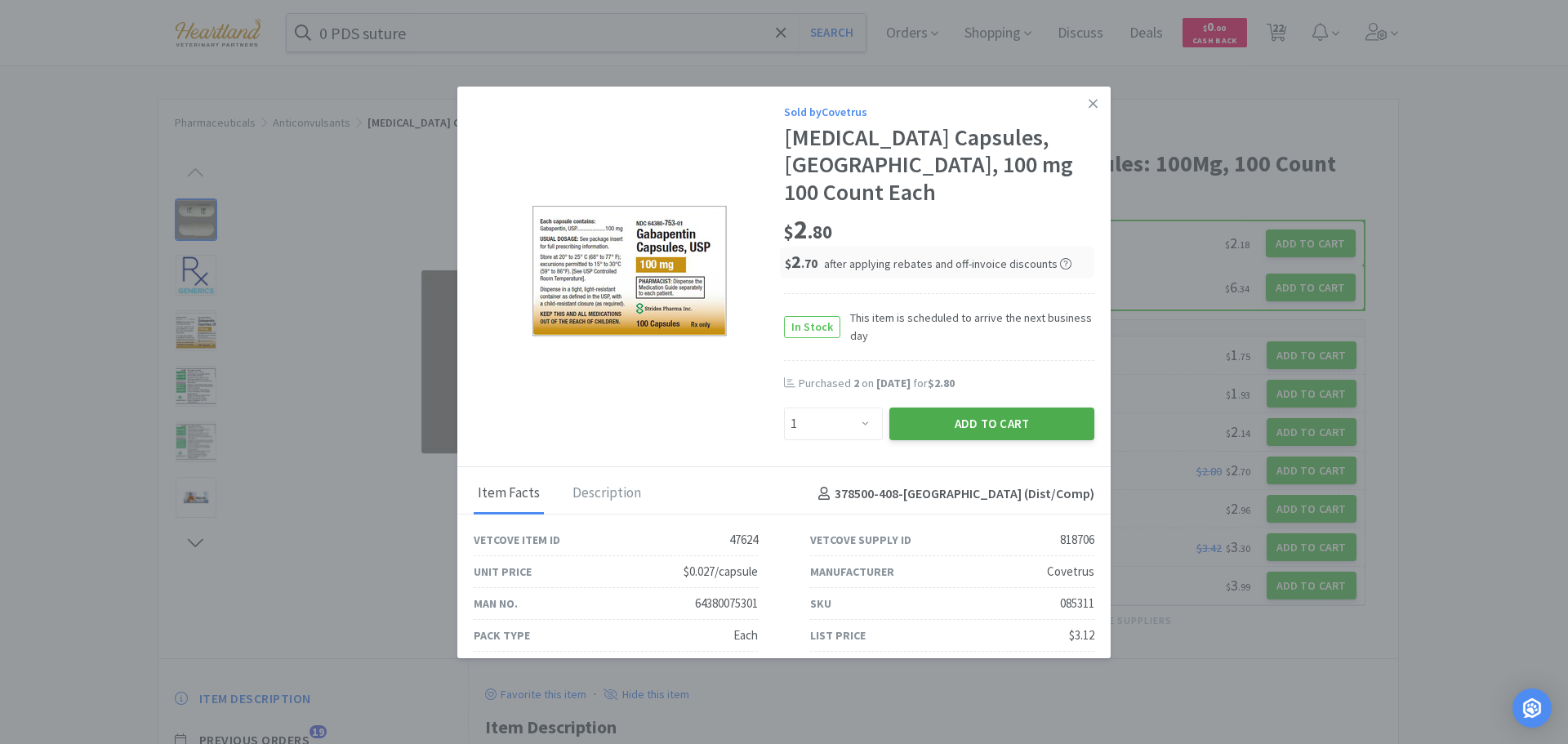
click at [998, 408] on button "Add to Cart" at bounding box center [991, 424] width 205 height 33
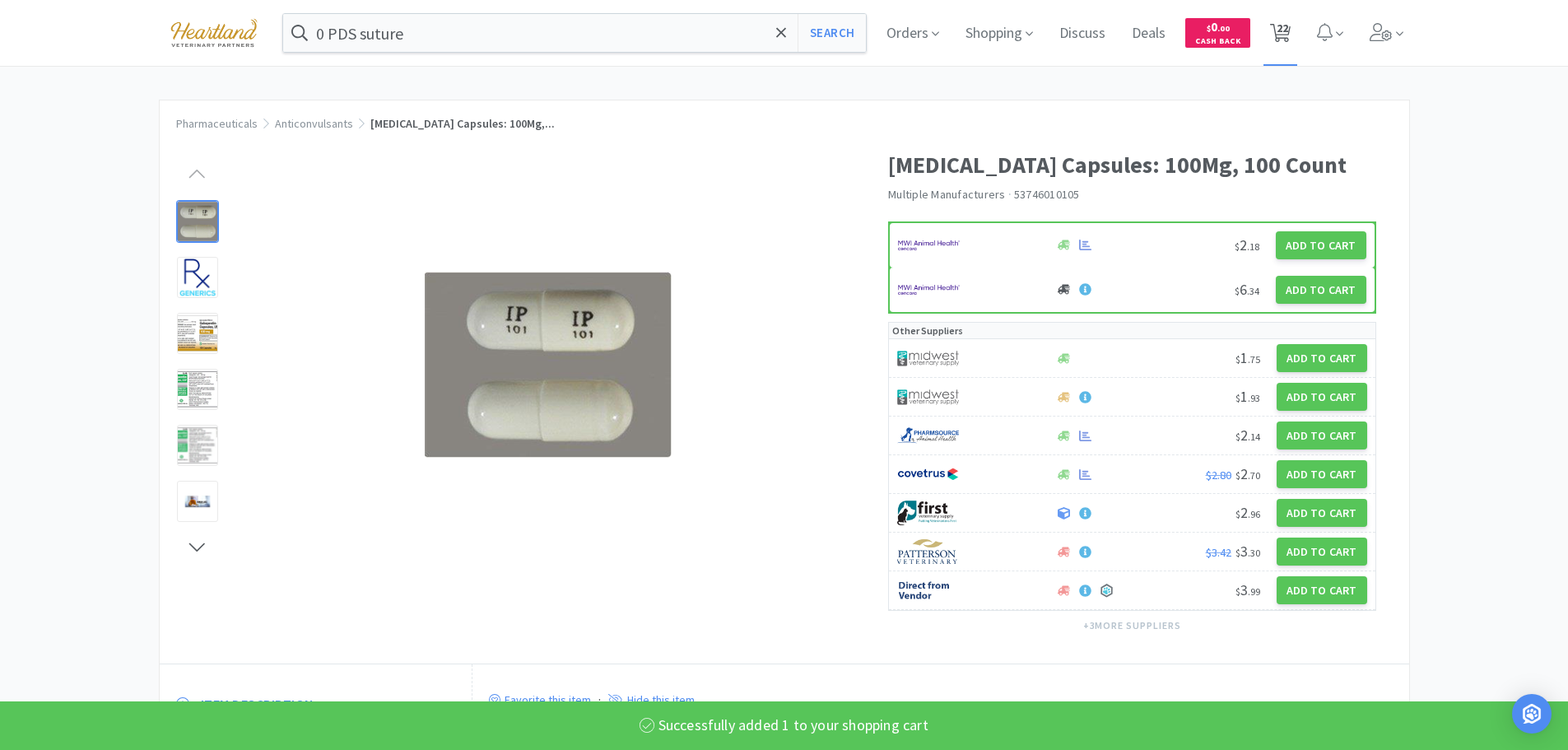
click at [1289, 26] on span "22" at bounding box center [1283, 27] width 12 height 66
select select "1"
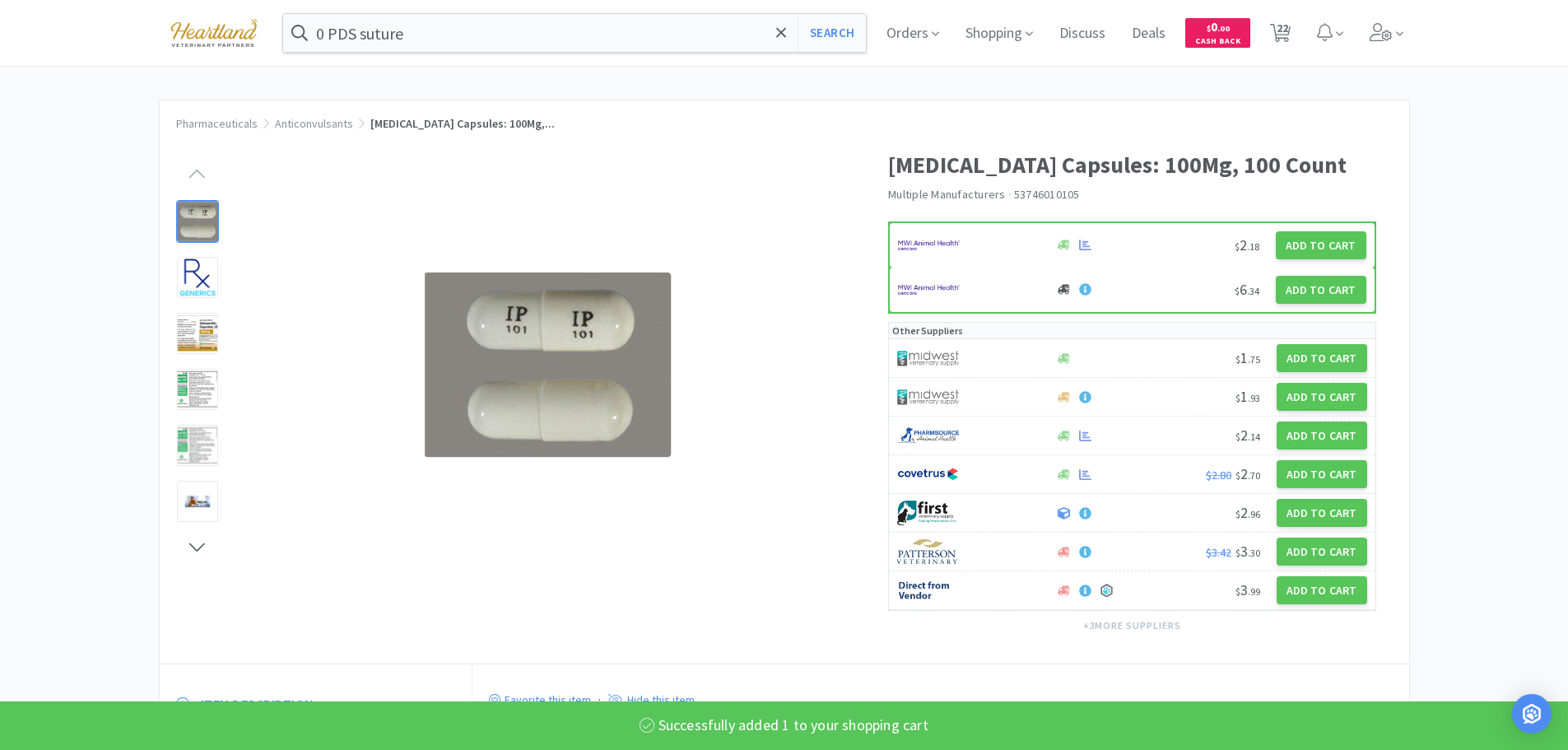
select select "1"
select select "5"
select select "100"
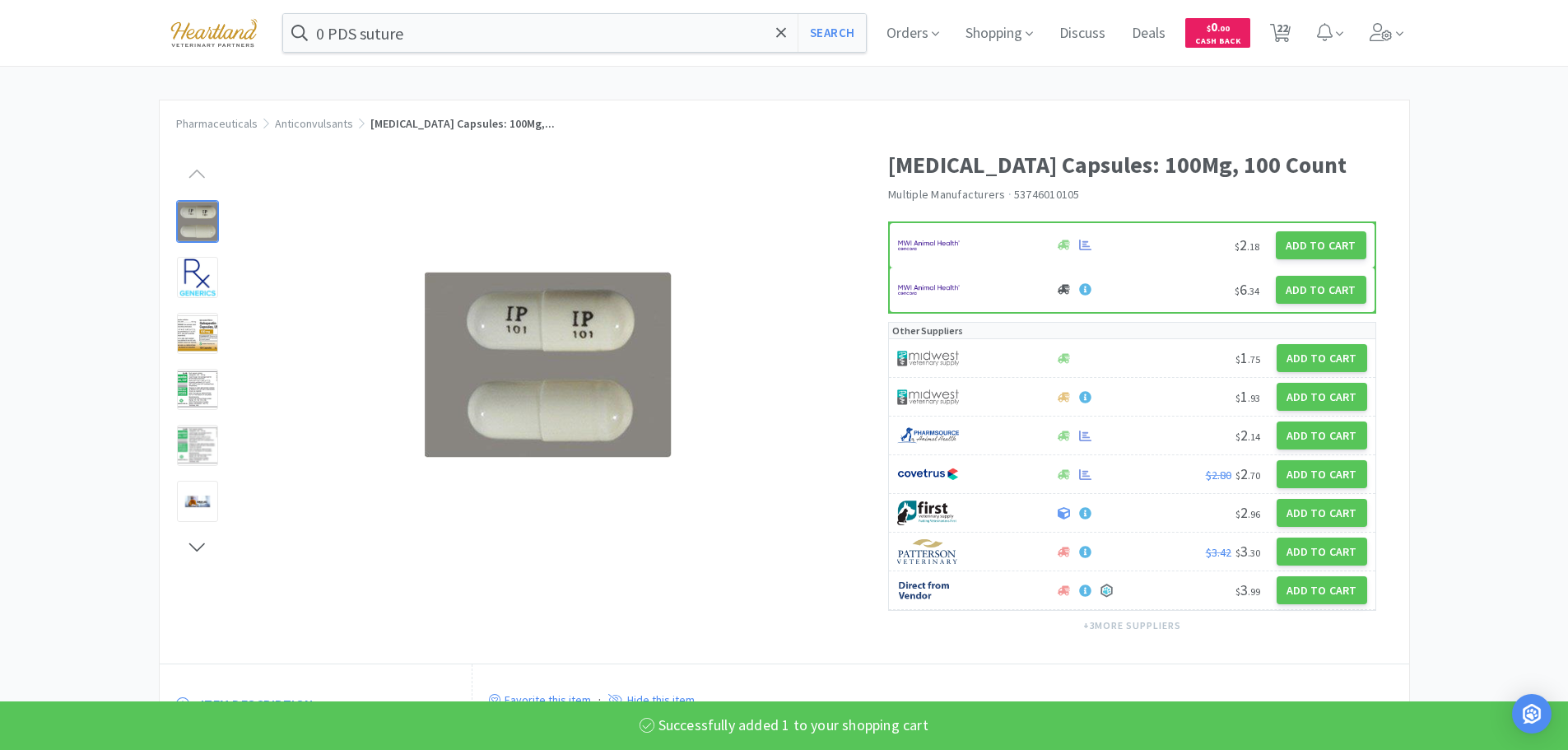
select select "1"
select select "3"
select select "1"
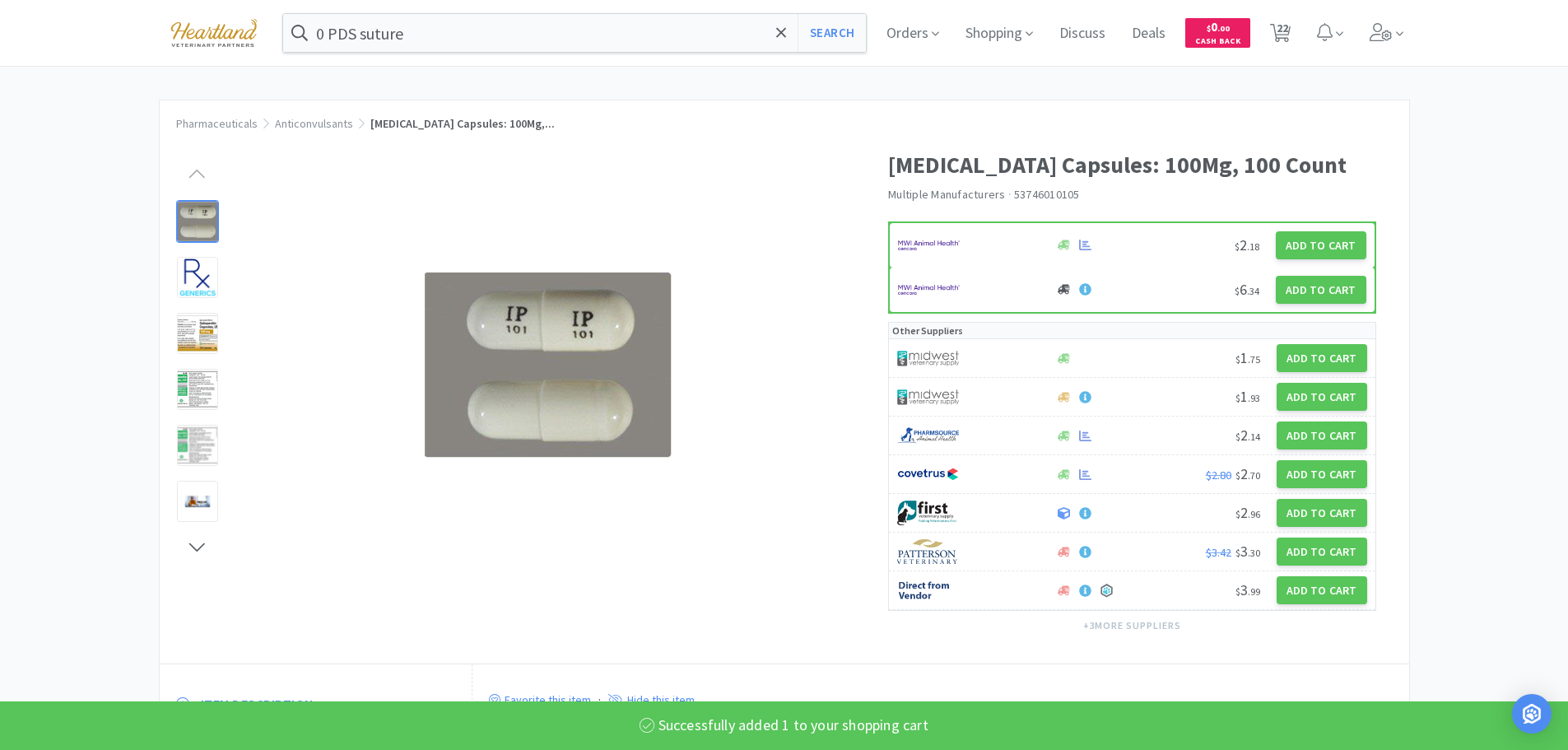
select select "4"
select select "1"
select select "2"
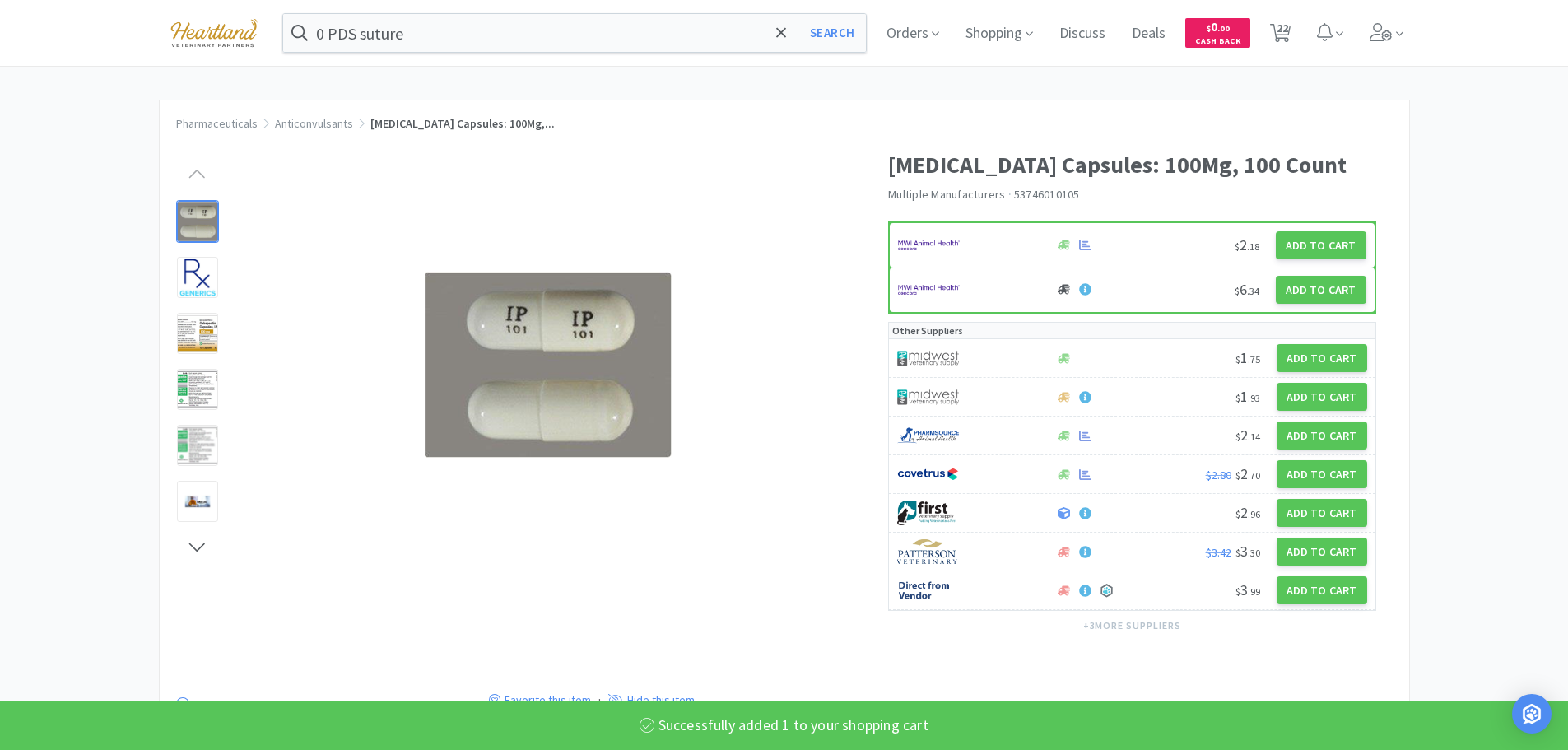
select select "1"
select select "2"
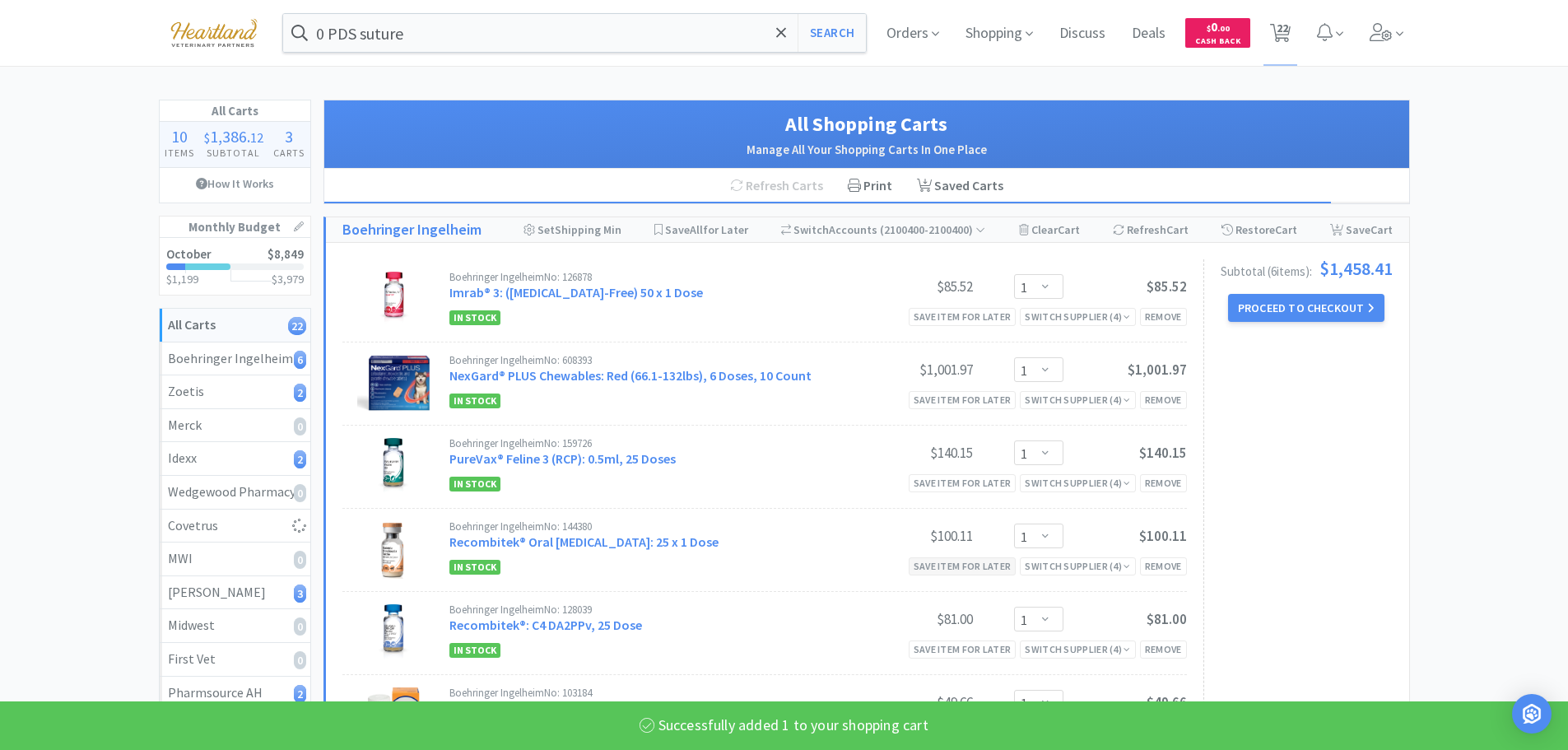
select select "1"
select select "4"
select select "1"
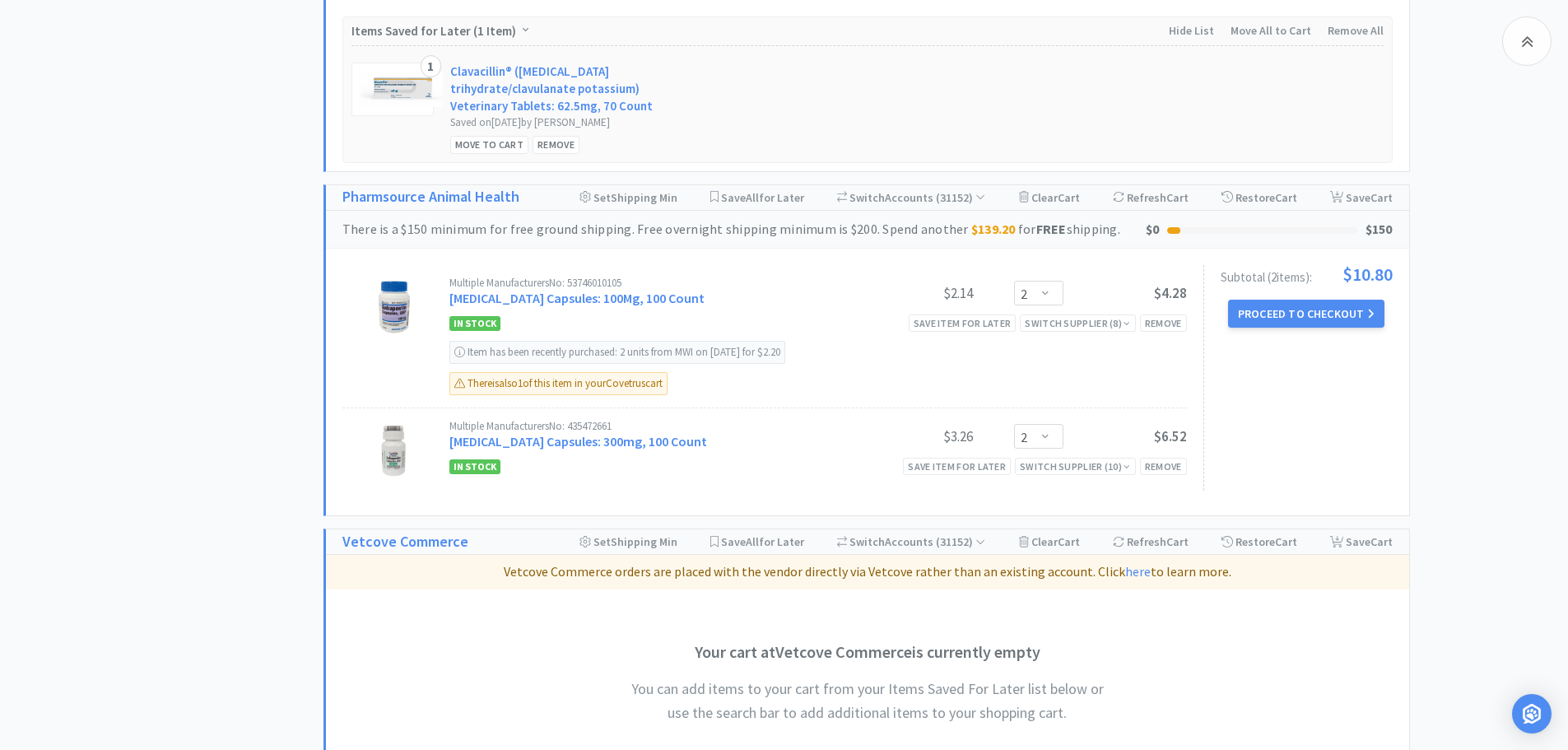
scroll to position [3787, 0]
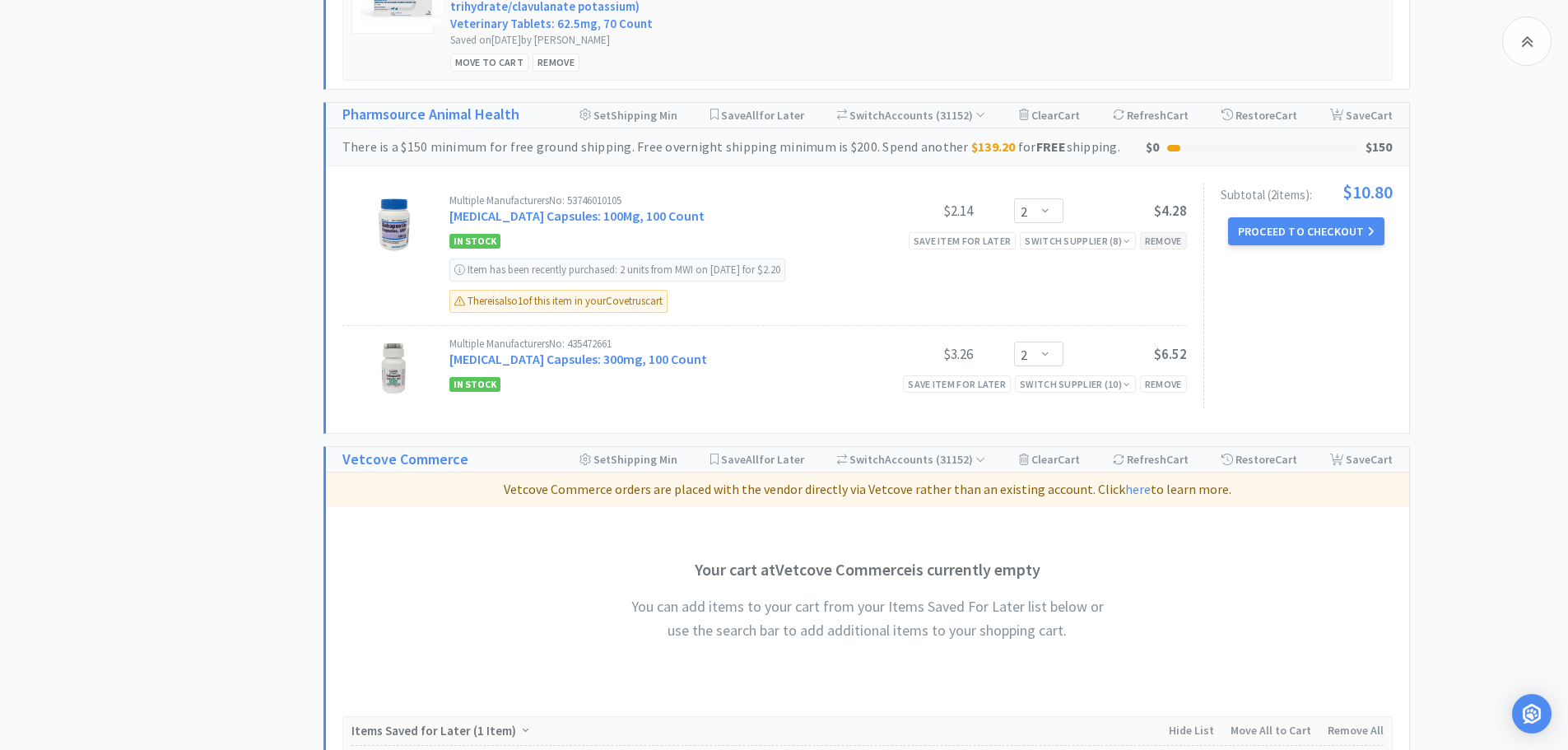
click at [1157, 232] on div "Remove" at bounding box center [1163, 241] width 47 height 17
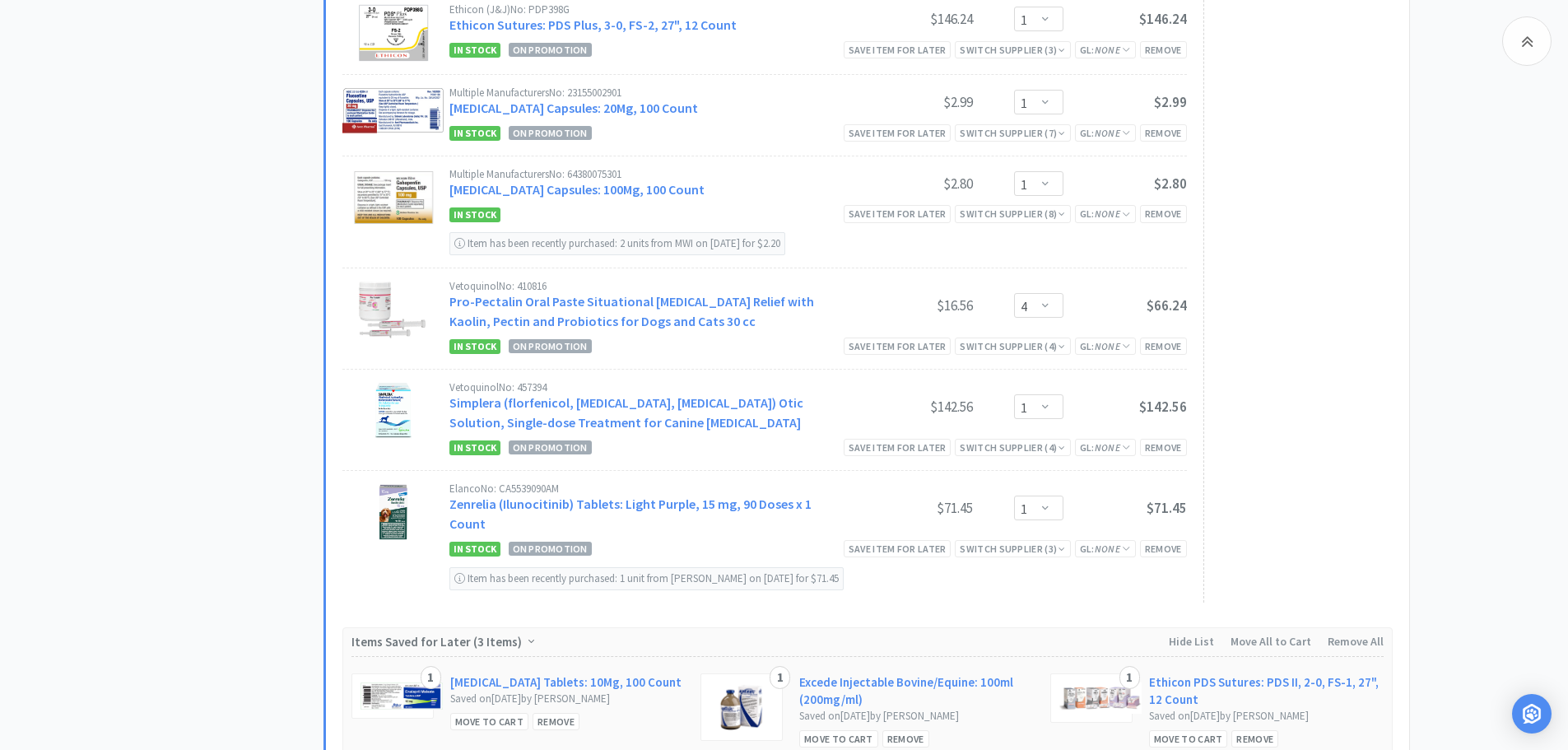
scroll to position [1729, 0]
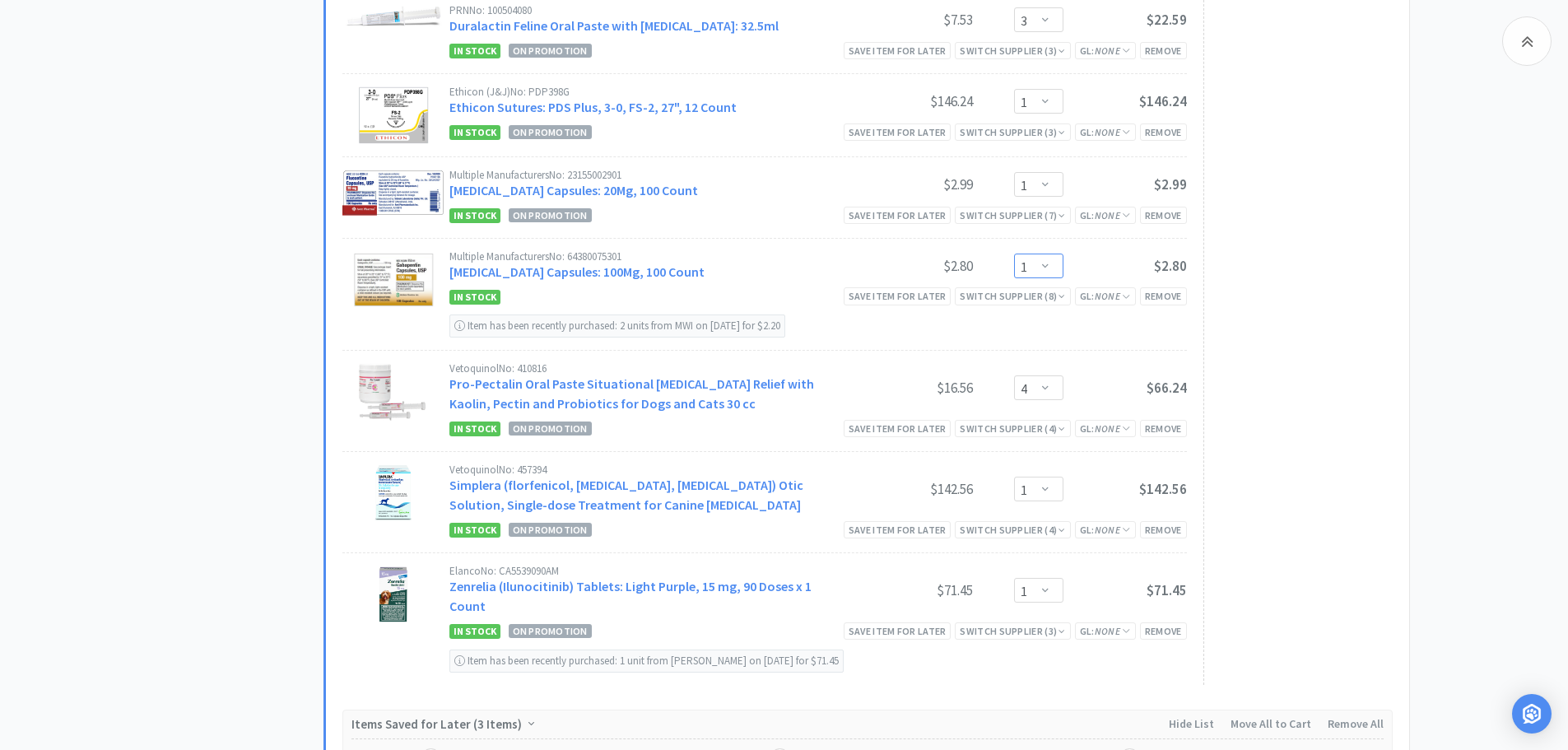
click at [1046, 267] on select "Enter Quantity 1 2 3 4 5 6 7 8 9 10 11 12 13 14 15 16 17 18 19 20 Enter Quantity" at bounding box center [1039, 266] width 49 height 25
click at [1014, 254] on select "Enter Quantity 1 2 3 4 5 6 7 8 9 10 11 12 13 14 15 16 17 18 19 20 Enter Quantity" at bounding box center [1039, 266] width 49 height 25
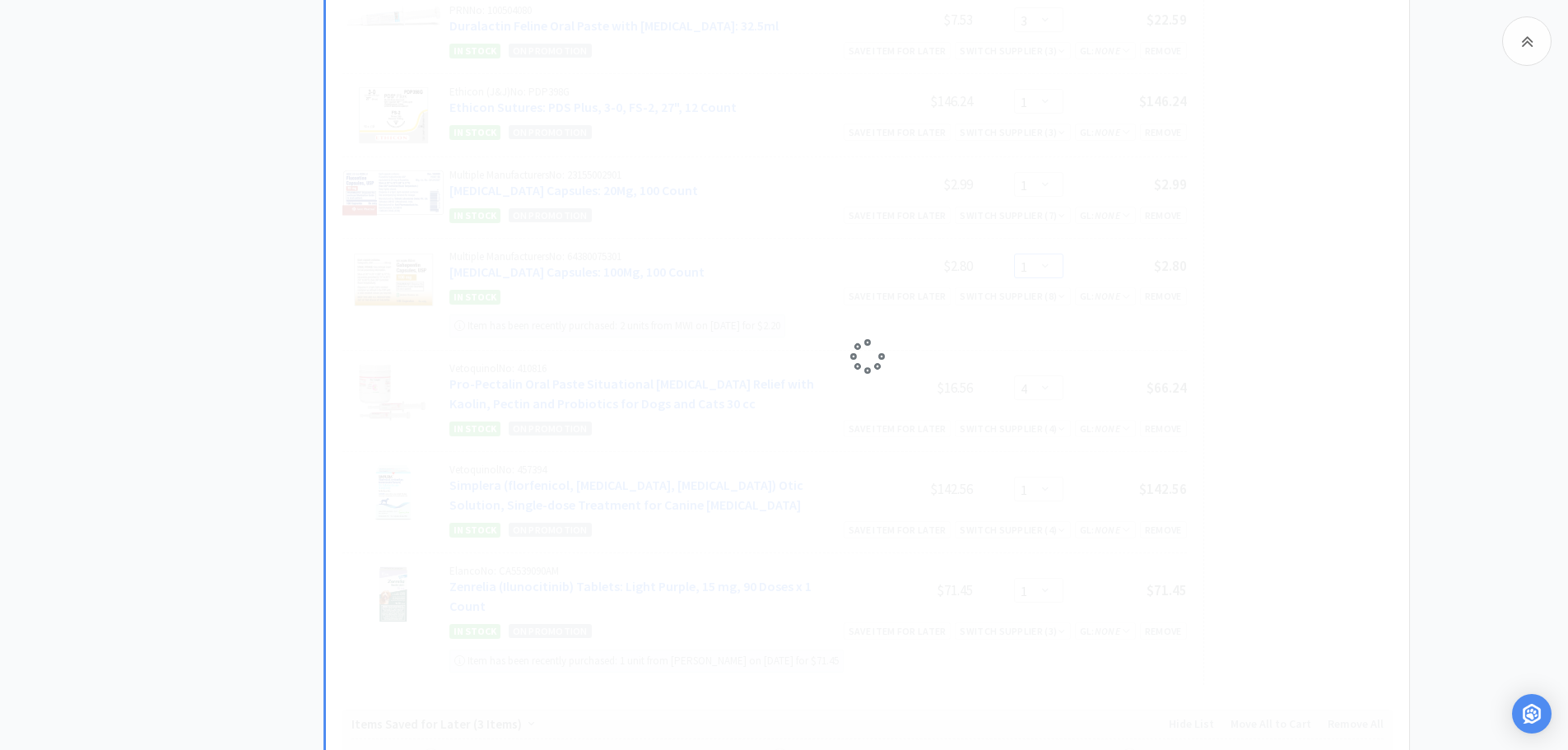
select select "2"
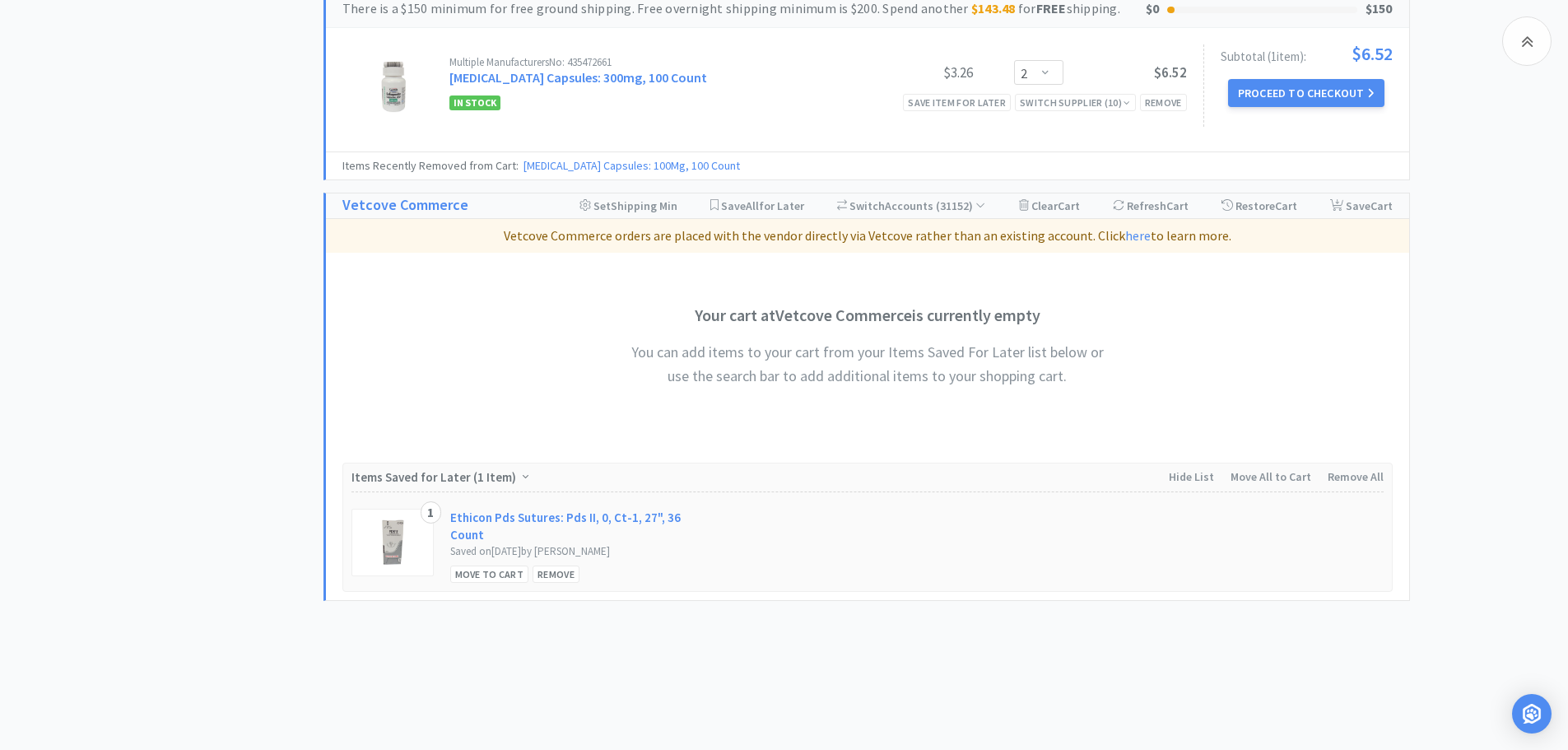
scroll to position [3647, 0]
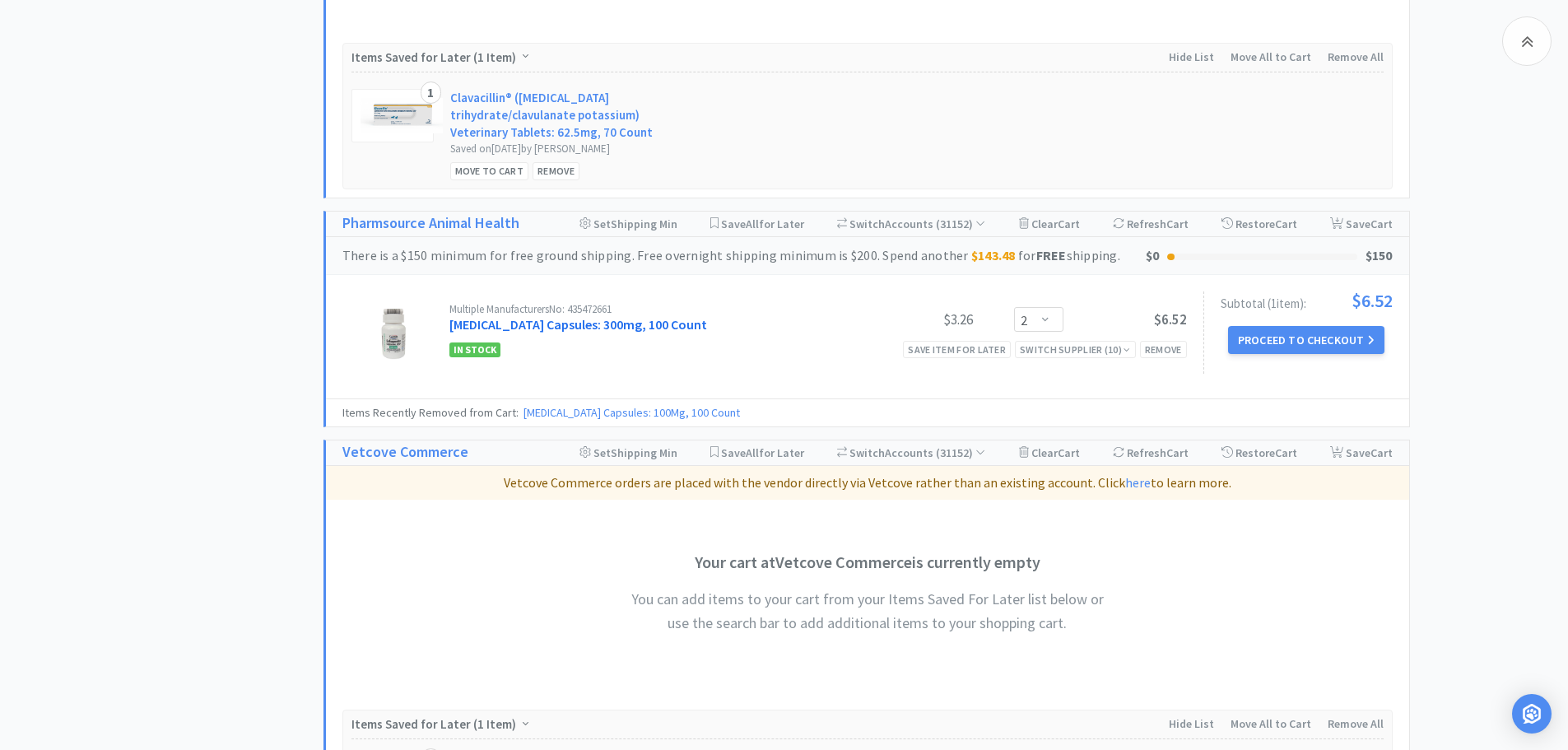
click at [567, 316] on link "[MEDICAL_DATA] Capsules: 300mg, 100 Count" at bounding box center [578, 323] width 258 height 16
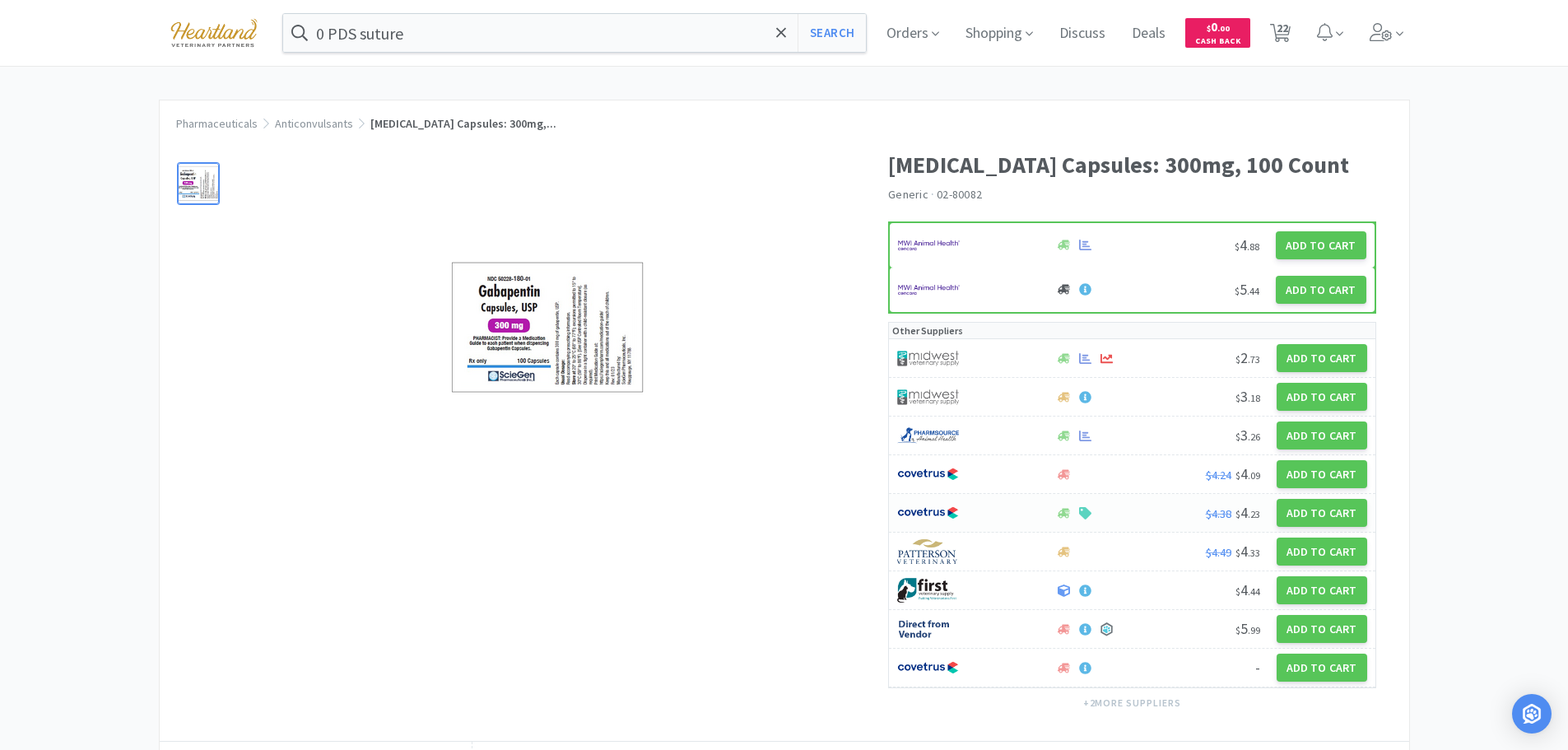
click at [1004, 507] on div at bounding box center [967, 512] width 140 height 28
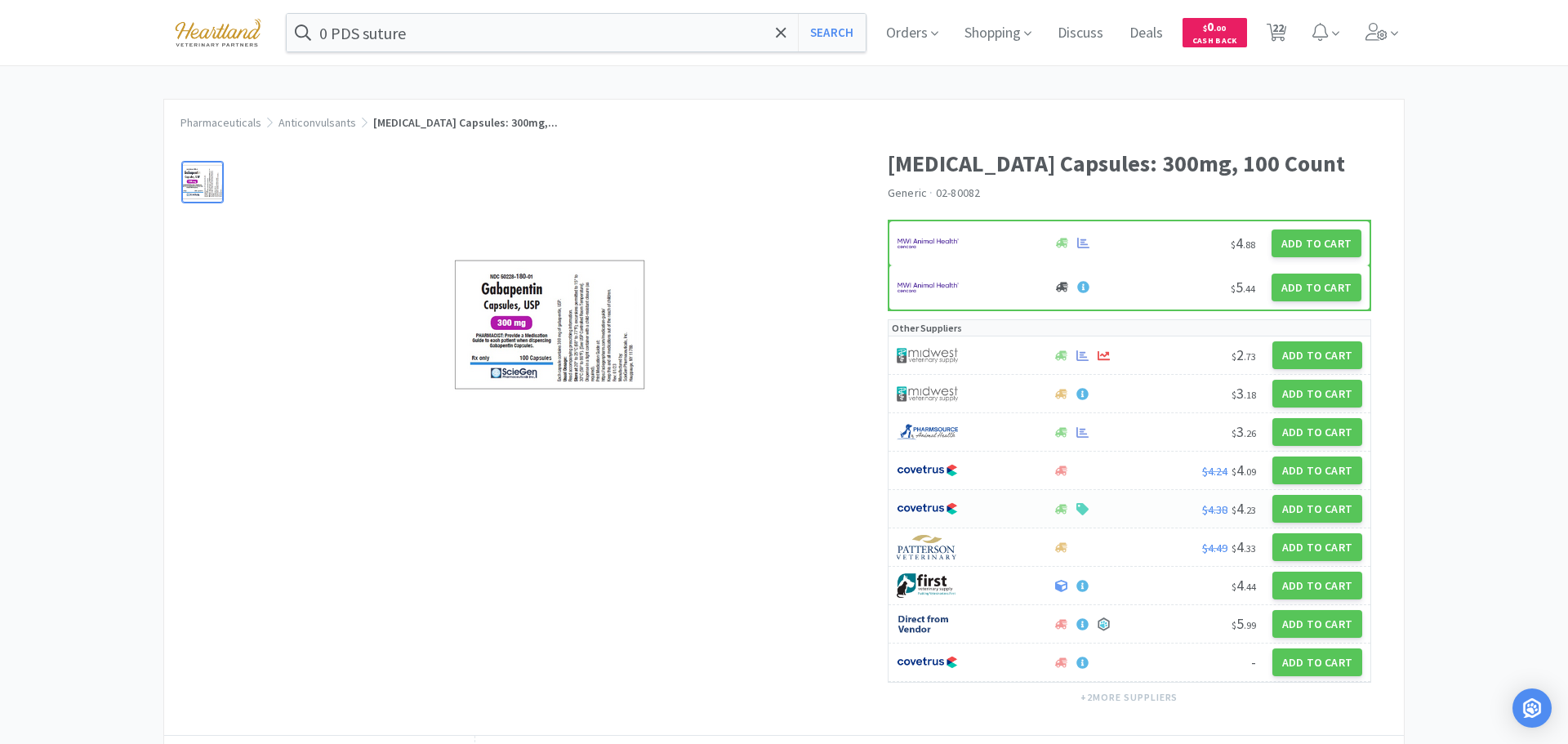
select select "1"
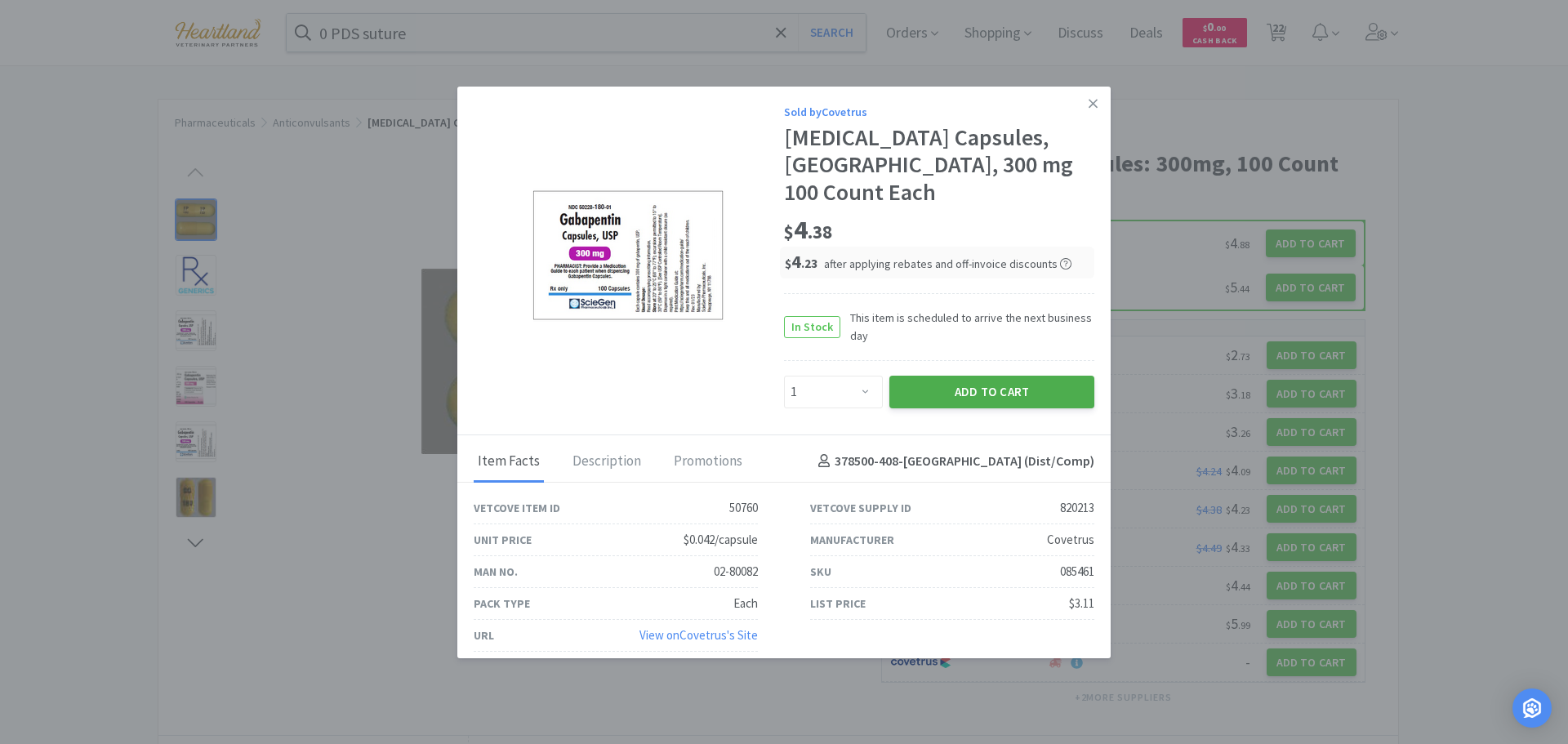
click at [1006, 376] on button "Add to Cart" at bounding box center [991, 392] width 205 height 33
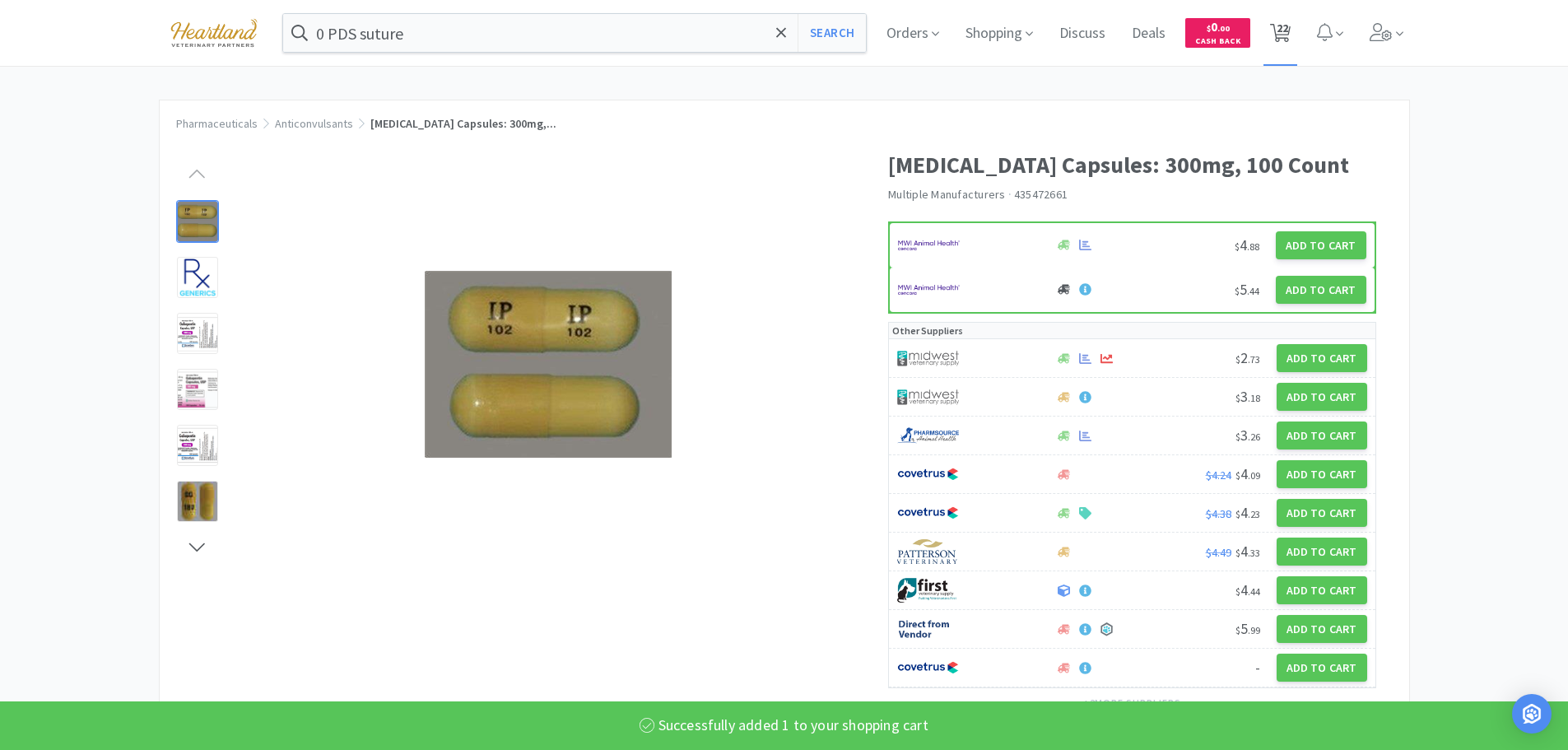
drag, startPoint x: 1286, startPoint y: 24, endPoint x: 1268, endPoint y: 50, distance: 31.6
click at [1287, 24] on span "22" at bounding box center [1283, 27] width 12 height 66
select select "1"
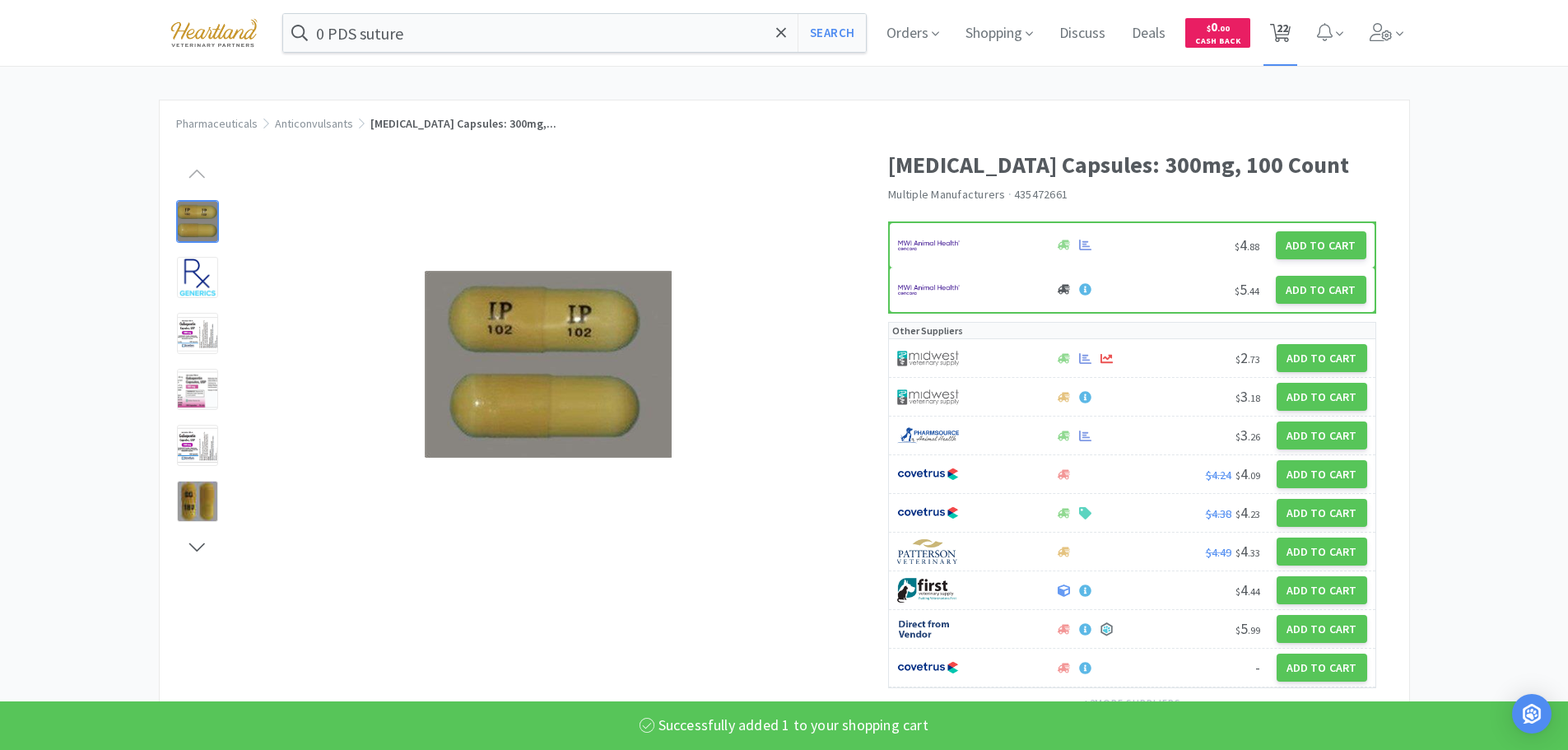
select select "1"
select select "5"
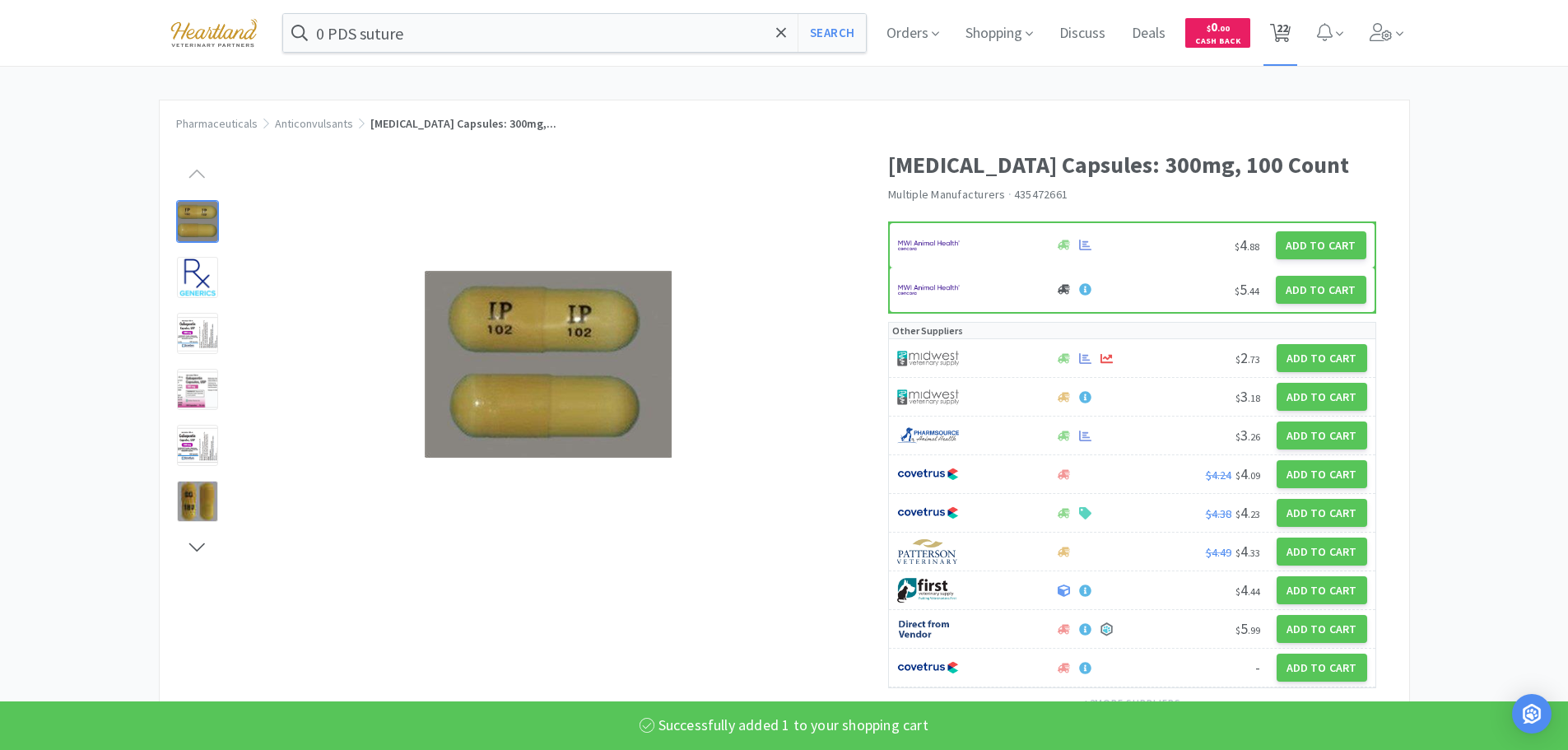
select select "100"
select select "1"
select select "3"
select select "1"
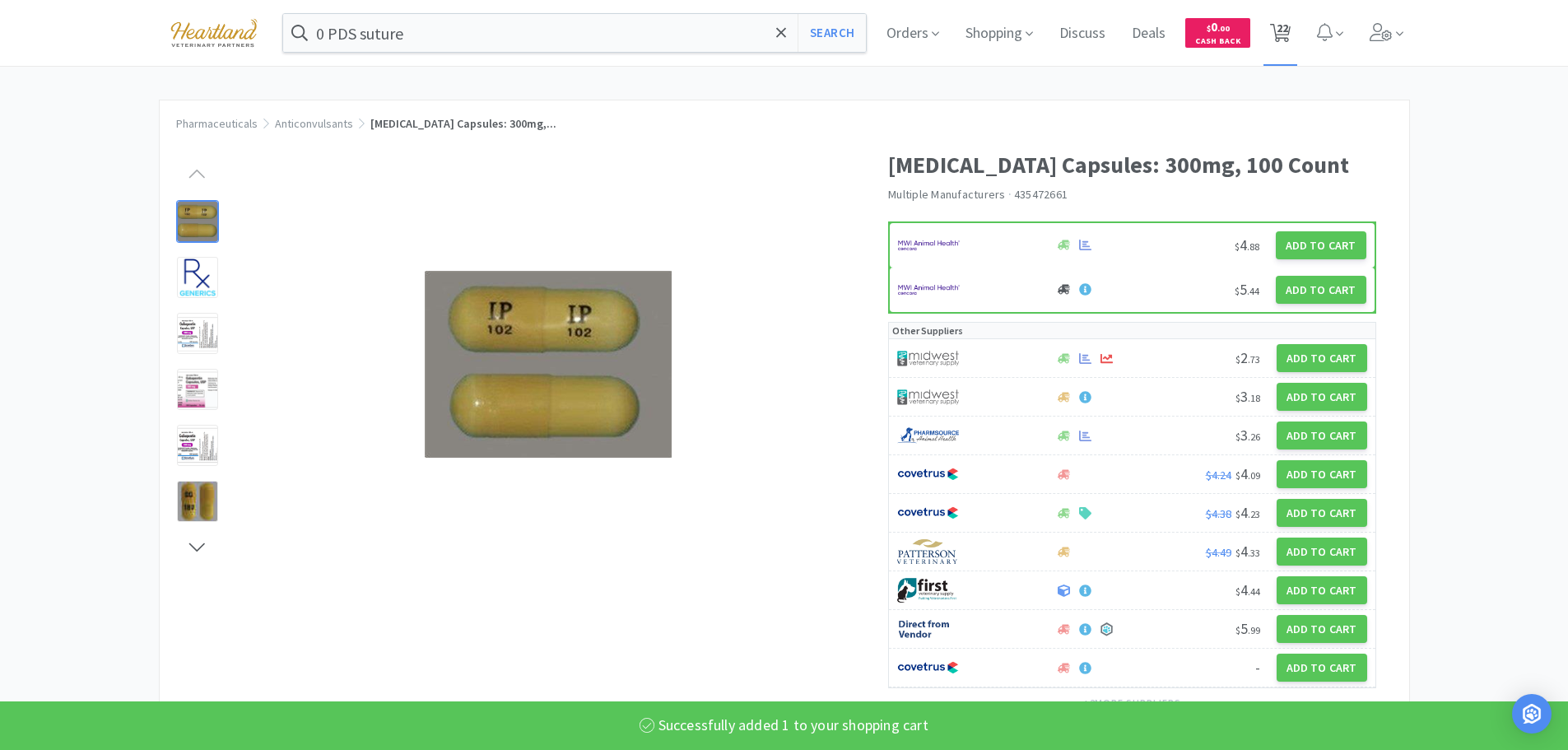
select select "1"
select select "2"
select select "4"
select select "1"
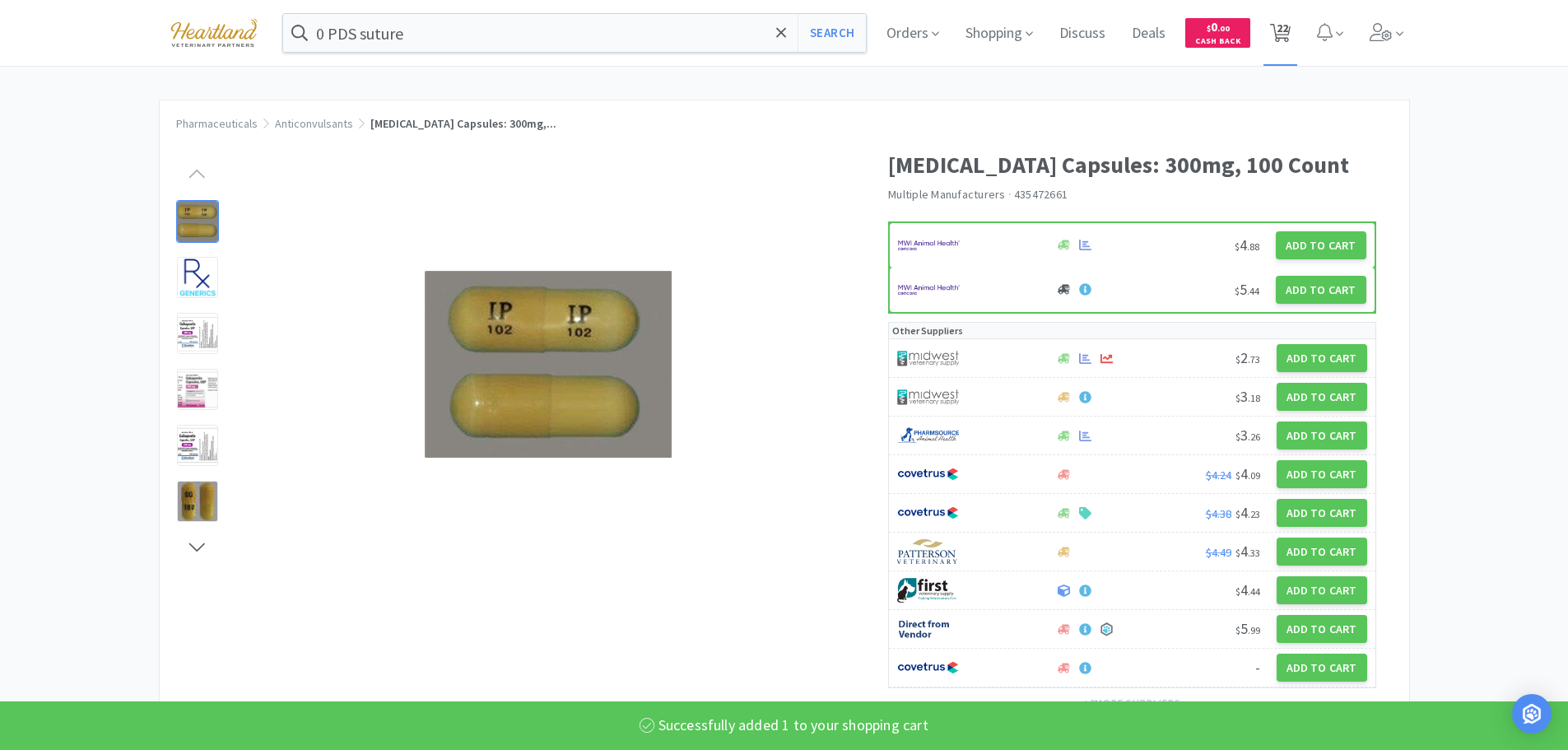
select select "1"
select select "2"
select select "1"
select select "2"
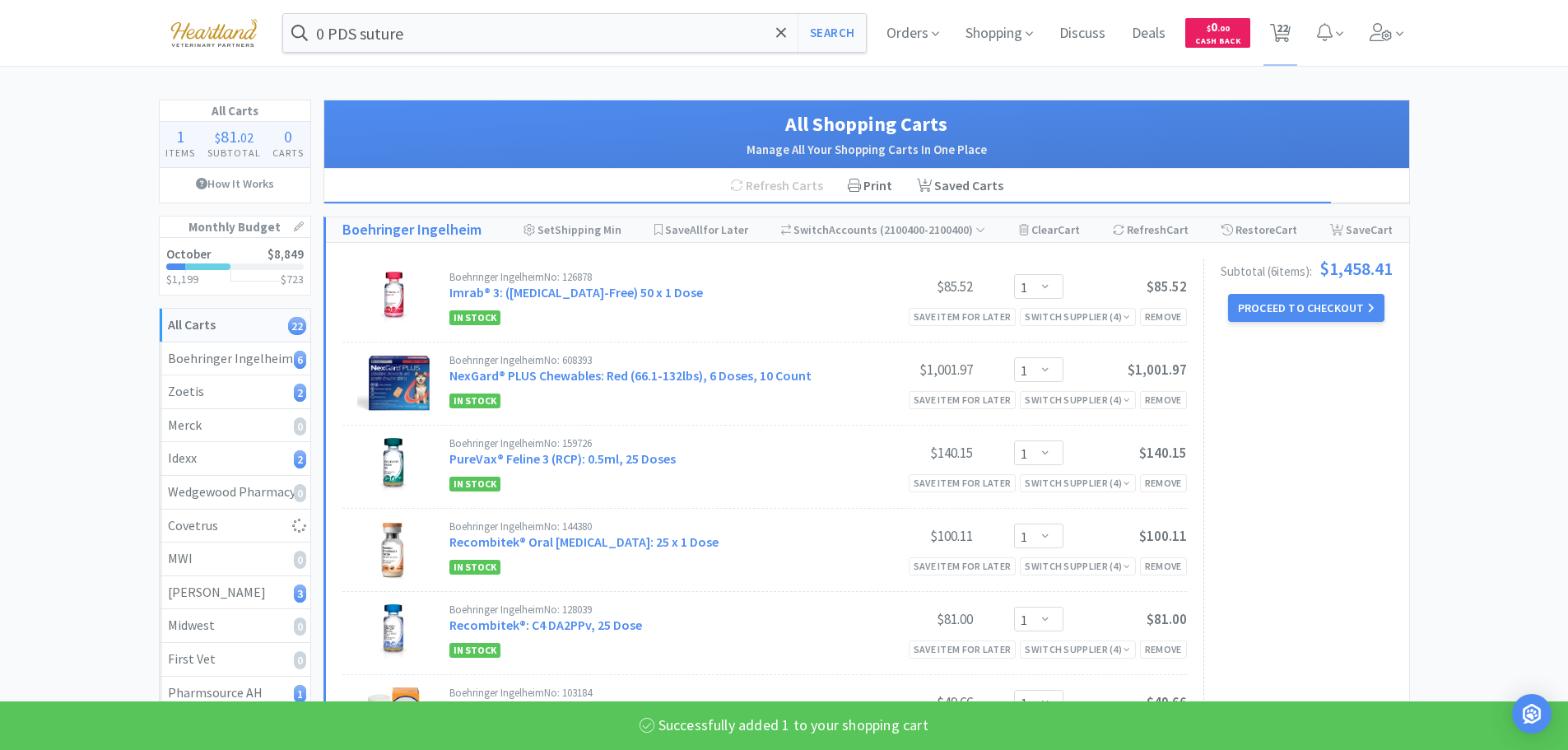
select select "1"
select select "4"
select select "1"
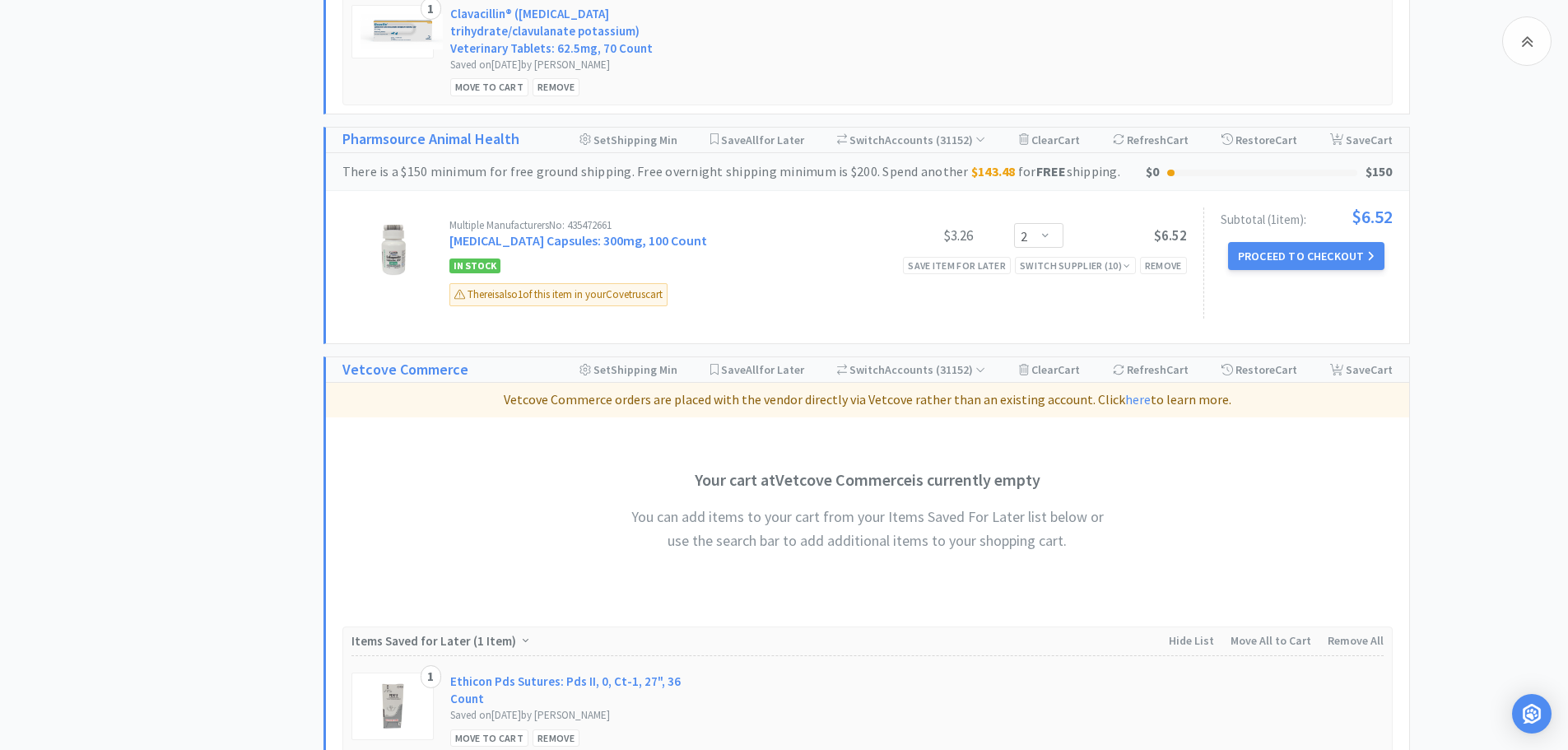
scroll to position [3679, 0]
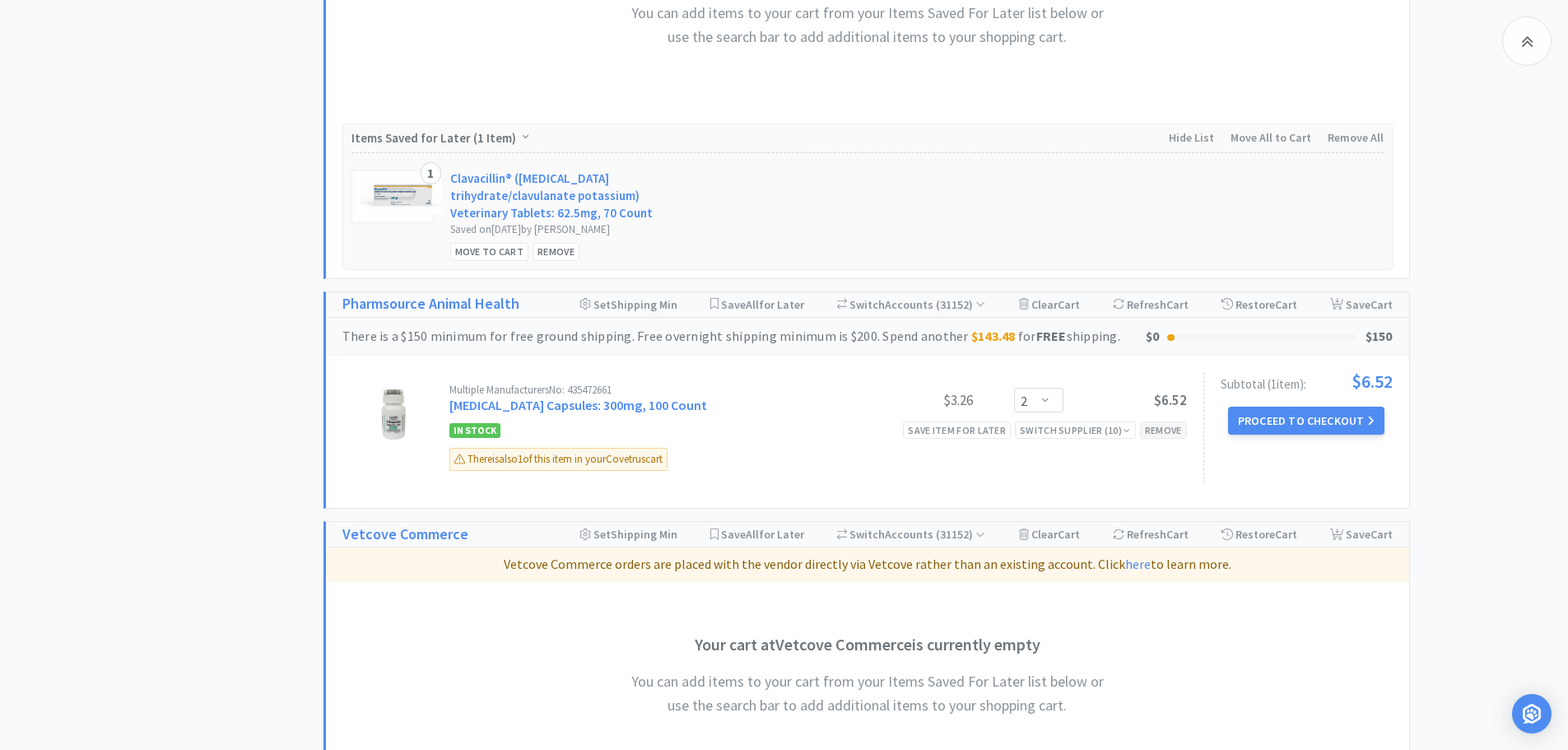
click at [1165, 421] on div "Remove" at bounding box center [1163, 430] width 47 height 17
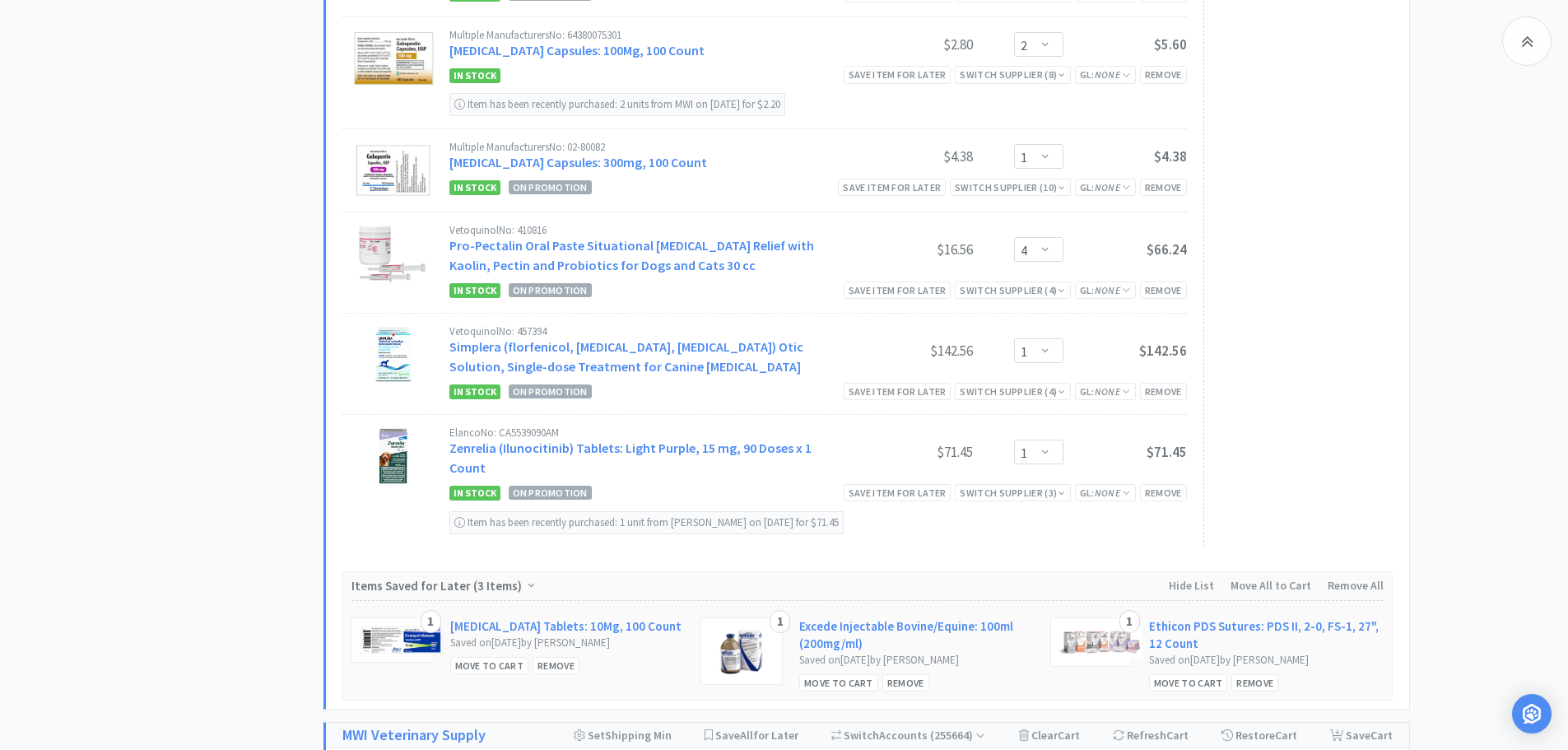
scroll to position [1868, 0]
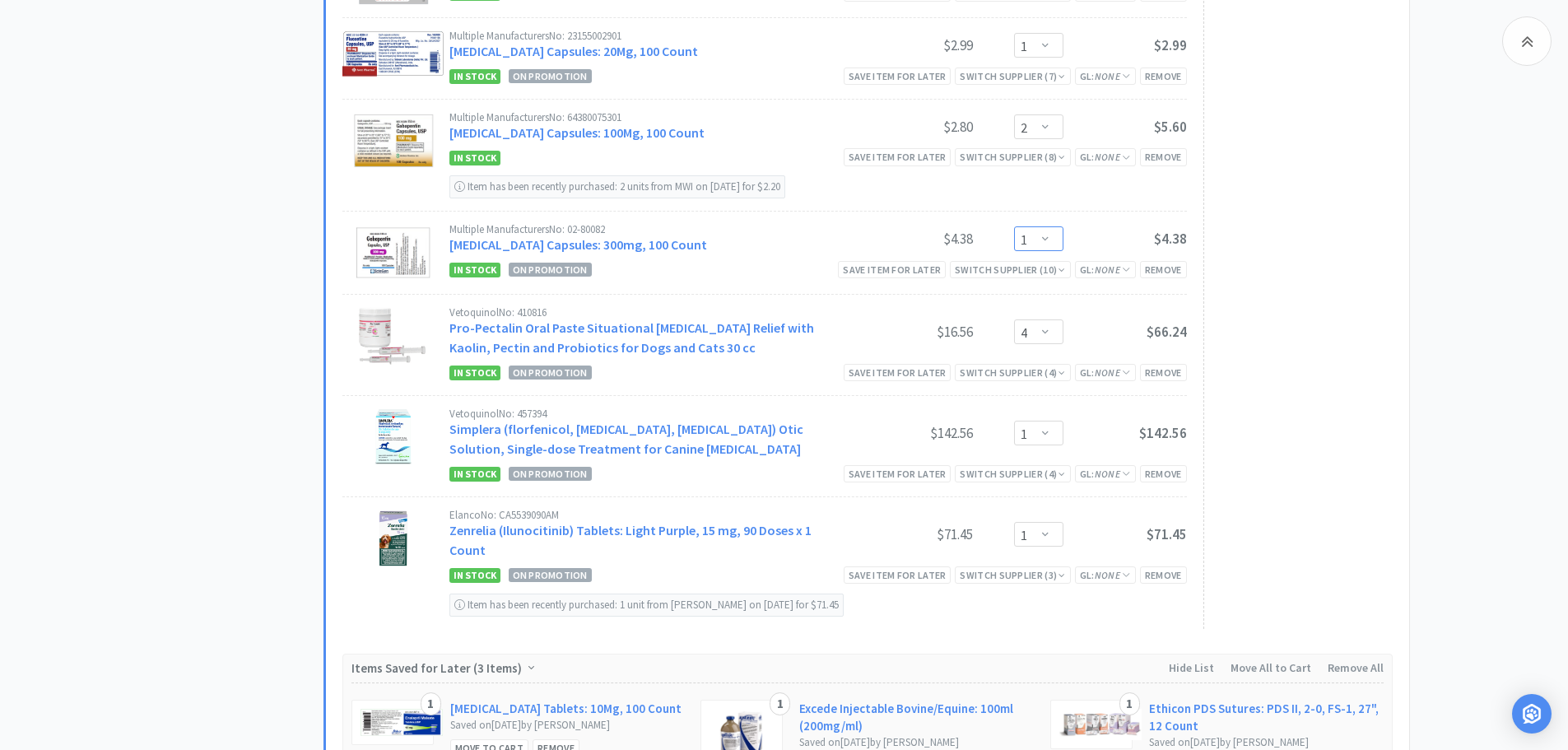
click at [1047, 234] on select "Enter Quantity 1 2 3 4 5 6 7 8 9 10 11 12 13 14 15 16 17 18 19 20 Enter Quantity" at bounding box center [1039, 238] width 49 height 25
click at [1014, 226] on select "Enter Quantity 1 2 3 4 5 6 7 8 9 10 11 12 13 14 15 16 17 18 19 20 Enter Quantity" at bounding box center [1039, 238] width 49 height 25
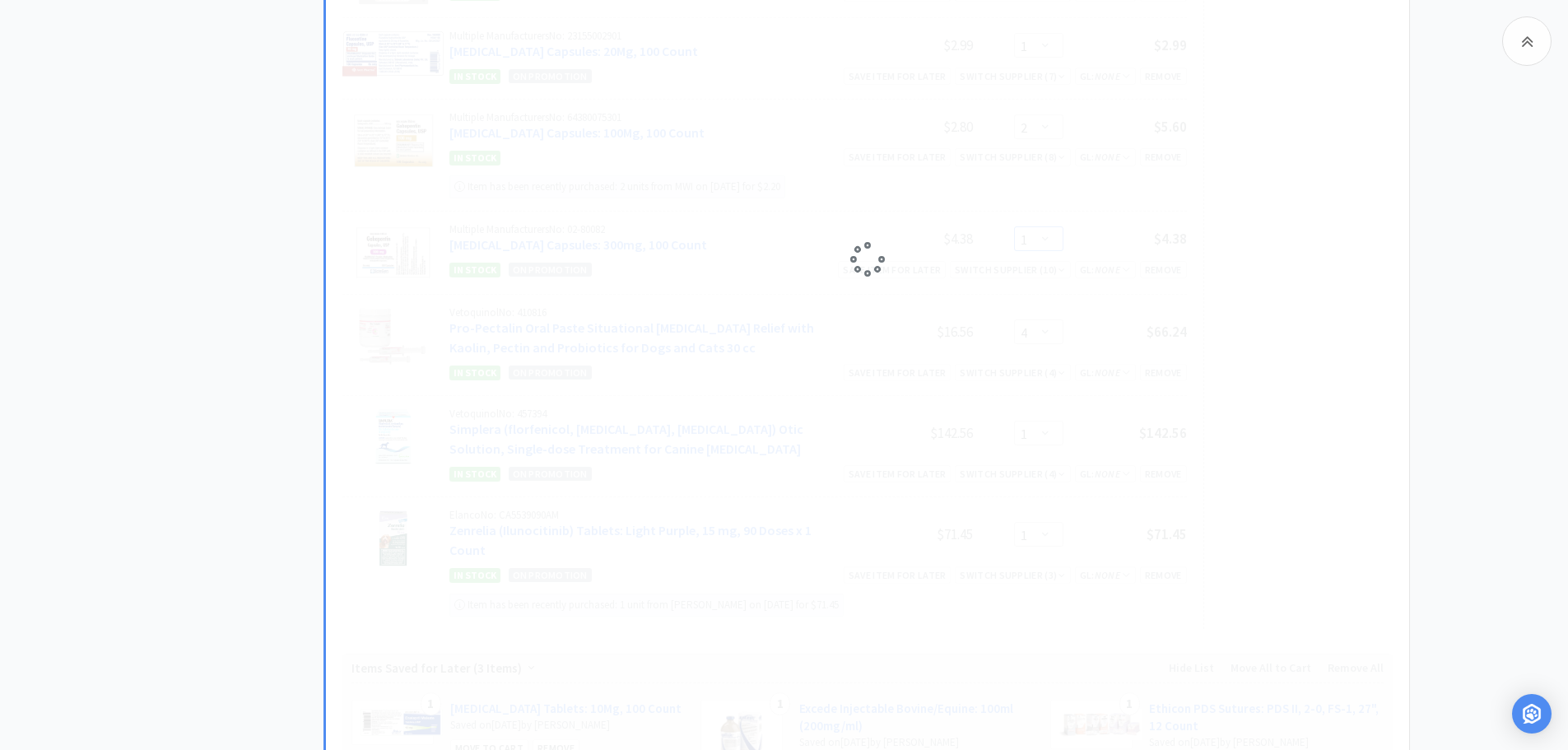
select select "2"
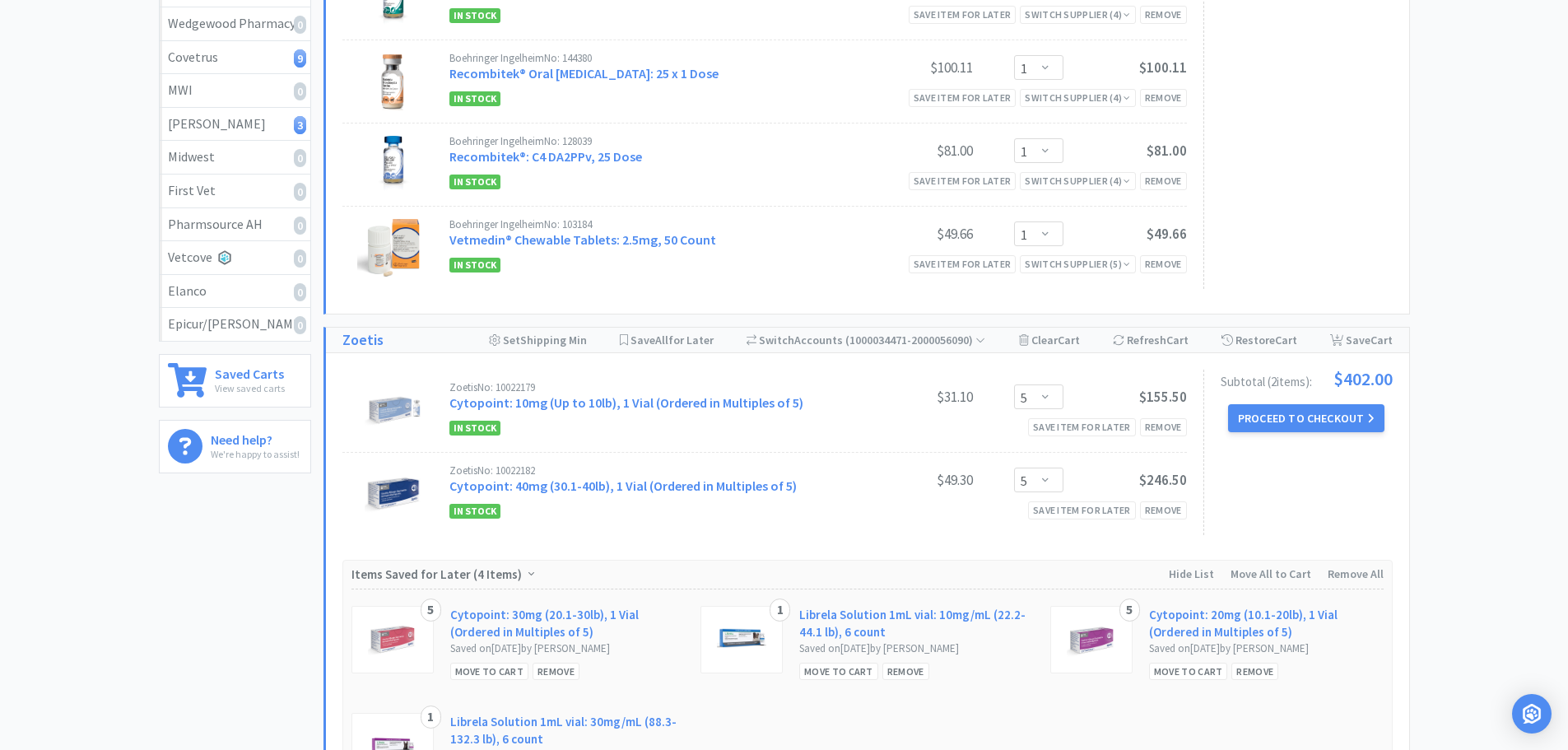
scroll to position [0, 0]
